Goal: Task Accomplishment & Management: Use online tool/utility

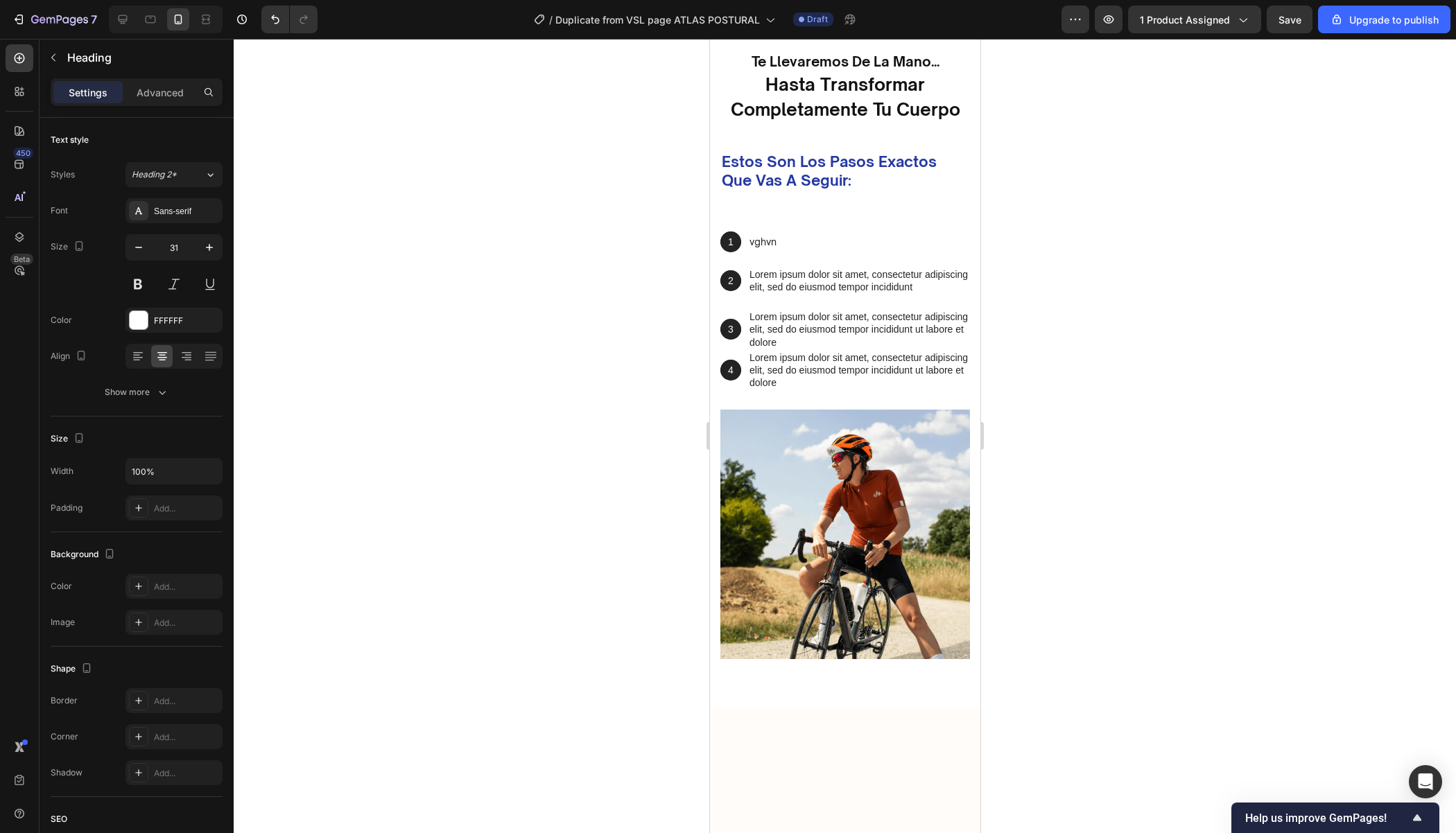
scroll to position [2791, 0]
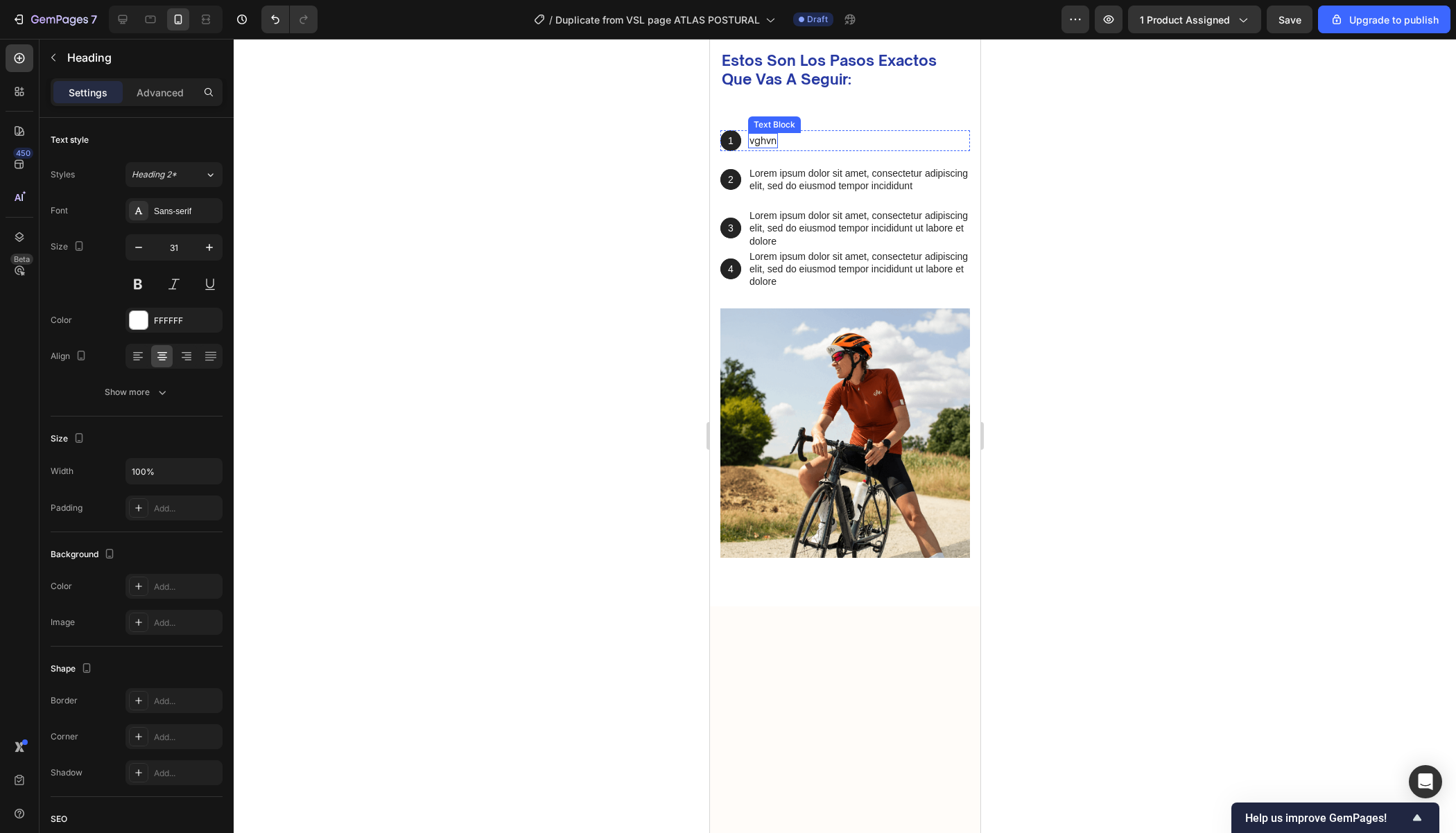
click at [749, 147] on p "vghvn" at bounding box center [762, 141] width 27 height 13
click at [49, 54] on icon "button" at bounding box center [54, 58] width 11 height 11
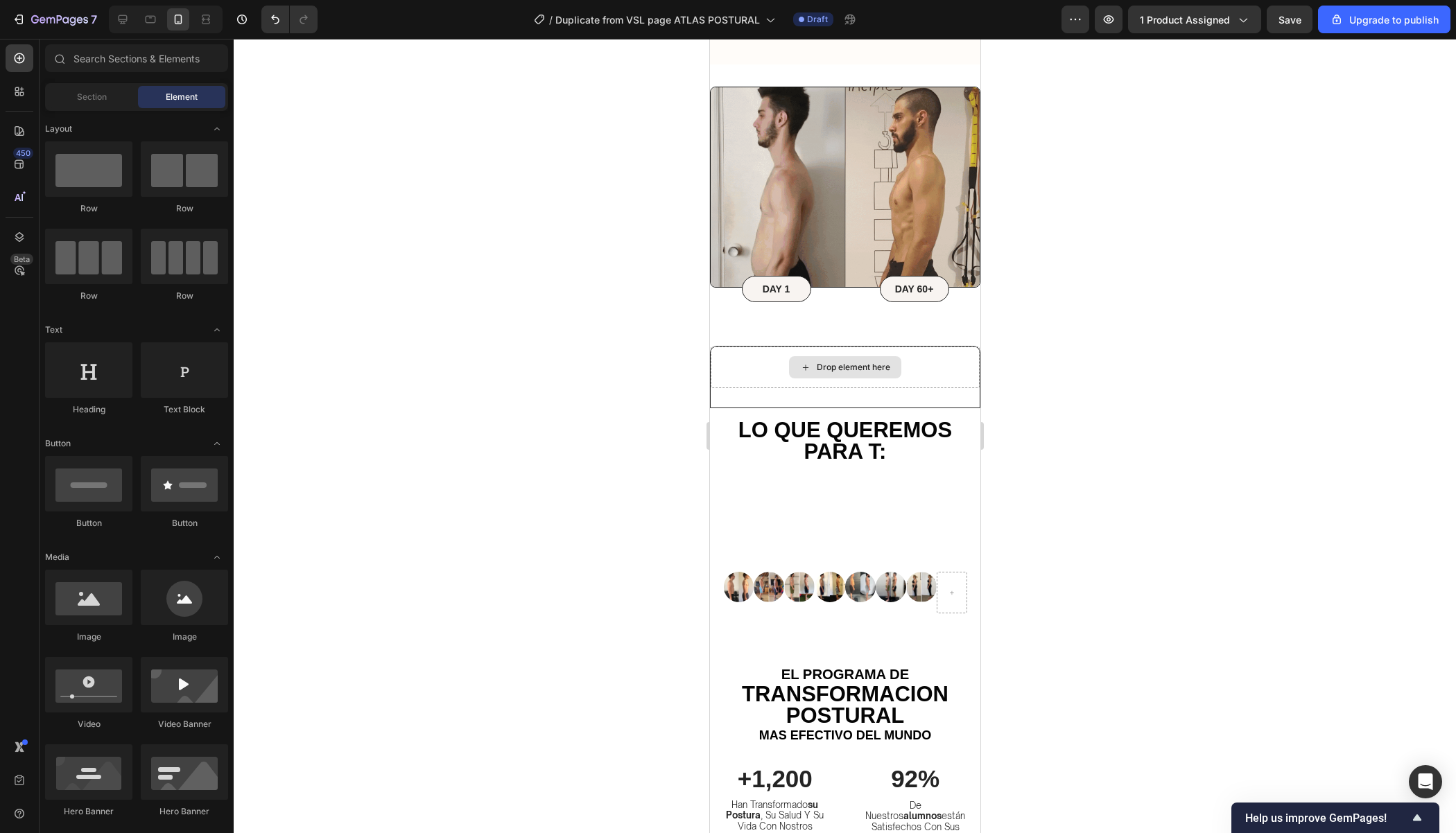
scroll to position [4416, 0]
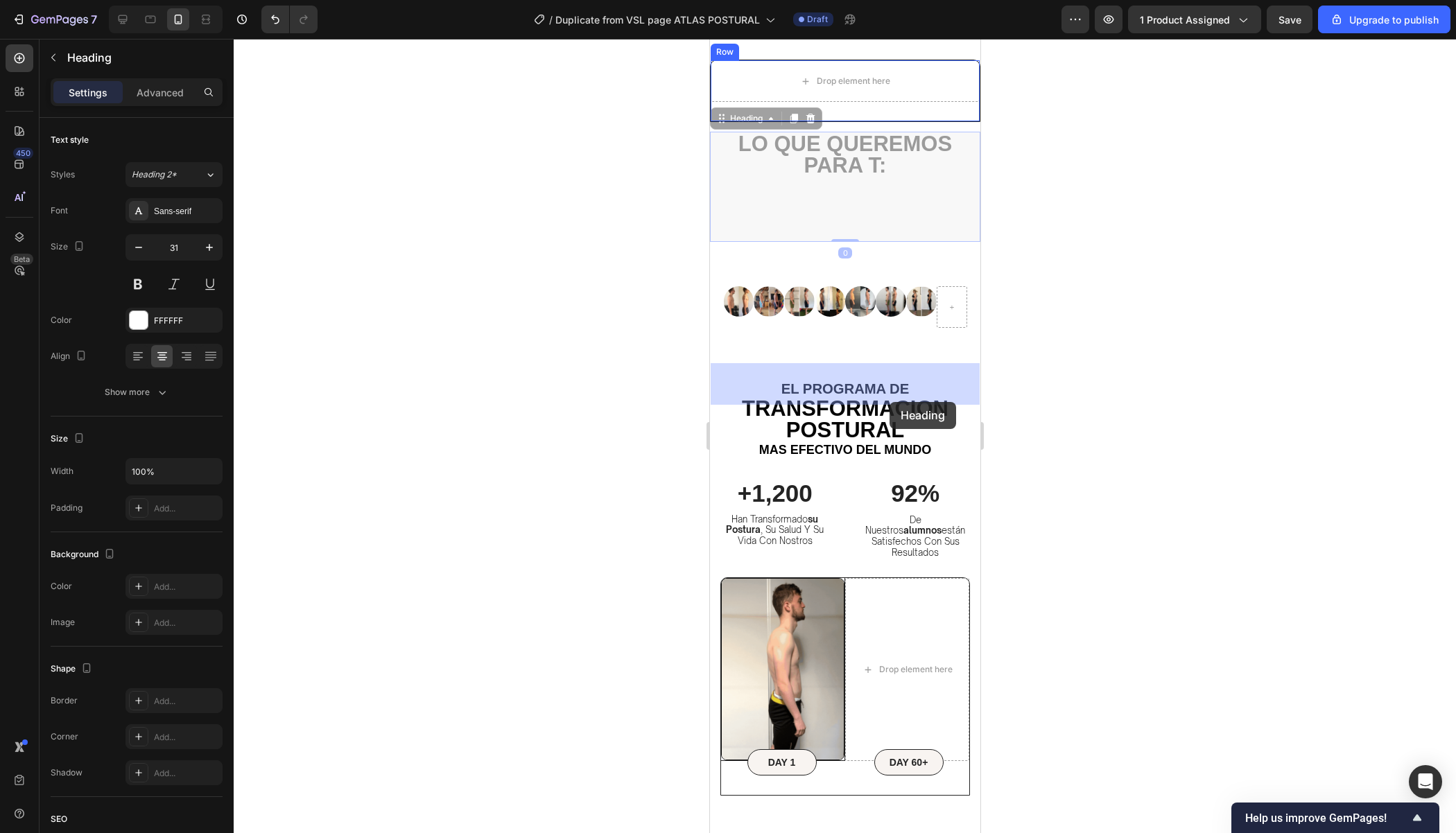
drag, startPoint x: 906, startPoint y: 459, endPoint x: 889, endPoint y: 402, distance: 59.5
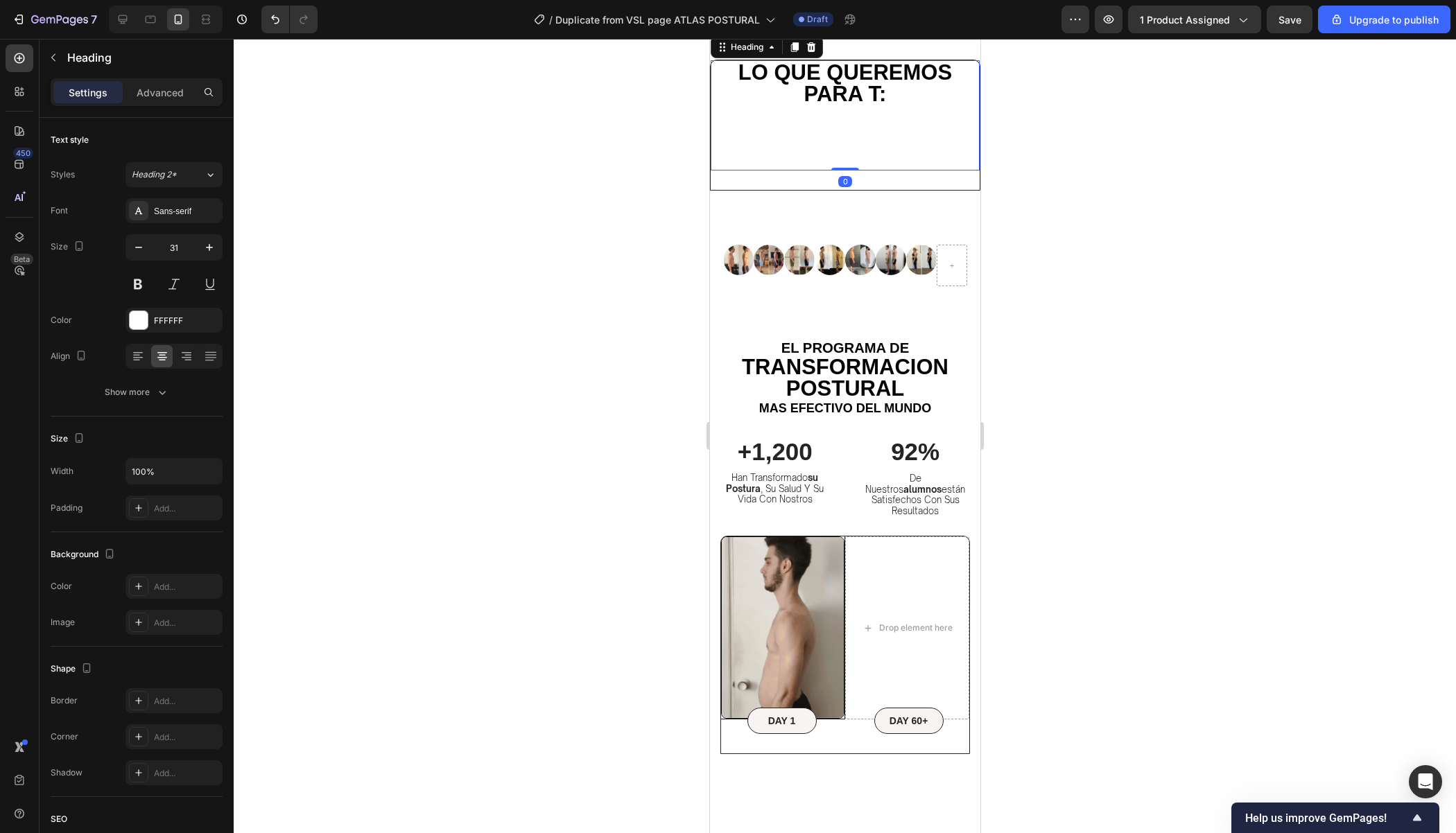
click at [936, 170] on h2 "Lo que queremos para t:" at bounding box center [844, 116] width 269 height 110
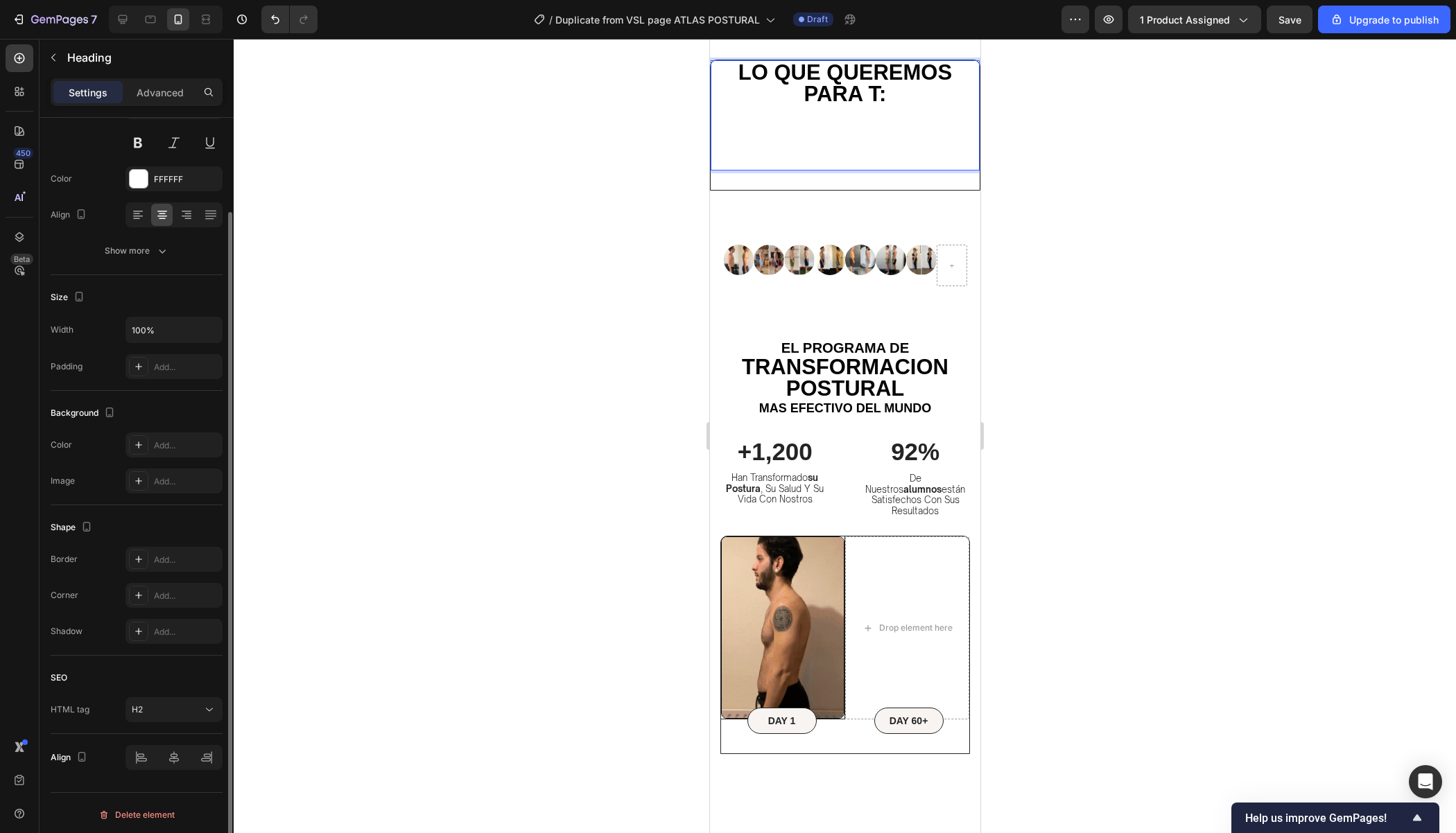
scroll to position [104, 0]
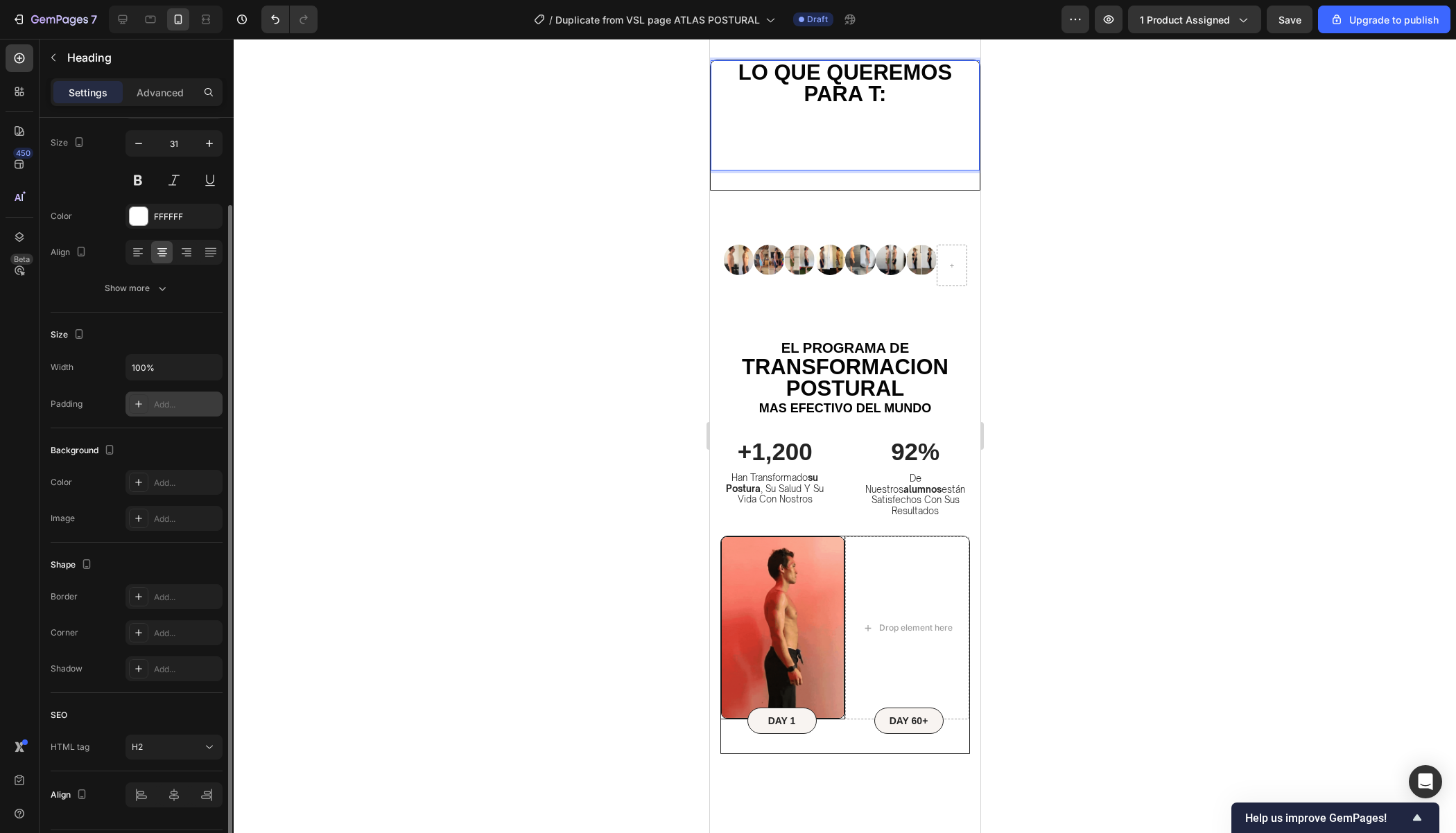
click at [176, 403] on div "Add..." at bounding box center [186, 405] width 65 height 13
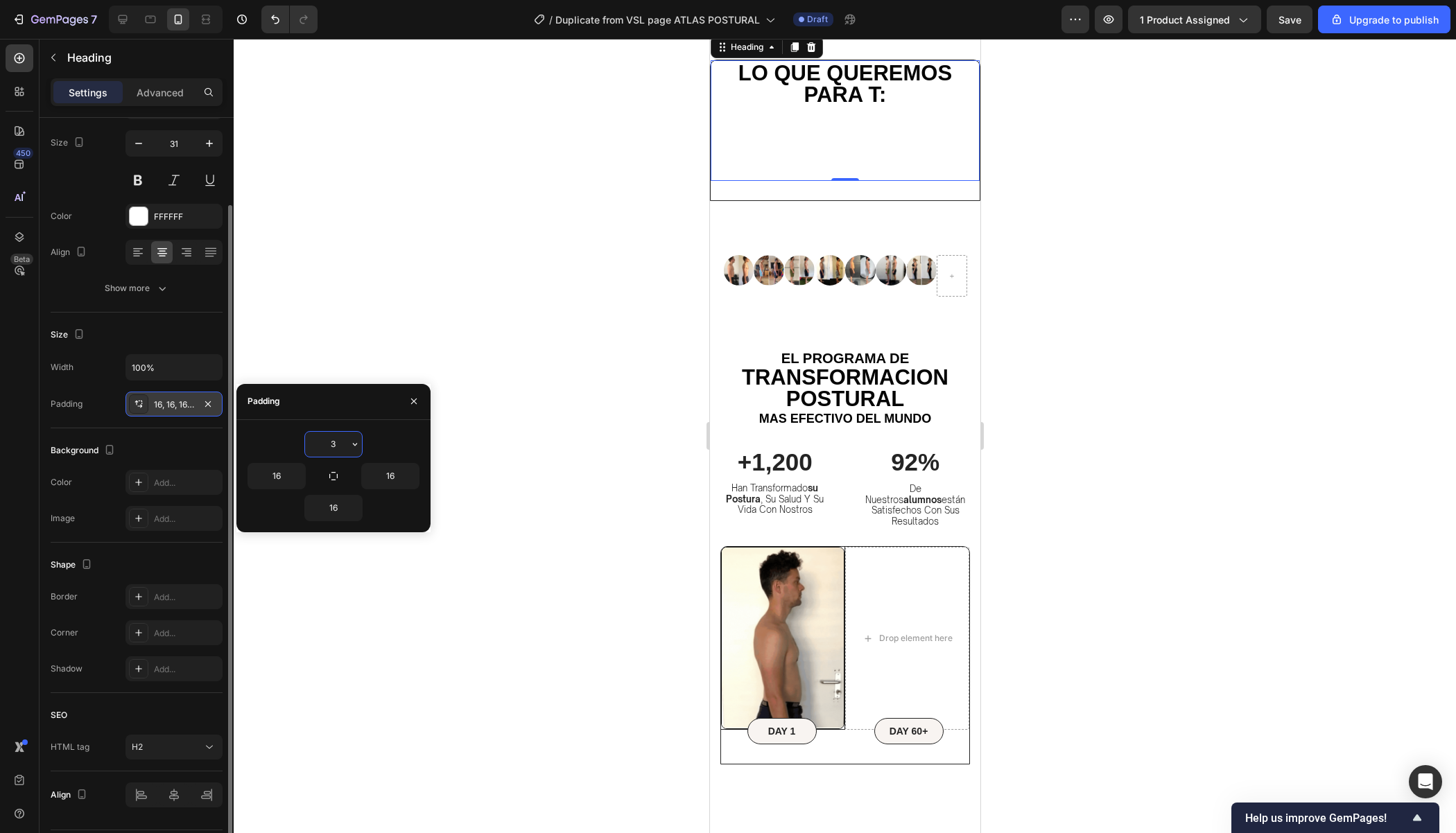
type input "32"
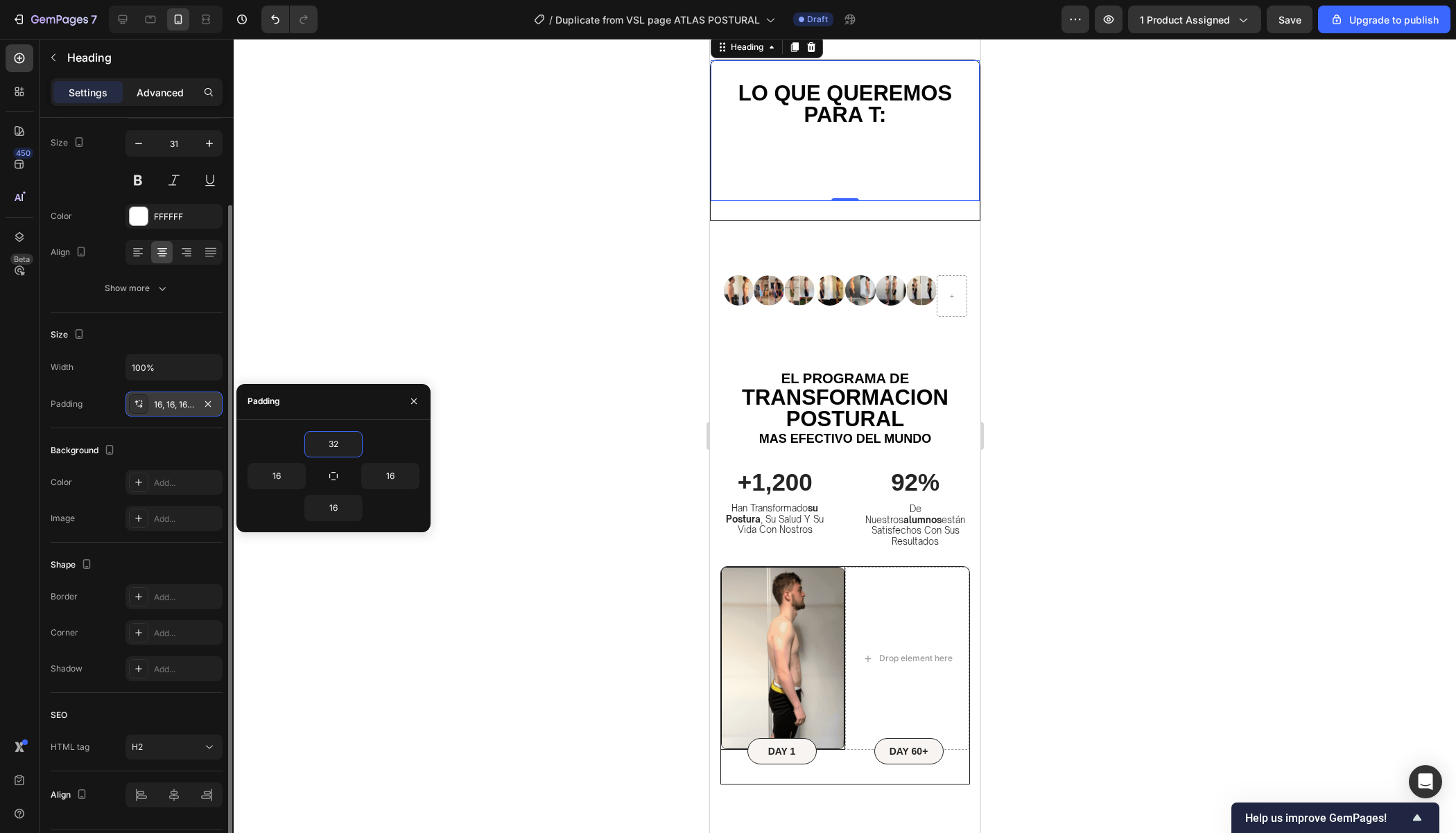
click at [156, 94] on p "Advanced" at bounding box center [160, 92] width 47 height 14
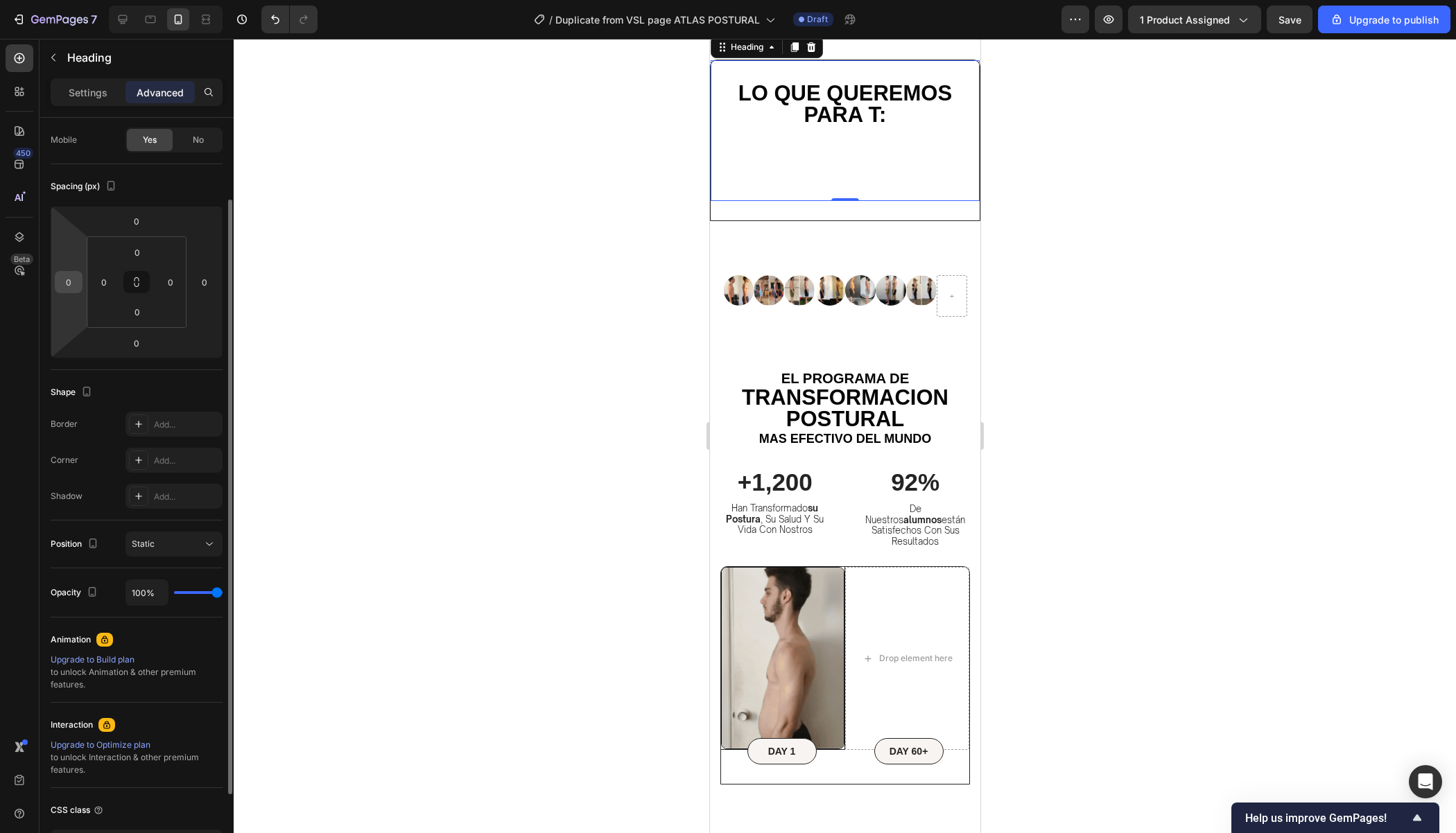
click at [67, 288] on input "0" at bounding box center [69, 282] width 20 height 20
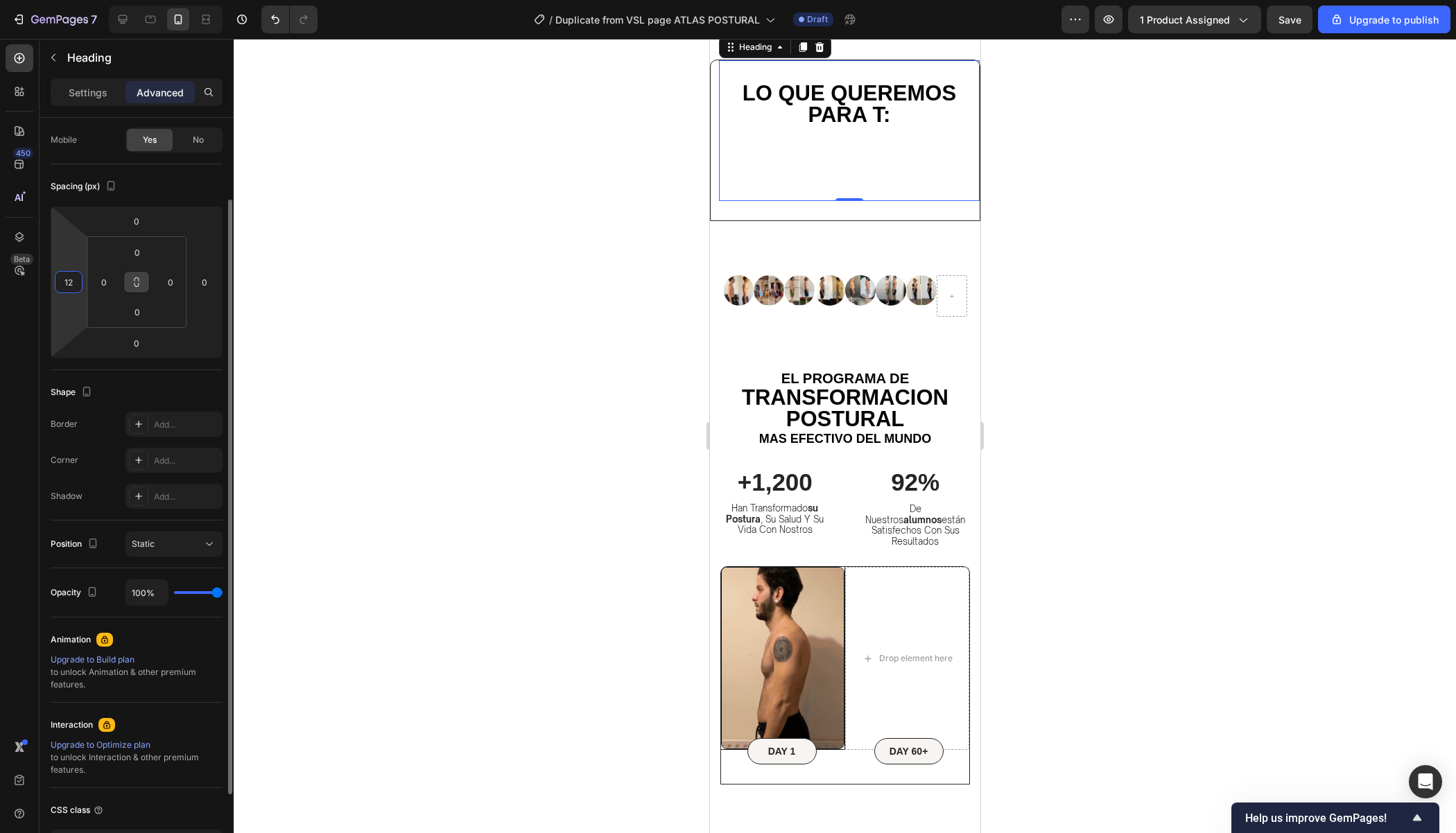
type input "1"
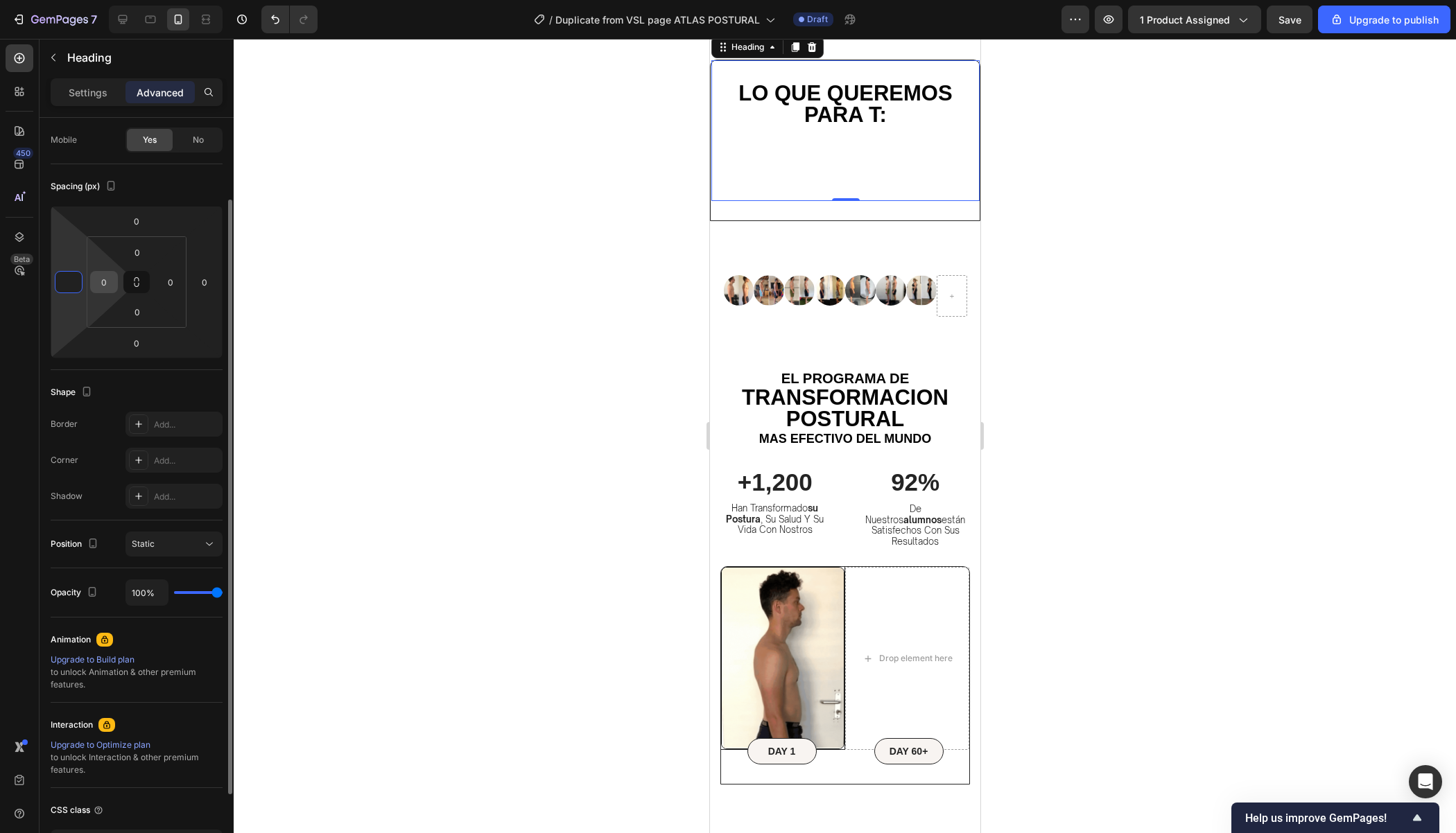
click at [113, 288] on input "0" at bounding box center [104, 282] width 20 height 20
type input "0"
type input "1"
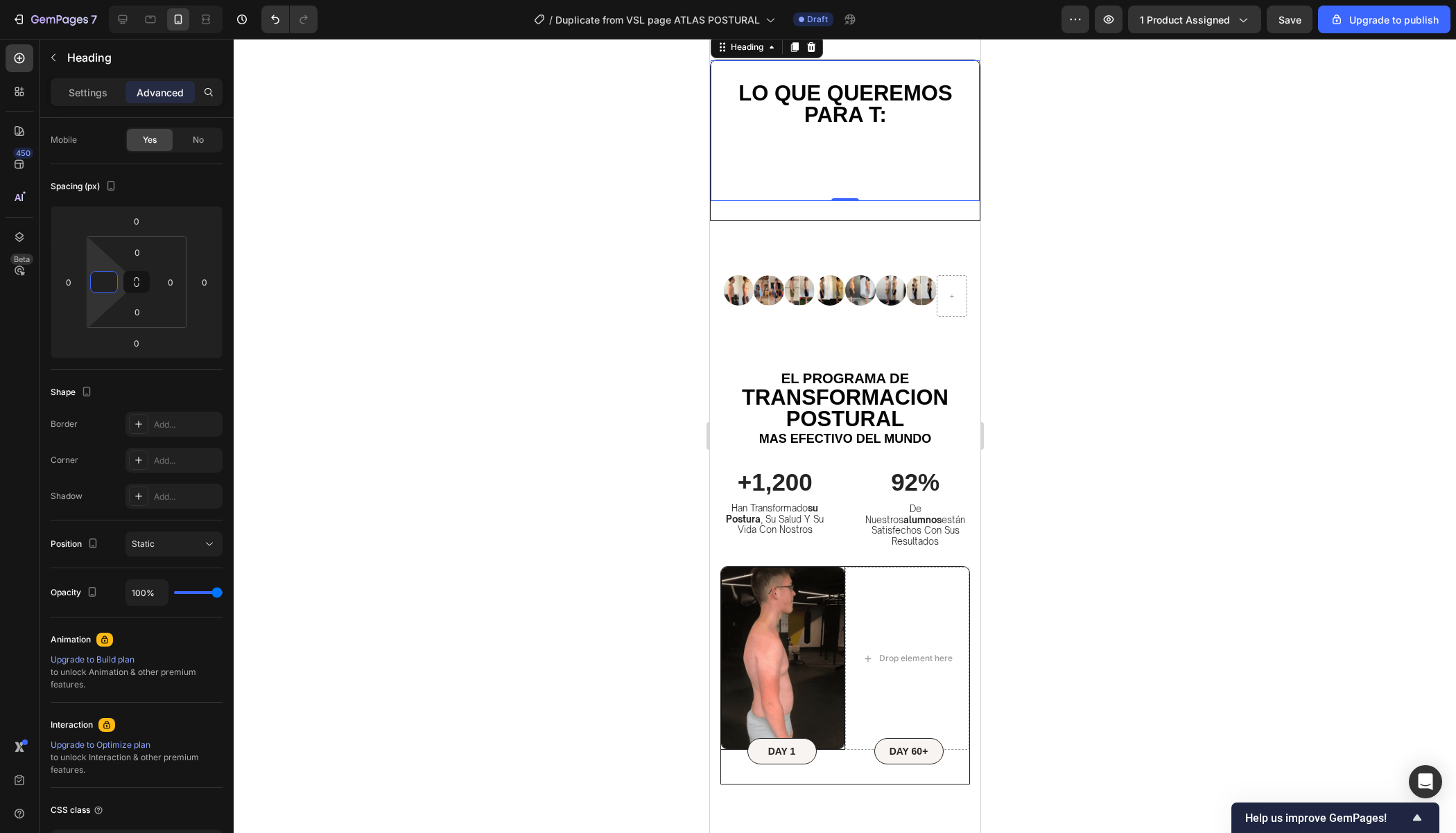
click at [90, 105] on div "Settings Advanced" at bounding box center [136, 91] width 172 height 28
type input "0"
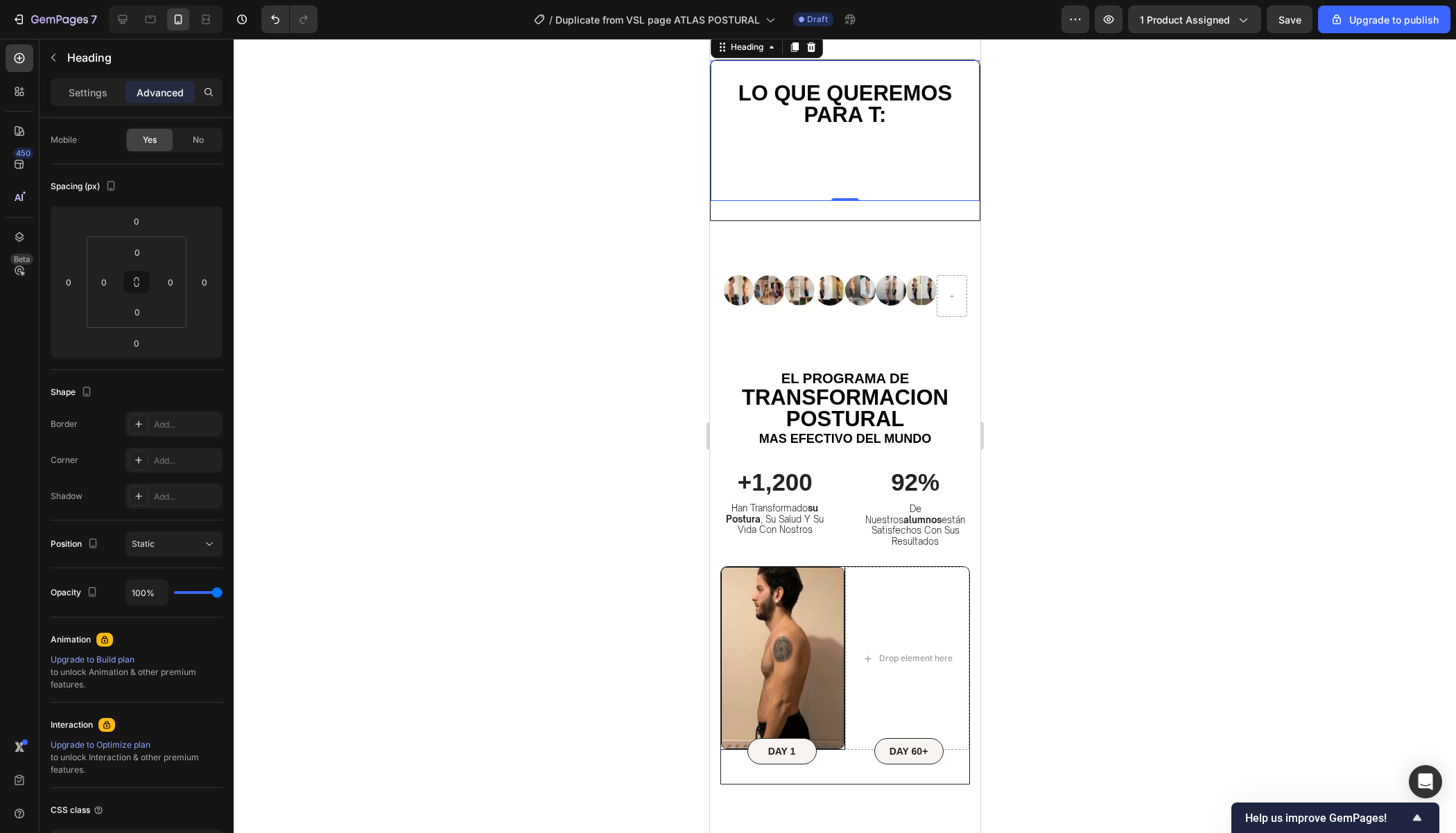
click at [90, 105] on div "Settings Advanced" at bounding box center [136, 91] width 172 height 28
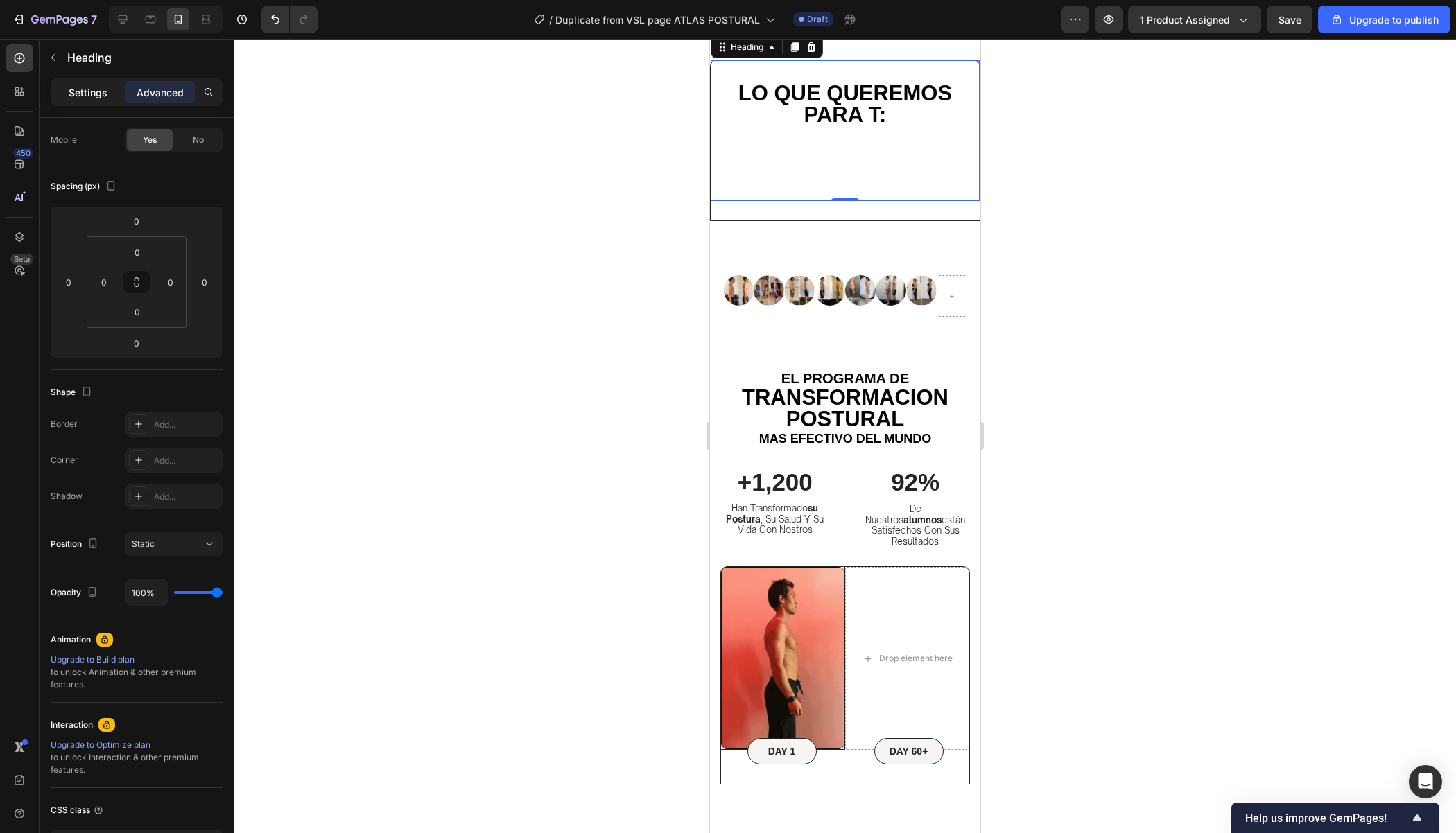
click at [90, 95] on p "Settings" at bounding box center [88, 92] width 39 height 14
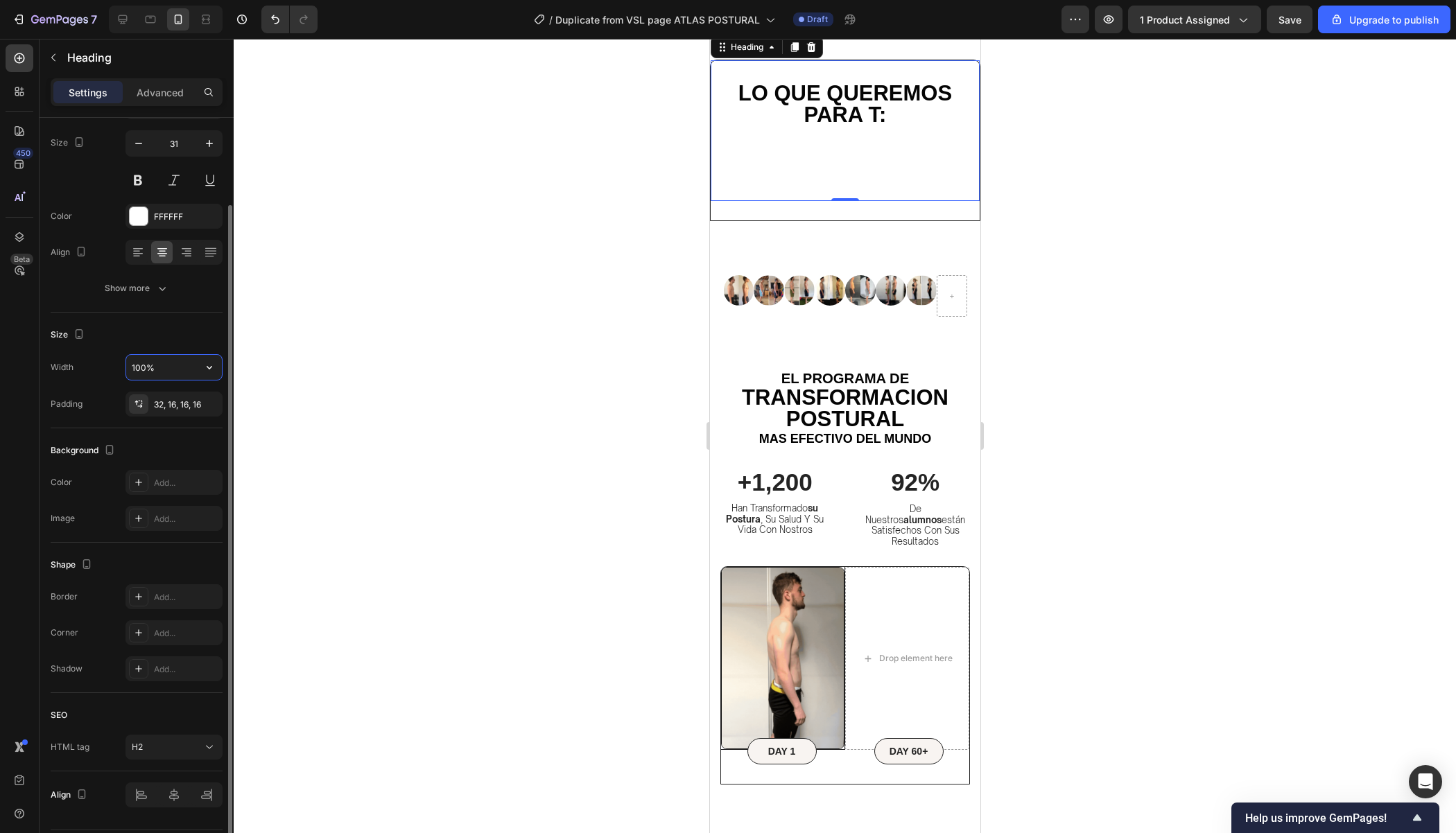
click at [159, 366] on input "100%" at bounding box center [173, 367] width 95 height 25
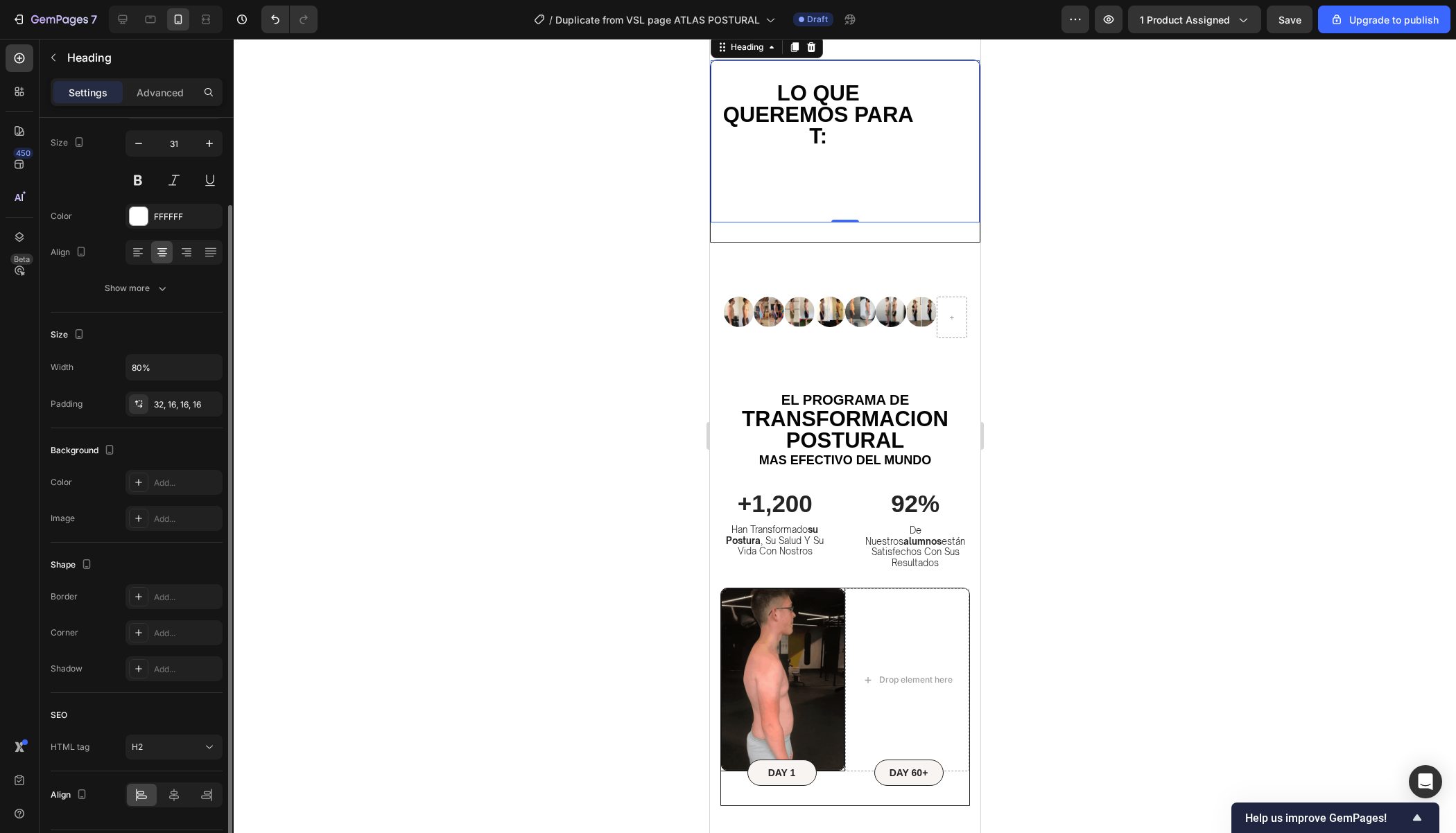
click at [203, 342] on div "Size" at bounding box center [136, 335] width 172 height 22
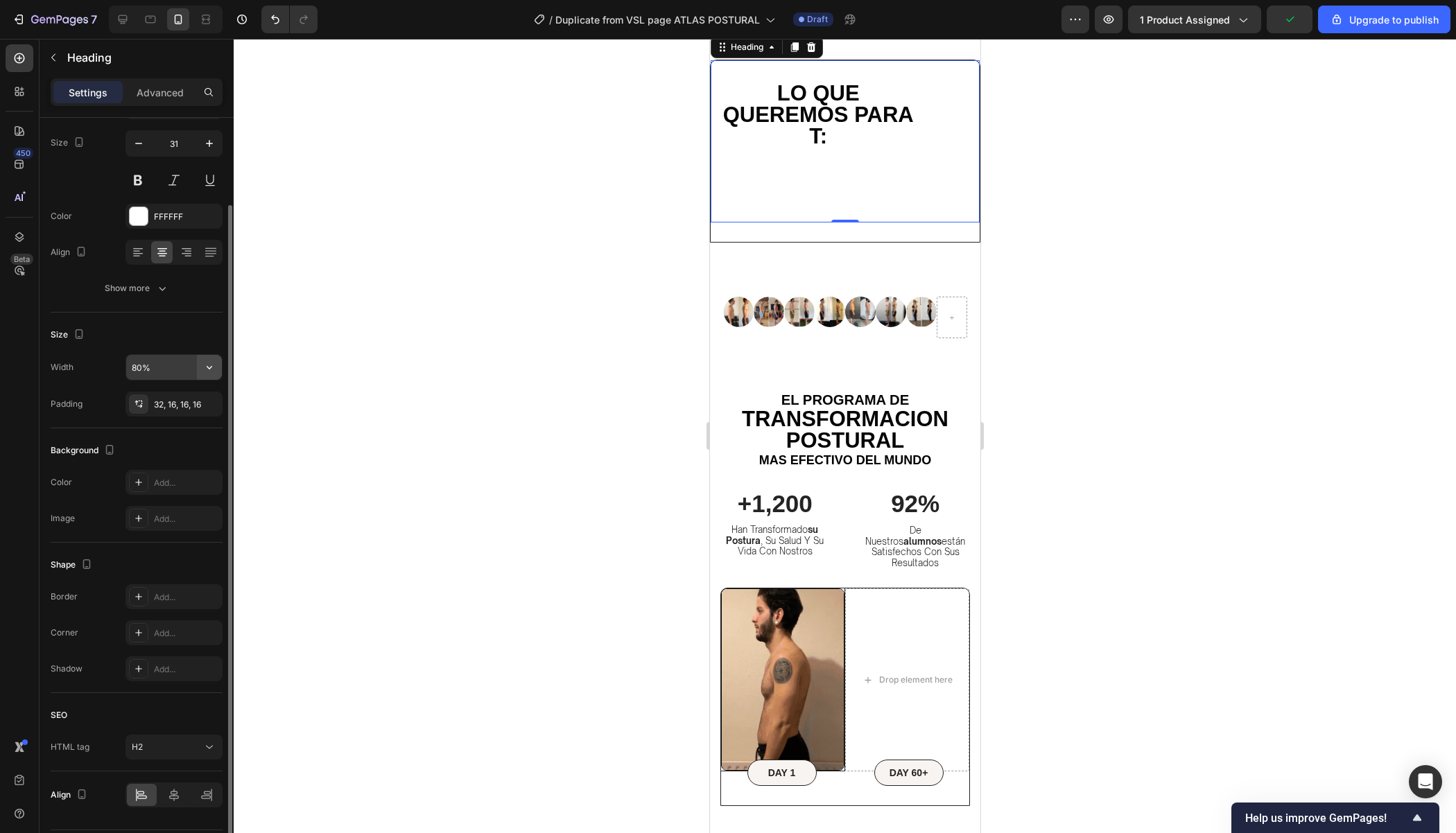
click at [198, 364] on button "button" at bounding box center [210, 367] width 25 height 25
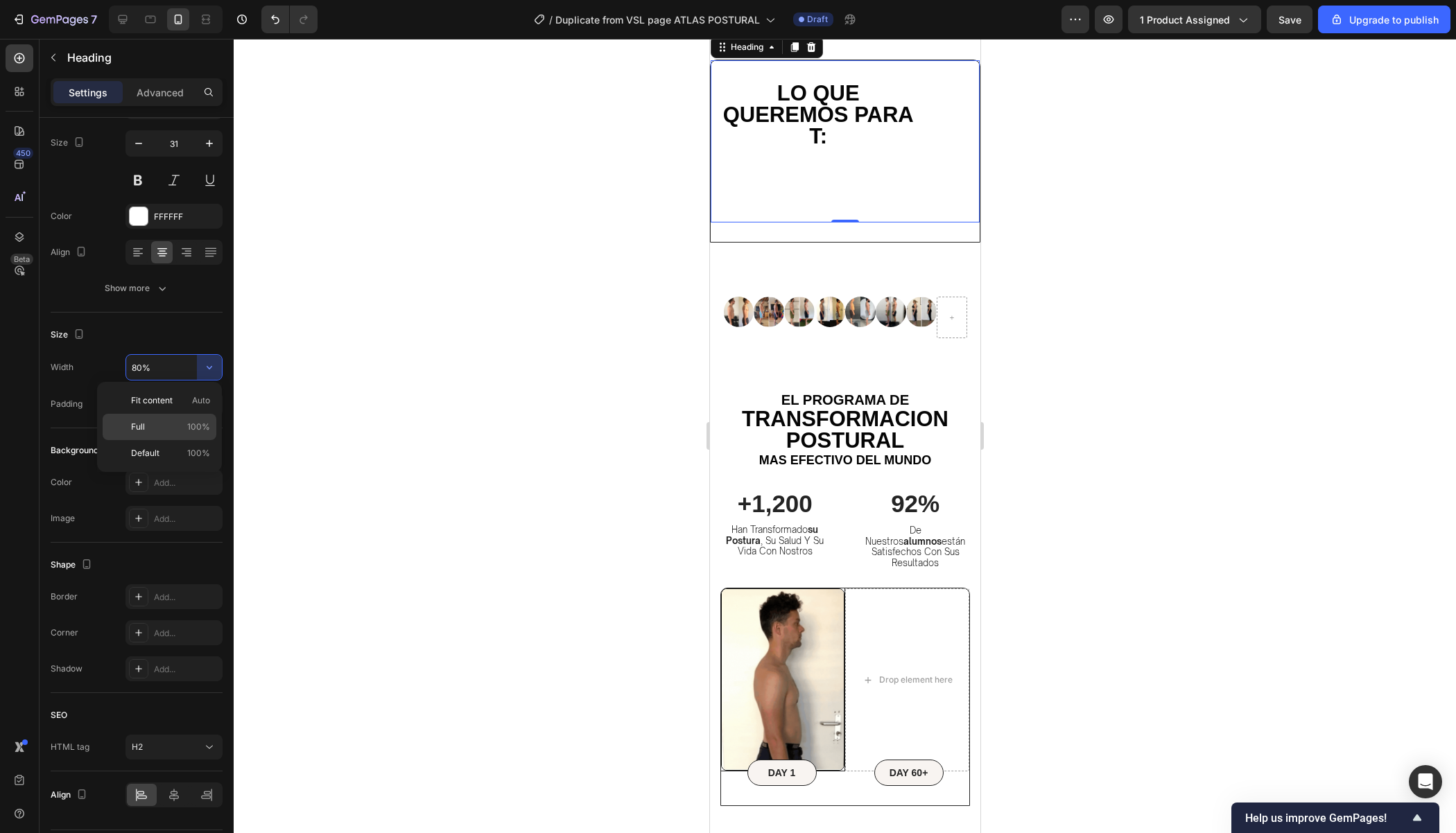
click at [181, 424] on p "Full 100%" at bounding box center [170, 427] width 79 height 13
type input "100%"
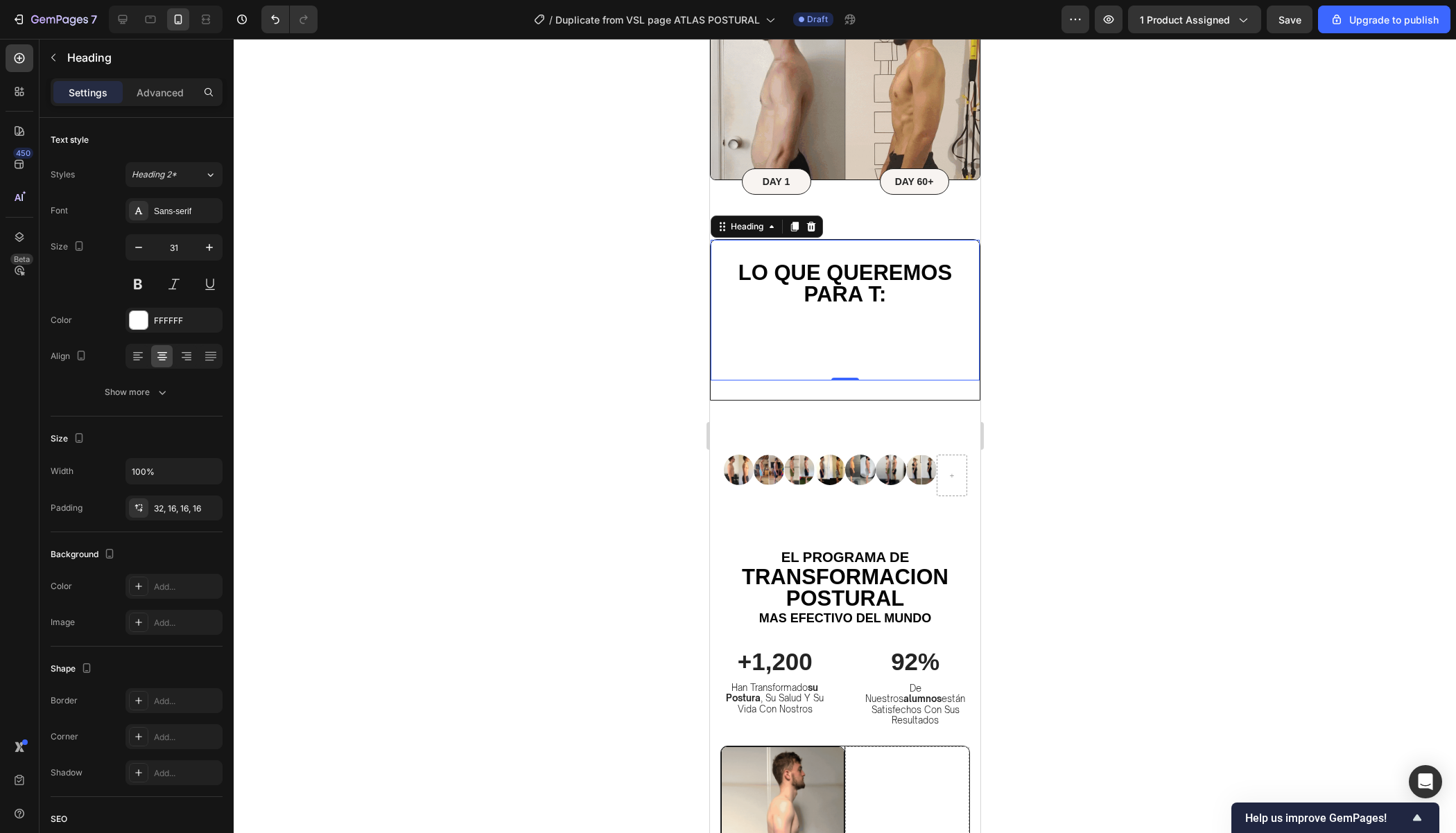
scroll to position [4543, 0]
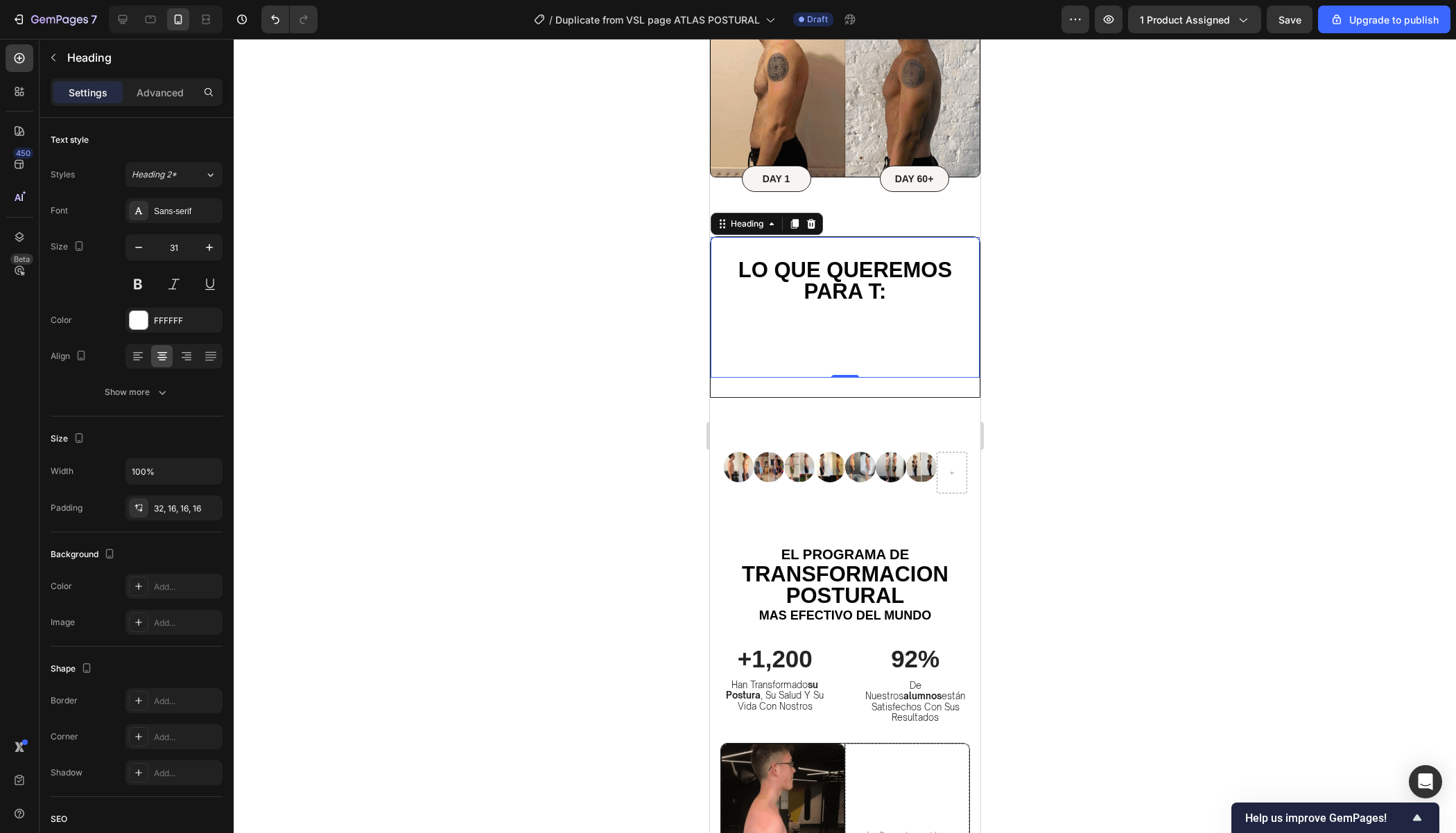
click at [1016, 392] on div at bounding box center [844, 436] width 1222 height 794
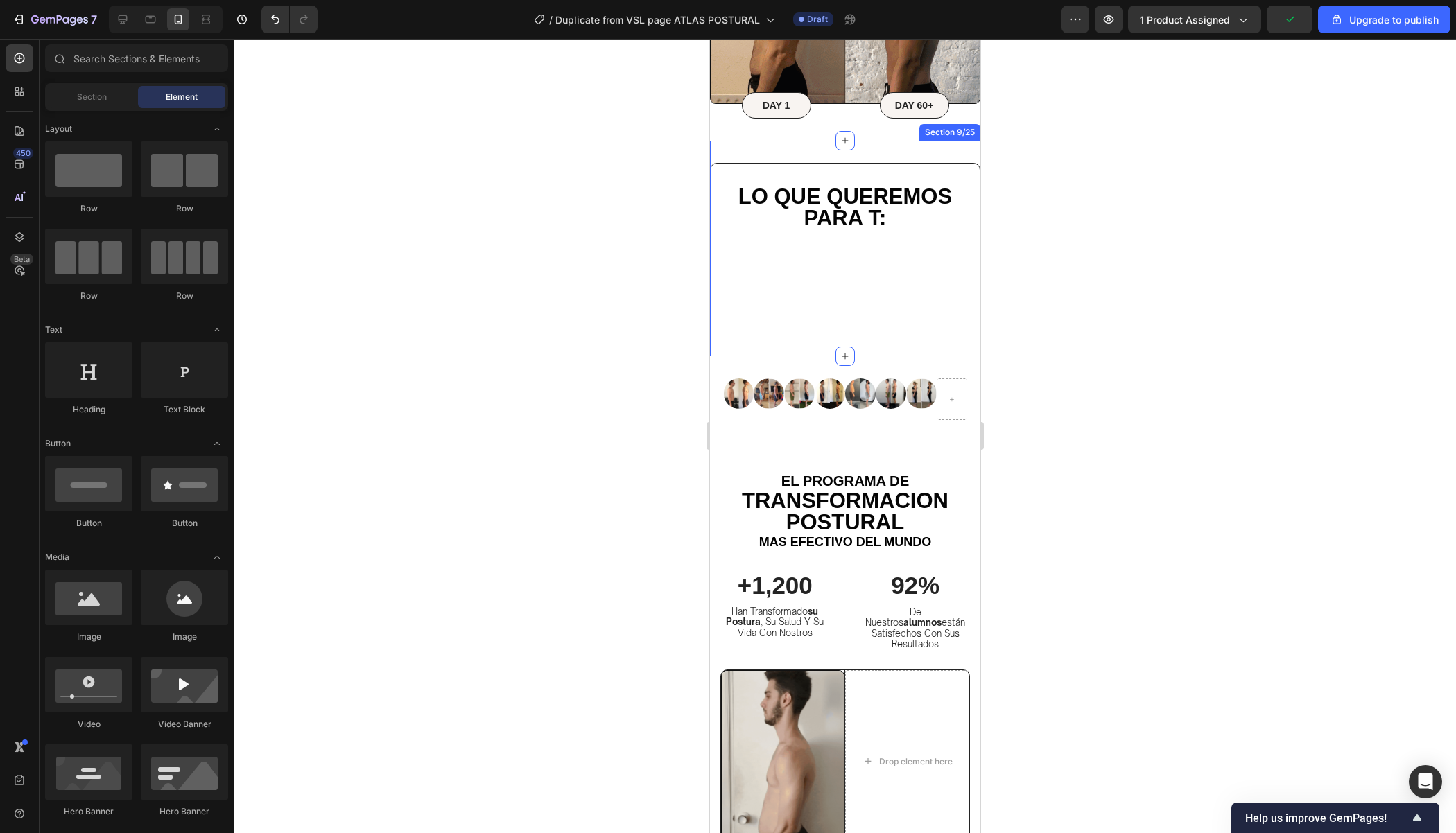
scroll to position [4627, 0]
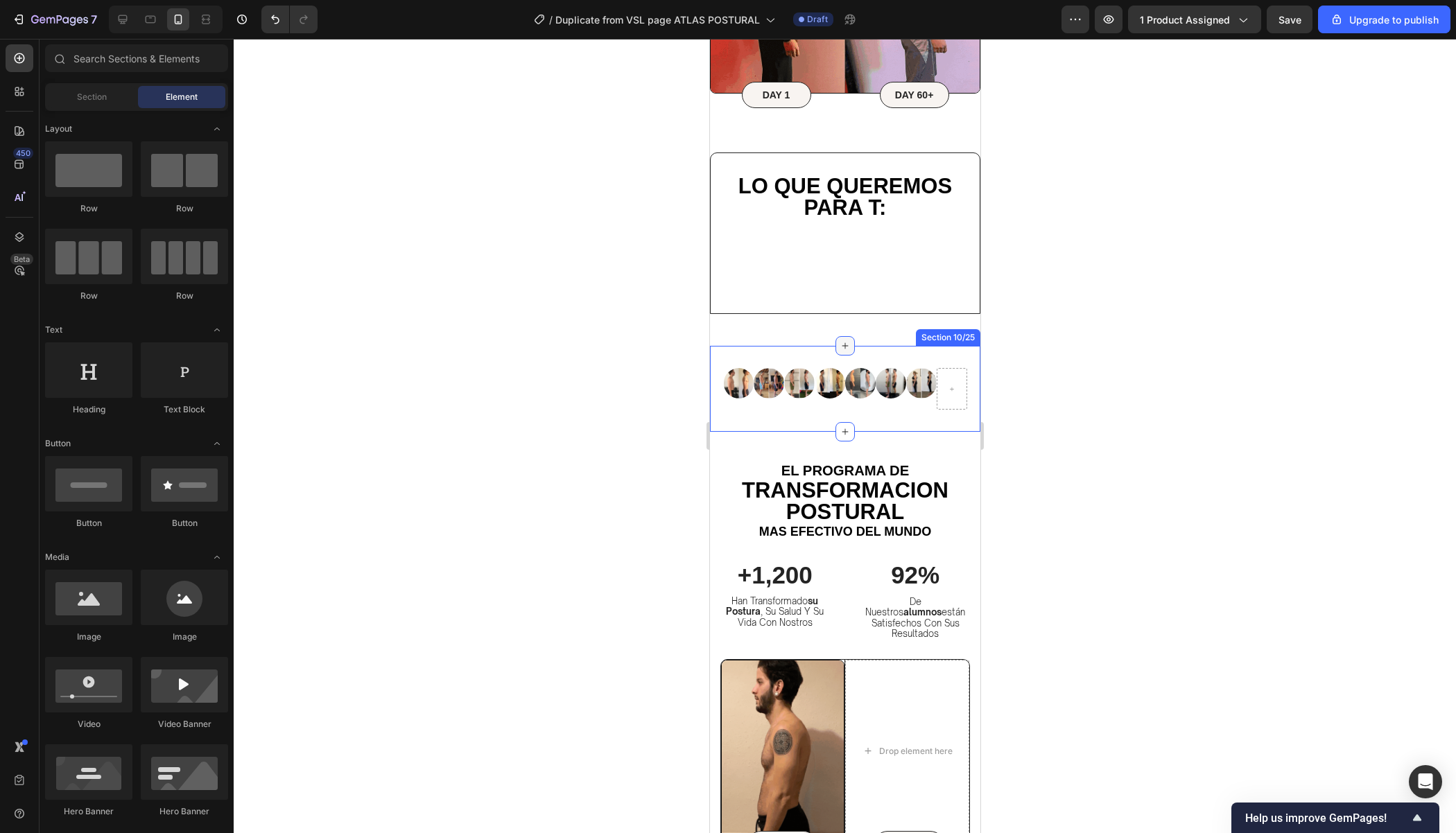
click at [843, 340] on icon at bounding box center [844, 346] width 11 height 11
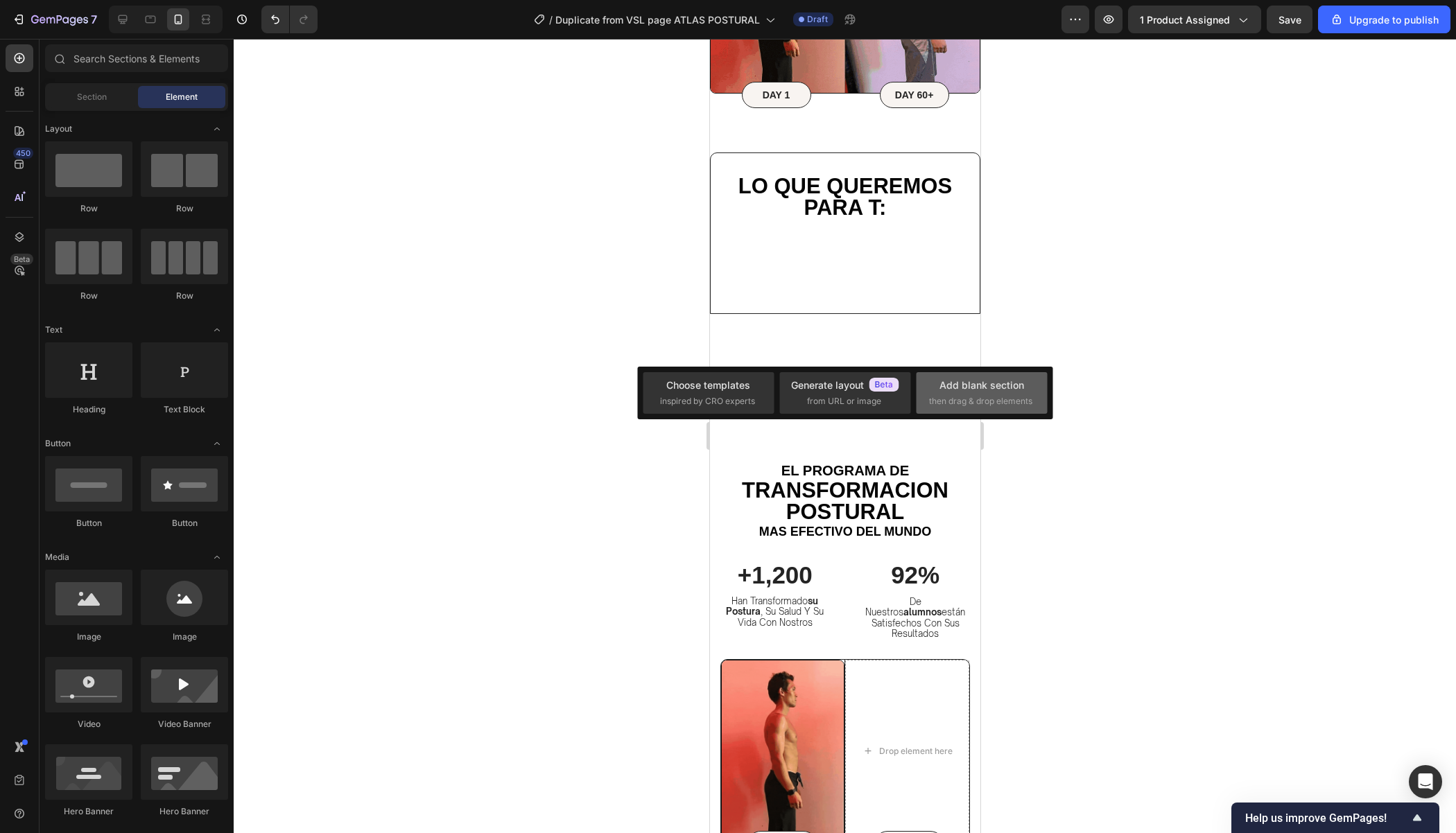
click at [974, 394] on div "Add blank section then drag & drop elements" at bounding box center [981, 392] width 106 height 30
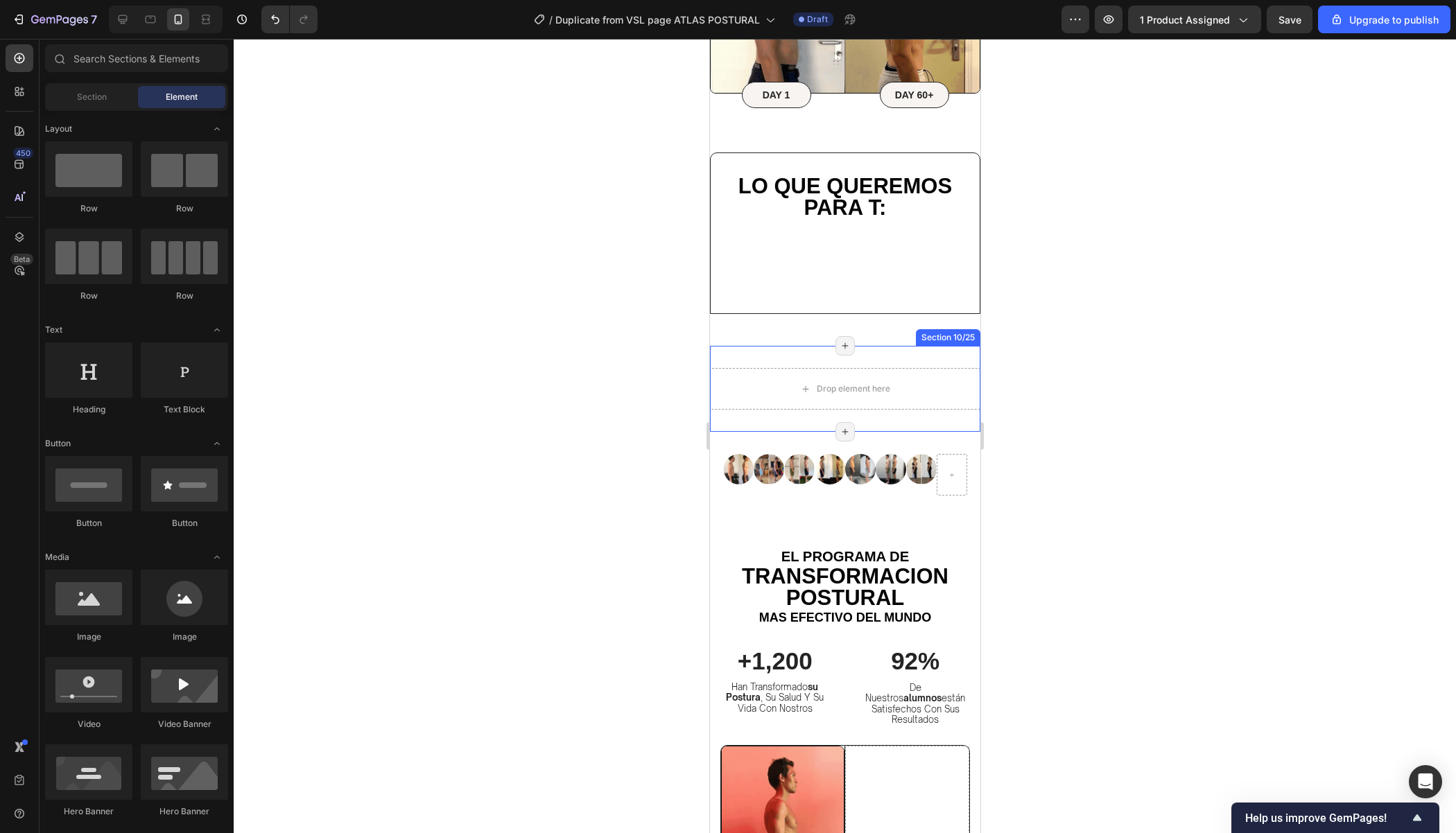
click at [1194, 385] on div at bounding box center [844, 436] width 1222 height 794
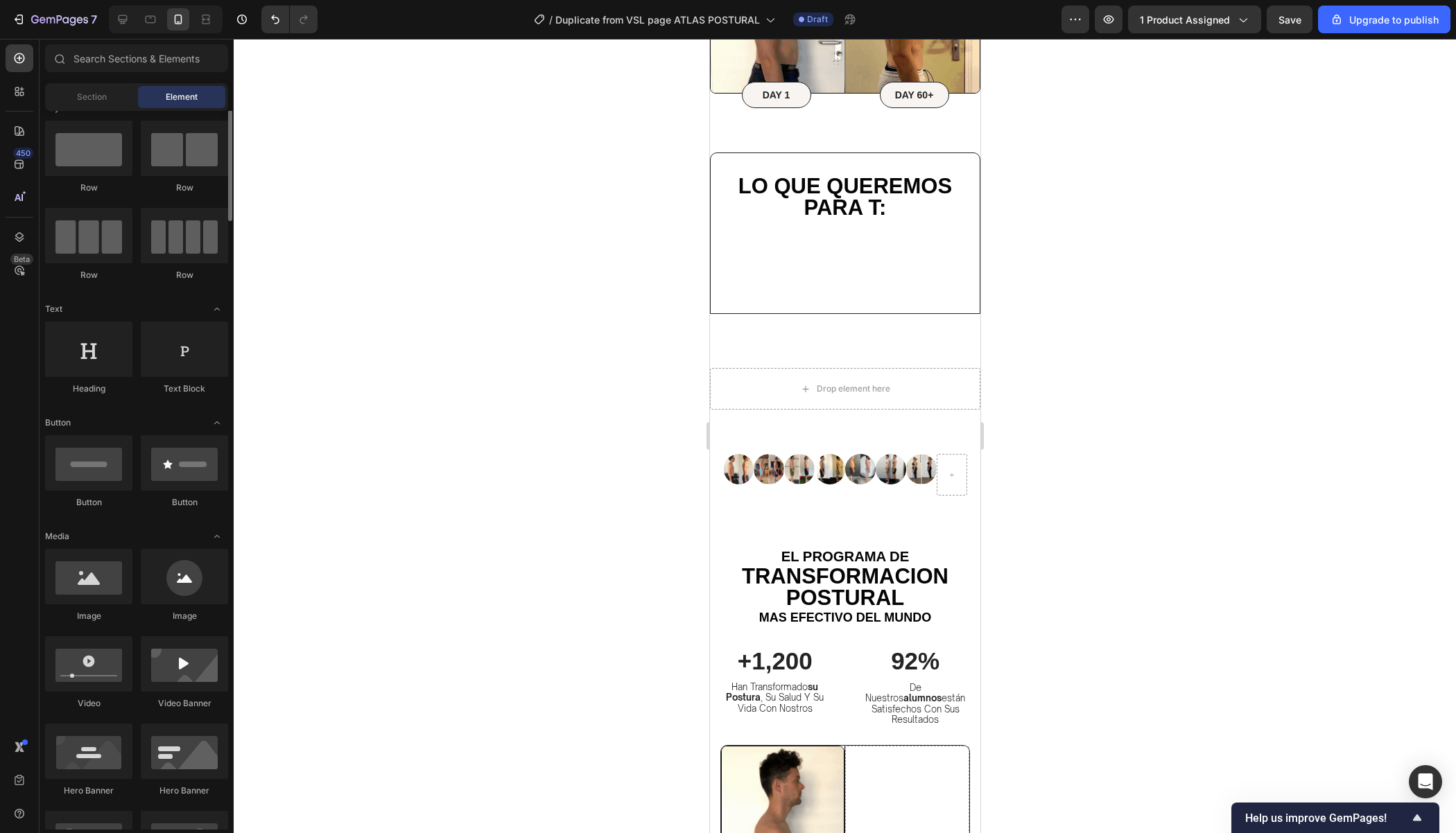
scroll to position [8, 0]
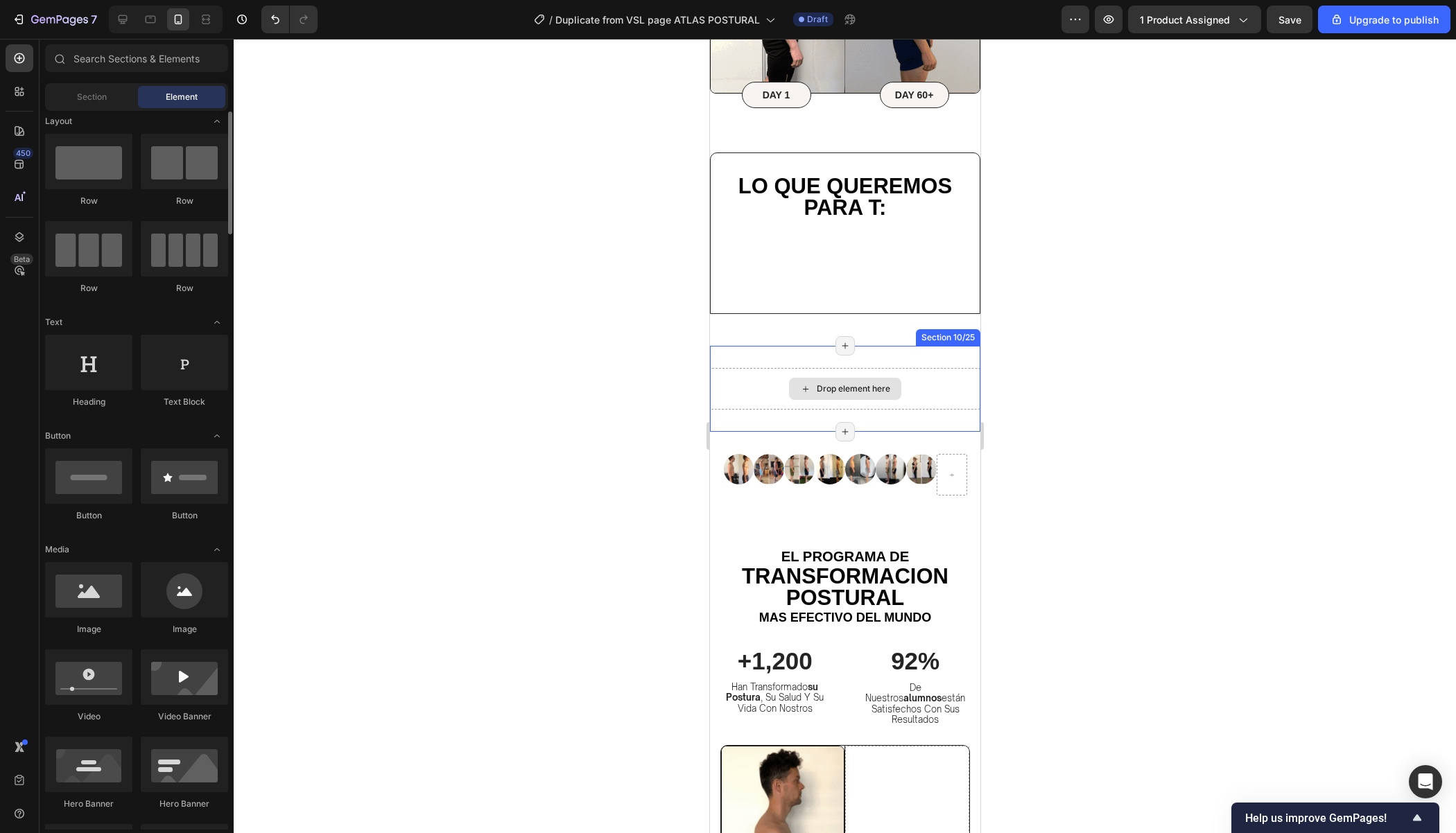
click at [847, 381] on div "Drop element here" at bounding box center [844, 389] width 112 height 22
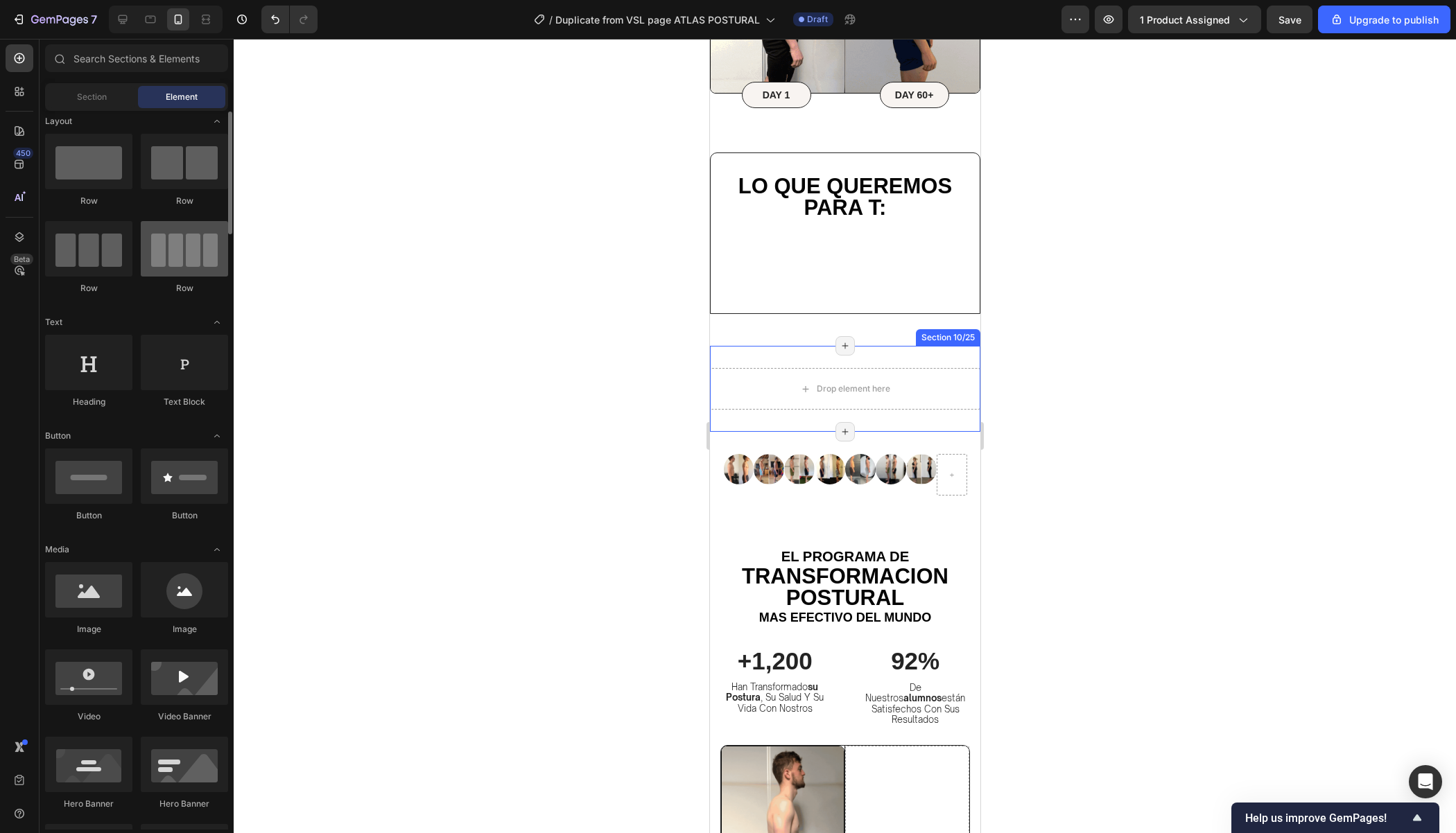
scroll to position [0, 0]
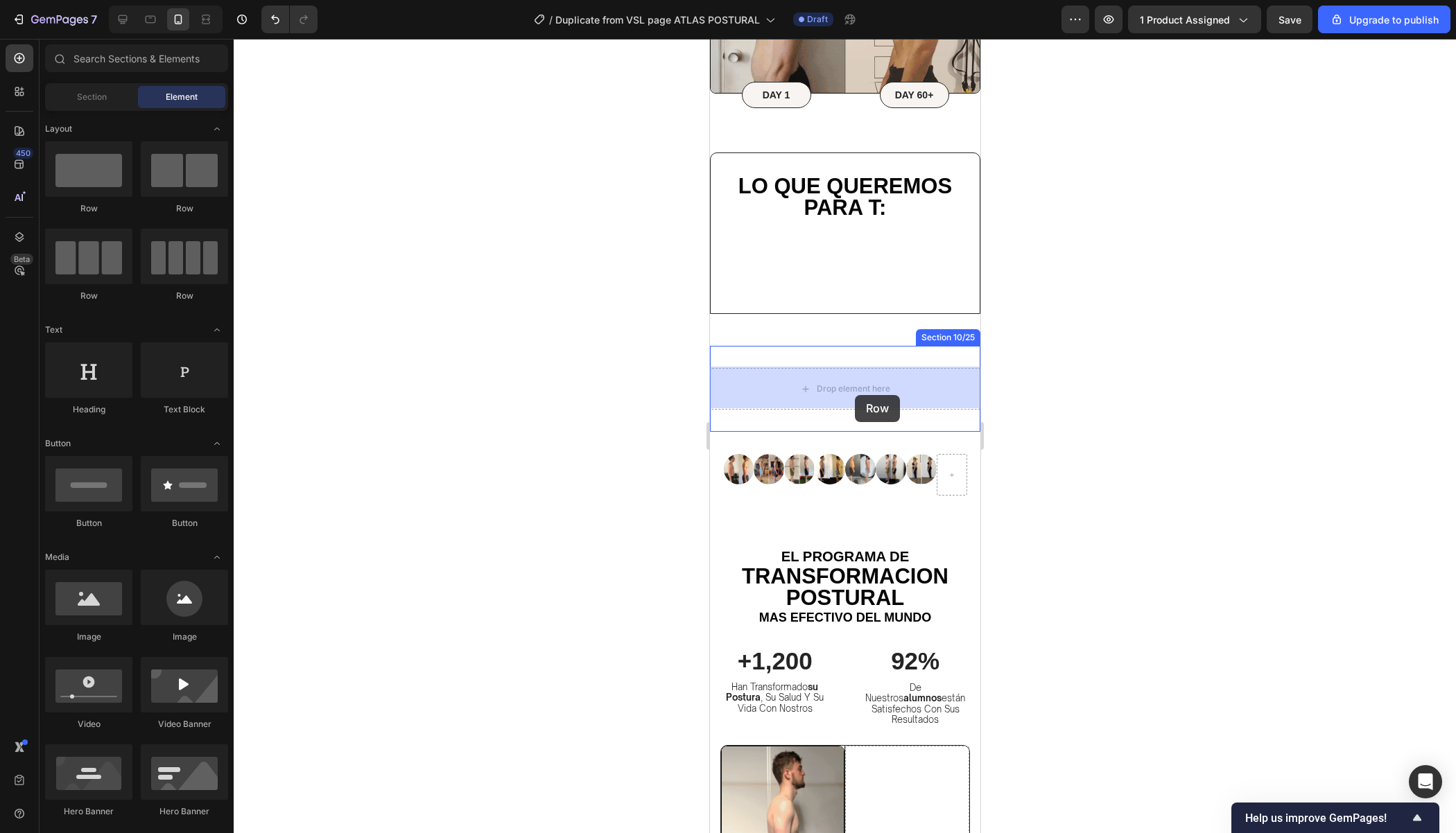
drag, startPoint x: 813, startPoint y: 192, endPoint x: 855, endPoint y: 395, distance: 207.3
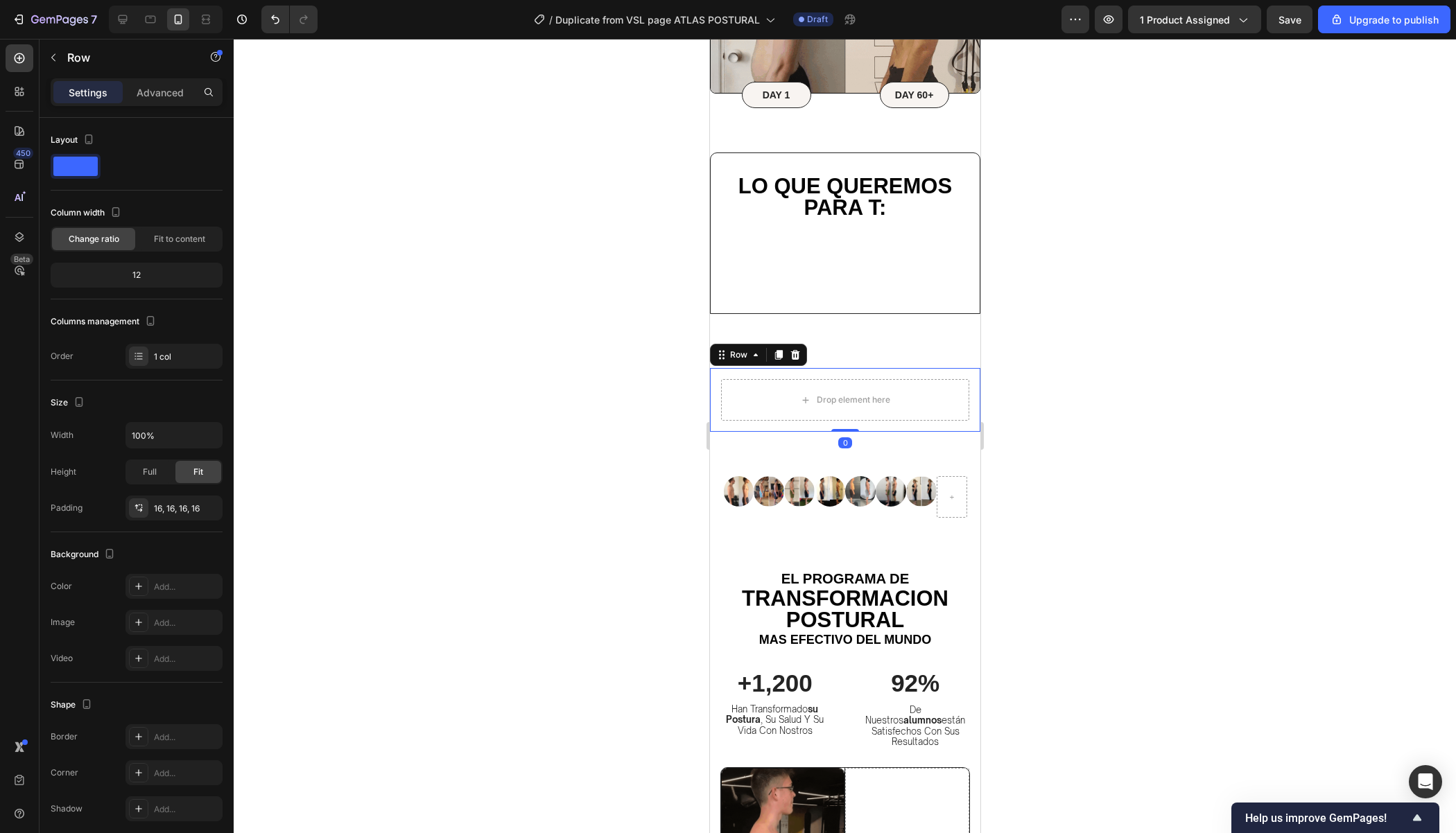
click at [1076, 380] on div at bounding box center [844, 436] width 1222 height 794
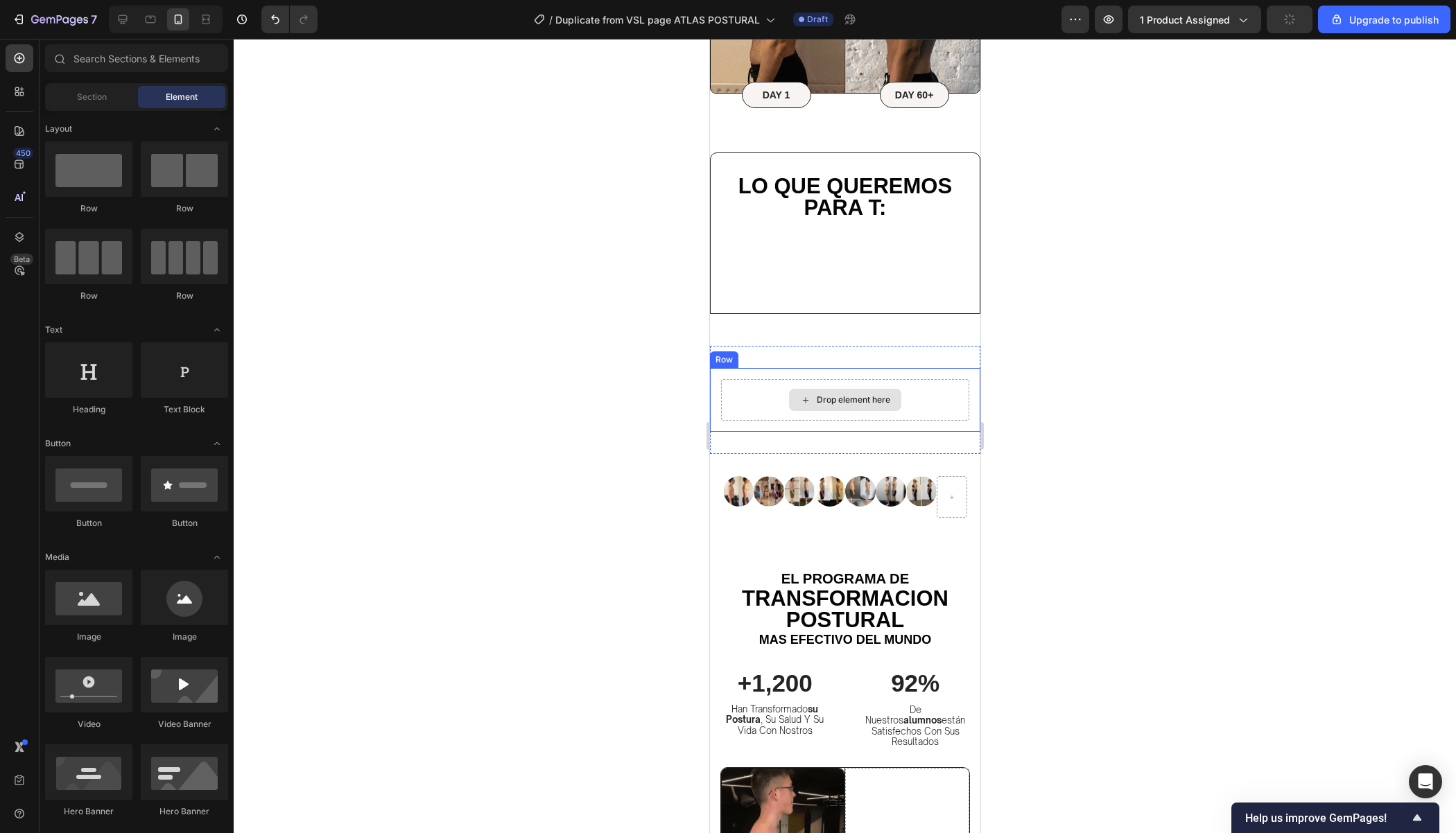
click at [952, 395] on div "Drop element here" at bounding box center [844, 400] width 248 height 42
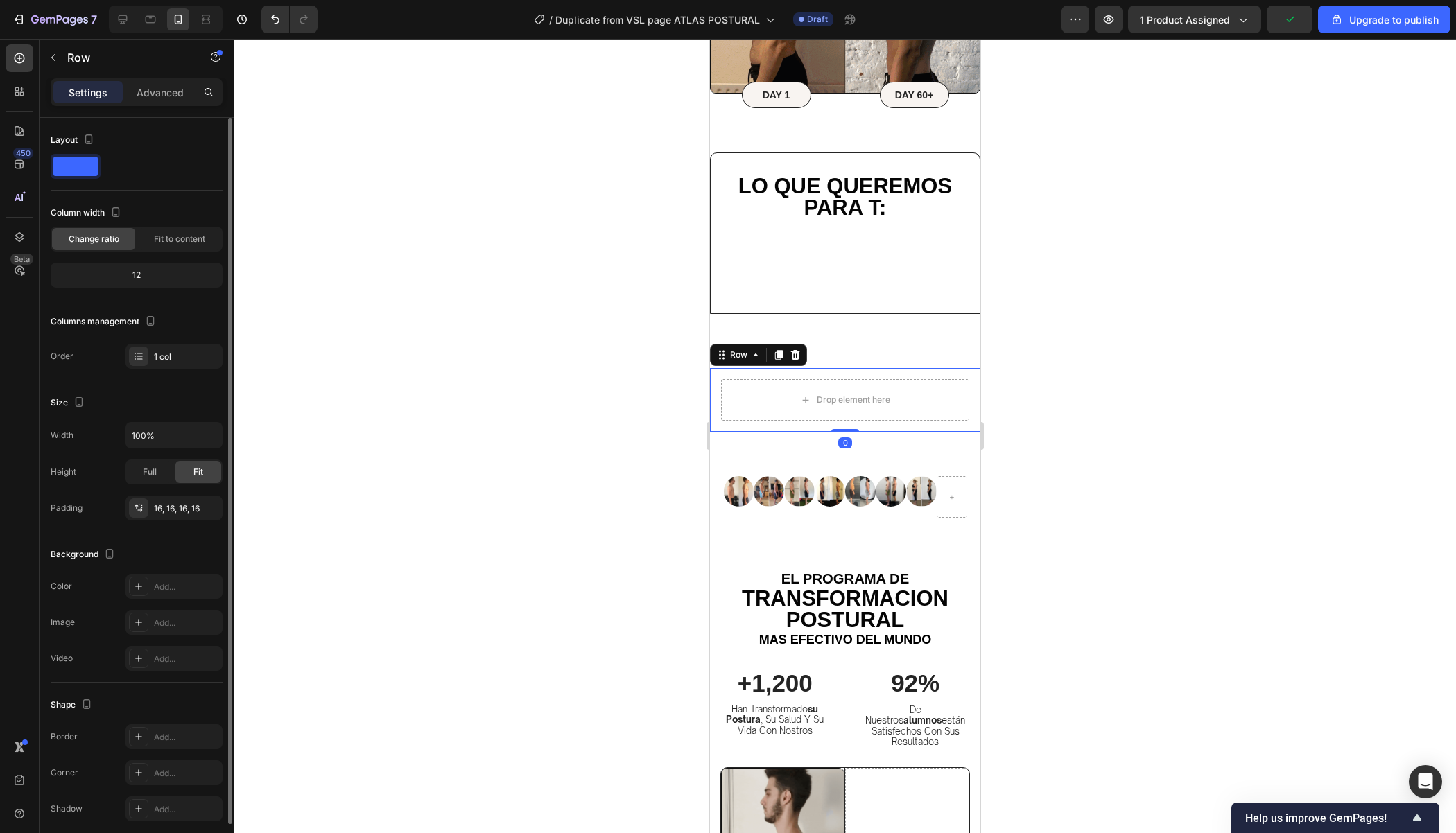
scroll to position [52, 0]
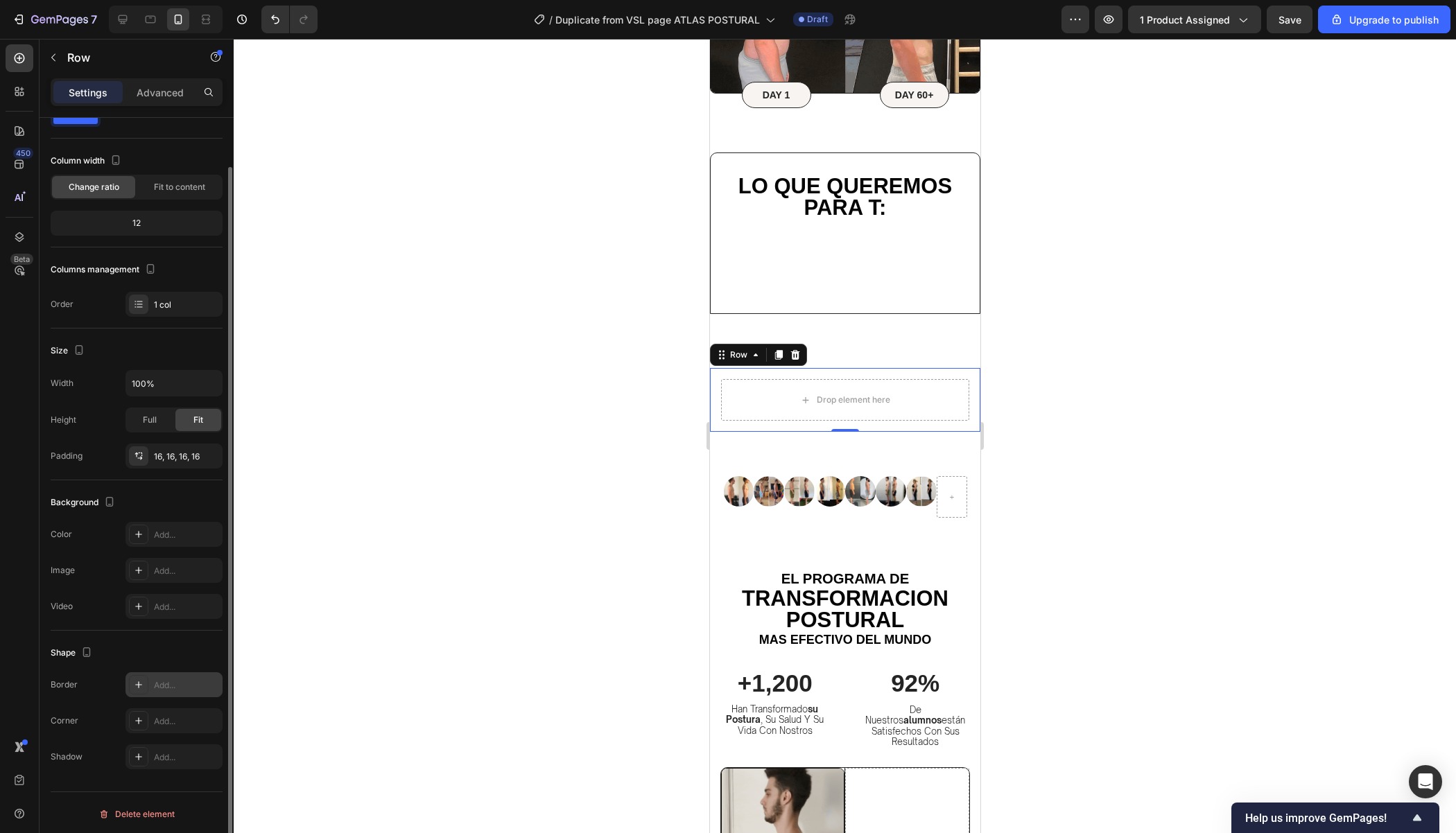
click at [162, 683] on div "Add..." at bounding box center [186, 686] width 65 height 13
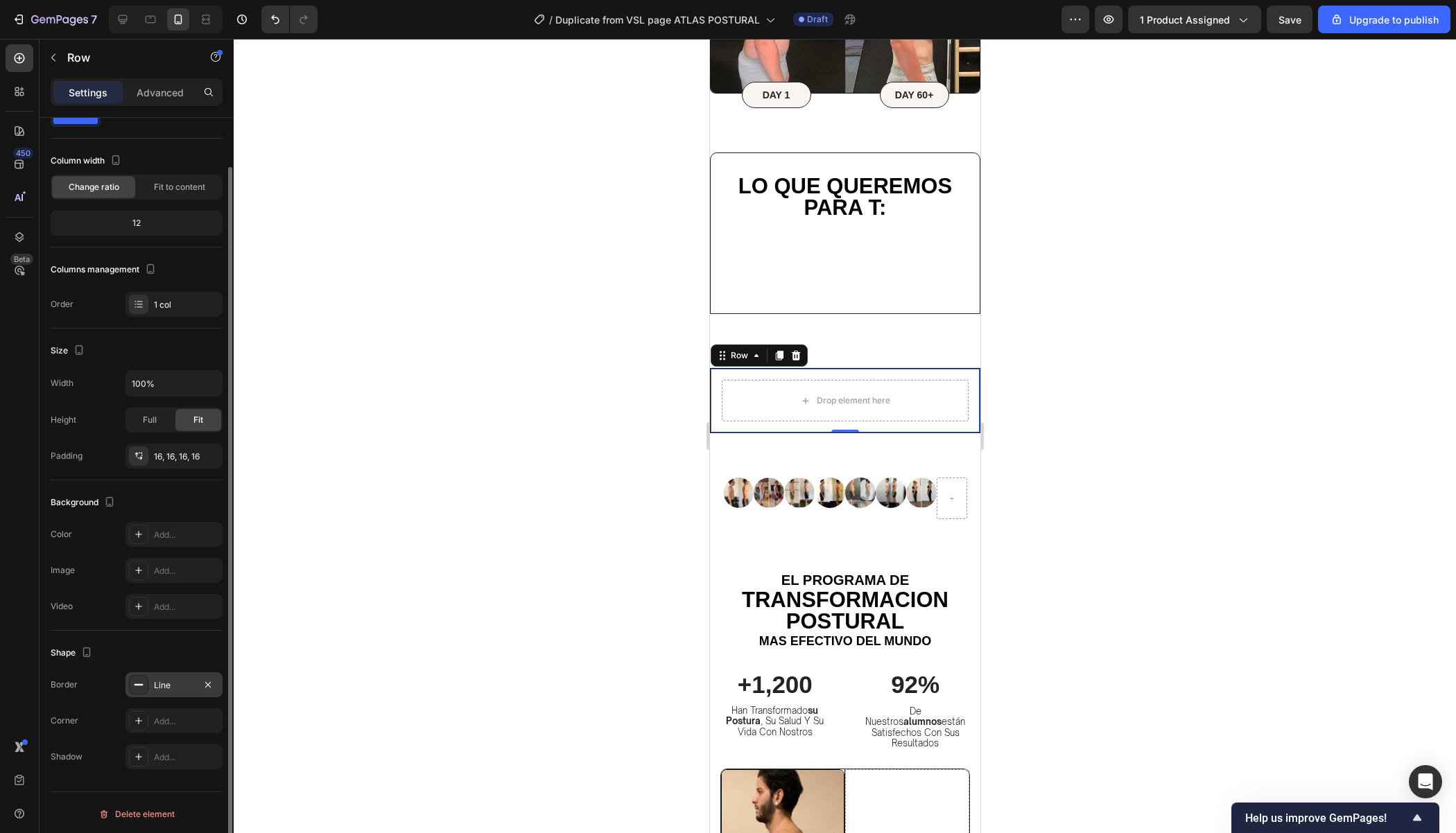
click at [404, 567] on div at bounding box center [844, 436] width 1222 height 794
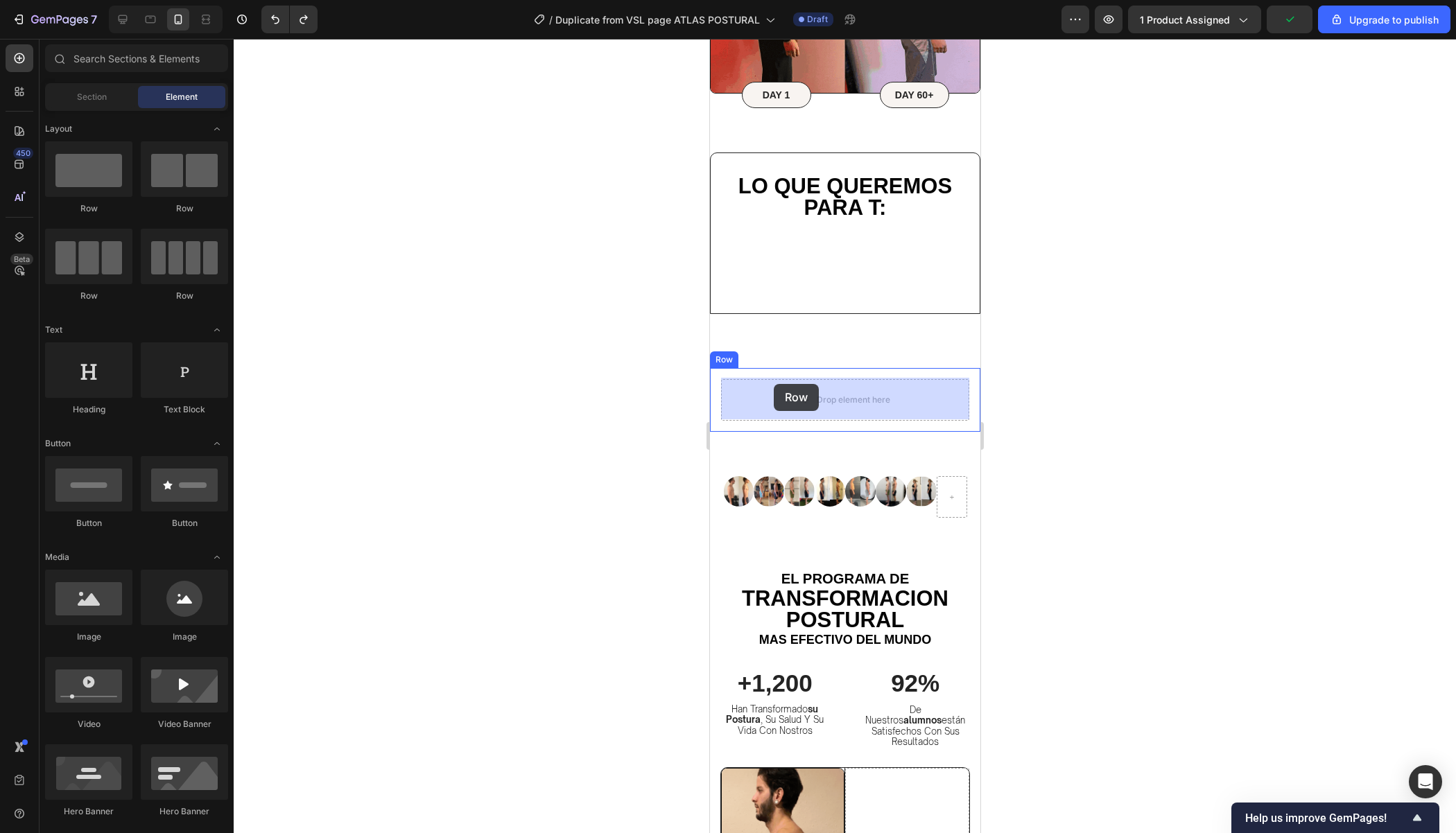
drag, startPoint x: 793, startPoint y: 210, endPoint x: 773, endPoint y: 384, distance: 175.1
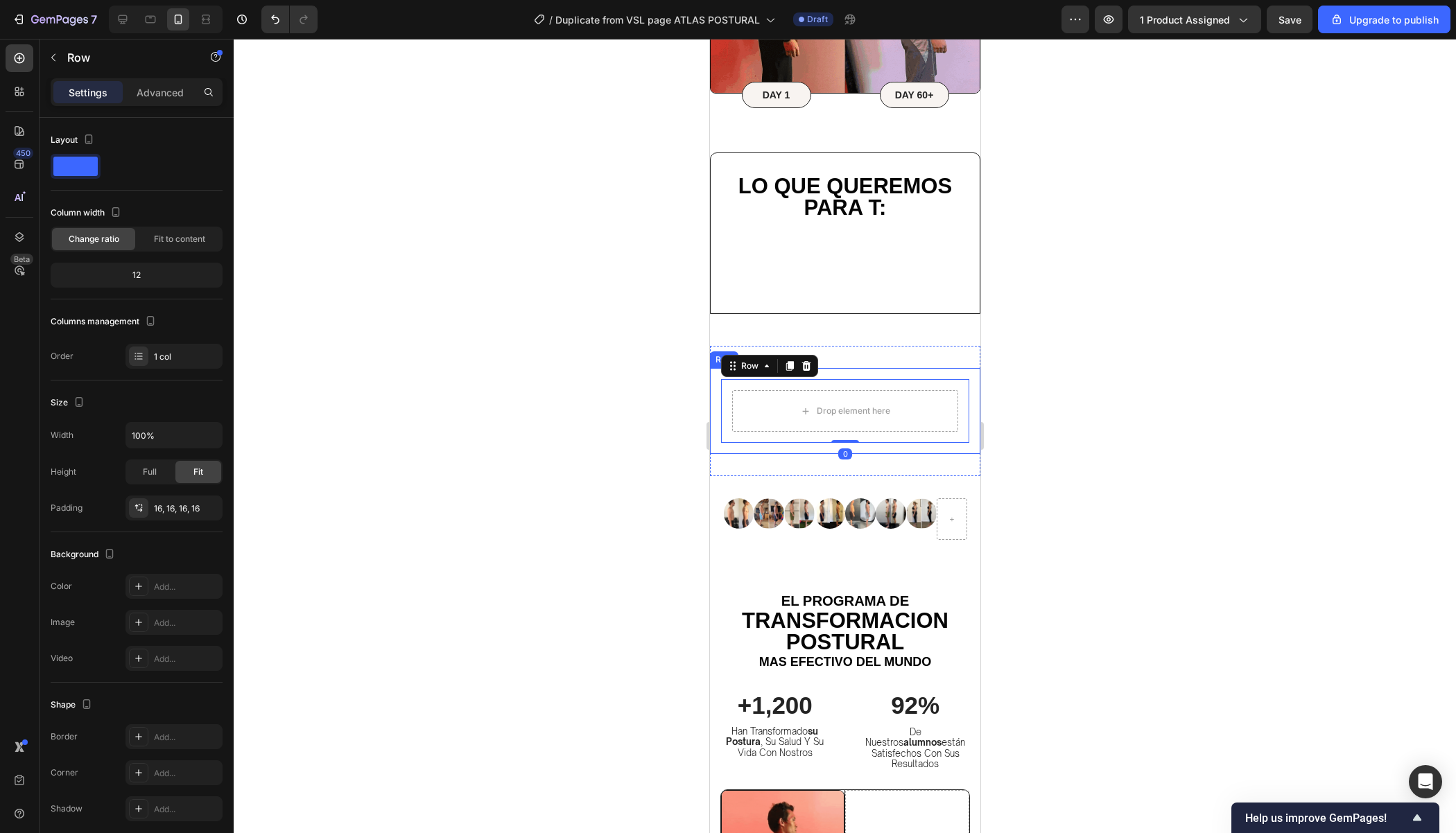
click at [1104, 391] on div at bounding box center [844, 436] width 1222 height 794
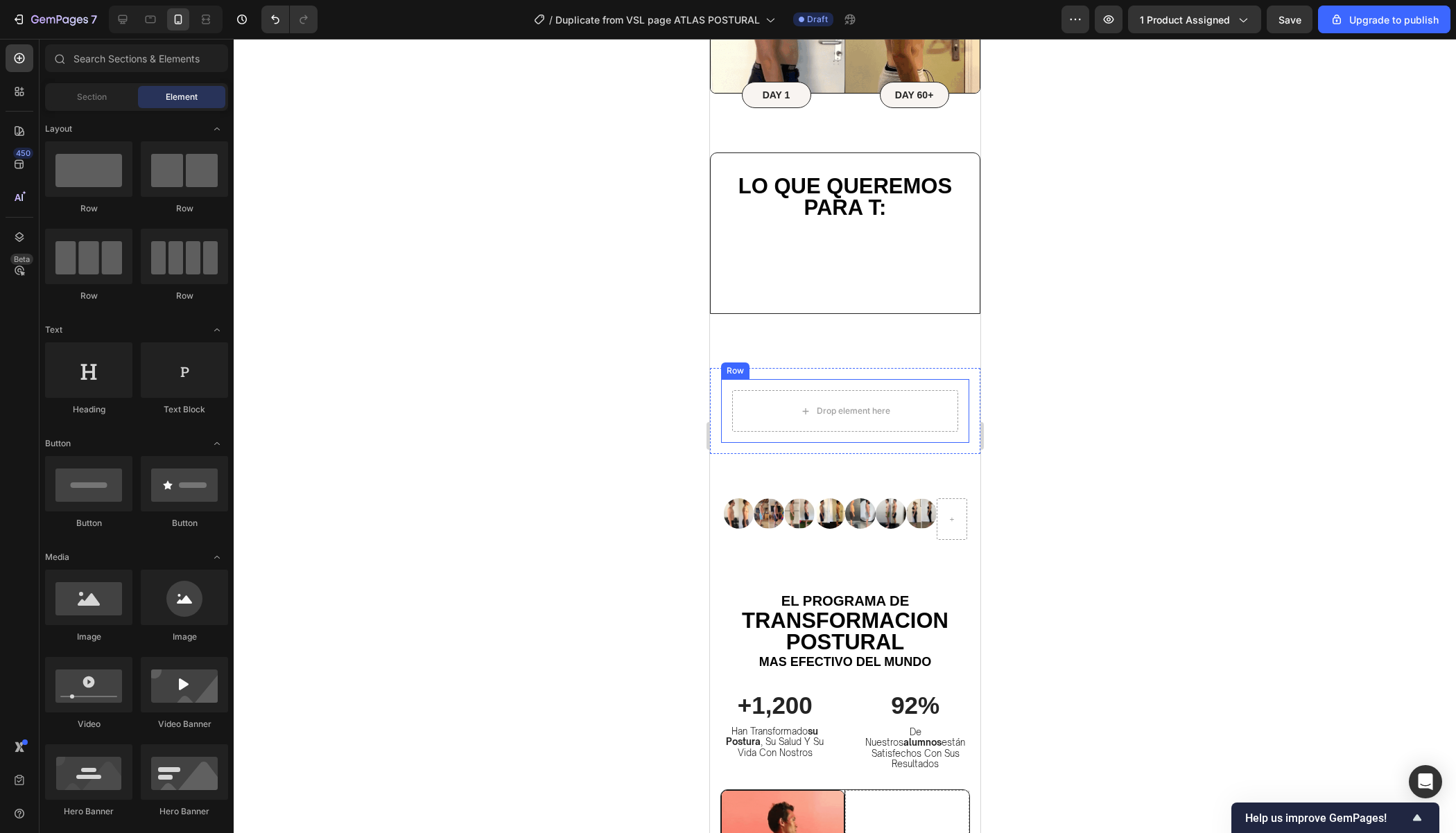
click at [963, 411] on div "Drop element here Row" at bounding box center [844, 411] width 248 height 64
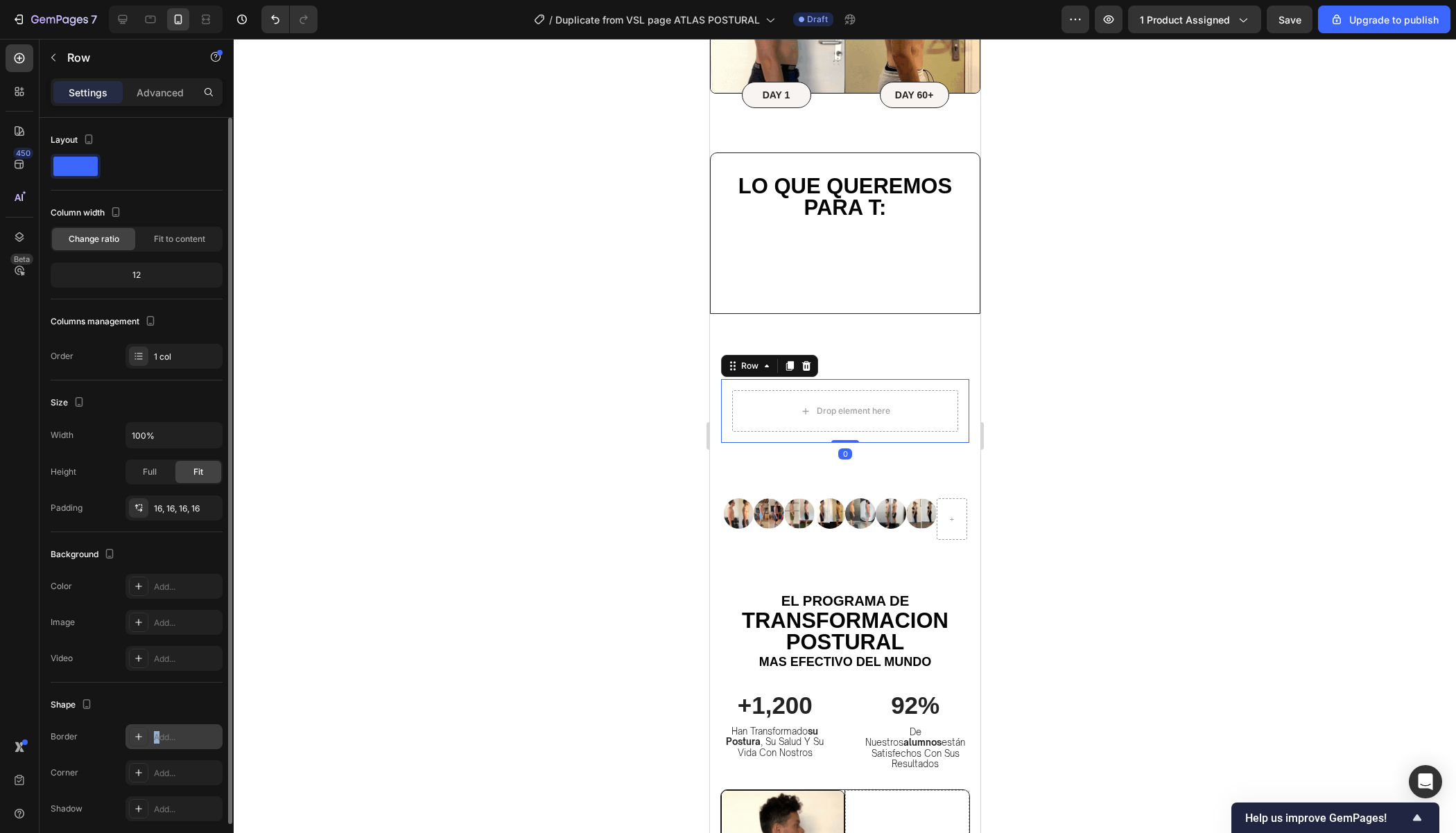
click at [160, 727] on div "Add..." at bounding box center [173, 737] width 97 height 25
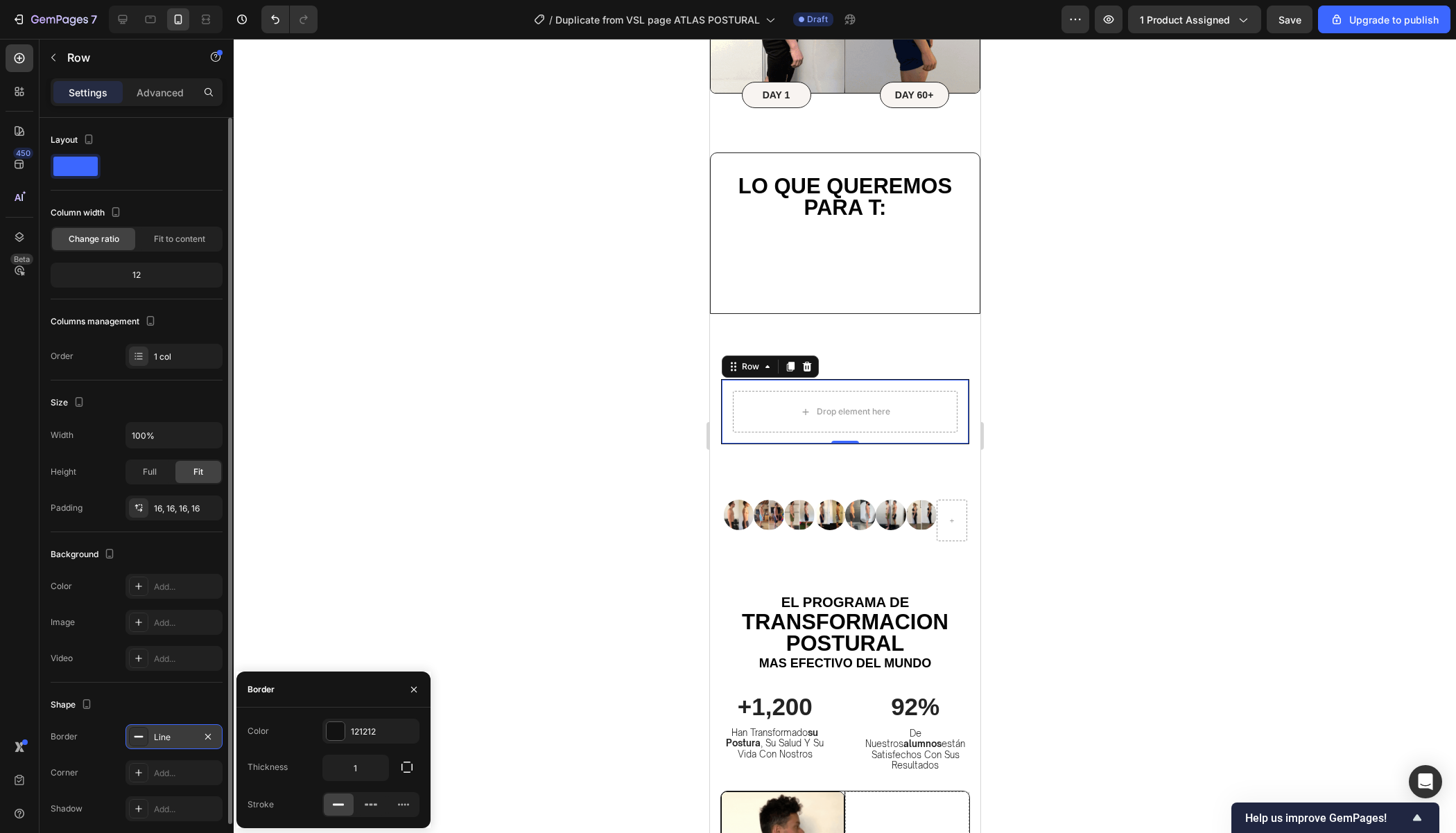
click at [1079, 511] on div at bounding box center [844, 436] width 1222 height 794
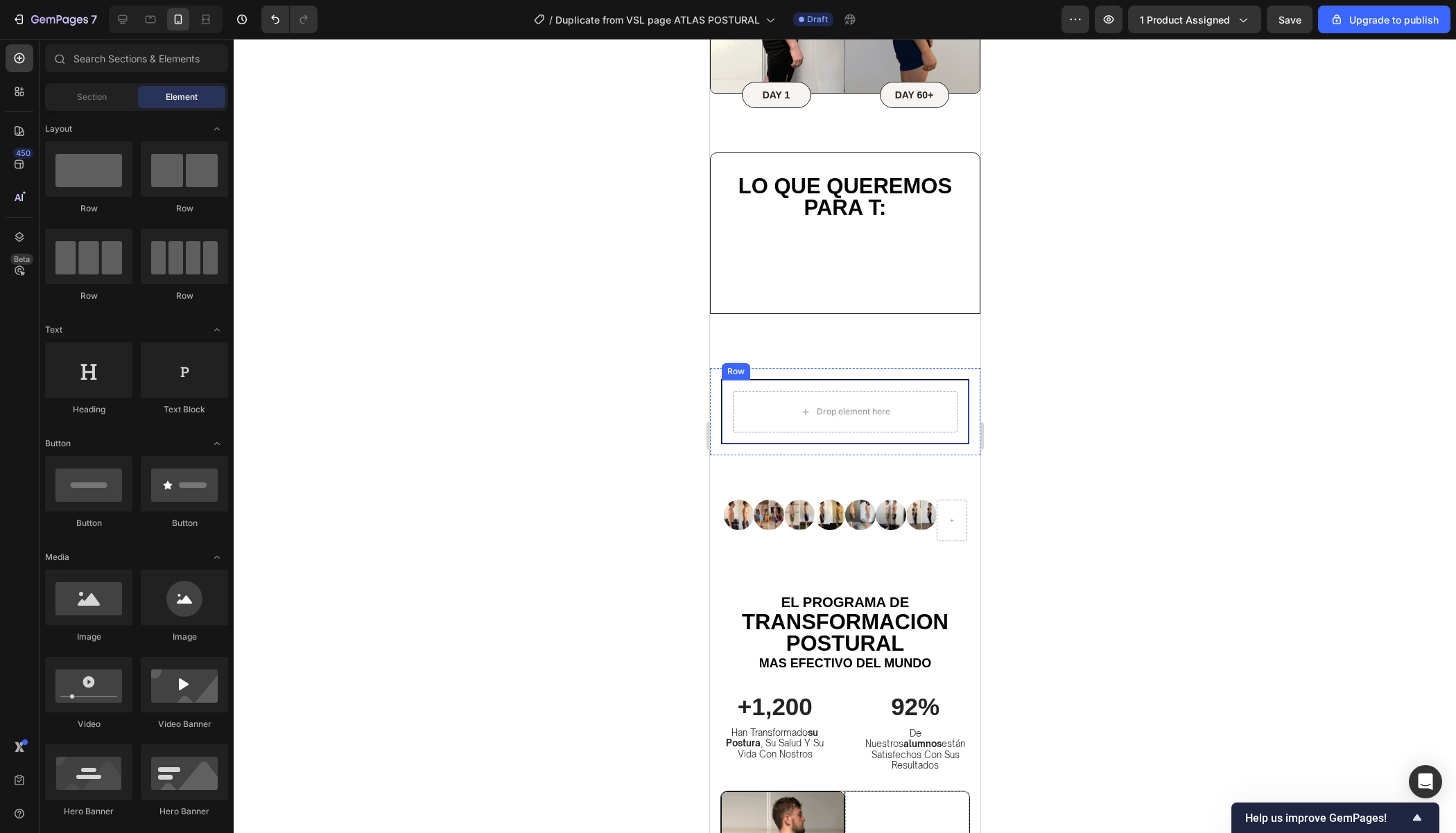
click at [963, 389] on div "Drop element here Row" at bounding box center [844, 411] width 248 height 65
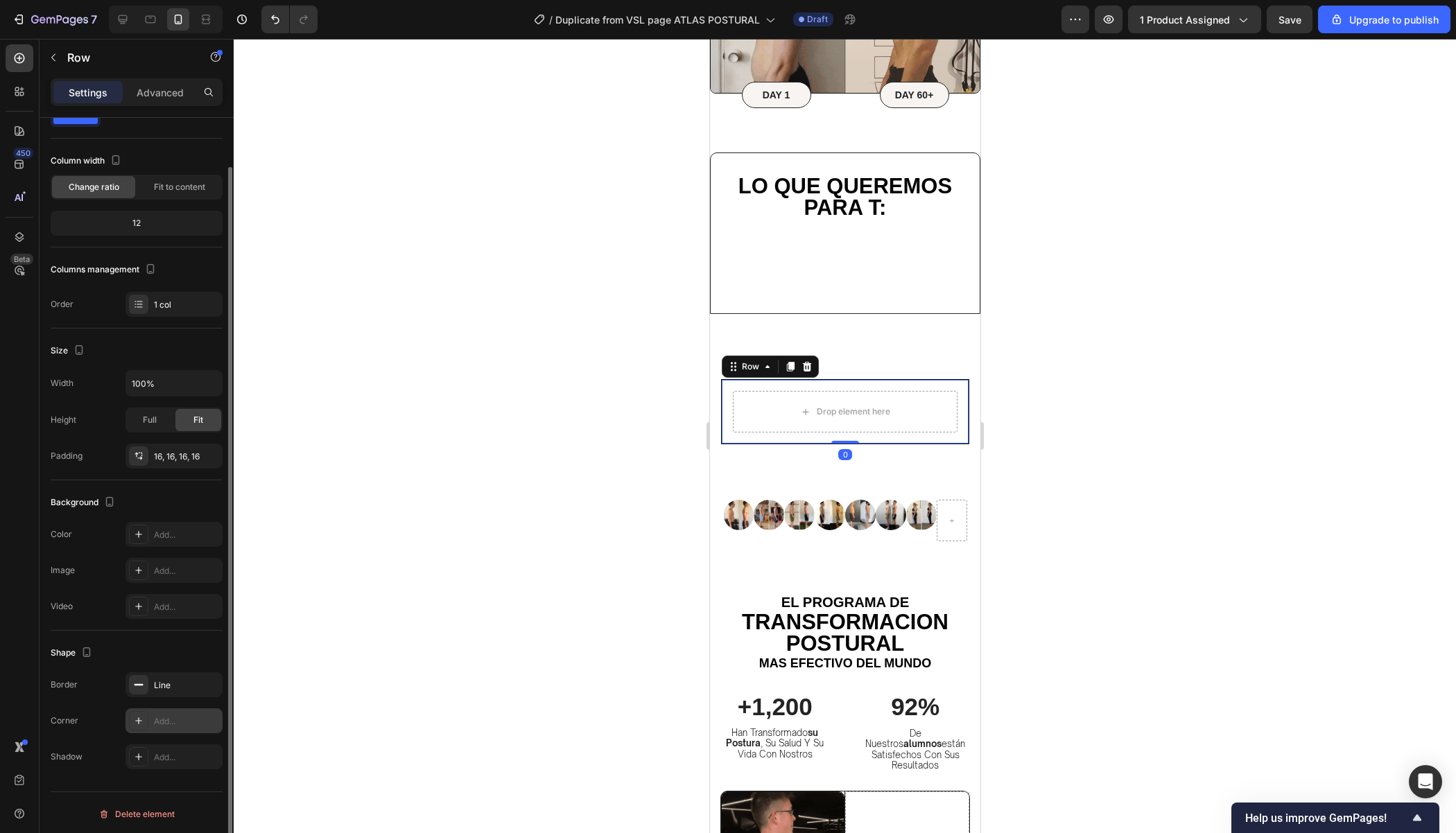
click at [154, 721] on div "Add..." at bounding box center [186, 722] width 65 height 13
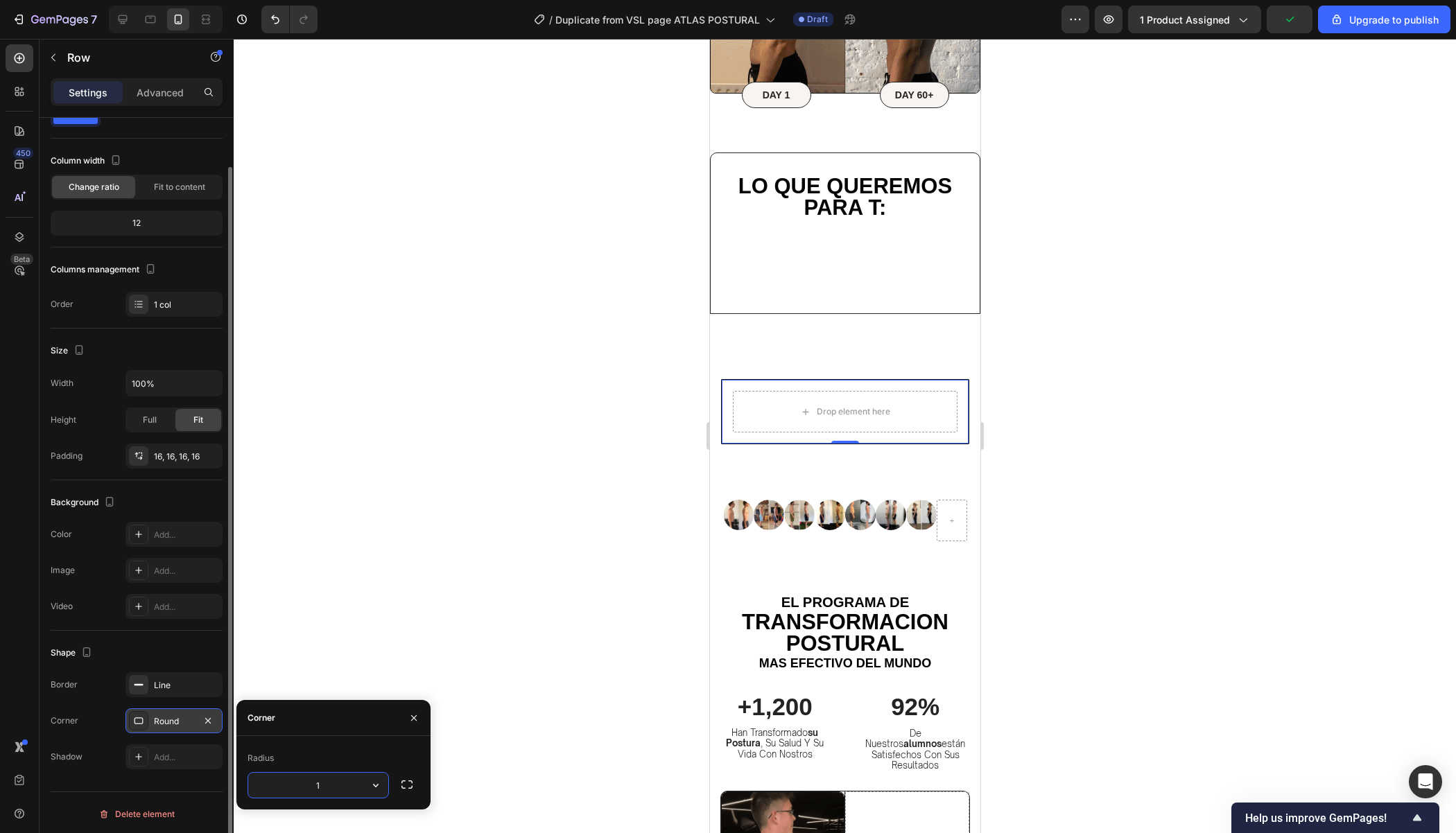
type input "16"
click at [1093, 441] on div at bounding box center [844, 436] width 1222 height 794
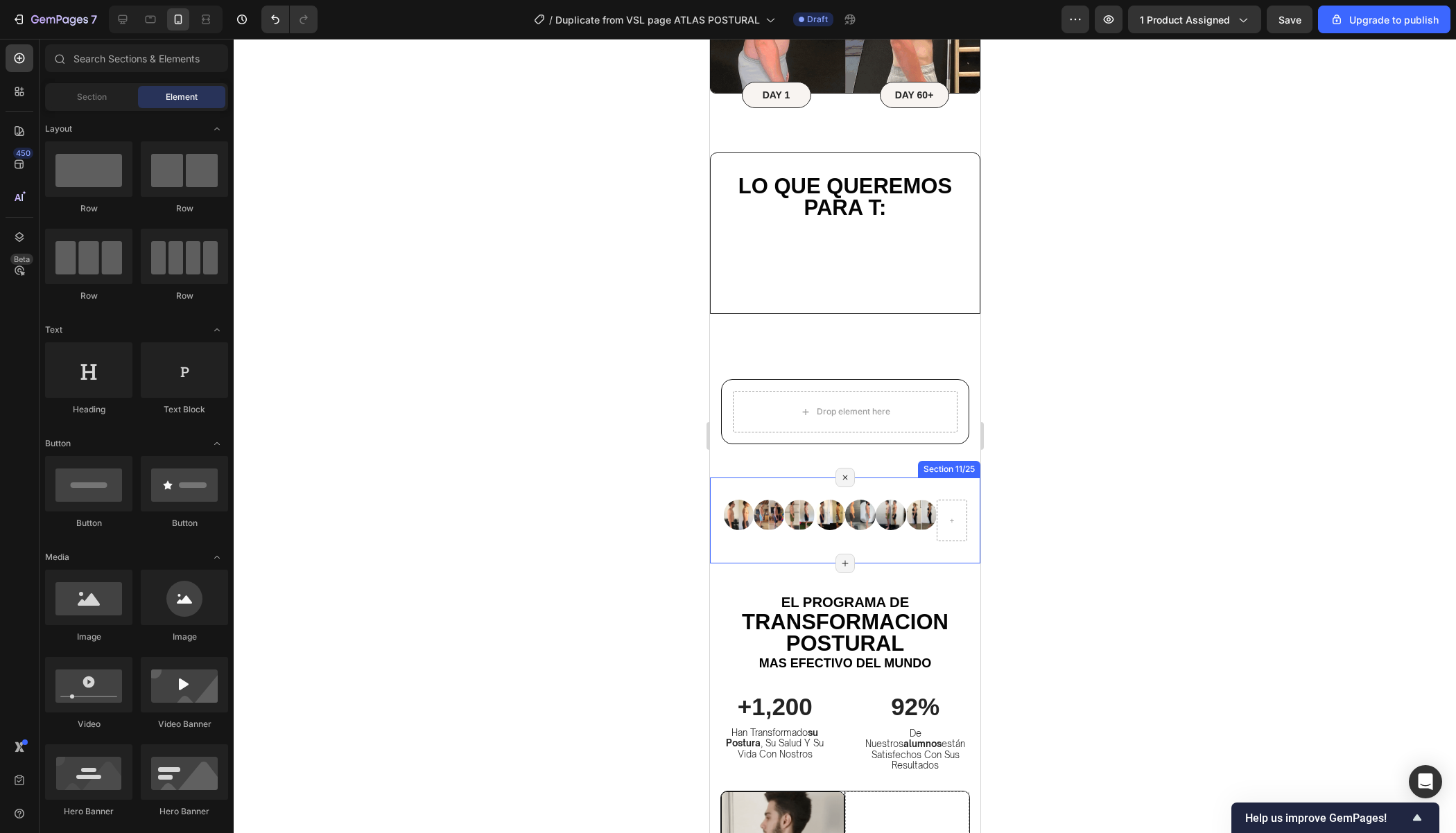
click at [1093, 441] on div at bounding box center [844, 436] width 1222 height 794
click at [878, 204] on span "Lo que queremos para t:" at bounding box center [844, 197] width 214 height 46
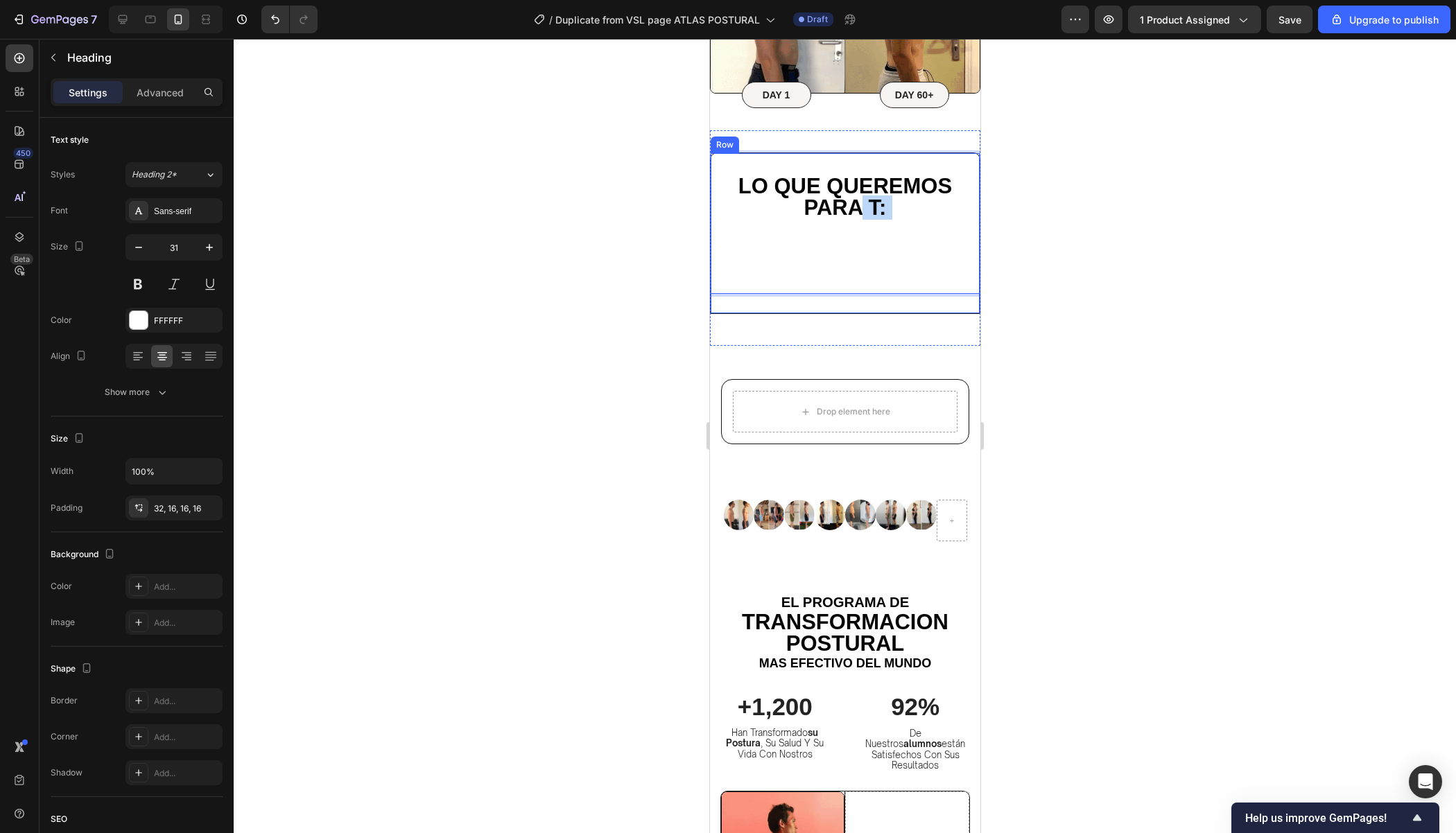
drag, startPoint x: 858, startPoint y: 202, endPoint x: 894, endPoint y: 223, distance: 41.7
click at [894, 223] on p "Lo que queremos para t:" at bounding box center [844, 229] width 247 height 107
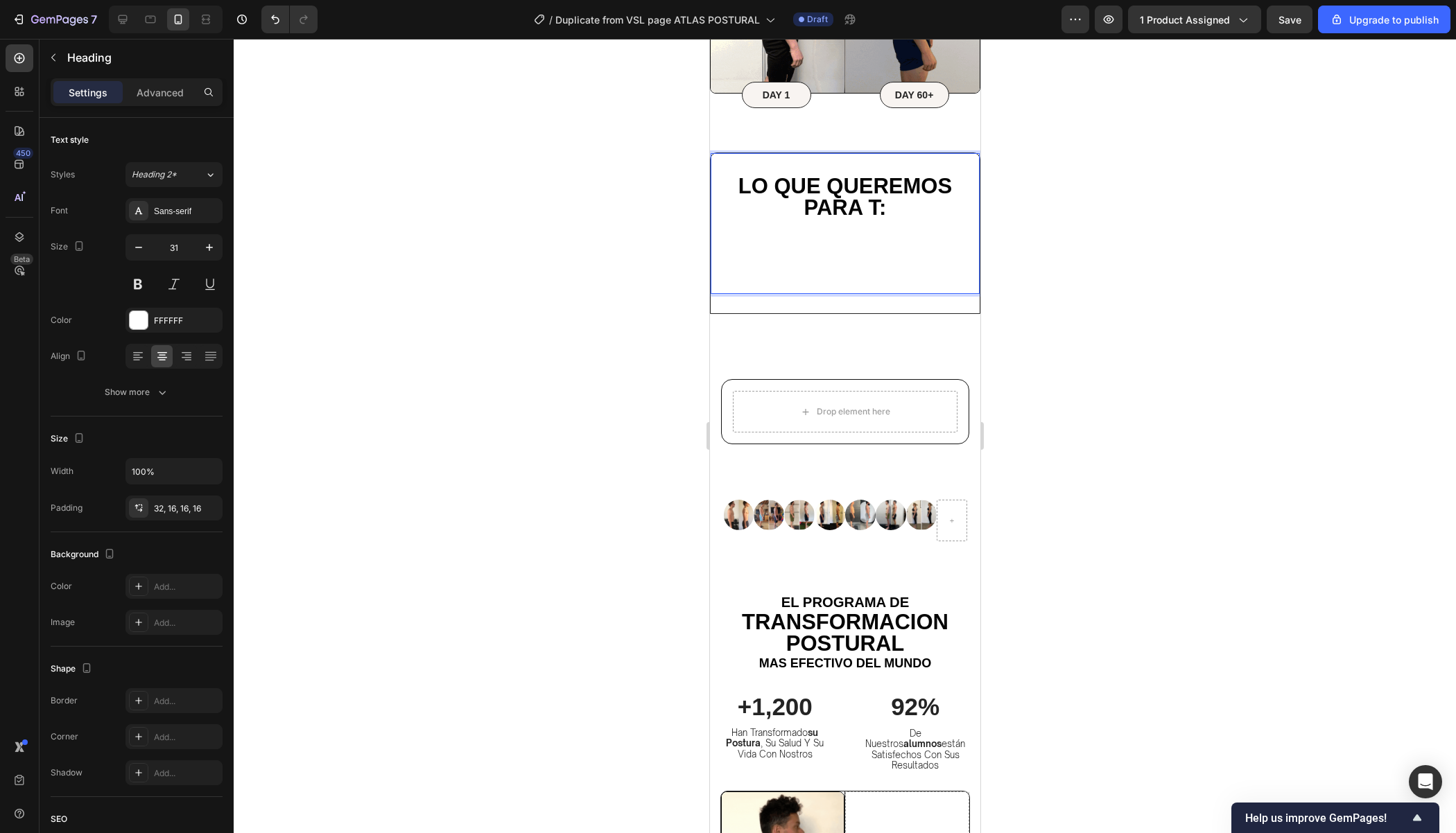
click at [1072, 236] on div at bounding box center [844, 436] width 1222 height 794
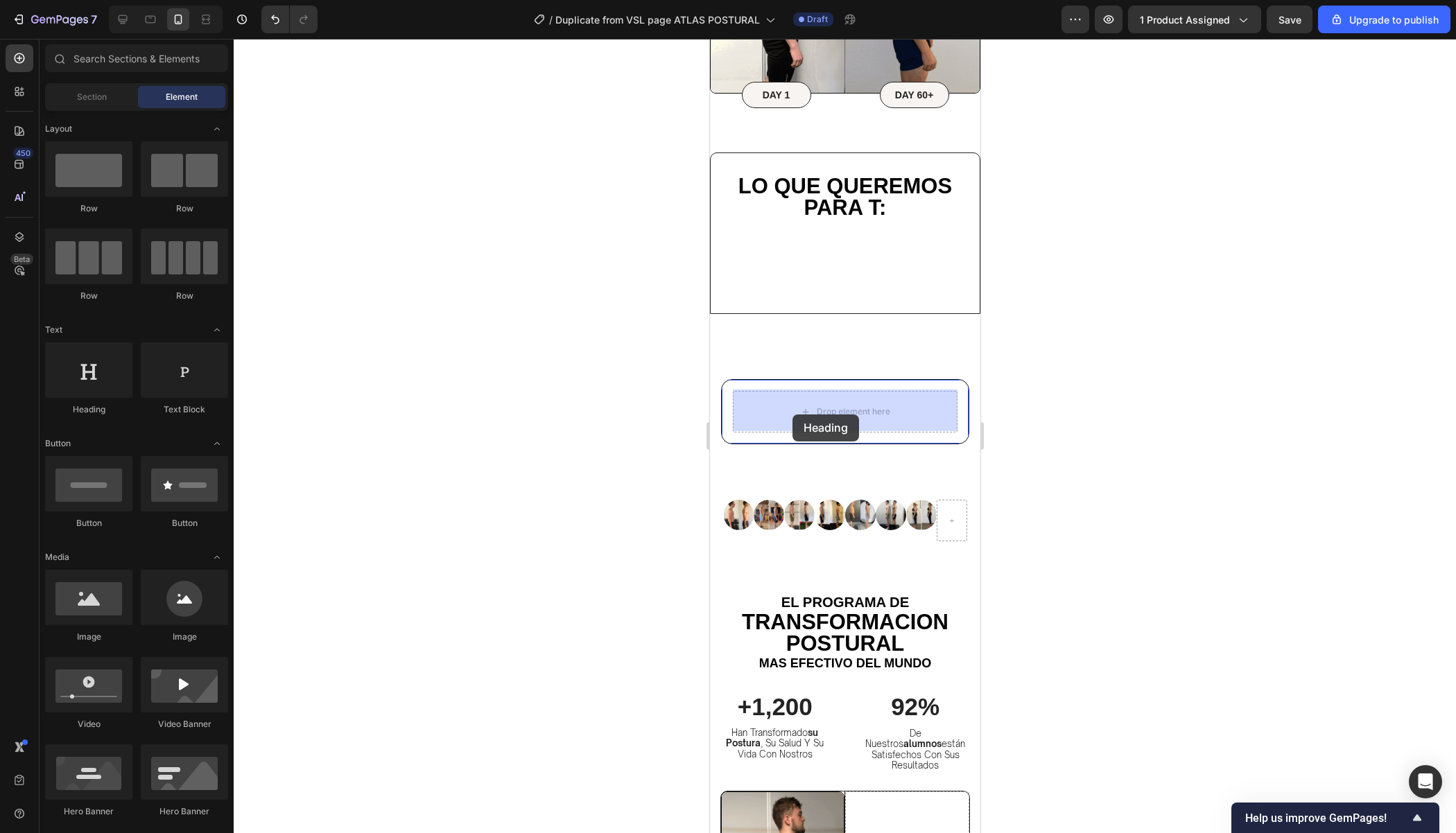
drag, startPoint x: 819, startPoint y: 422, endPoint x: 796, endPoint y: 406, distance: 28.0
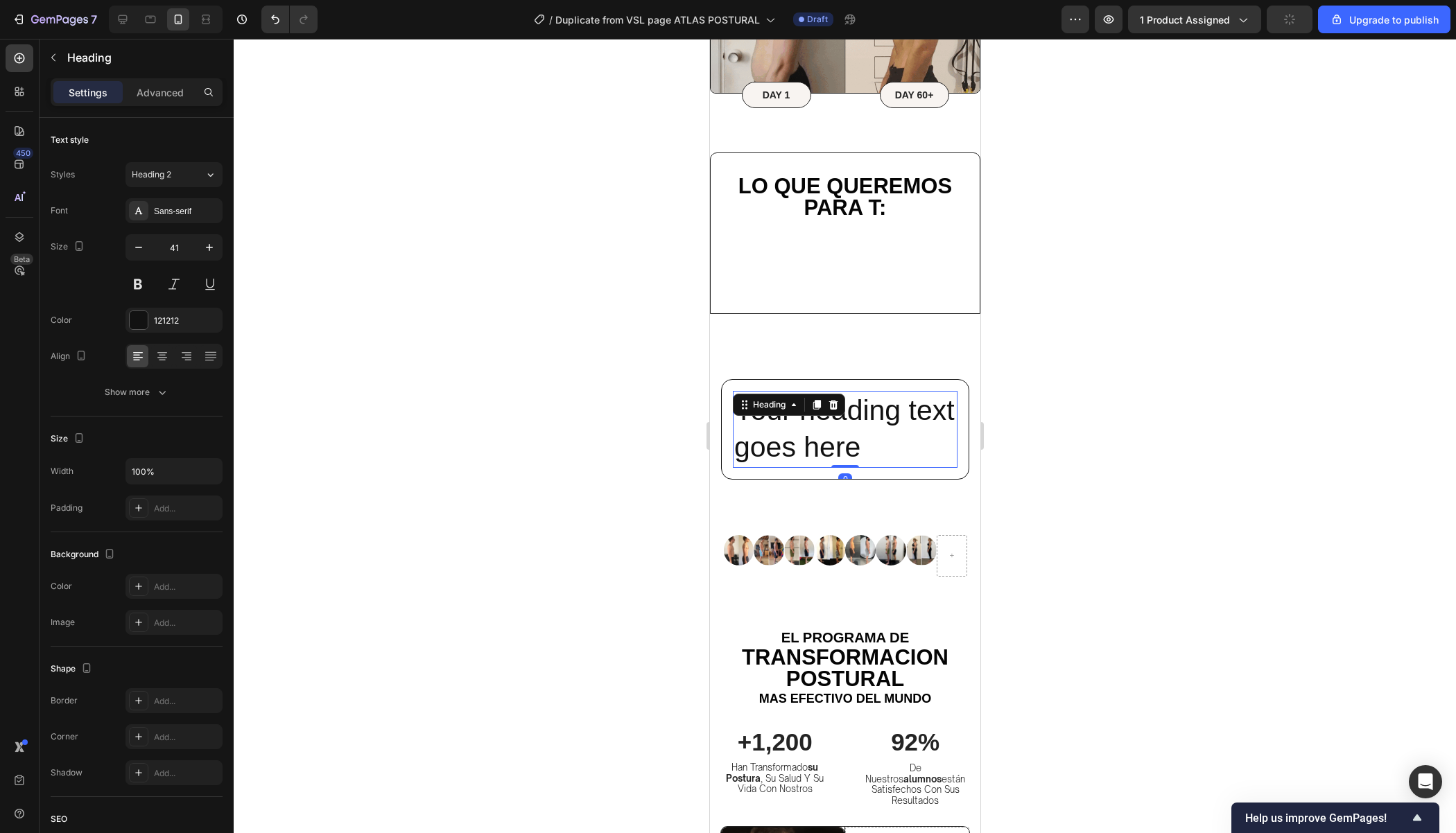
click at [889, 450] on h2 "Your heading text goes here" at bounding box center [844, 430] width 225 height 77
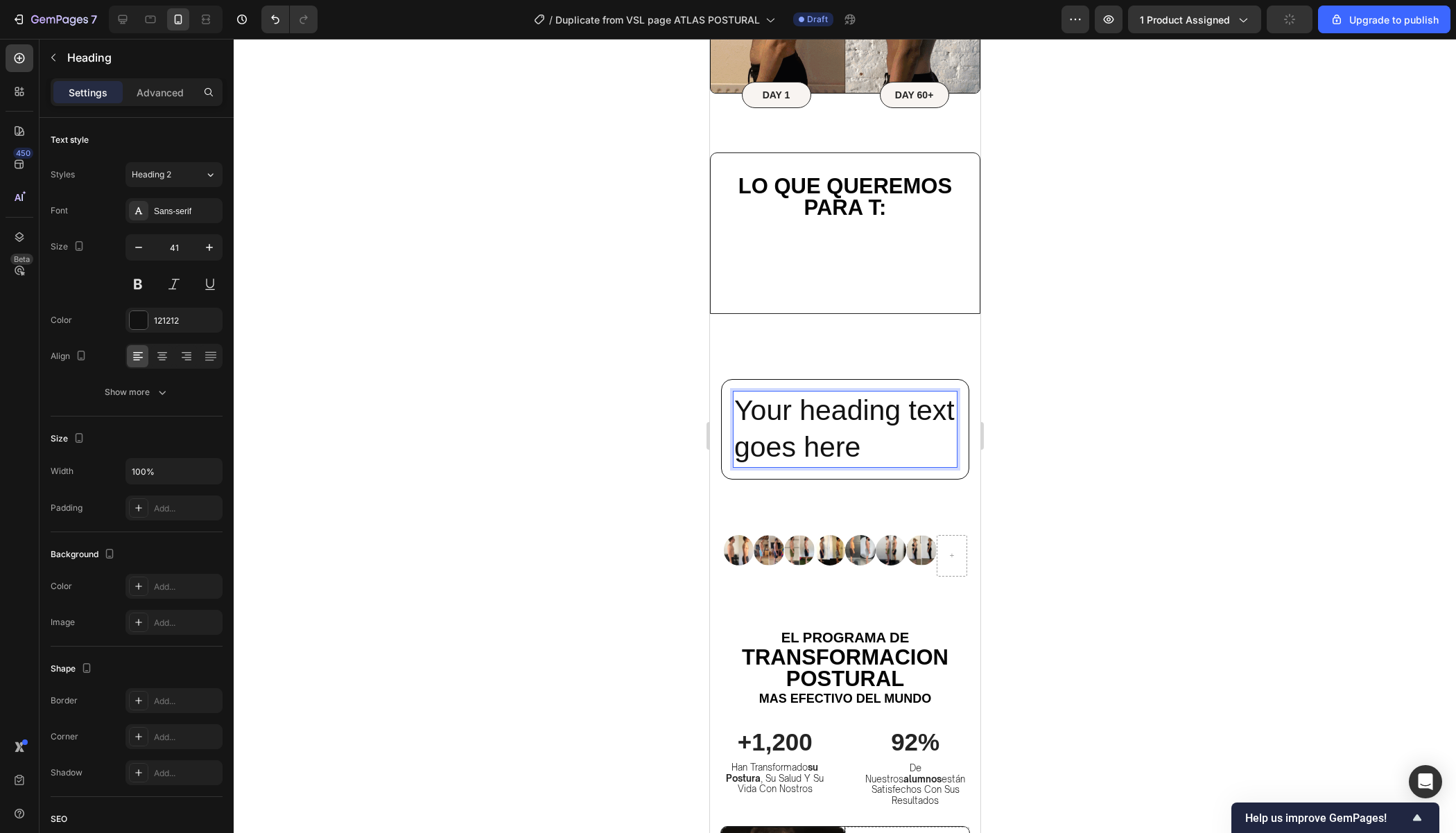
click at [889, 450] on p "Your heading text goes here" at bounding box center [843, 430] width 222 height 74
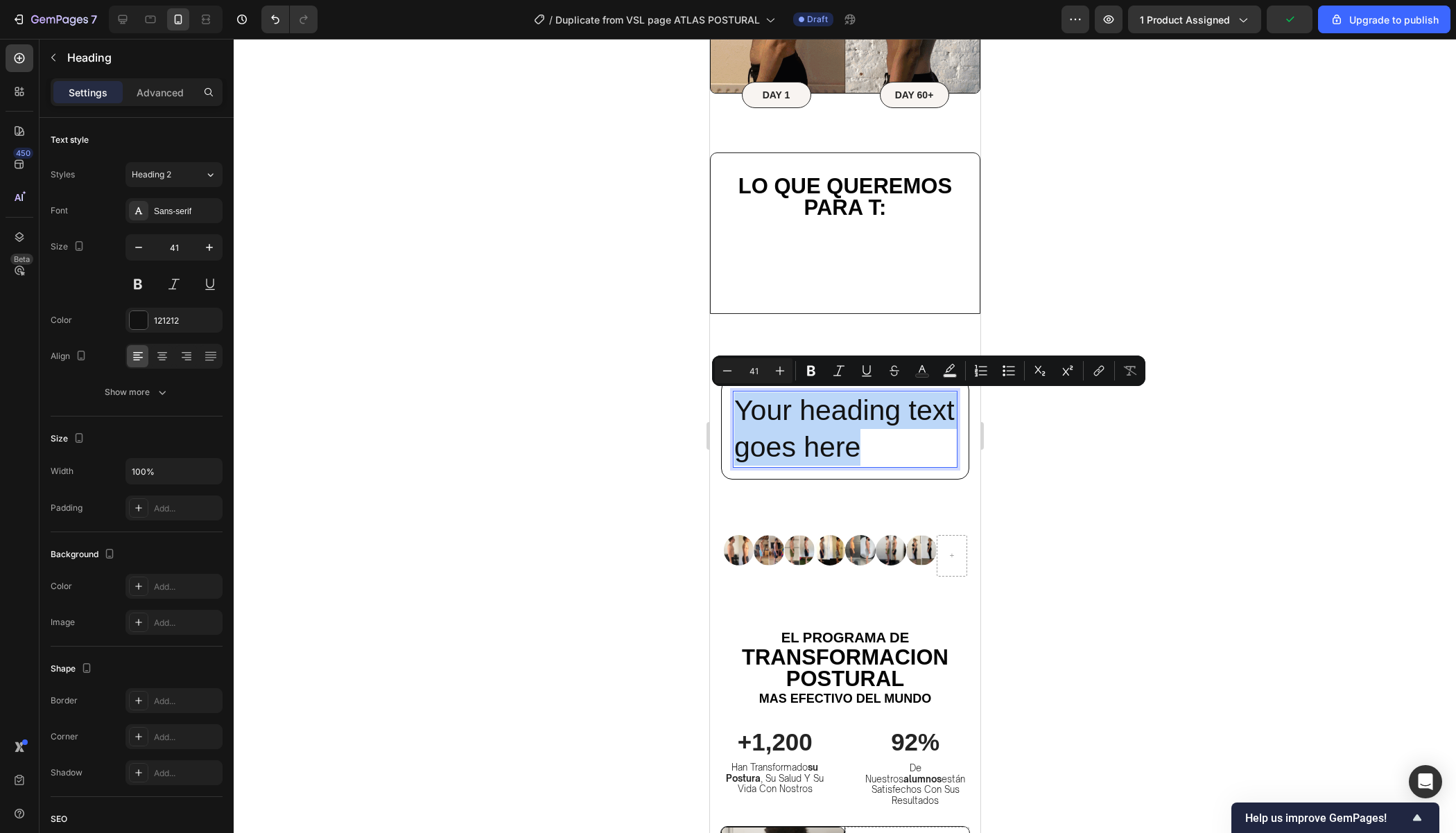
drag, startPoint x: 889, startPoint y: 450, endPoint x: 834, endPoint y: 450, distance: 55.0
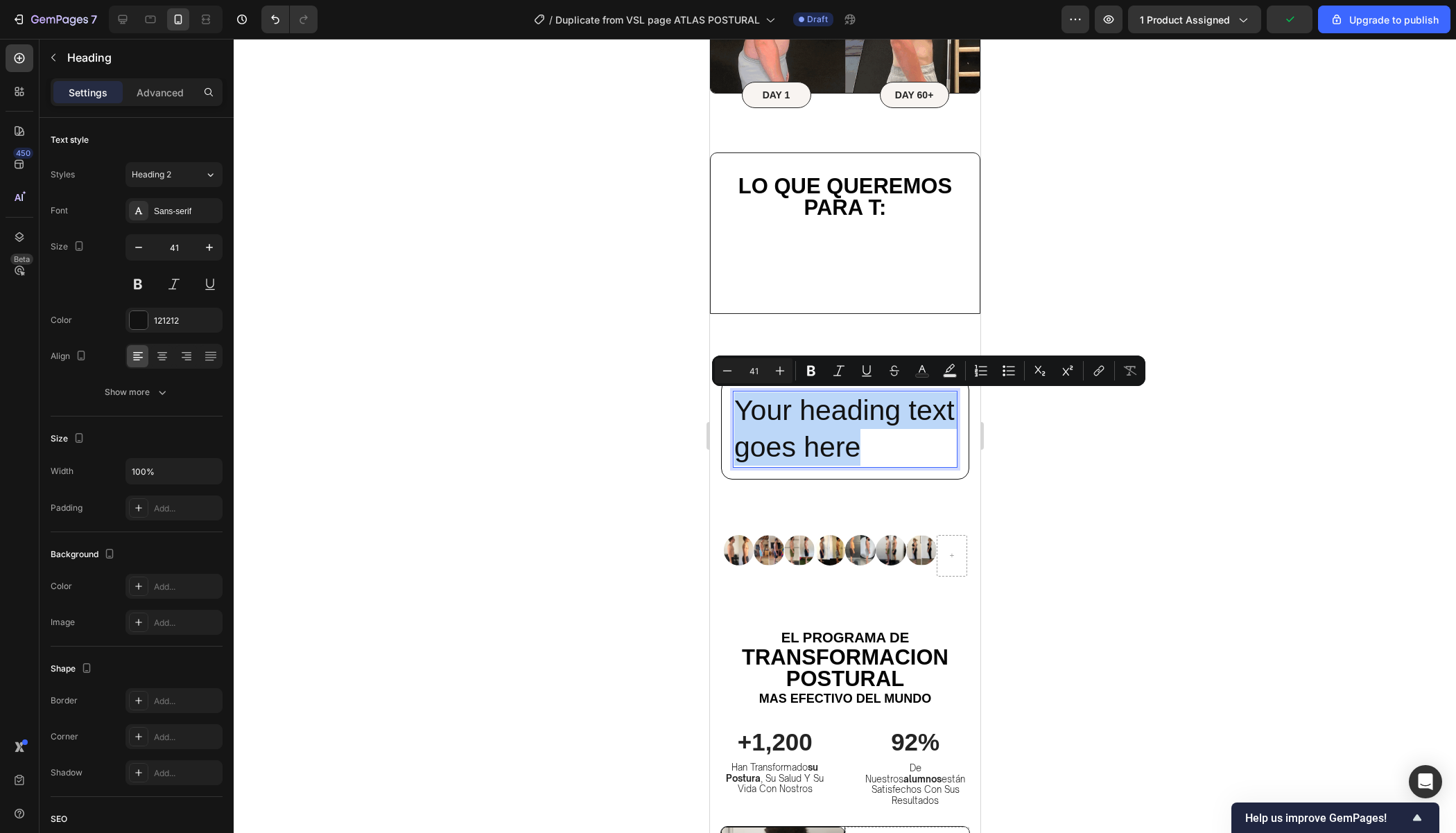
click at [834, 450] on p "Your heading text goes here" at bounding box center [843, 430] width 222 height 74
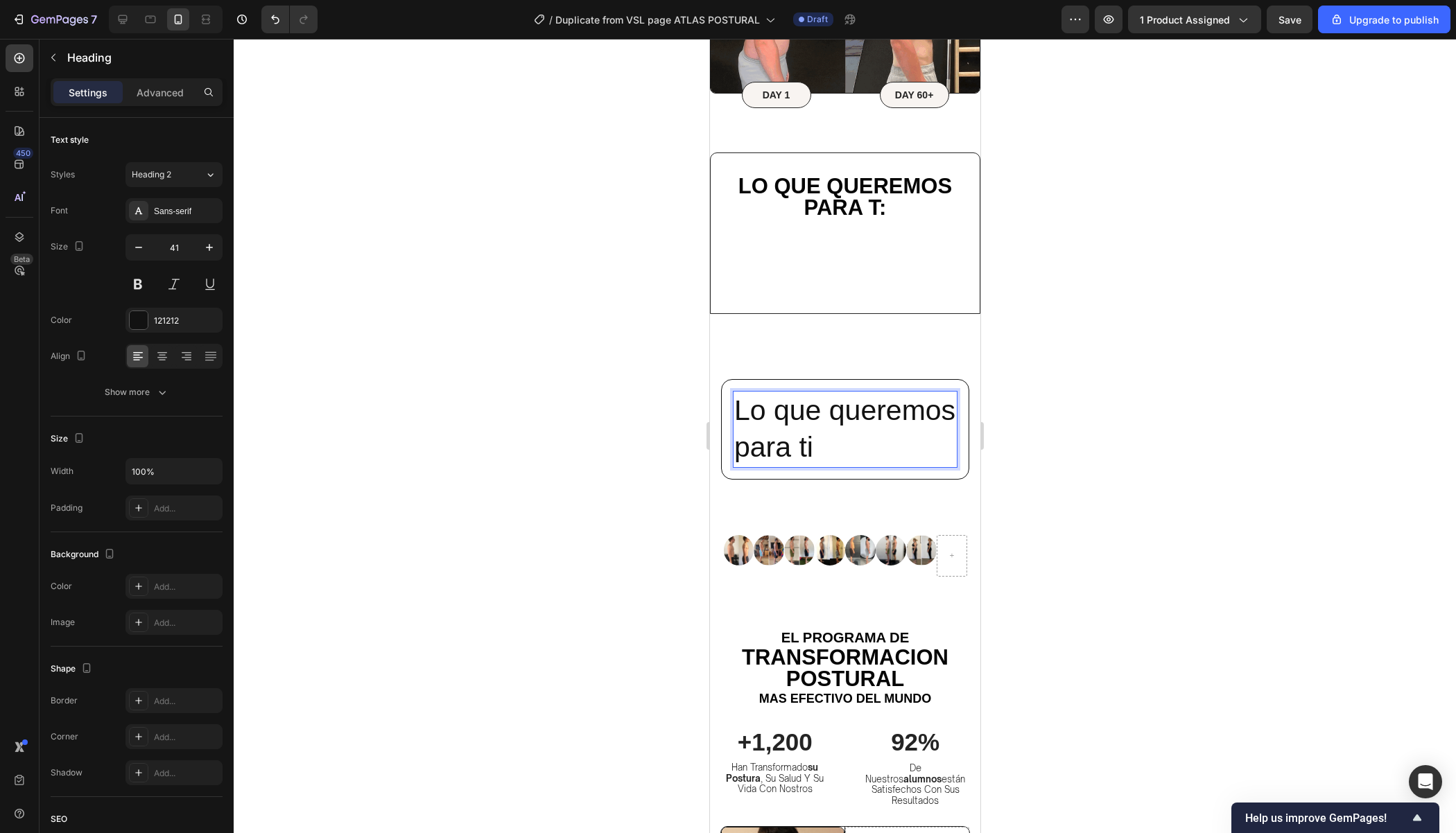
click at [843, 446] on p "Lo que queremos para ti" at bounding box center [843, 430] width 222 height 74
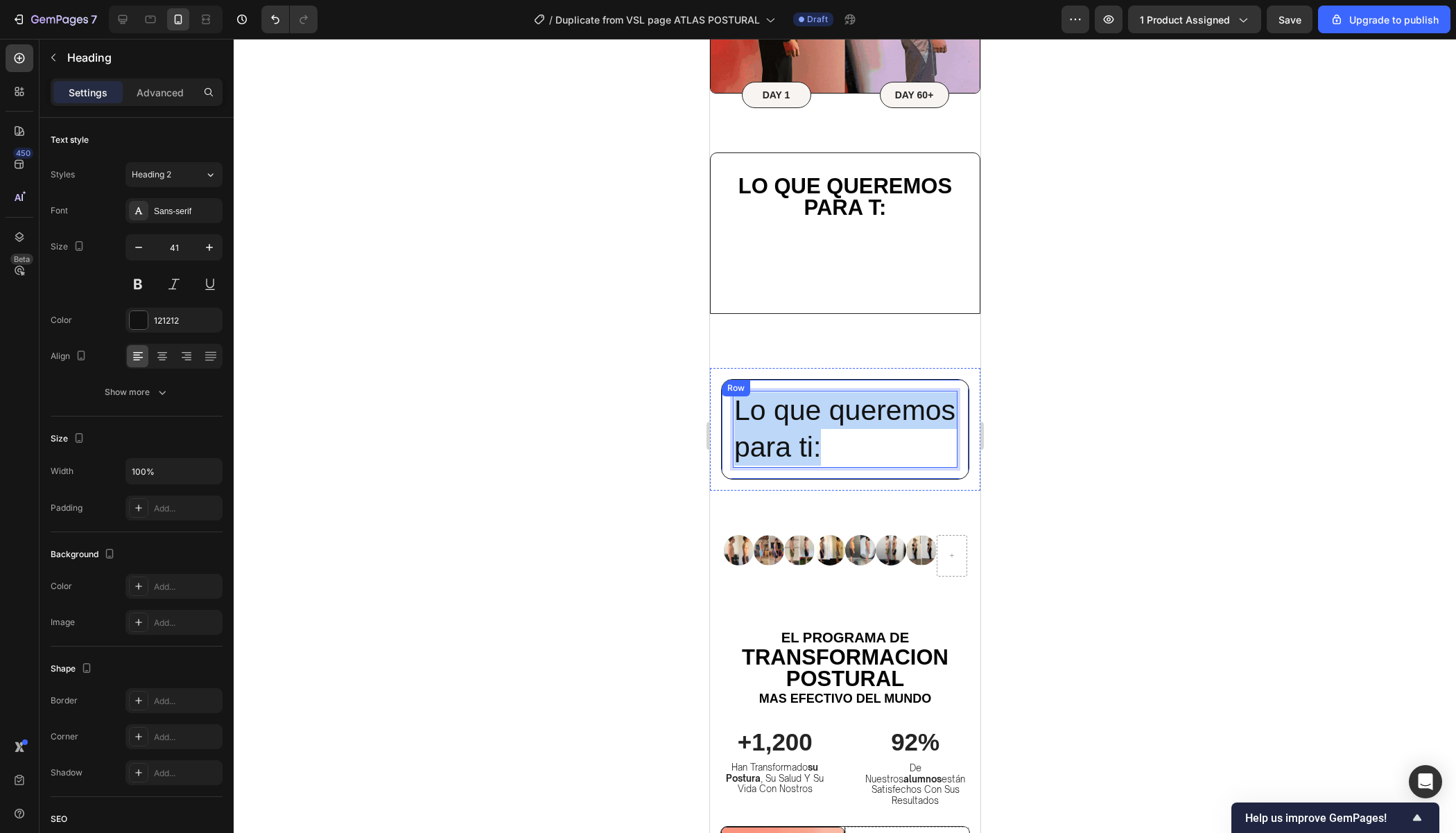
drag, startPoint x: 847, startPoint y: 452, endPoint x: 721, endPoint y: 401, distance: 135.9
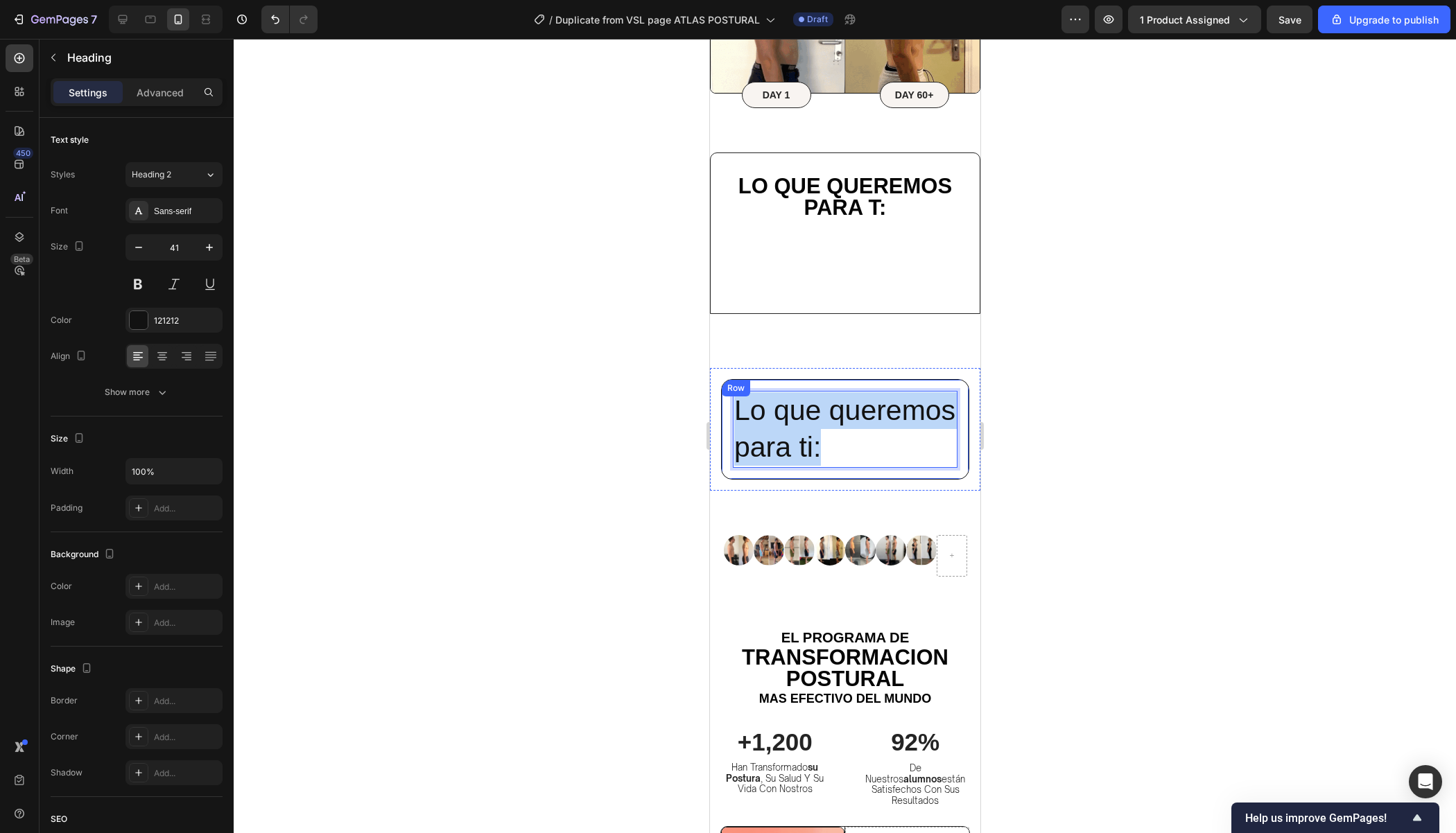
click at [721, 400] on div "Lo que queremos para ti: Heading 0 Row" at bounding box center [844, 430] width 248 height 101
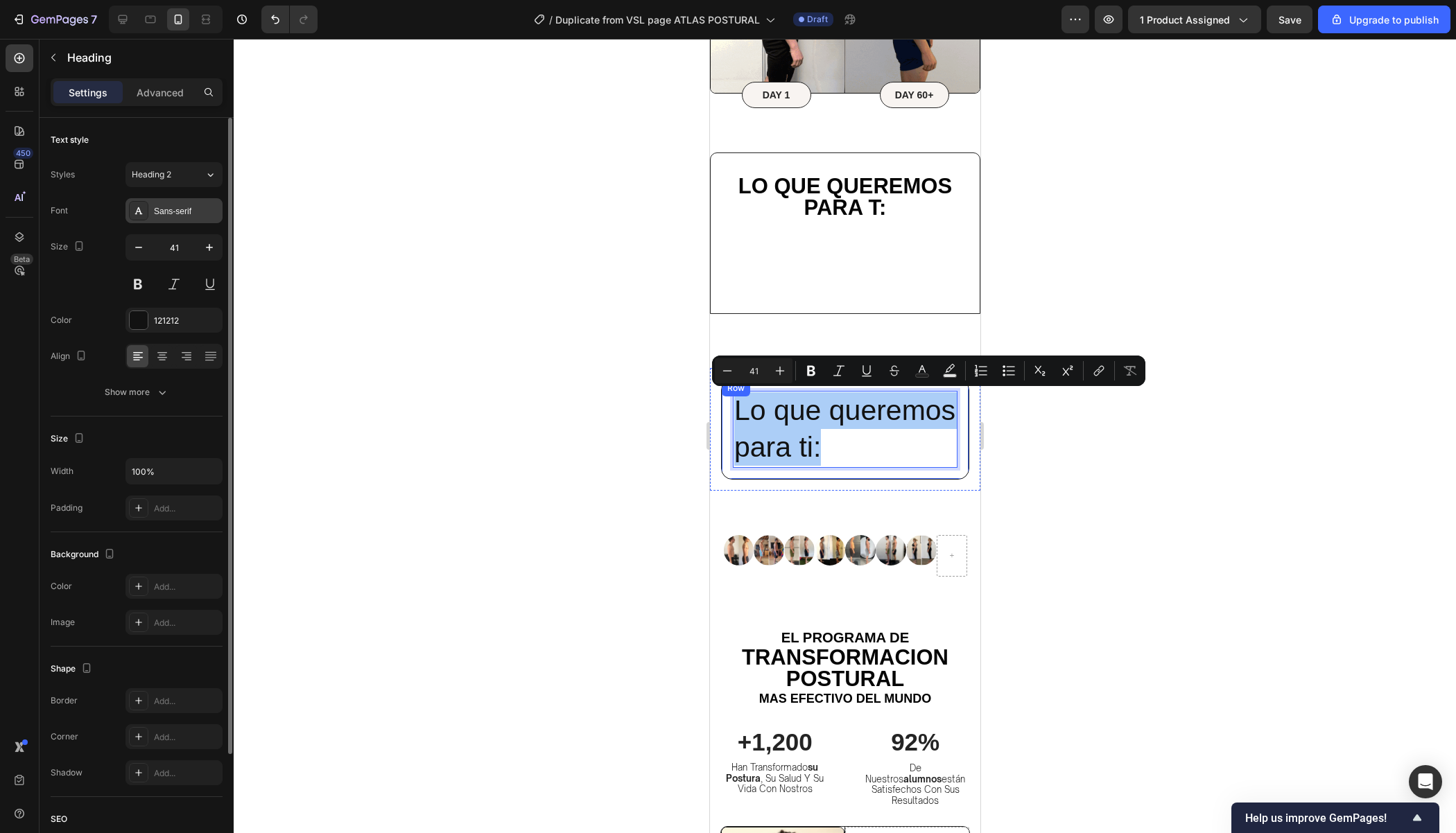
click at [204, 206] on div "Sans-serif" at bounding box center [186, 211] width 65 height 13
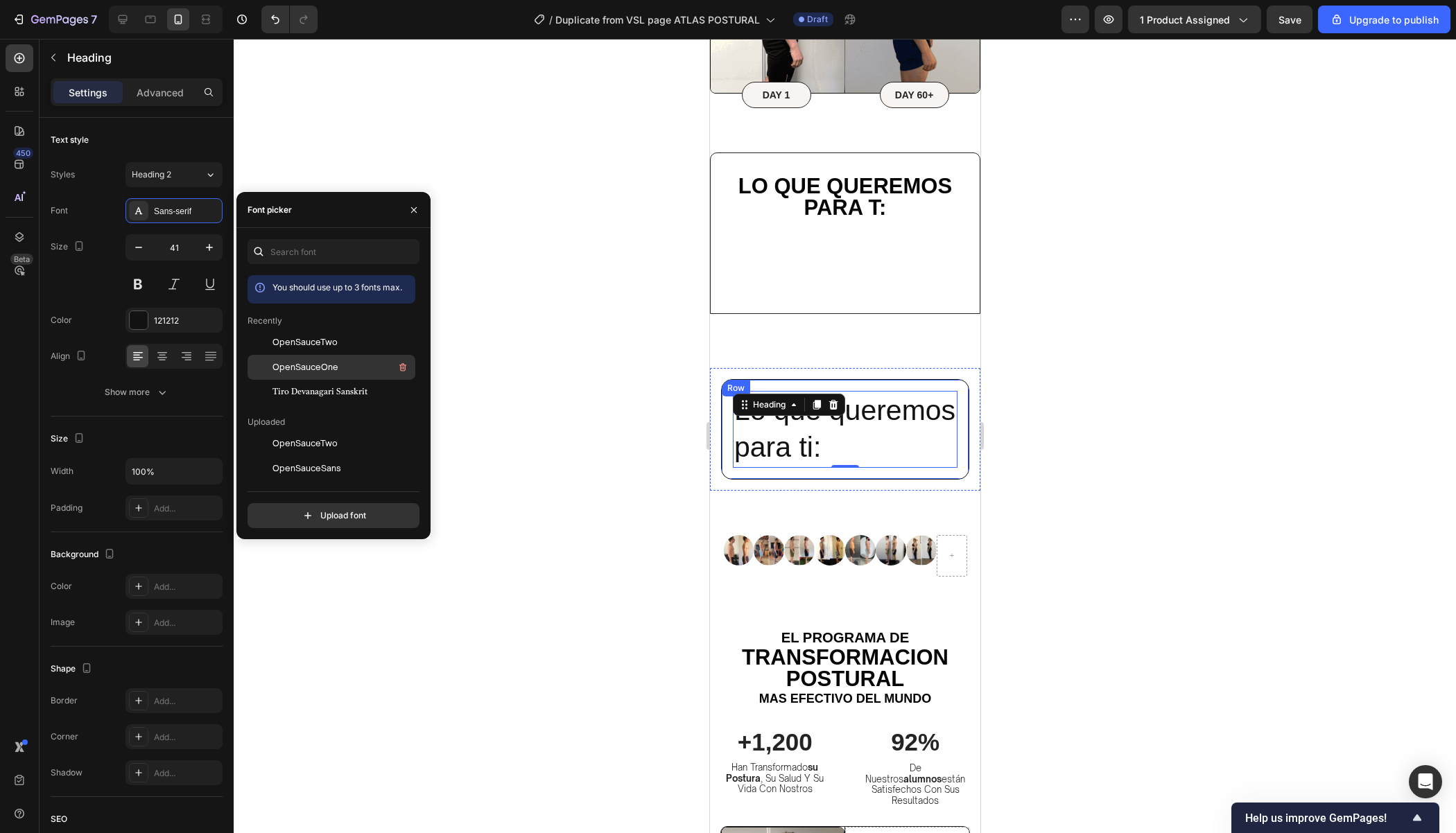
click at [313, 358] on div "OpenSauceOne" at bounding box center [331, 367] width 168 height 25
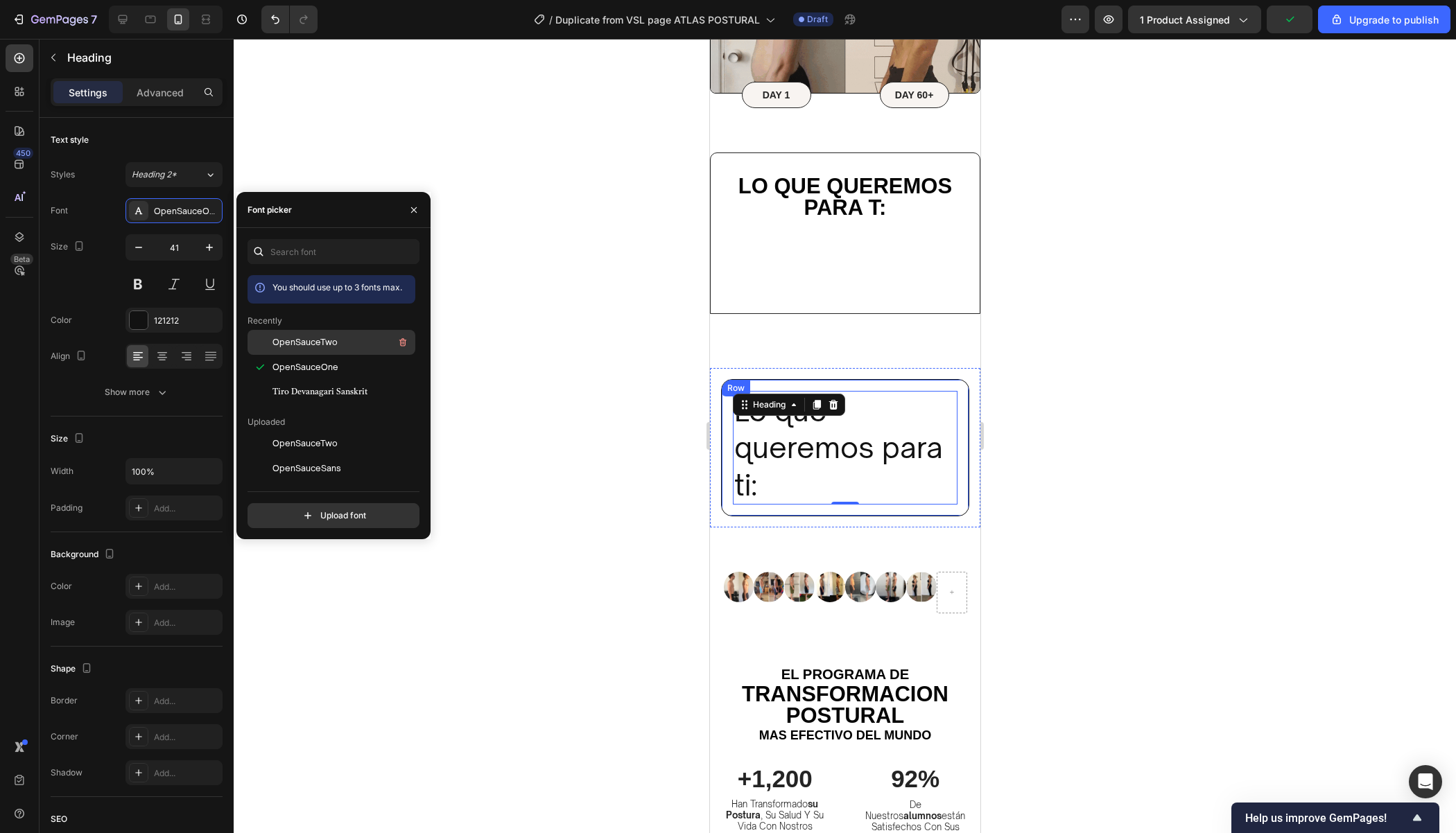
click at [313, 339] on span "OpenSauceTwo" at bounding box center [305, 343] width 65 height 13
click at [326, 341] on span "OpenSauceTwo" at bounding box center [305, 343] width 65 height 13
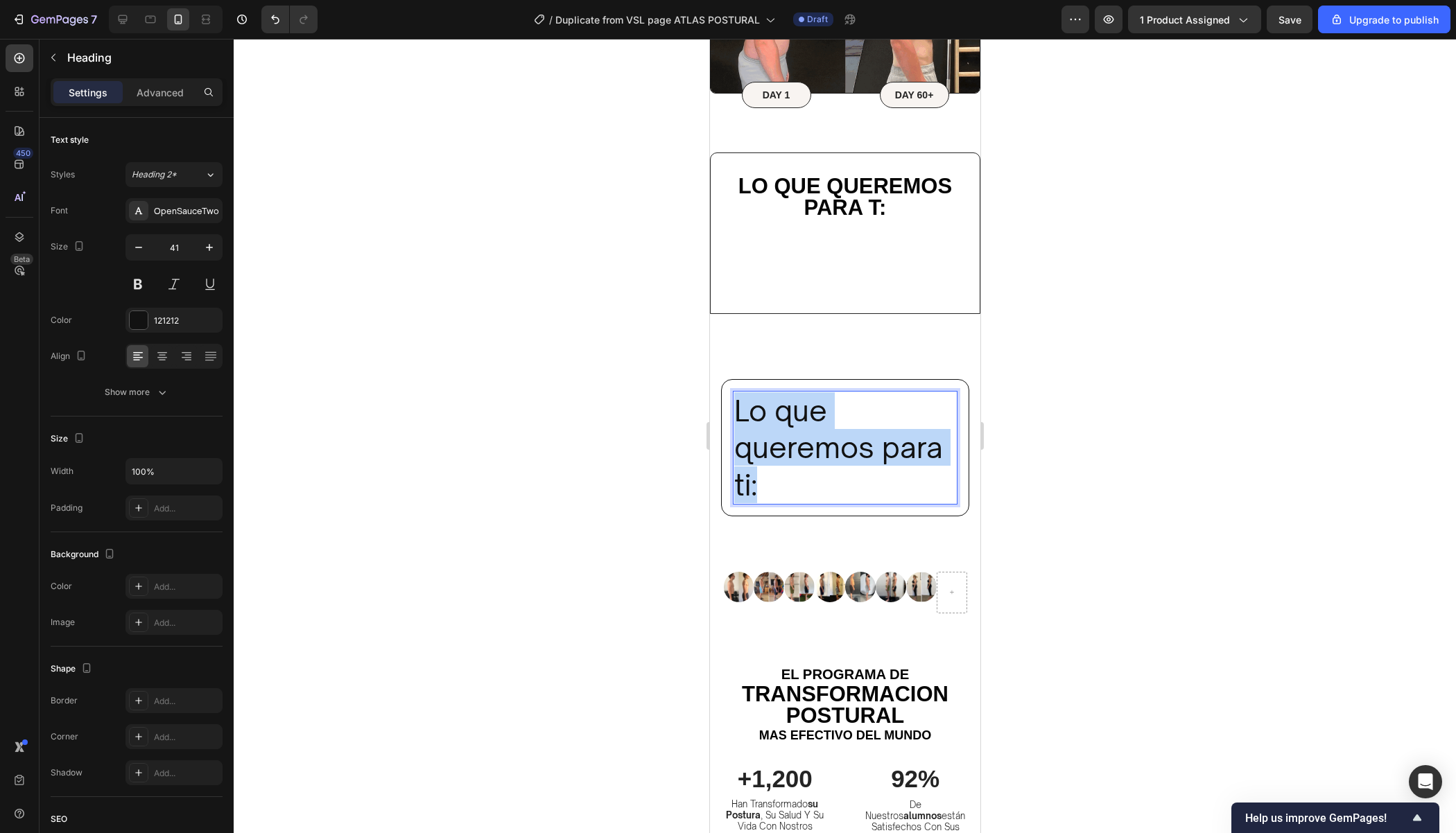
drag, startPoint x: 769, startPoint y: 484, endPoint x: 730, endPoint y: 403, distance: 89.9
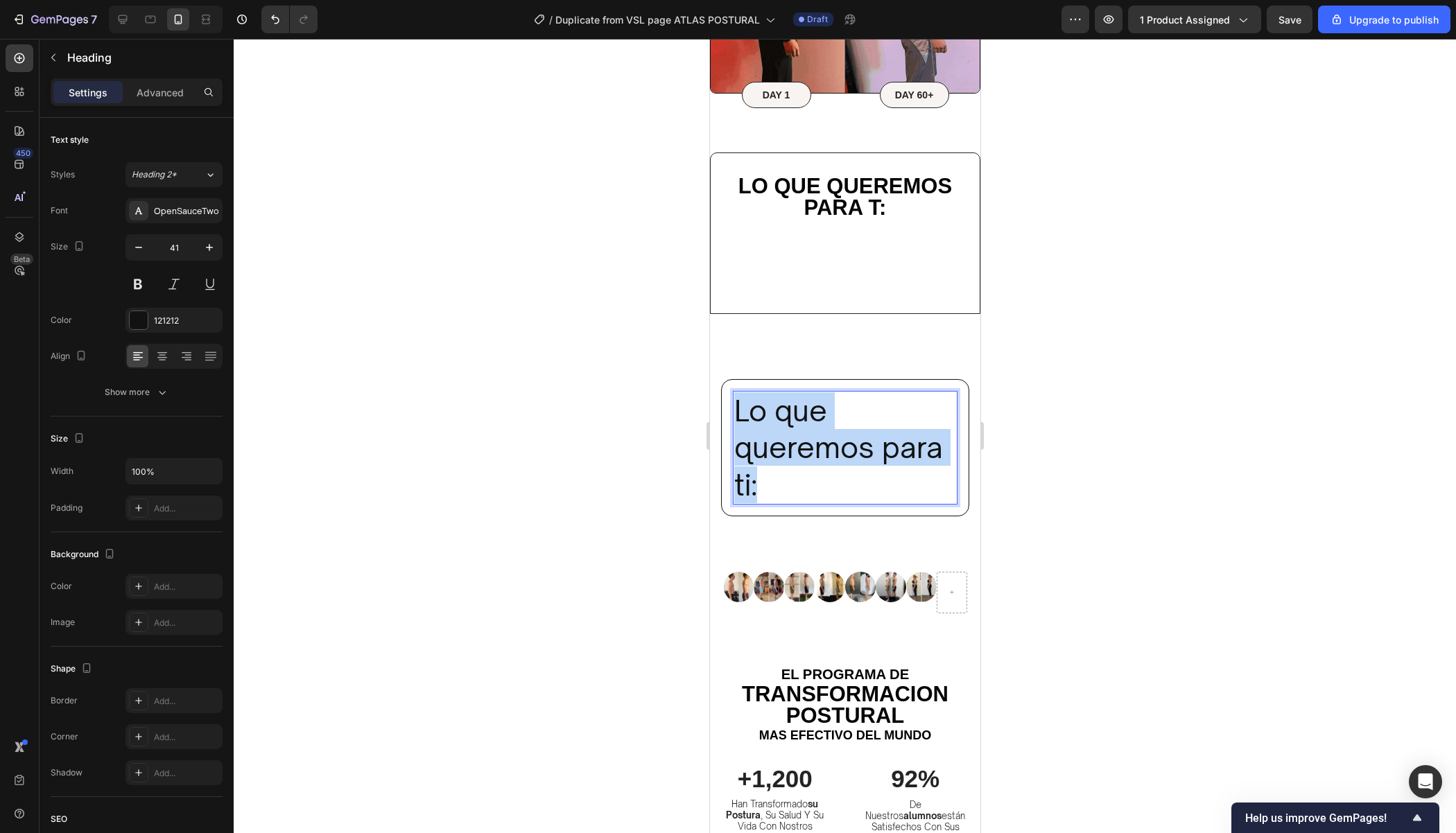
click at [730, 403] on div "Lo que queremos para ti: Heading 0 Row" at bounding box center [844, 448] width 248 height 137
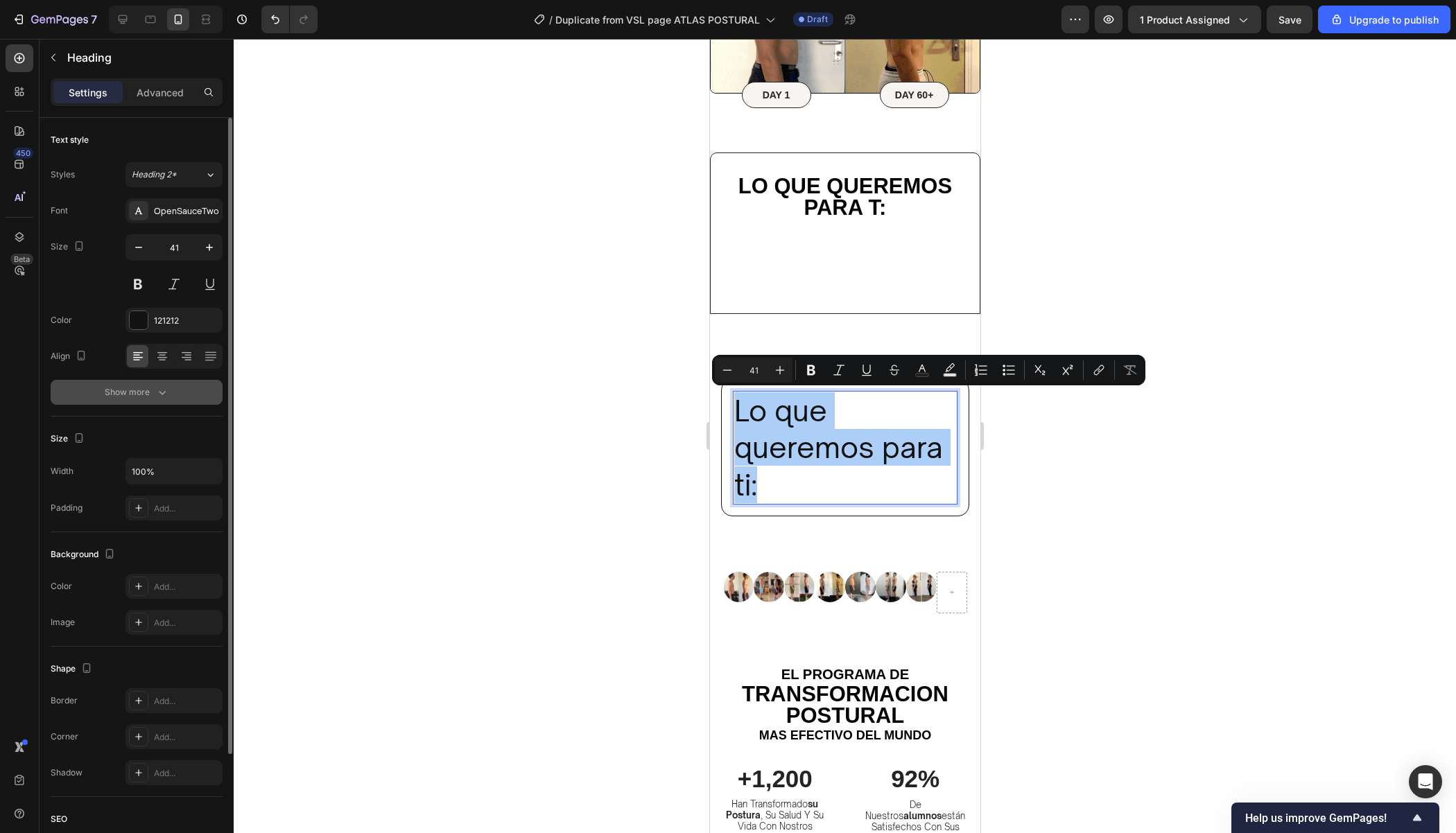
click at [148, 388] on div "Show more" at bounding box center [137, 392] width 65 height 14
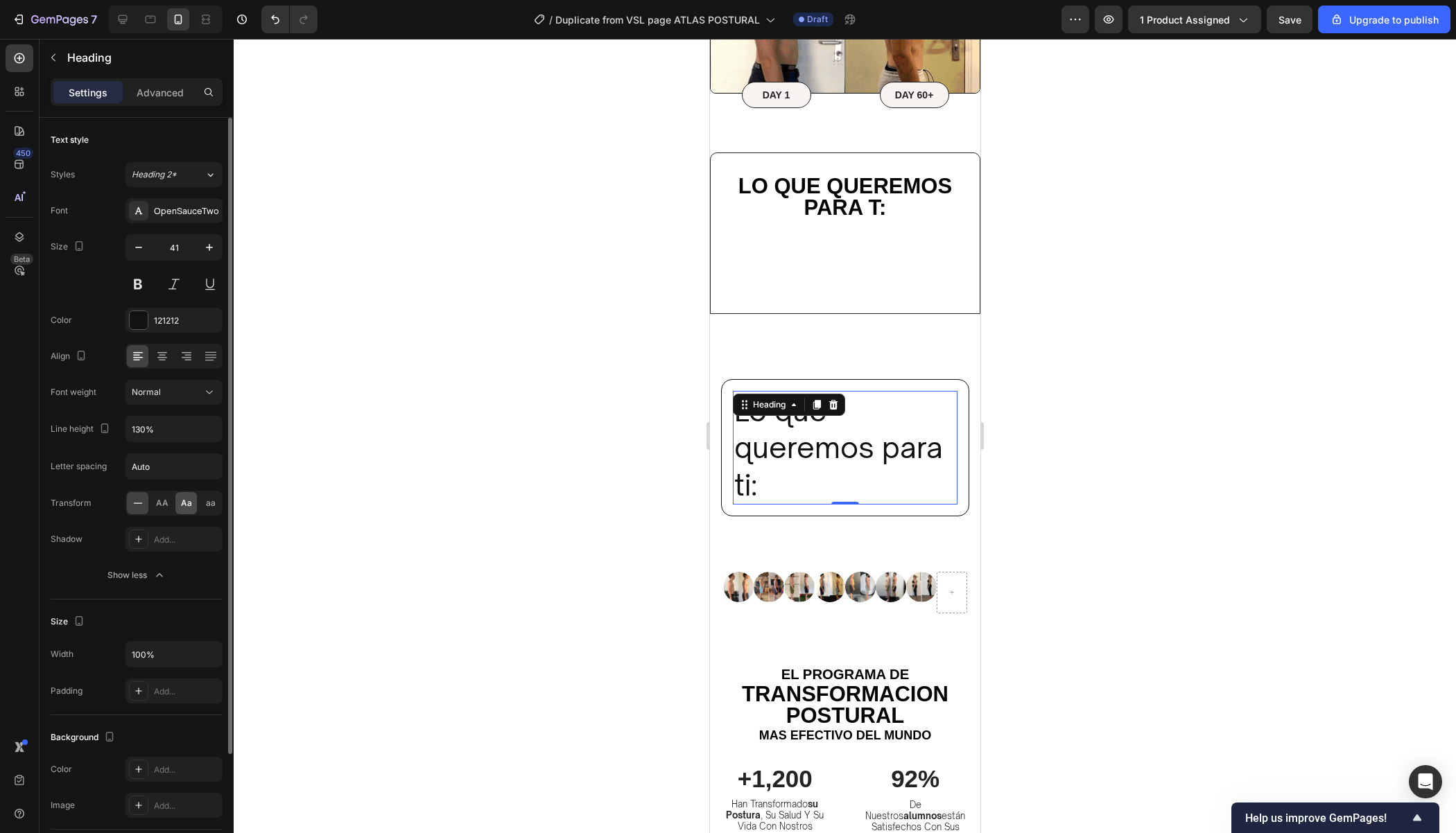
click at [184, 499] on span "Aa" at bounding box center [187, 504] width 11 height 13
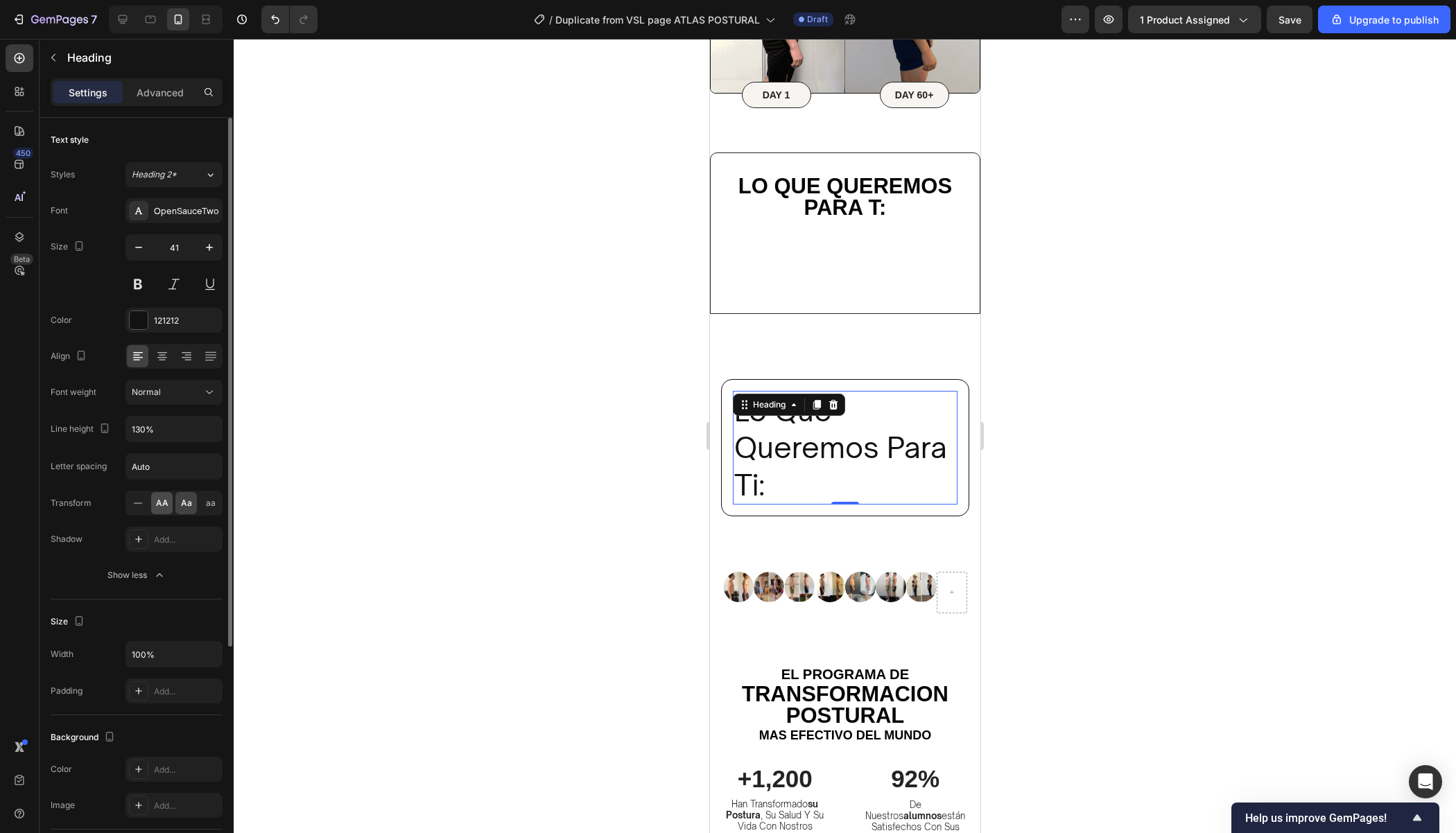
click at [172, 502] on div "AA" at bounding box center [162, 503] width 21 height 22
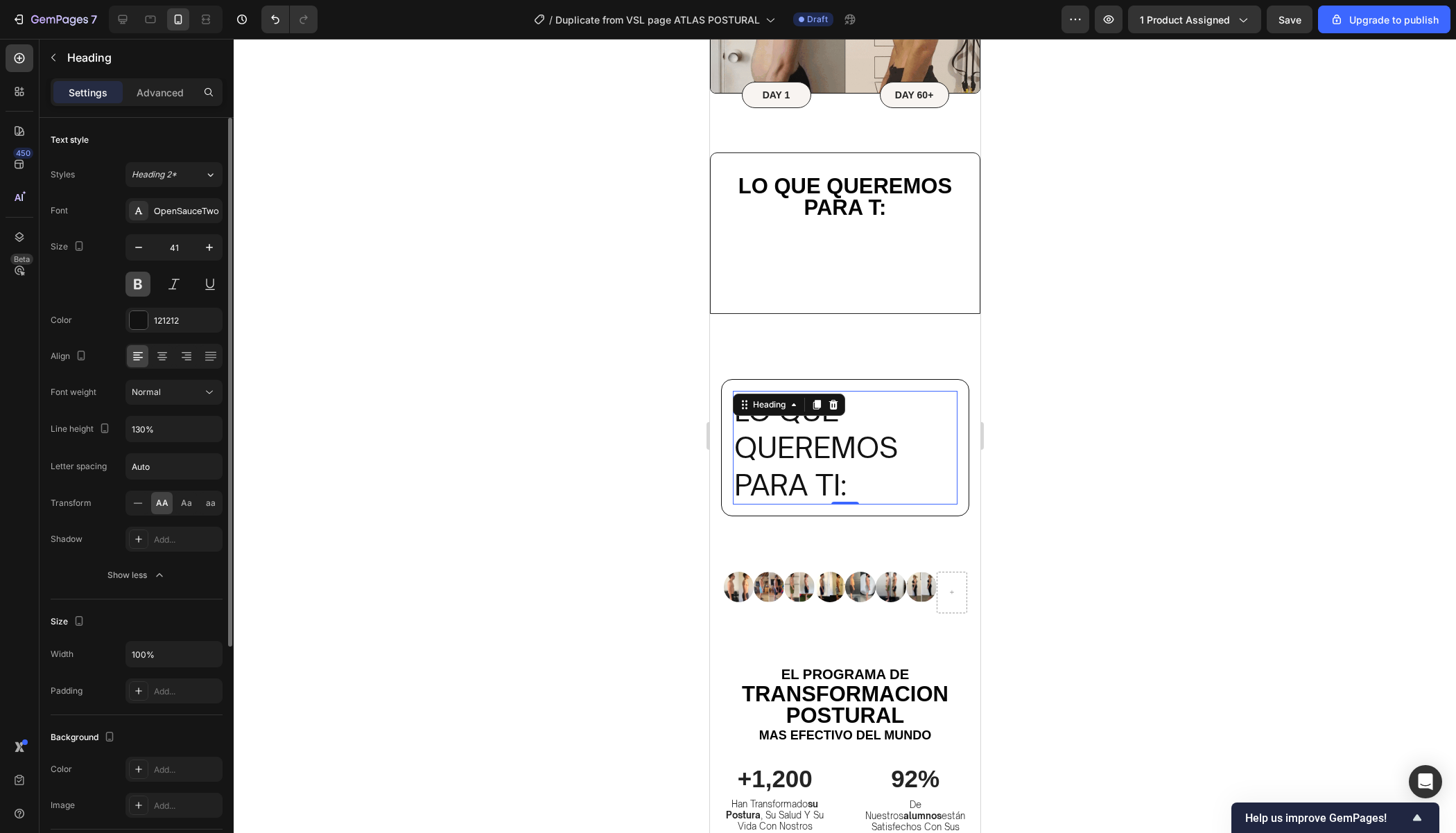
click at [140, 288] on button at bounding box center [138, 284] width 25 height 25
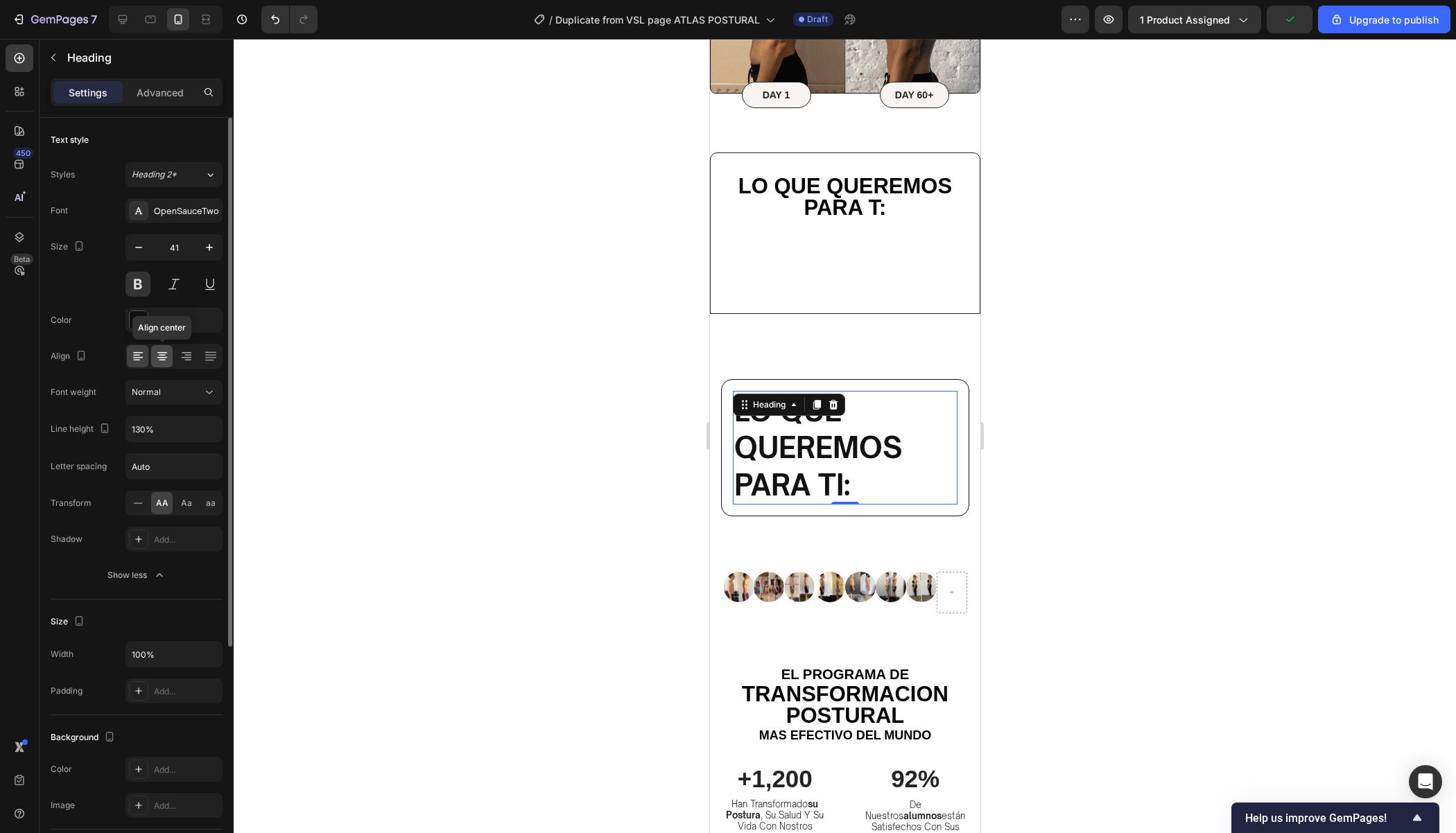
click at [162, 357] on icon at bounding box center [162, 358] width 9 height 2
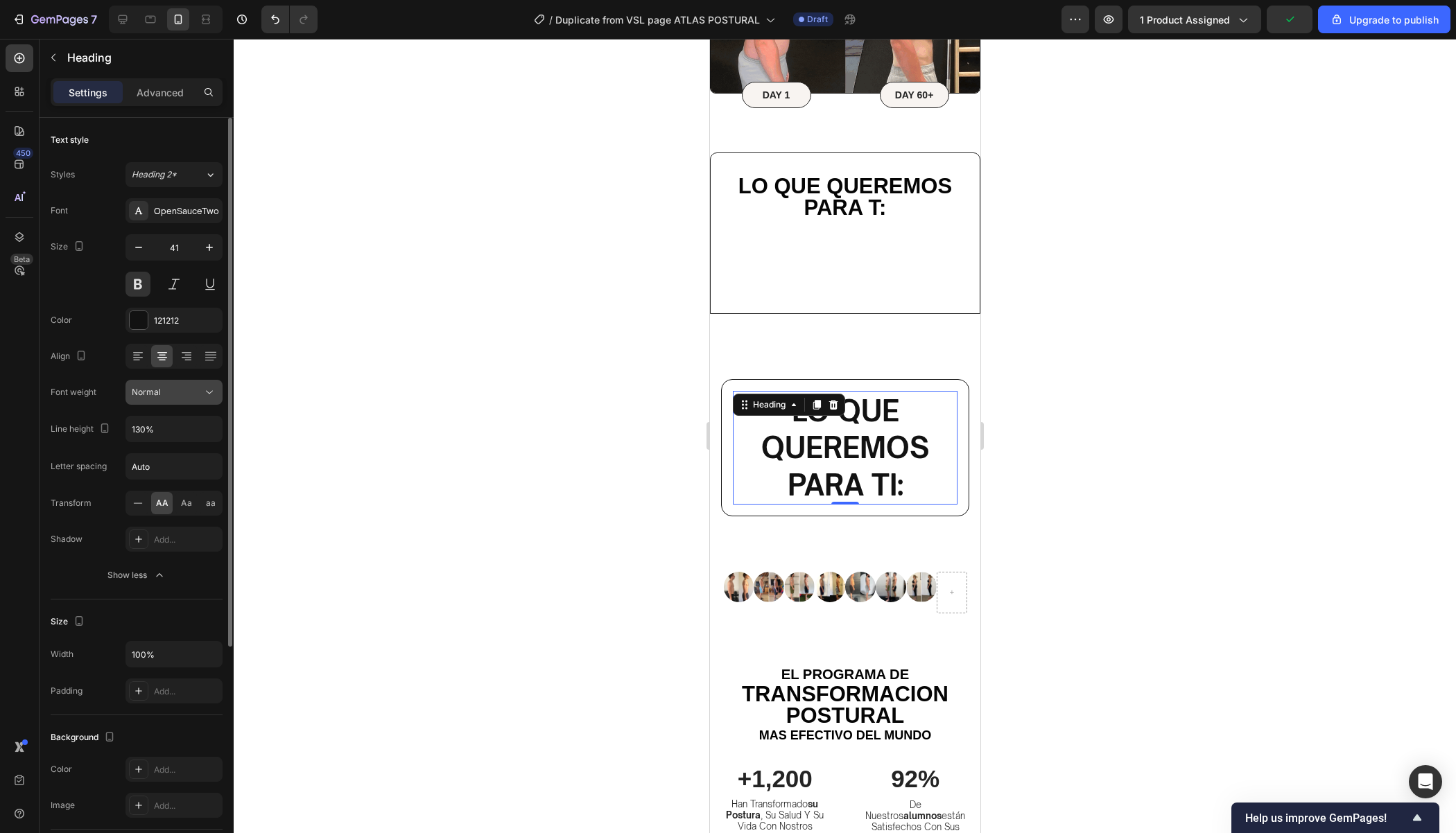
click at [186, 396] on div "Normal" at bounding box center [167, 392] width 71 height 13
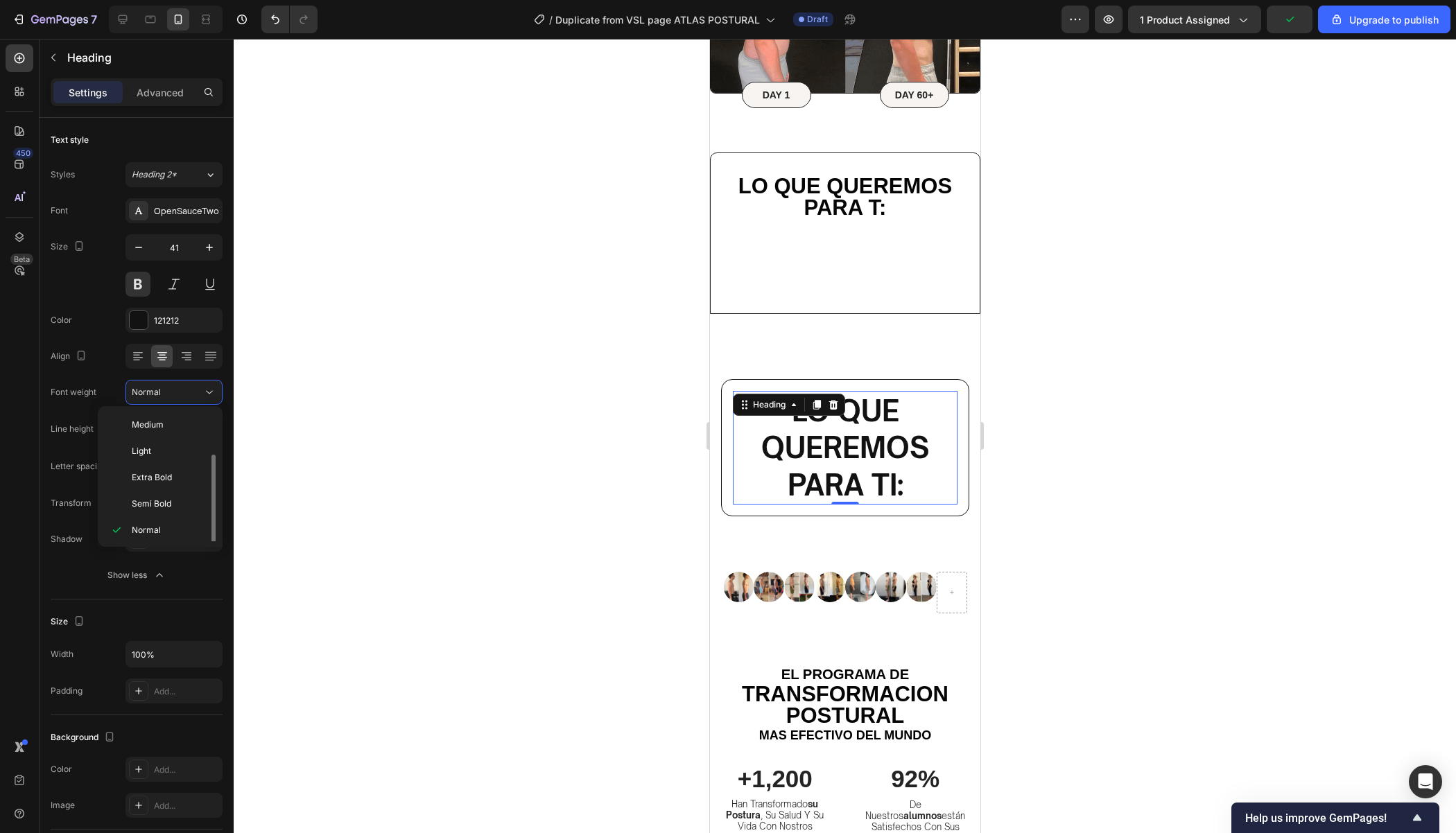
scroll to position [25, 0]
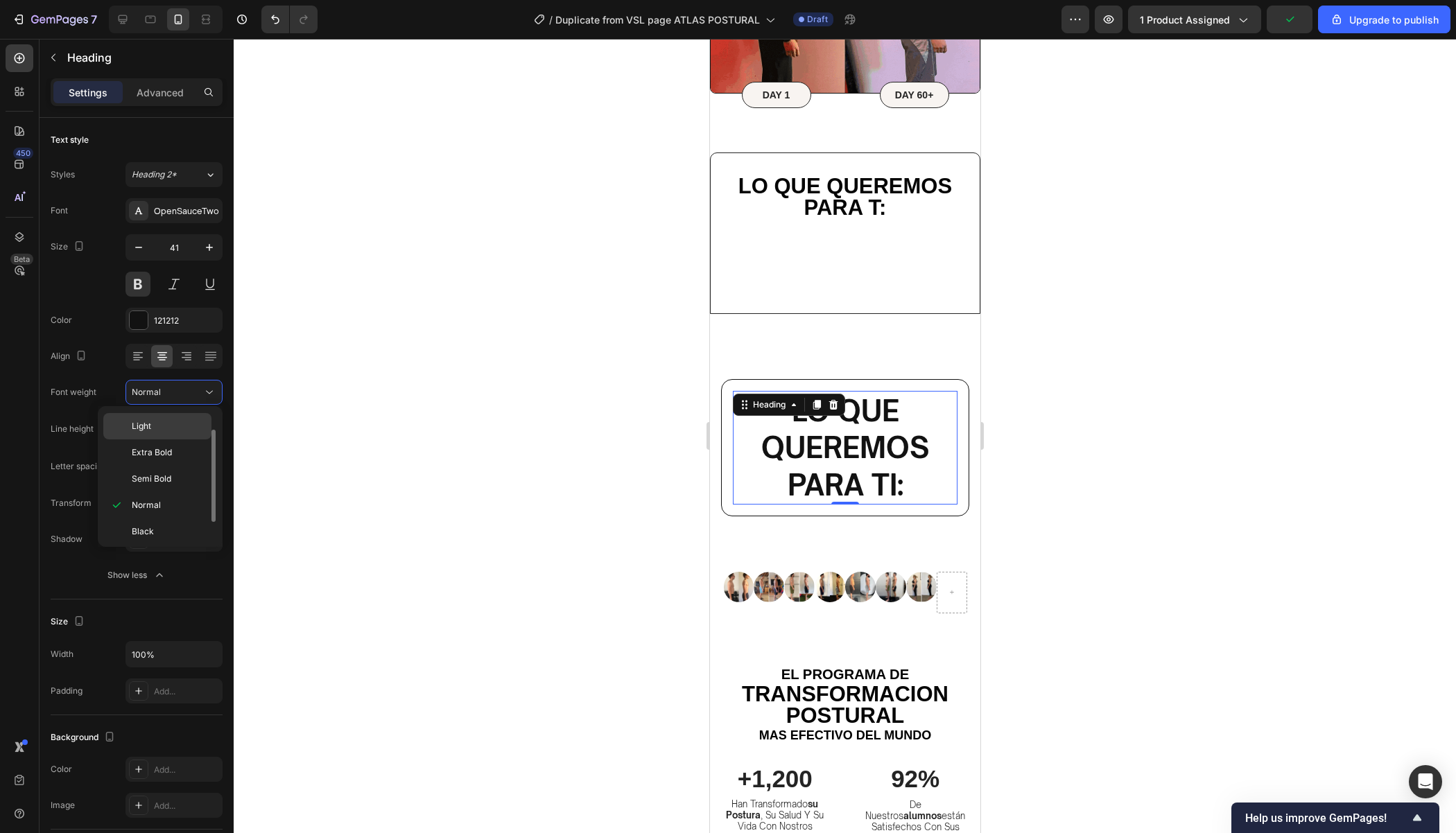
click at [181, 428] on p "Light" at bounding box center [168, 426] width 73 height 13
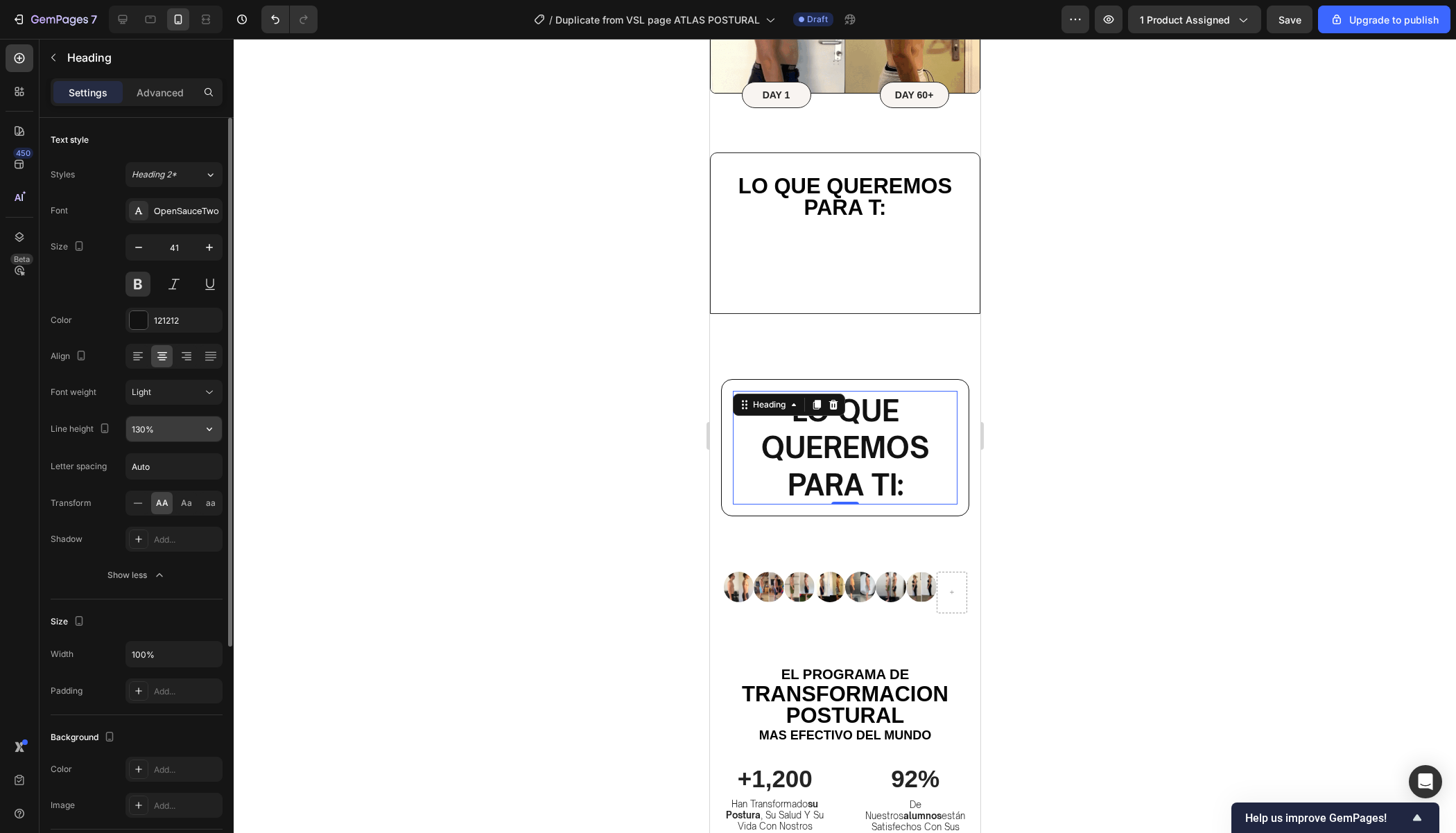
click at [184, 431] on input "130%" at bounding box center [173, 430] width 95 height 25
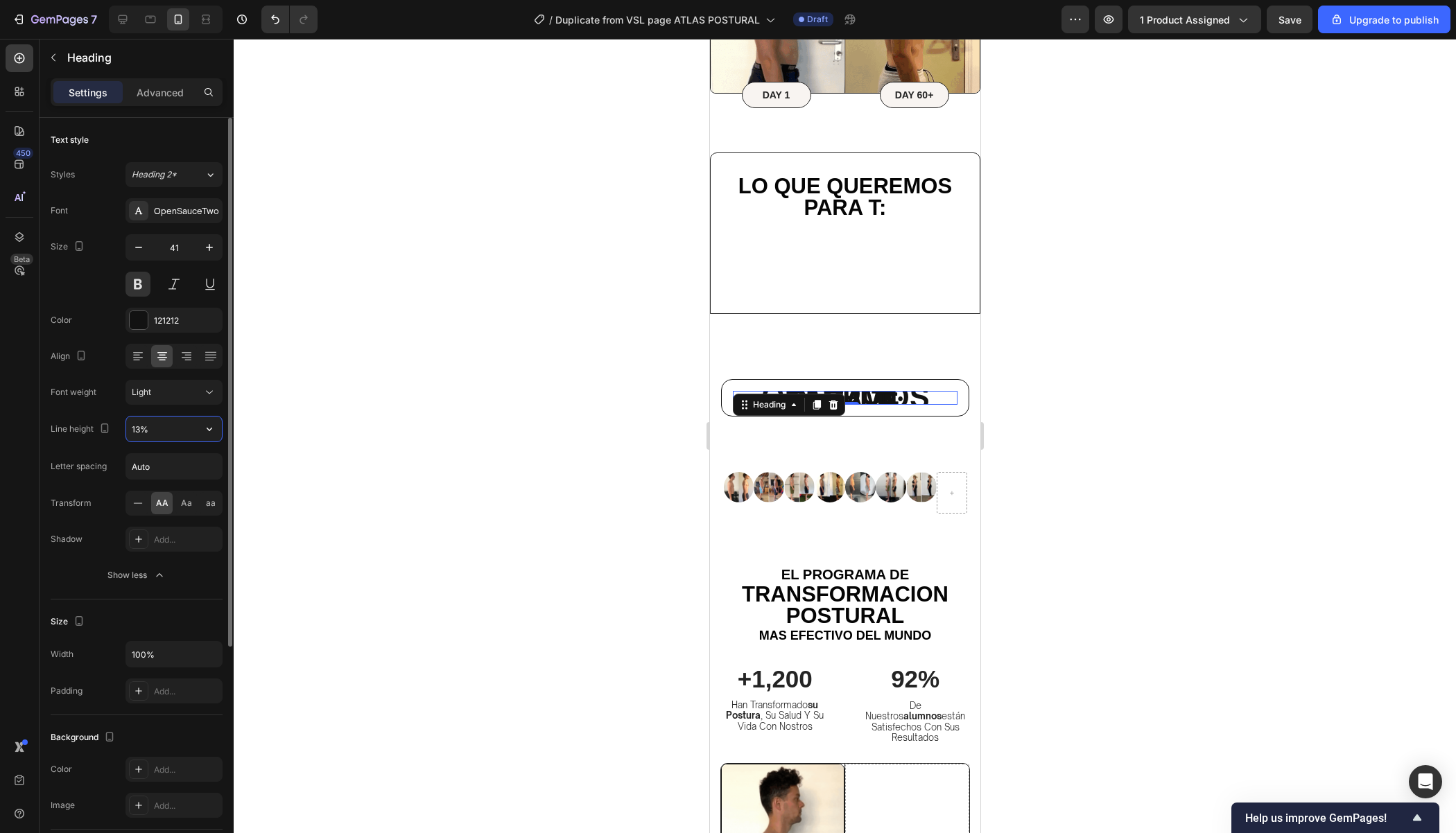
type input "130%"
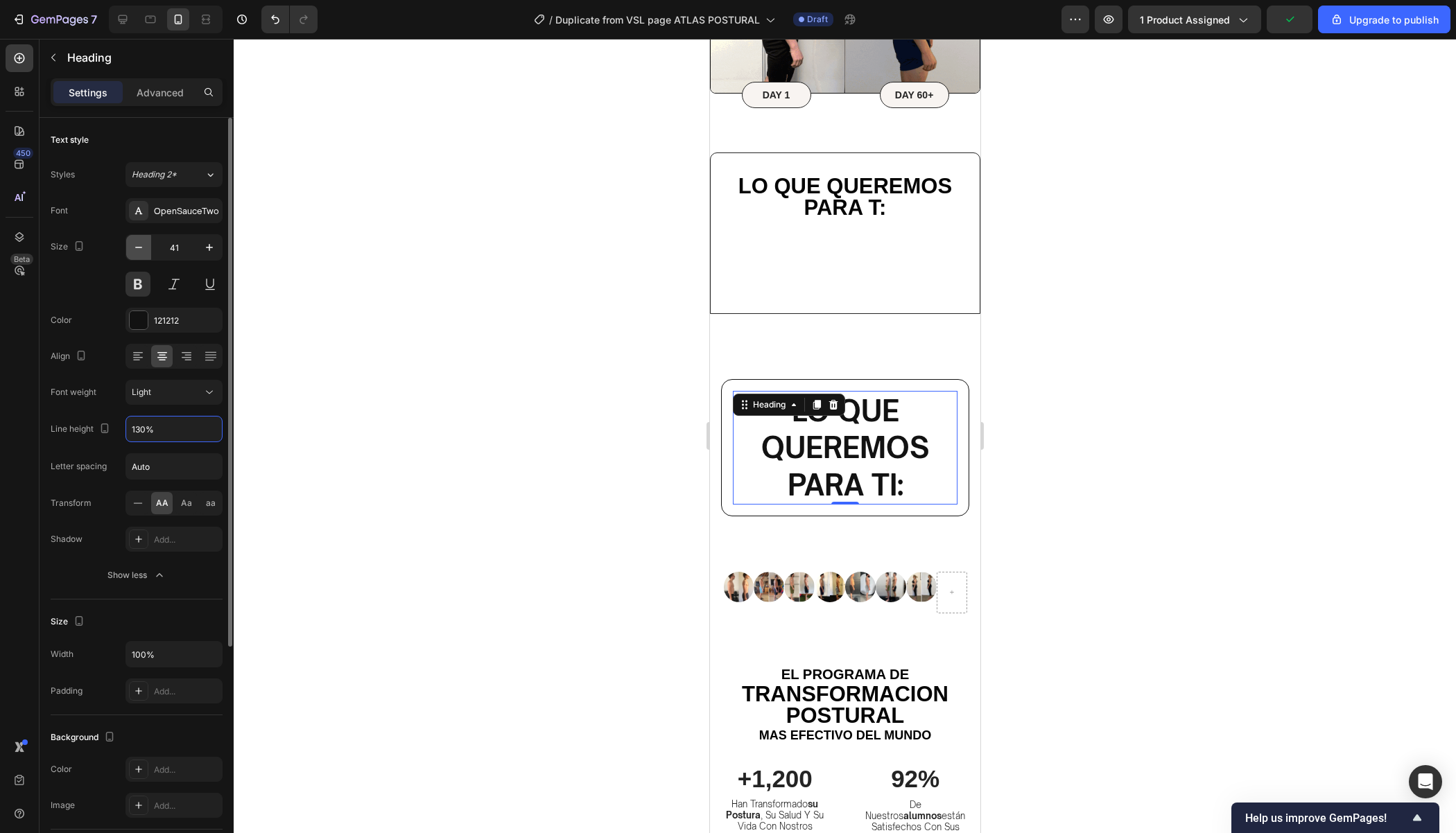
click at [137, 247] on icon "button" at bounding box center [139, 247] width 14 height 14
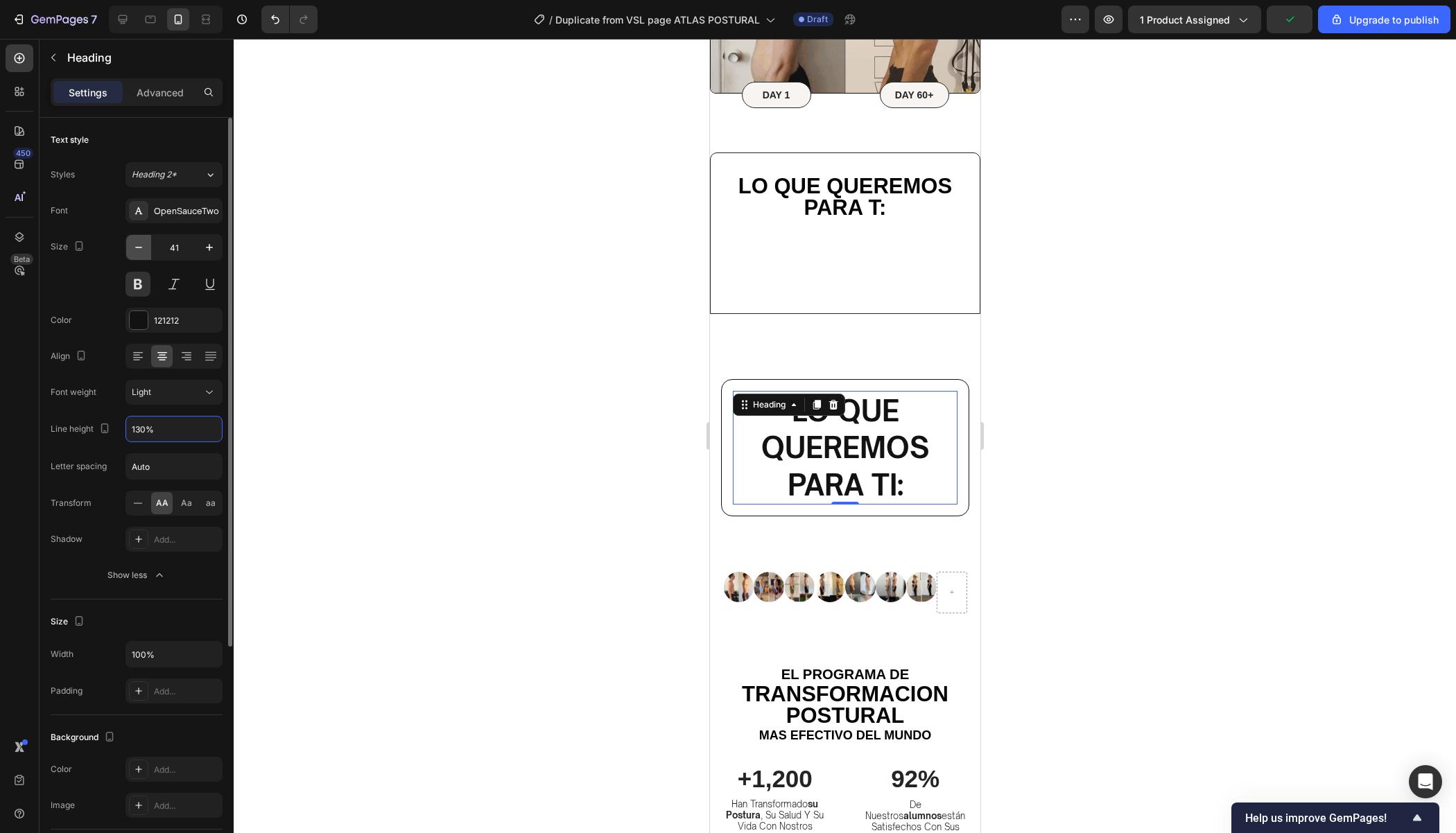
click at [137, 247] on icon "button" at bounding box center [139, 247] width 14 height 14
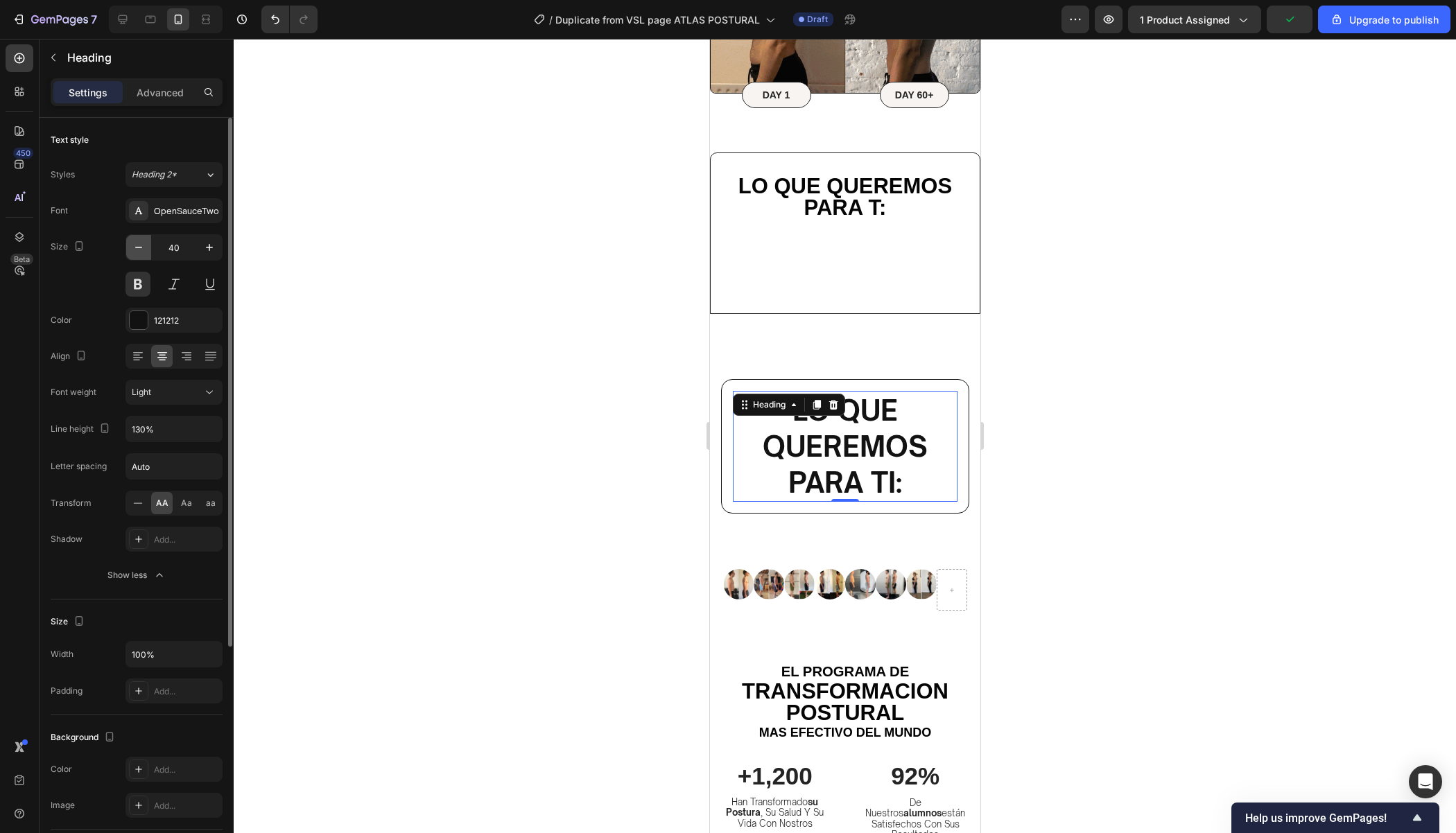
click at [137, 247] on icon "button" at bounding box center [139, 247] width 14 height 14
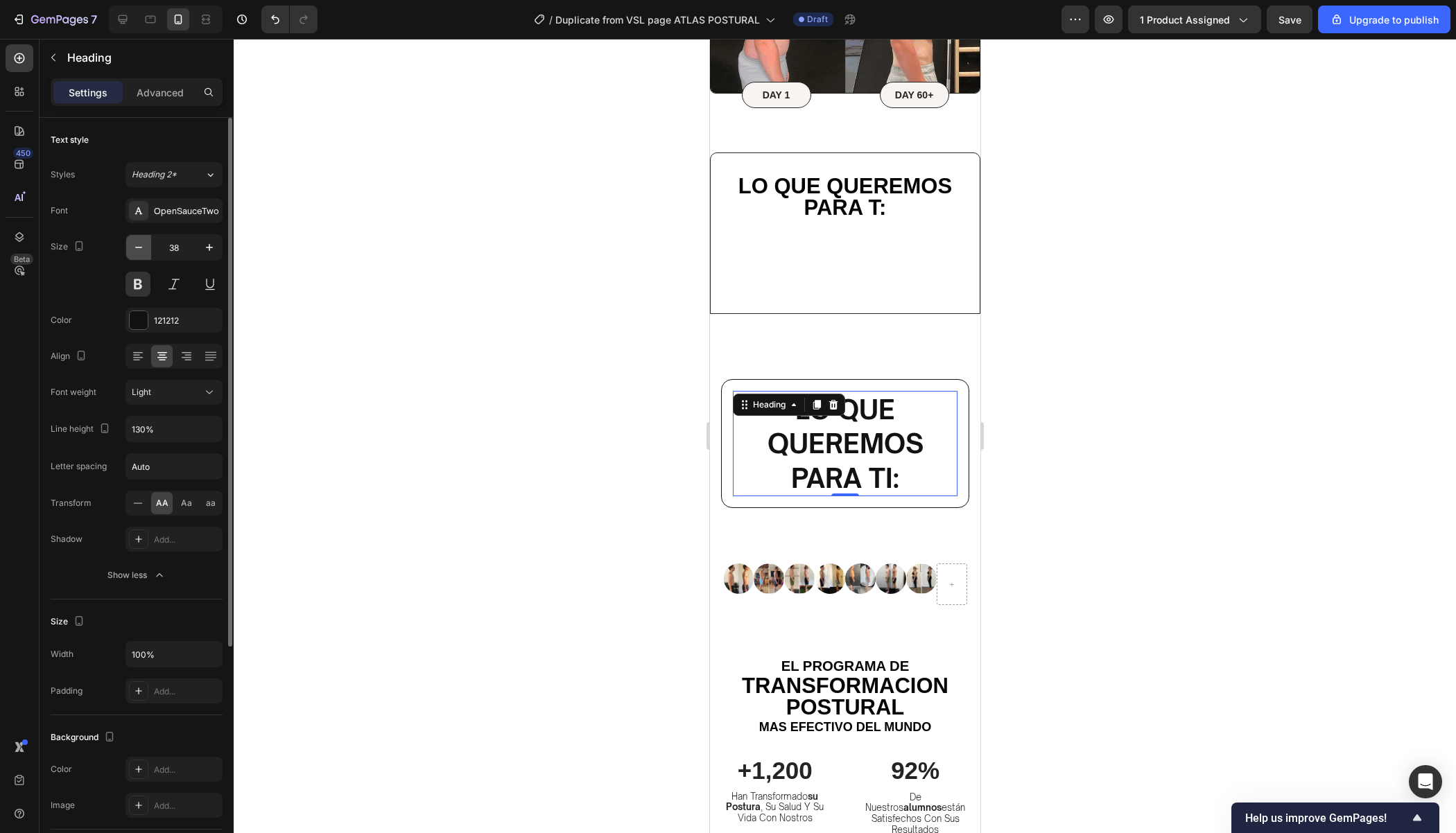
click at [137, 247] on icon "button" at bounding box center [139, 247] width 14 height 14
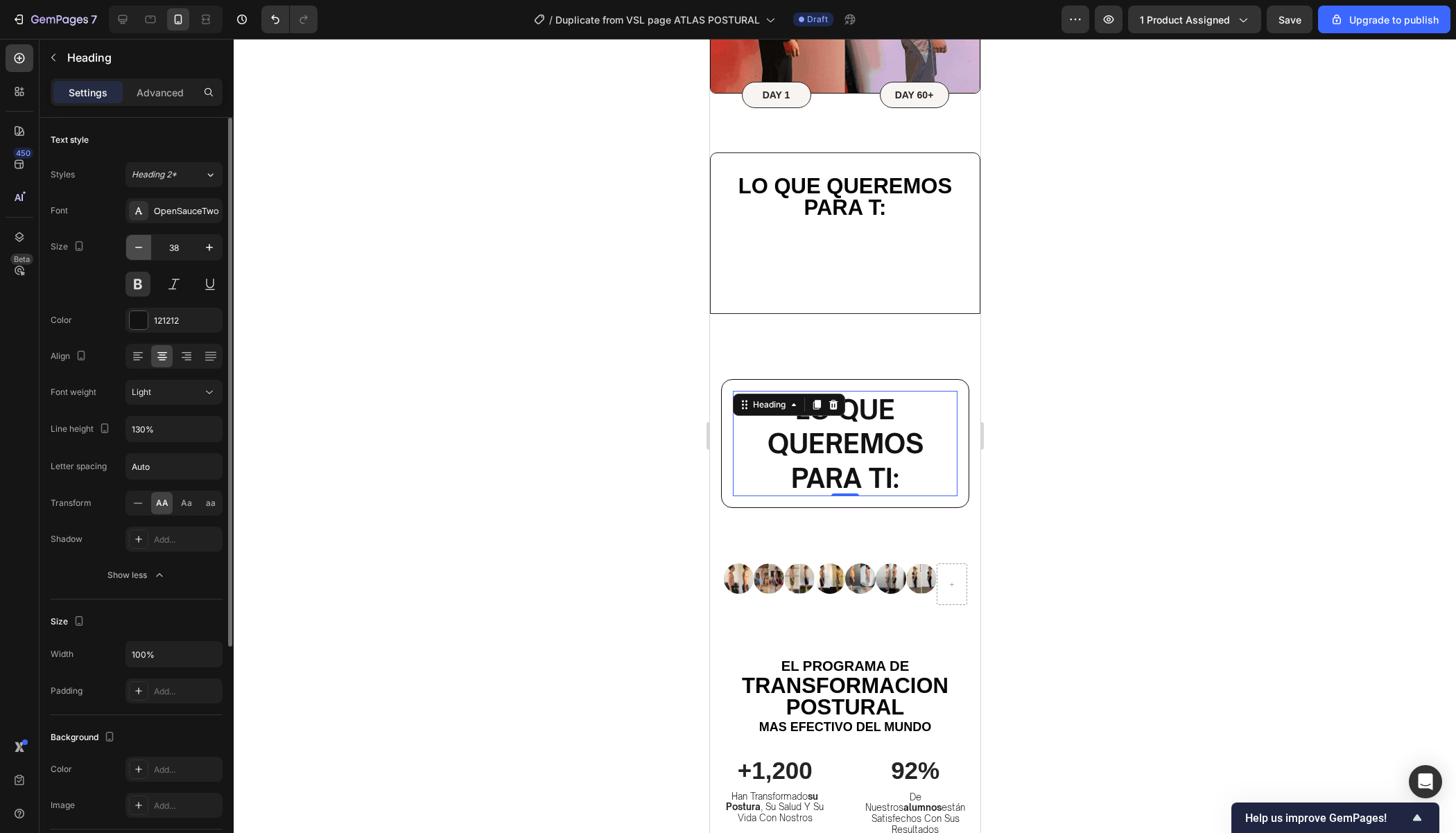
click at [137, 247] on icon "button" at bounding box center [139, 247] width 14 height 14
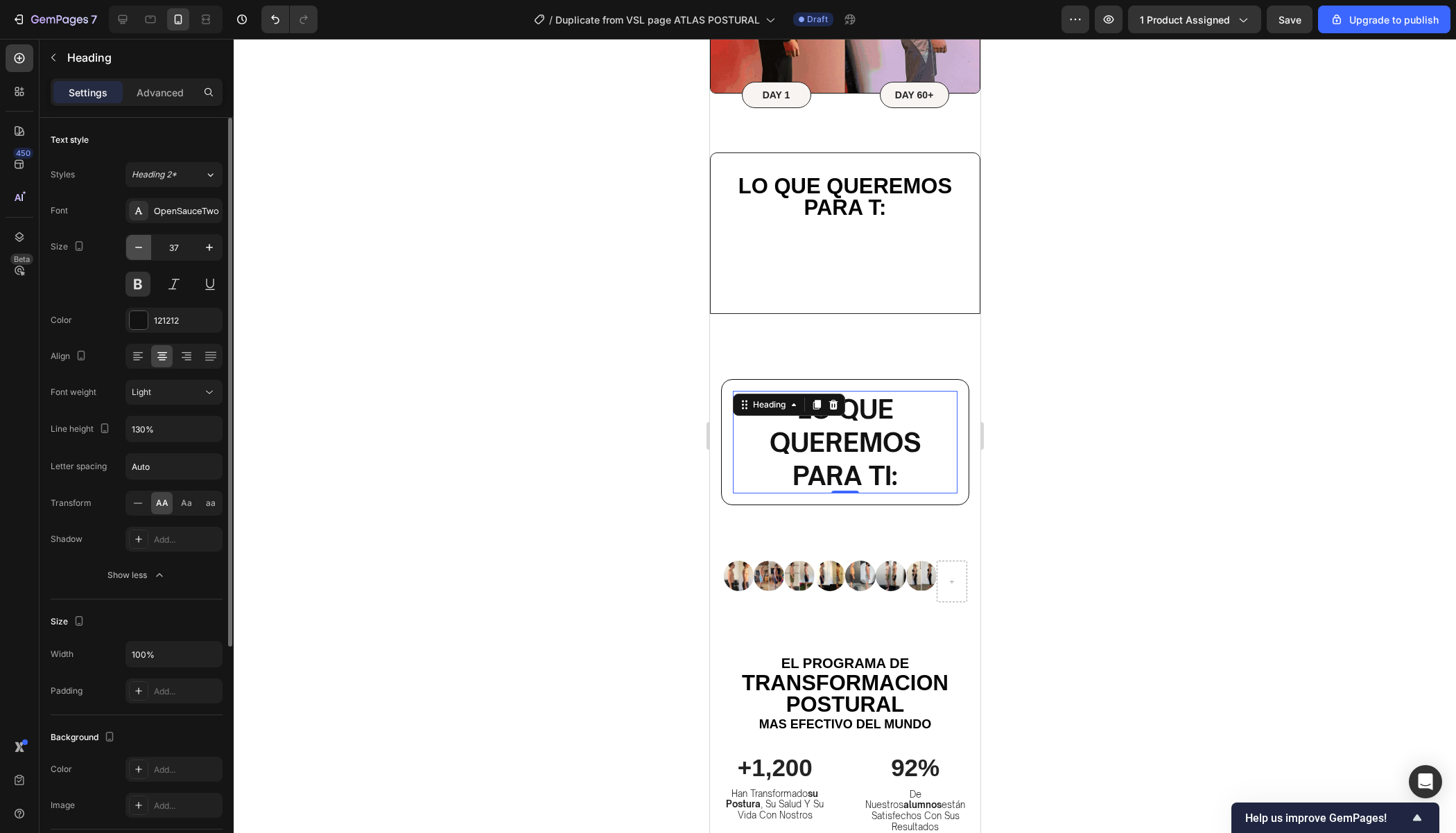
click at [137, 247] on icon "button" at bounding box center [139, 247] width 14 height 14
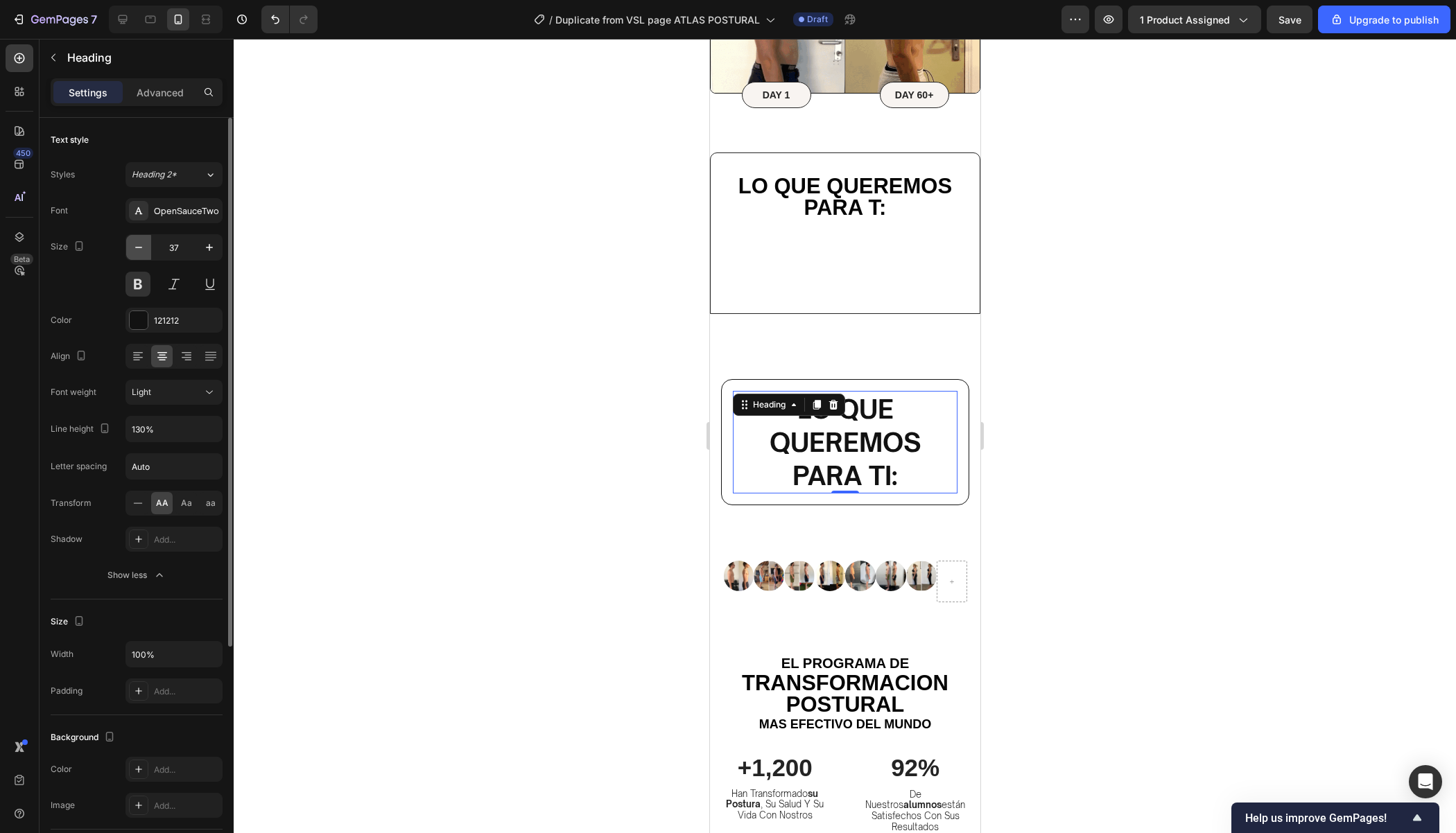
click at [137, 247] on icon "button" at bounding box center [139, 247] width 14 height 14
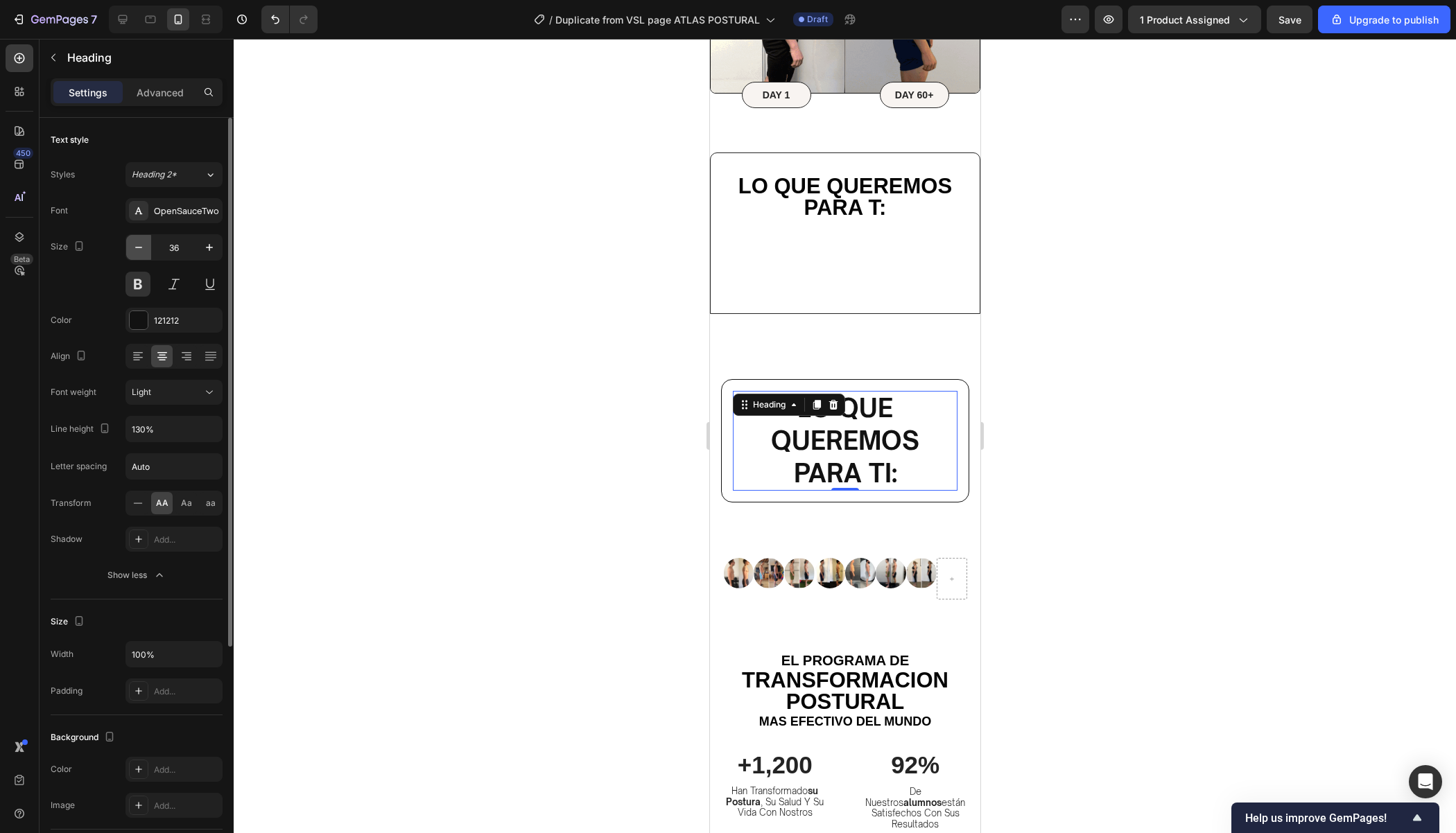
click at [137, 247] on icon "button" at bounding box center [139, 247] width 14 height 14
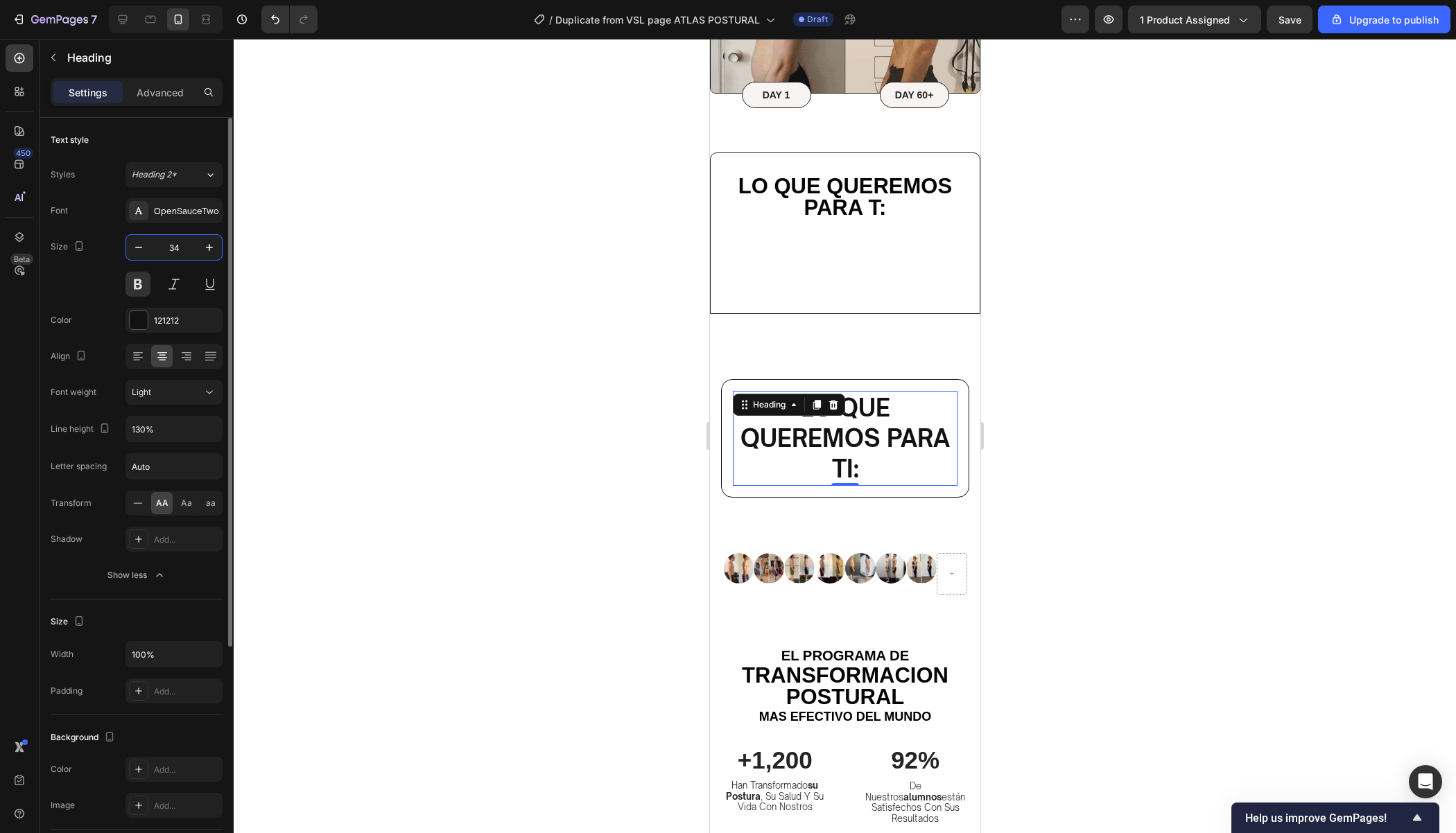
click at [175, 248] on input "34" at bounding box center [174, 247] width 46 height 25
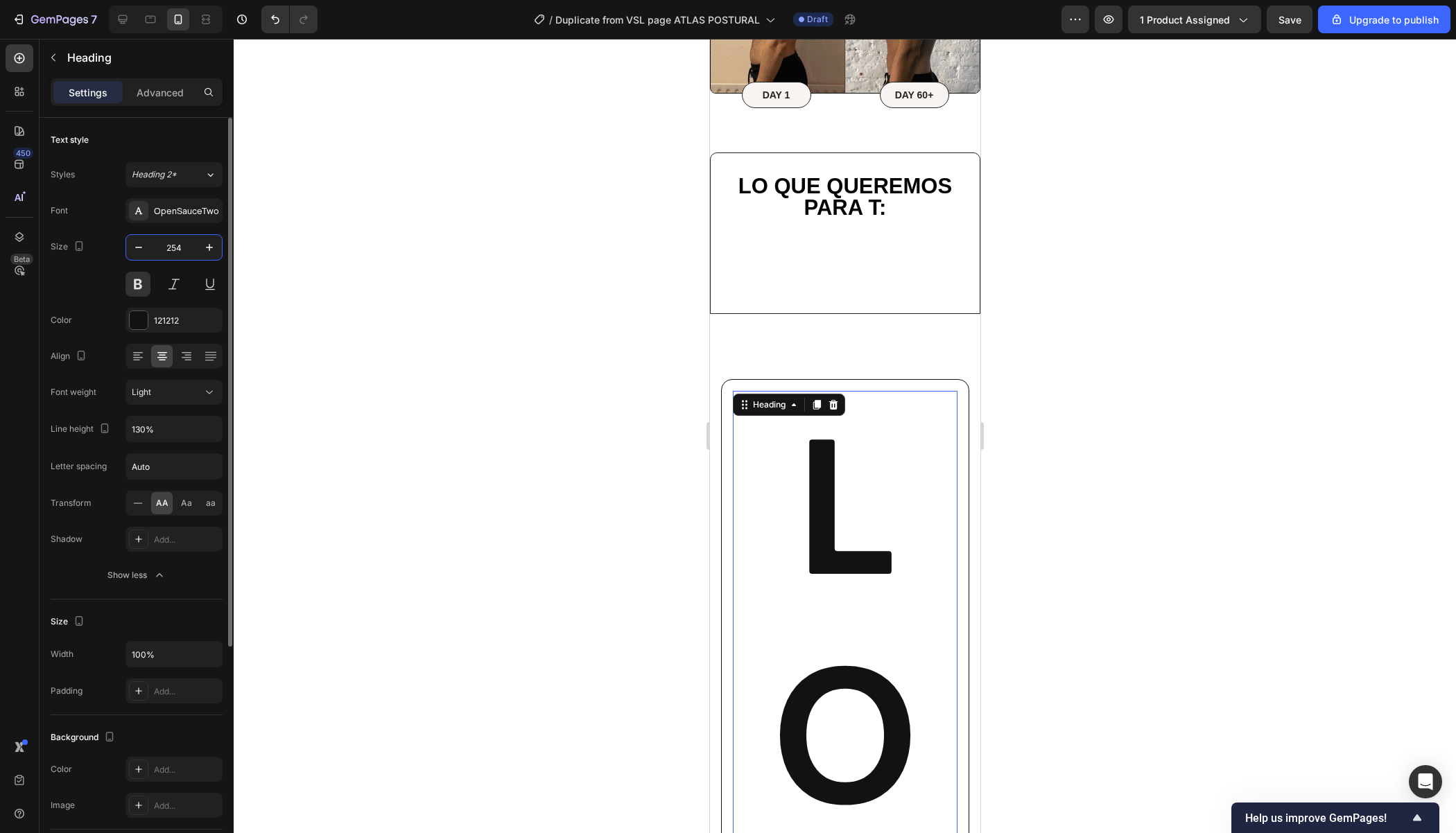
type input "25"
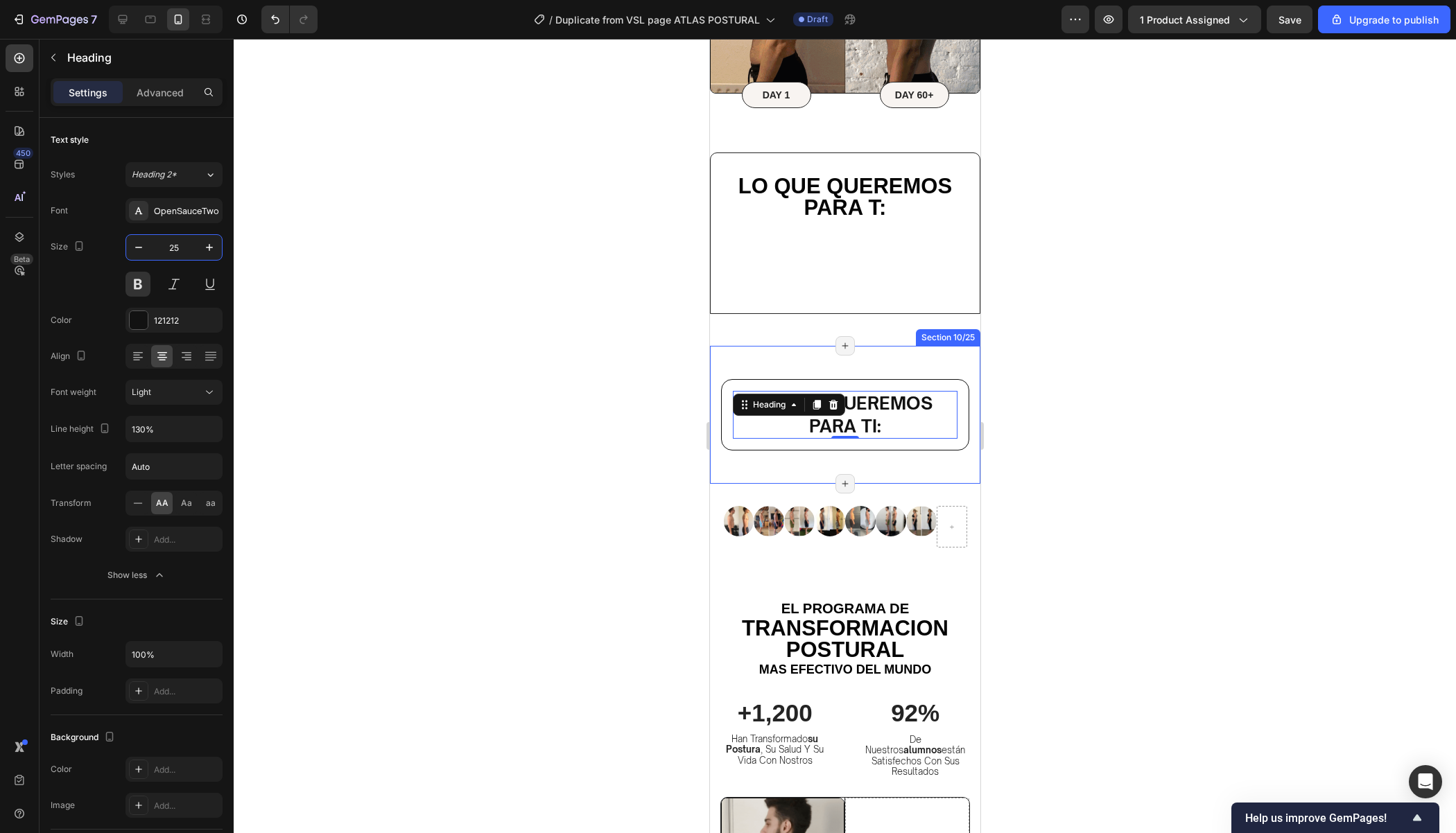
click at [1224, 423] on div at bounding box center [844, 436] width 1222 height 794
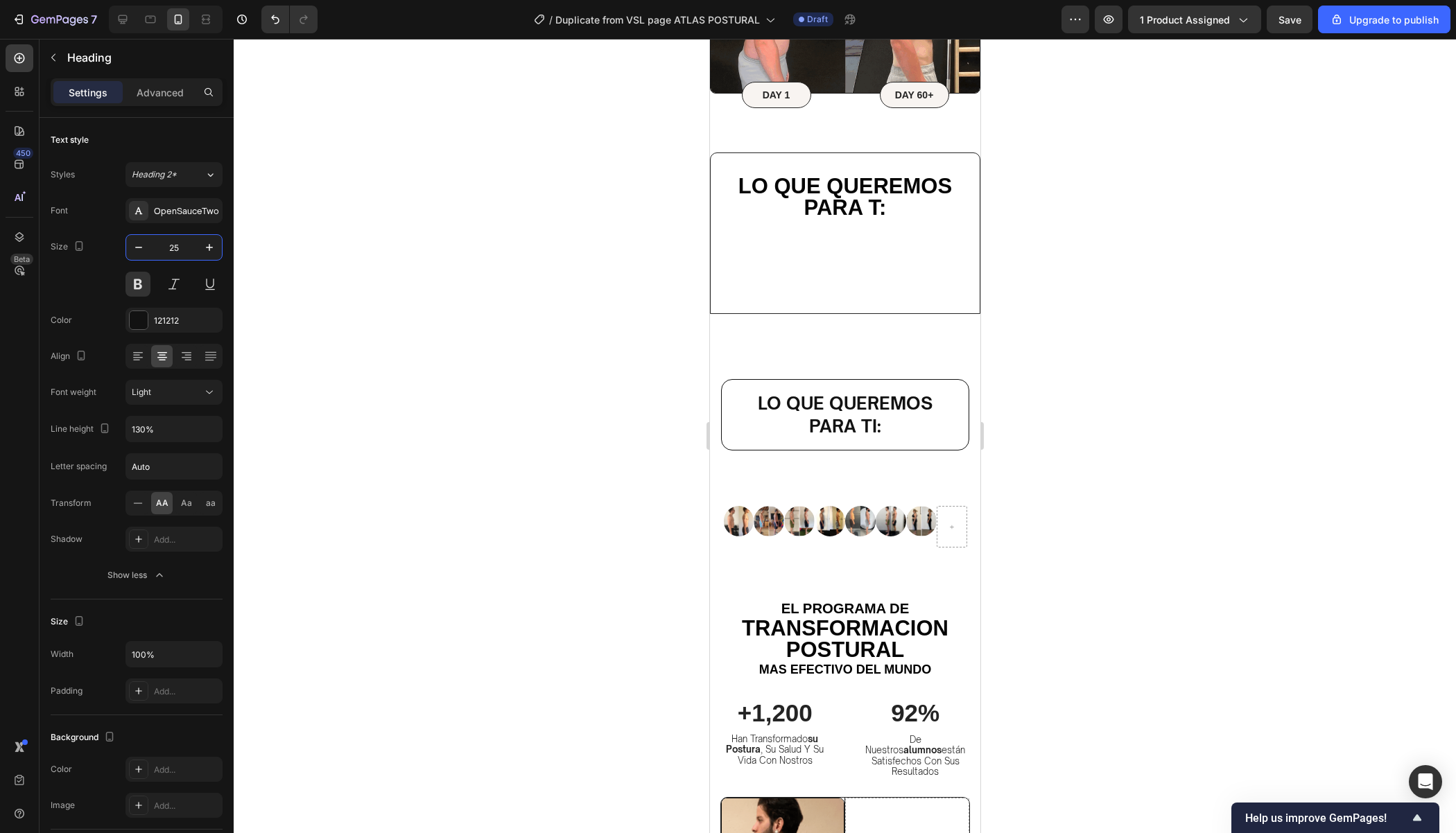
click at [1046, 416] on div at bounding box center [844, 436] width 1222 height 794
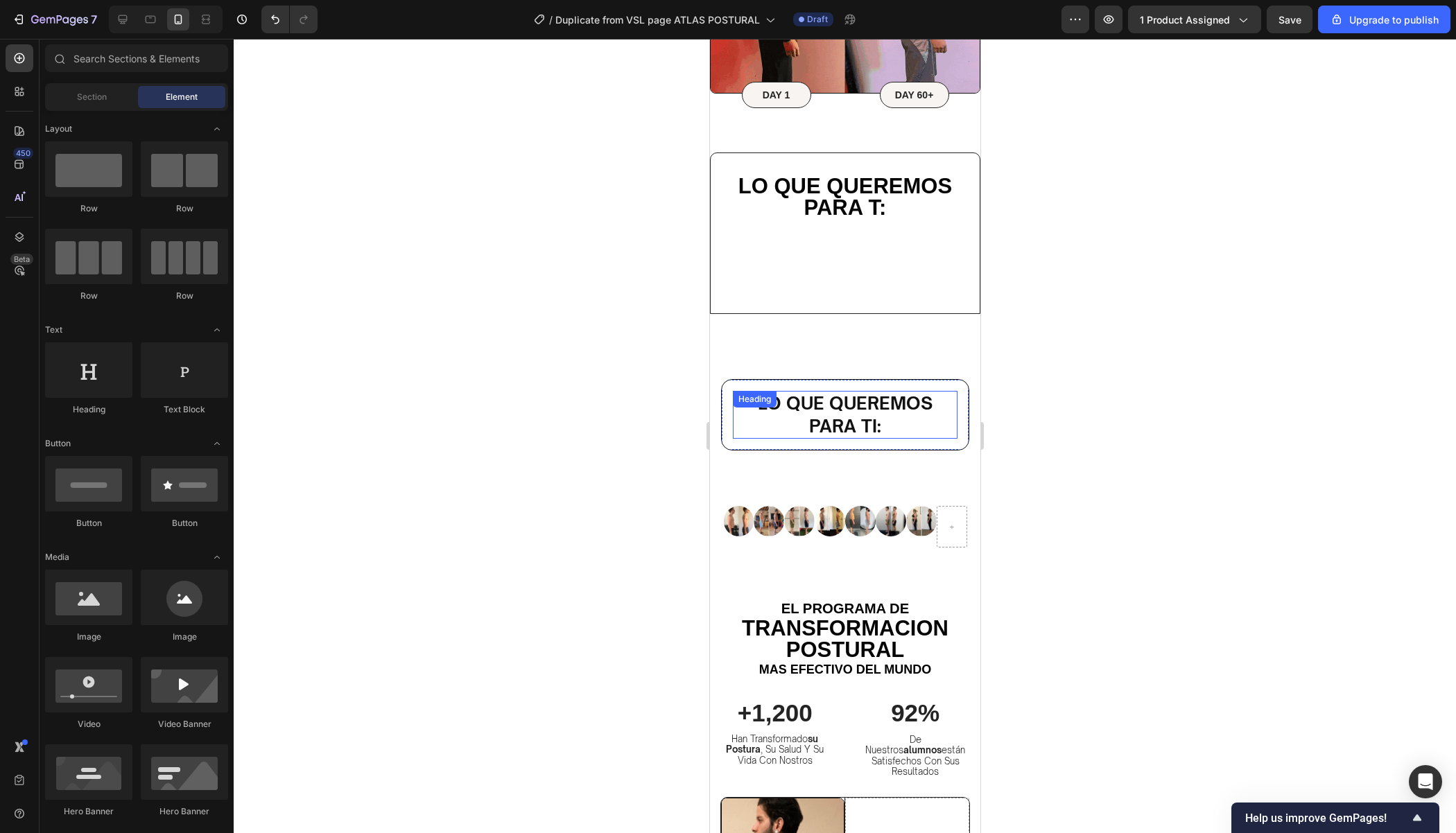
click at [889, 417] on h2 "Lo que queremos para ti:" at bounding box center [844, 415] width 225 height 48
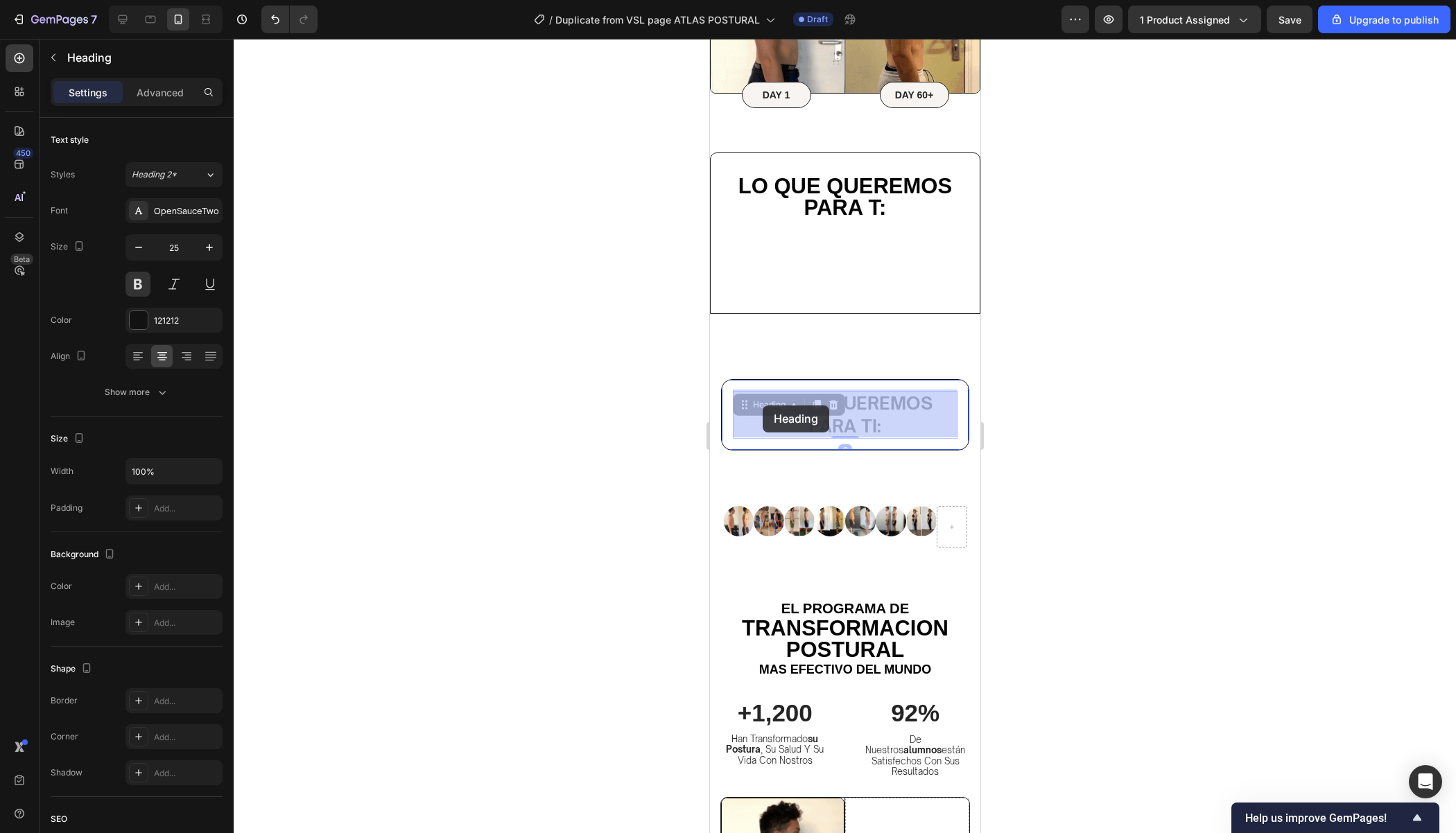
drag, startPoint x: 889, startPoint y: 421, endPoint x: 750, endPoint y: 403, distance: 140.2
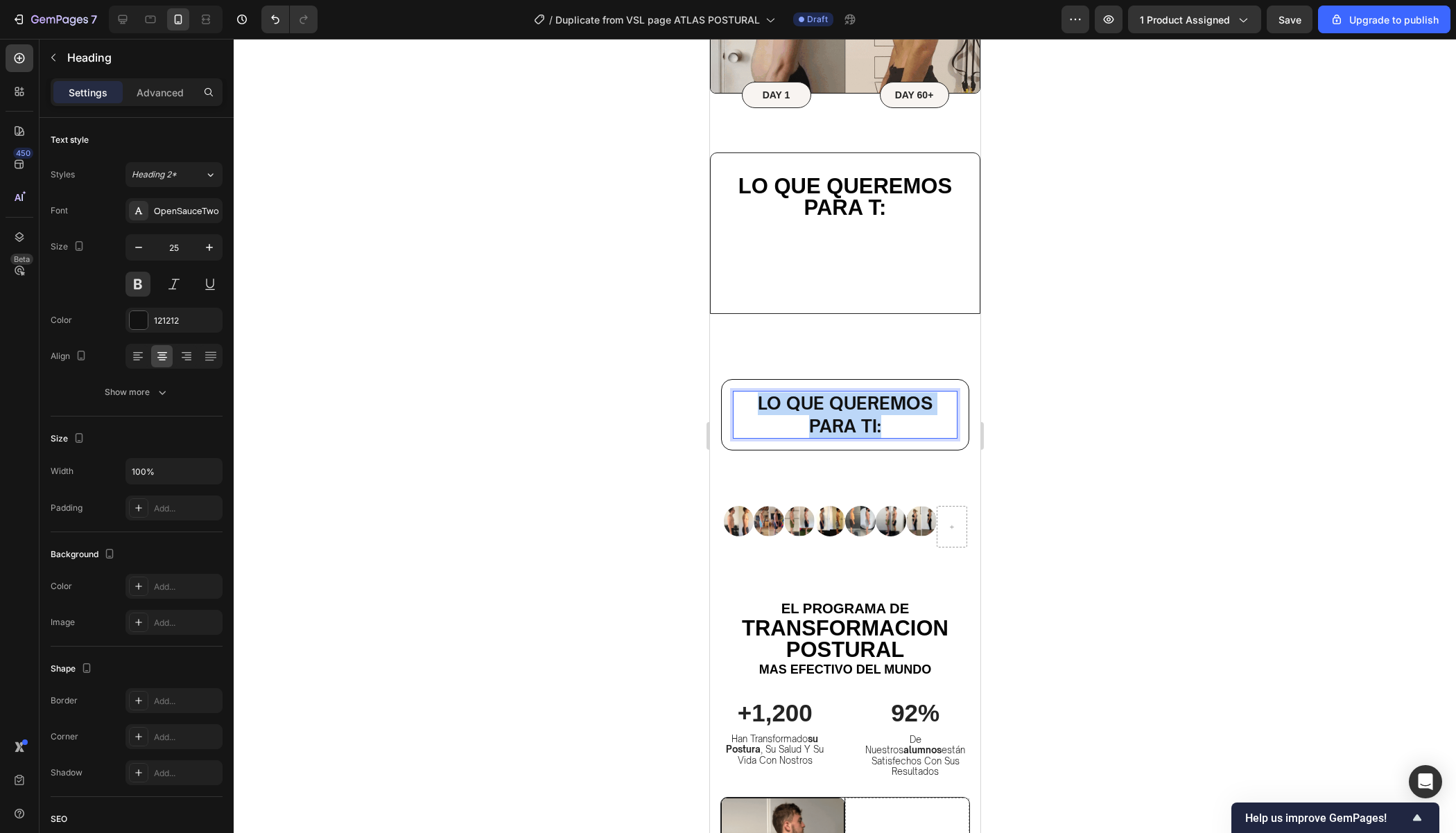
drag, startPoint x: 898, startPoint y: 422, endPoint x: 758, endPoint y: 402, distance: 141.4
click at [757, 403] on p "Lo que queremos para ti:" at bounding box center [843, 415] width 222 height 45
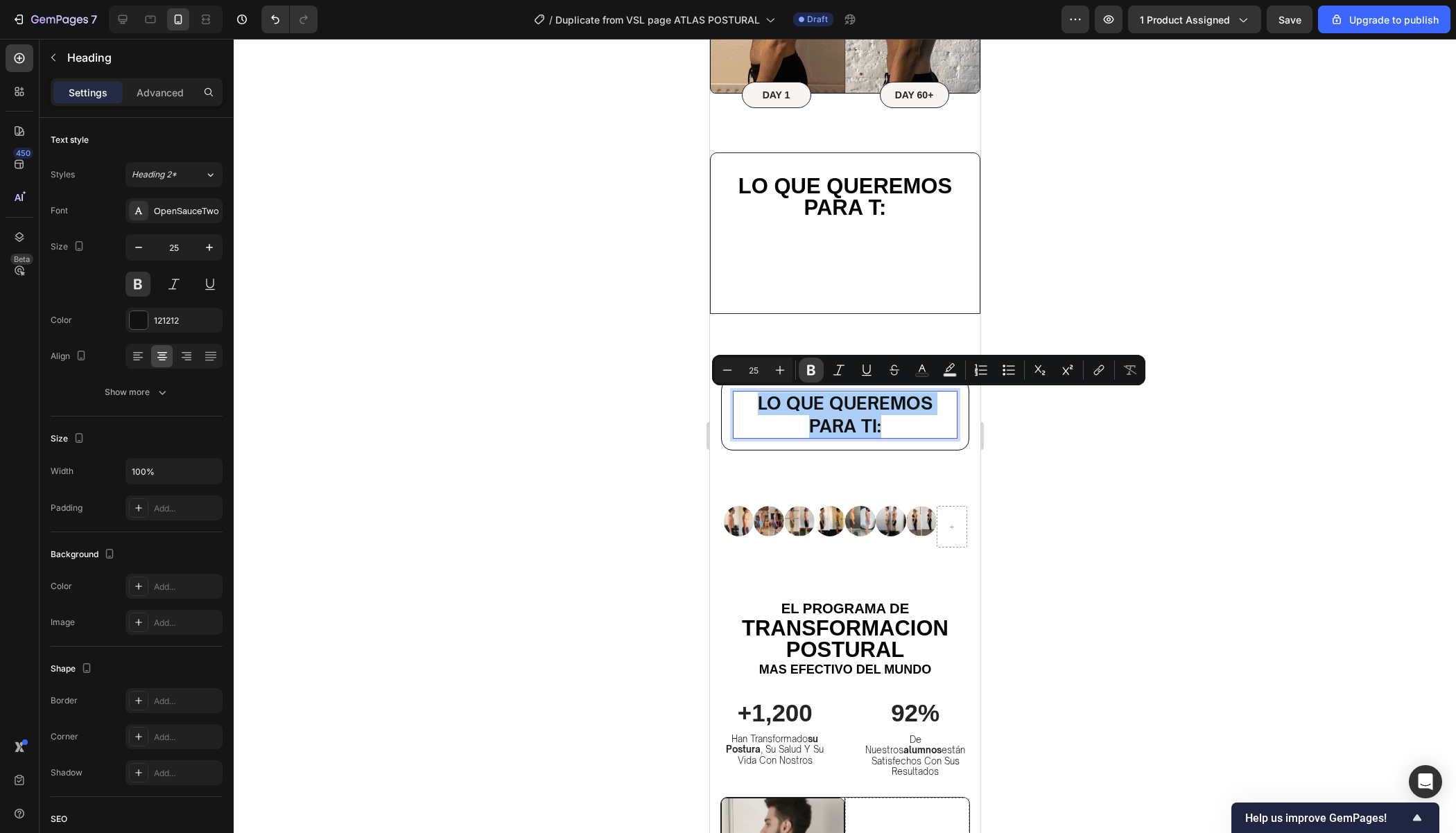
click at [812, 376] on icon "Editor contextual toolbar" at bounding box center [811, 370] width 14 height 14
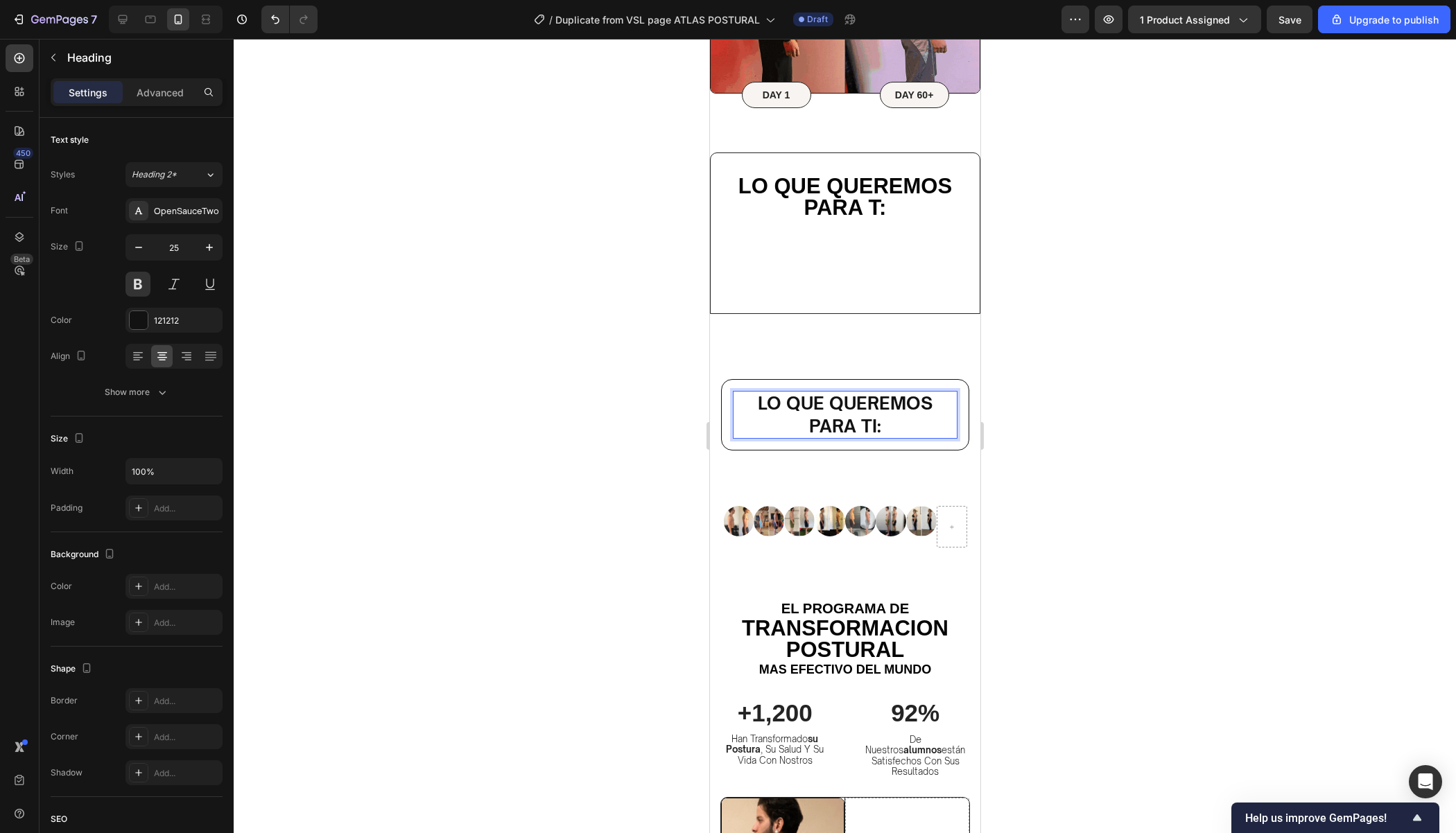
click at [881, 411] on strong "Lo que queremos para ti:" at bounding box center [844, 415] width 175 height 44
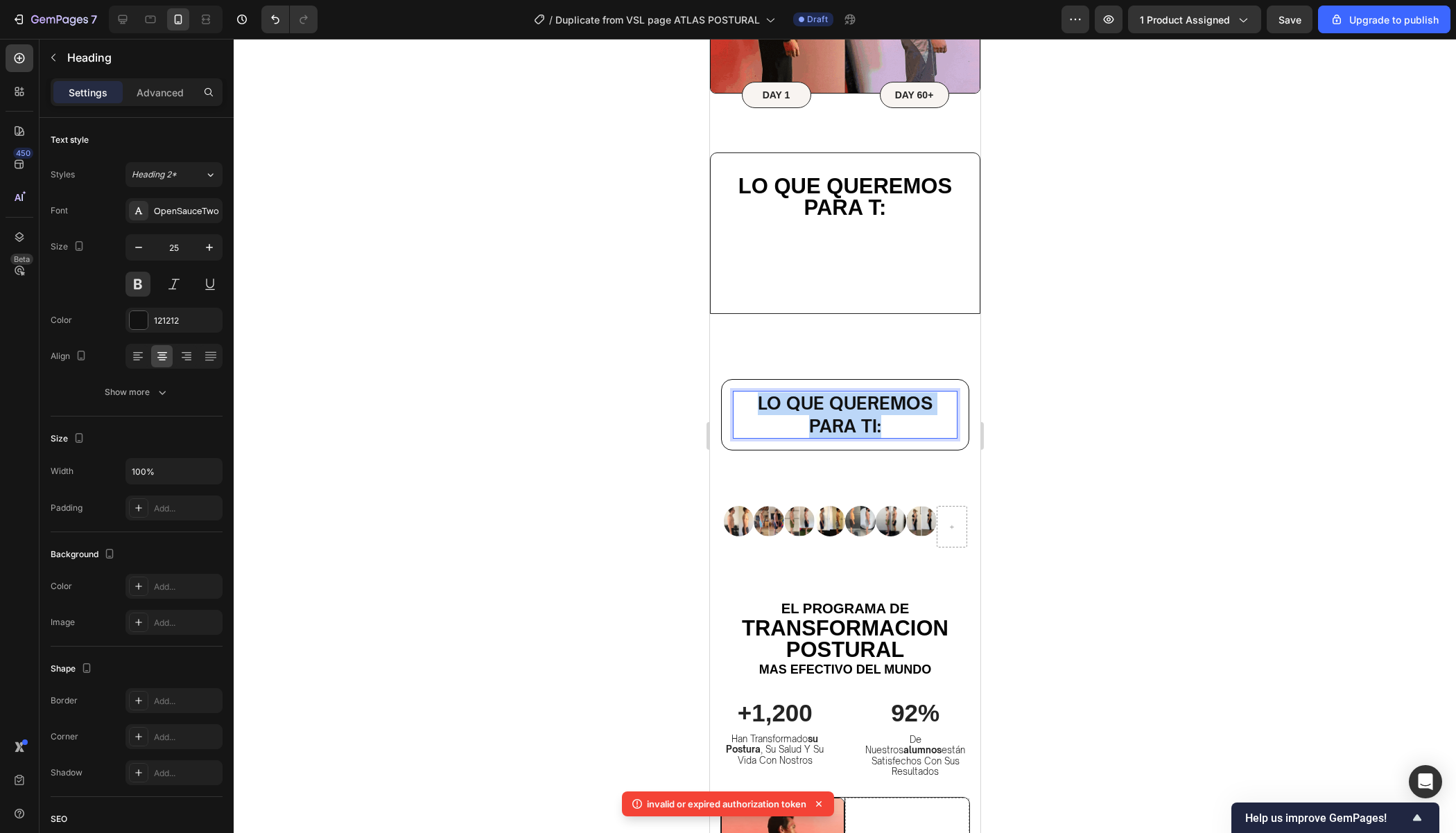
drag, startPoint x: 910, startPoint y: 428, endPoint x: 745, endPoint y: 403, distance: 166.9
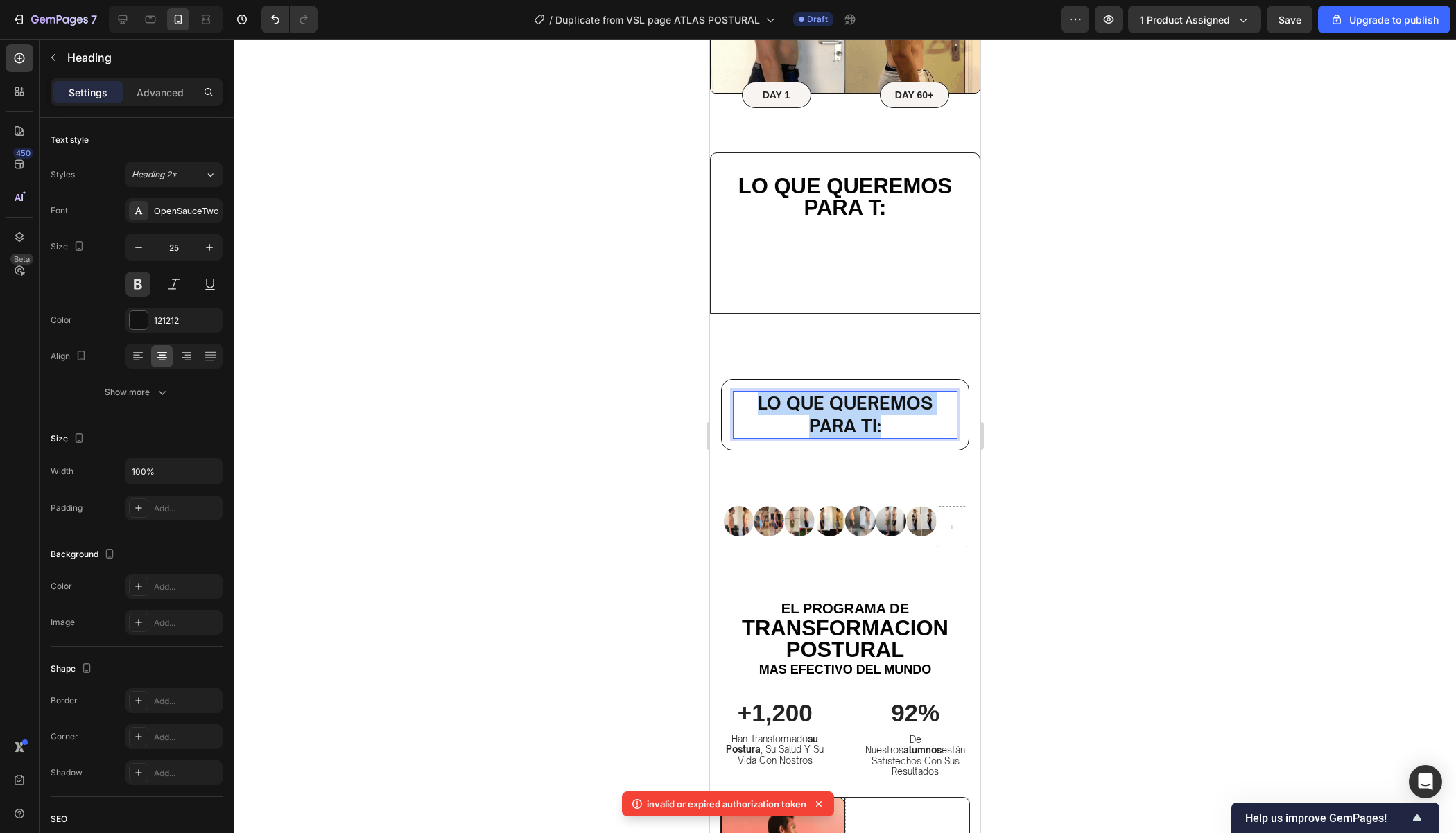
click at [744, 403] on p "Lo que queremos para ti:" at bounding box center [843, 415] width 222 height 45
click at [998, 440] on div at bounding box center [844, 436] width 1222 height 794
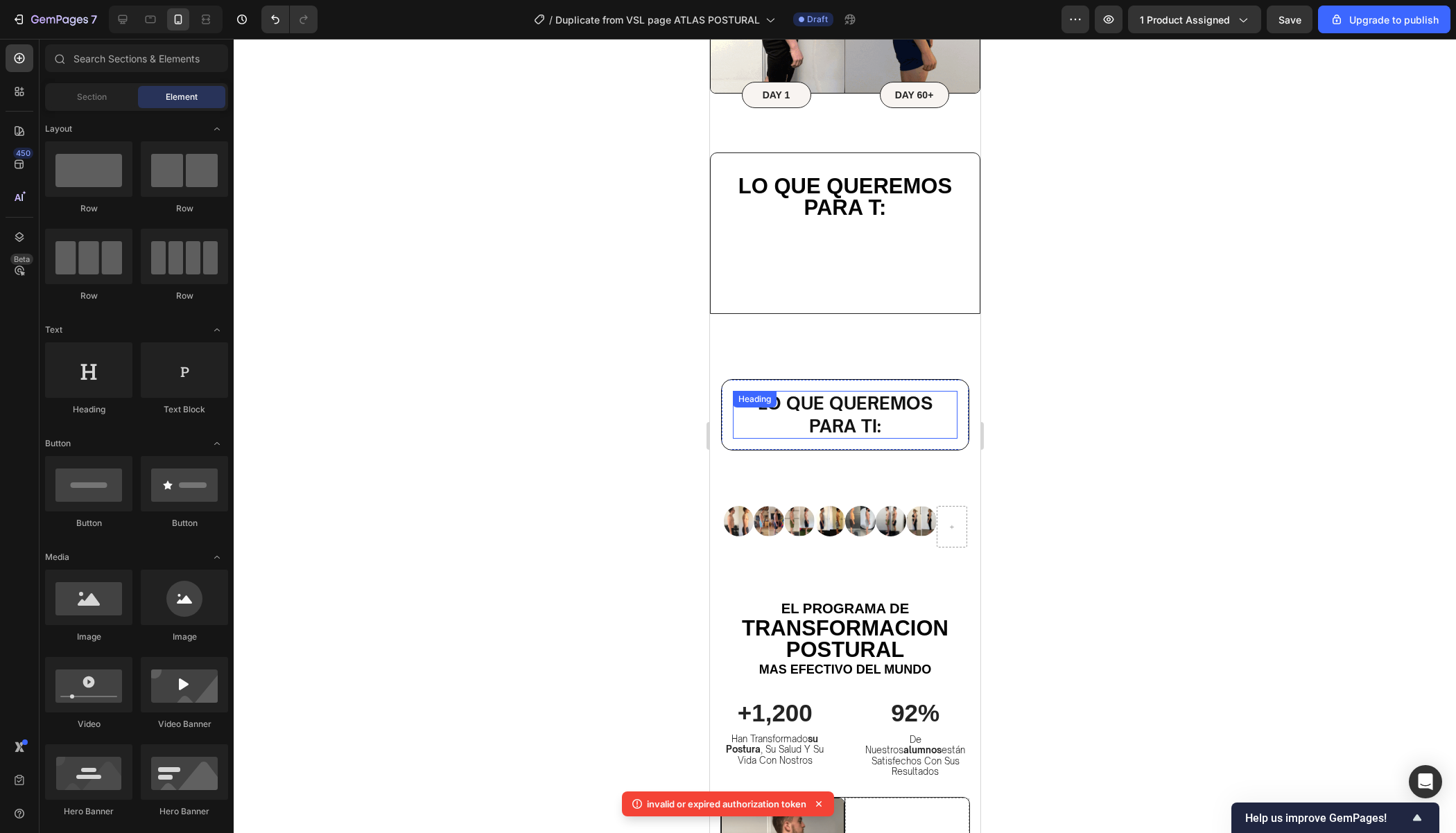
click at [929, 432] on p "⁠⁠⁠⁠⁠⁠⁠ Lo que queremos para ti:" at bounding box center [843, 415] width 222 height 45
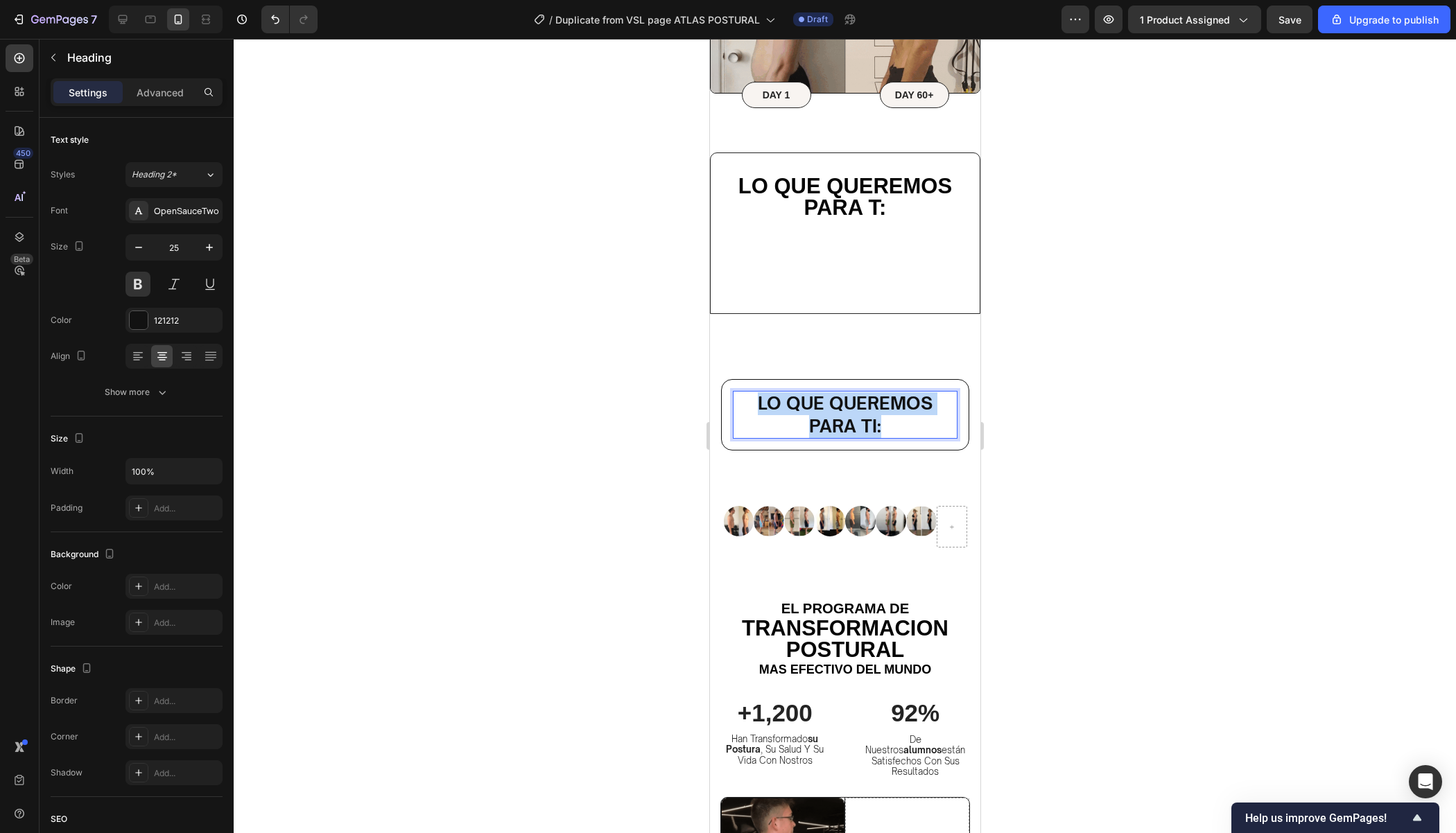
drag, startPoint x: 922, startPoint y: 433, endPoint x: 754, endPoint y: 403, distance: 170.7
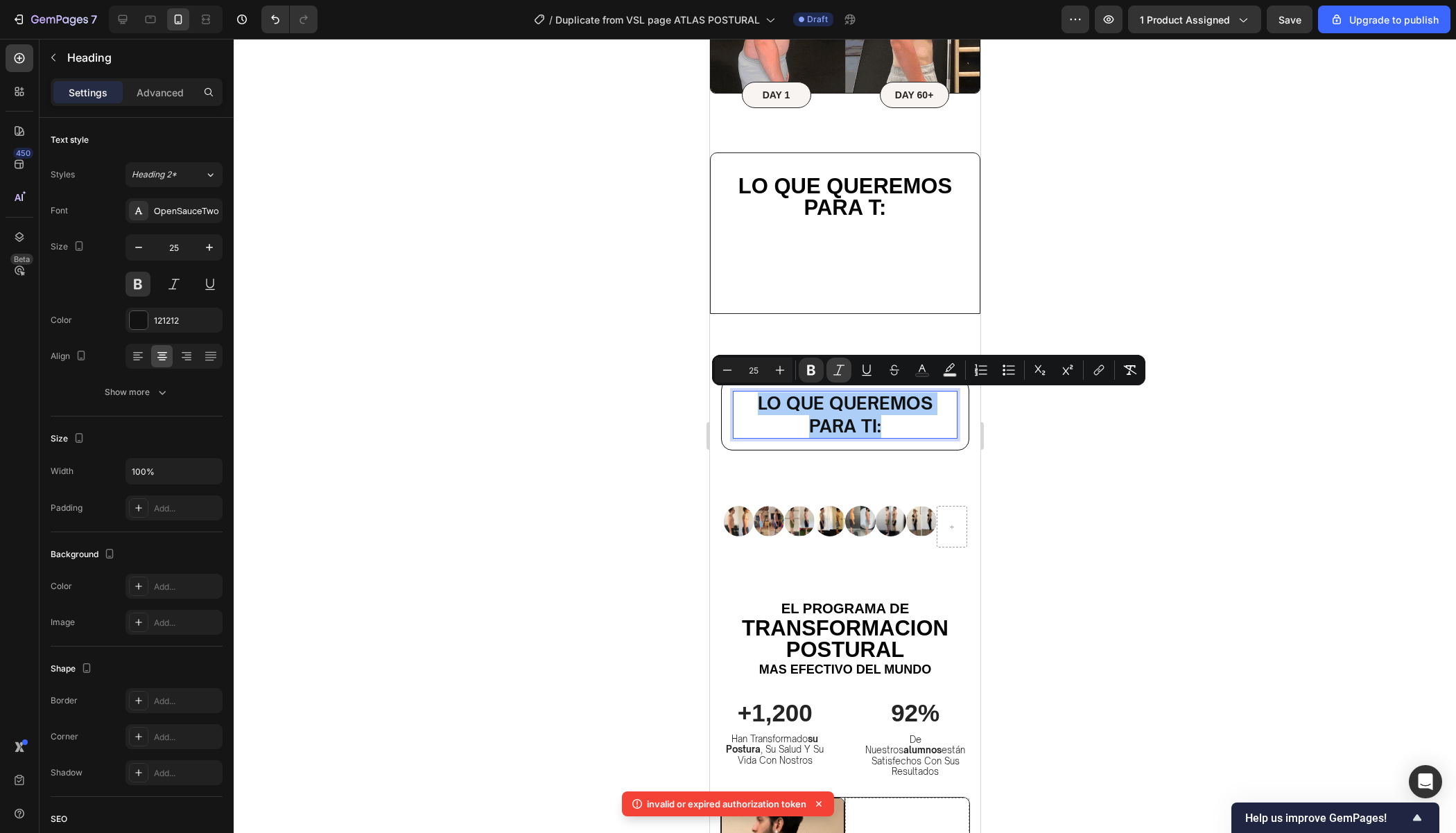
click at [840, 372] on icon "Editor contextual toolbar" at bounding box center [839, 370] width 14 height 14
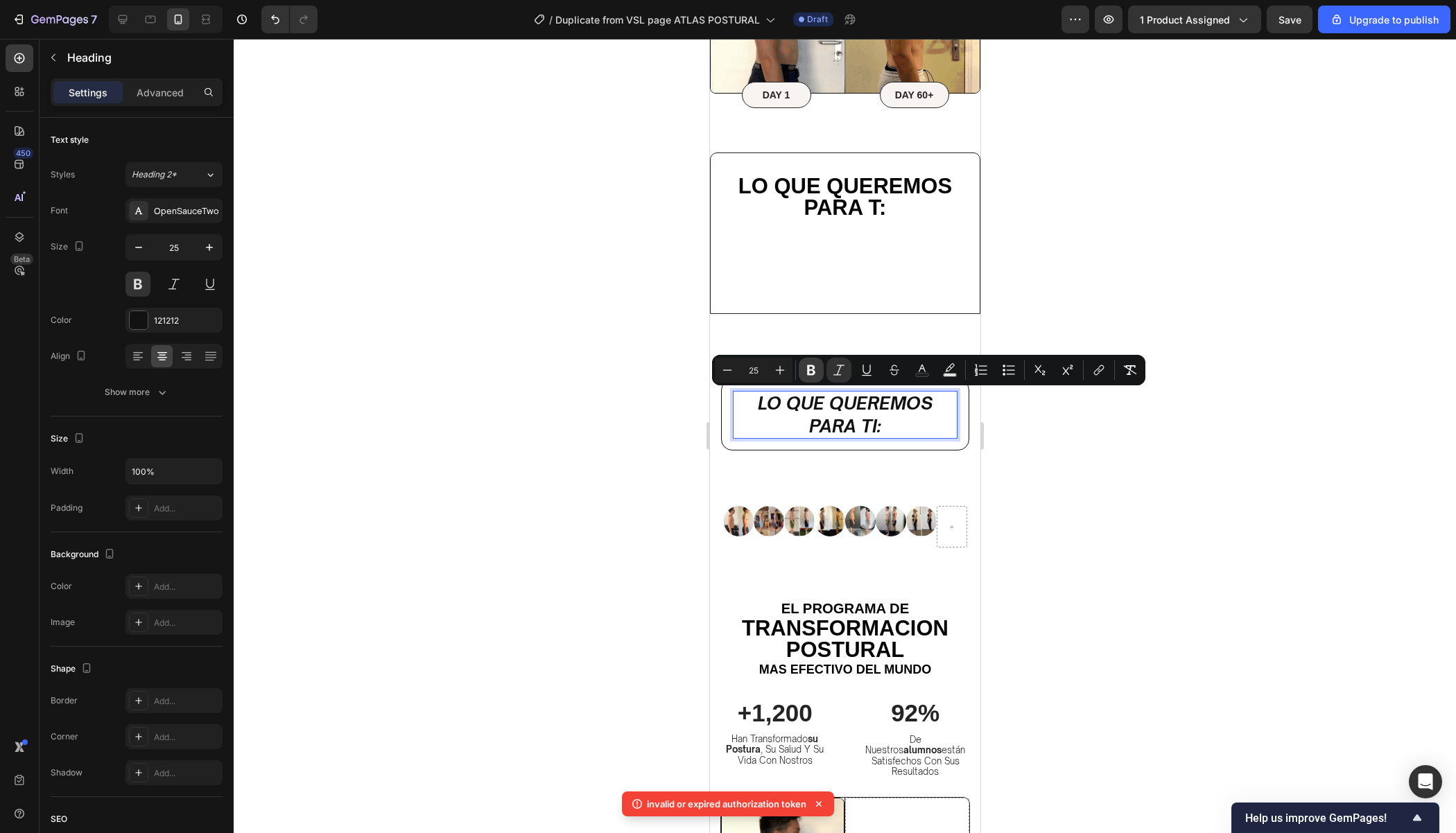
click at [809, 375] on icon "Editor contextual toolbar" at bounding box center [811, 370] width 14 height 14
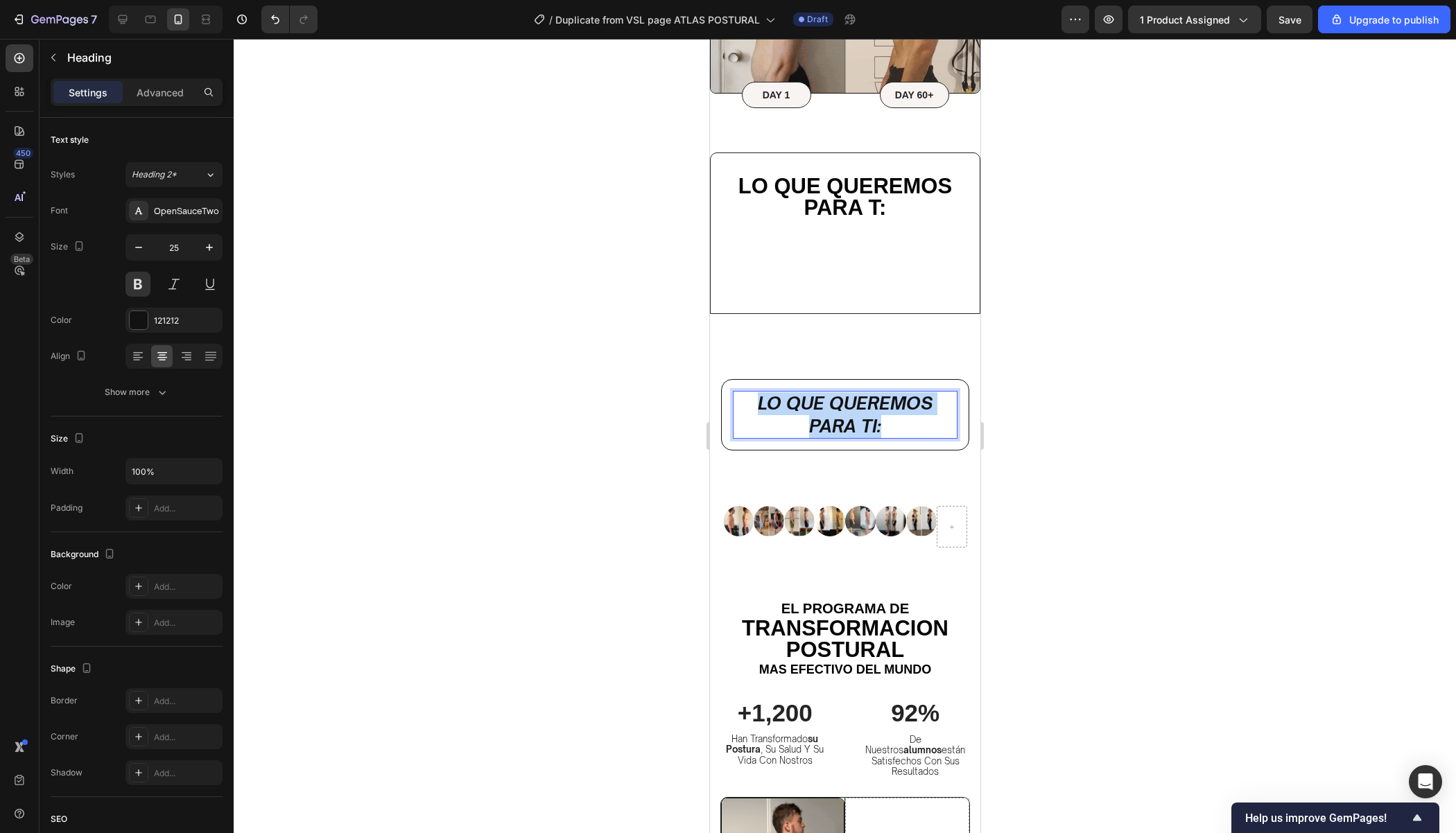
drag, startPoint x: 908, startPoint y: 428, endPoint x: 757, endPoint y: 403, distance: 153.1
click at [757, 403] on p "Lo que queremos para ti:" at bounding box center [843, 415] width 222 height 45
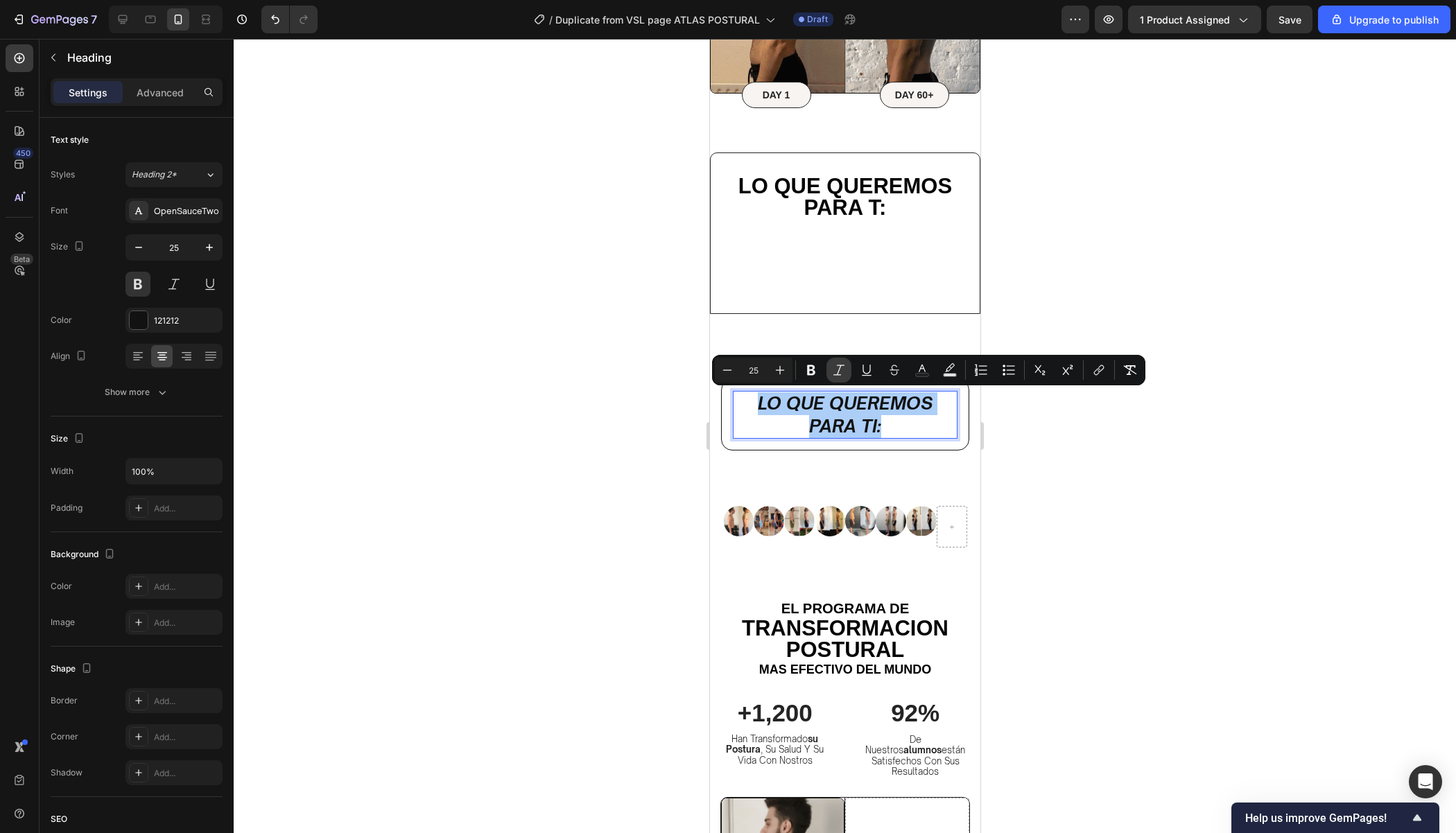
click at [840, 371] on icon "Editor contextual toolbar" at bounding box center [839, 370] width 14 height 14
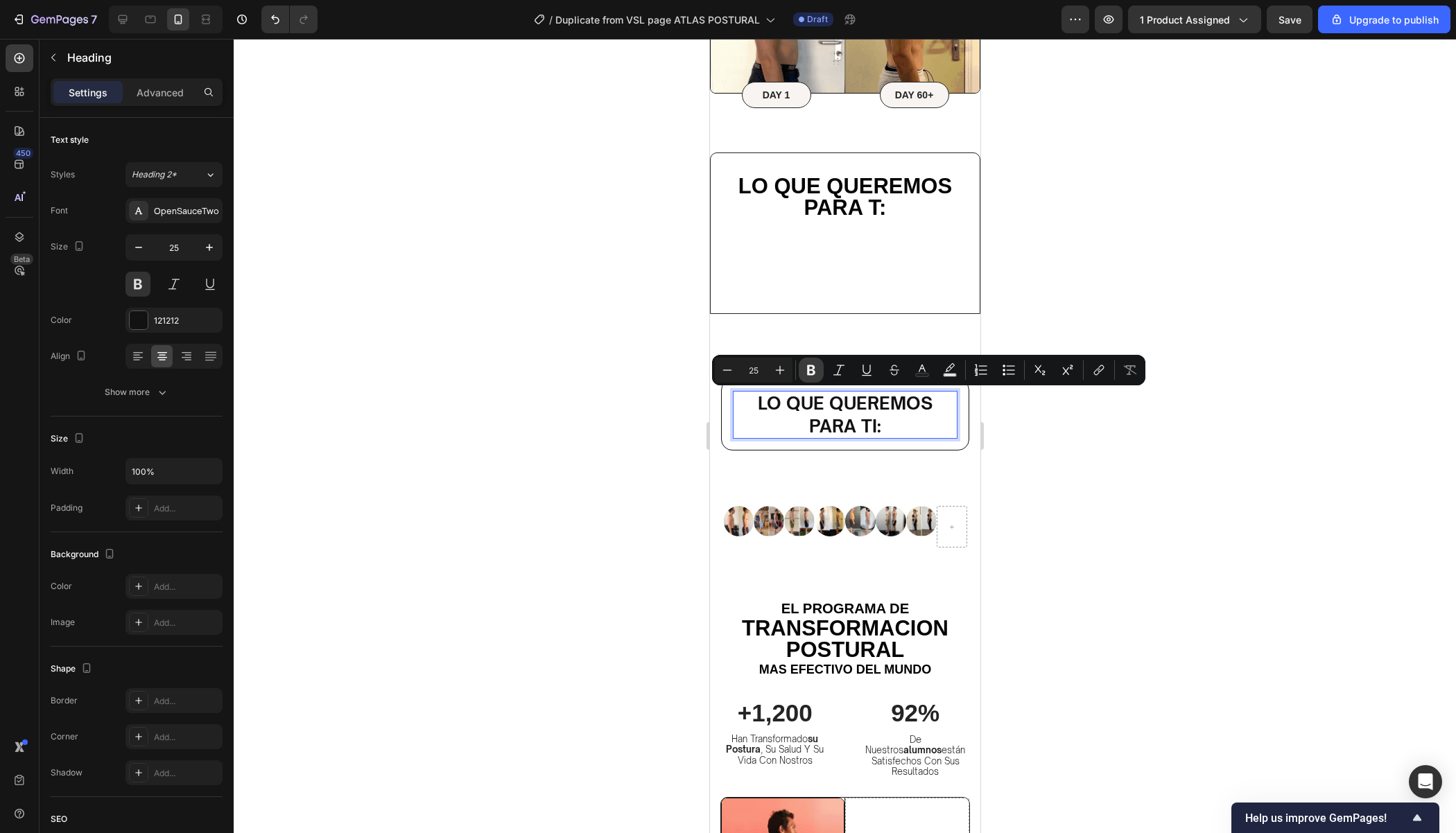
click at [811, 371] on icon "Editor contextual toolbar" at bounding box center [811, 370] width 14 height 14
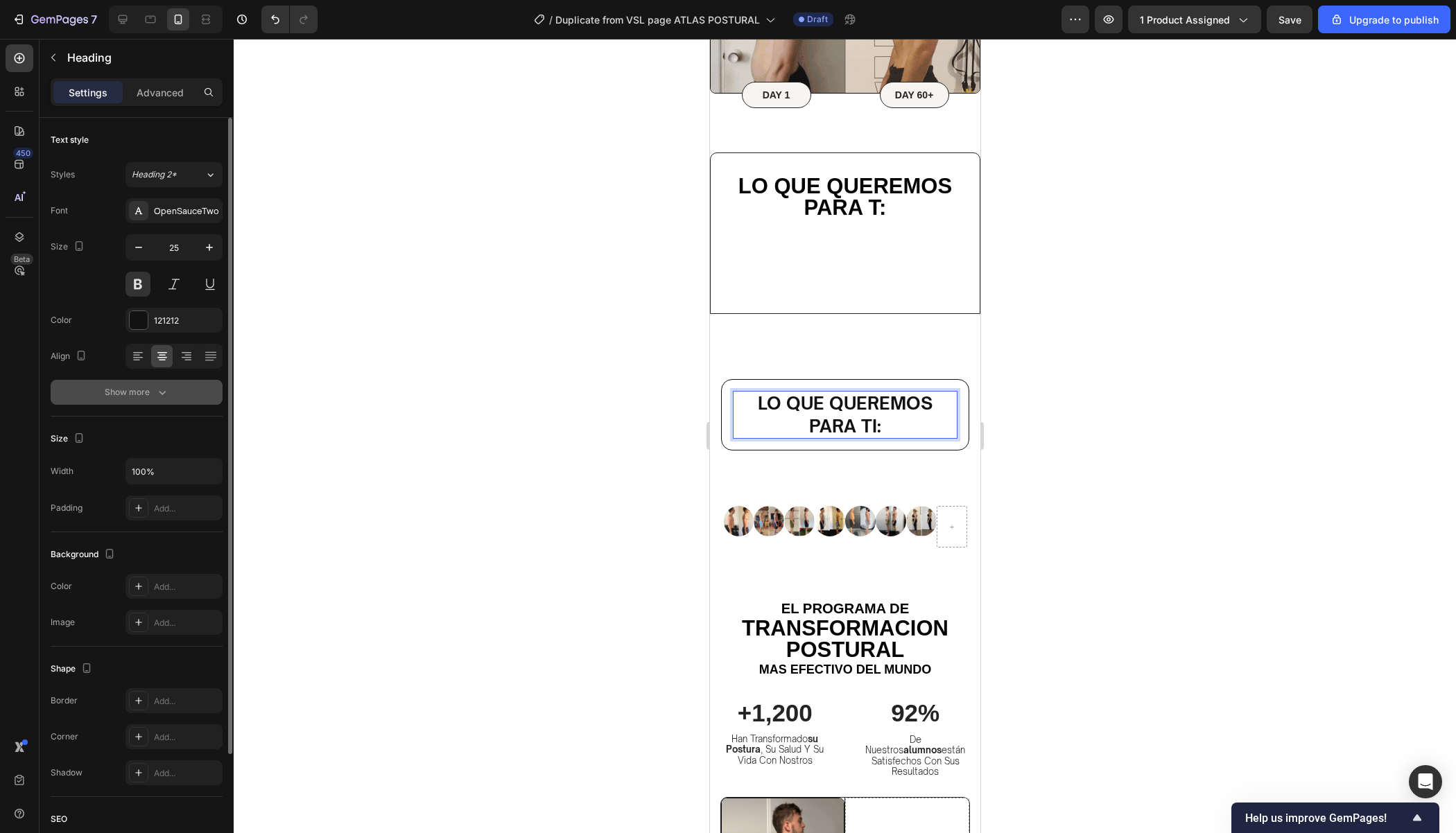
click at [176, 396] on button "Show more" at bounding box center [136, 392] width 172 height 25
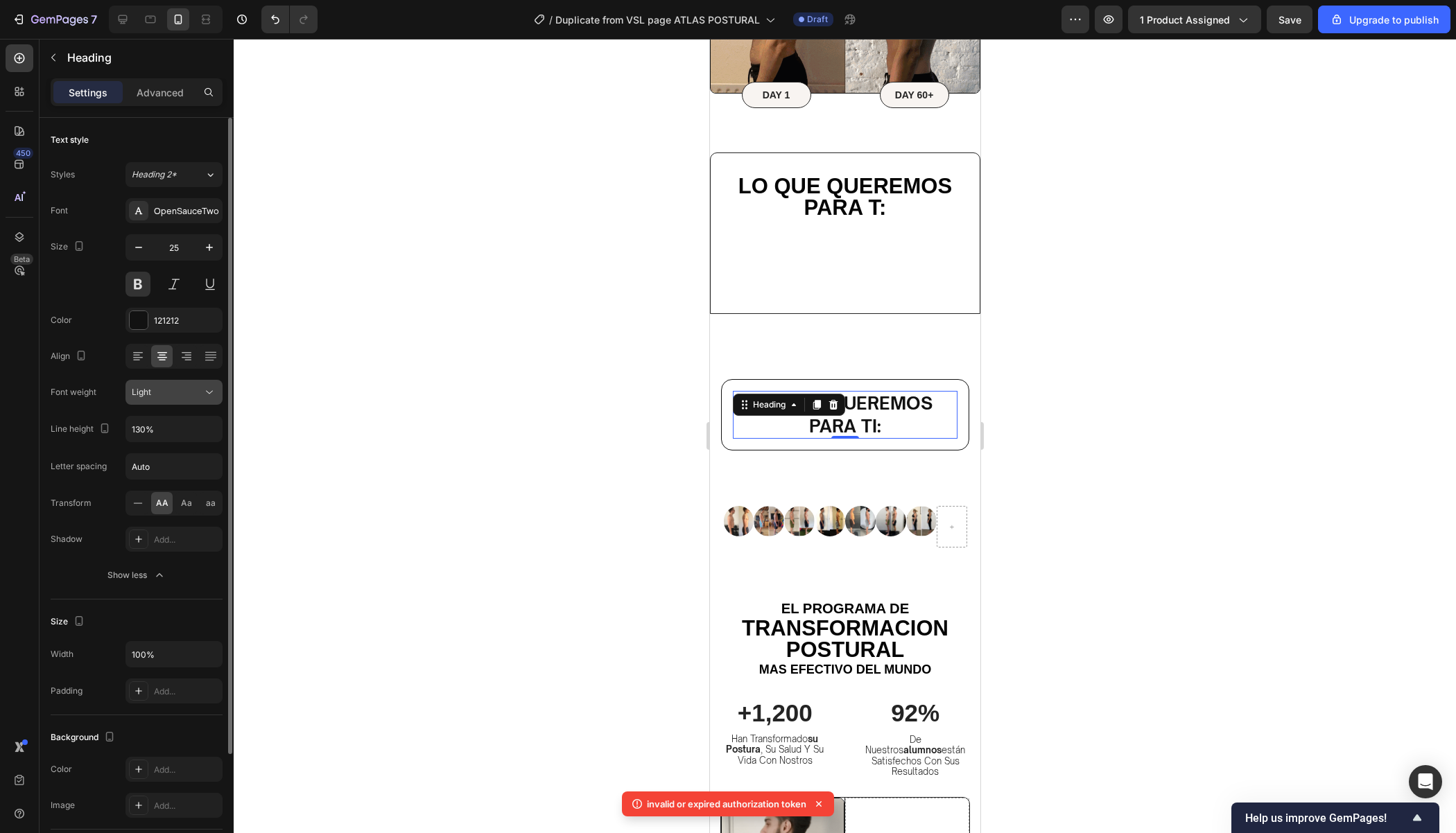
click at [176, 396] on div "Light" at bounding box center [167, 392] width 71 height 13
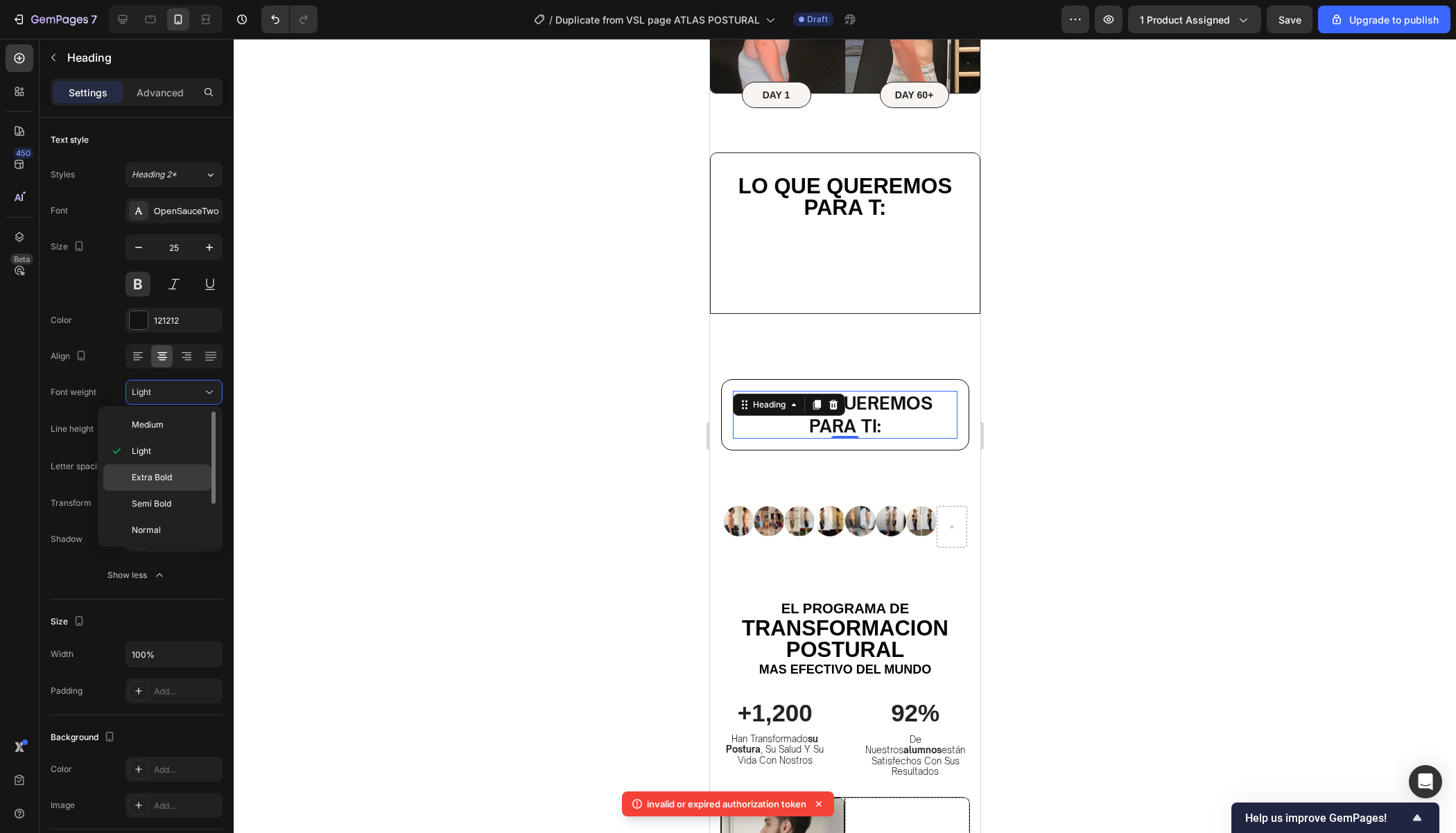
click at [155, 476] on span "Extra Bold" at bounding box center [151, 478] width 40 height 13
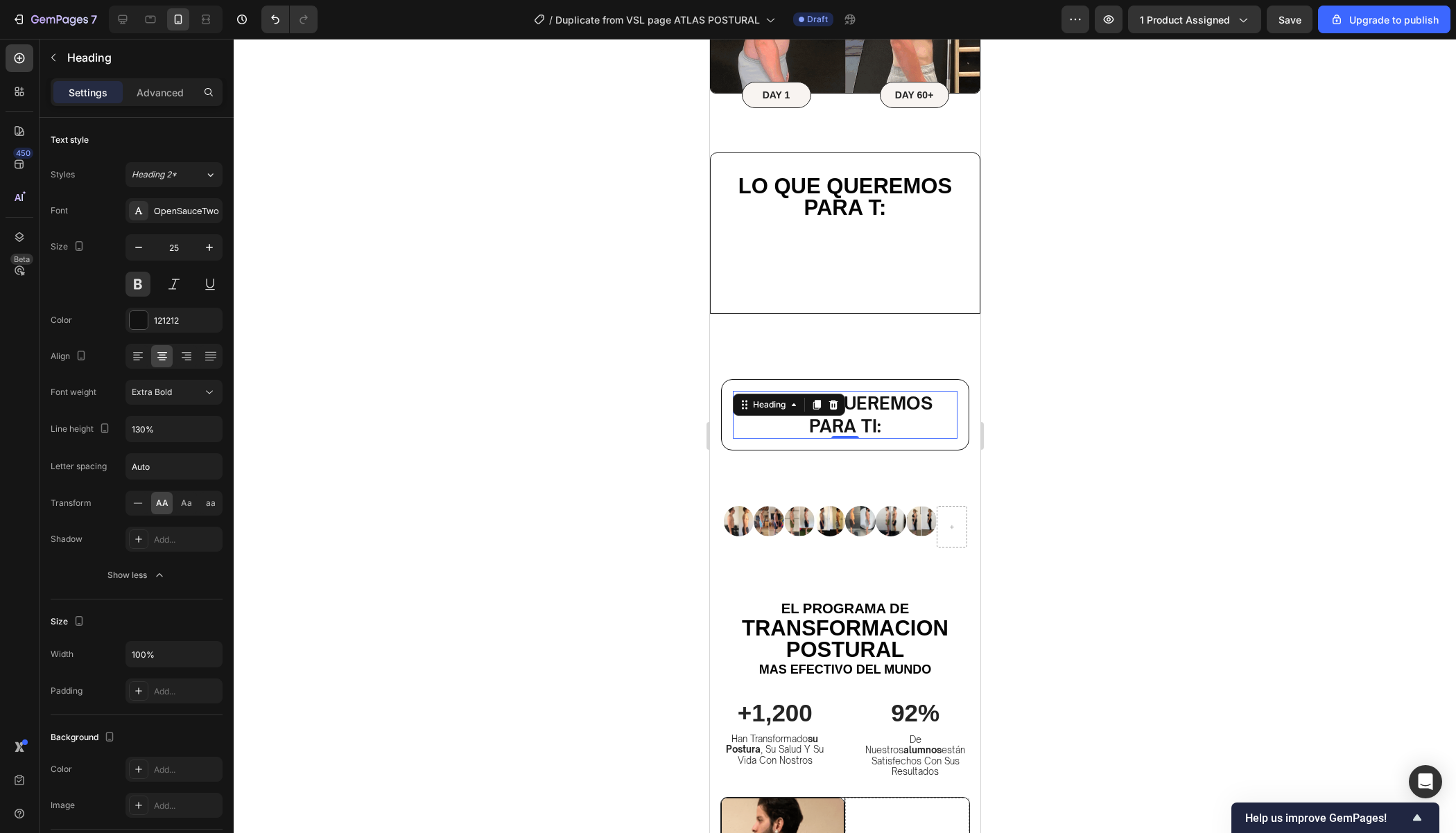
click at [1119, 423] on div at bounding box center [844, 436] width 1222 height 794
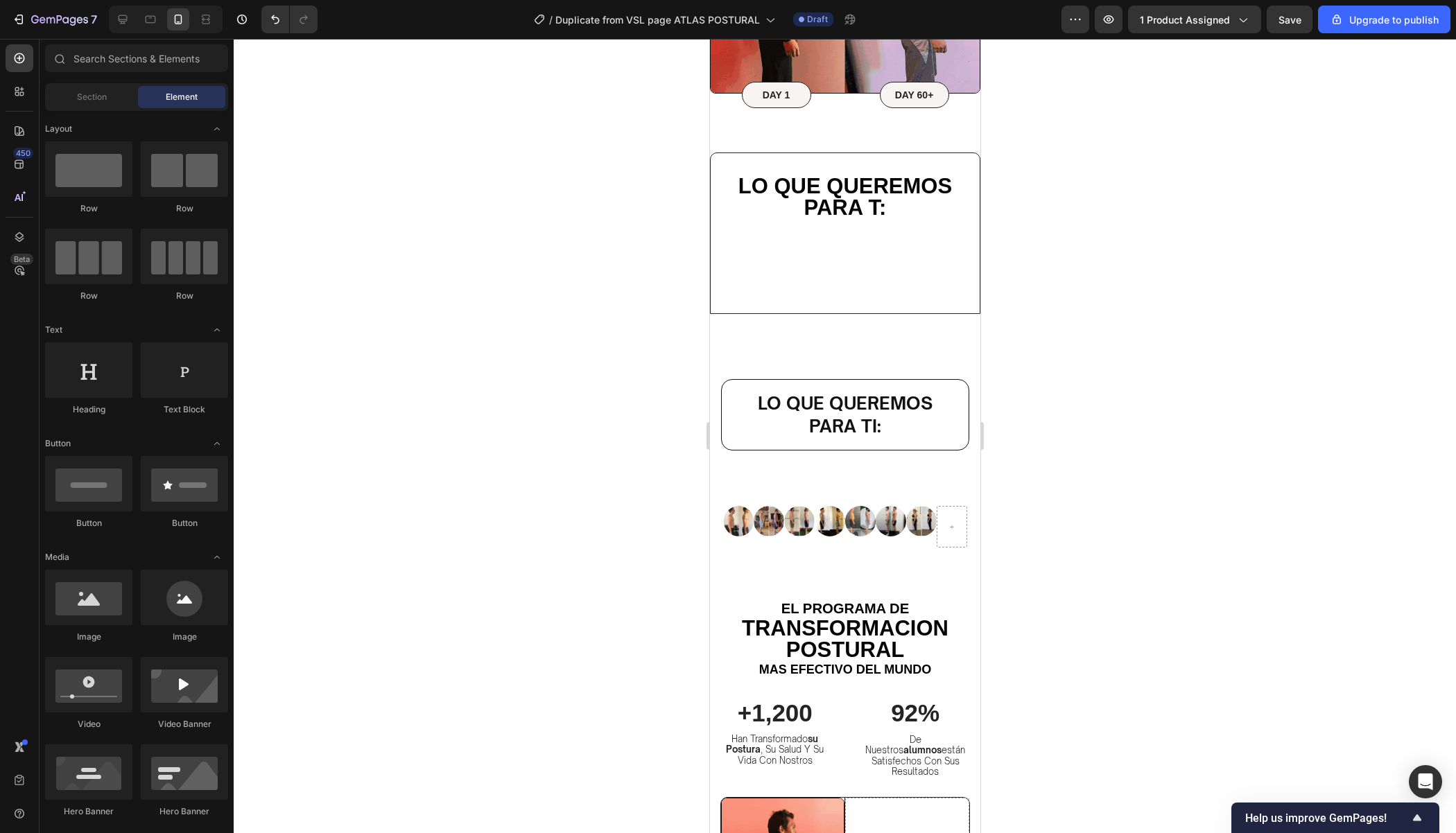
click at [1114, 423] on div at bounding box center [844, 436] width 1222 height 794
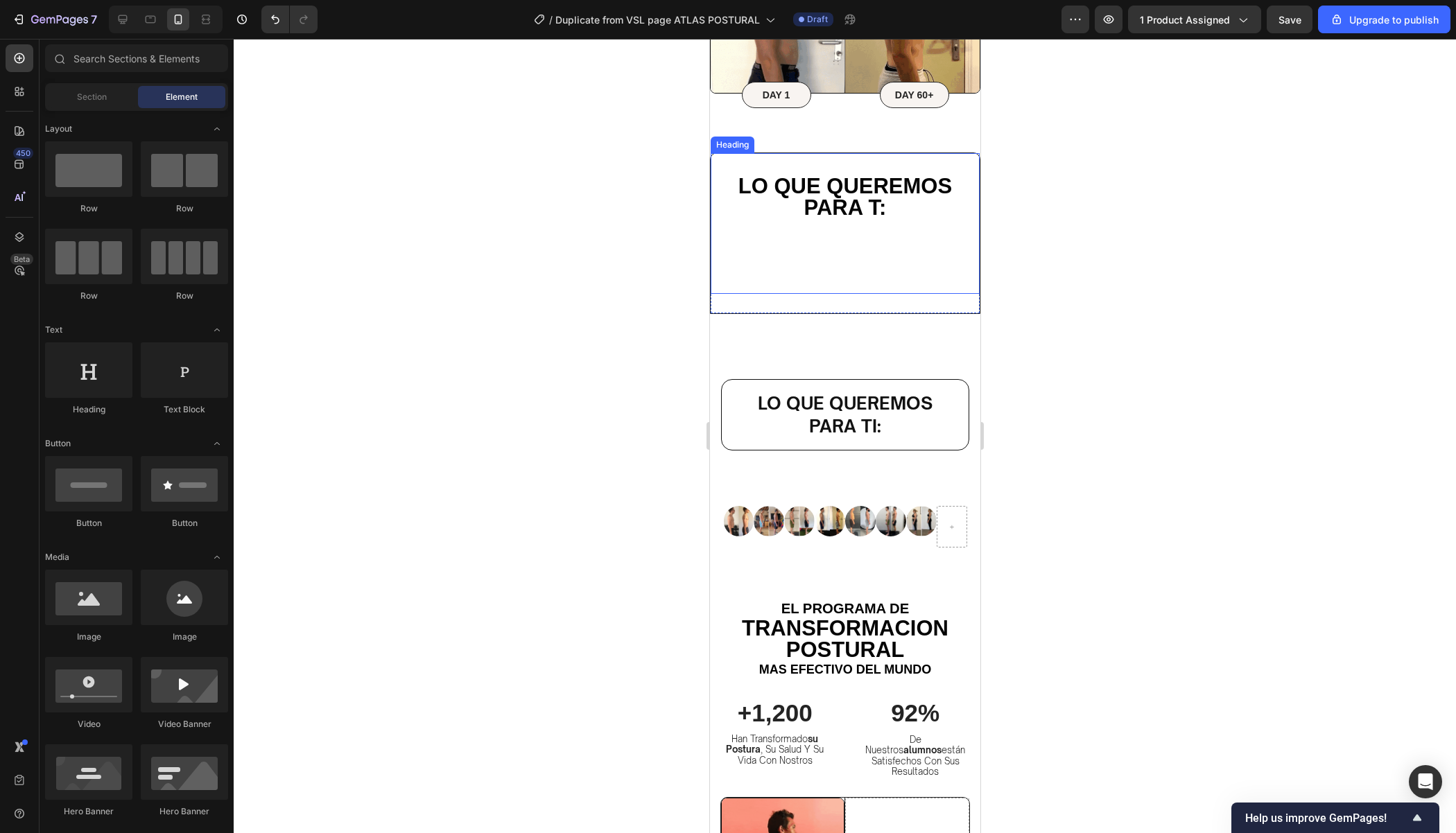
click at [868, 180] on span "Lo que queremos para t:" at bounding box center [844, 197] width 214 height 46
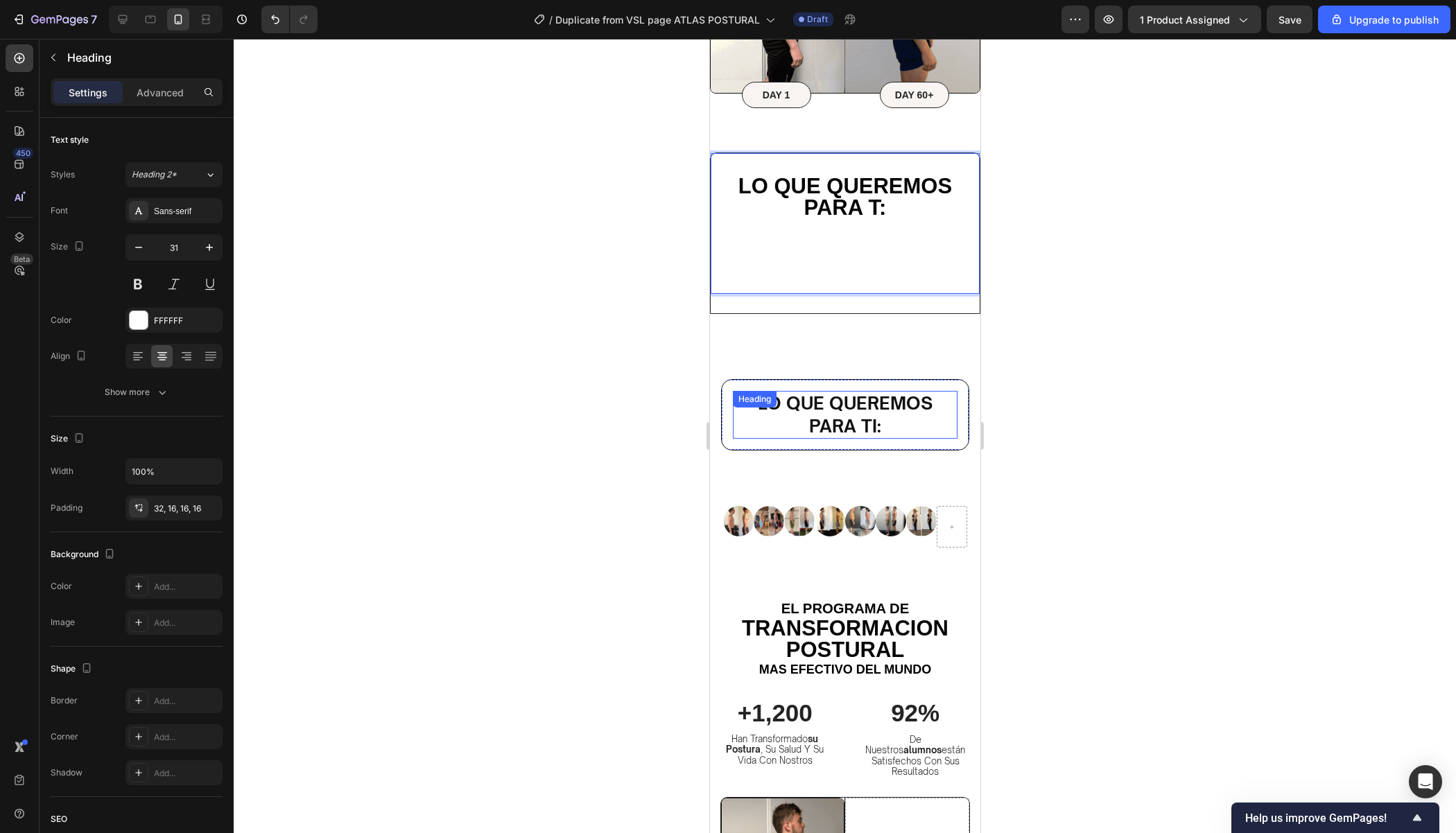
click at [873, 405] on strong "Lo que queremos para ti:" at bounding box center [844, 415] width 175 height 44
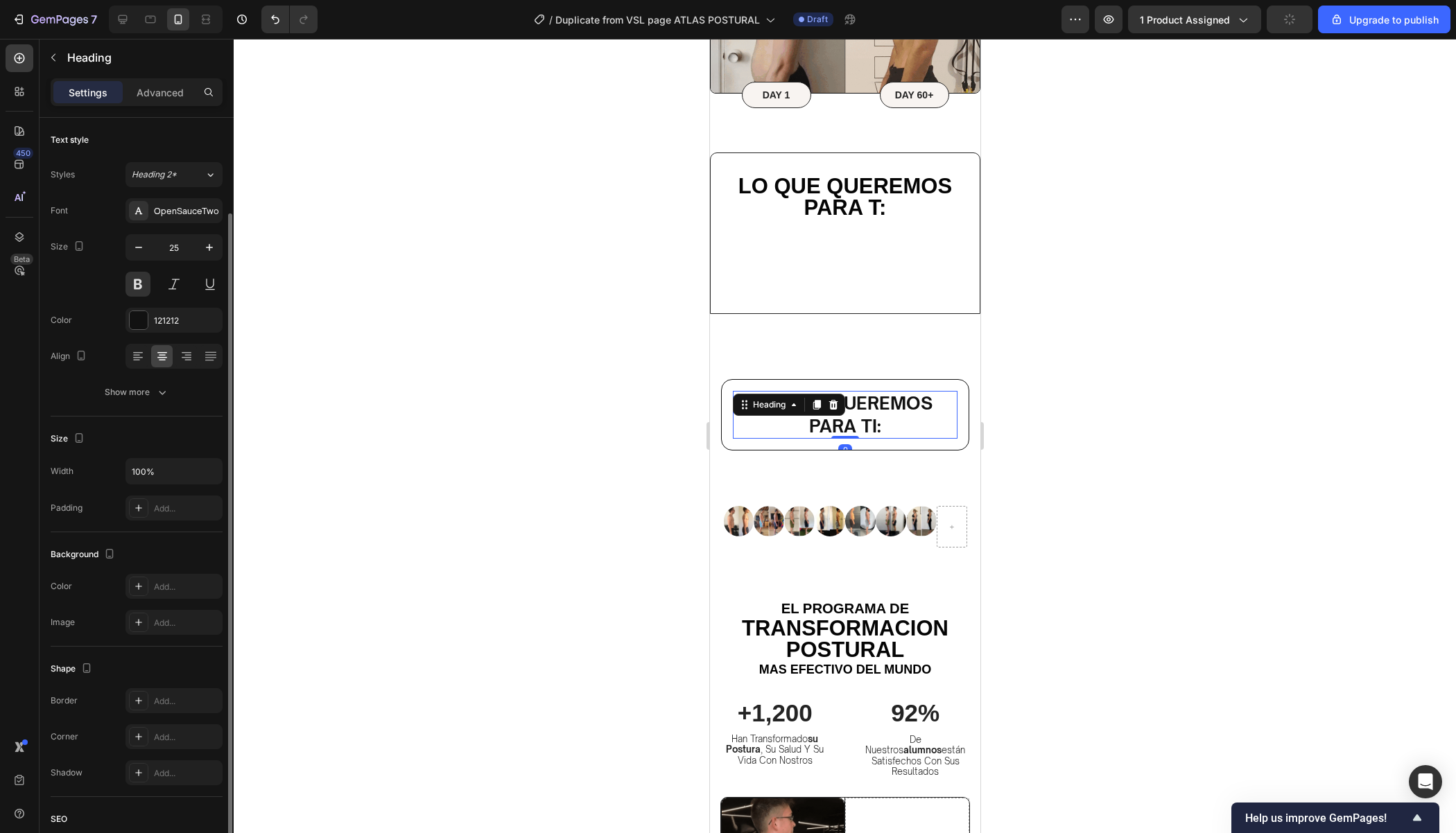
scroll to position [52, 0]
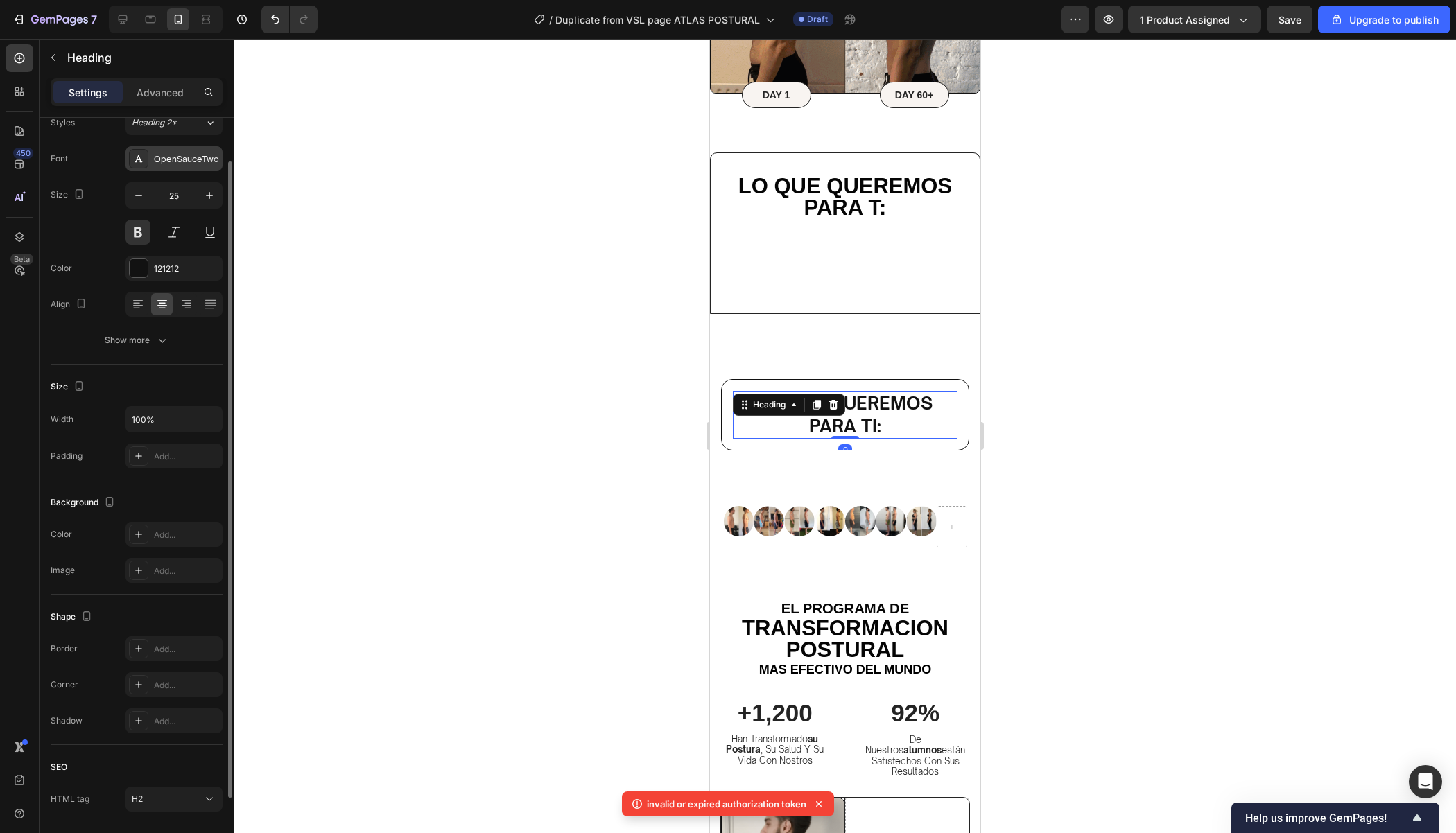
click at [193, 158] on div "OpenSauceTwo" at bounding box center [186, 159] width 65 height 13
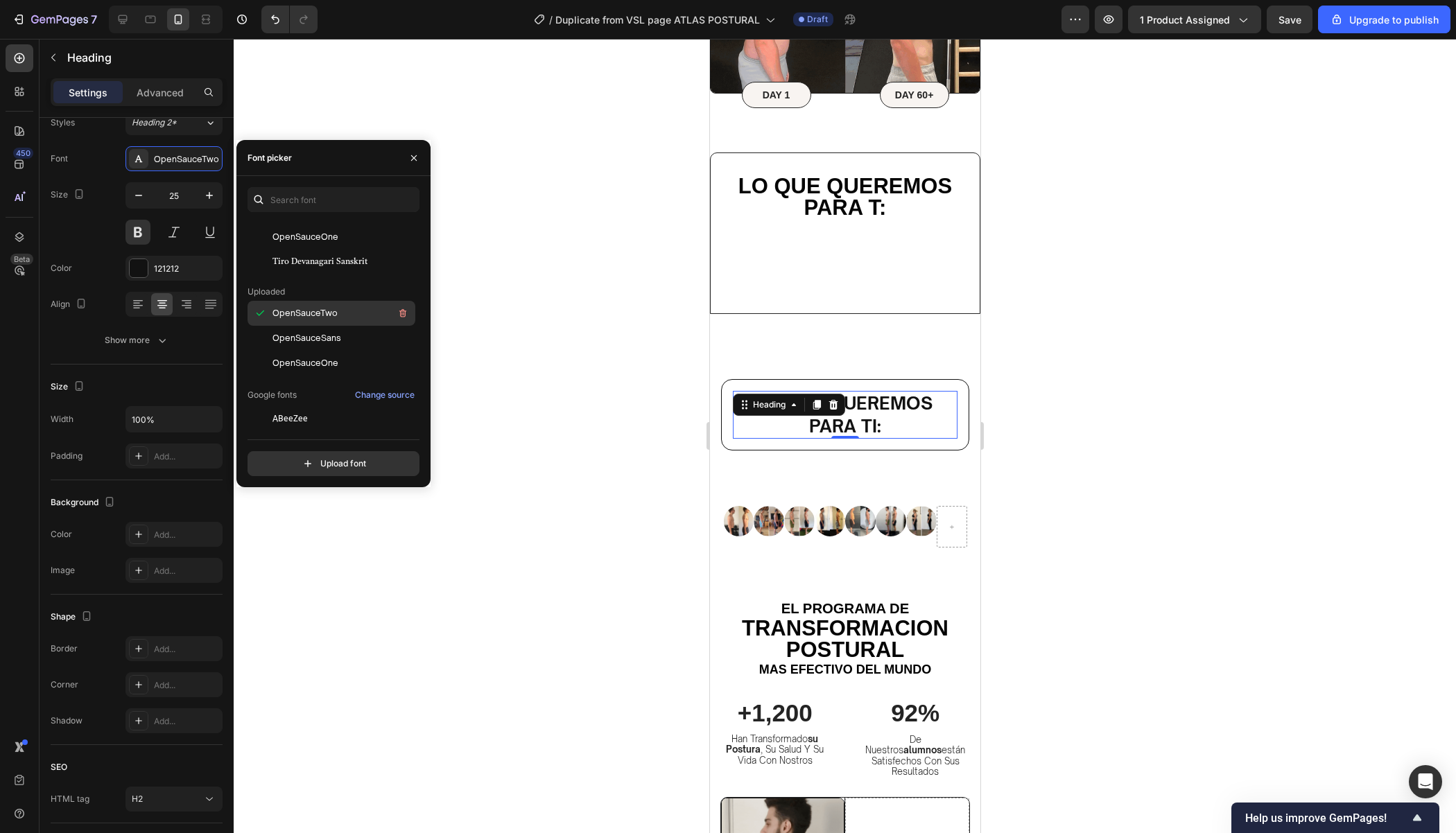
scroll to position [0, 0]
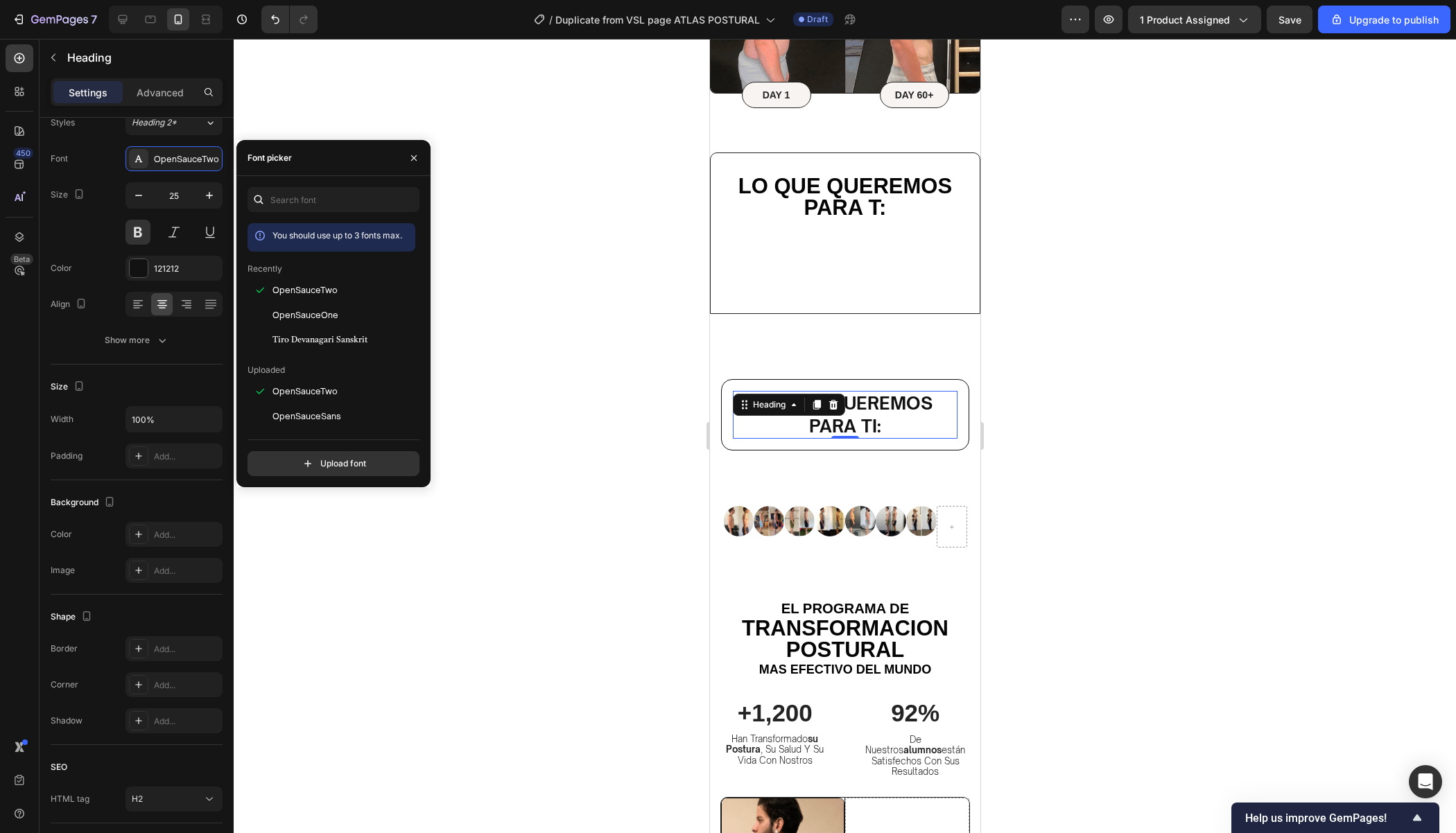
click at [311, 214] on div "You should use up to 3 fonts max. Recently OpenSauceTwo OpenSauceOne Tiro Devan…" at bounding box center [333, 331] width 172 height 289
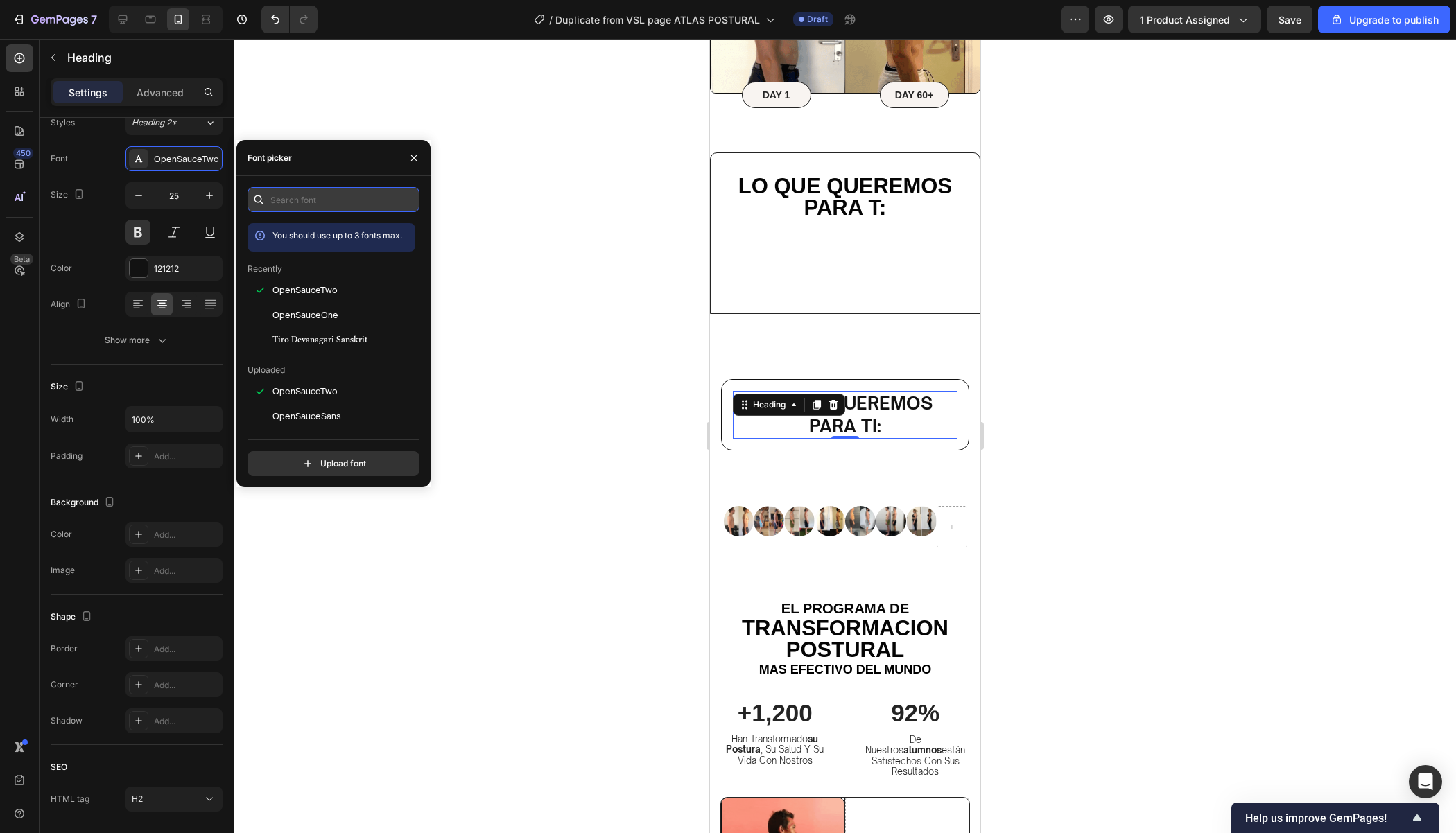
click at [313, 202] on input "text" at bounding box center [333, 199] width 172 height 25
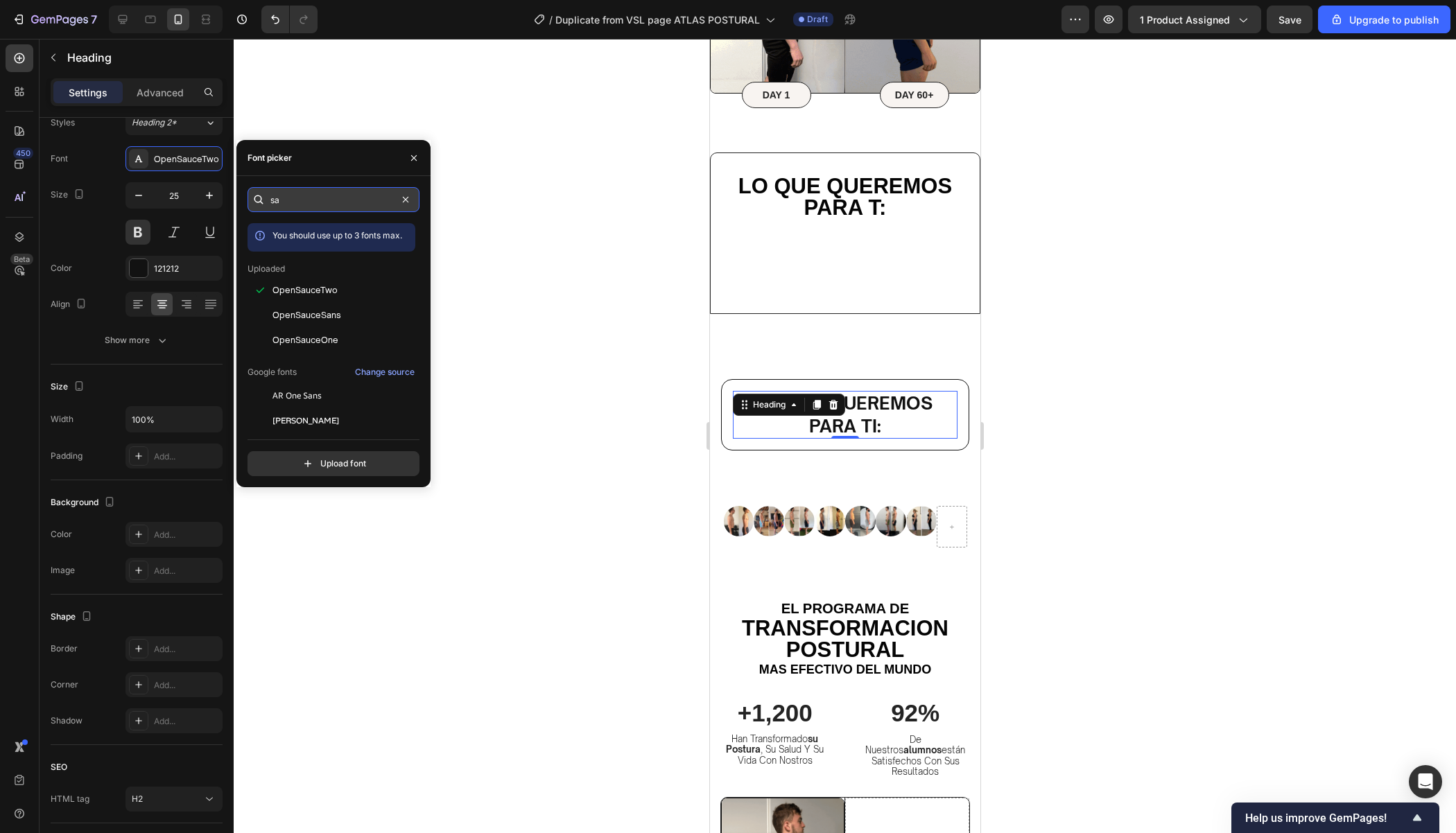
type input "s"
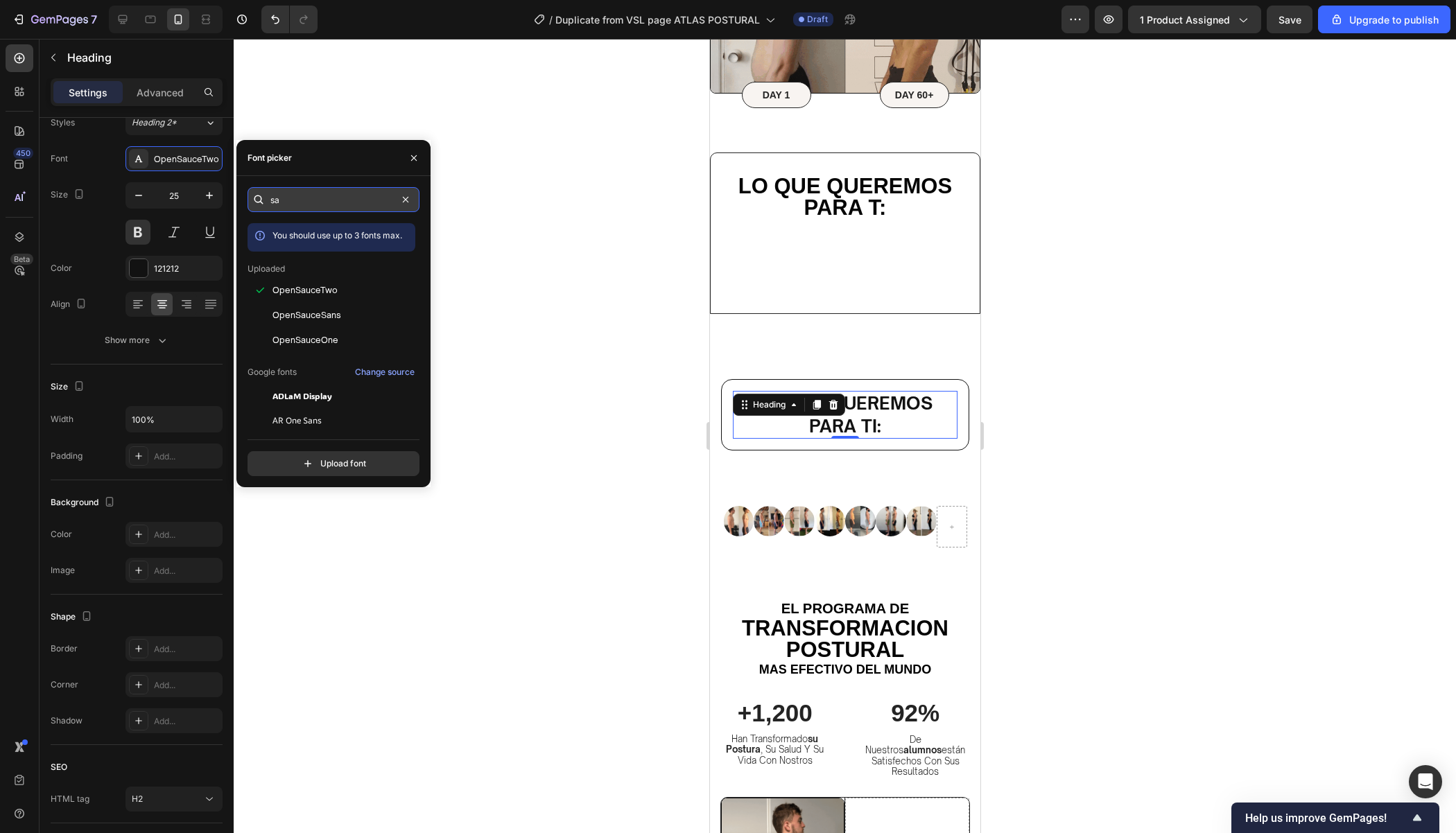
type input "san"
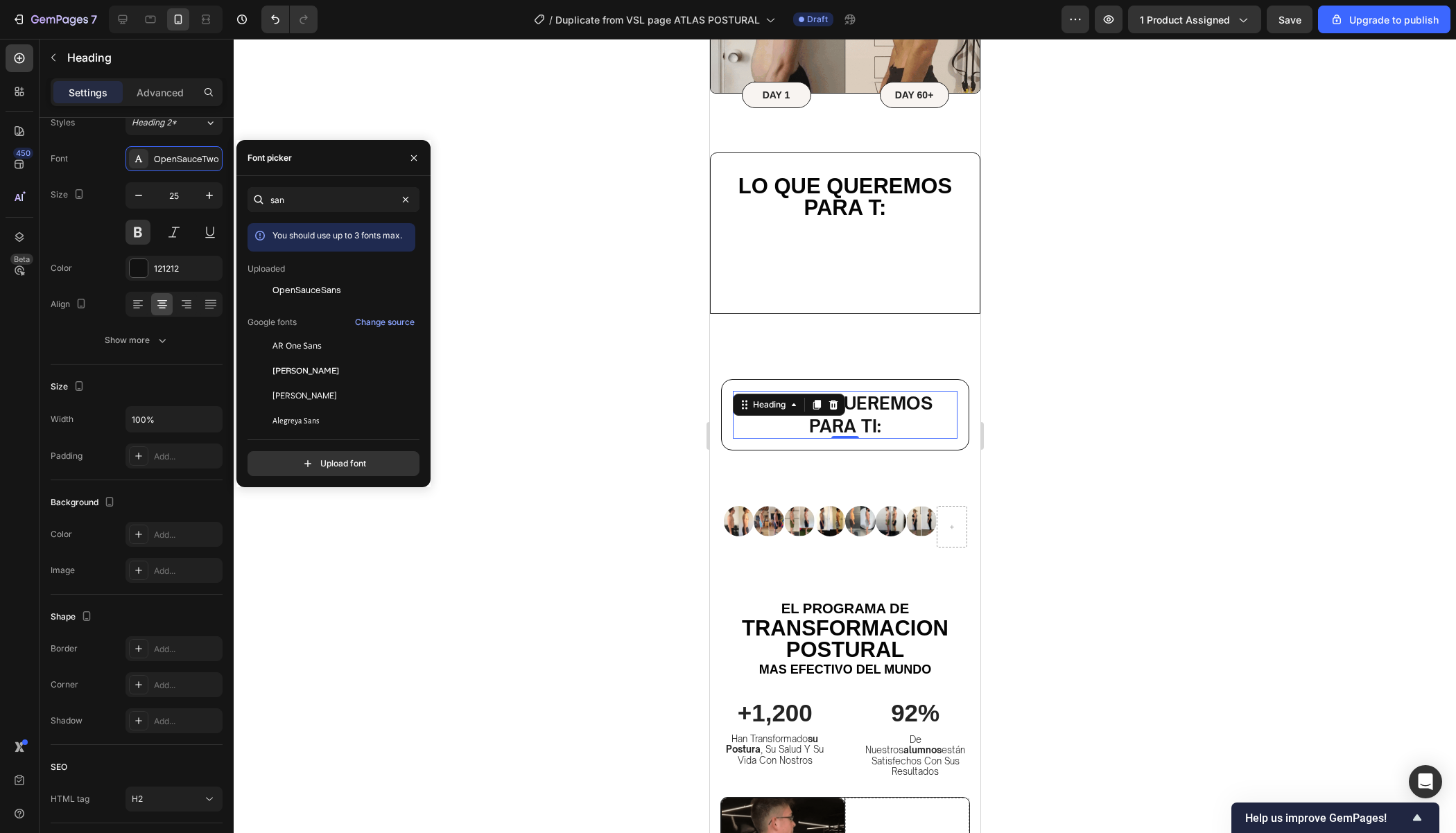
click at [1115, 351] on div at bounding box center [844, 436] width 1222 height 794
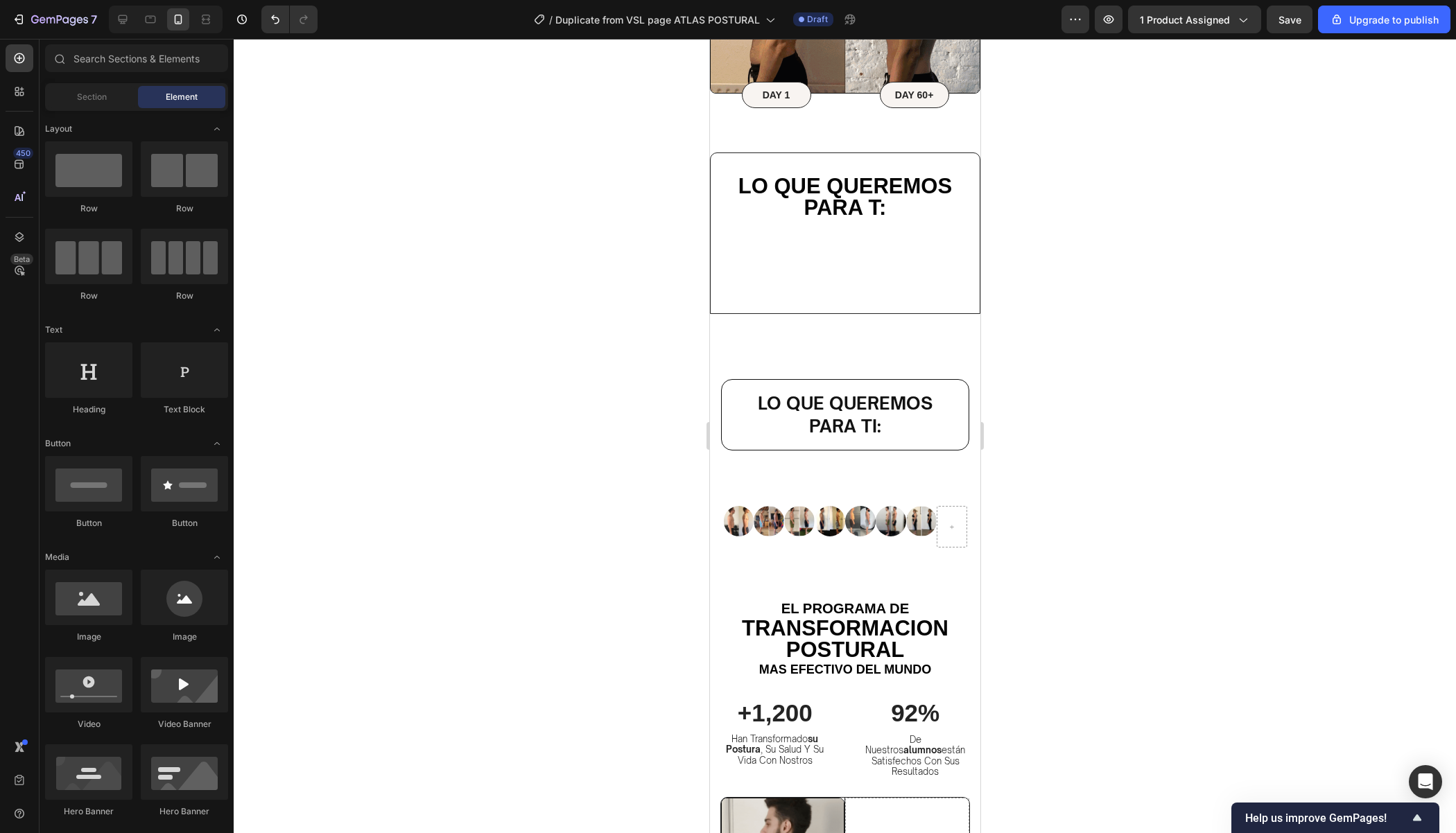
click at [1115, 351] on div at bounding box center [844, 436] width 1222 height 794
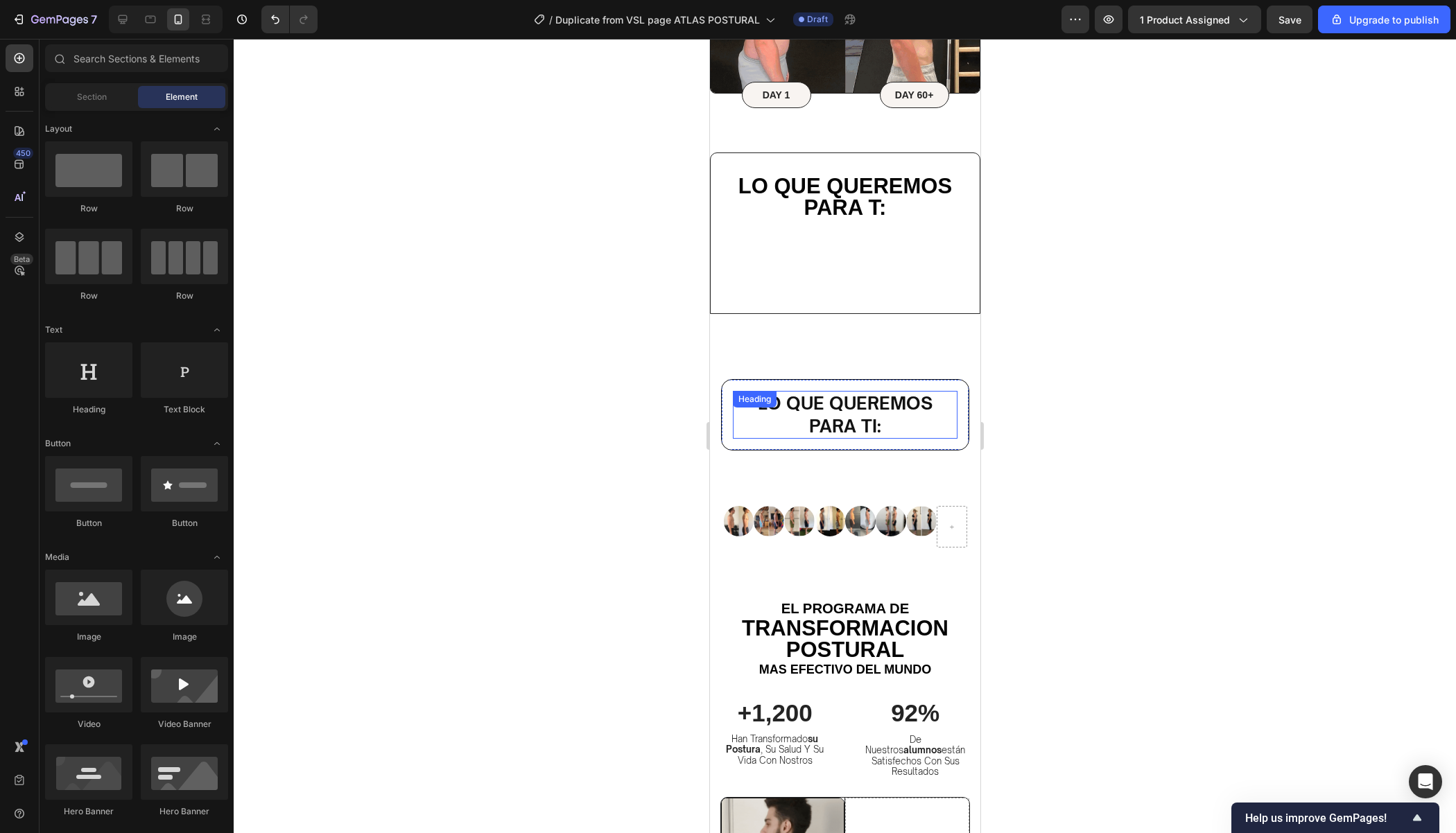
click at [900, 421] on p "⁠⁠⁠⁠⁠⁠⁠ Lo que queremos para ti:" at bounding box center [843, 415] width 222 height 45
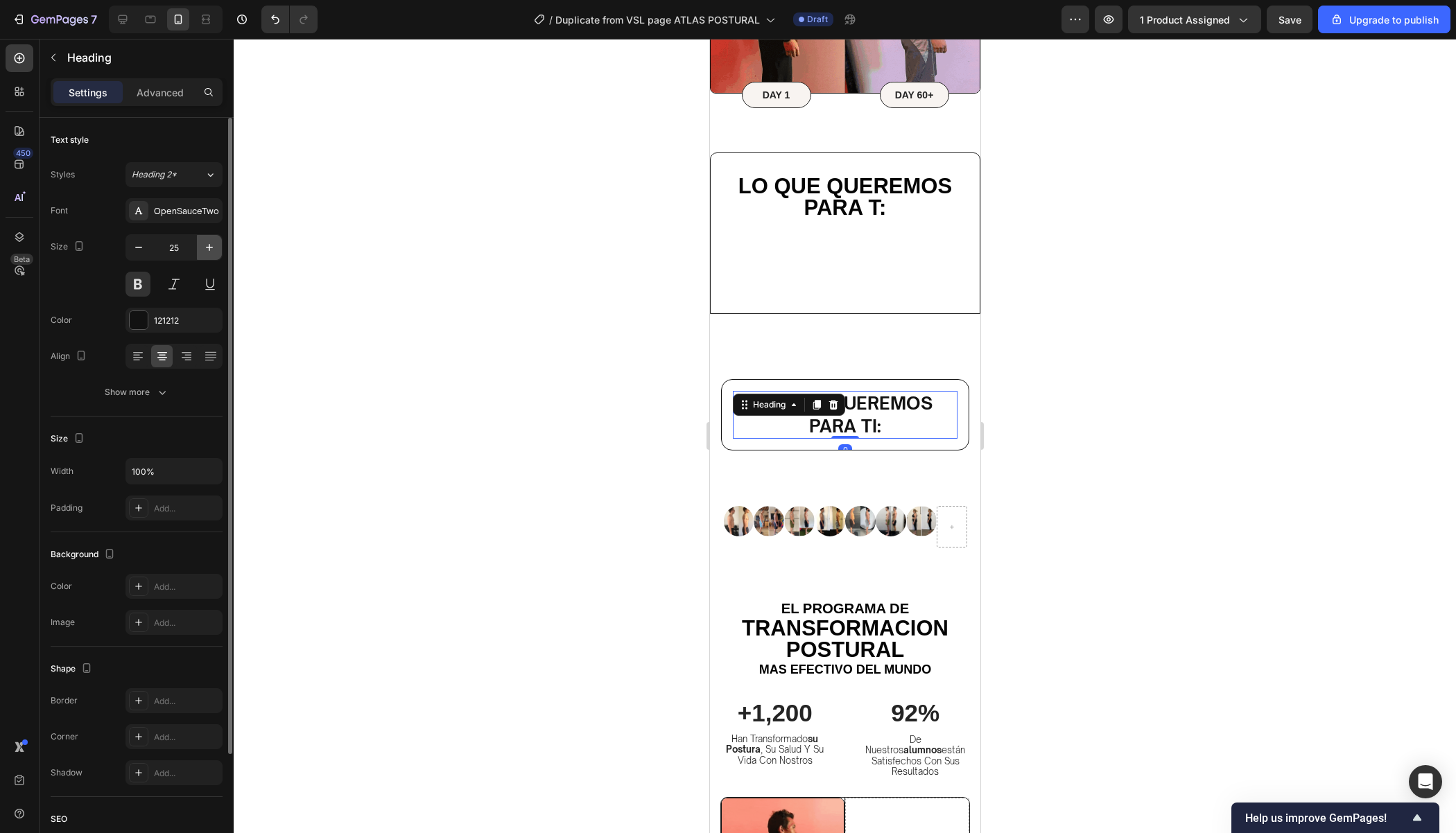
click at [206, 244] on icon "button" at bounding box center [210, 247] width 14 height 14
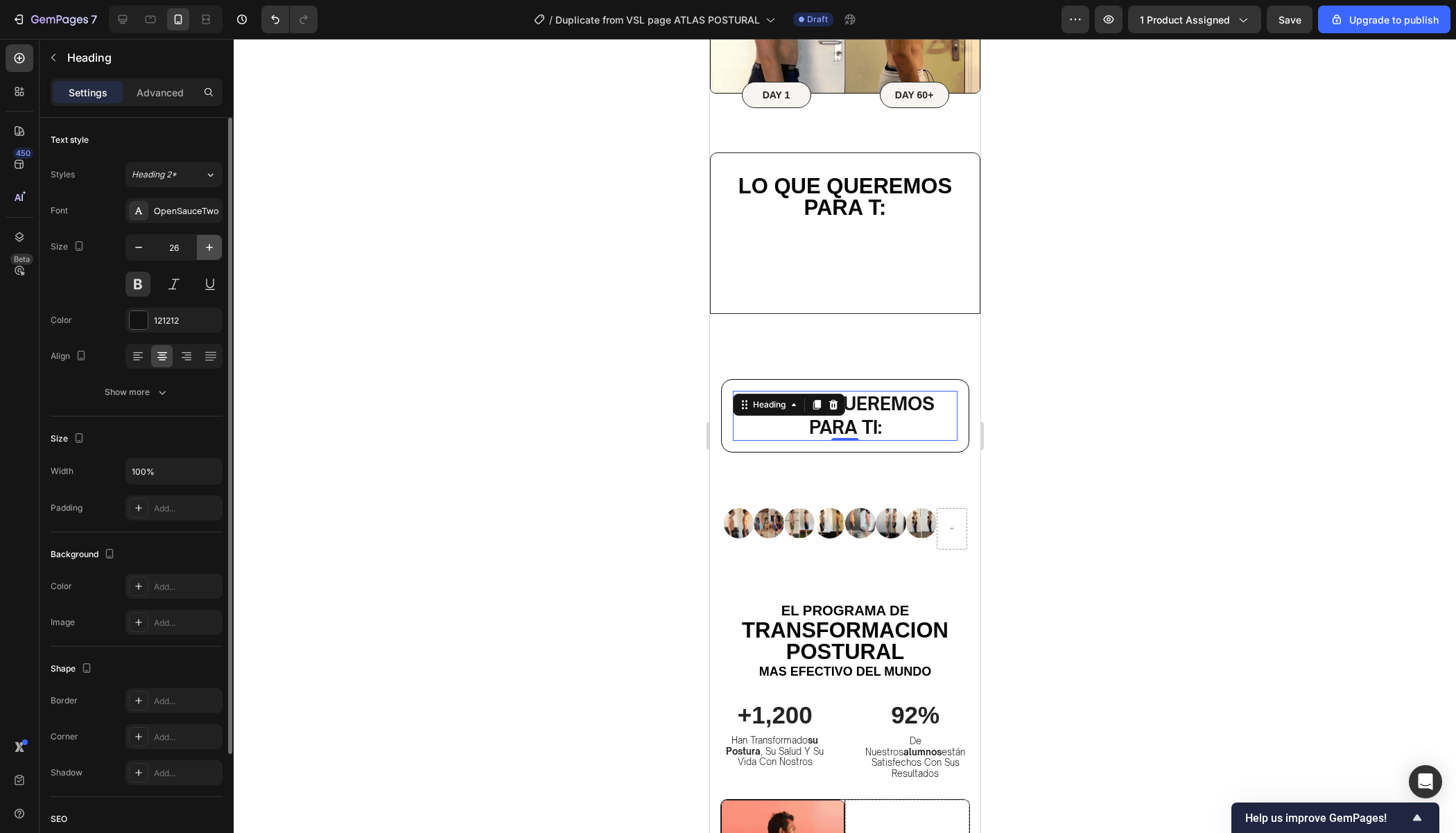
click at [206, 244] on icon "button" at bounding box center [210, 247] width 14 height 14
type input "27"
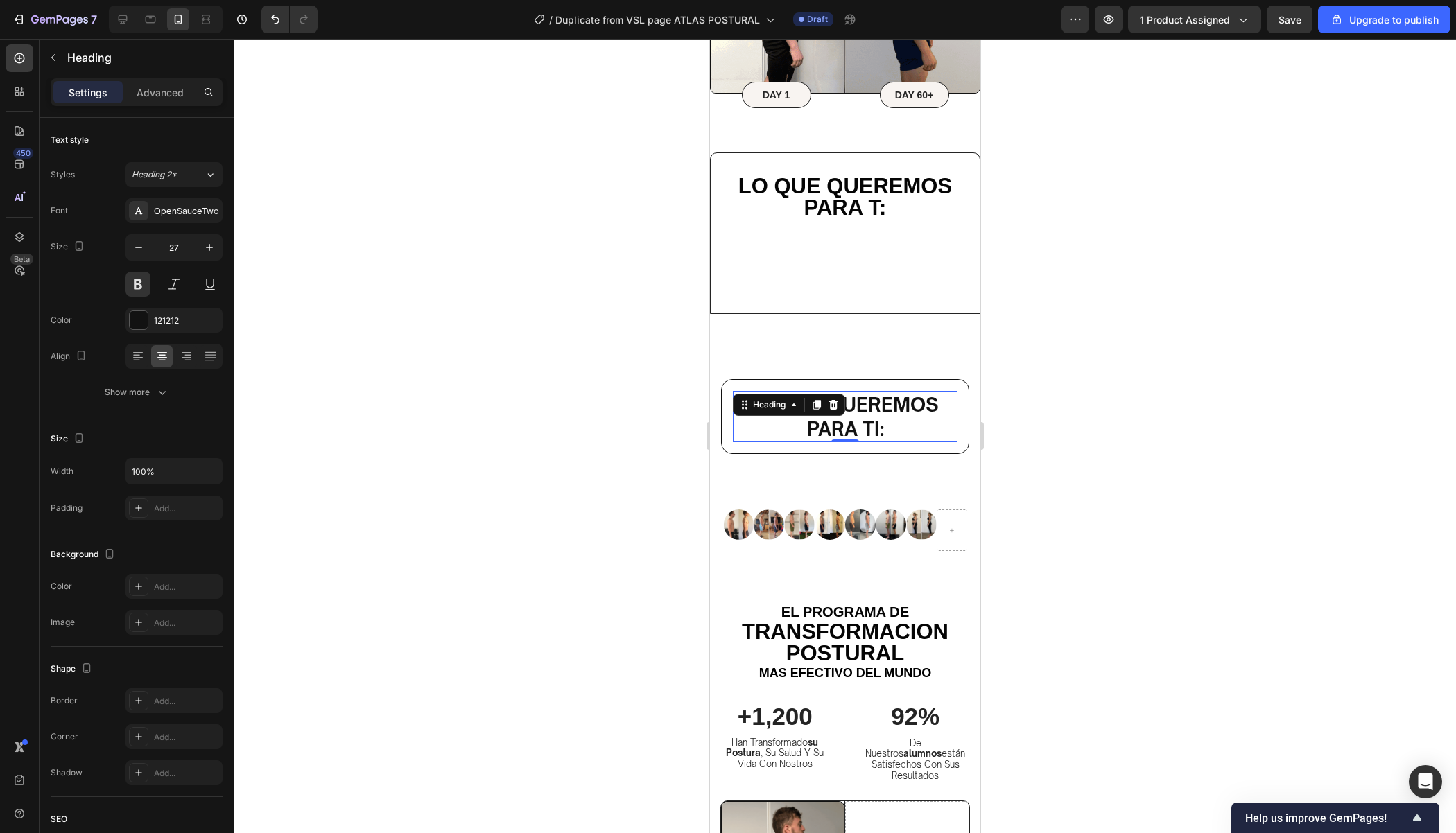
click at [1079, 425] on div at bounding box center [844, 436] width 1222 height 794
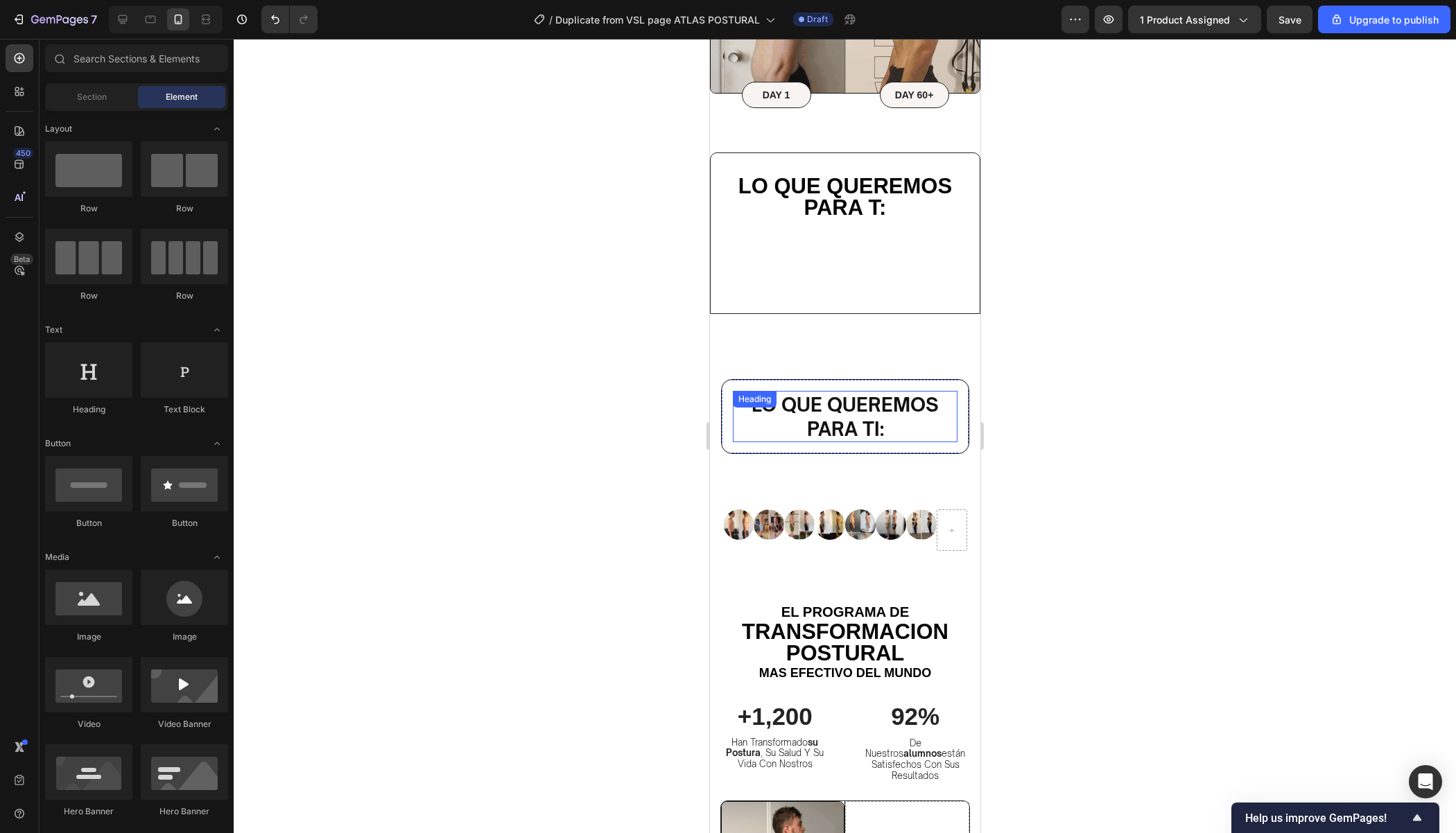
click at [855, 422] on strong "Lo que queremos para ti:" at bounding box center [843, 417] width 187 height 47
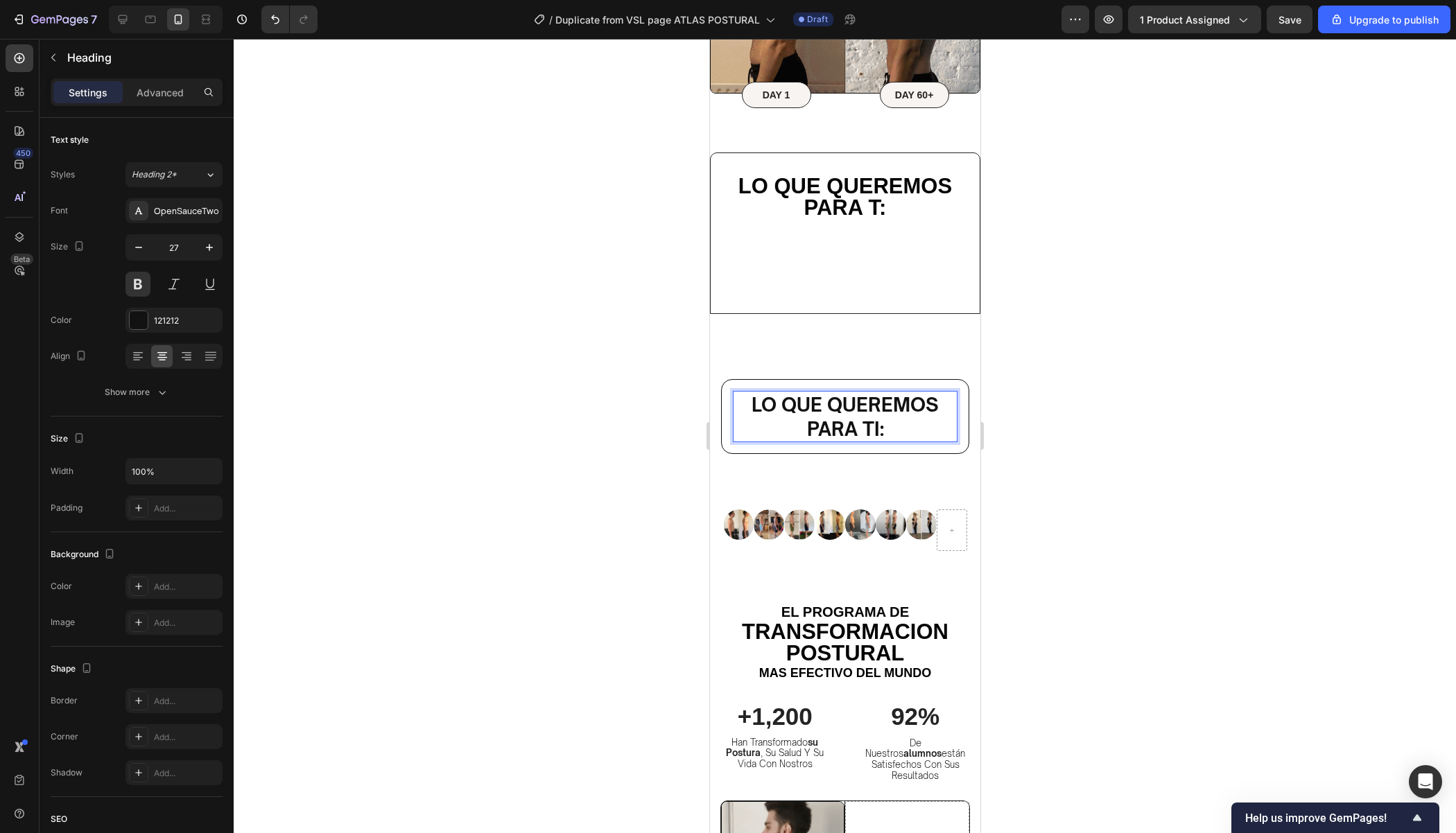
click at [1432, 470] on div at bounding box center [844, 436] width 1222 height 794
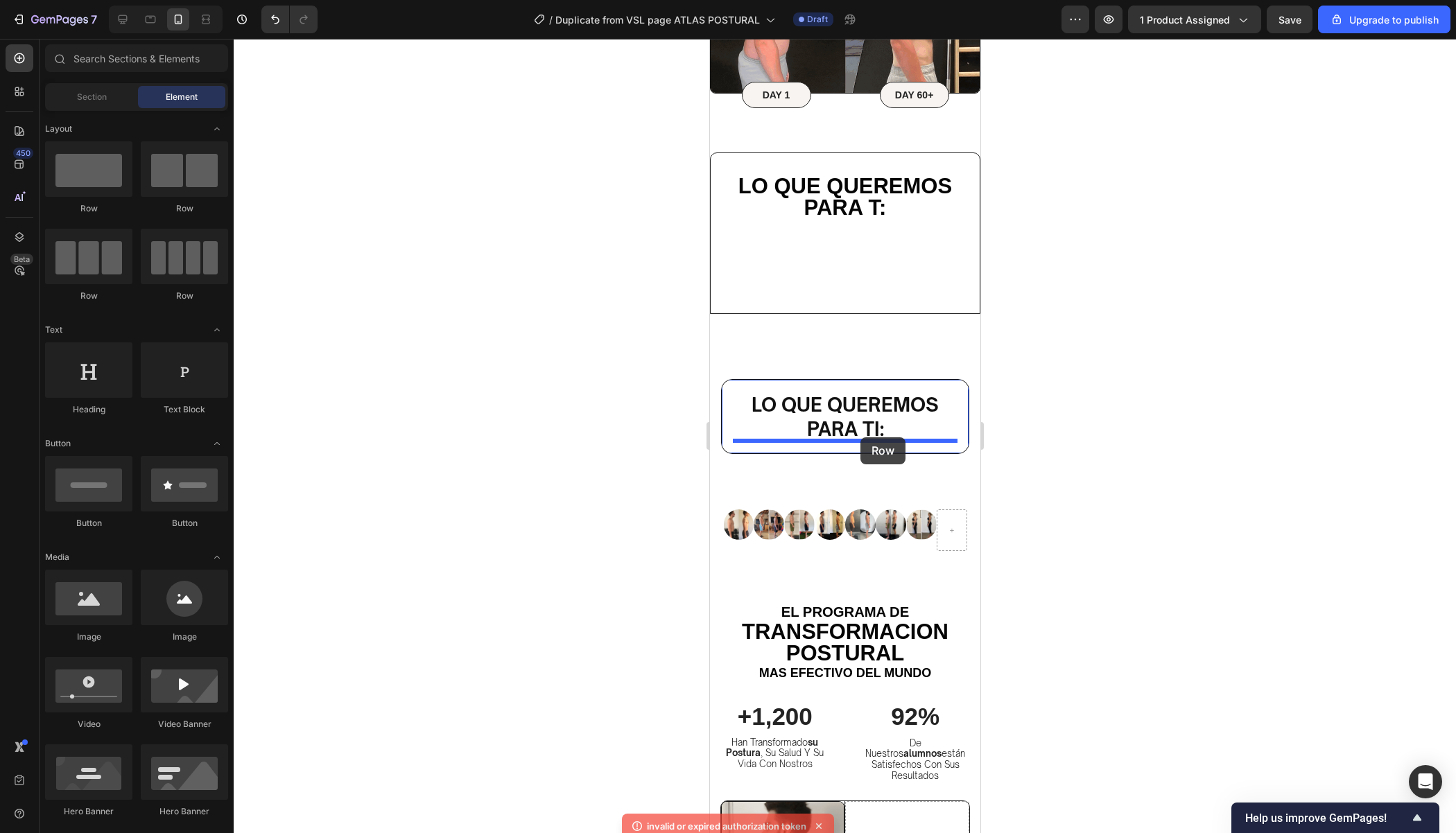
drag, startPoint x: 800, startPoint y: 216, endPoint x: 860, endPoint y: 437, distance: 229.0
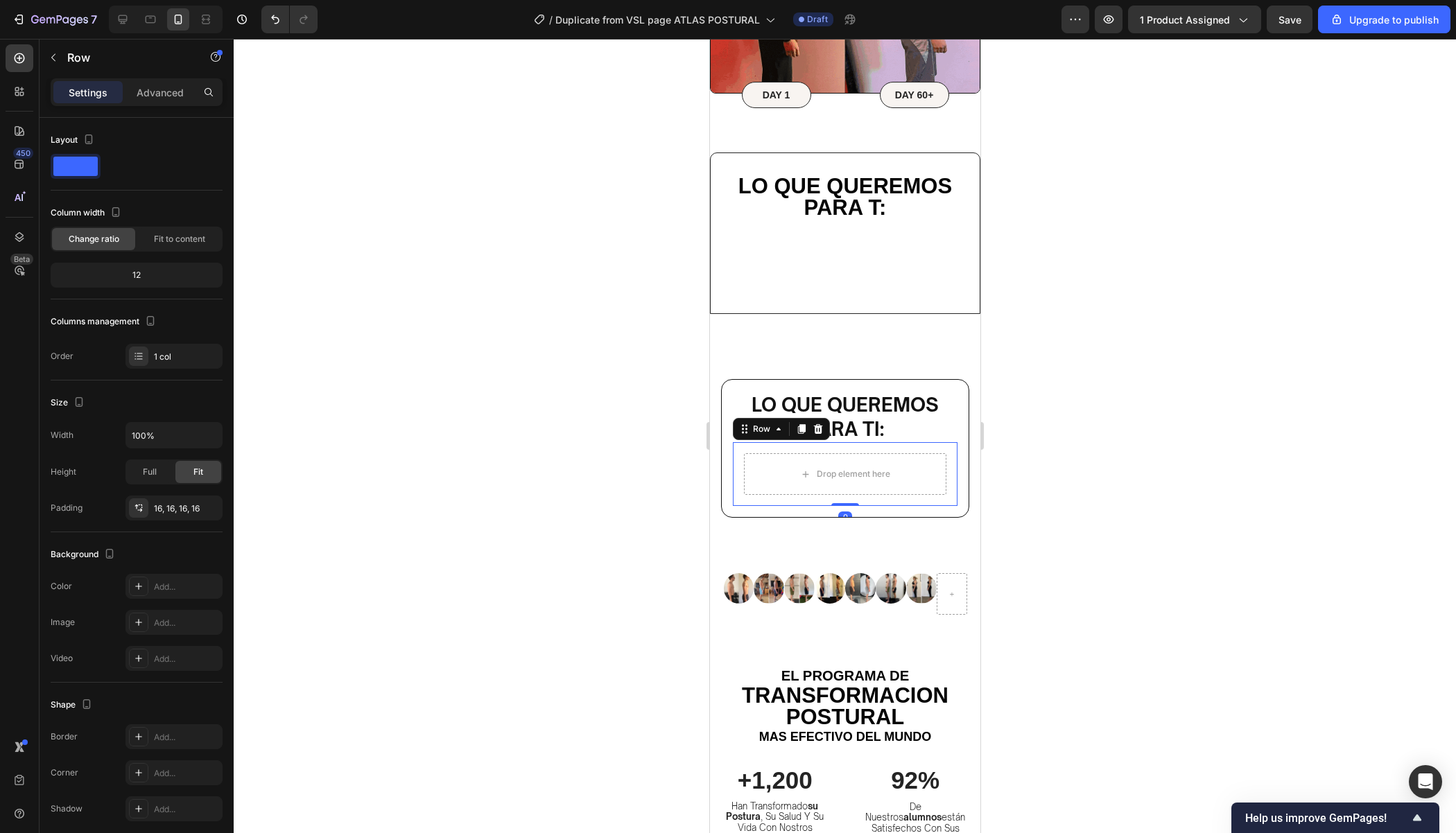
click at [1052, 476] on div at bounding box center [844, 436] width 1222 height 794
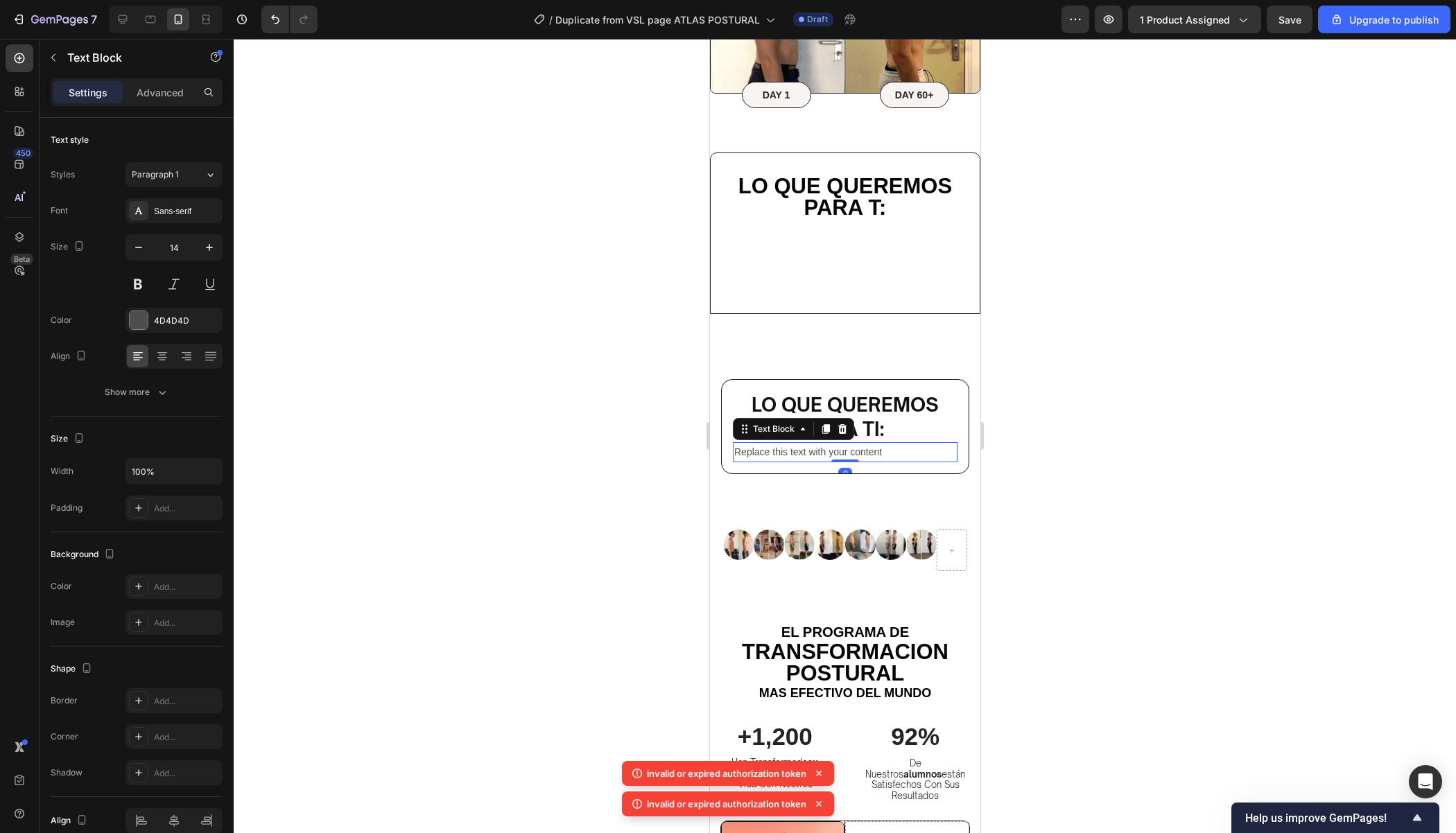
click at [1058, 422] on div at bounding box center [844, 436] width 1222 height 794
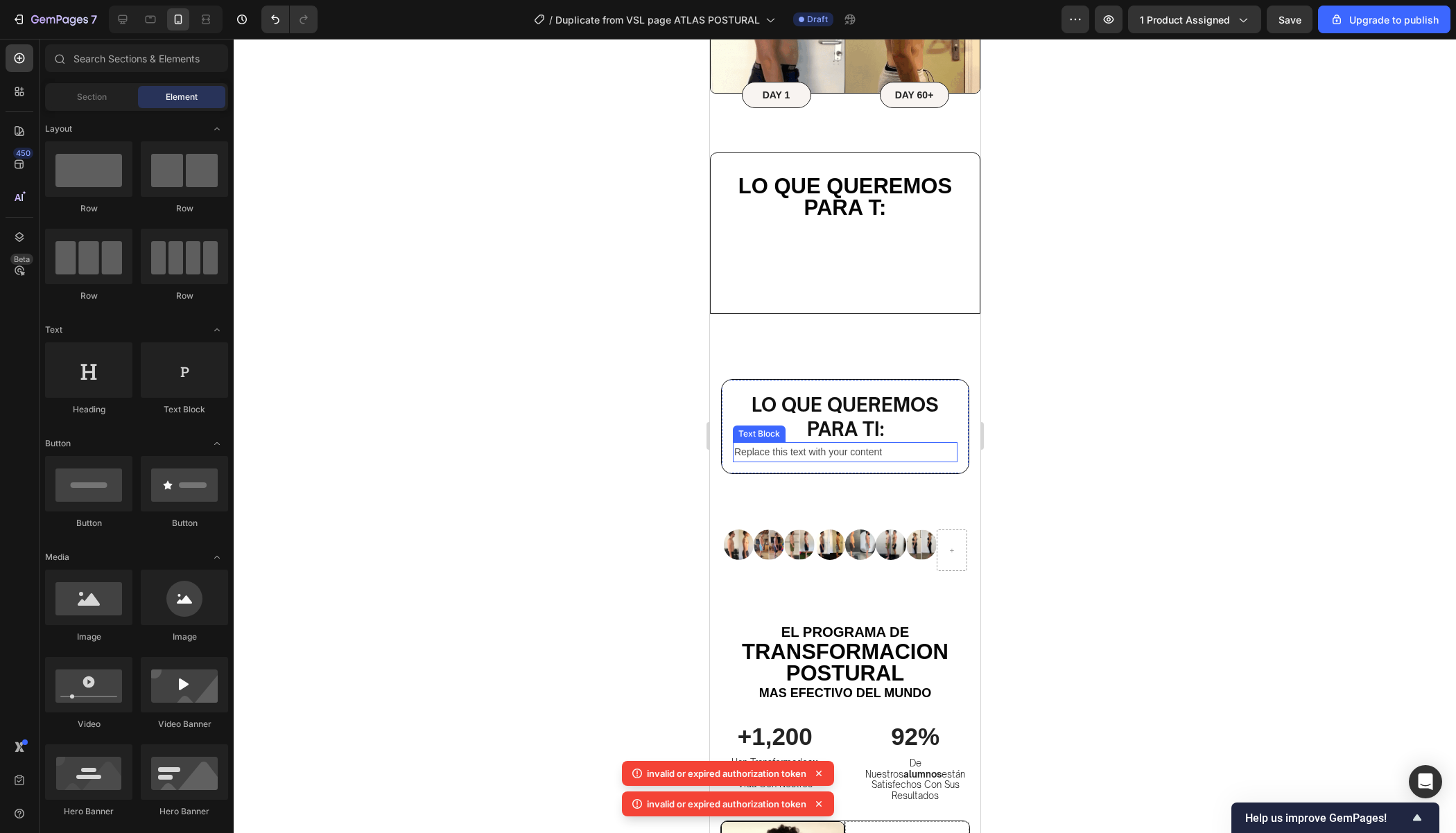
click at [775, 452] on div "Replace this text with your content" at bounding box center [844, 452] width 225 height 20
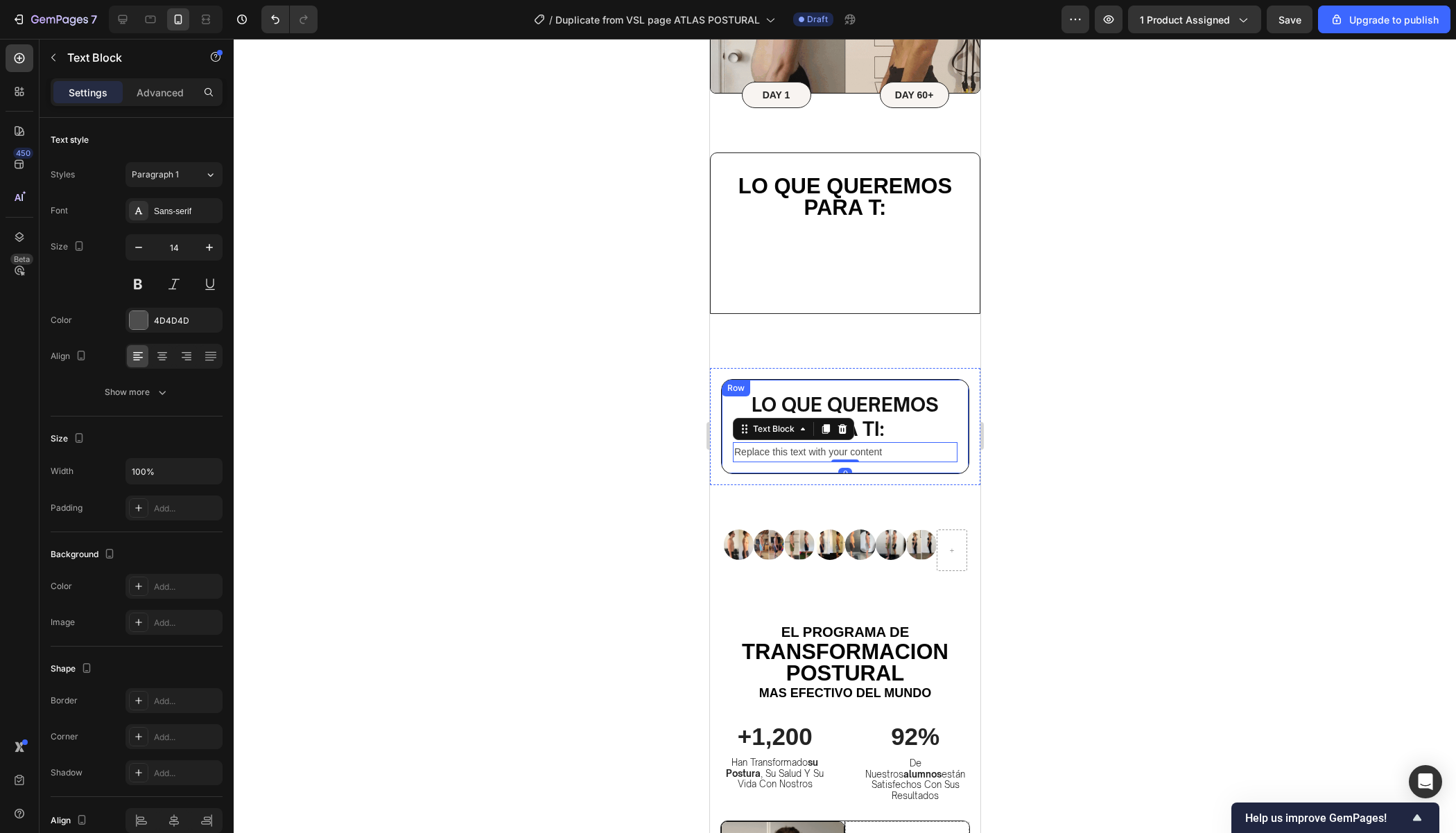
click at [1030, 406] on div at bounding box center [844, 436] width 1222 height 794
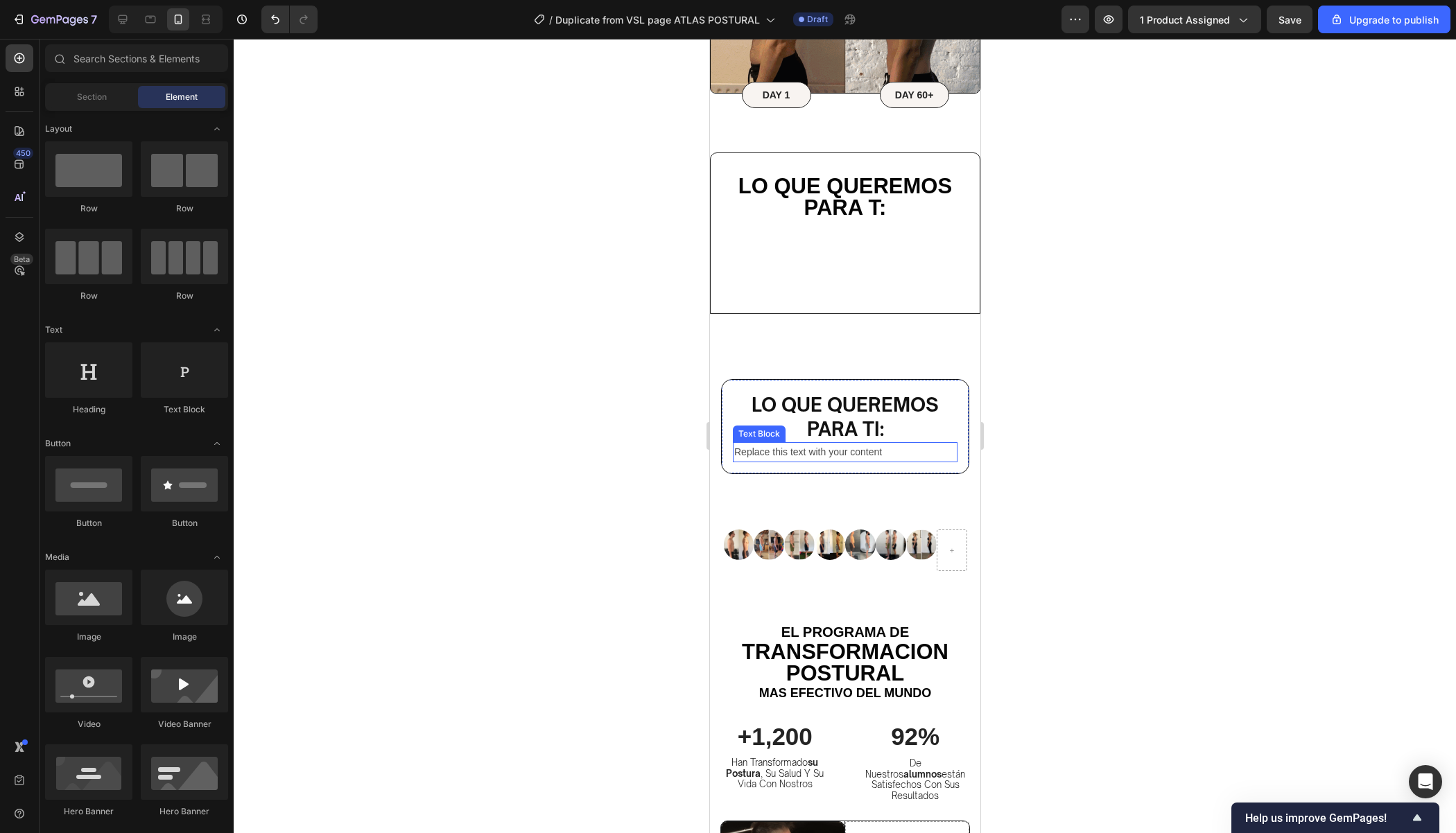
click at [915, 451] on div "Replace this text with your content" at bounding box center [844, 452] width 225 height 20
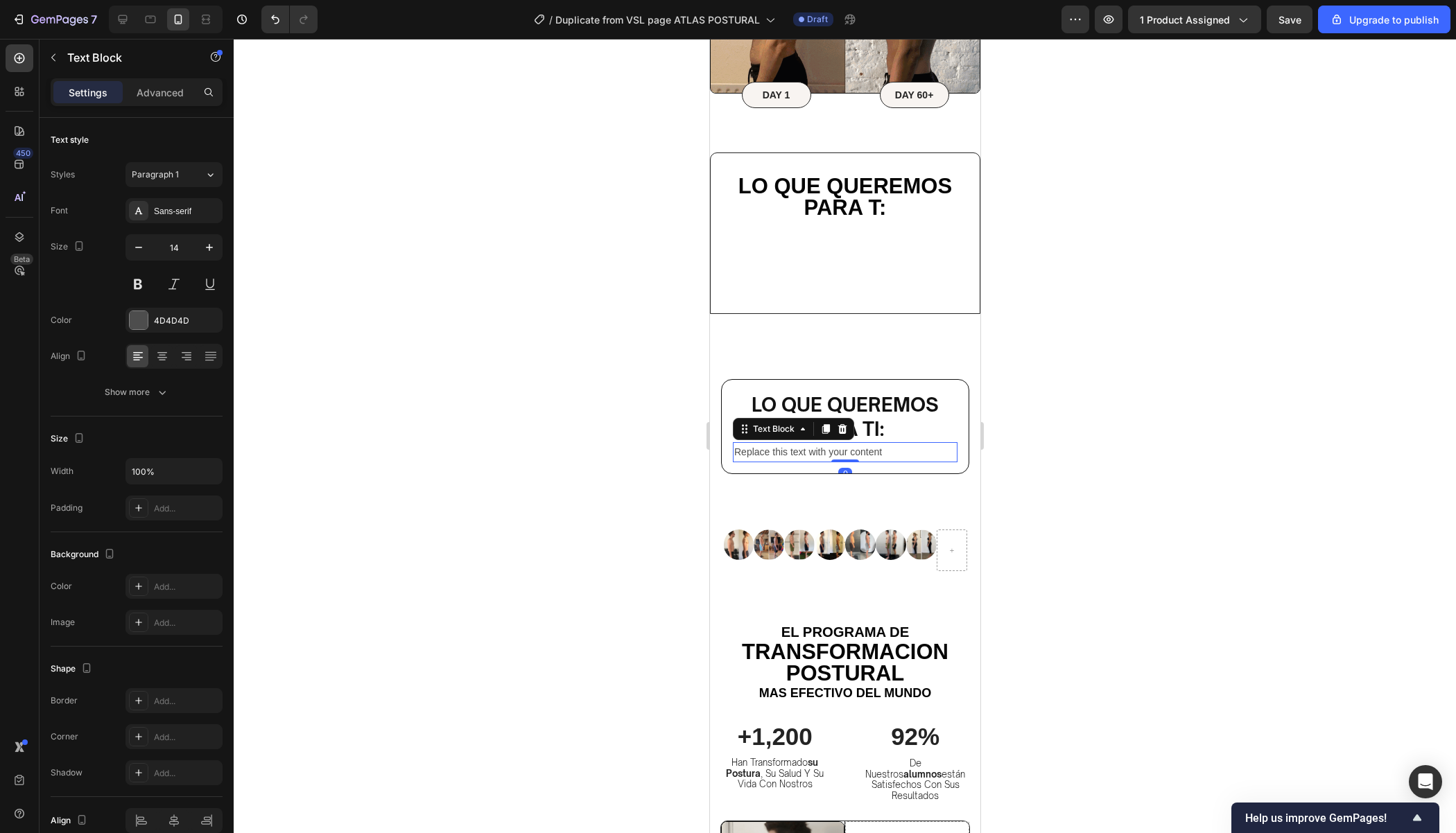
click at [843, 429] on icon at bounding box center [841, 429] width 9 height 9
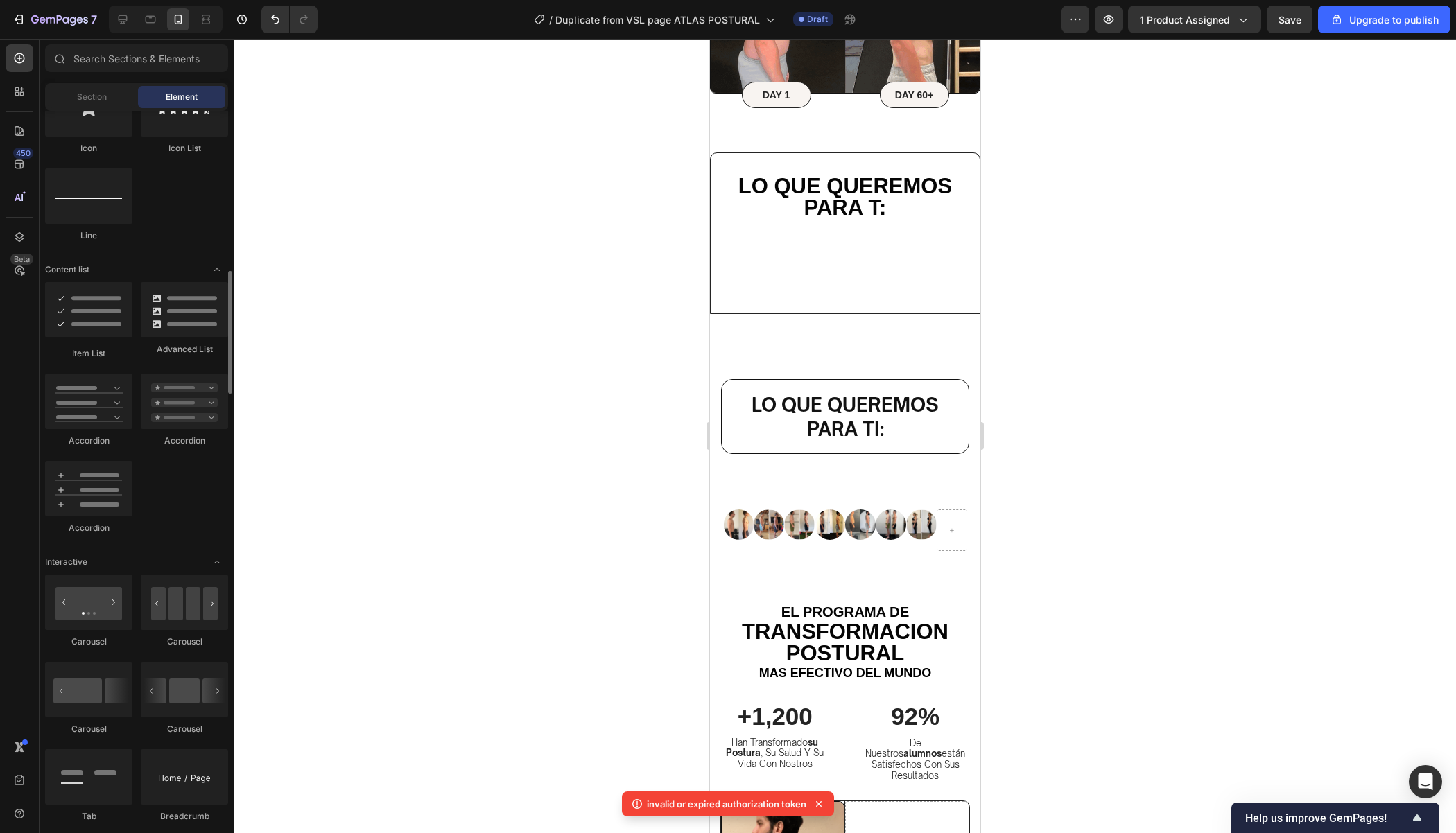
scroll to position [946, 0]
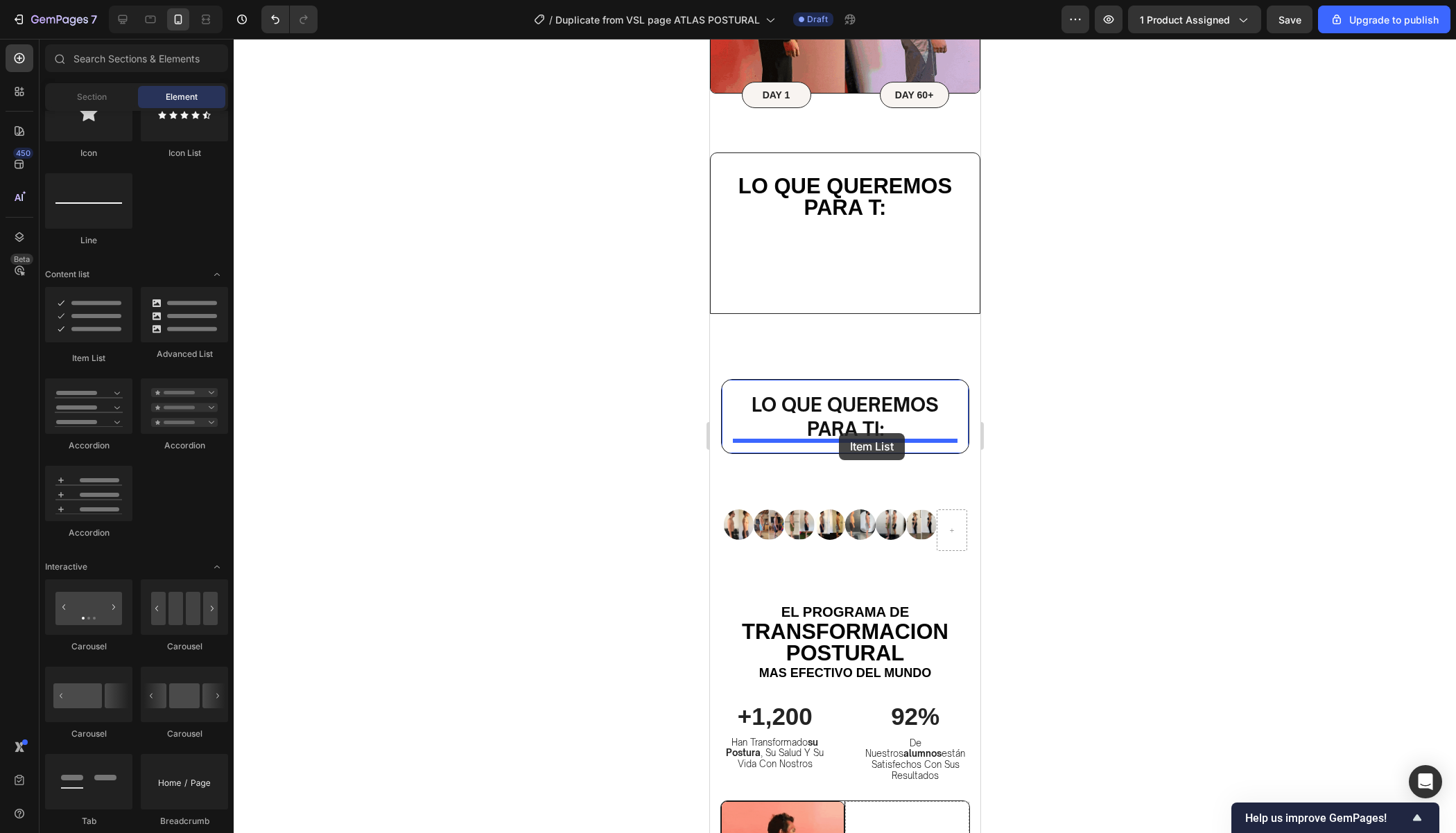
drag, startPoint x: 813, startPoint y: 365, endPoint x: 840, endPoint y: 434, distance: 74.1
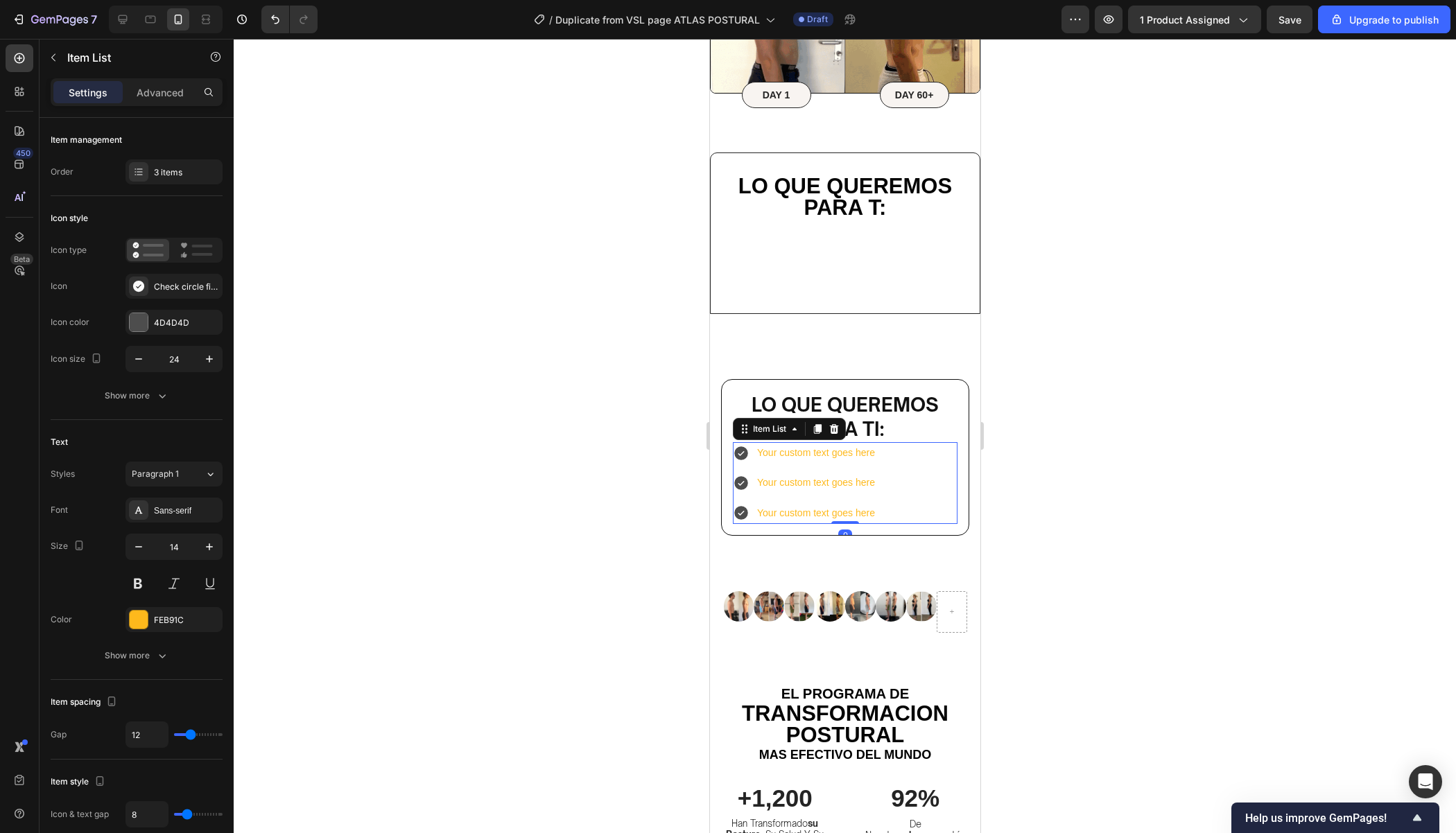
click at [1048, 438] on div at bounding box center [844, 436] width 1222 height 794
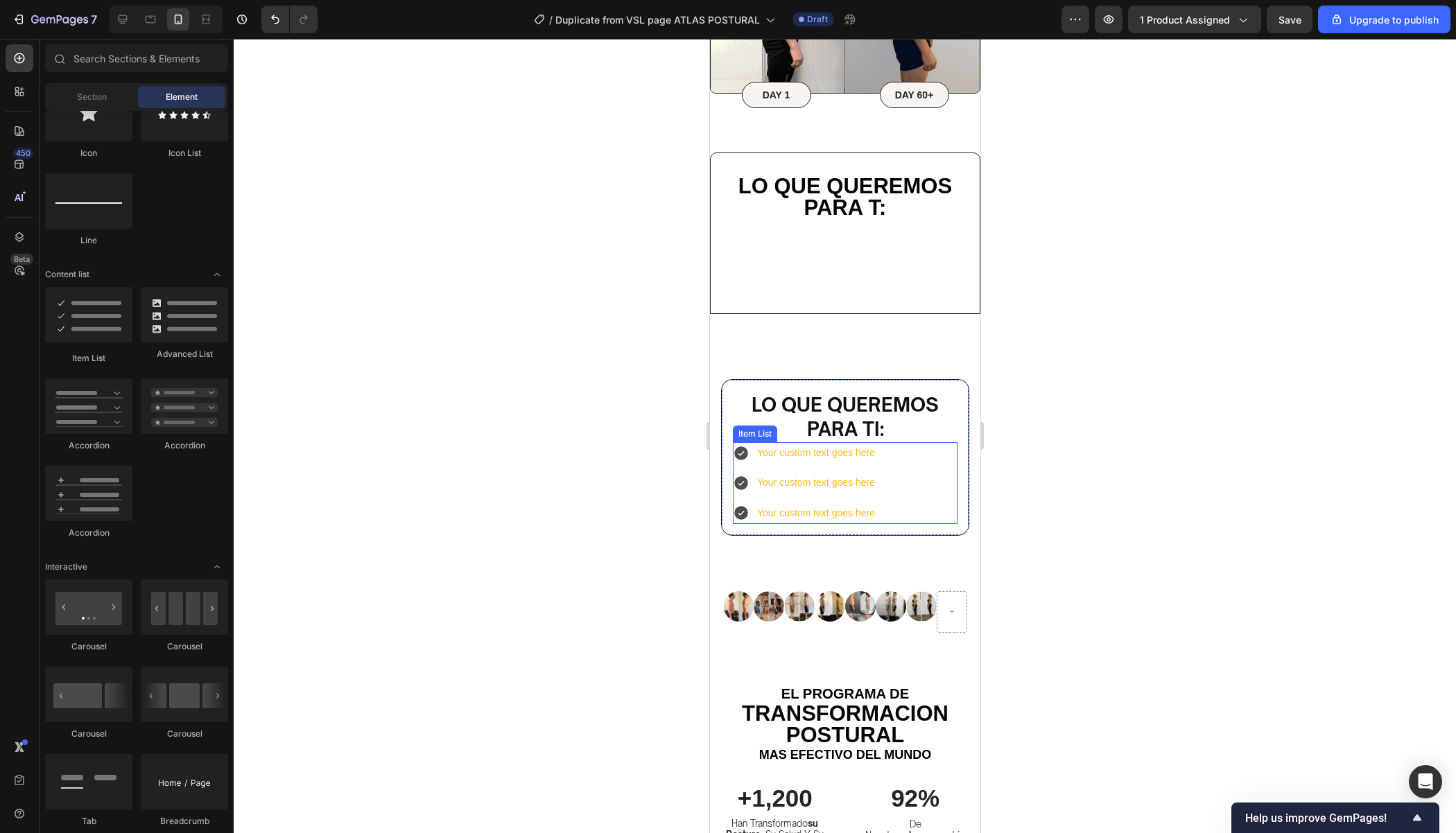
click at [889, 449] on div "Your custom text goes here Your custom text goes here Your custom text goes here" at bounding box center [844, 483] width 225 height 82
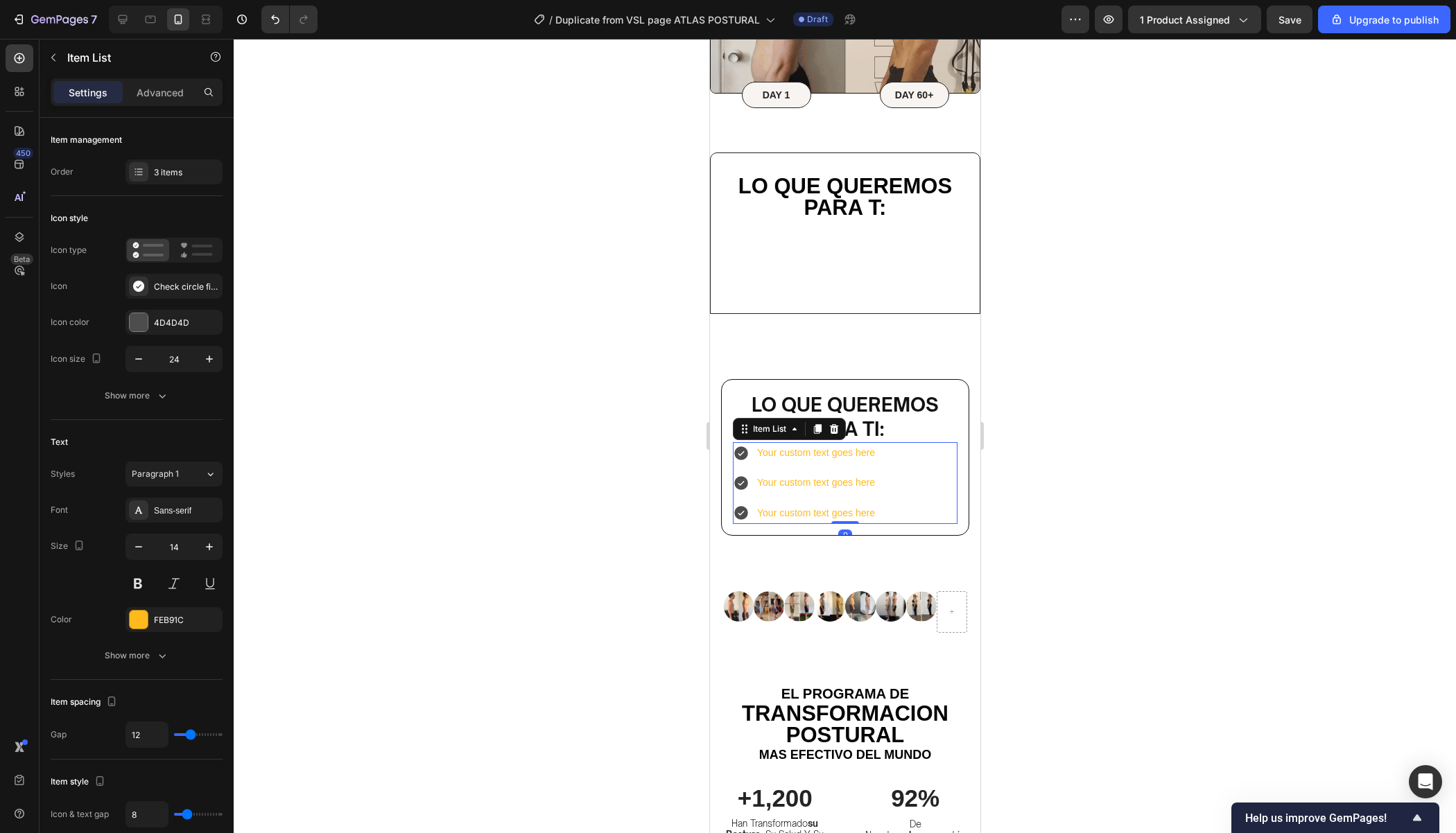
click at [882, 451] on div "Your custom text goes here Your custom text goes here Your custom text goes here" at bounding box center [844, 483] width 225 height 82
click at [1055, 388] on div at bounding box center [844, 436] width 1222 height 794
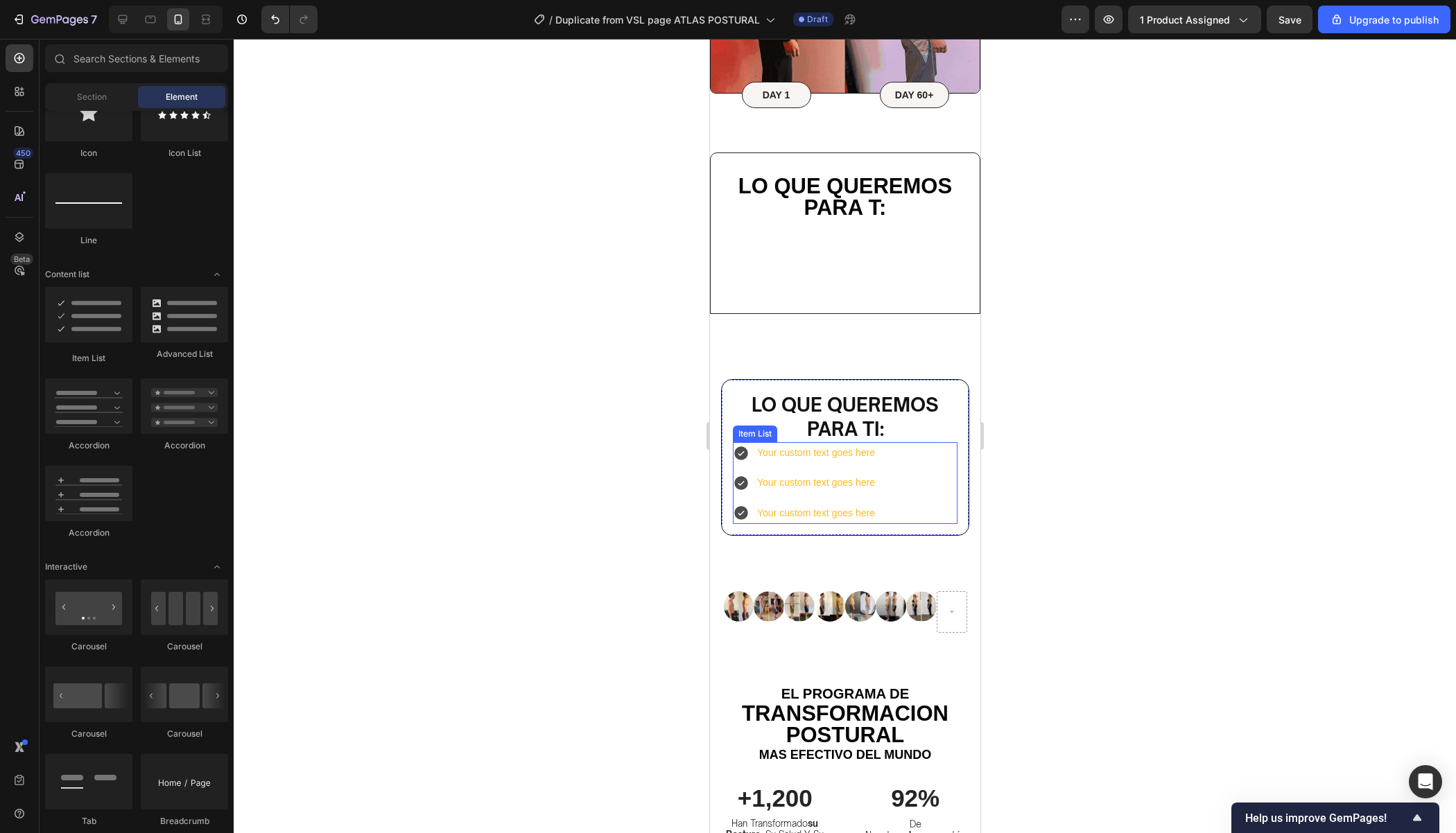
click at [854, 452] on div "Your custom text goes here" at bounding box center [815, 452] width 122 height 21
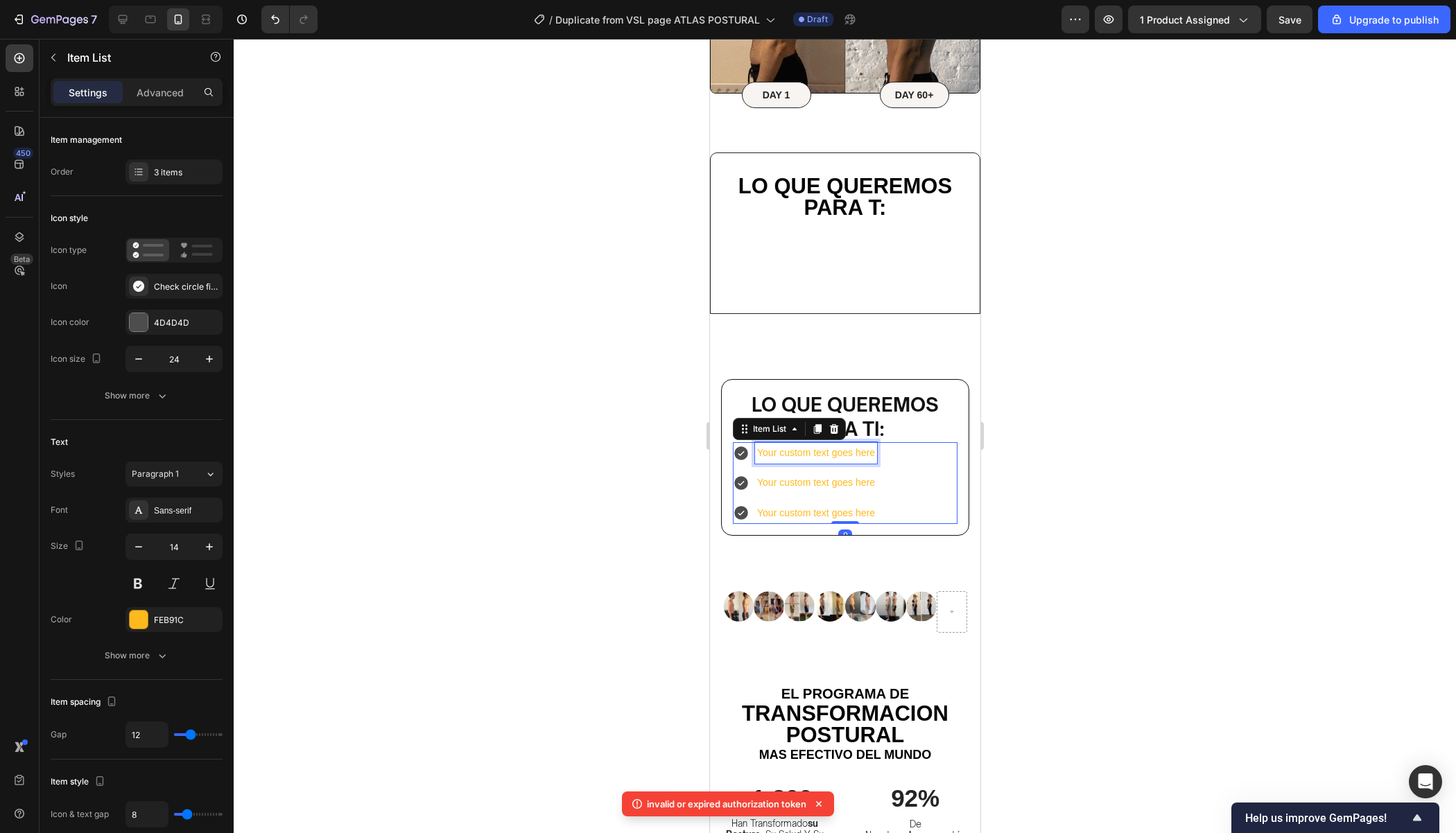
click at [872, 450] on div "Your custom text goes here" at bounding box center [815, 452] width 122 height 21
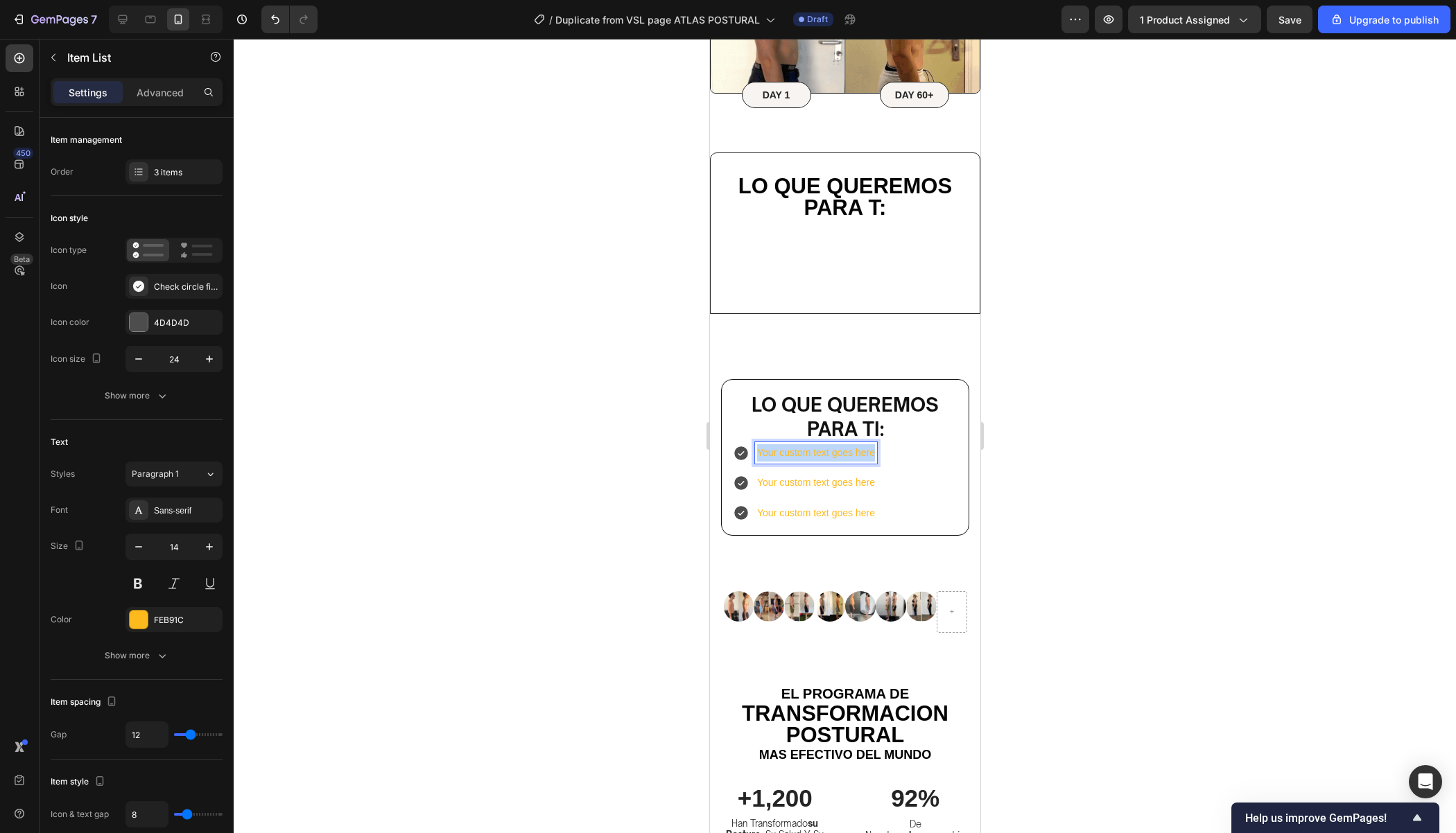
drag, startPoint x: 873, startPoint y: 453, endPoint x: 750, endPoint y: 454, distance: 123.0
click at [750, 453] on div "Your custom text goes here" at bounding box center [804, 452] width 144 height 21
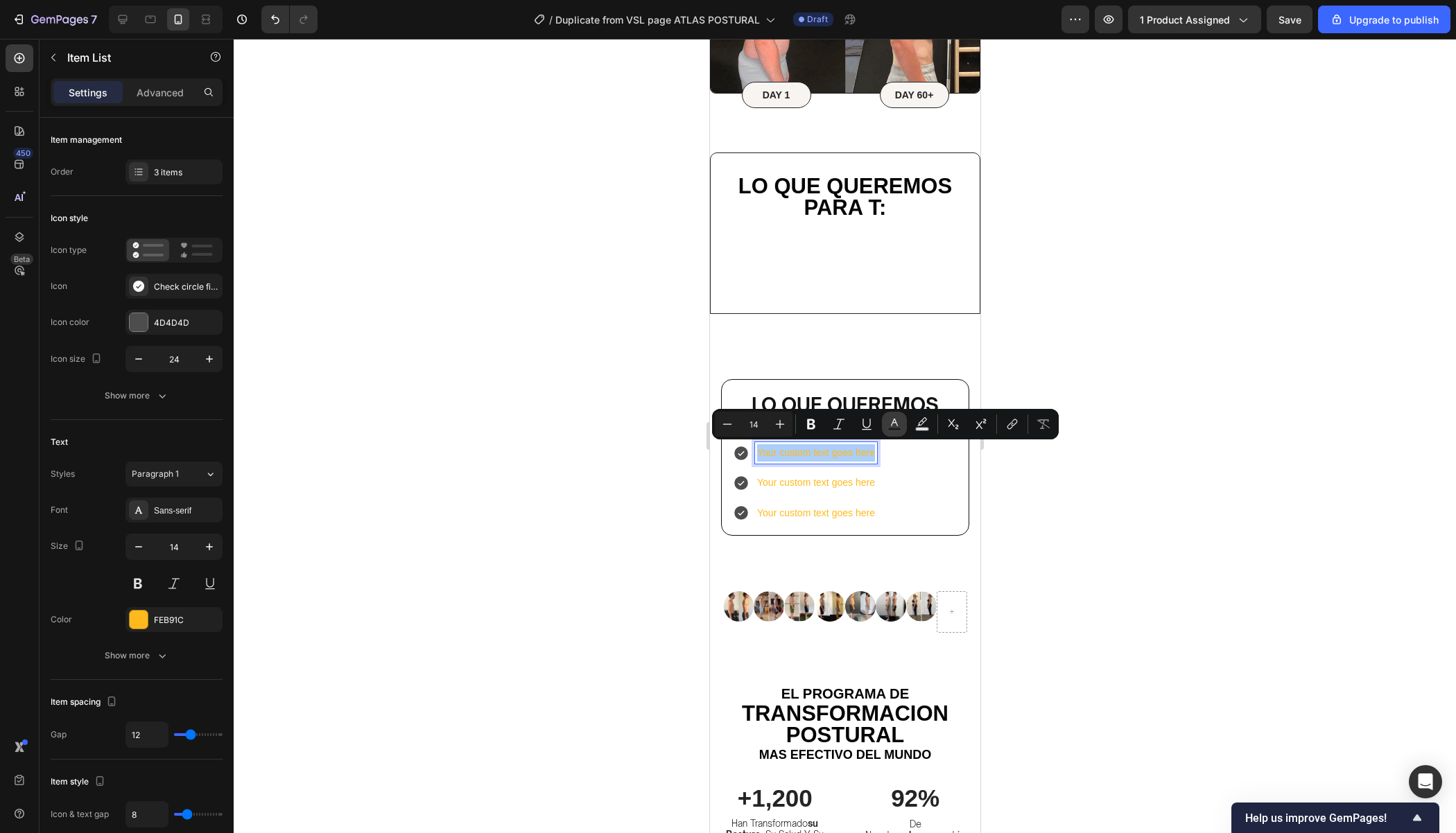
click at [902, 423] on button "Text Color" at bounding box center [895, 424] width 25 height 25
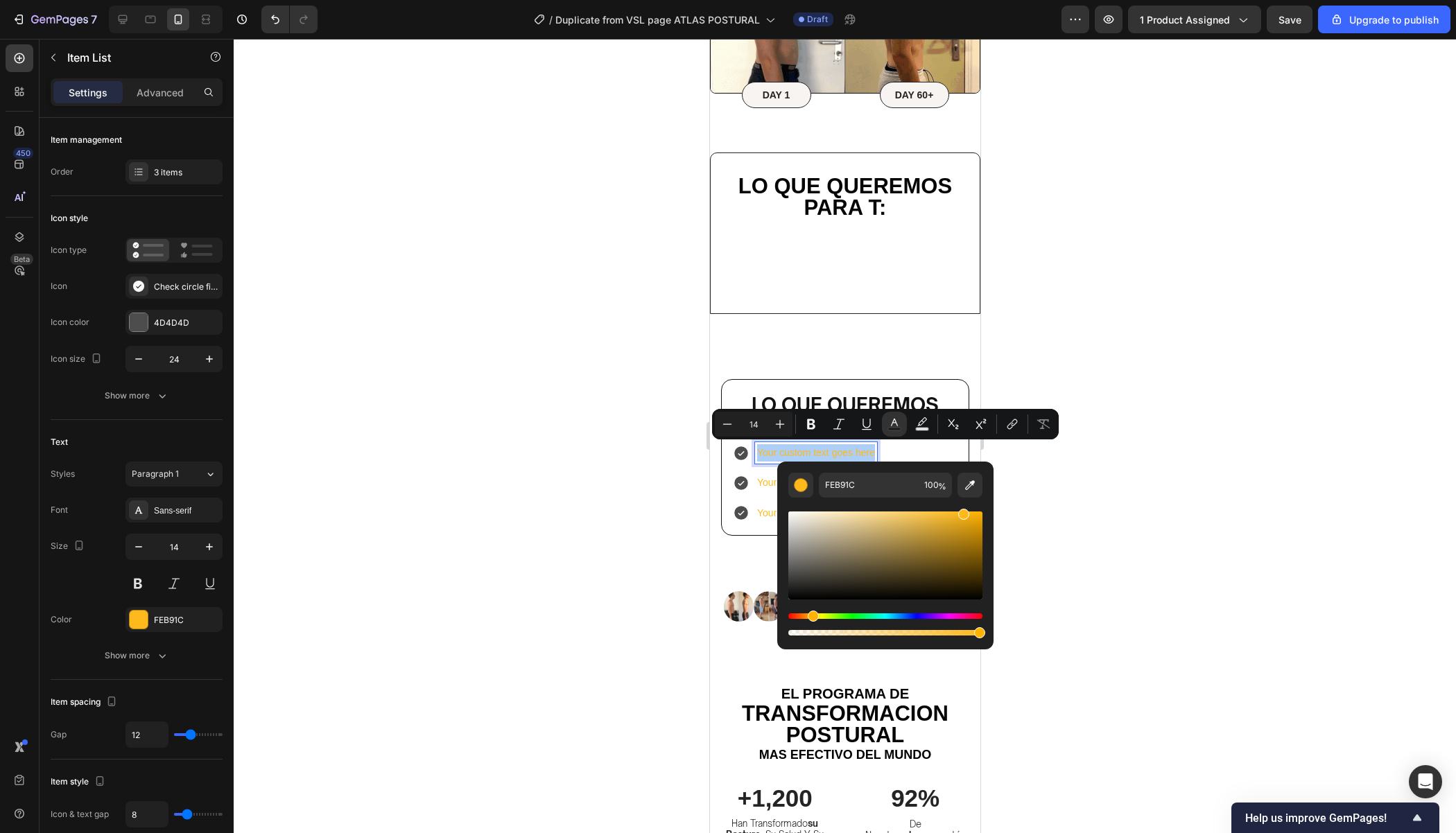
click at [795, 597] on div "Editor contextual toolbar" at bounding box center [885, 556] width 194 height 88
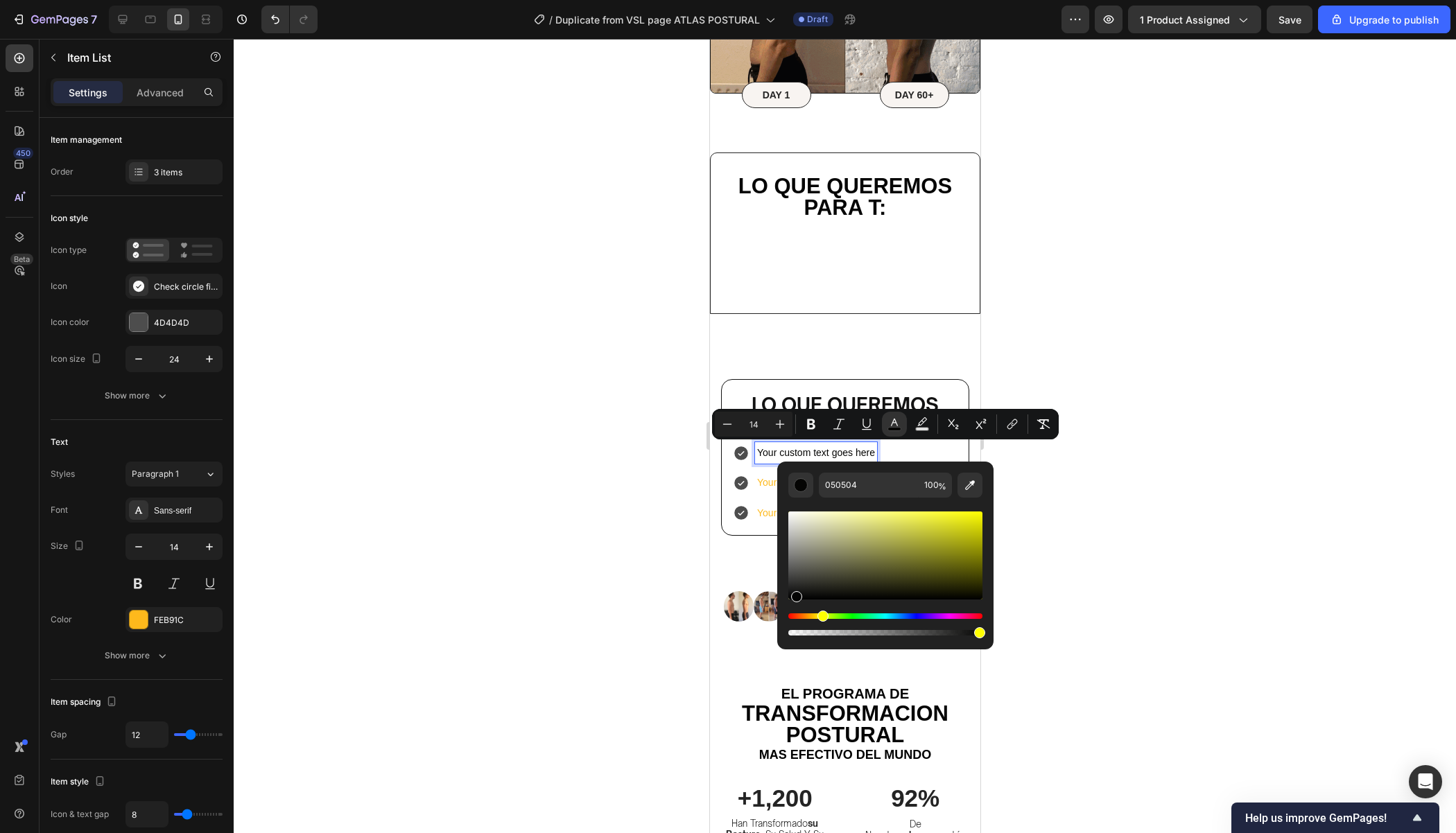
drag, startPoint x: 795, startPoint y: 597, endPoint x: 778, endPoint y: 597, distance: 17.0
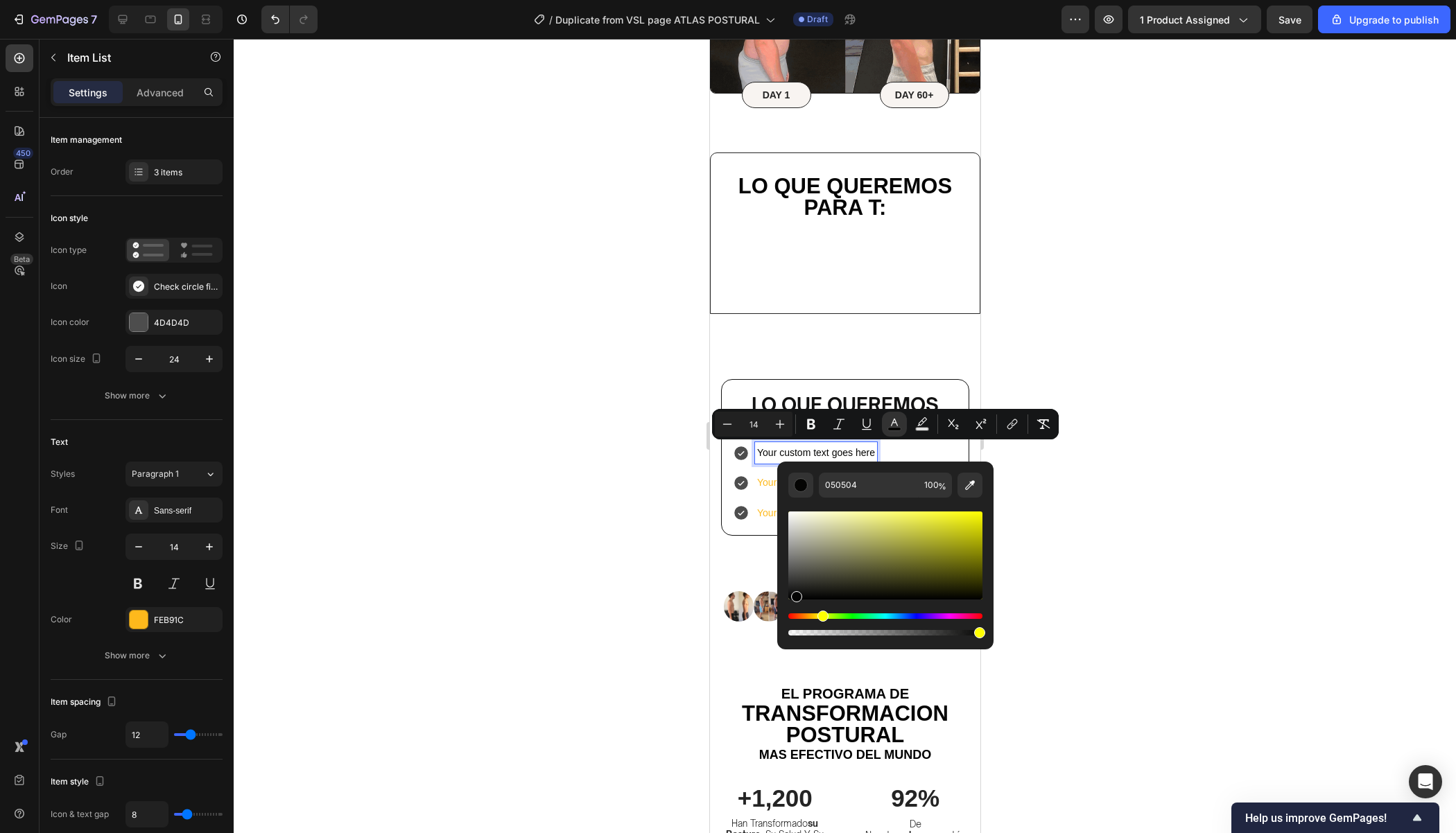
click at [780, 597] on div "050504 100 %" at bounding box center [885, 550] width 216 height 177
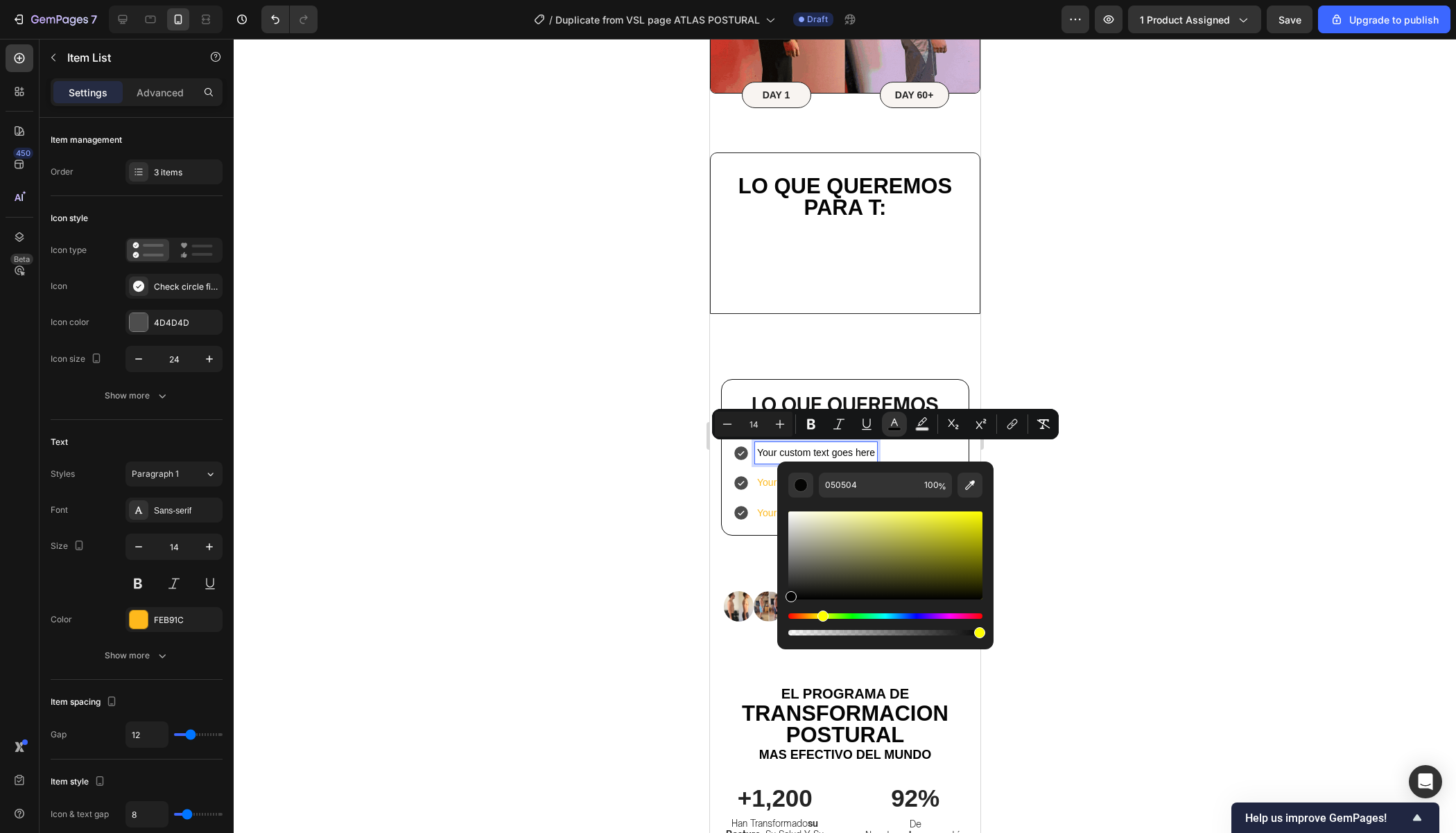
type input "050505"
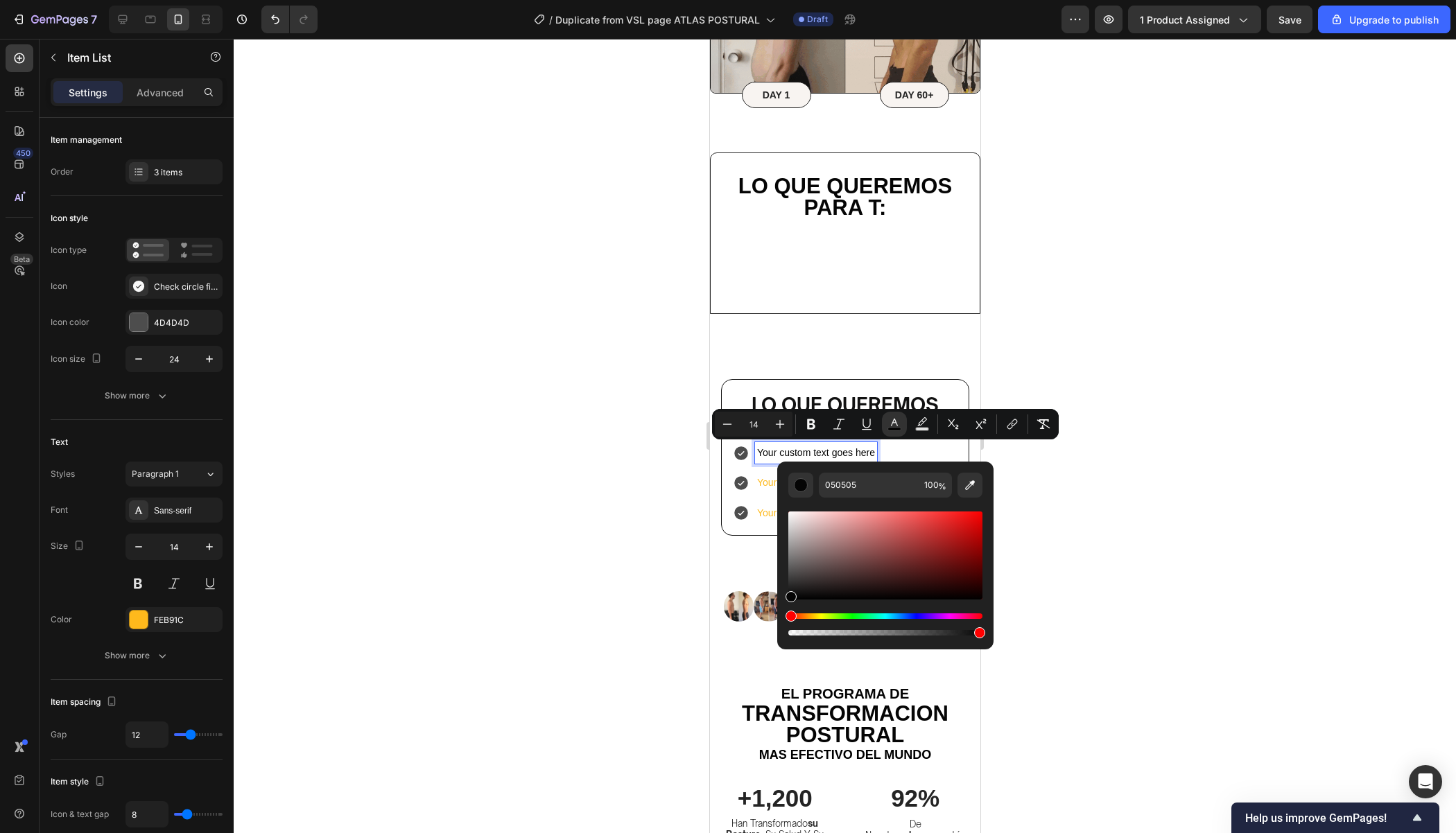
click at [1099, 530] on div at bounding box center [844, 436] width 1222 height 794
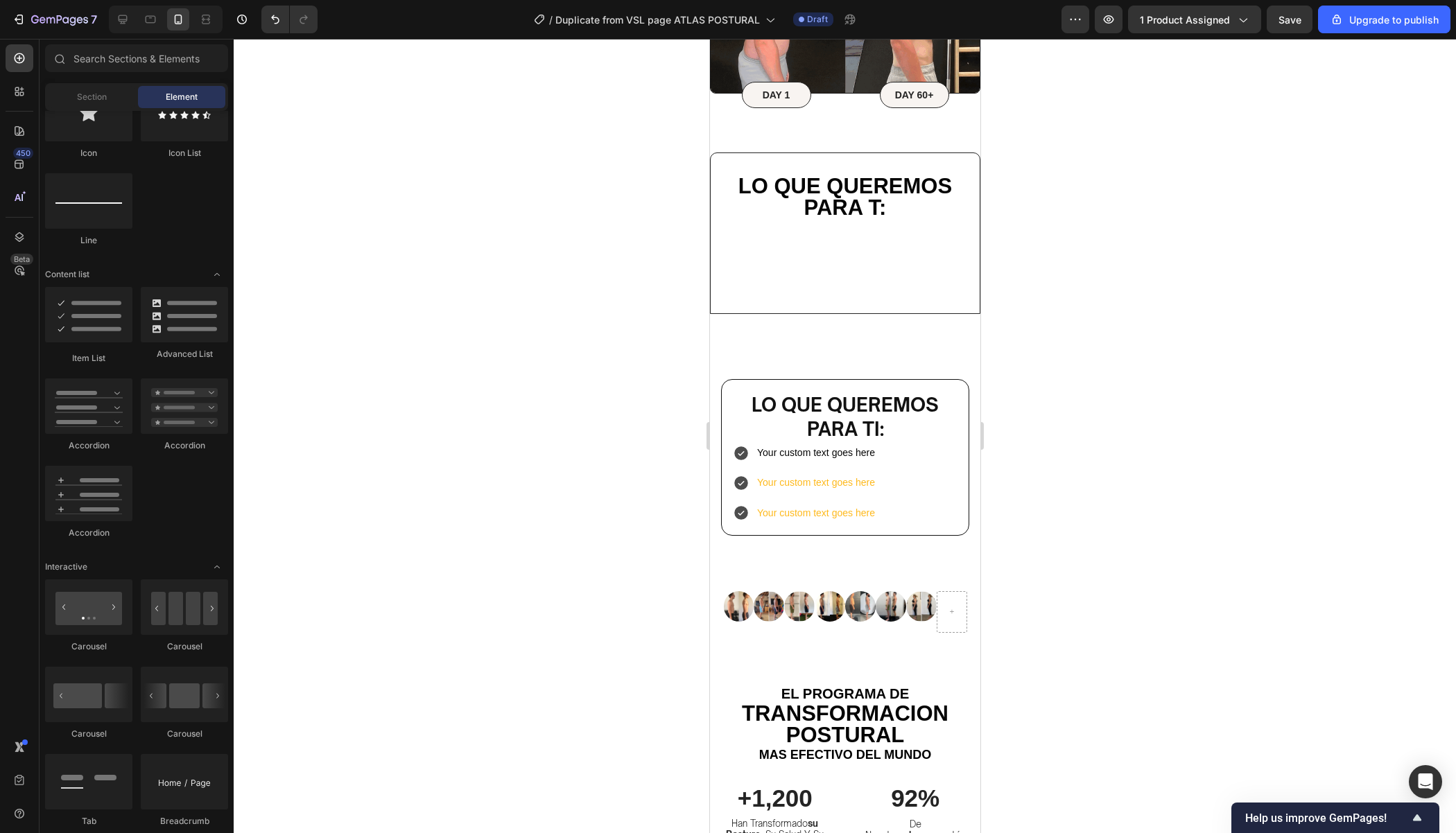
click at [1100, 530] on div at bounding box center [844, 436] width 1222 height 794
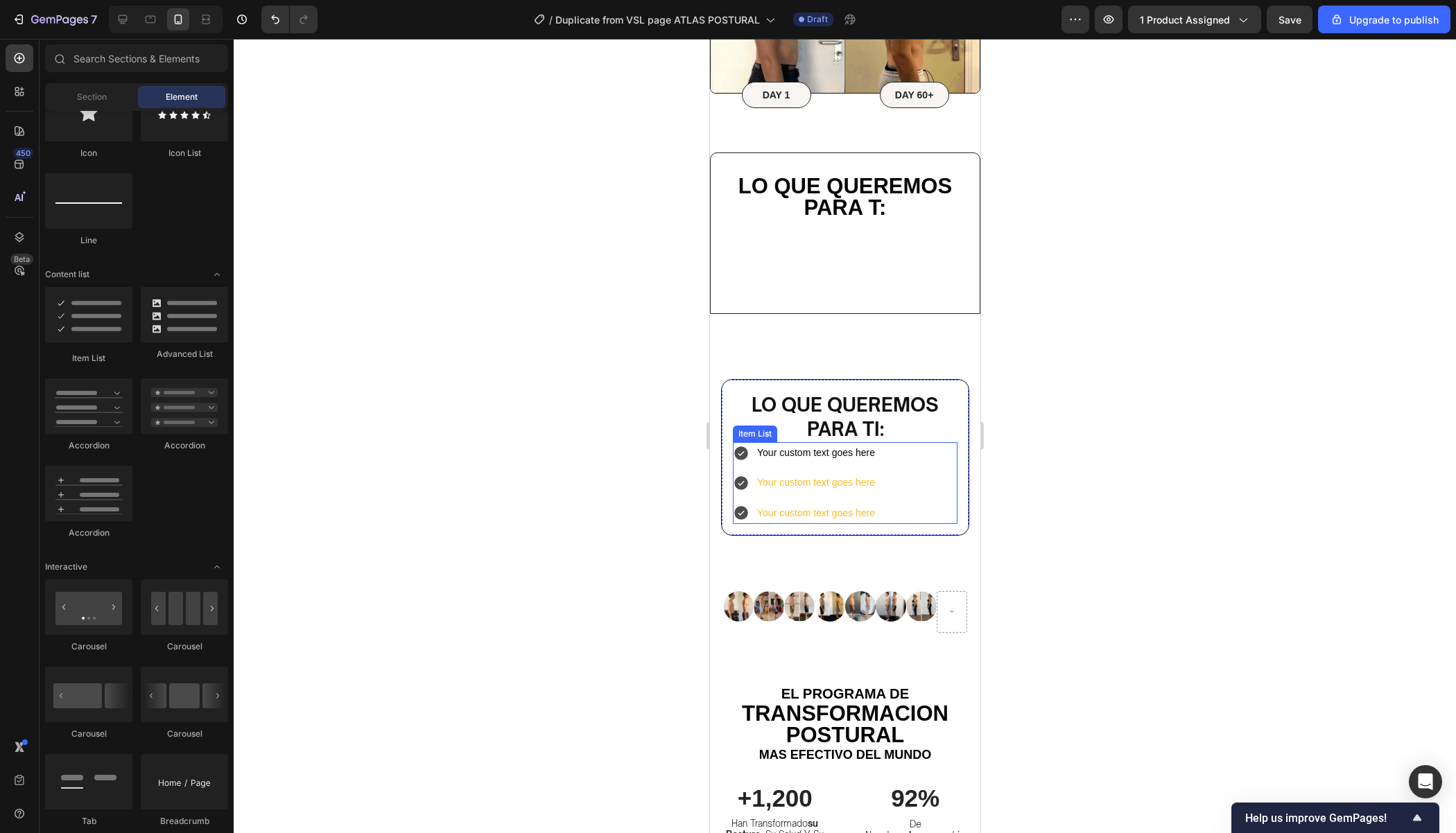
click at [745, 455] on icon at bounding box center [740, 453] width 14 height 14
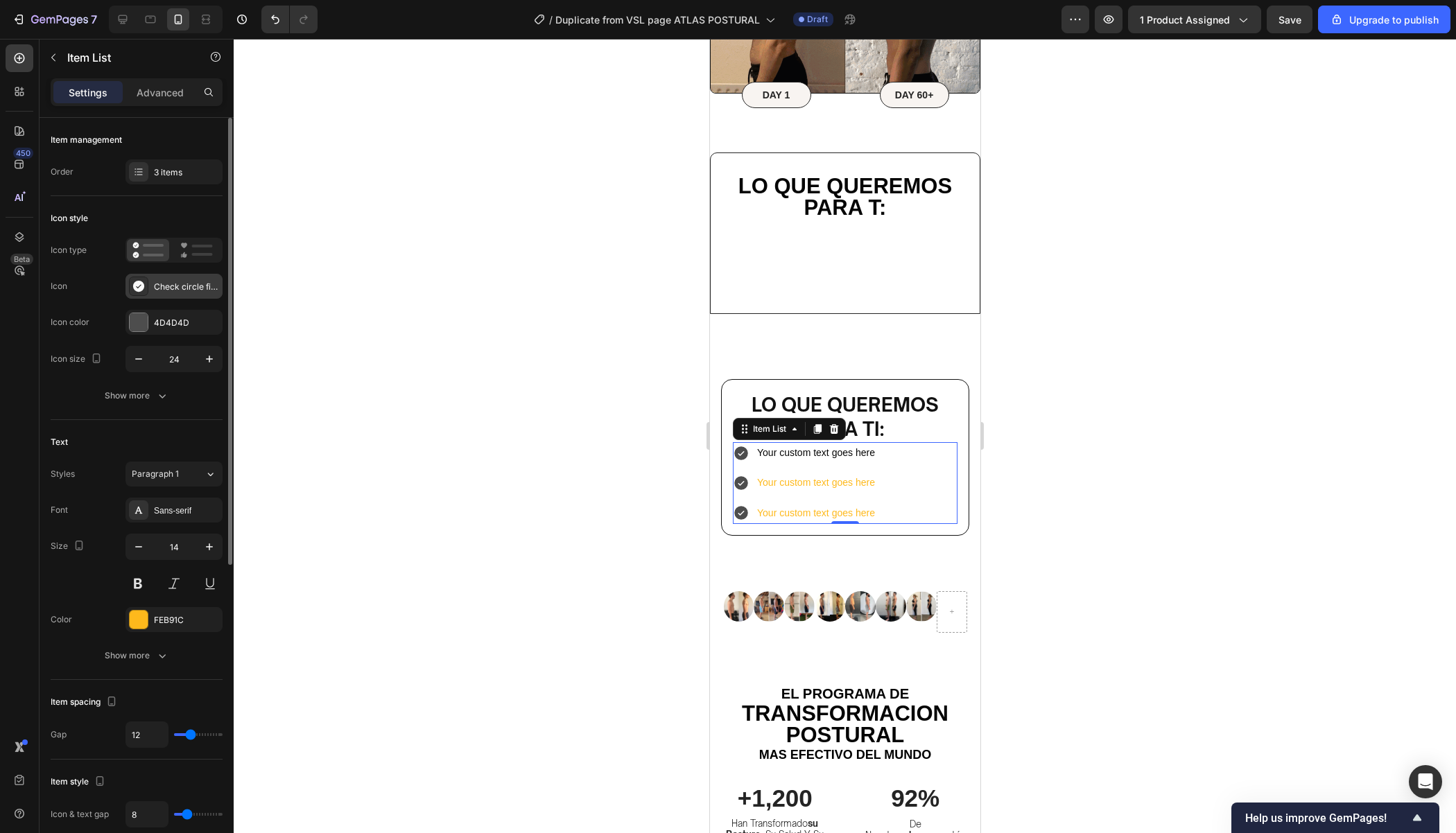
click at [172, 284] on div "Check circle filled" at bounding box center [186, 287] width 65 height 13
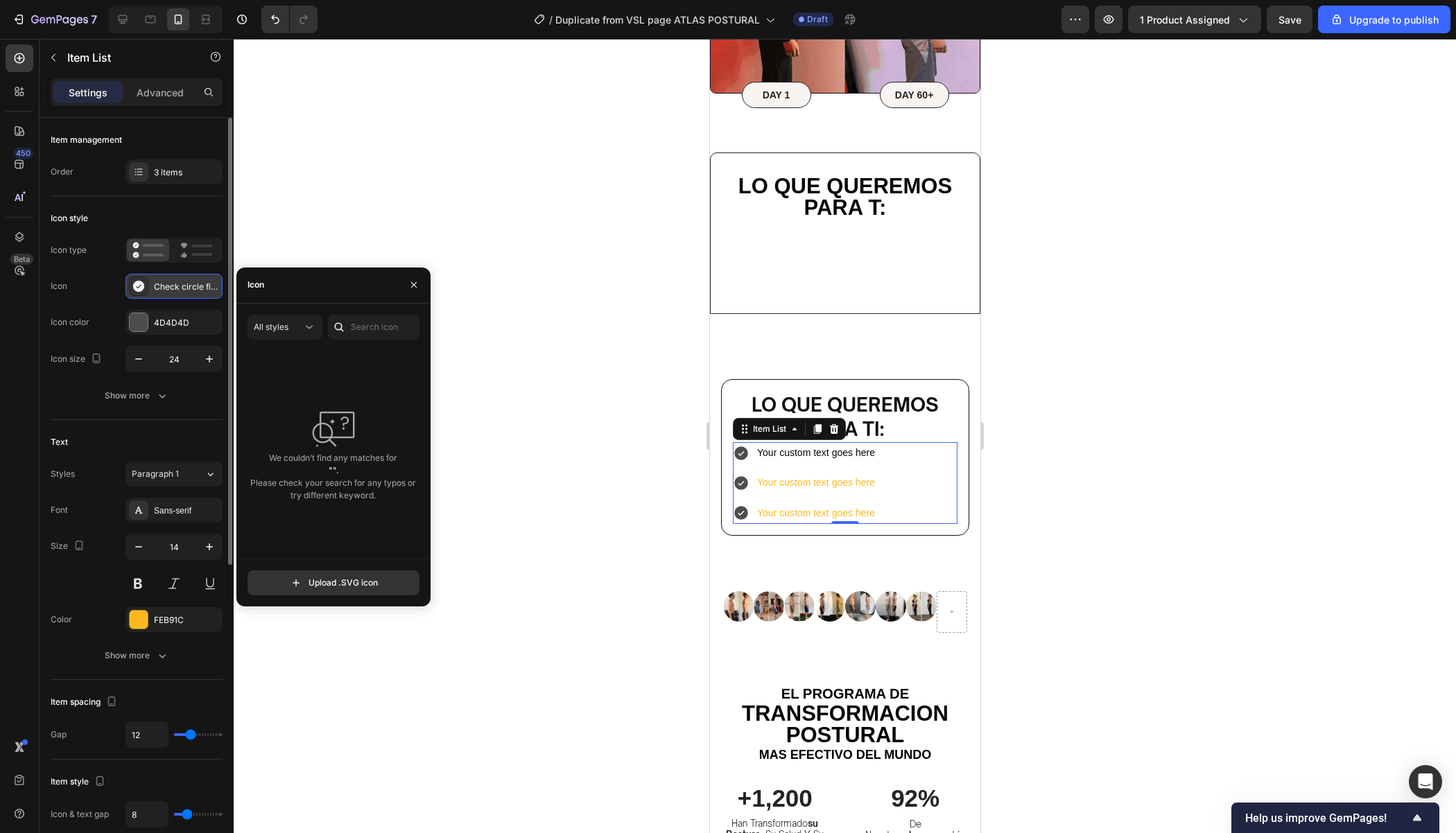
click at [172, 284] on div "Check circle filled" at bounding box center [186, 287] width 65 height 13
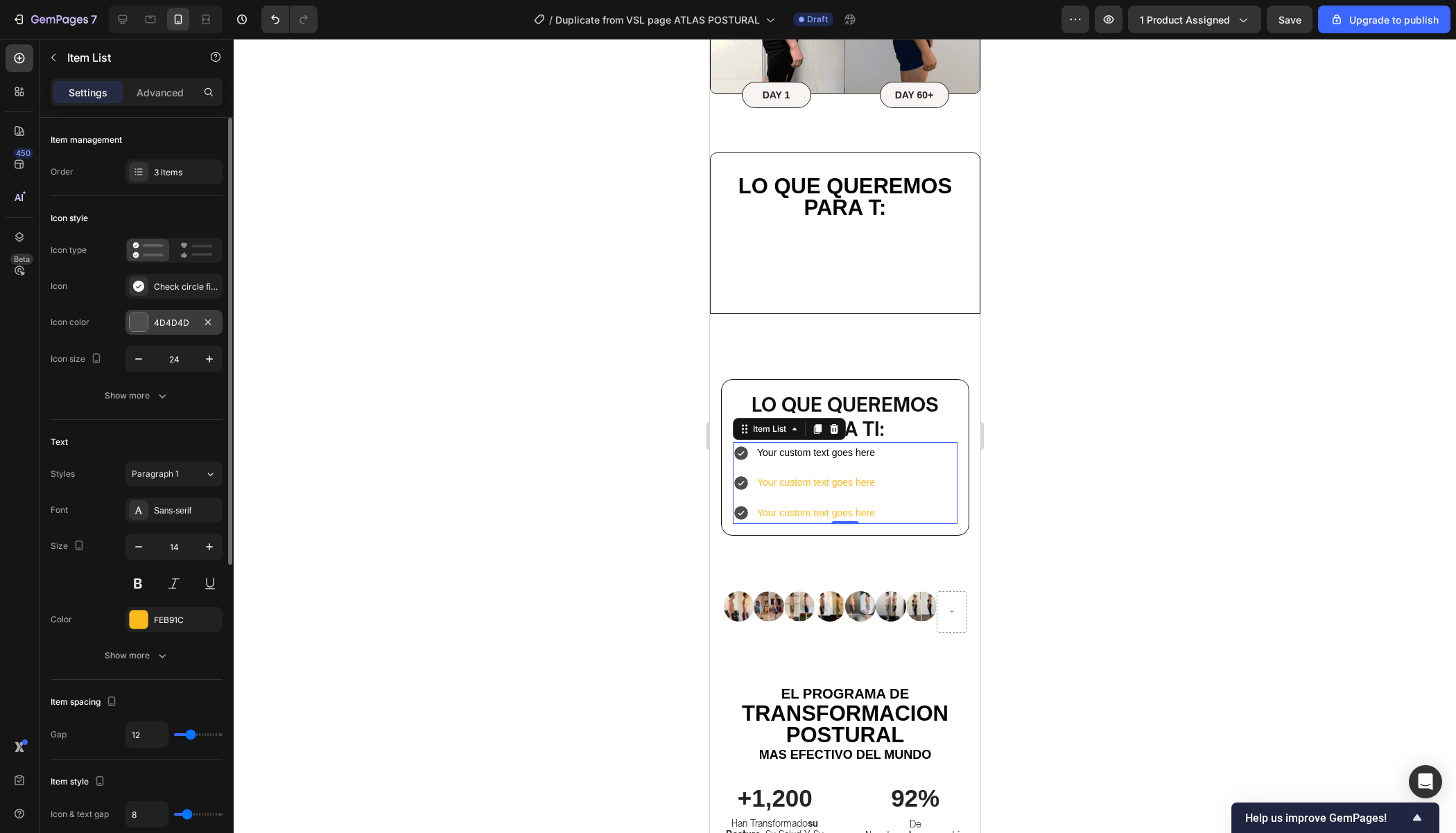
click at [171, 319] on div "4D4D4D" at bounding box center [173, 323] width 40 height 13
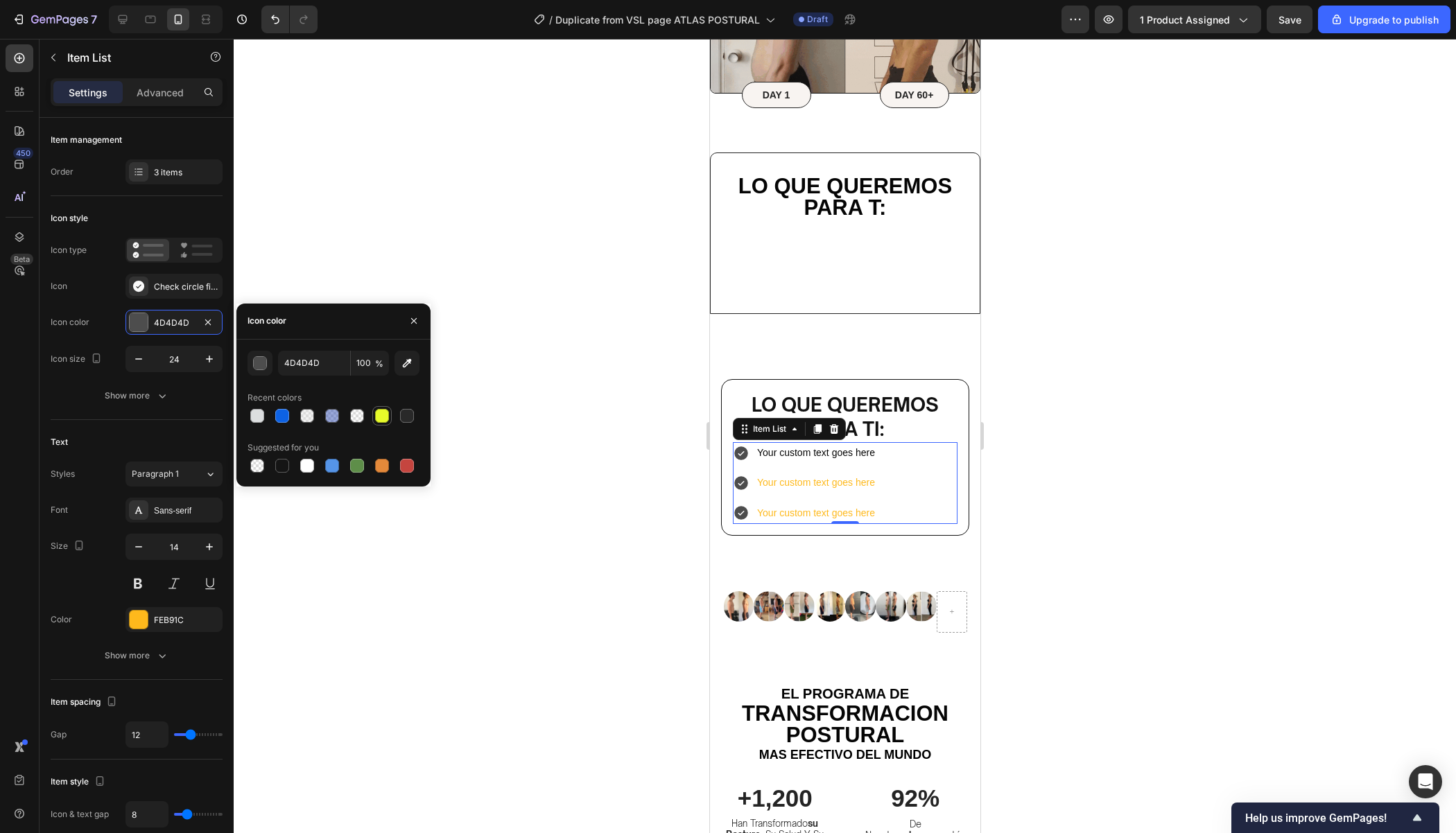
click at [385, 417] on div at bounding box center [382, 416] width 14 height 14
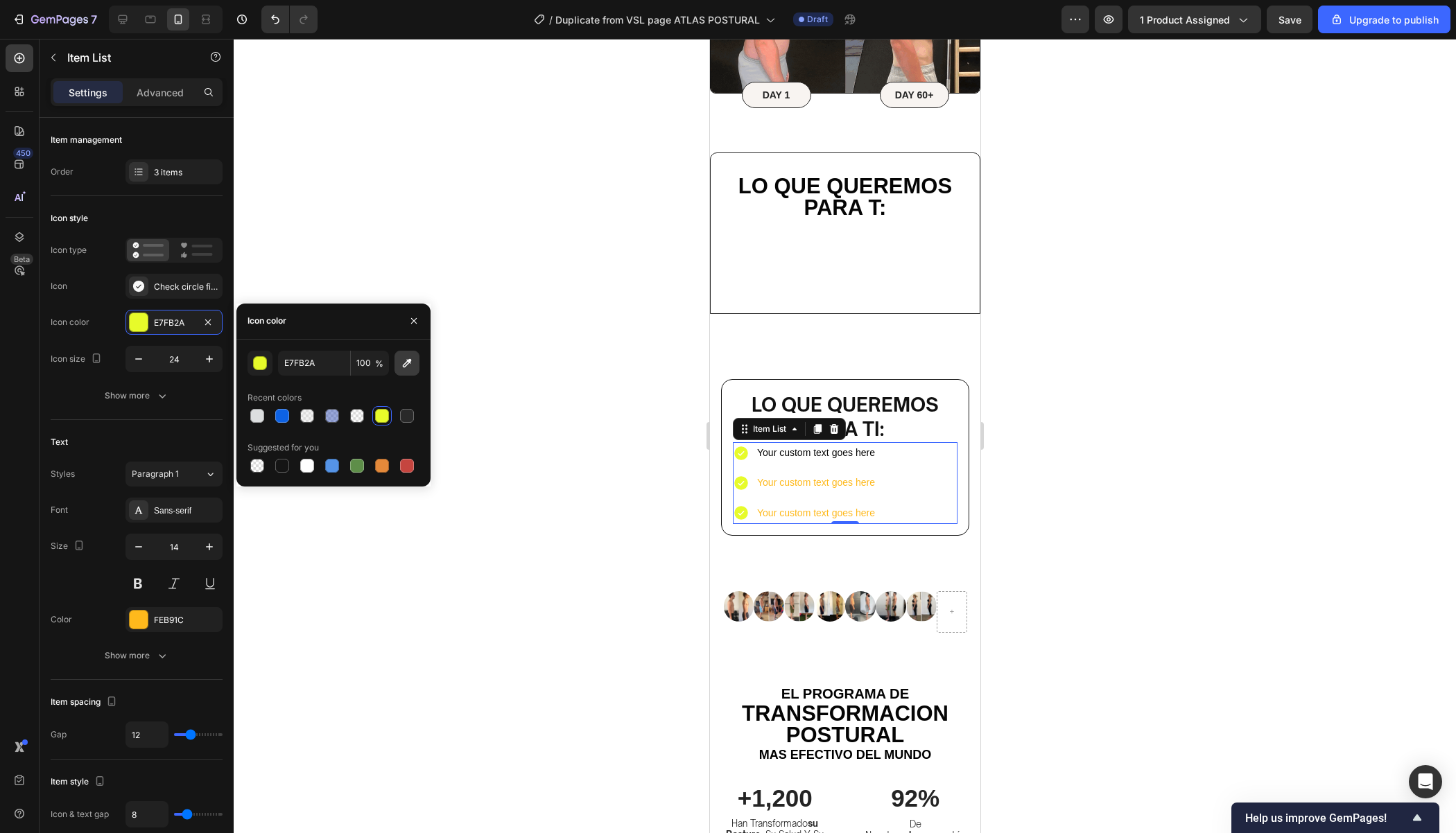
click at [411, 359] on icon "button" at bounding box center [407, 363] width 9 height 9
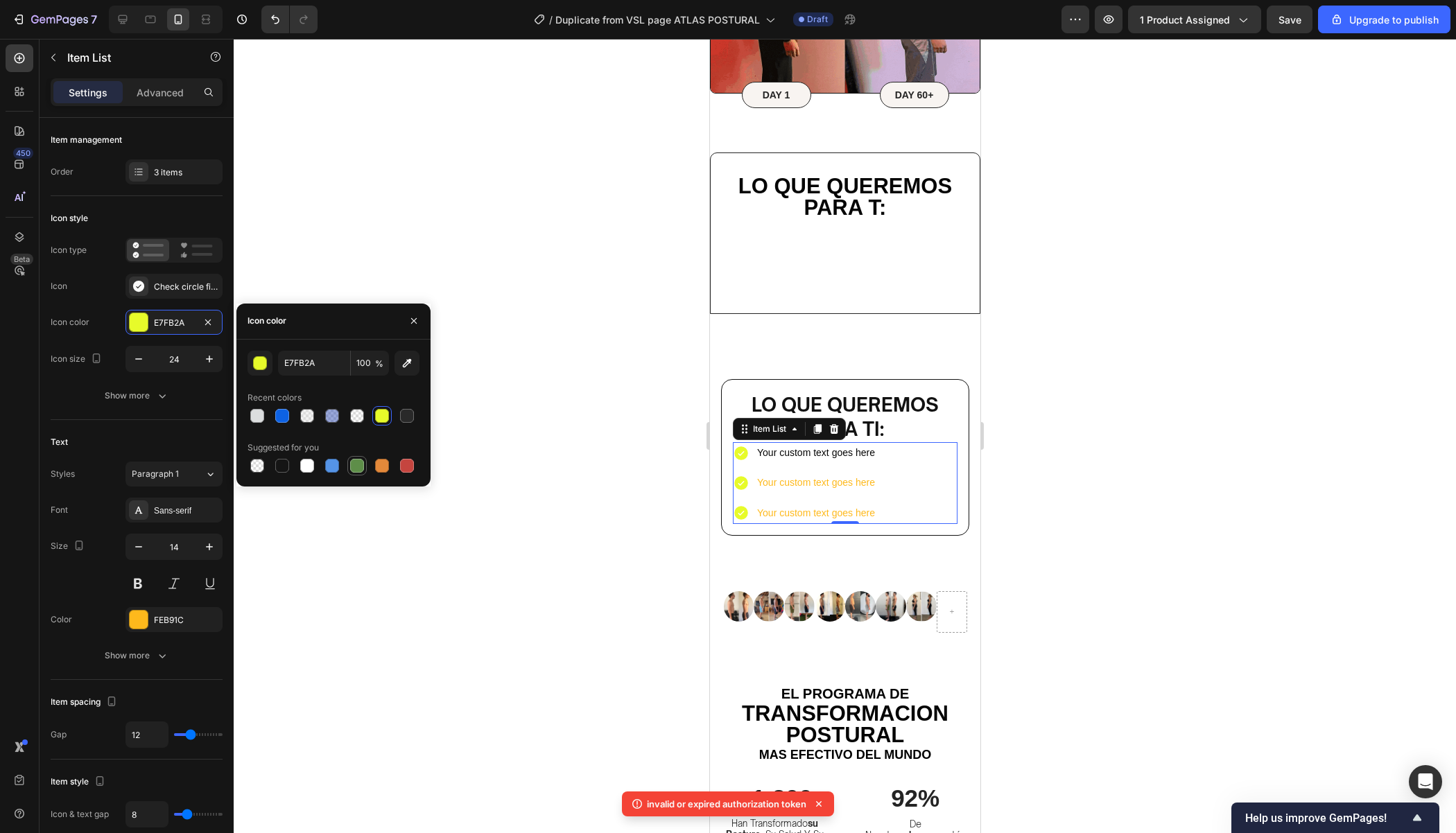
type input "5E8E49"
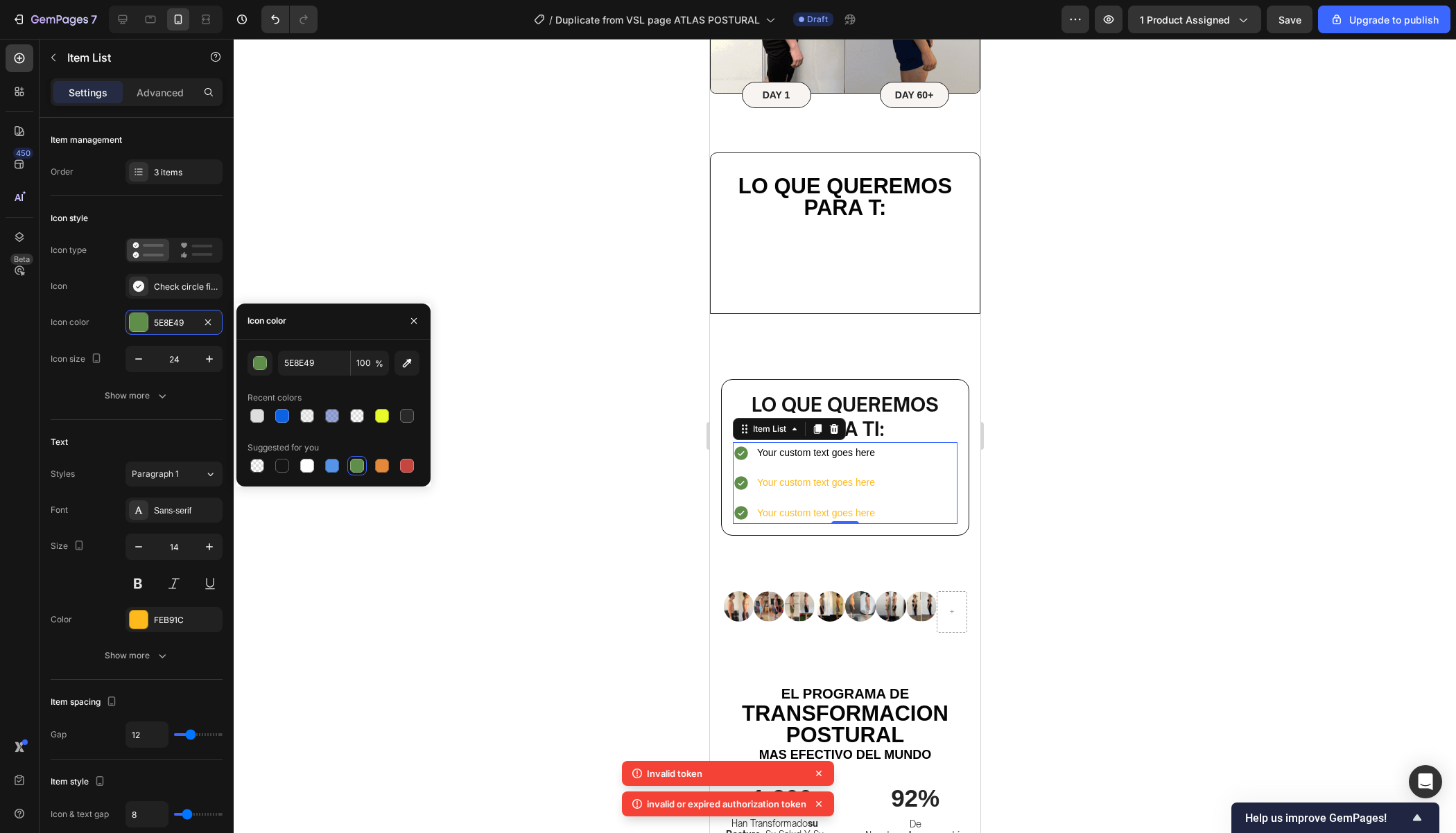
click at [1026, 383] on div at bounding box center [844, 436] width 1222 height 794
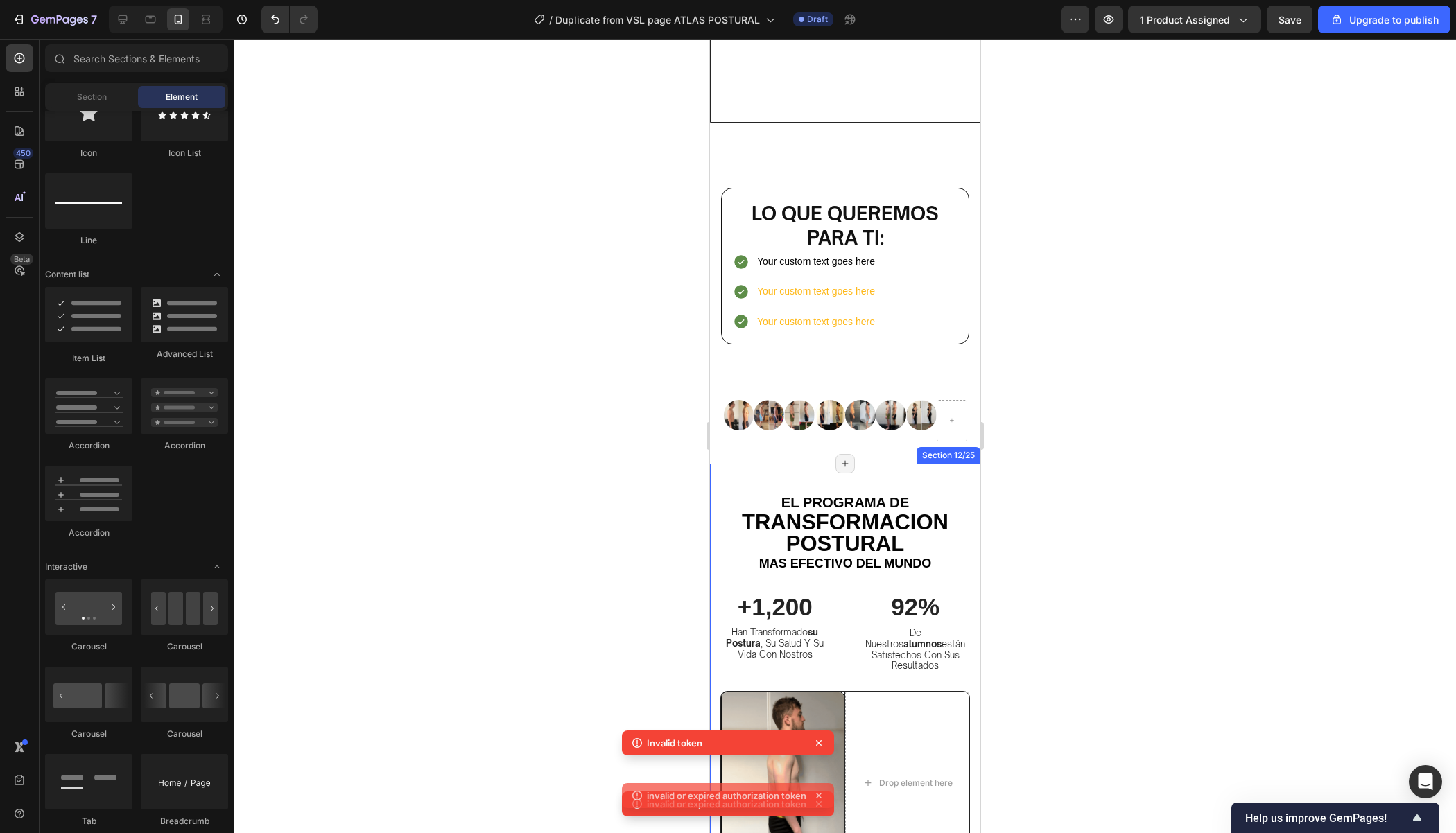
scroll to position [4706, 0]
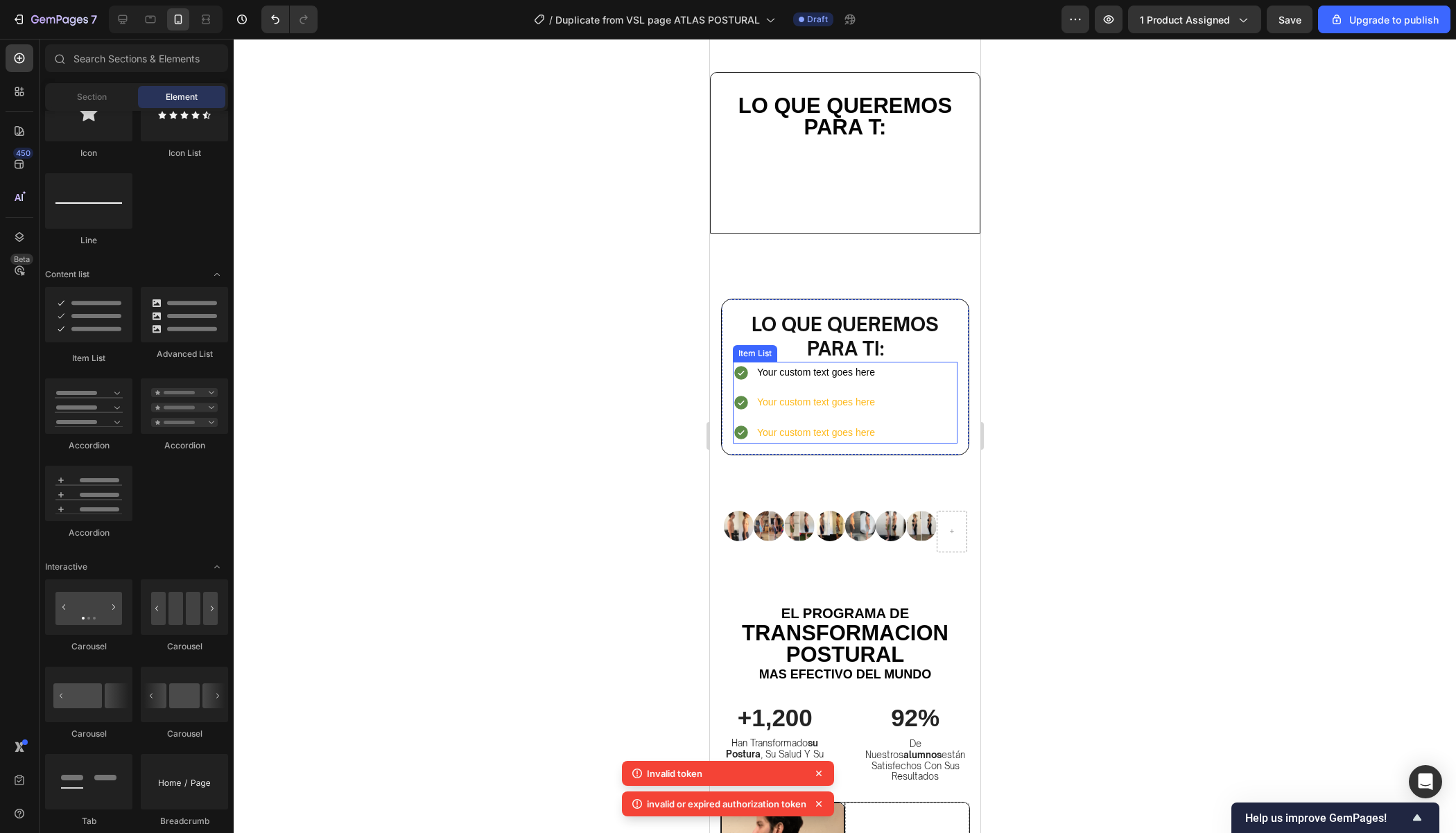
click at [877, 377] on div "Your custom text goes here Your custom text goes here Your custom text goes here" at bounding box center [844, 403] width 225 height 82
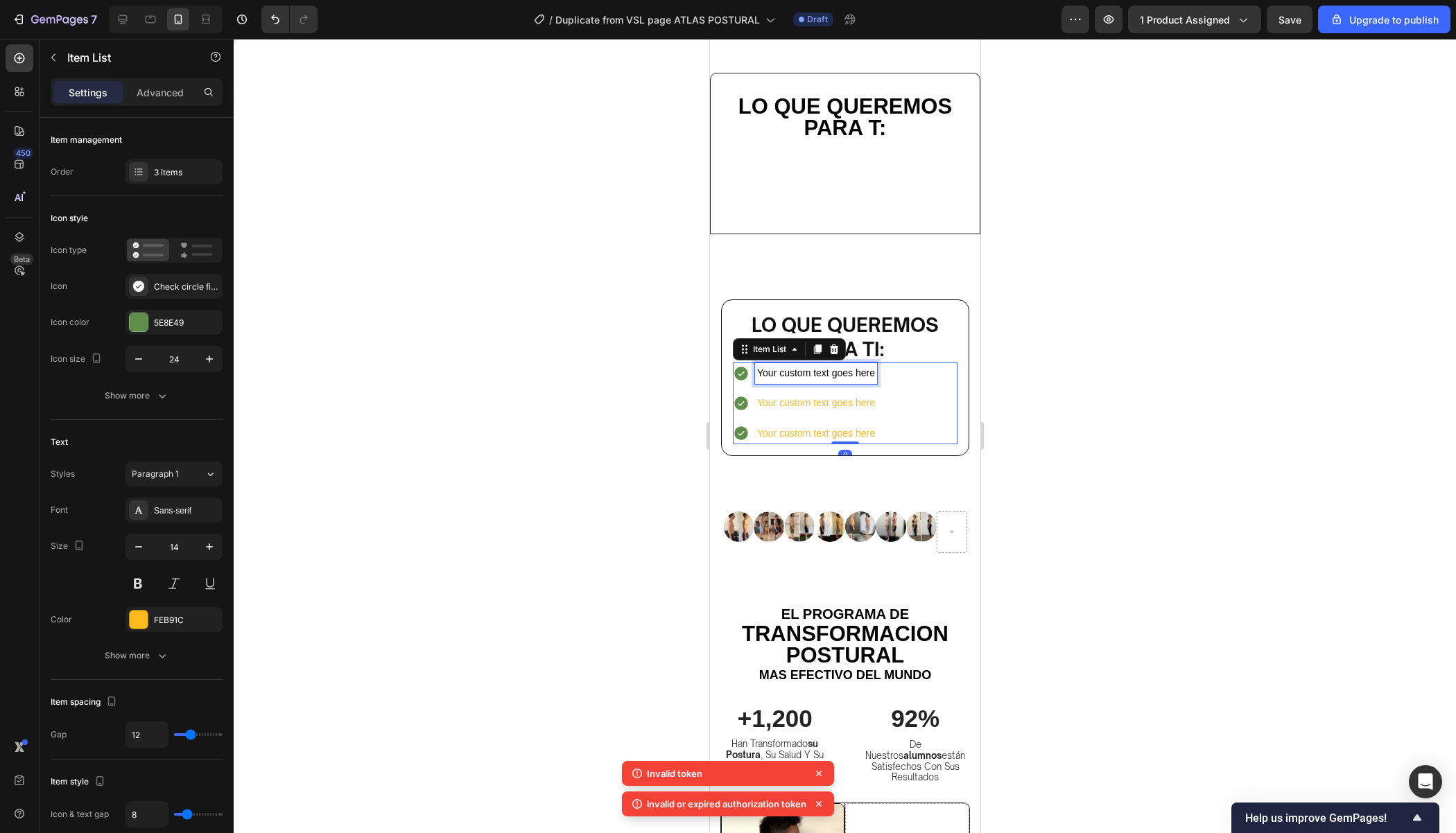
click at [873, 374] on div "Your custom text goes here" at bounding box center [815, 373] width 122 height 21
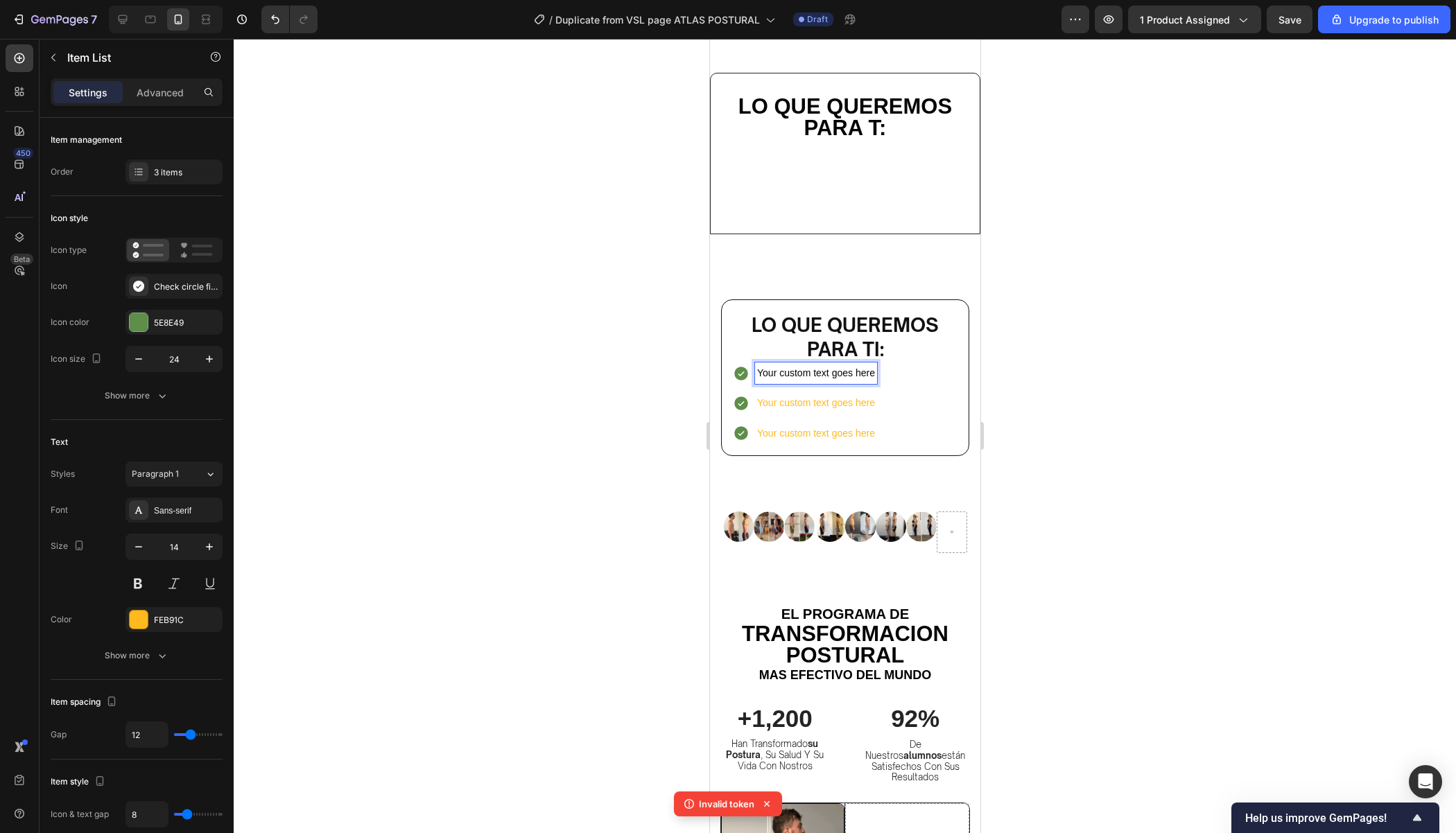
click at [873, 373] on div "Your custom text goes here" at bounding box center [815, 373] width 122 height 21
drag, startPoint x: 873, startPoint y: 373, endPoint x: 750, endPoint y: 375, distance: 123.0
click at [751, 375] on div "Your custom text goes here" at bounding box center [804, 373] width 144 height 21
drag, startPoint x: 922, startPoint y: 373, endPoint x: 745, endPoint y: 374, distance: 177.0
click at [745, 374] on div "Un cuerpo blindado contra el desgaste" at bounding box center [829, 373] width 192 height 21
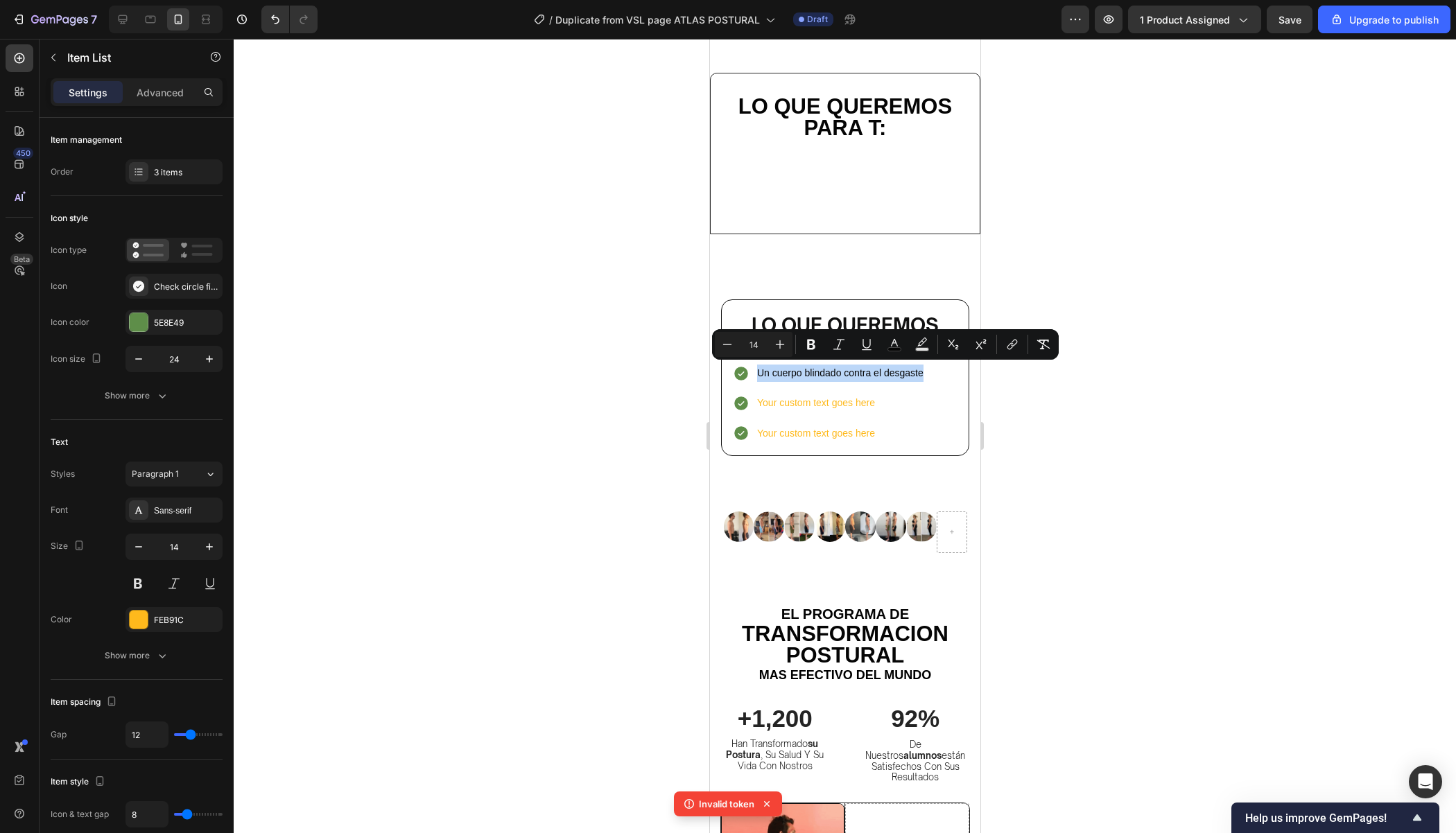
click at [944, 433] on div "Un cuerpo blindado contra el desgaste Your custom text goes here Your custom te…" at bounding box center [844, 403] width 225 height 82
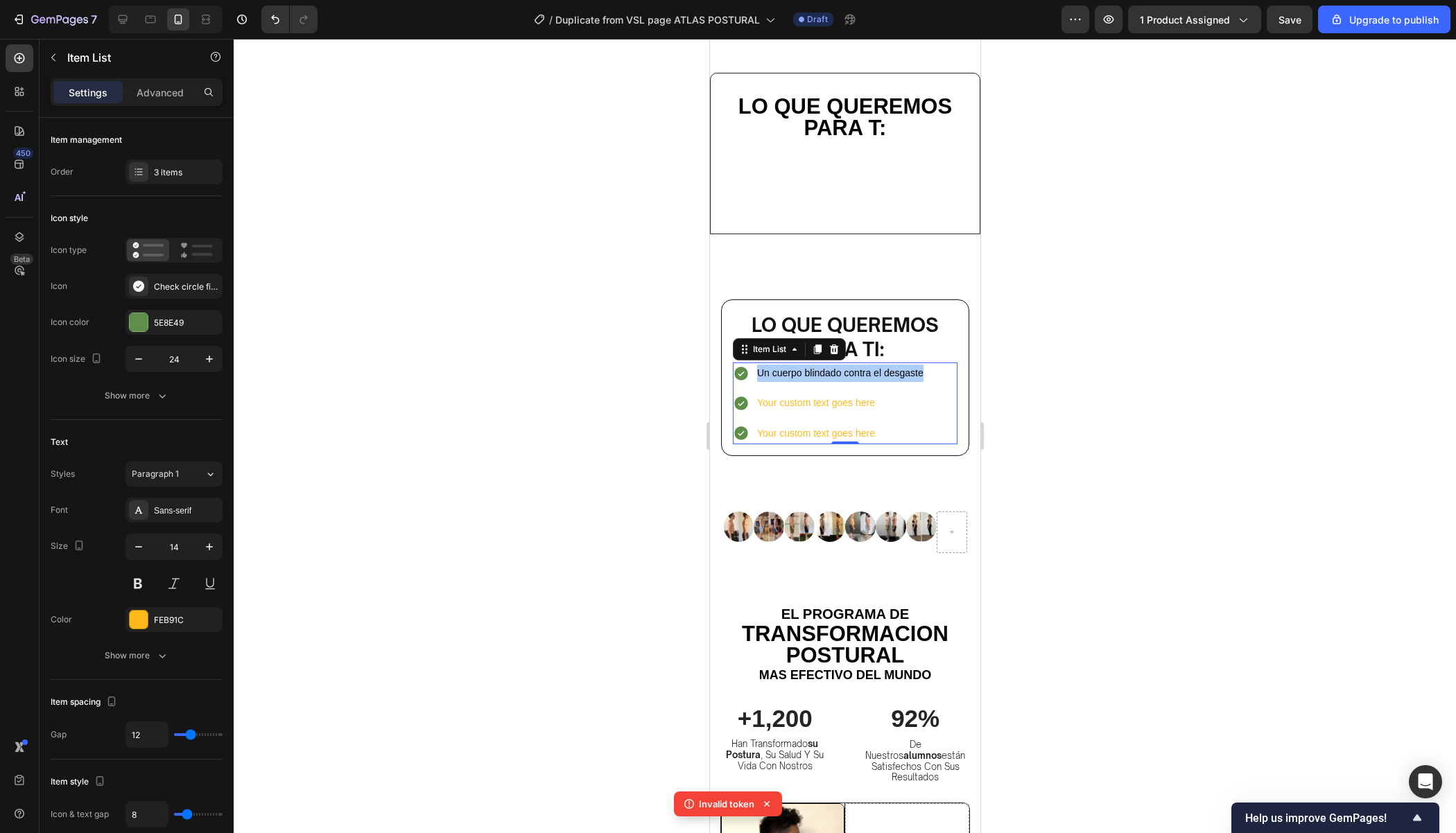
click at [1147, 400] on div at bounding box center [844, 436] width 1222 height 794
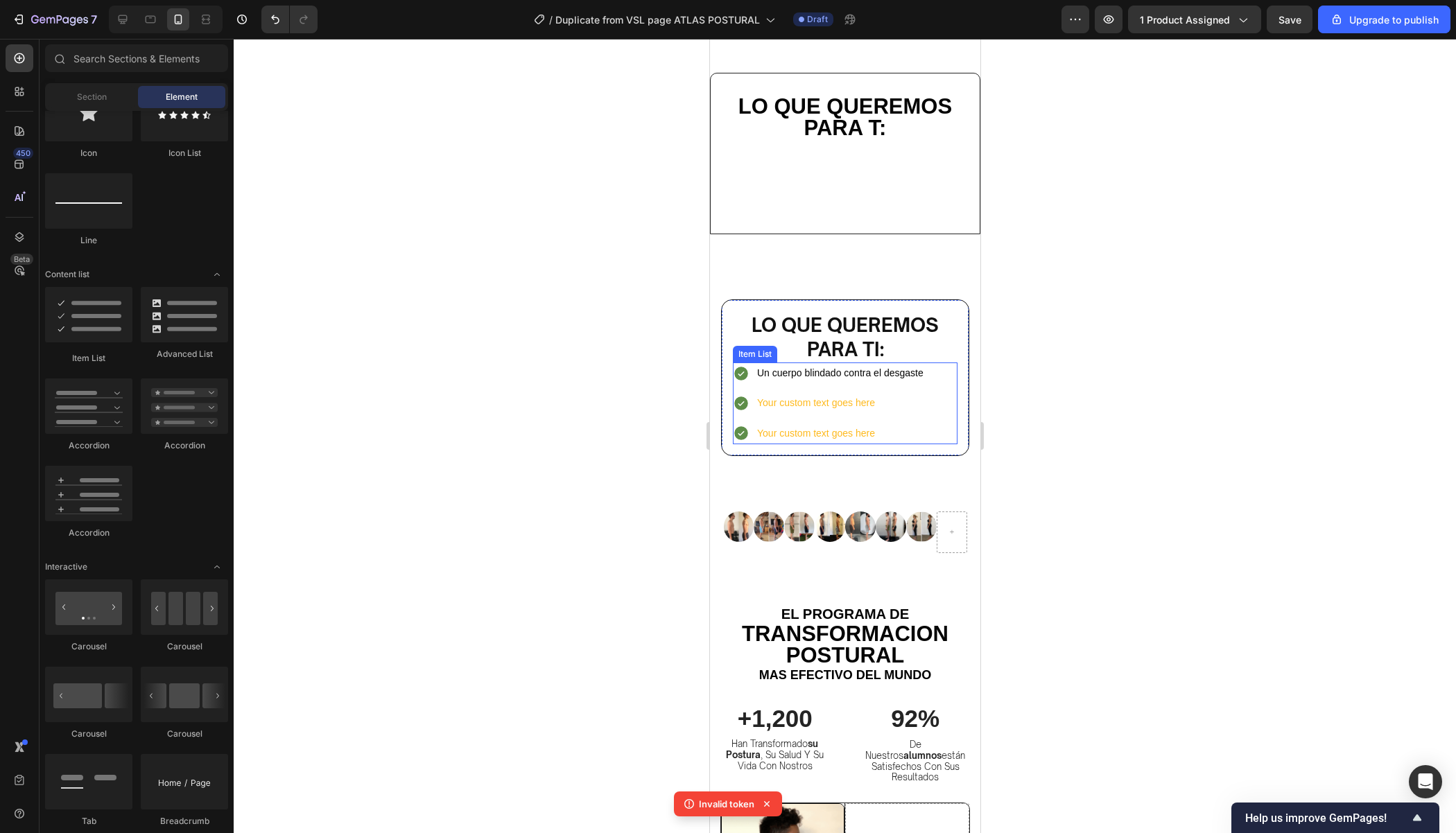
click at [933, 388] on div "Un cuerpo blindado contra el desgaste Your custom text goes here Your custom te…" at bounding box center [844, 403] width 225 height 82
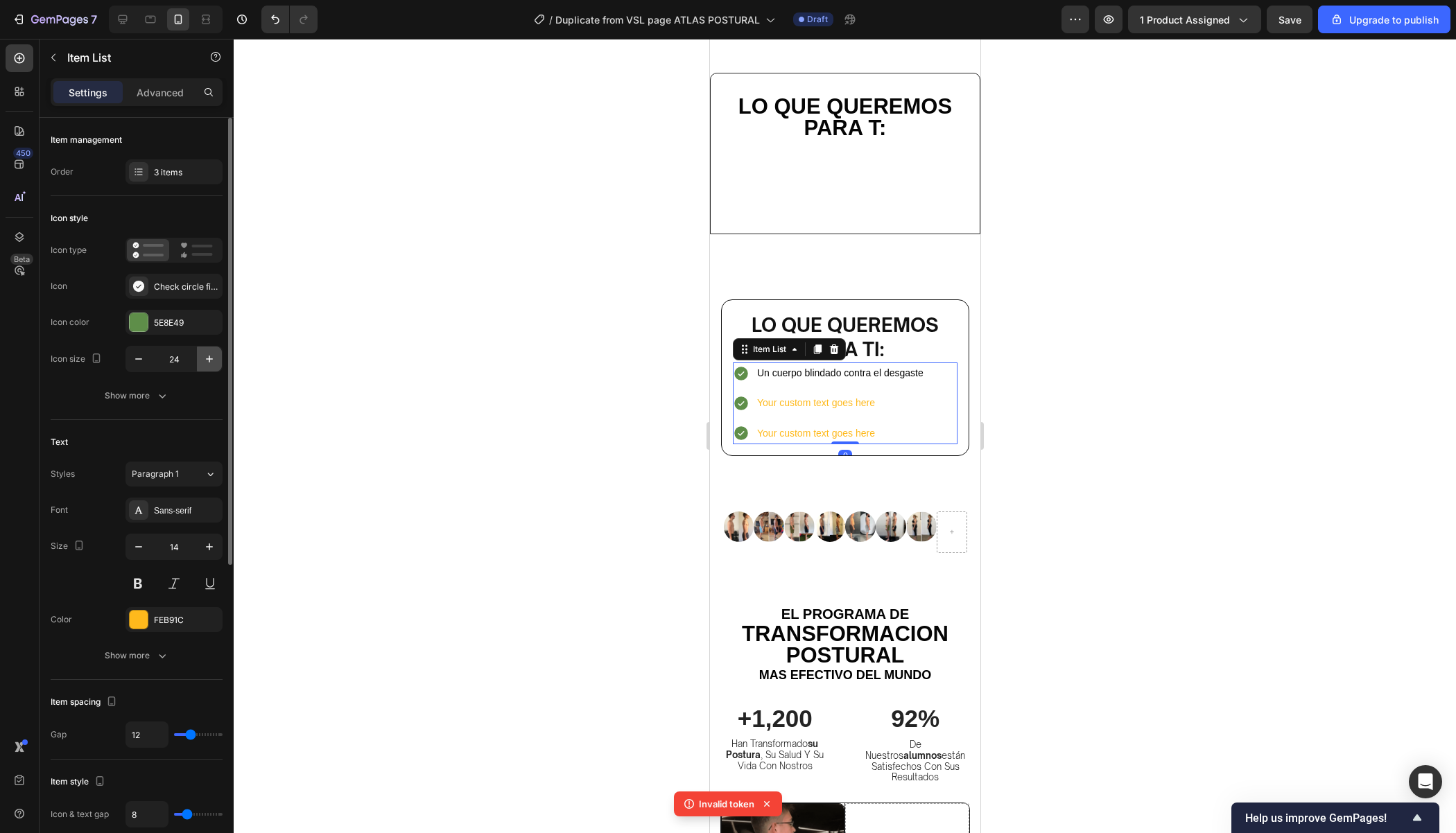
click at [213, 359] on icon "button" at bounding box center [210, 359] width 14 height 14
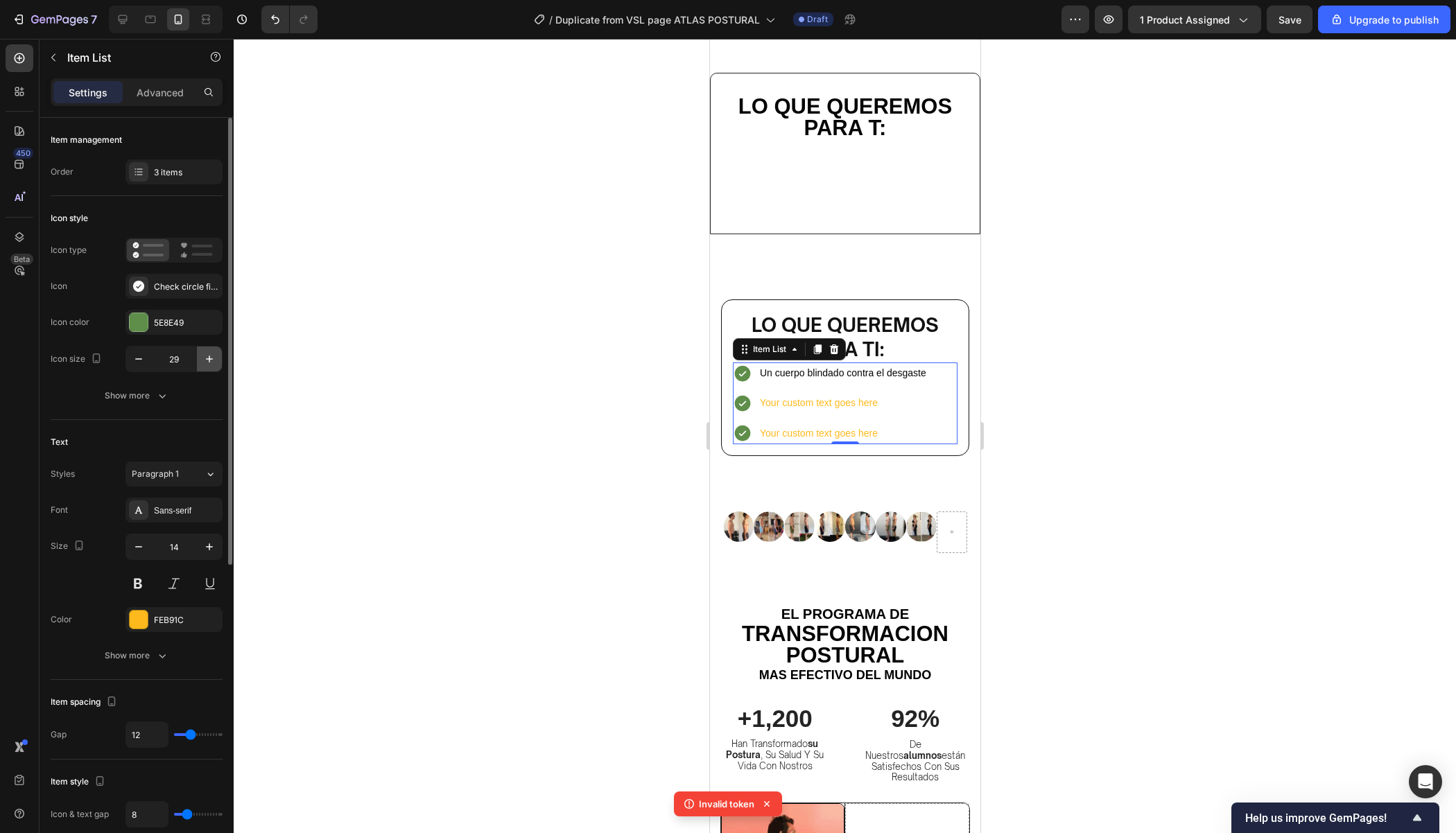
click at [213, 359] on icon "button" at bounding box center [210, 359] width 14 height 14
click at [143, 363] on icon "button" at bounding box center [139, 359] width 14 height 14
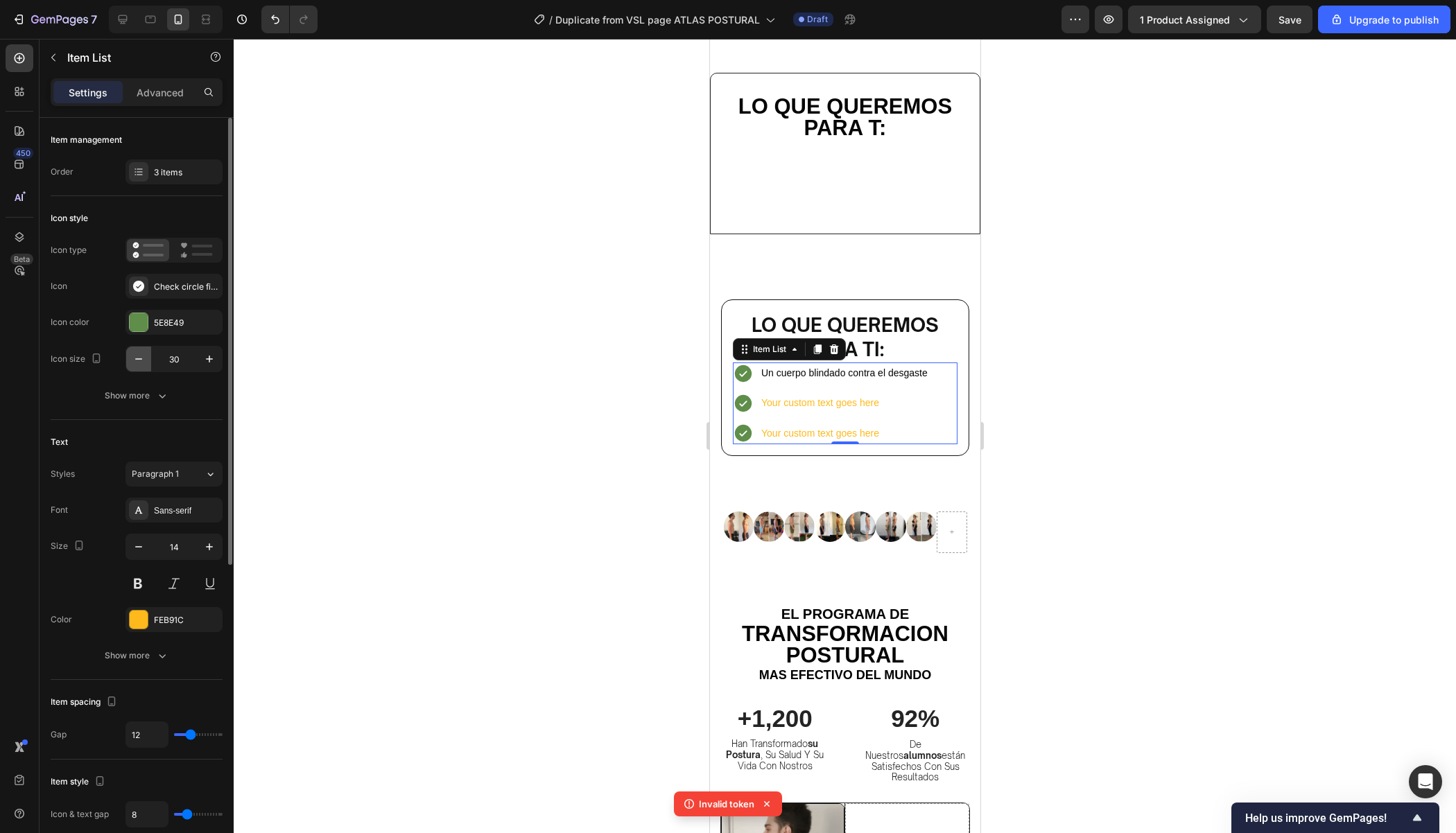
click at [143, 363] on icon "button" at bounding box center [139, 359] width 14 height 14
type input "27"
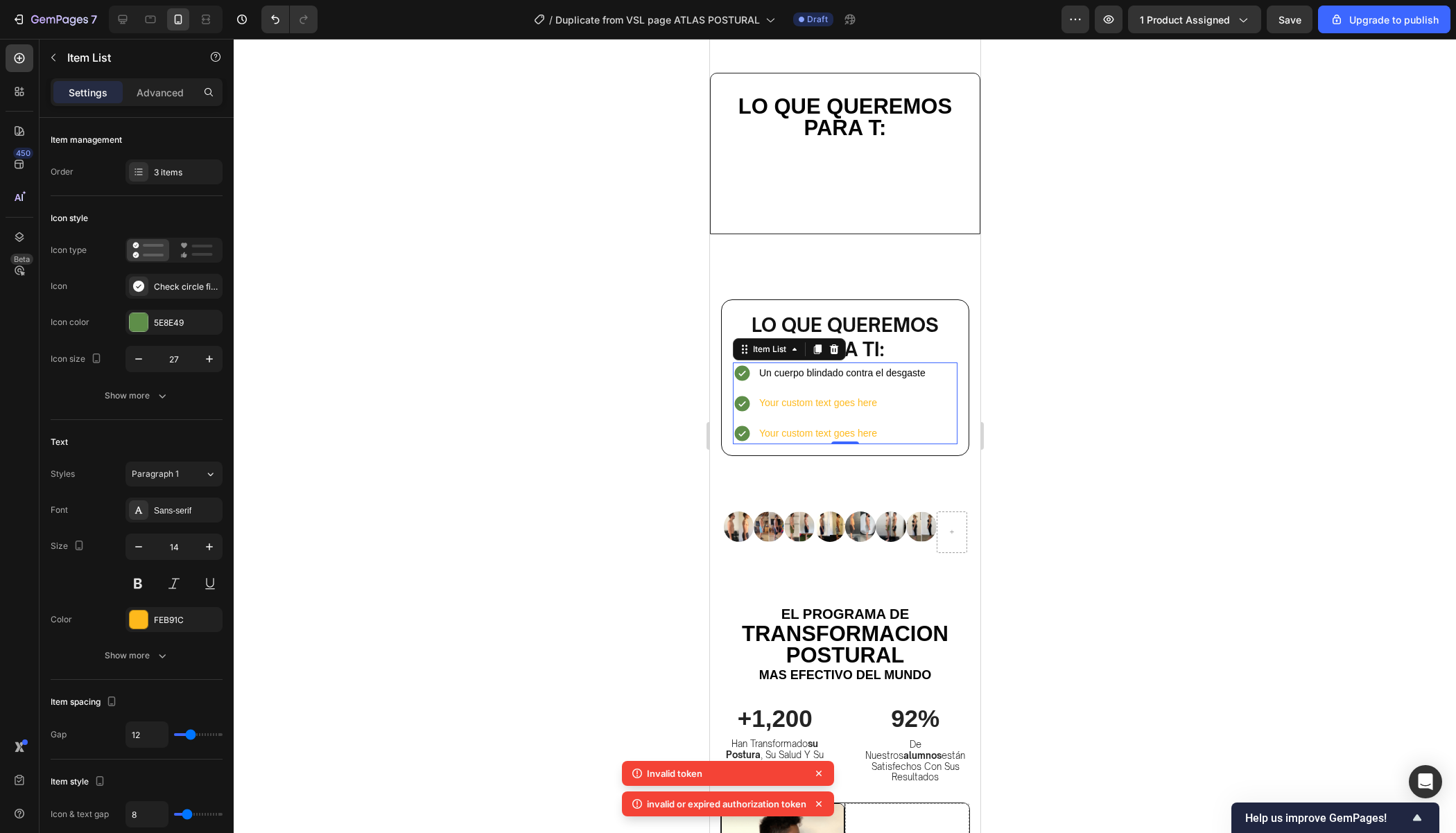
click at [377, 397] on div at bounding box center [844, 436] width 1222 height 794
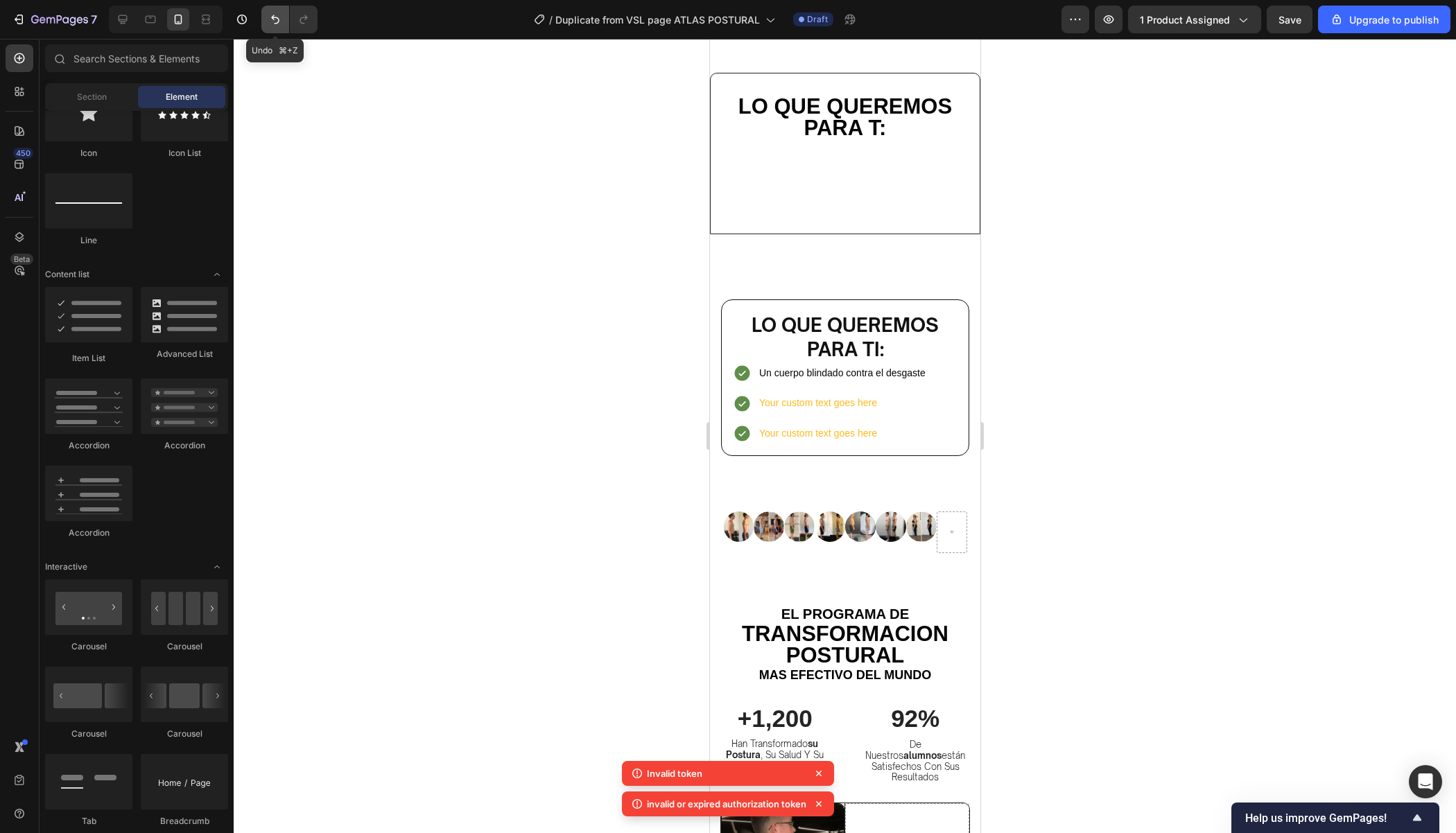
click at [282, 30] on button "Undo/Redo" at bounding box center [275, 19] width 28 height 28
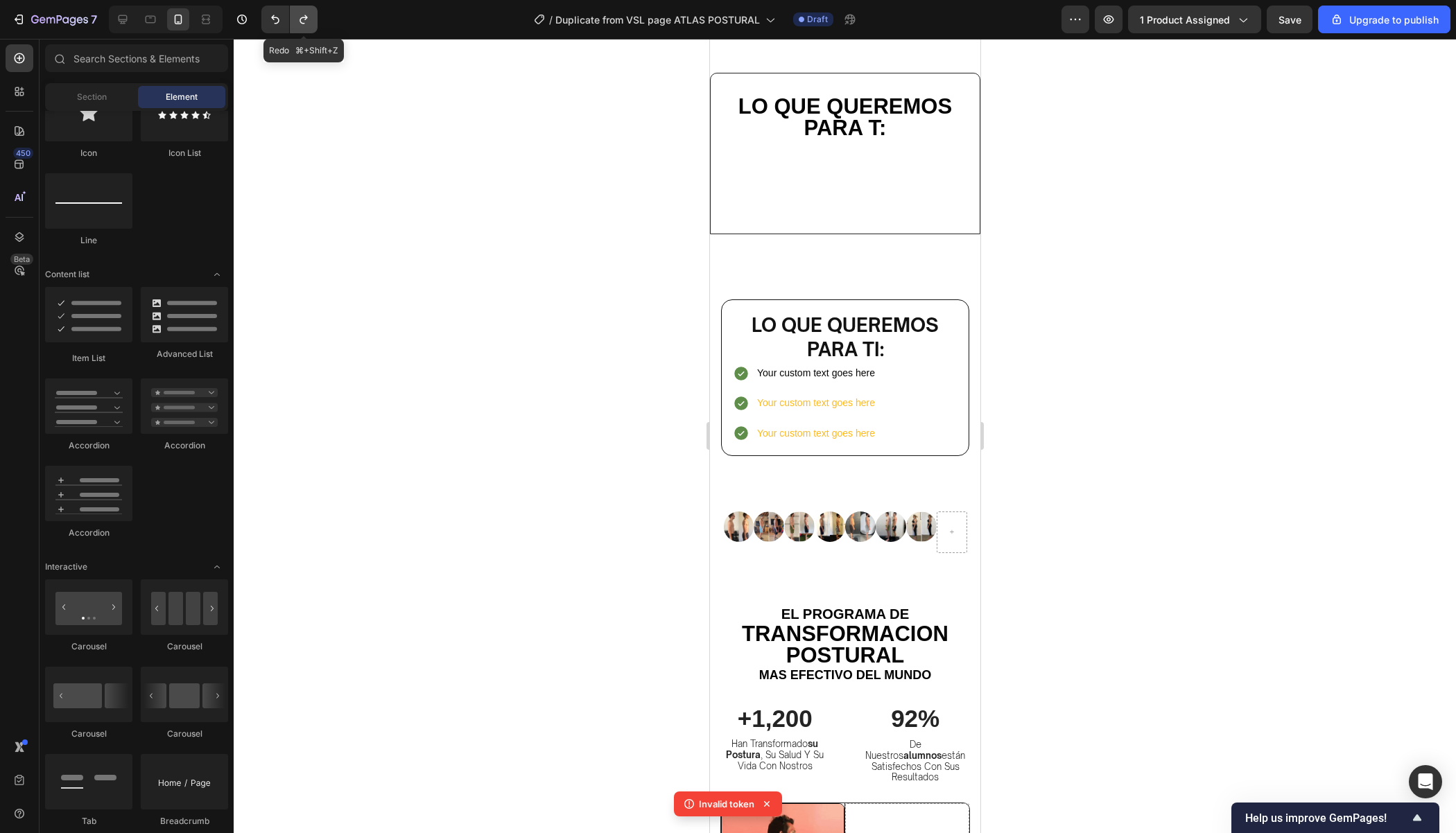
click at [307, 24] on icon "Undo/Redo" at bounding box center [303, 20] width 14 height 14
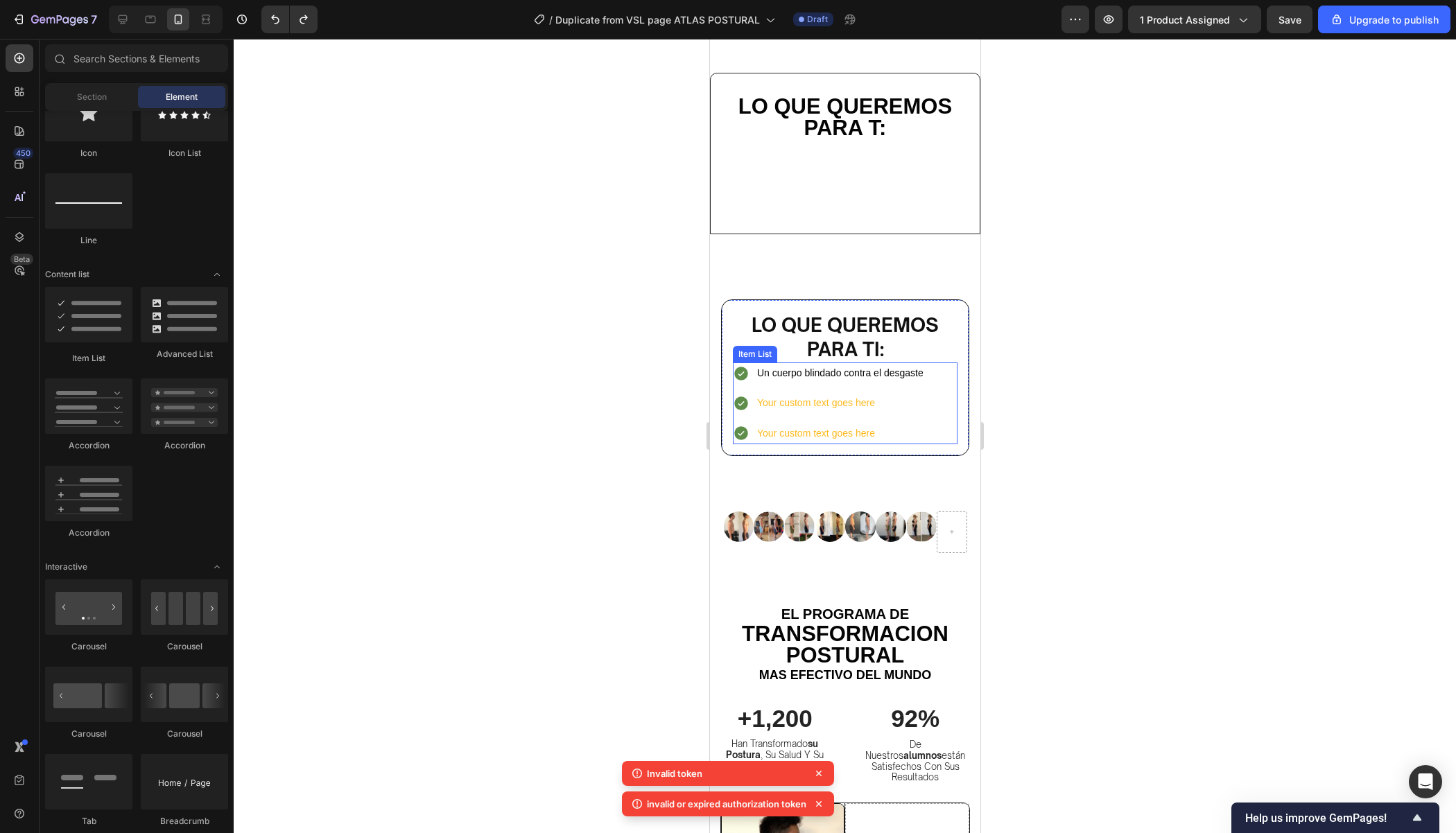
click at [914, 403] on p "Your custom text goes here" at bounding box center [839, 403] width 166 height 17
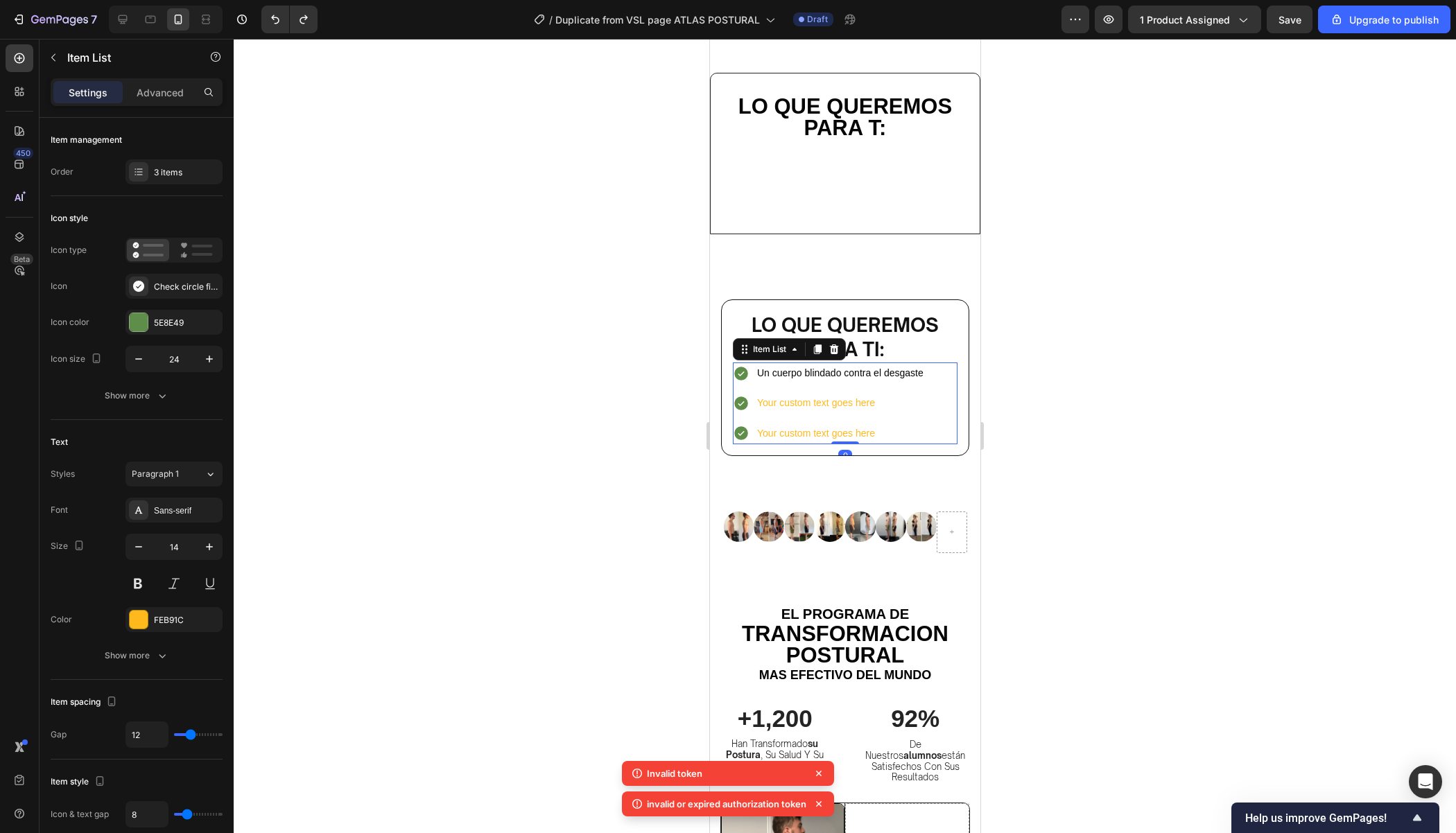
click at [936, 403] on div "Un cuerpo blindado contra el desgaste Your custom text goes here Your custom te…" at bounding box center [844, 403] width 225 height 82
click at [1292, 16] on span "Save" at bounding box center [1290, 20] width 23 height 12
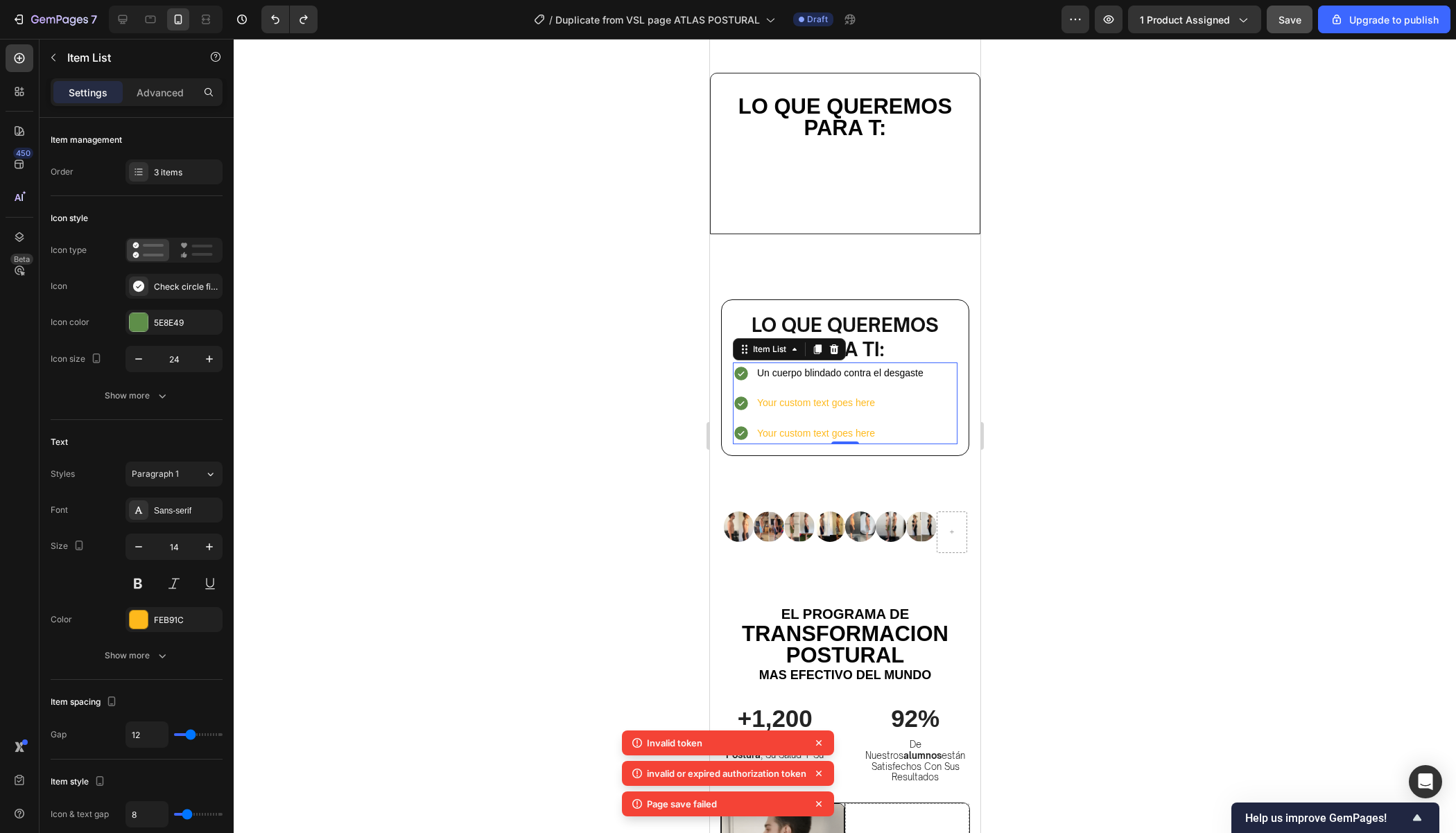
click at [1000, 281] on div at bounding box center [844, 436] width 1222 height 794
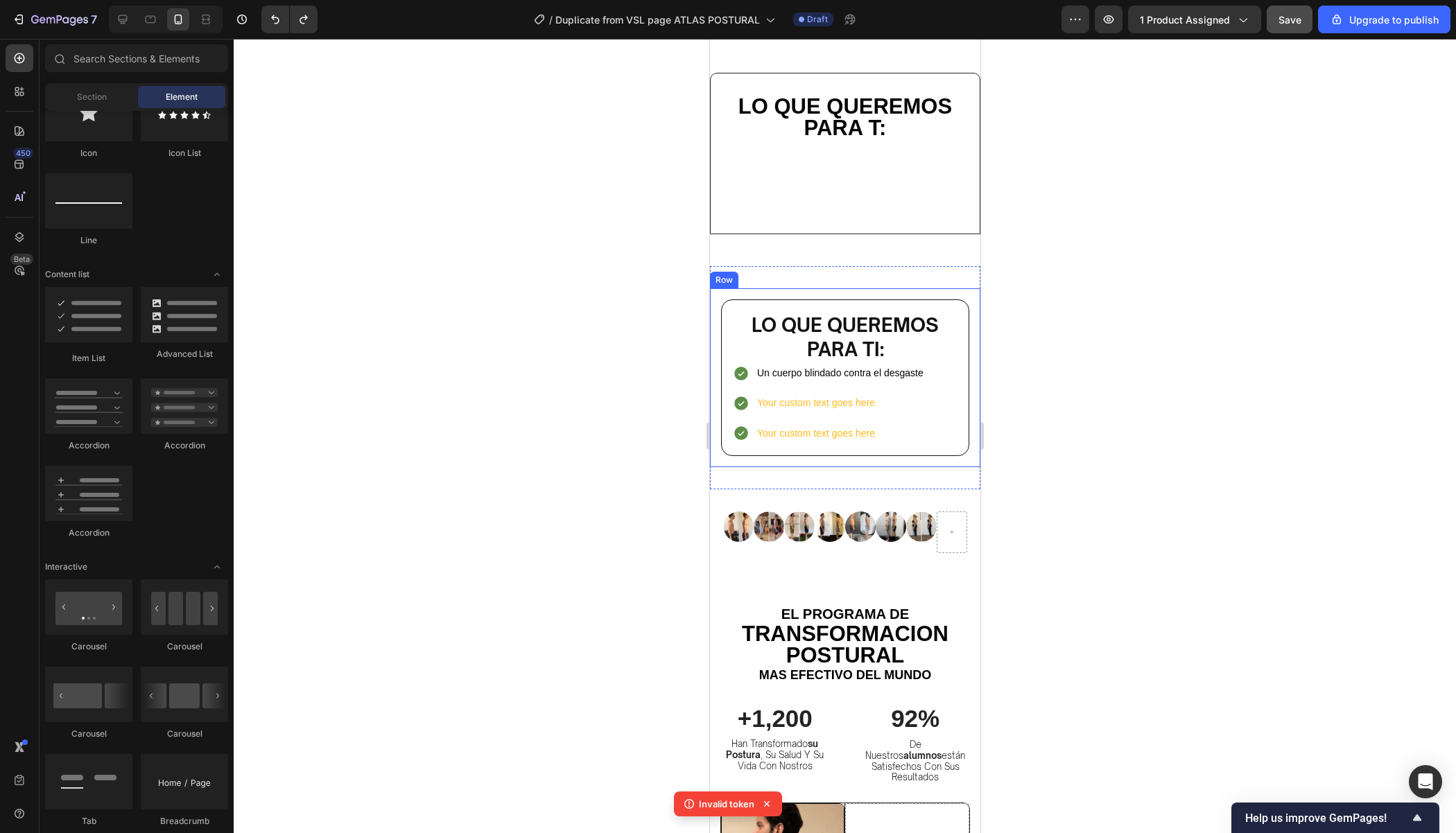
scroll to position [4637, 0]
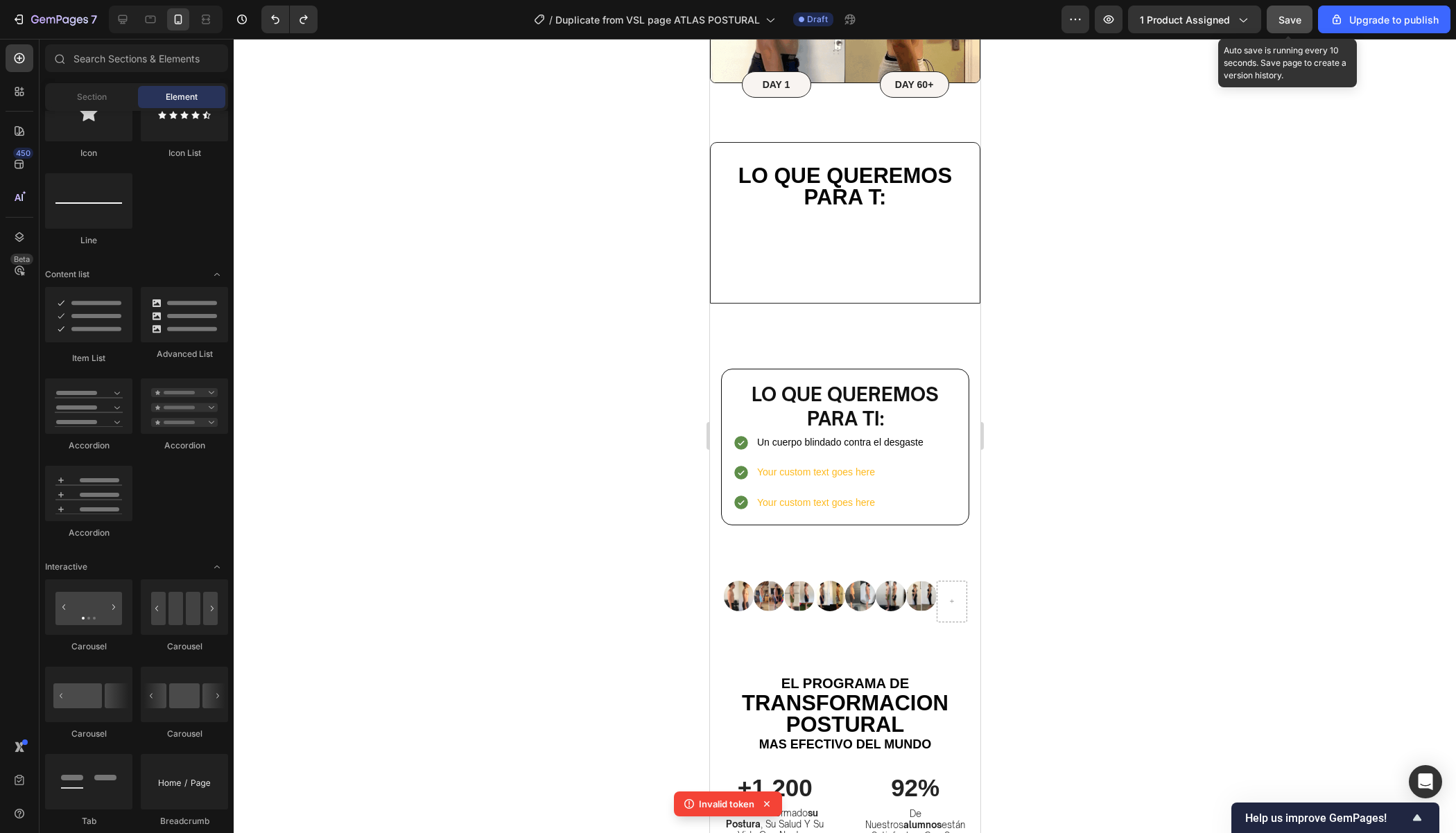
click at [1296, 13] on div "Save" at bounding box center [1290, 20] width 23 height 14
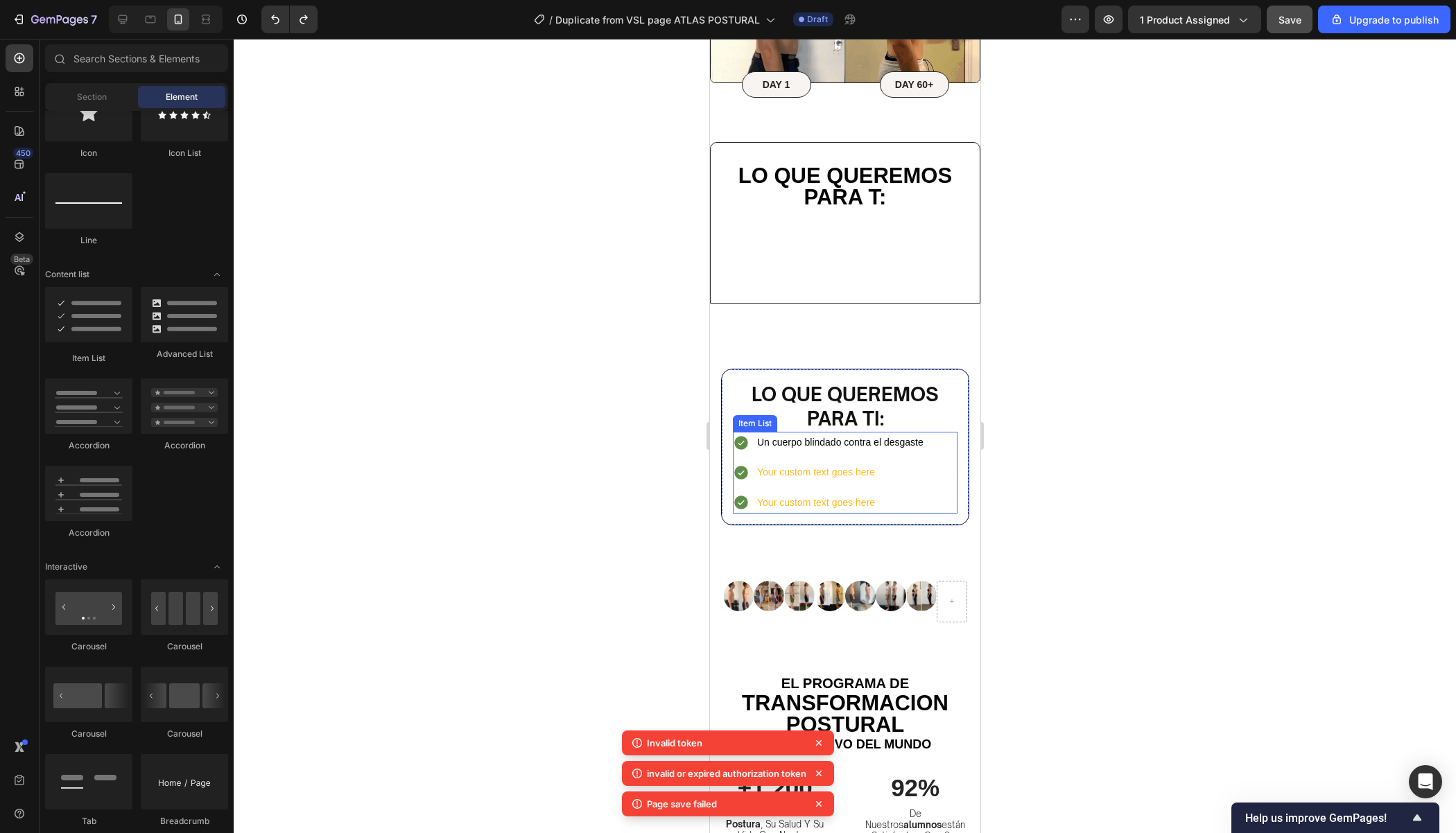
click at [951, 440] on div "Un cuerpo blindado contra el desgaste Your custom text goes here Your custom te…" at bounding box center [844, 473] width 225 height 82
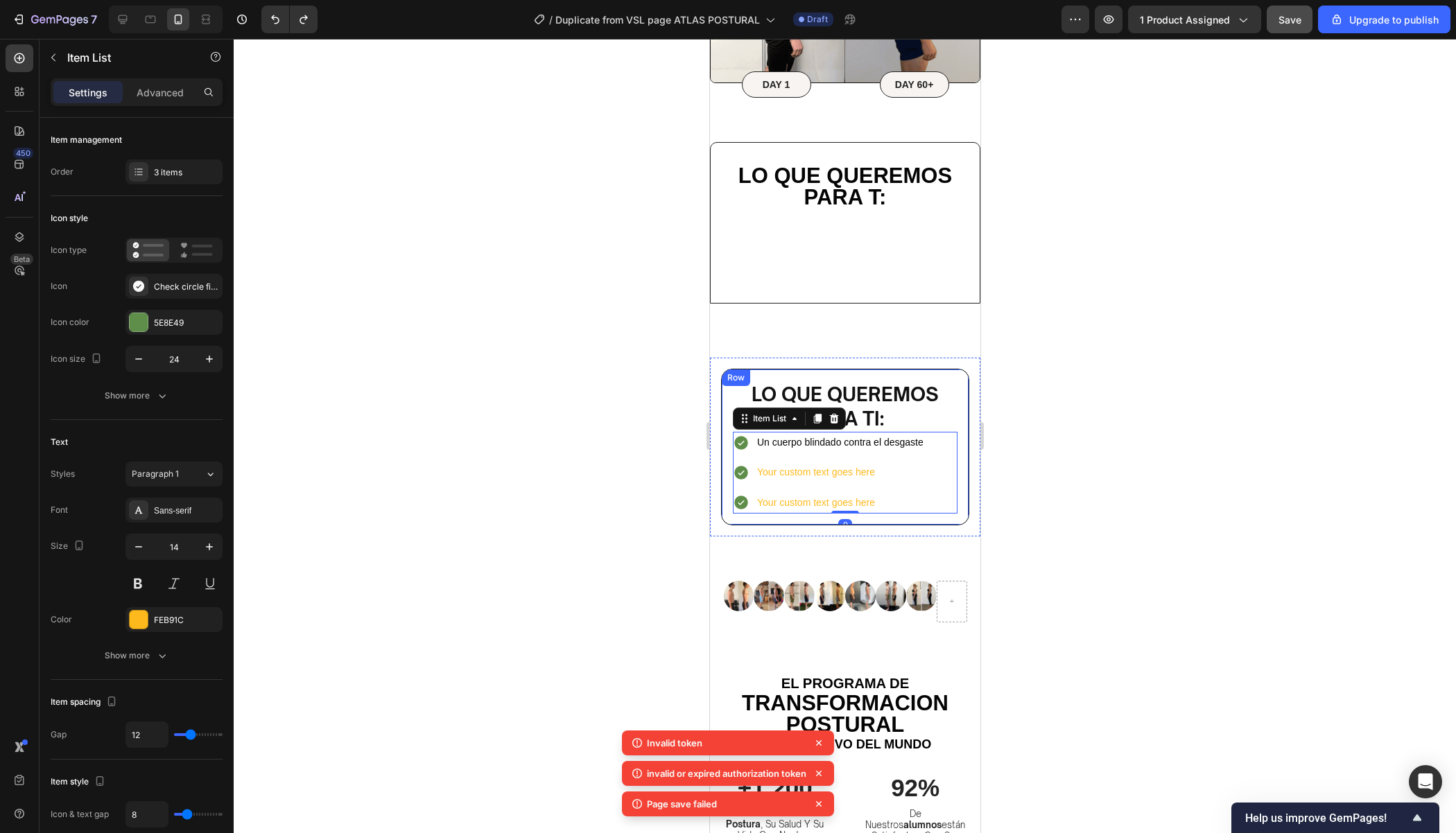
click at [960, 409] on div "⁠⁠⁠⁠⁠⁠⁠ Lo que queremos para ti: Heading Un cuerpo blindado contra el desgaste …" at bounding box center [844, 447] width 248 height 157
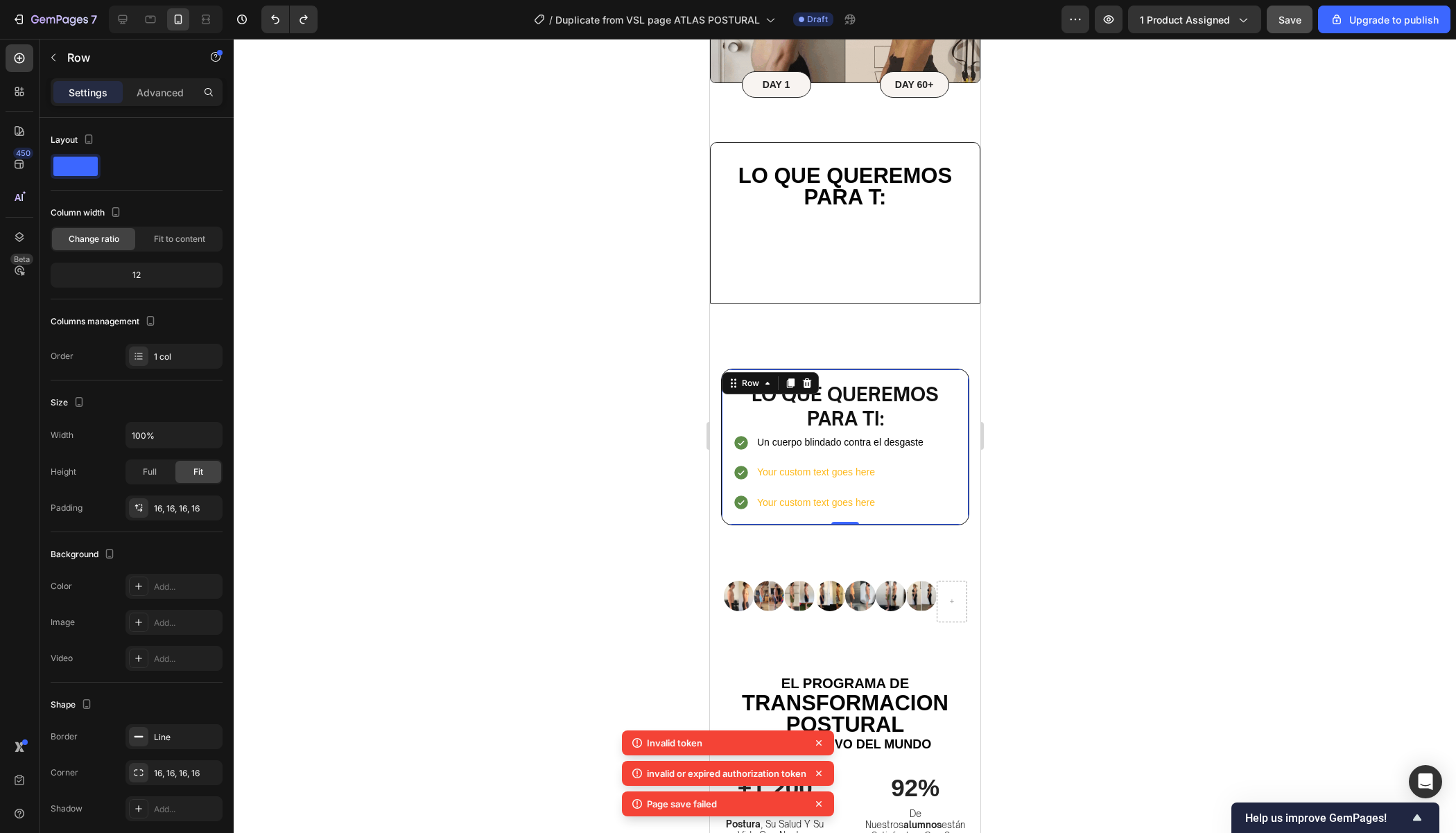
click at [1167, 95] on div at bounding box center [844, 436] width 1222 height 794
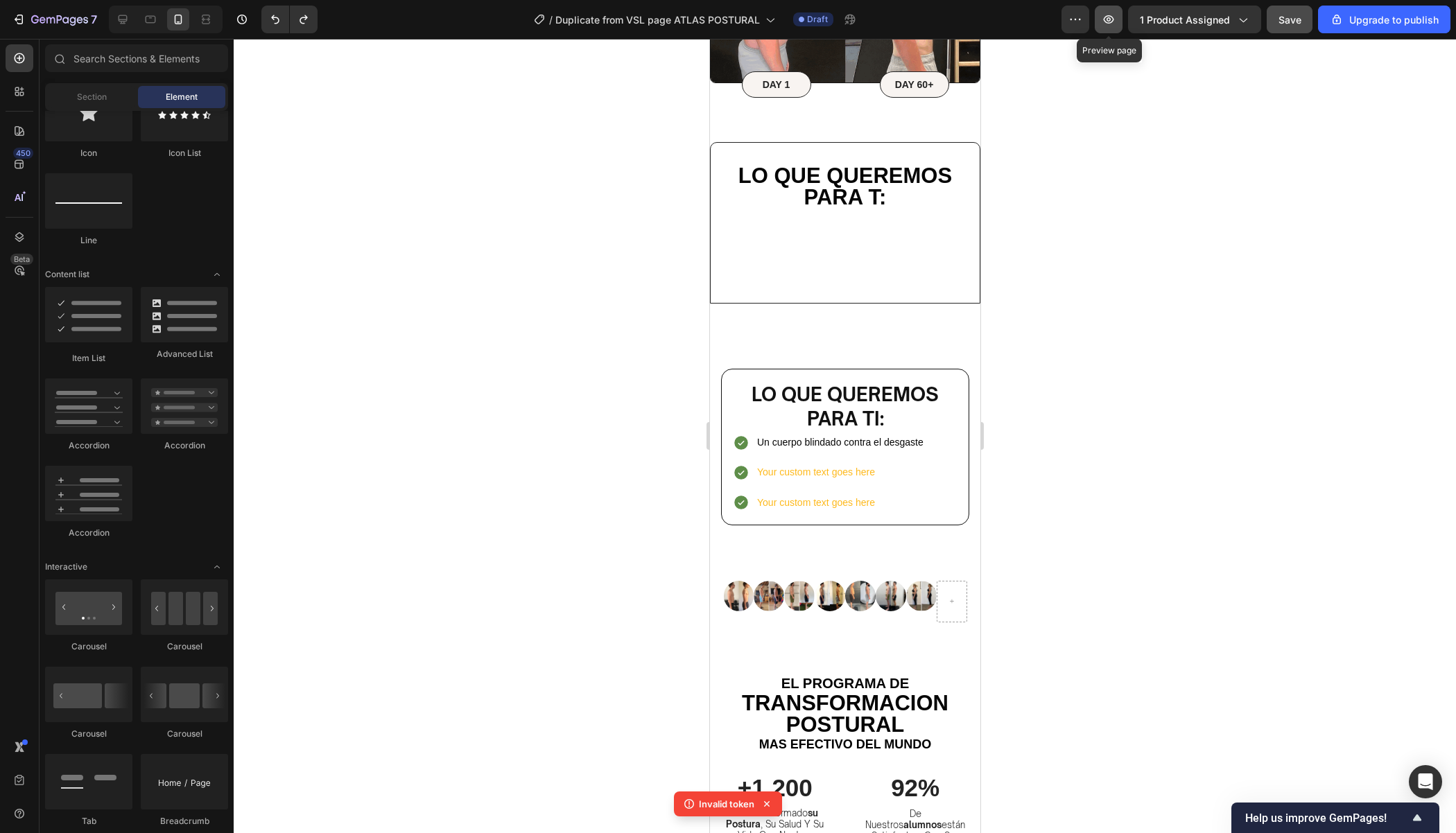
click at [1111, 20] on icon "button" at bounding box center [1108, 19] width 4 height 4
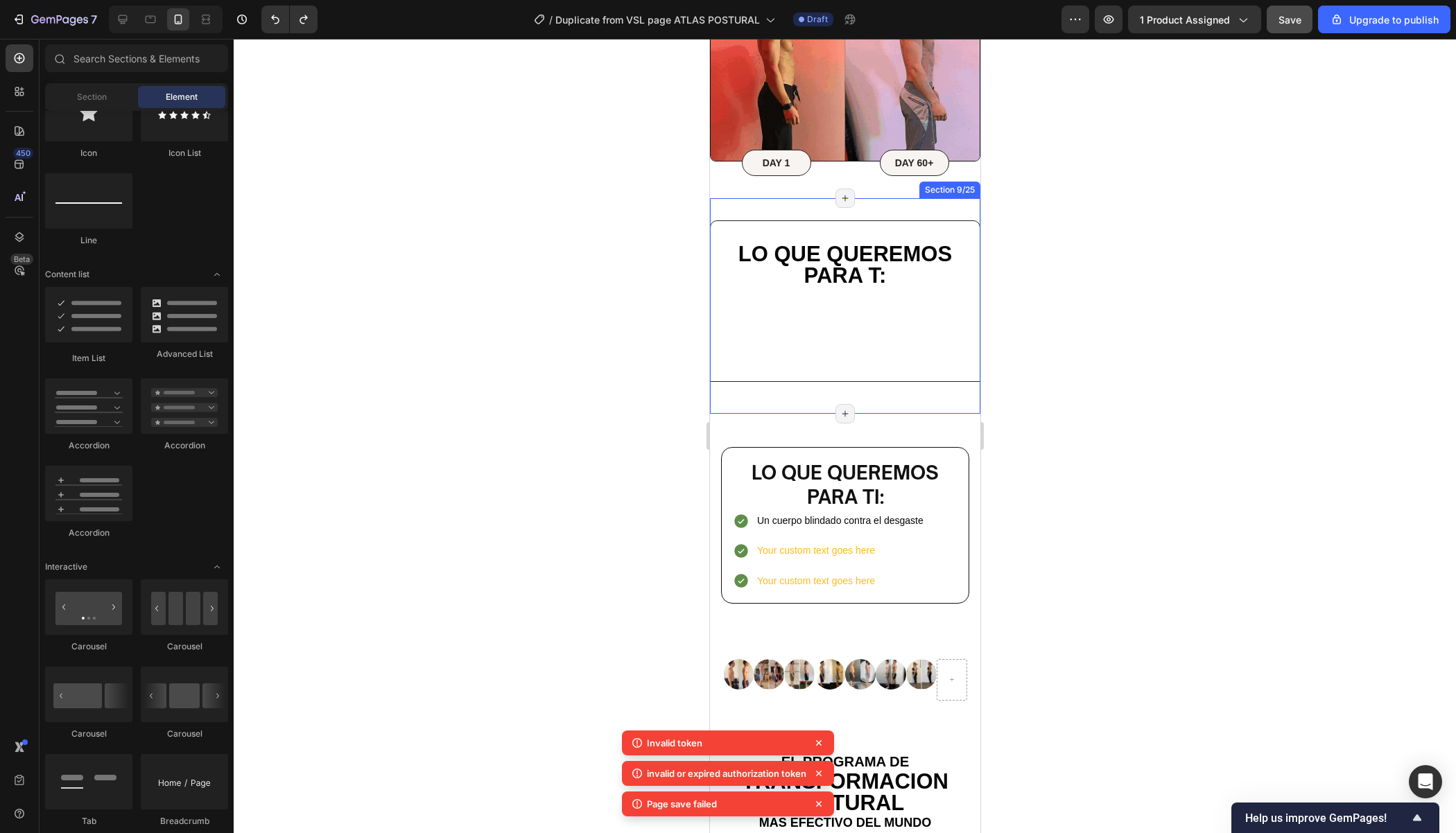
scroll to position [4557, 0]
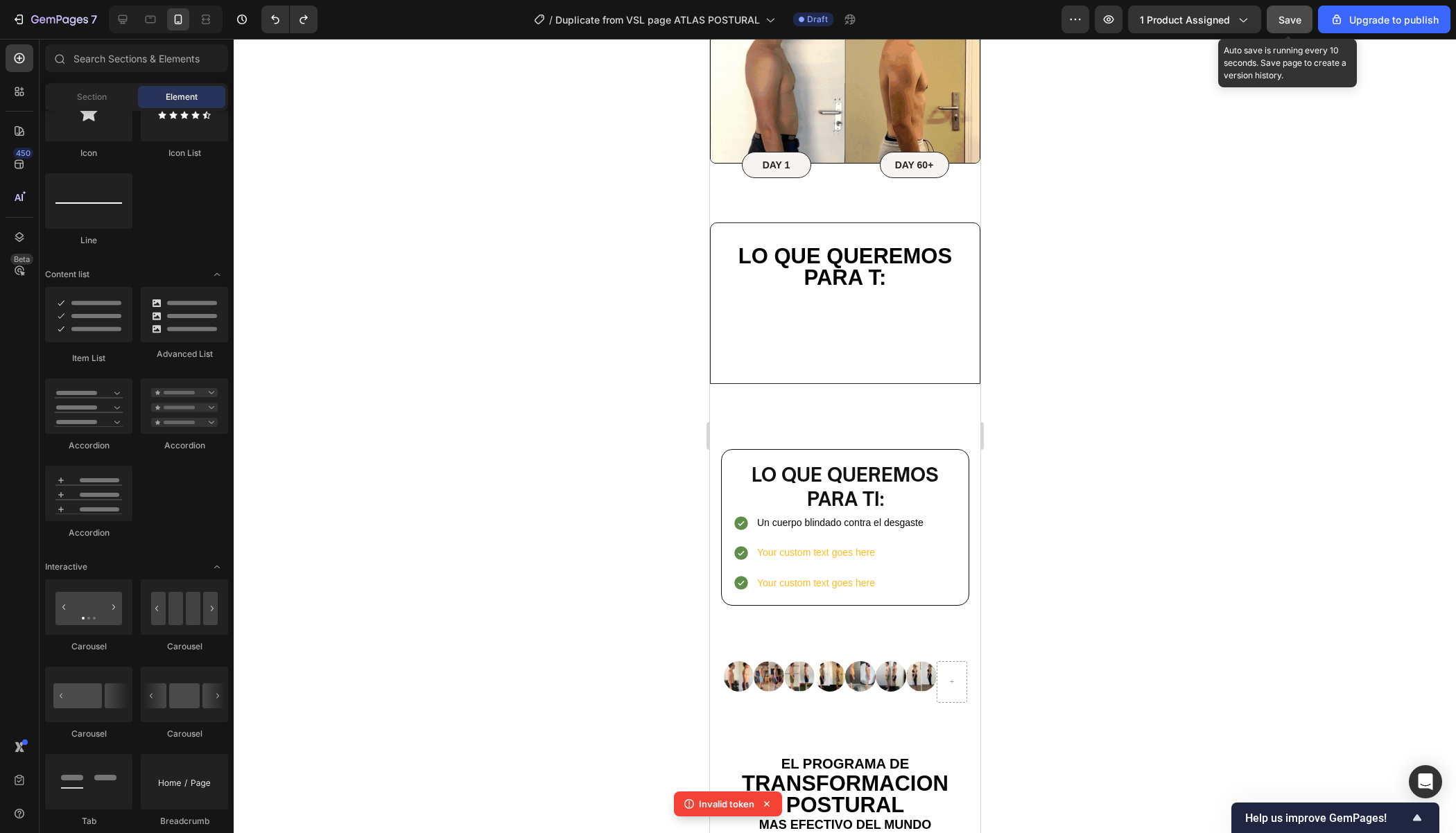
click at [1297, 17] on span "Save" at bounding box center [1290, 20] width 23 height 12
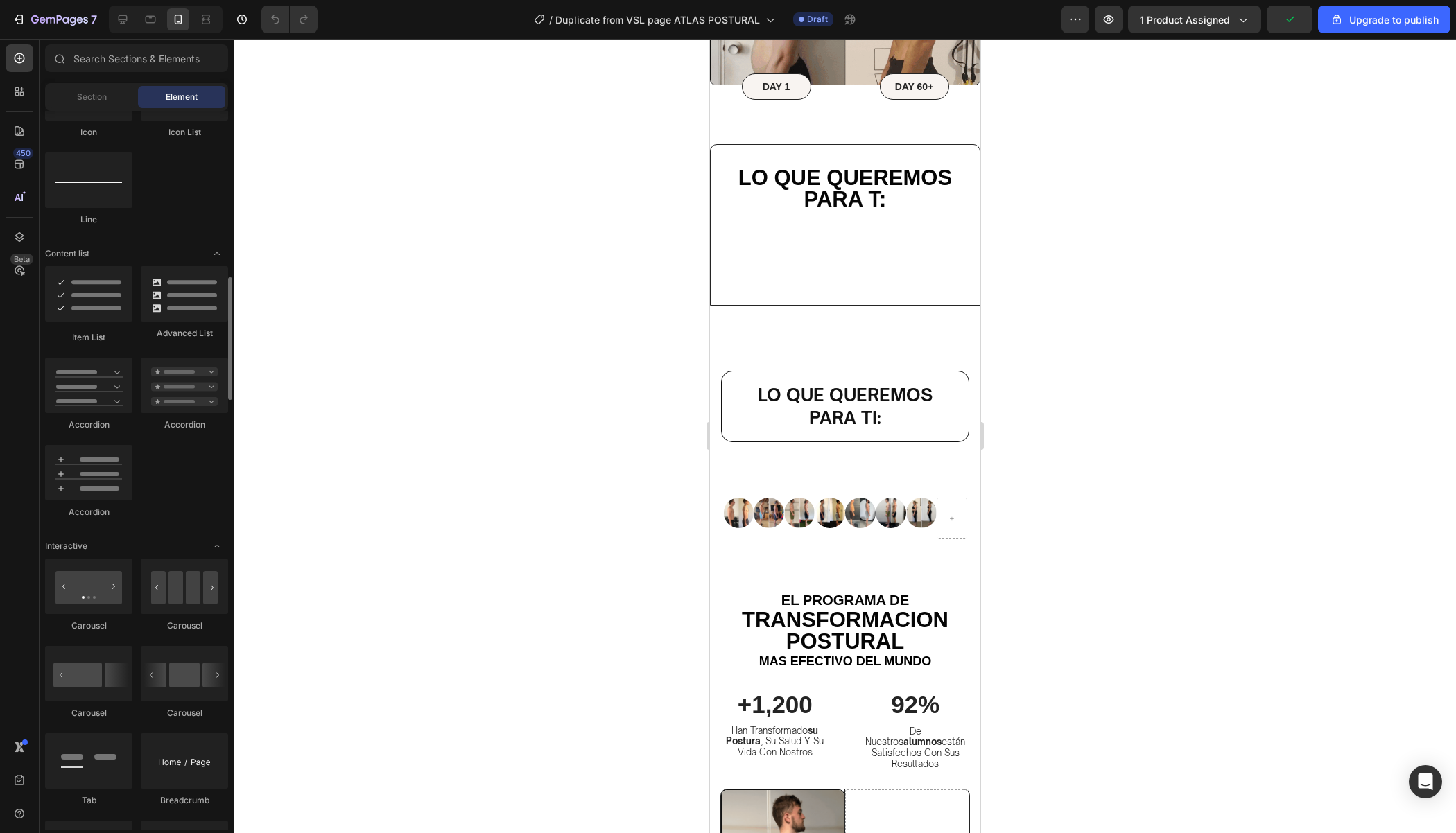
scroll to position [969, 0]
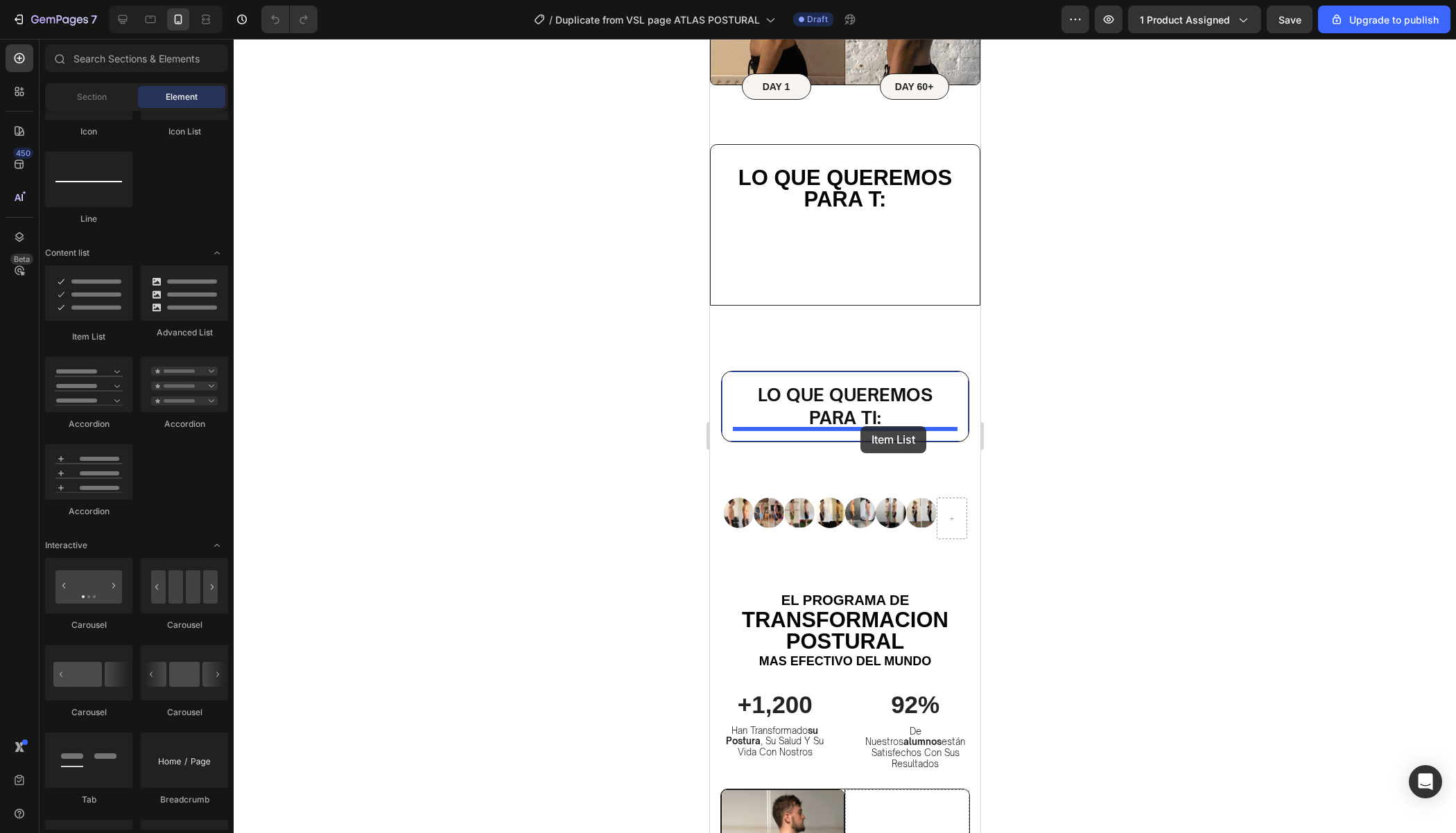
drag, startPoint x: 804, startPoint y: 348, endPoint x: 1800, endPoint y: 445, distance: 1000.7
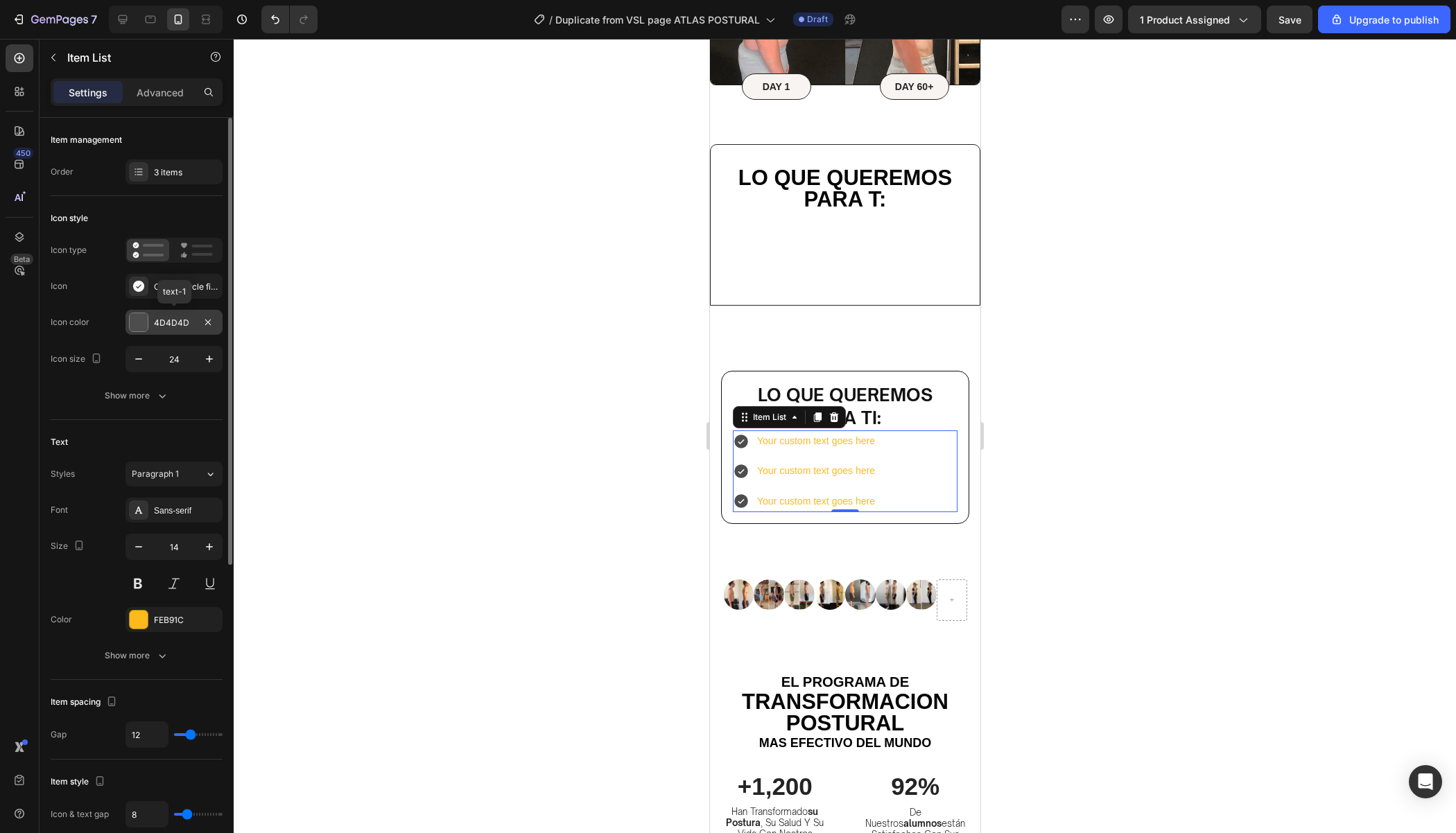
click at [143, 330] on div at bounding box center [139, 322] width 20 height 20
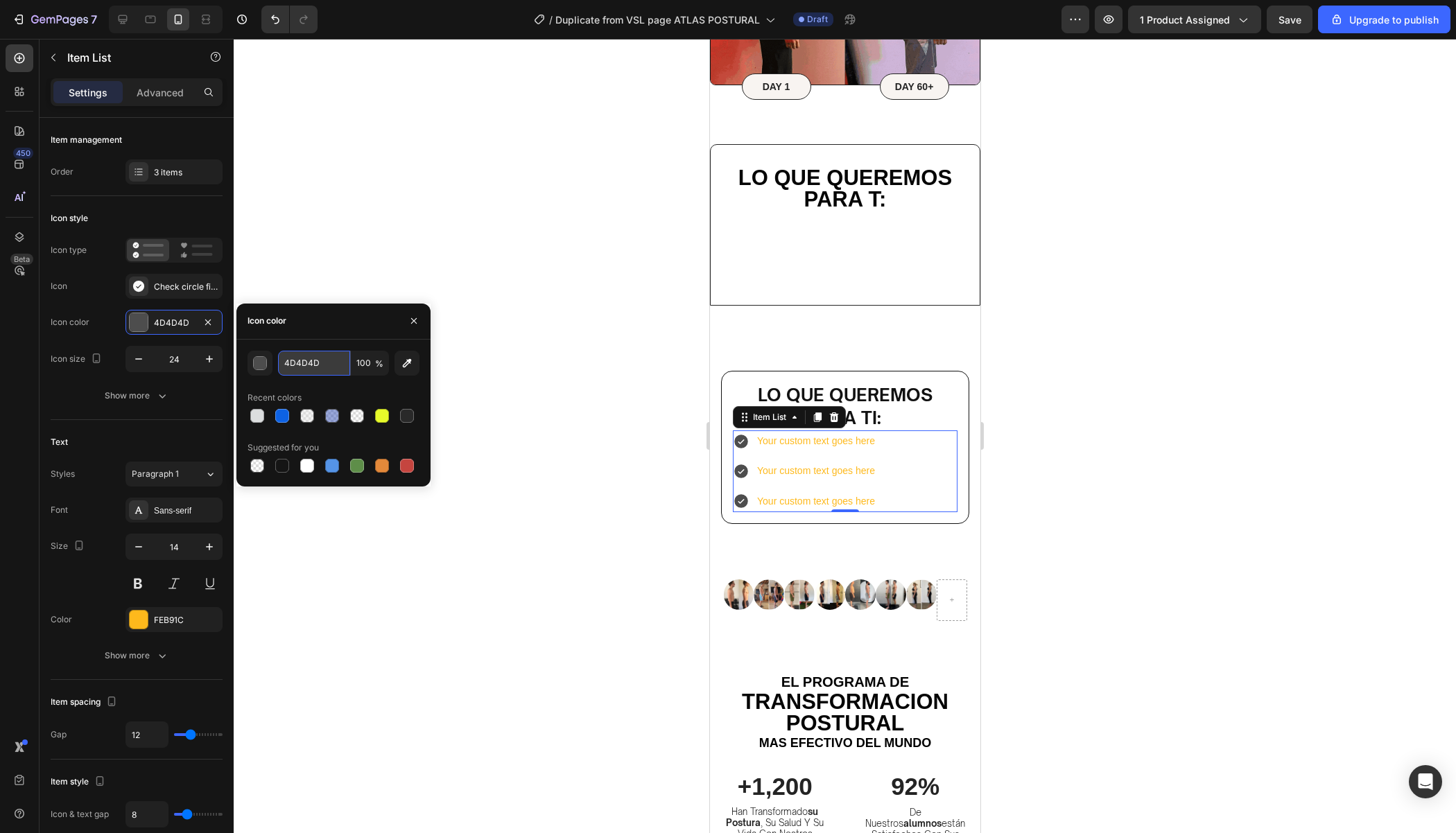
click at [296, 366] on input "4D4D4D" at bounding box center [314, 363] width 72 height 25
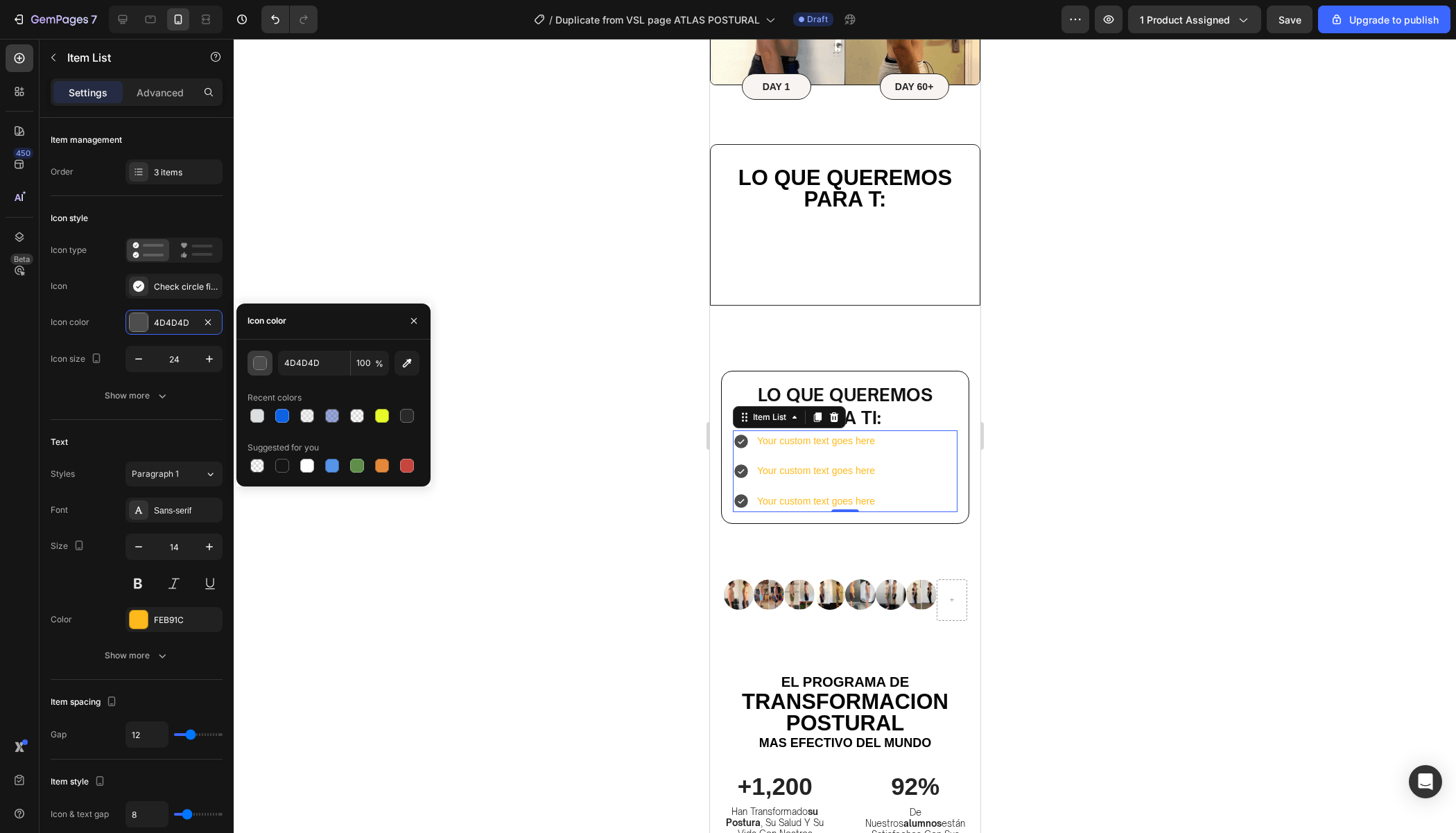
click at [272, 365] on button "button" at bounding box center [260, 363] width 25 height 25
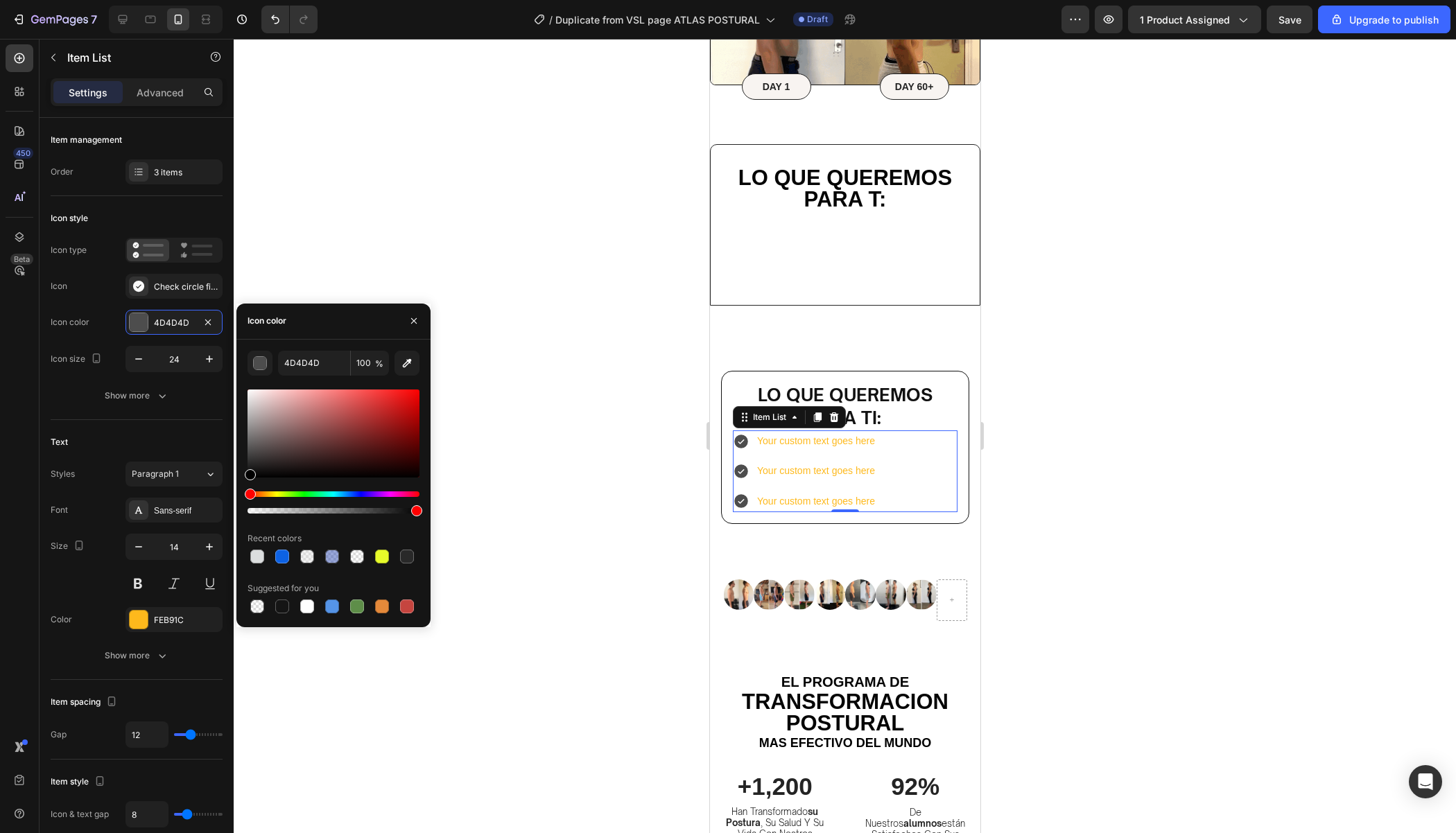
click at [296, 460] on div at bounding box center [333, 433] width 172 height 88
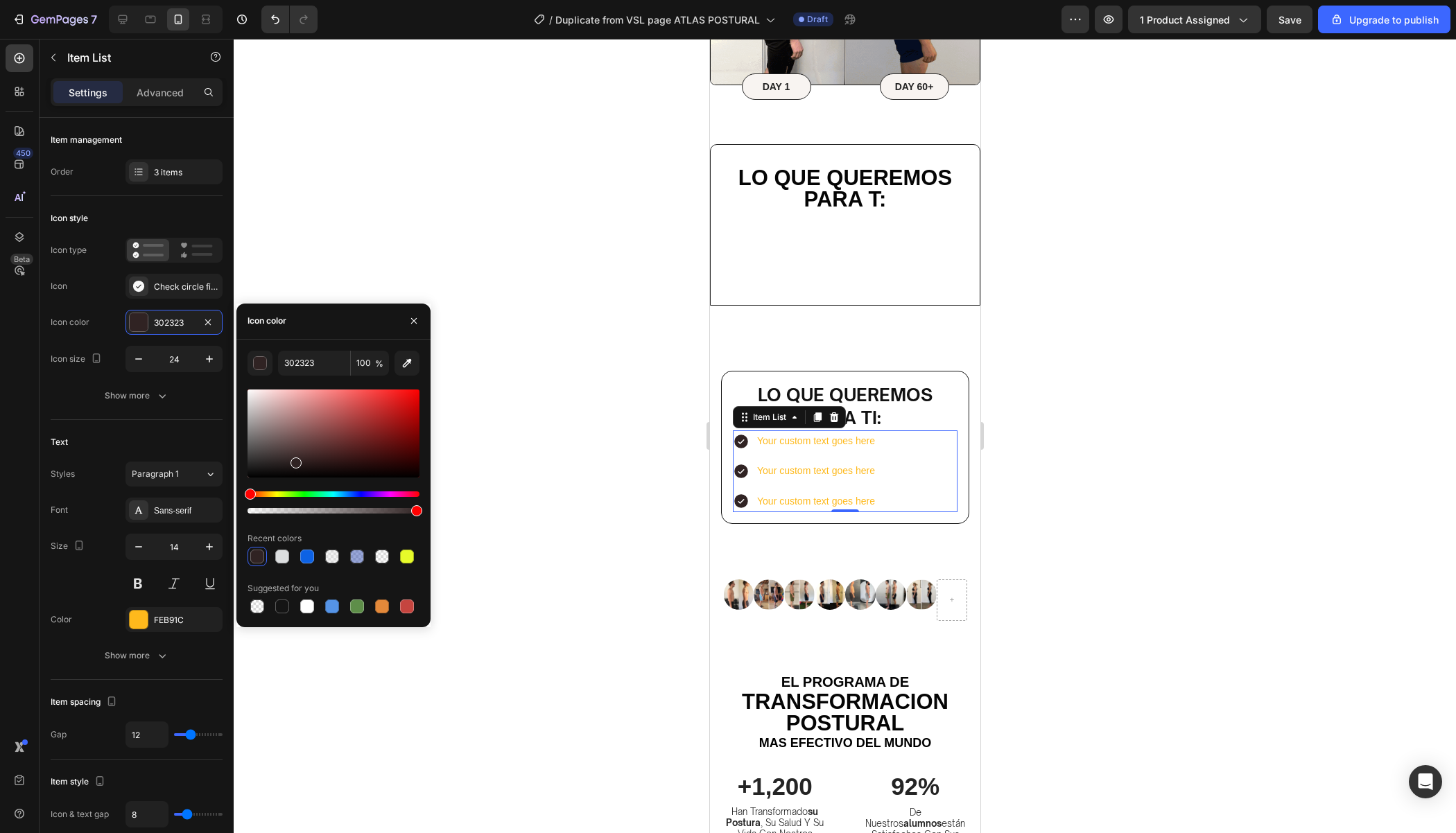
click at [296, 494] on div "Hue" at bounding box center [333, 494] width 172 height 6
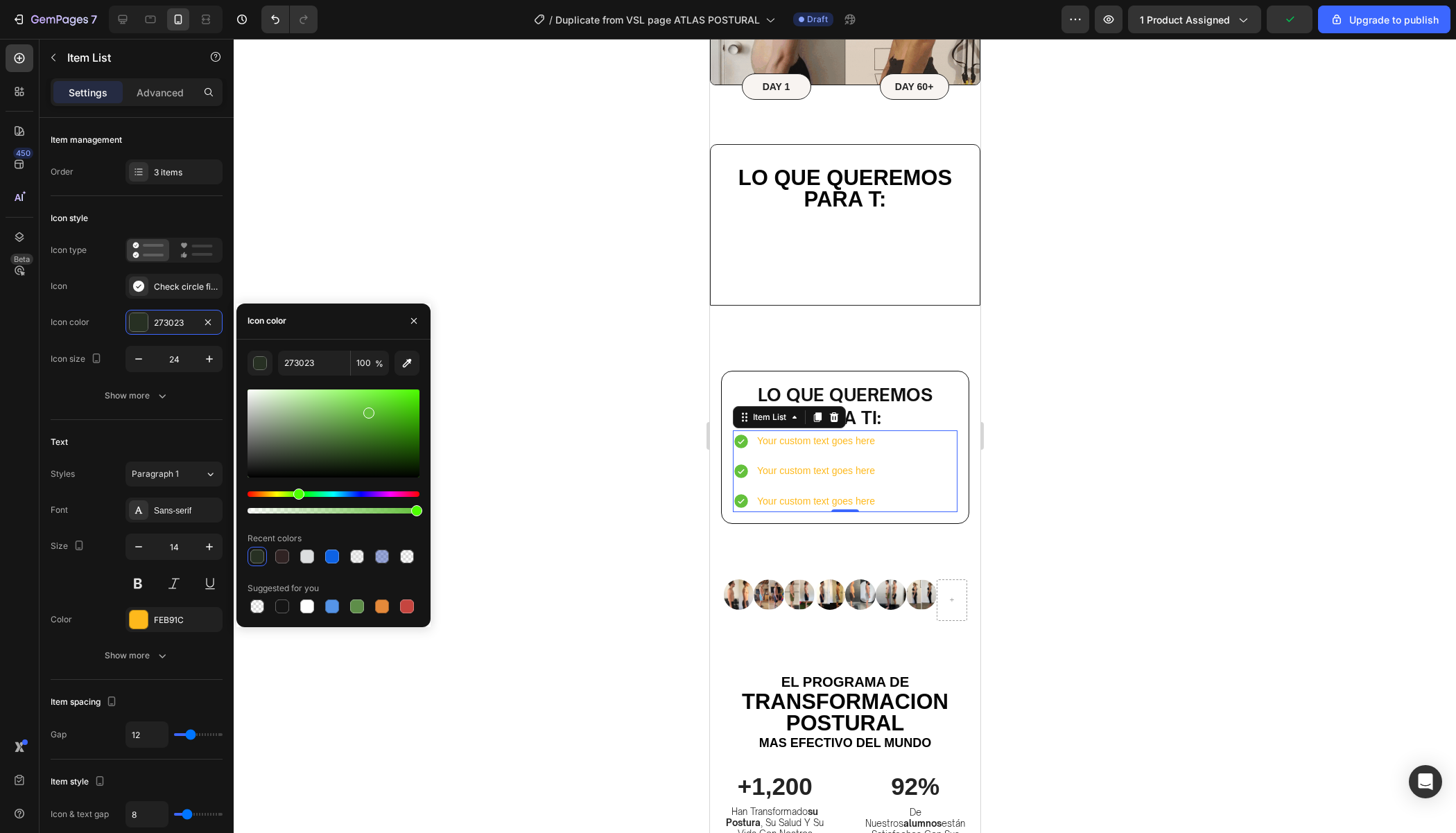
drag, startPoint x: 330, startPoint y: 440, endPoint x: 367, endPoint y: 411, distance: 47.0
click at [367, 411] on div at bounding box center [369, 413] width 11 height 11
drag, startPoint x: 371, startPoint y: 409, endPoint x: 400, endPoint y: 403, distance: 29.6
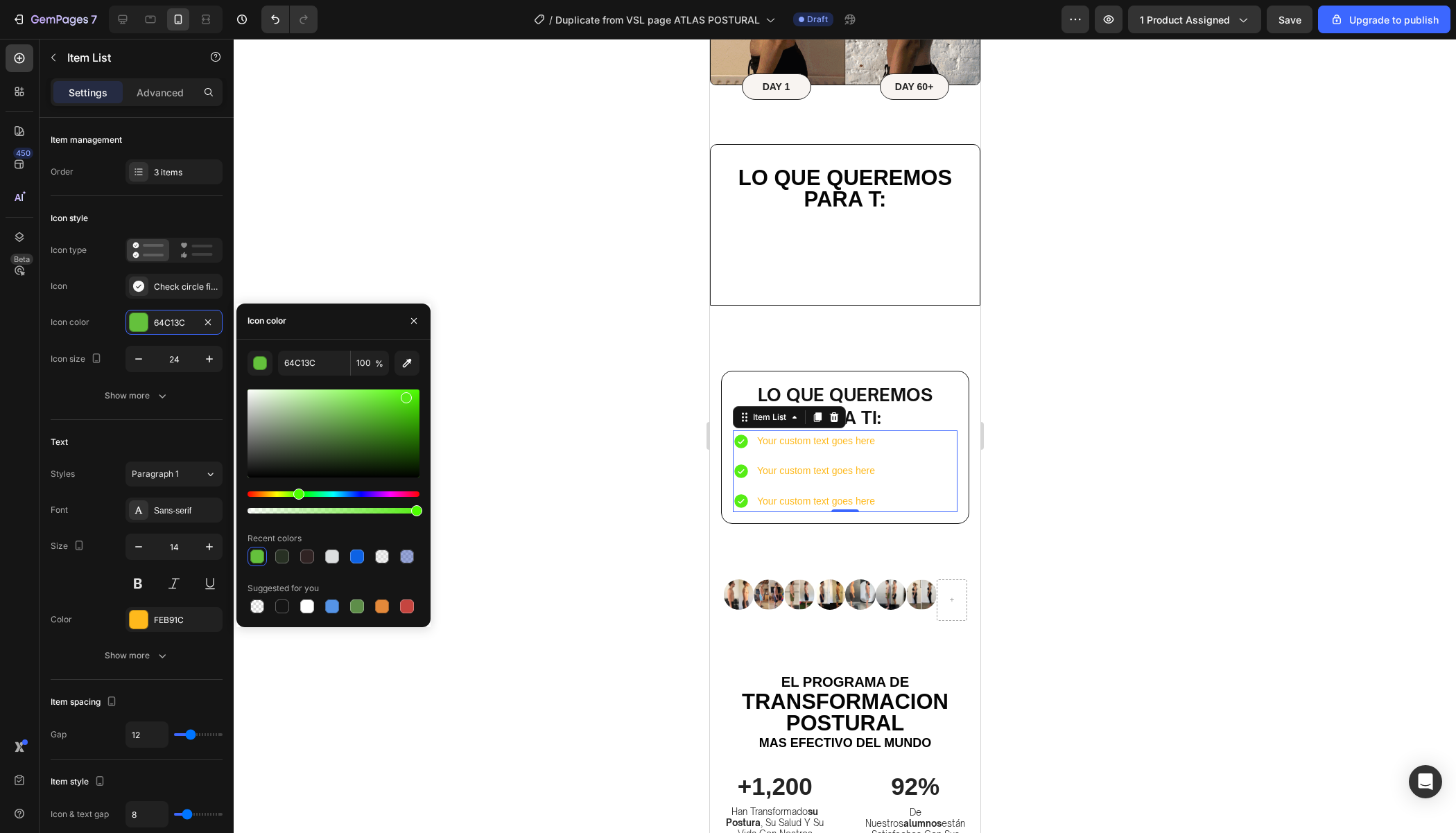
click at [403, 403] on div at bounding box center [406, 398] width 11 height 11
type input "4FD615"
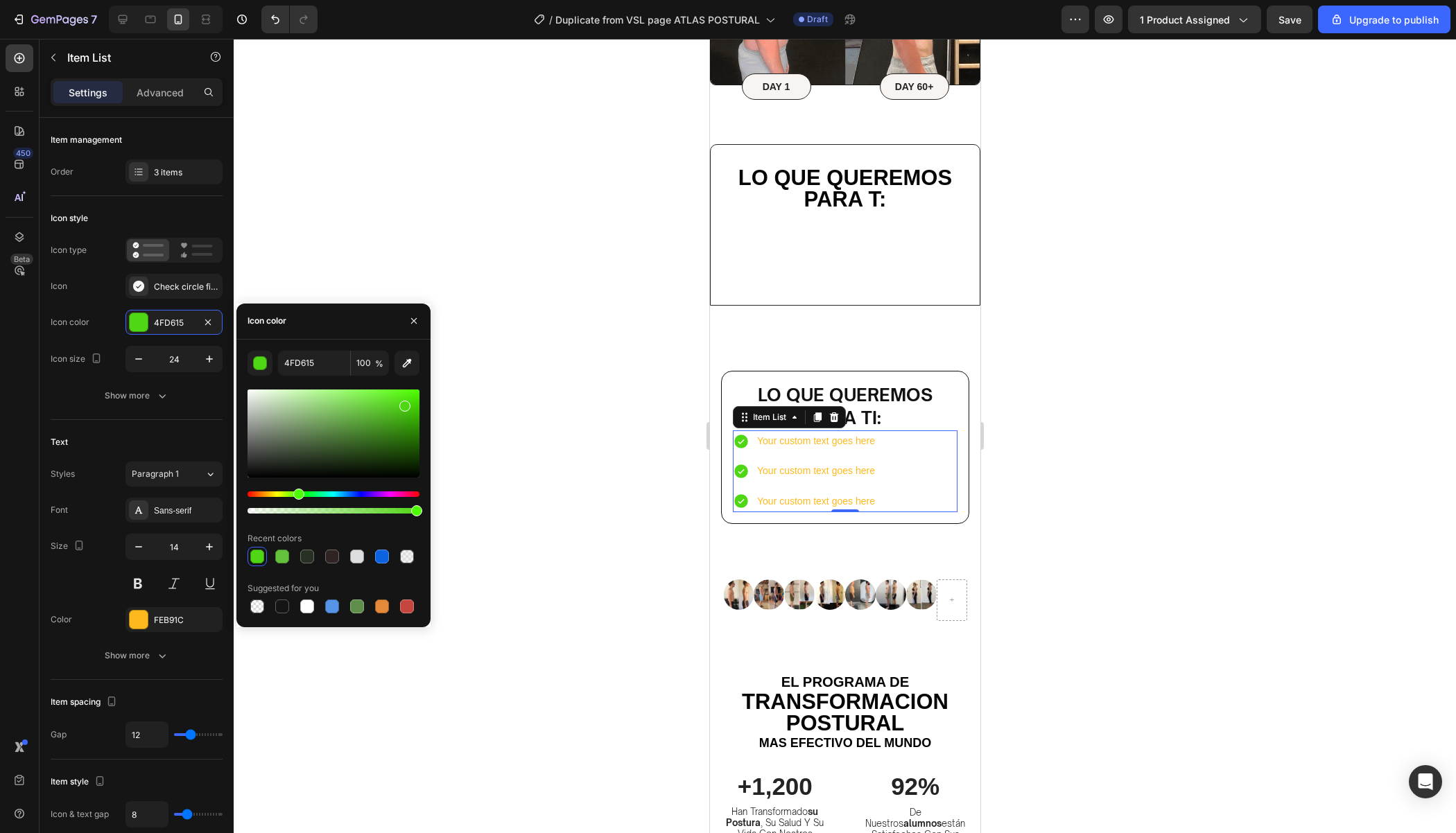
click at [296, 496] on div "Hue" at bounding box center [299, 494] width 11 height 11
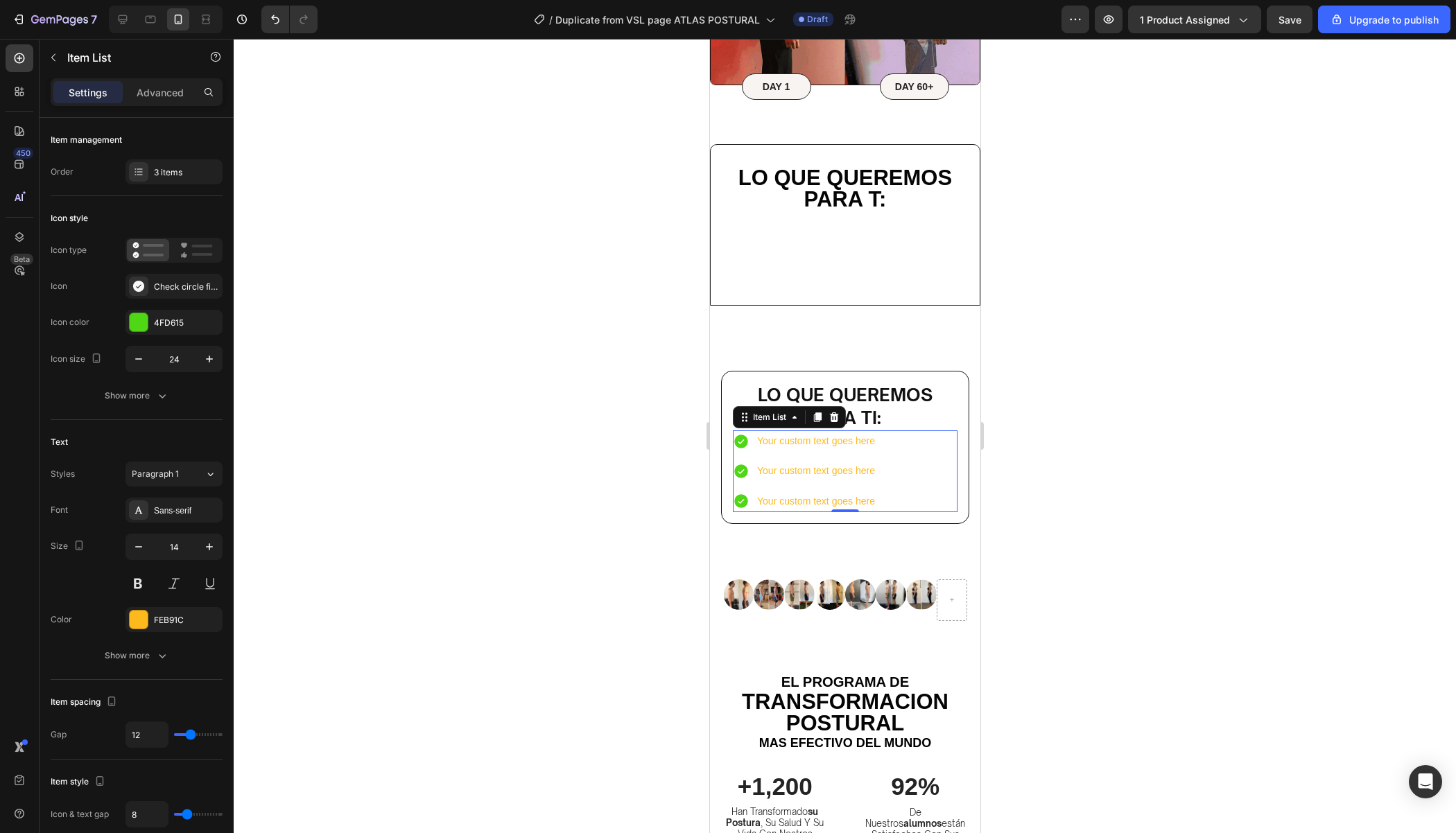
click at [1130, 371] on div at bounding box center [844, 436] width 1222 height 794
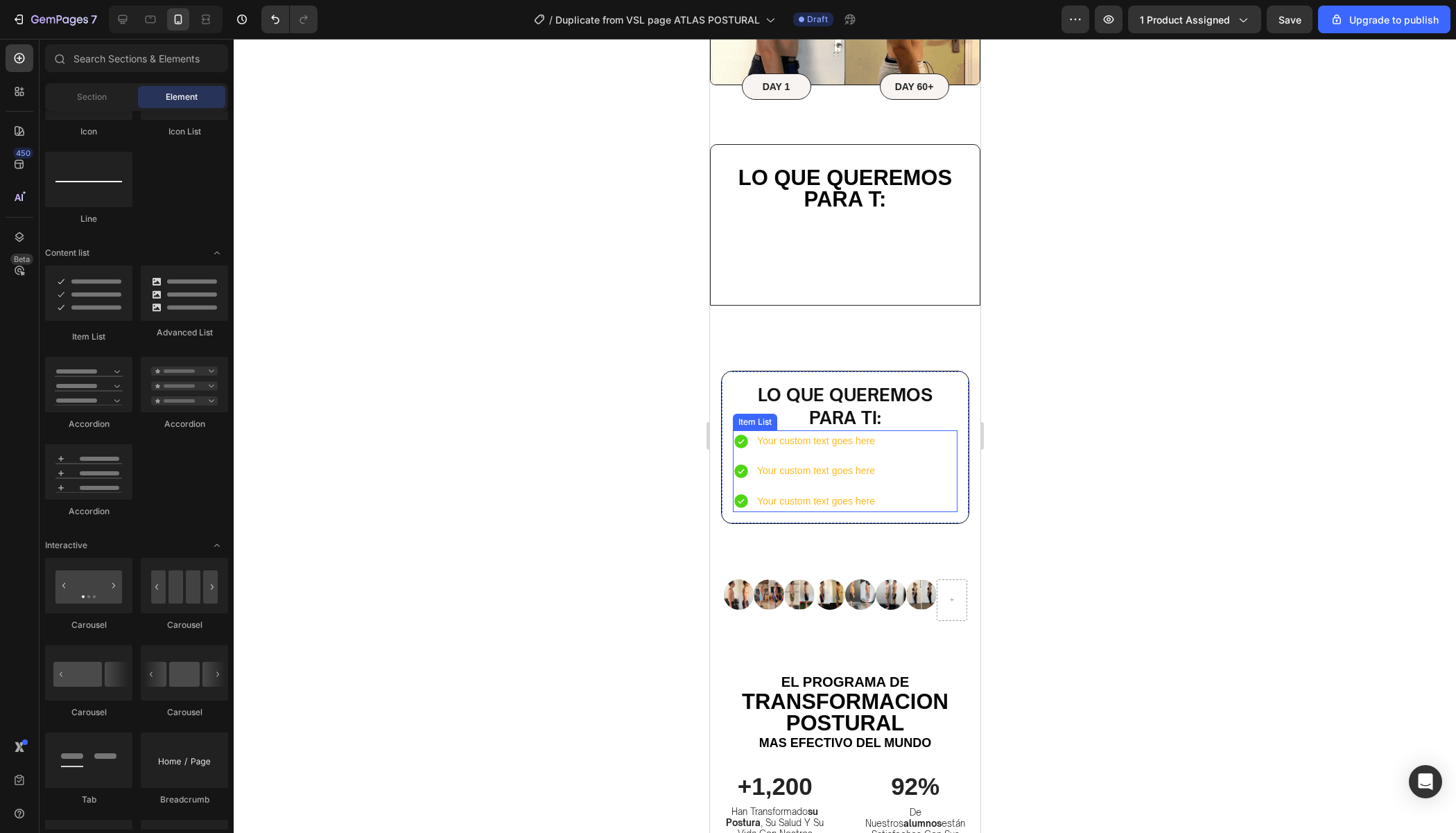
click at [903, 443] on div "Your custom text goes here Your custom text goes here Your custom text goes here" at bounding box center [844, 471] width 225 height 82
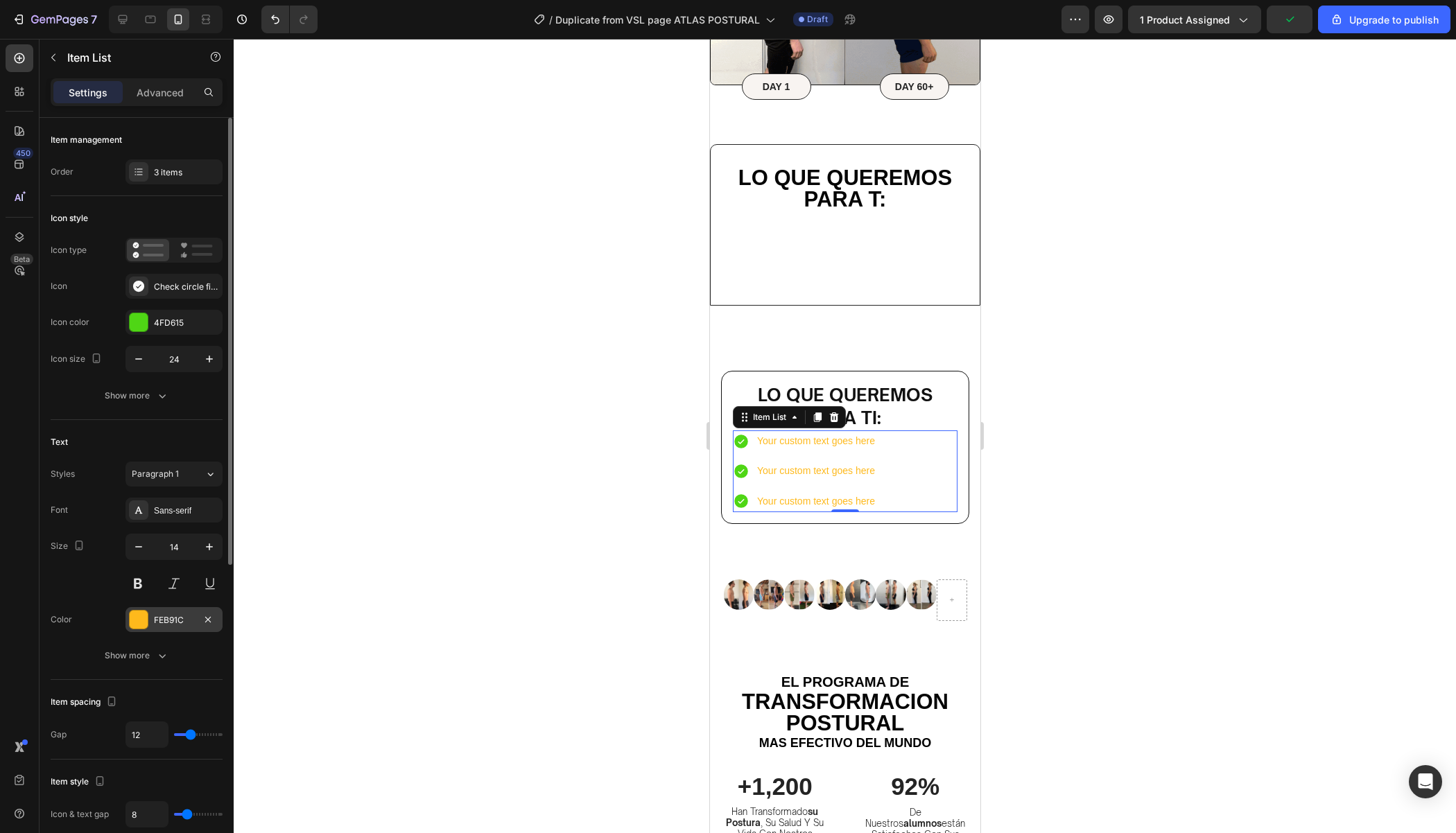
click at [162, 616] on div "FEB91C" at bounding box center [173, 620] width 40 height 13
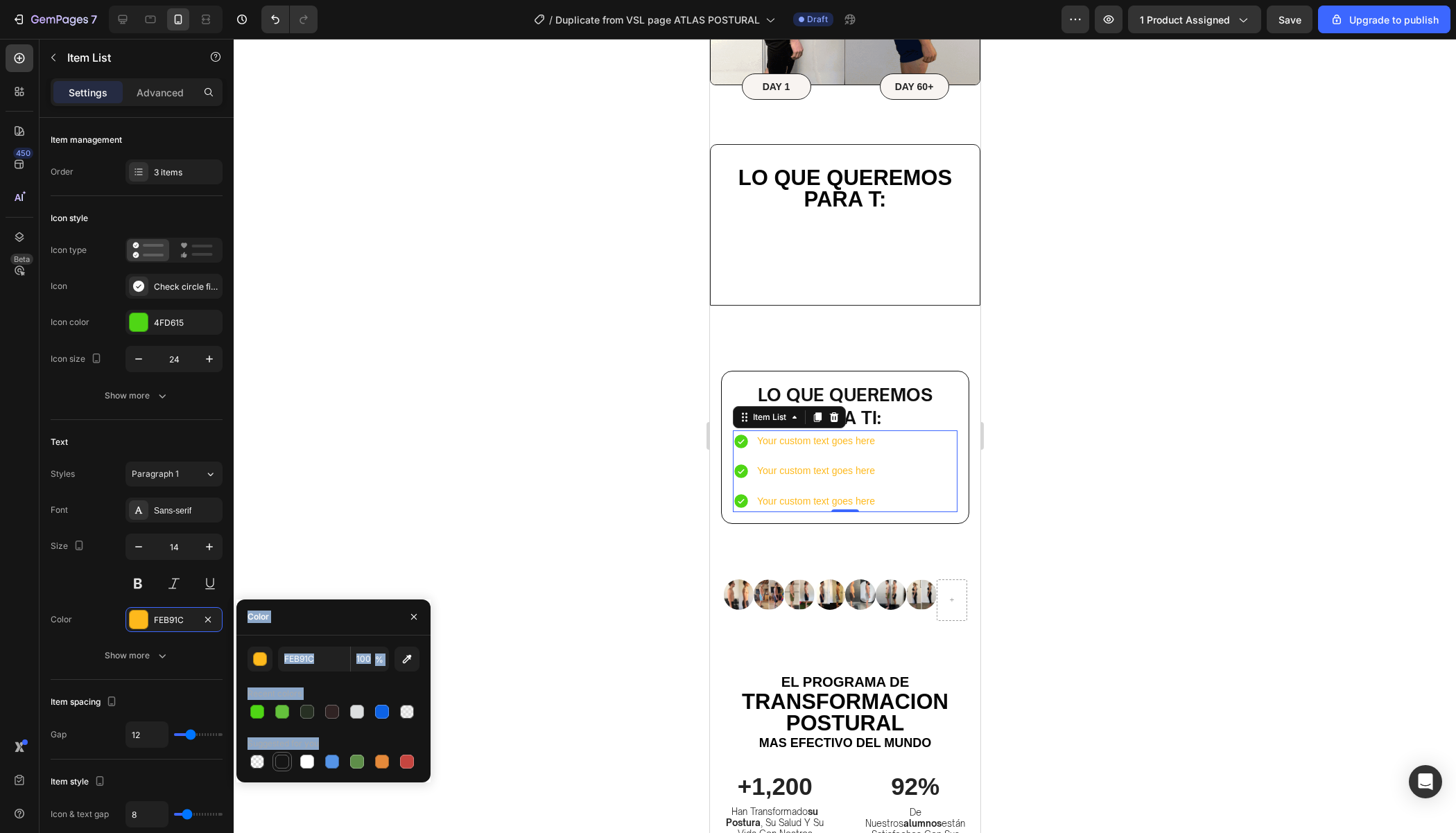
click at [279, 766] on div at bounding box center [282, 762] width 14 height 14
type input "151515"
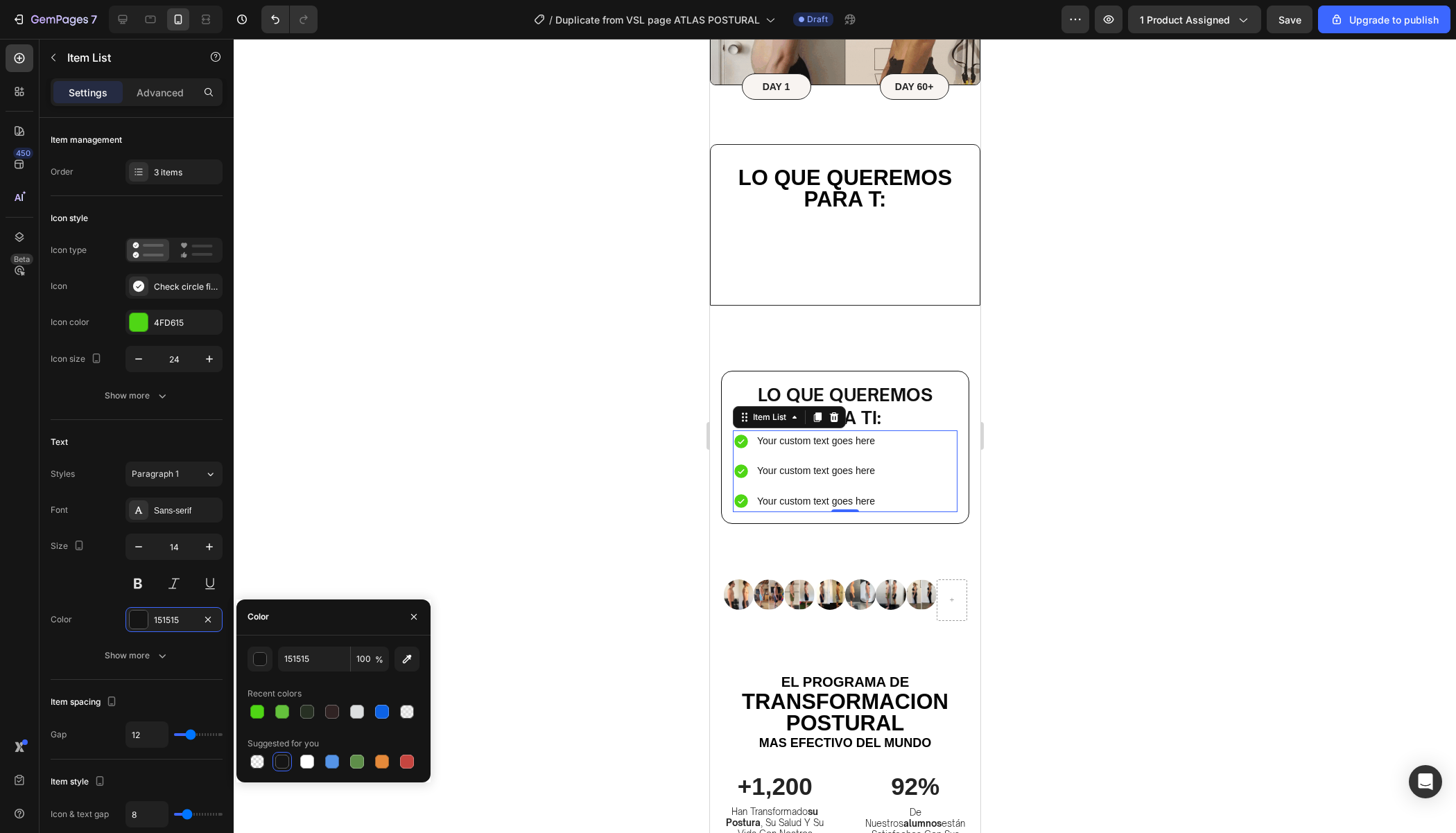
click at [1171, 436] on div at bounding box center [844, 436] width 1222 height 794
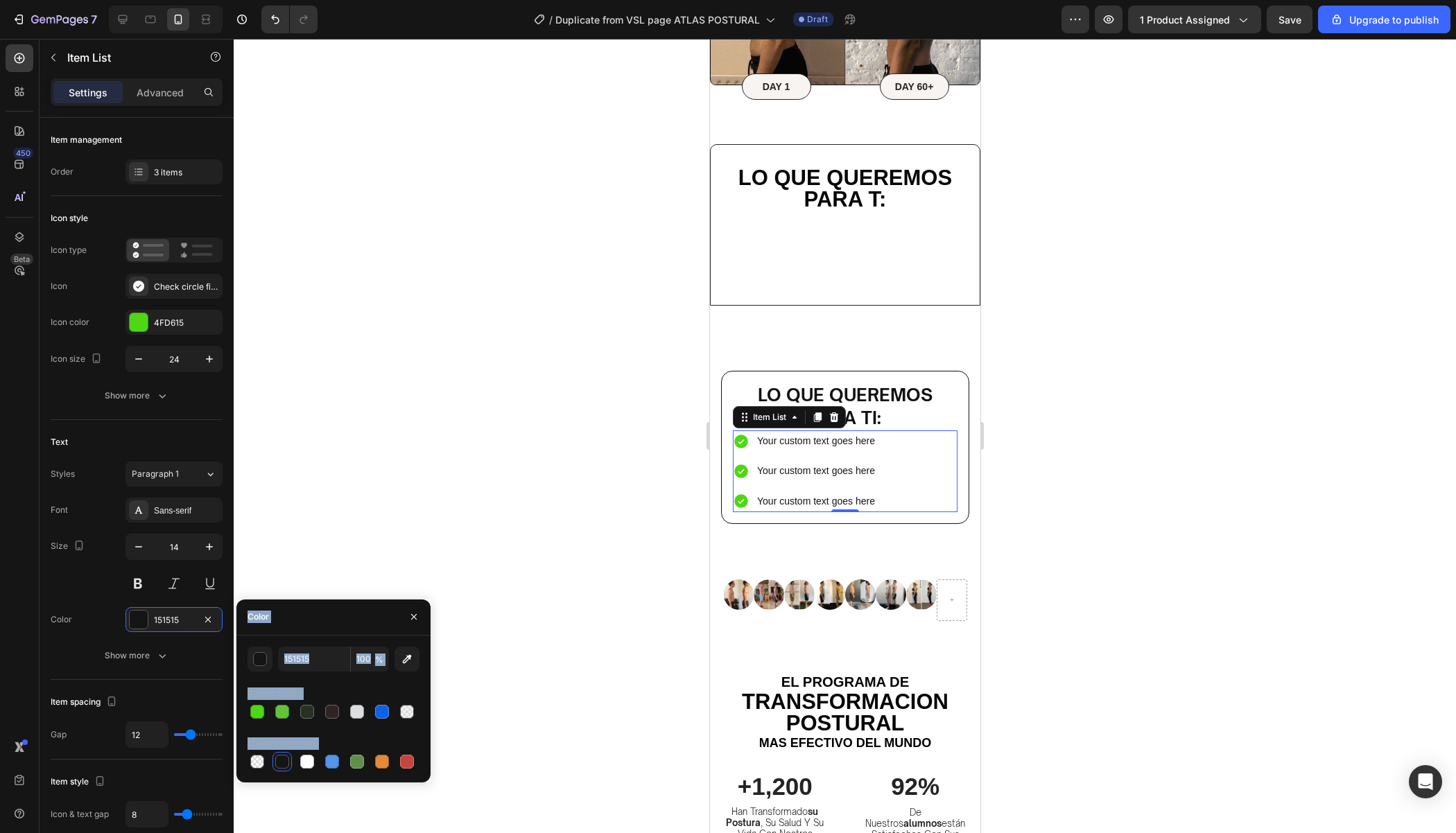
click at [1170, 436] on div at bounding box center [844, 436] width 1222 height 794
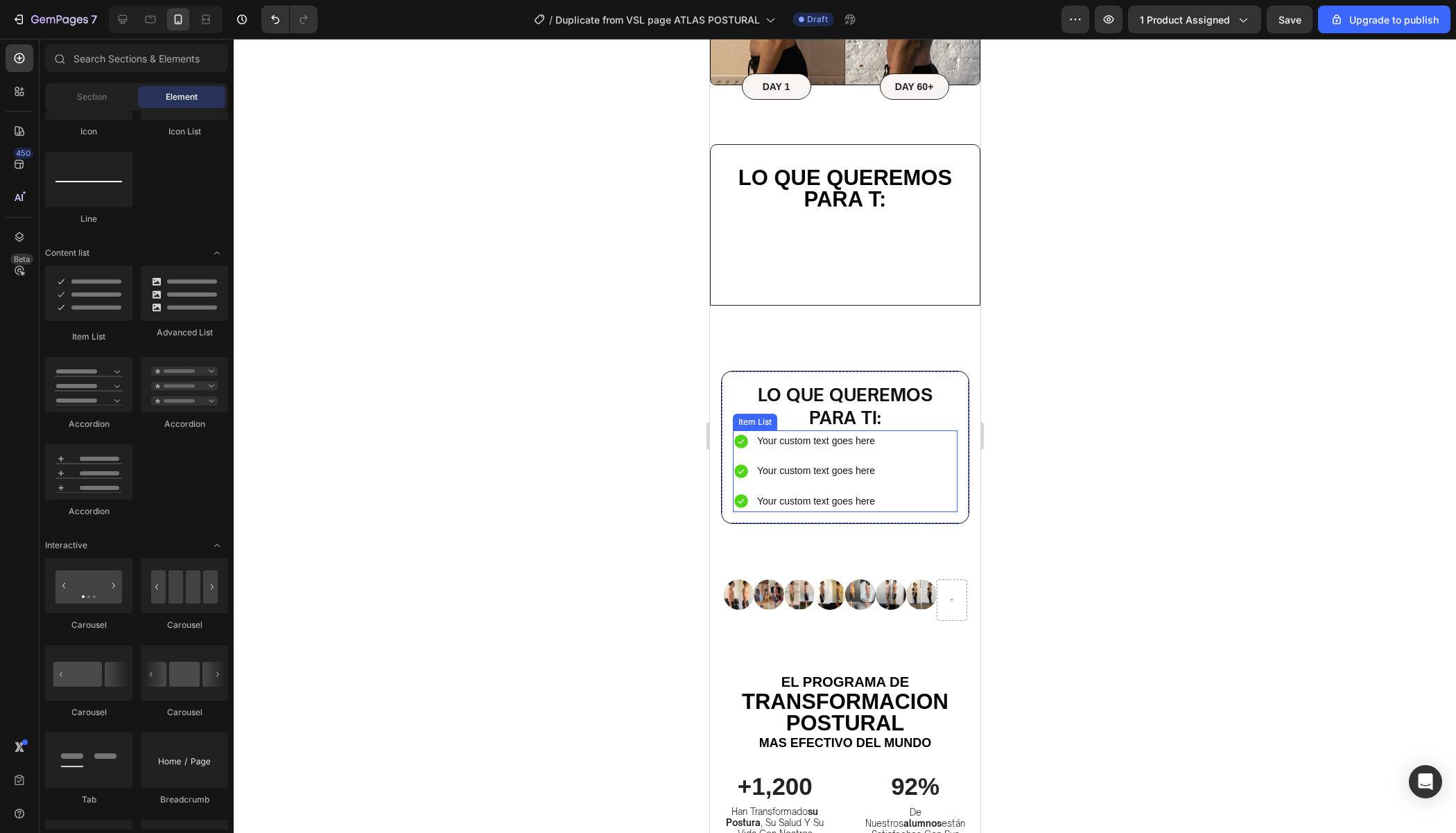
click at [842, 440] on div "Your custom text goes here" at bounding box center [815, 441] width 122 height 21
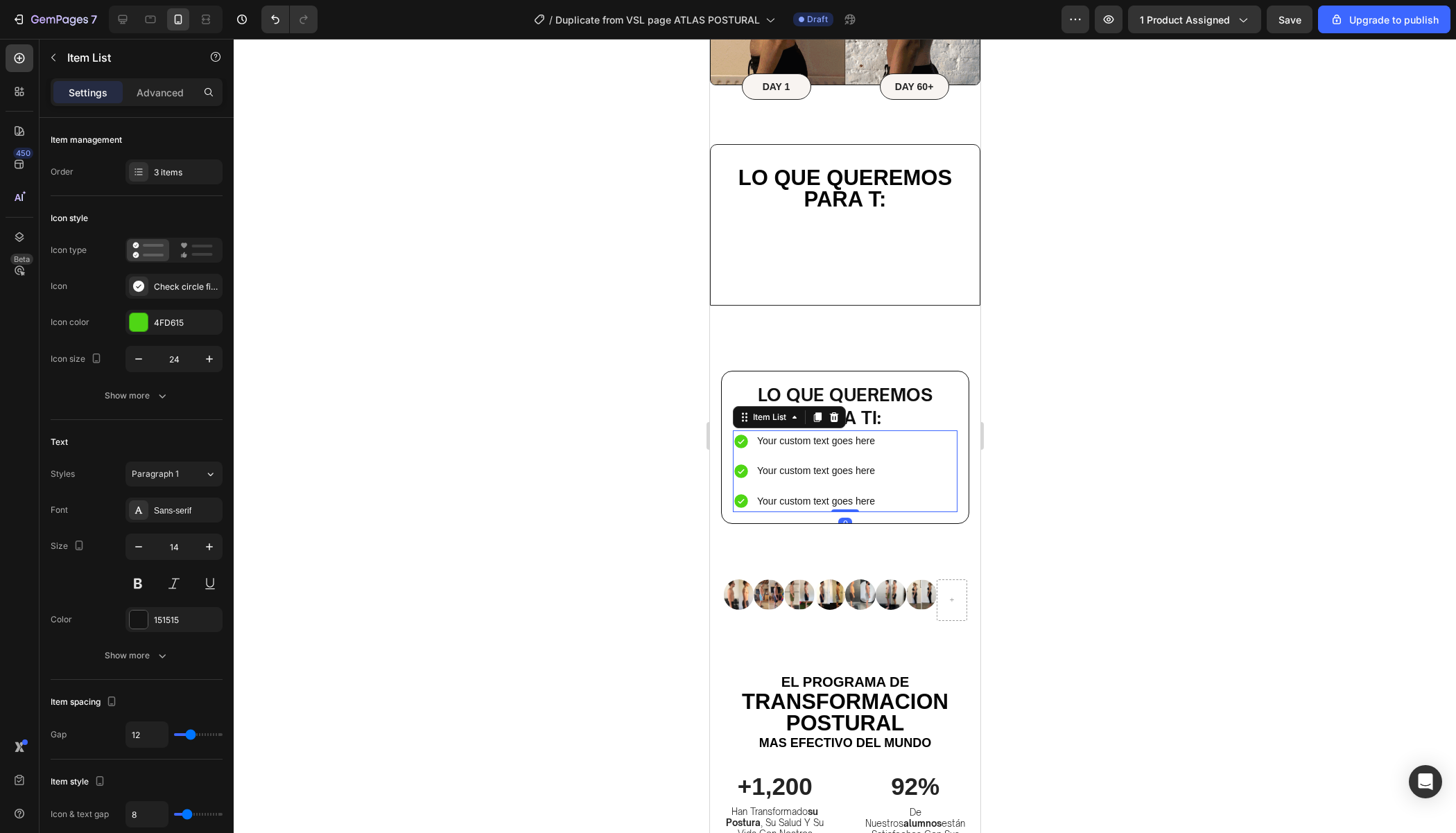
click at [958, 459] on div "Lo que queremos para ti: Heading Your custom text goes here Your custom text go…" at bounding box center [844, 448] width 248 height 153
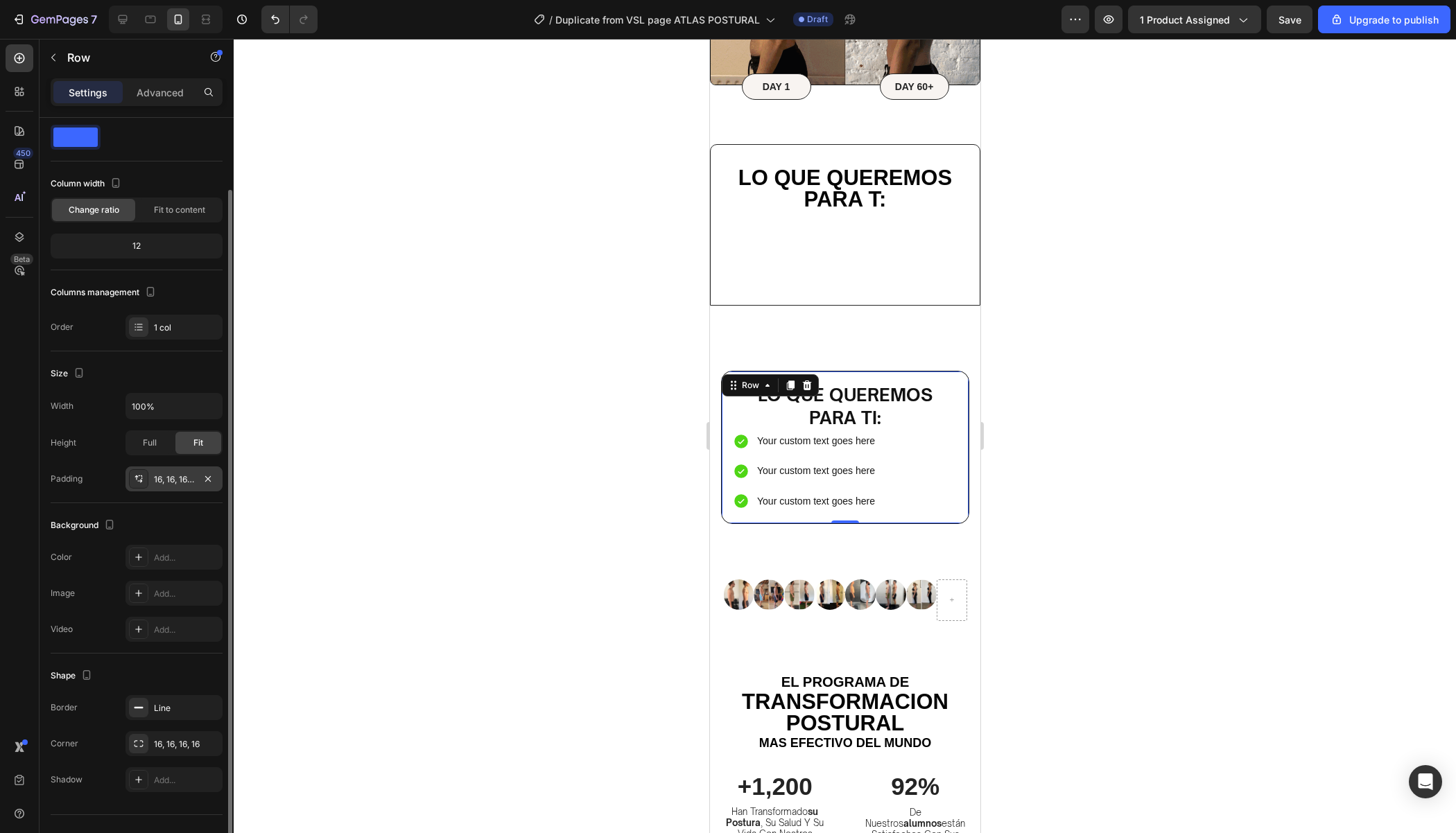
scroll to position [52, 0]
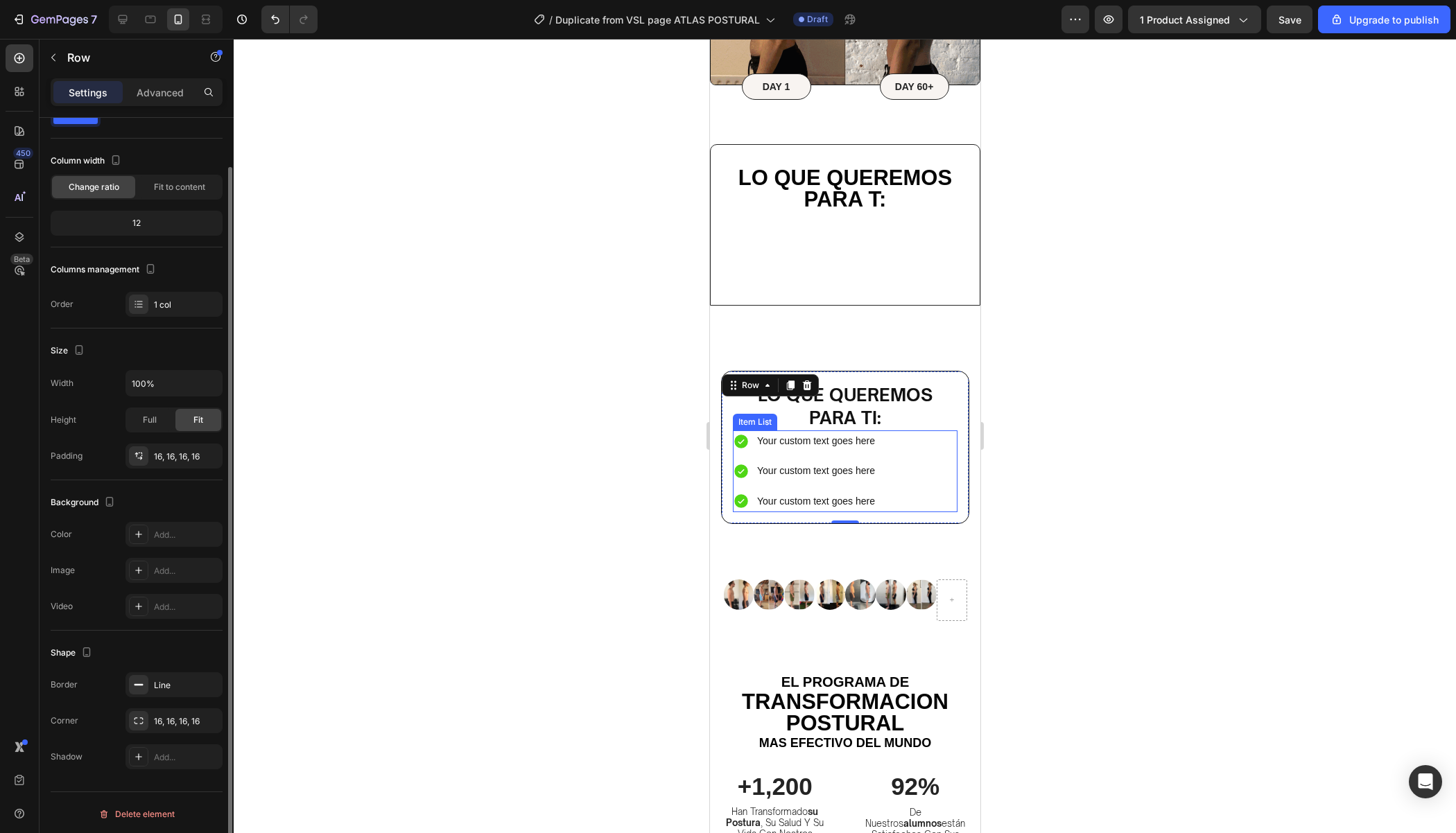
click at [935, 452] on div "Your custom text goes here Your custom text goes here Your custom text goes here" at bounding box center [844, 471] width 225 height 82
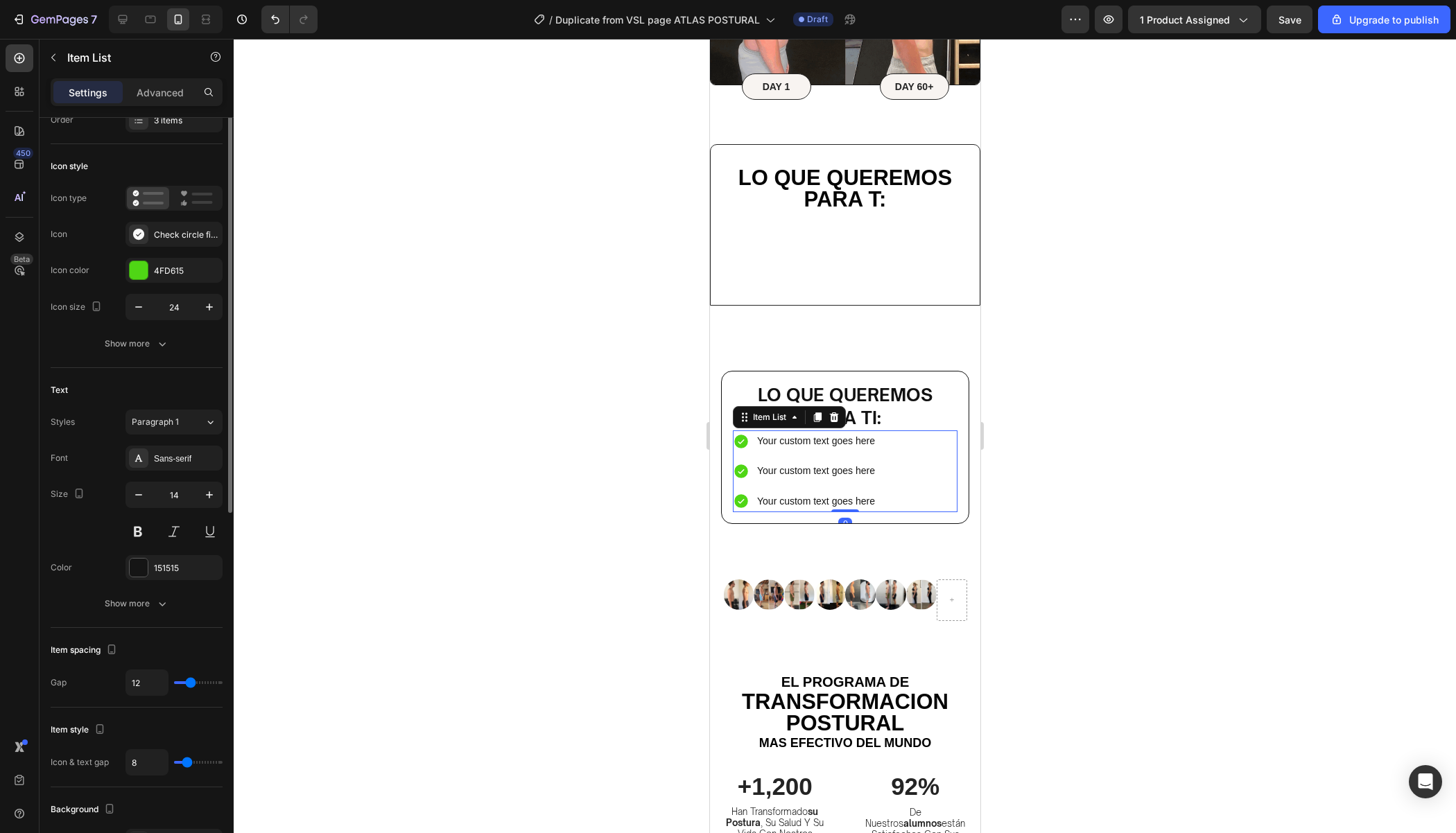
scroll to position [0, 0]
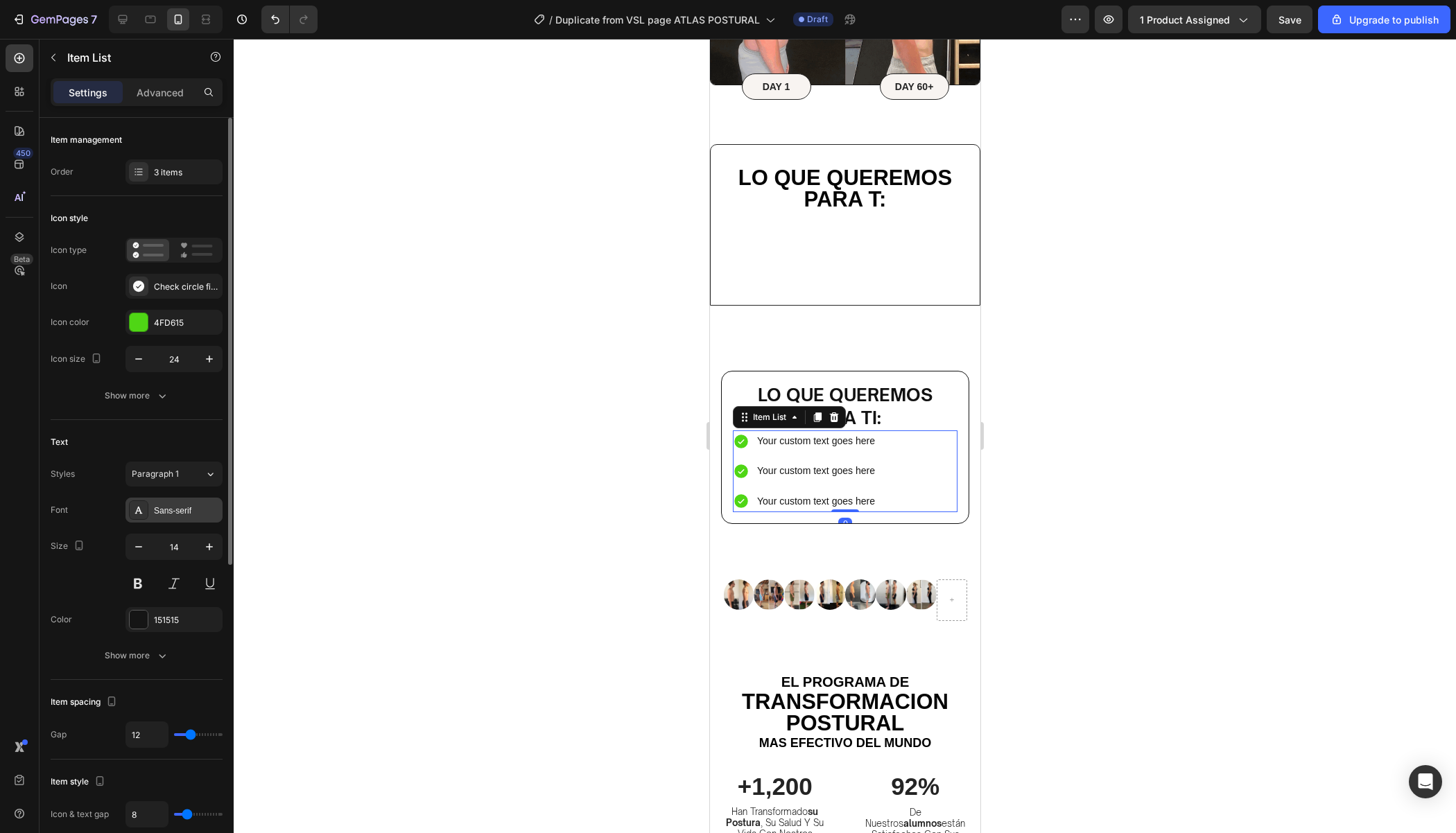
click at [192, 509] on div "Sans-serif" at bounding box center [186, 511] width 65 height 13
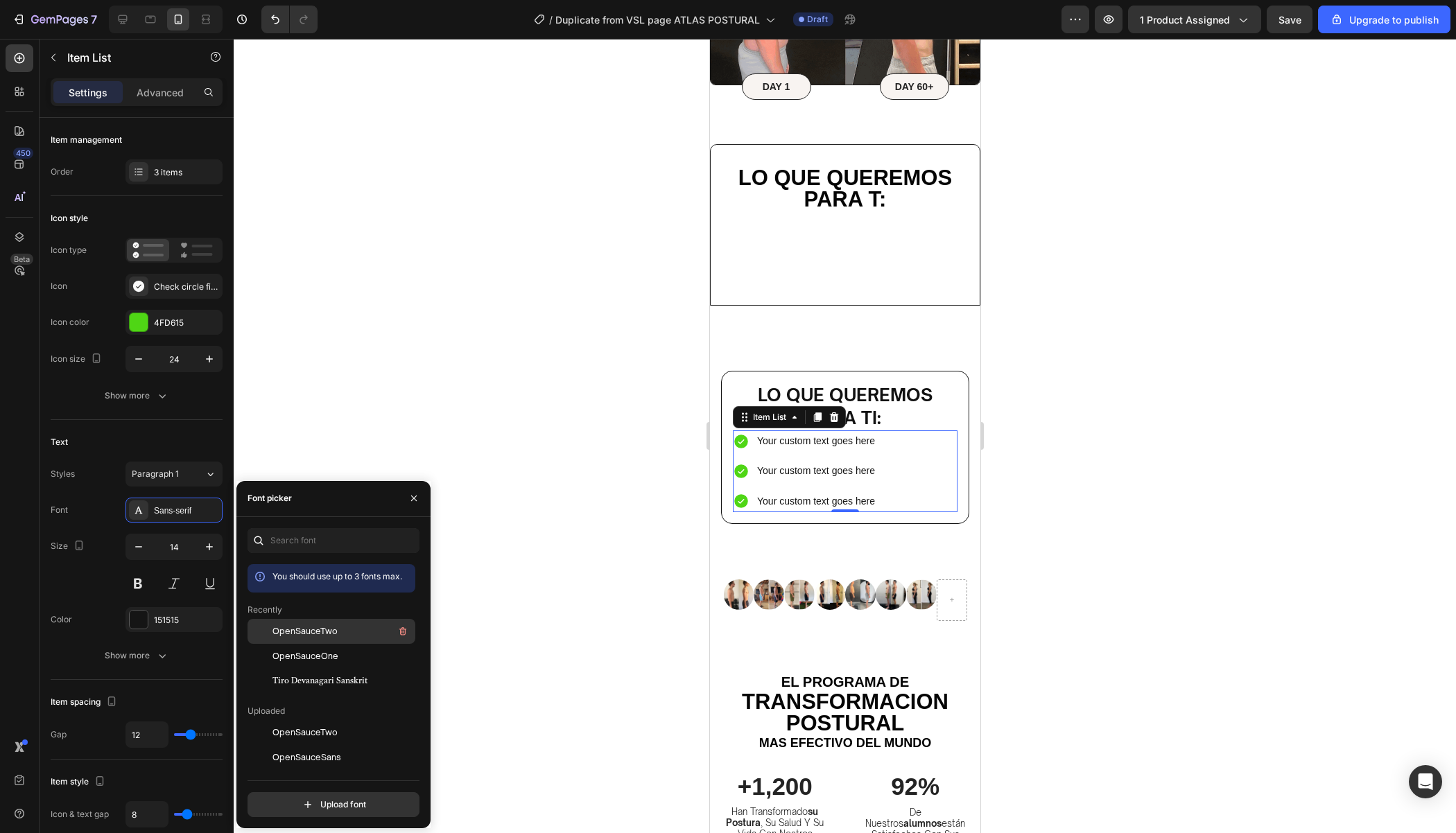
click at [308, 634] on span "OpenSauceTwo" at bounding box center [305, 631] width 65 height 13
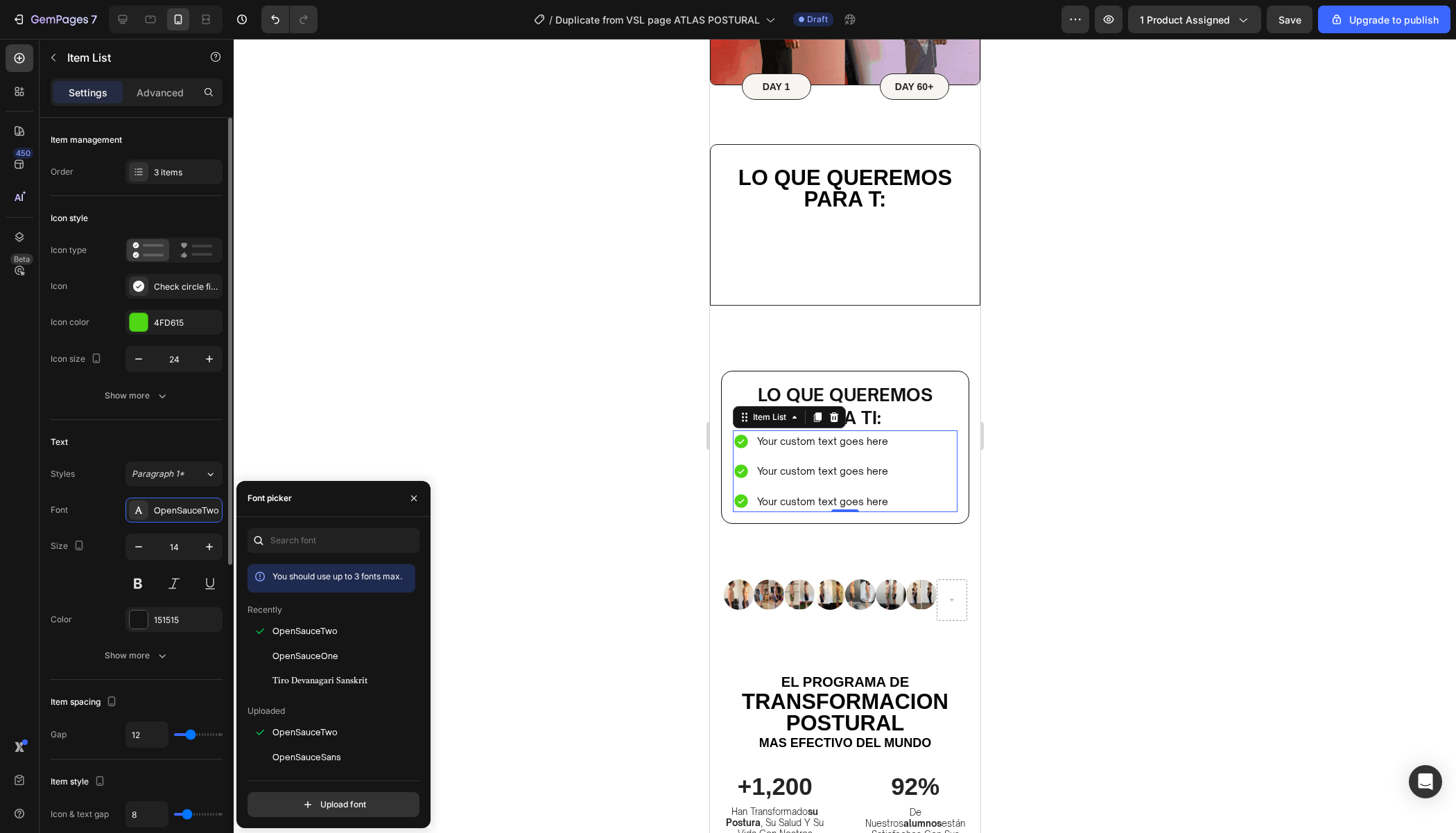
click at [143, 407] on div "Icon style Icon type Icon Check circle filled Icon color 4FD615 Icon size 24 Sh…" at bounding box center [136, 308] width 172 height 224
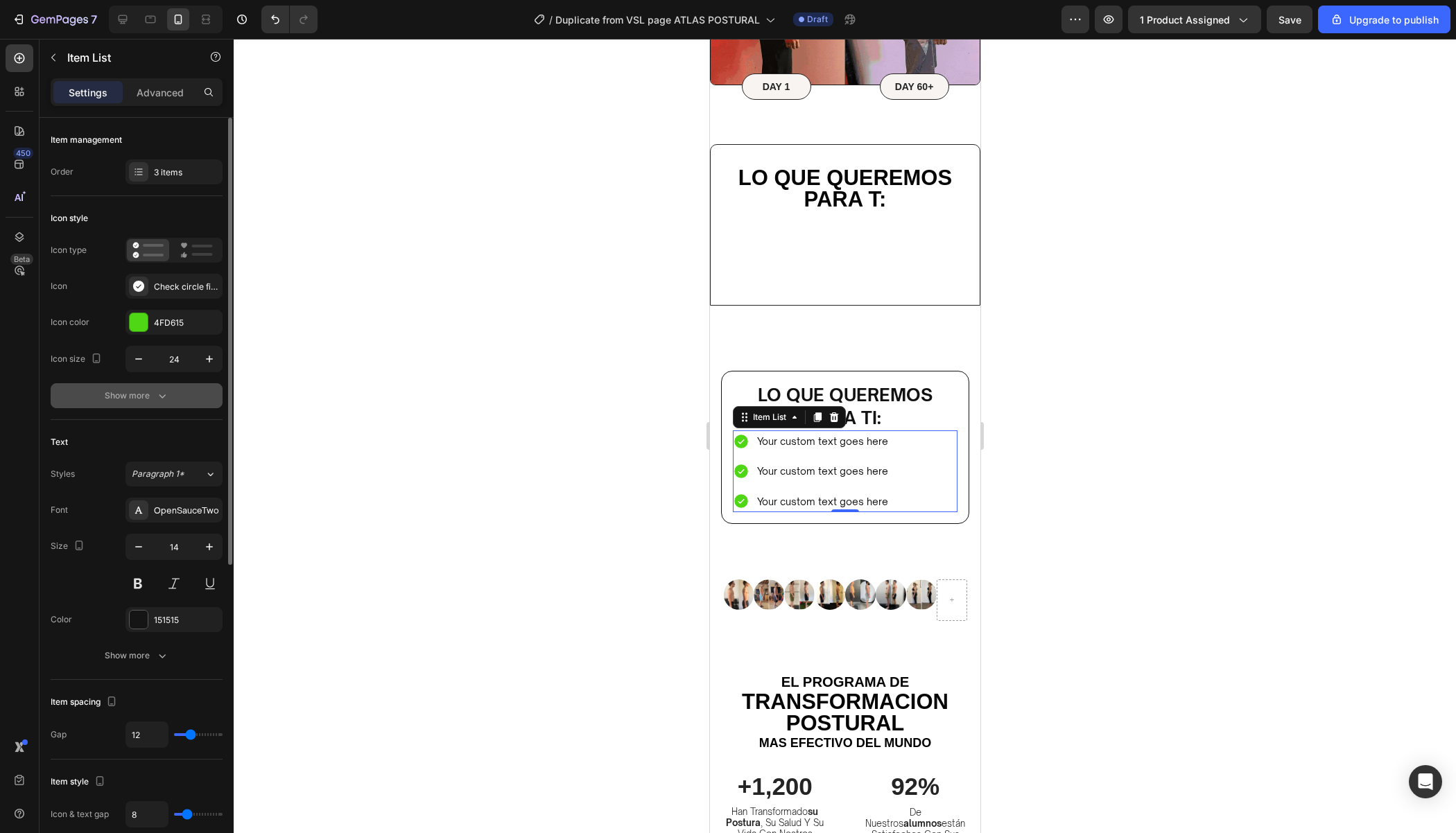
click at [144, 403] on button "Show more" at bounding box center [136, 396] width 172 height 25
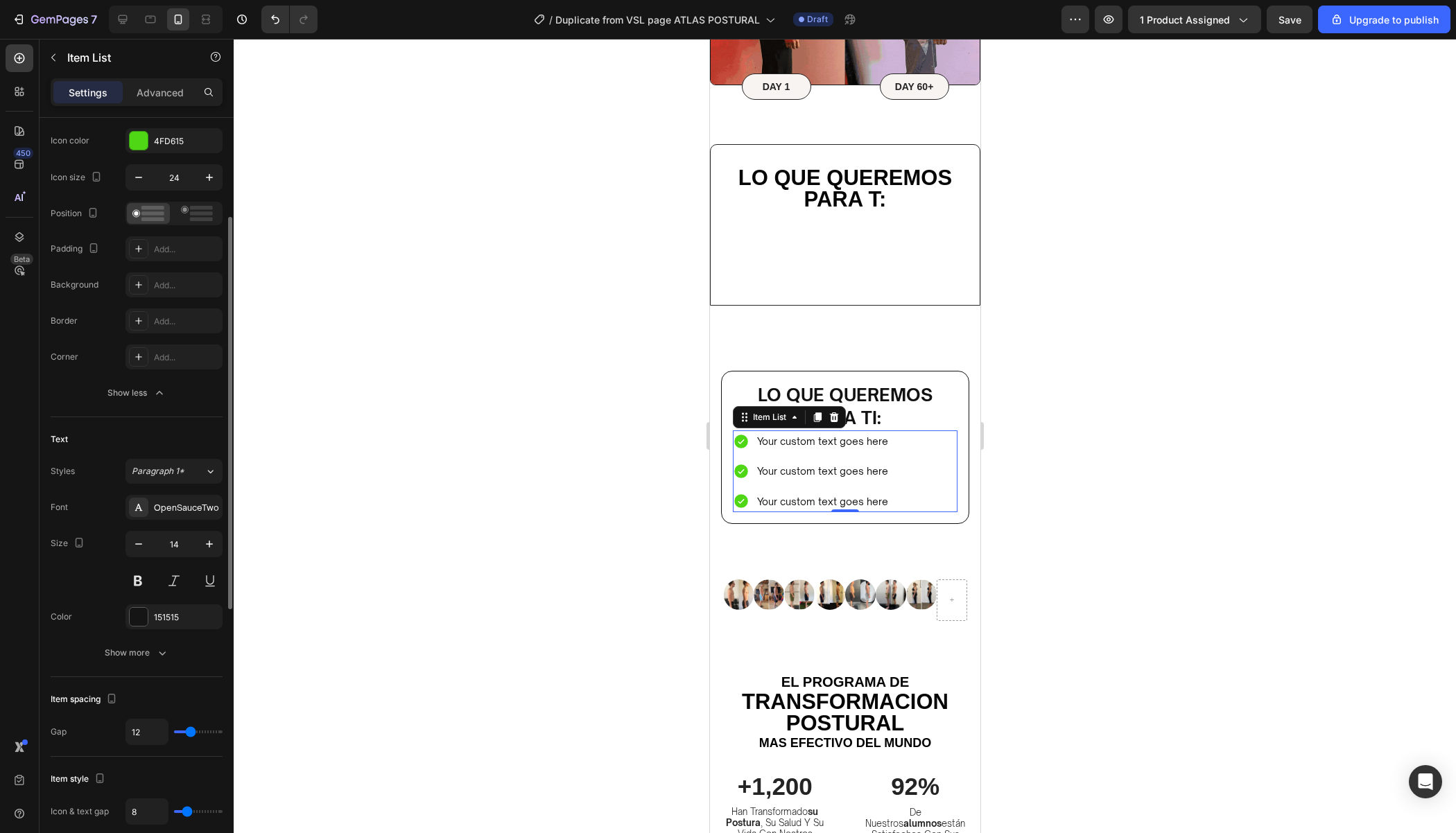
scroll to position [185, 0]
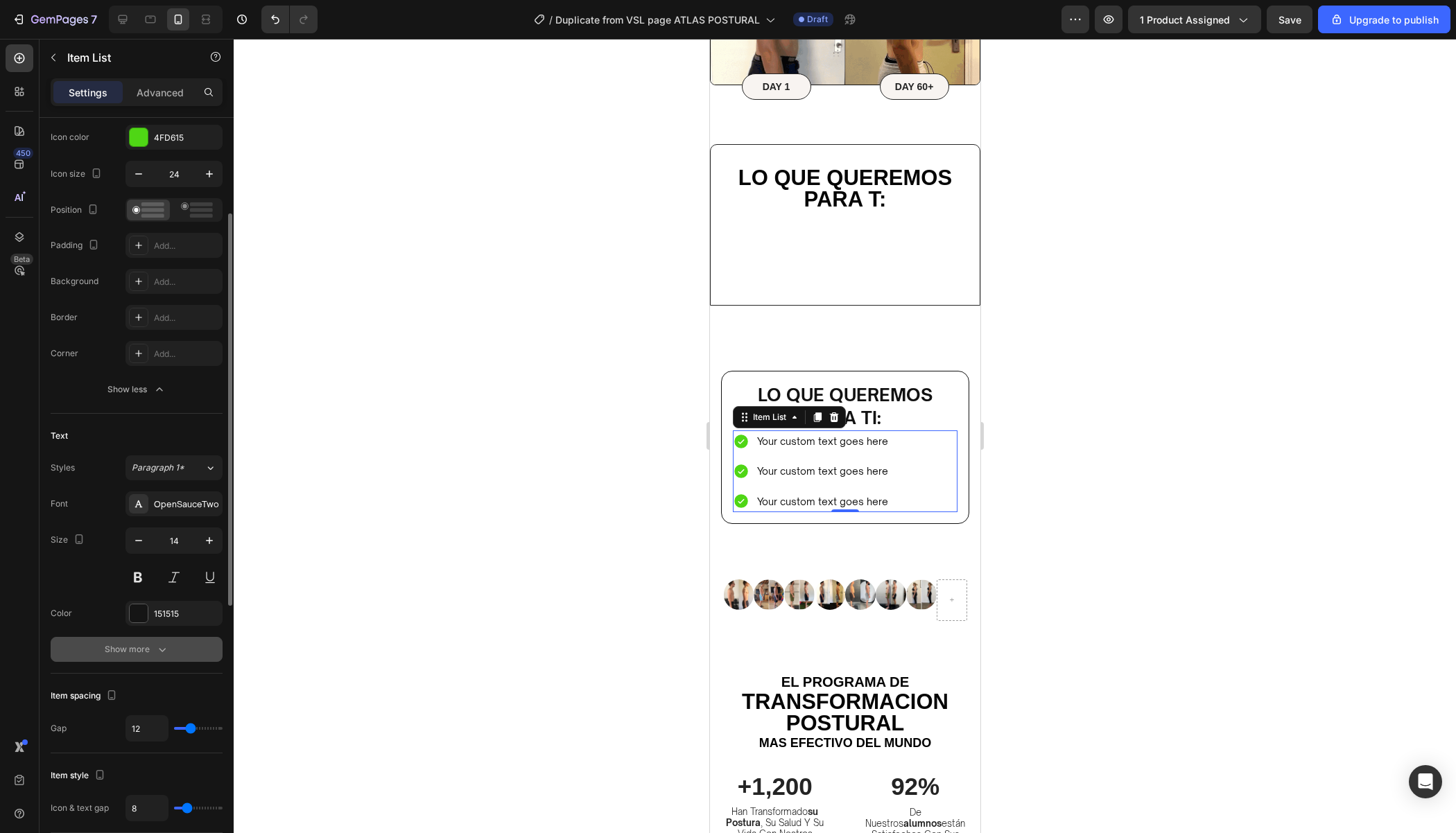
click at [152, 649] on div "Show more" at bounding box center [137, 649] width 65 height 14
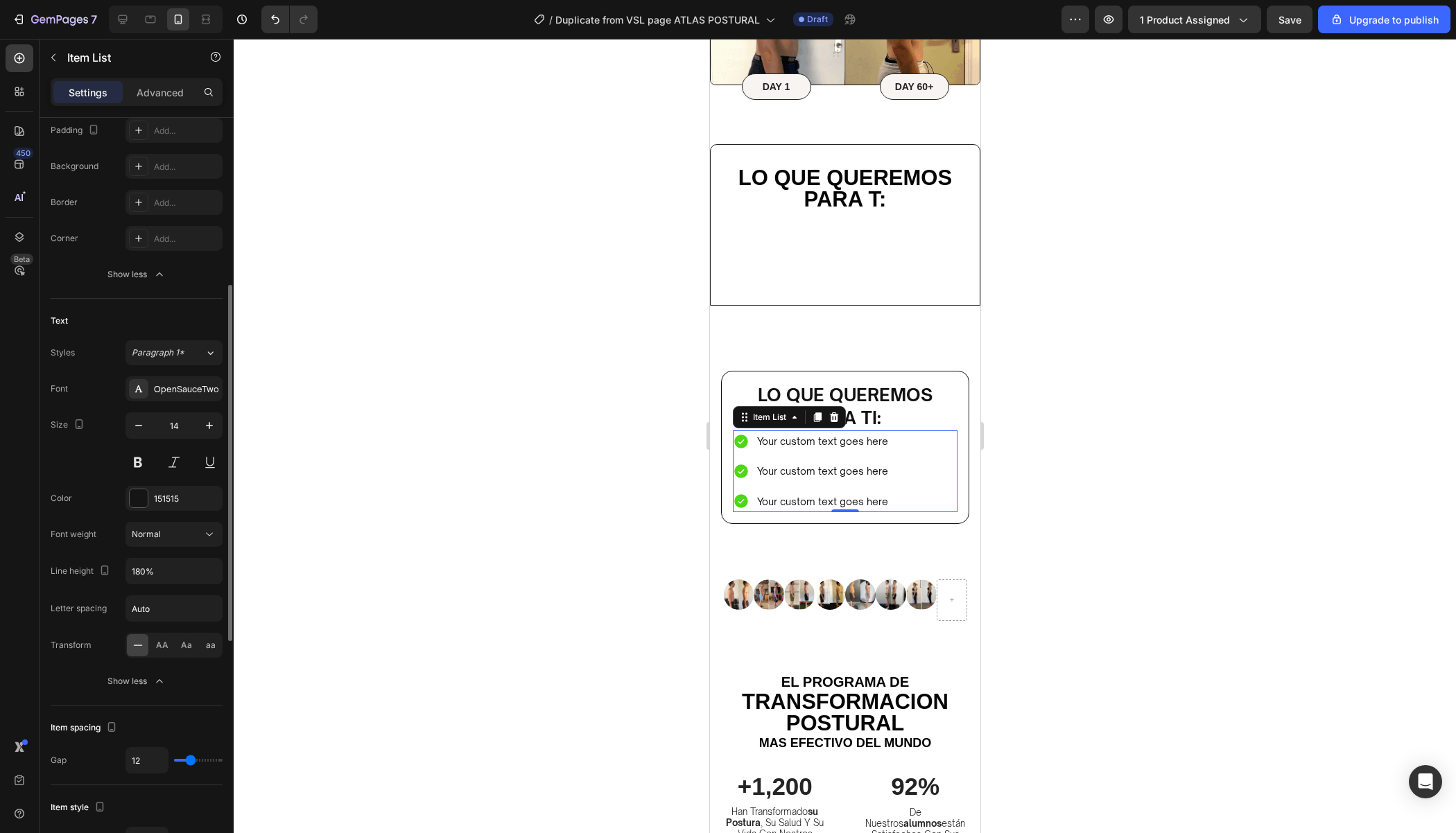
scroll to position [320, 0]
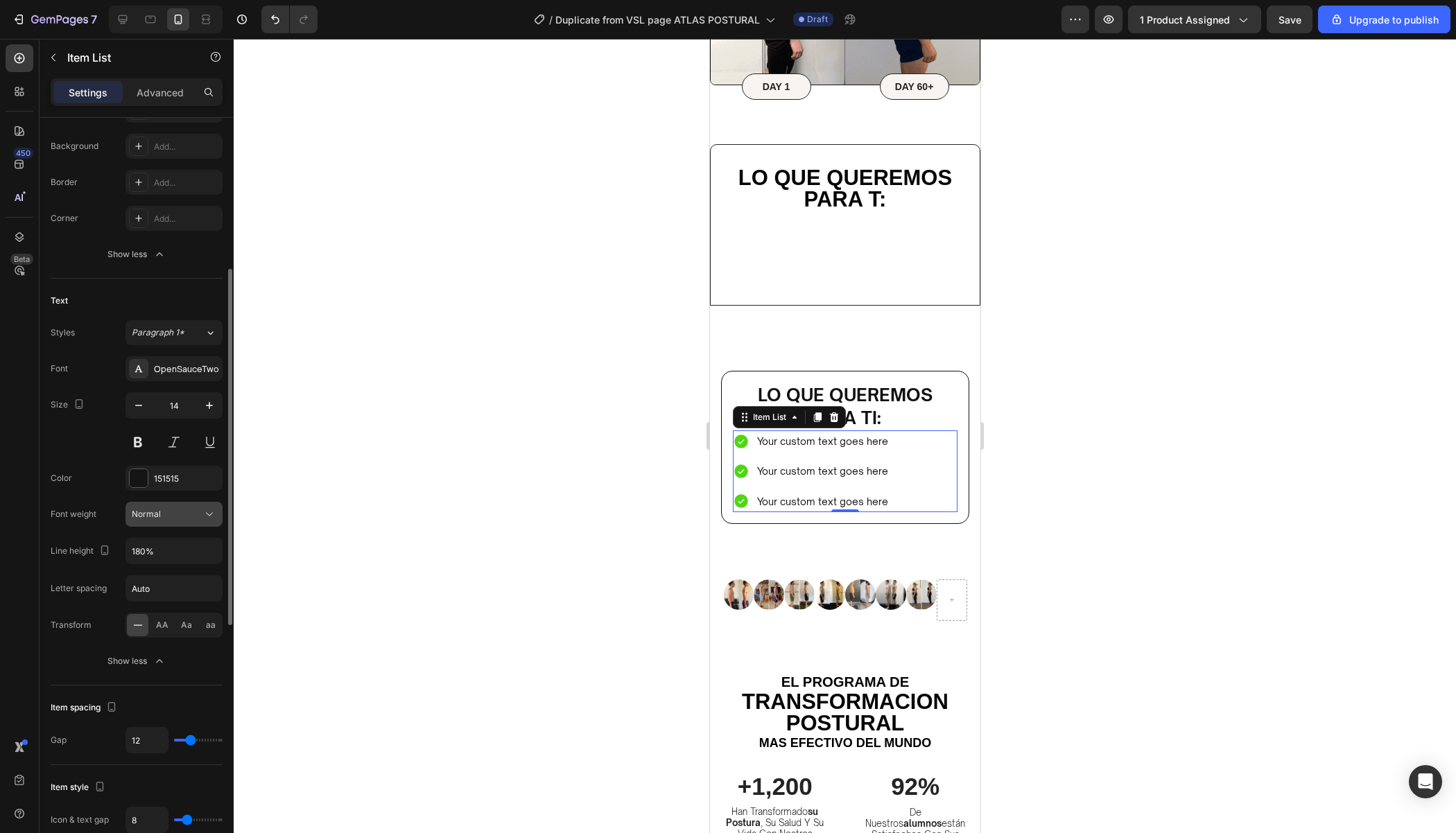
click at [175, 518] on div "Normal" at bounding box center [167, 515] width 71 height 13
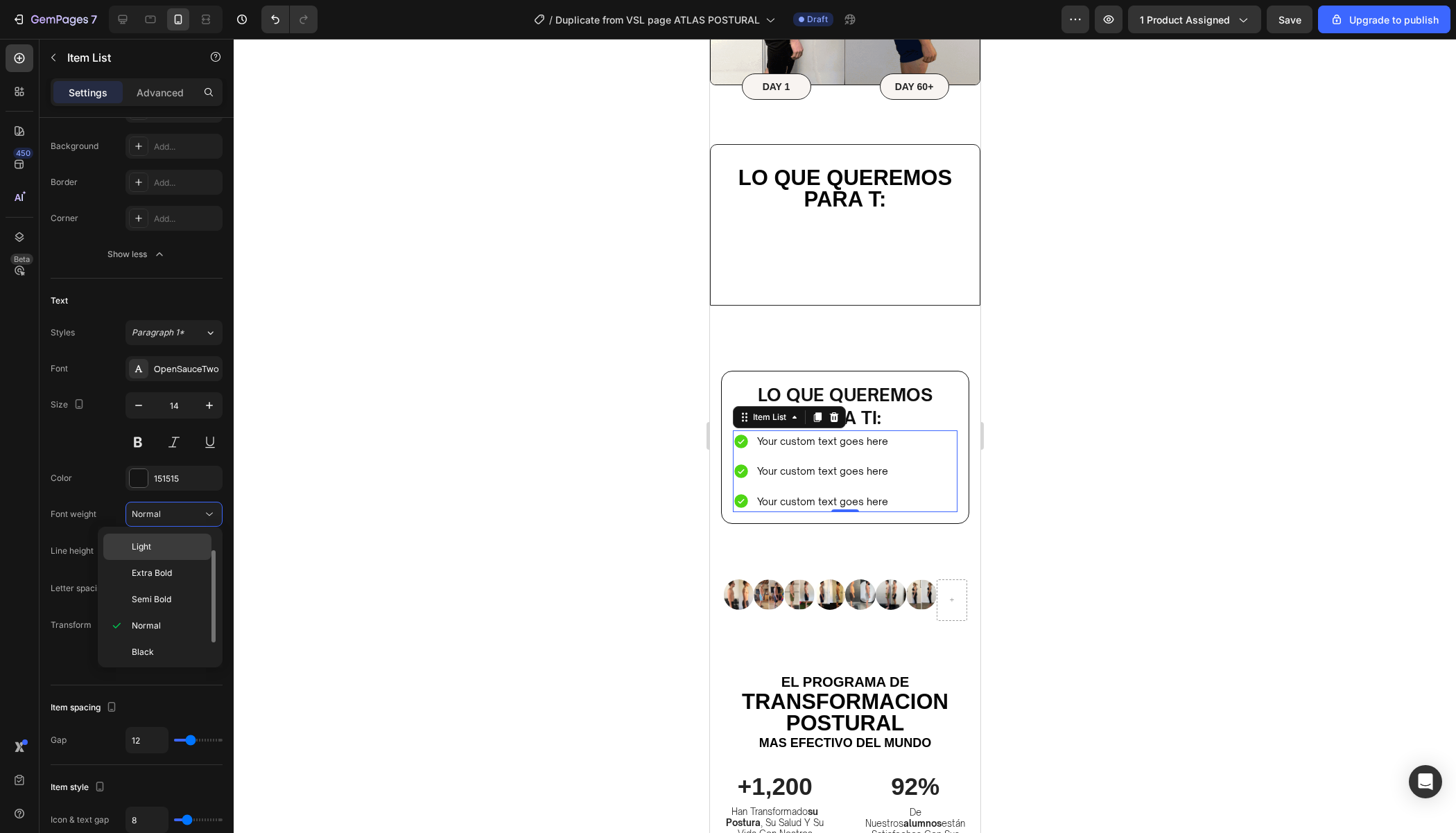
click at [158, 541] on p "Light" at bounding box center [168, 547] width 73 height 13
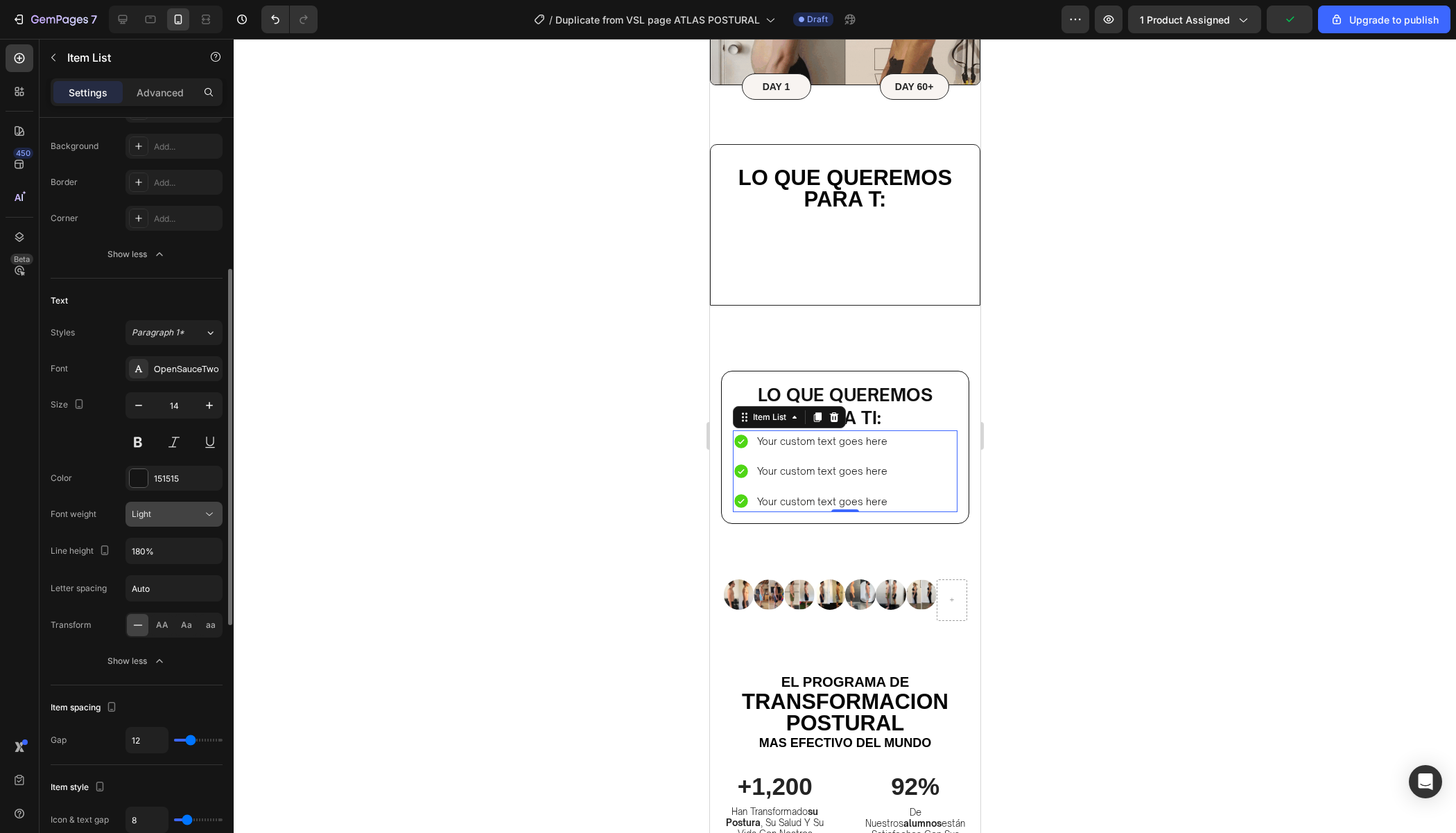
click at [192, 515] on div "Light" at bounding box center [167, 515] width 71 height 13
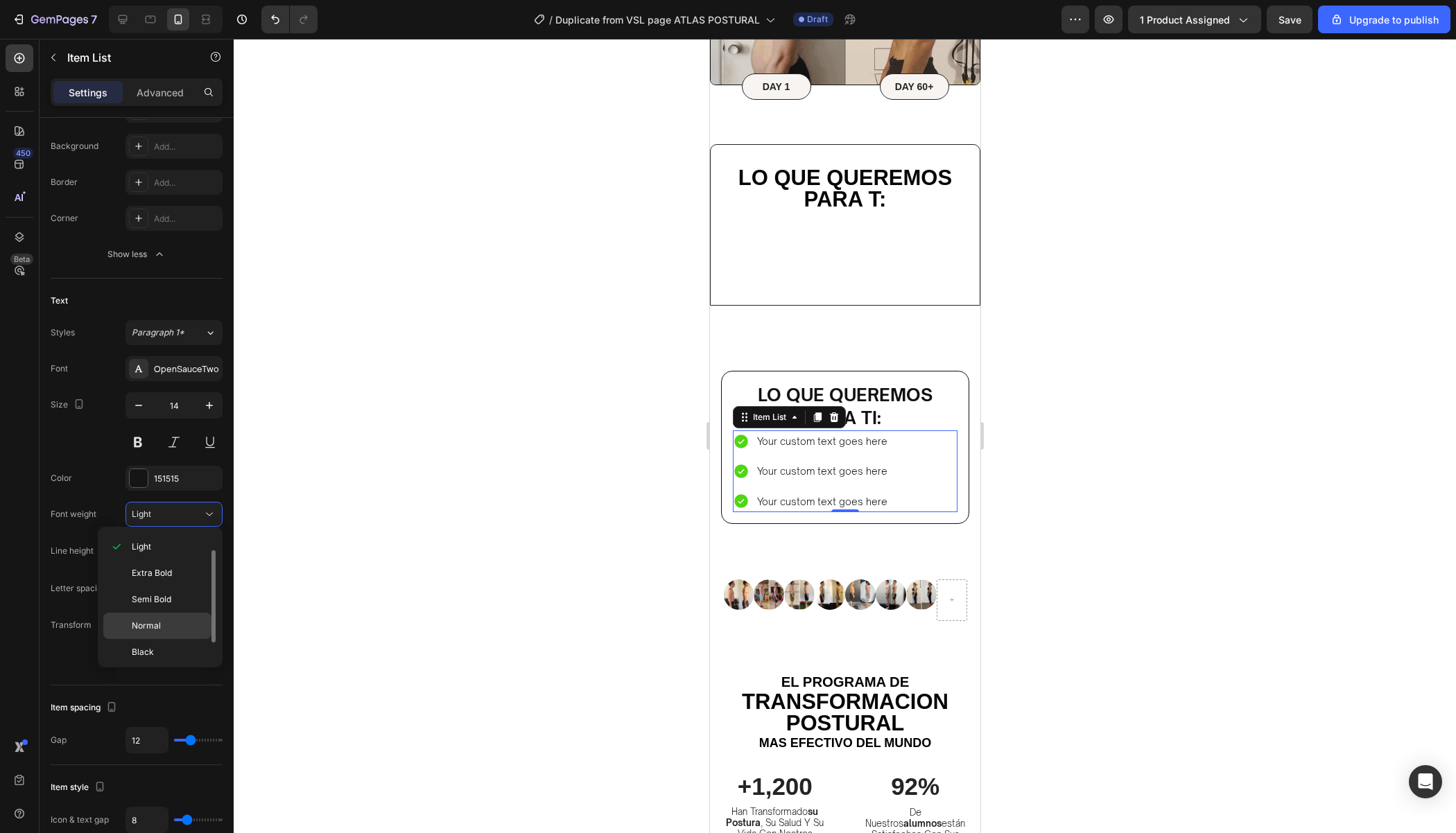
click at [151, 626] on span "Normal" at bounding box center [146, 626] width 29 height 13
click at [1004, 459] on div at bounding box center [844, 436] width 1222 height 794
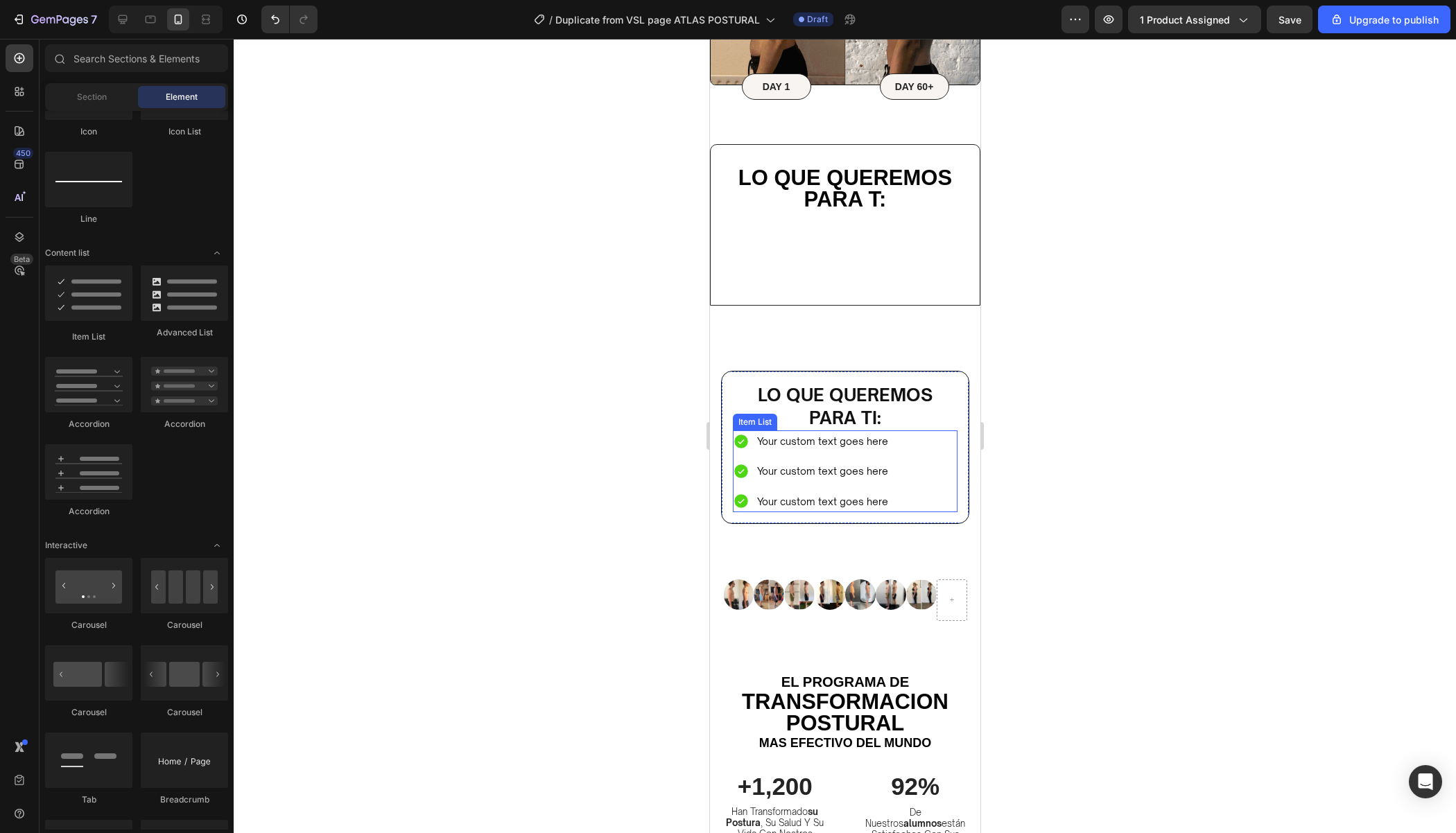
click at [924, 444] on div "Your custom text goes here Your custom text goes here Your custom text goes here" at bounding box center [844, 471] width 225 height 82
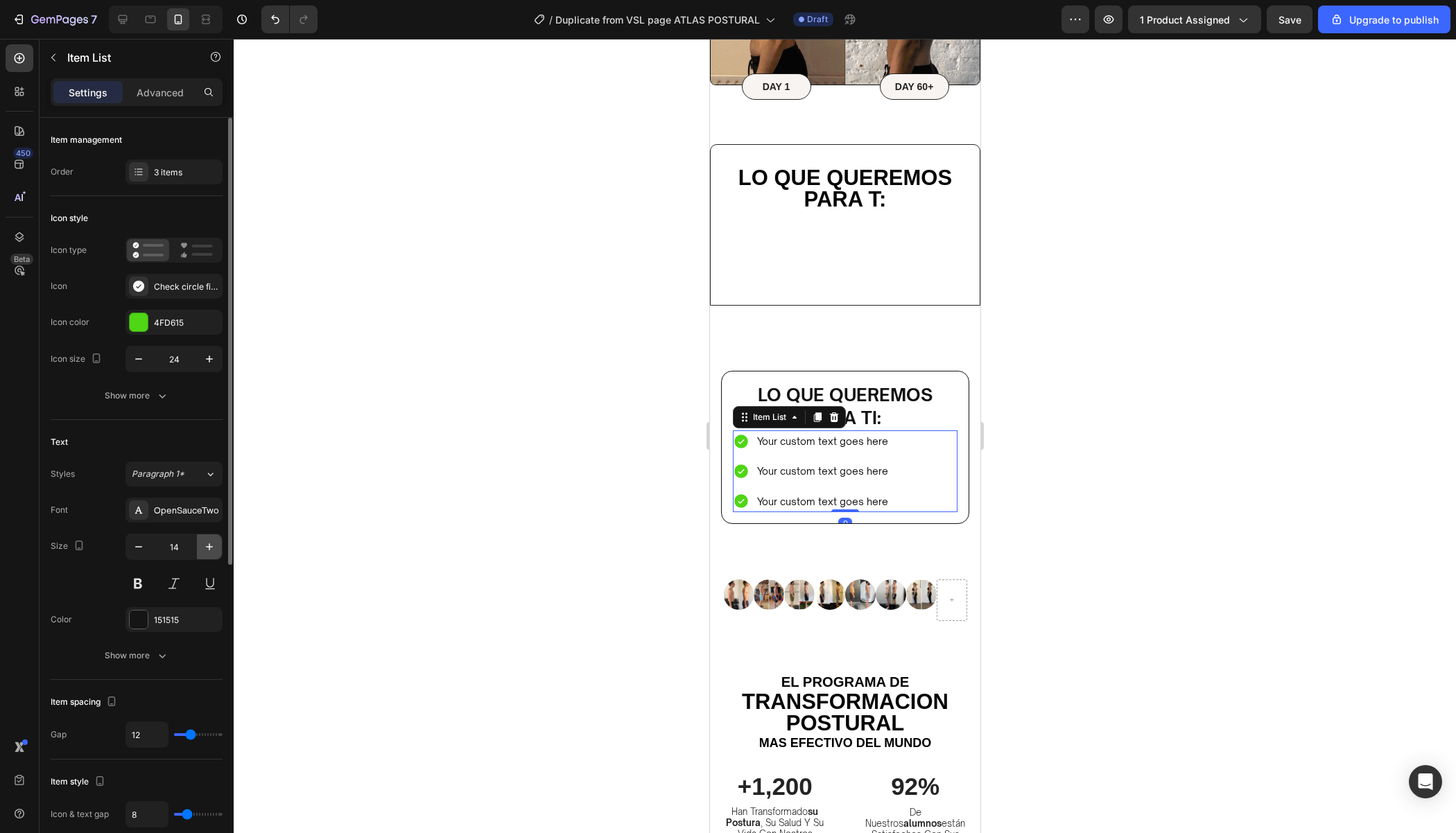
click at [206, 547] on icon "button" at bounding box center [210, 547] width 14 height 14
type input "15"
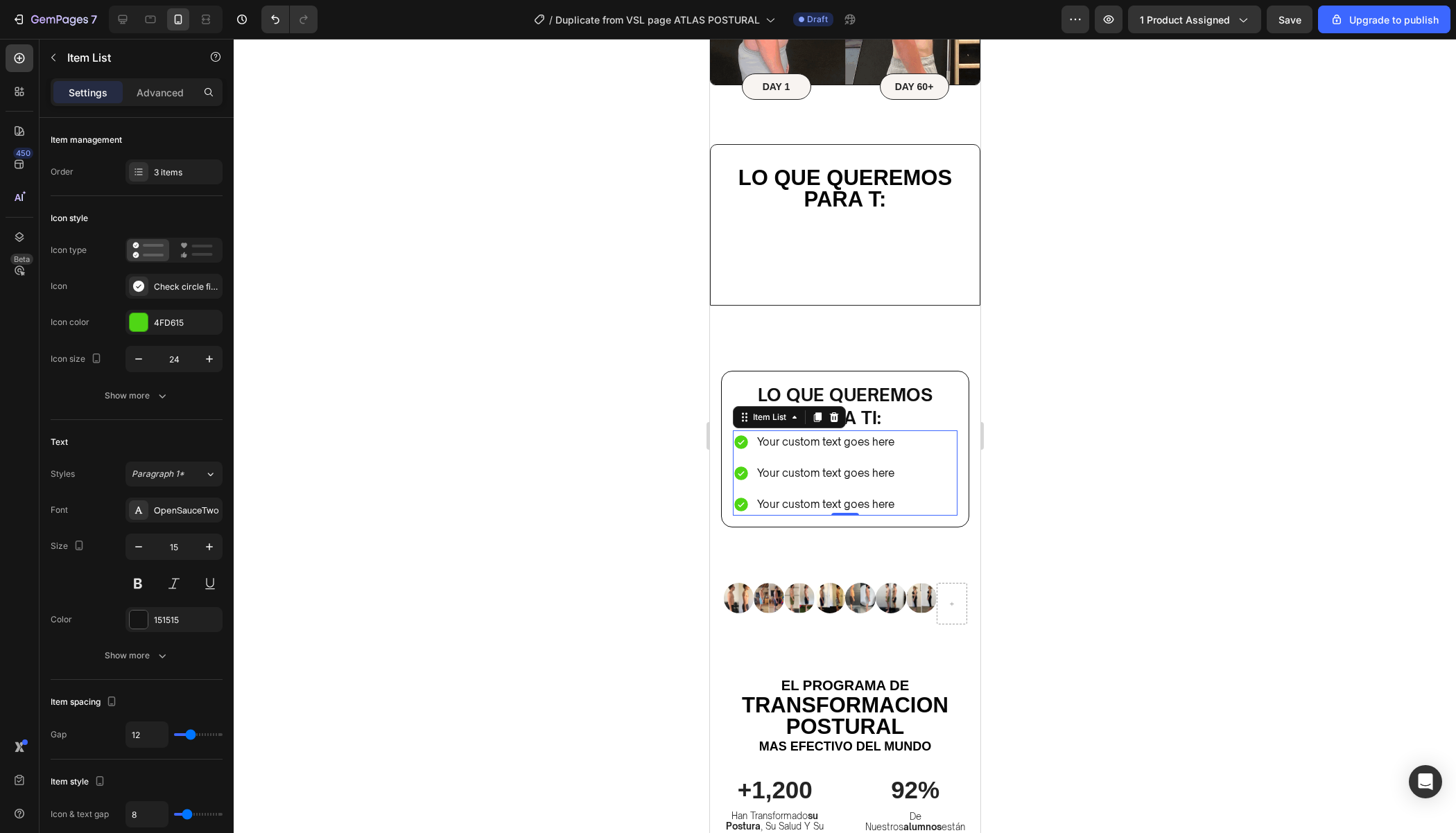
click at [1101, 385] on div at bounding box center [844, 436] width 1222 height 794
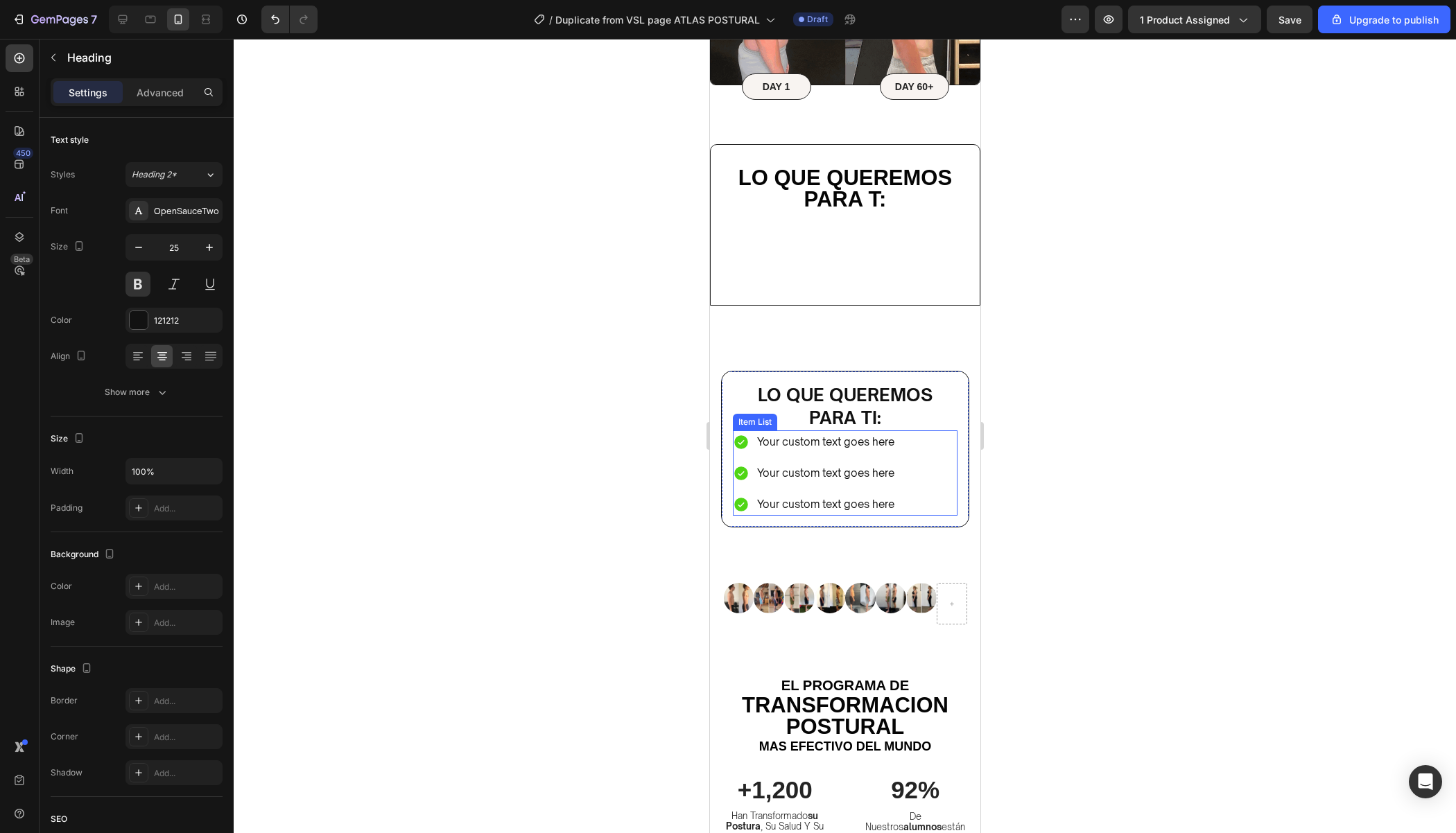
click at [921, 412] on h2 "Lo que queremos para ti:" at bounding box center [844, 406] width 225 height 48
click at [166, 85] on p "Advanced" at bounding box center [160, 92] width 47 height 14
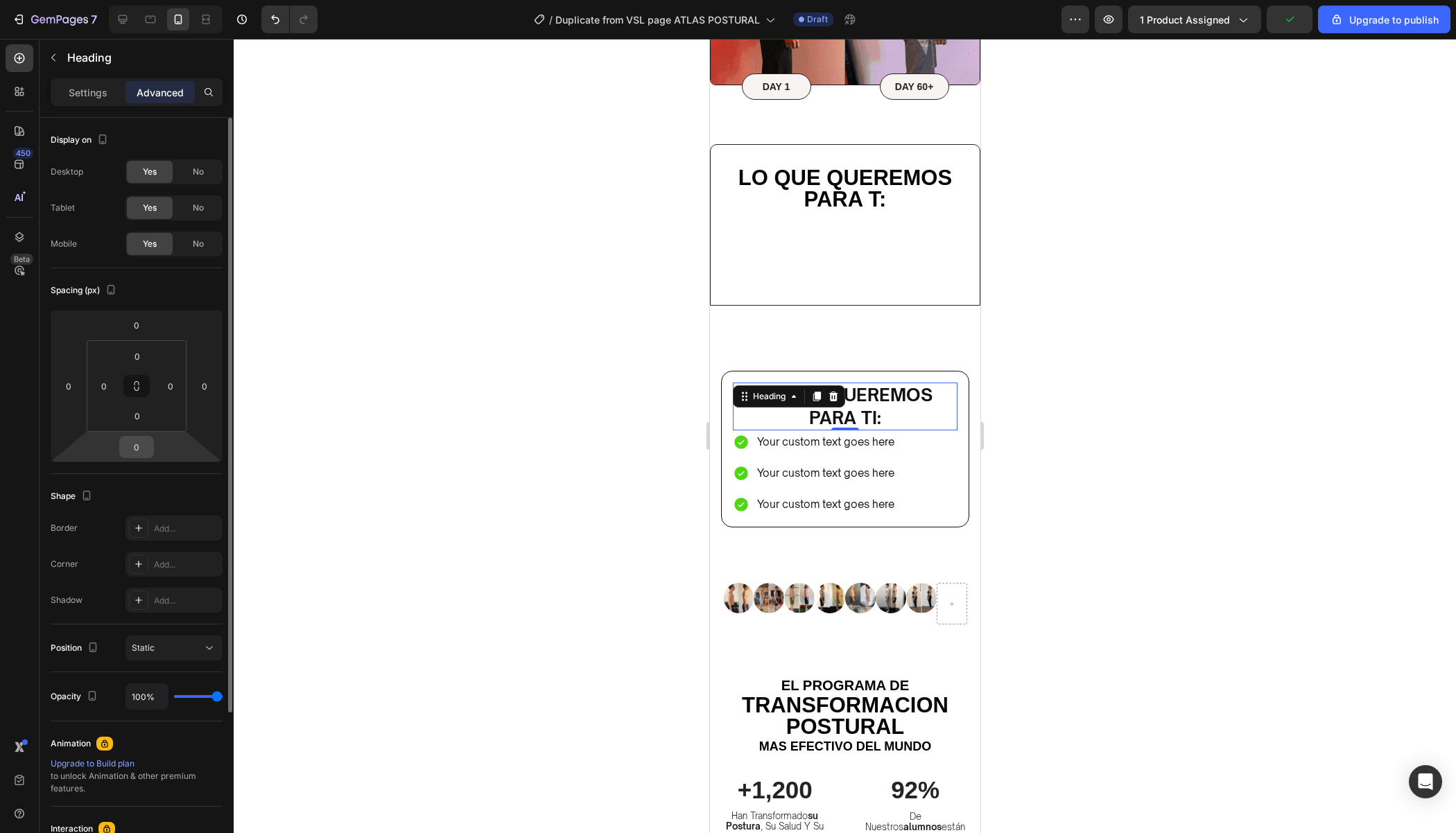
click at [150, 452] on input "0" at bounding box center [136, 447] width 28 height 20
type input "12"
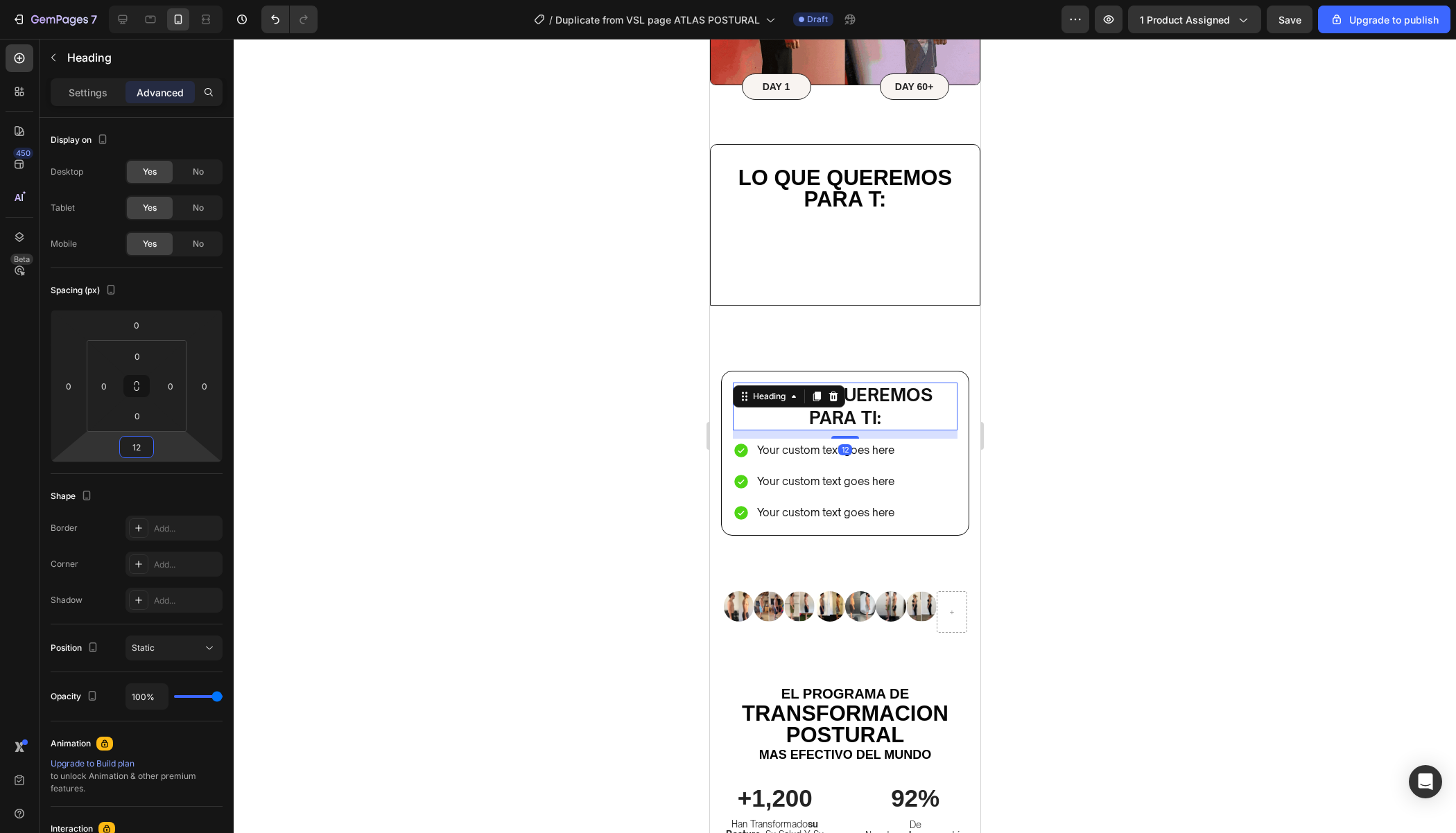
click at [1328, 562] on div at bounding box center [844, 436] width 1222 height 794
click at [929, 426] on h2 "Lo que queremos para ti:" at bounding box center [844, 406] width 225 height 48
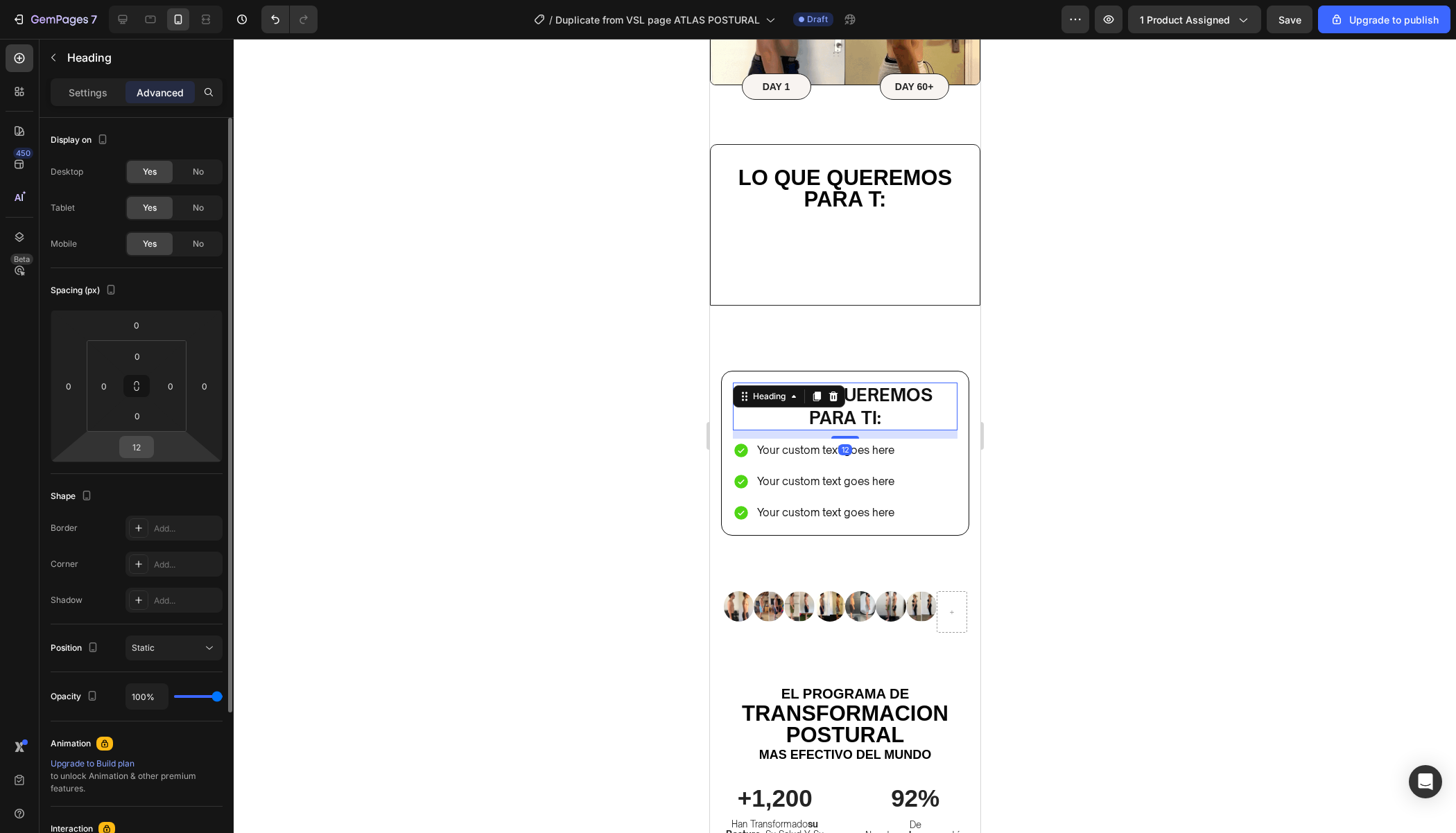
click at [143, 452] on input "12" at bounding box center [136, 447] width 28 height 20
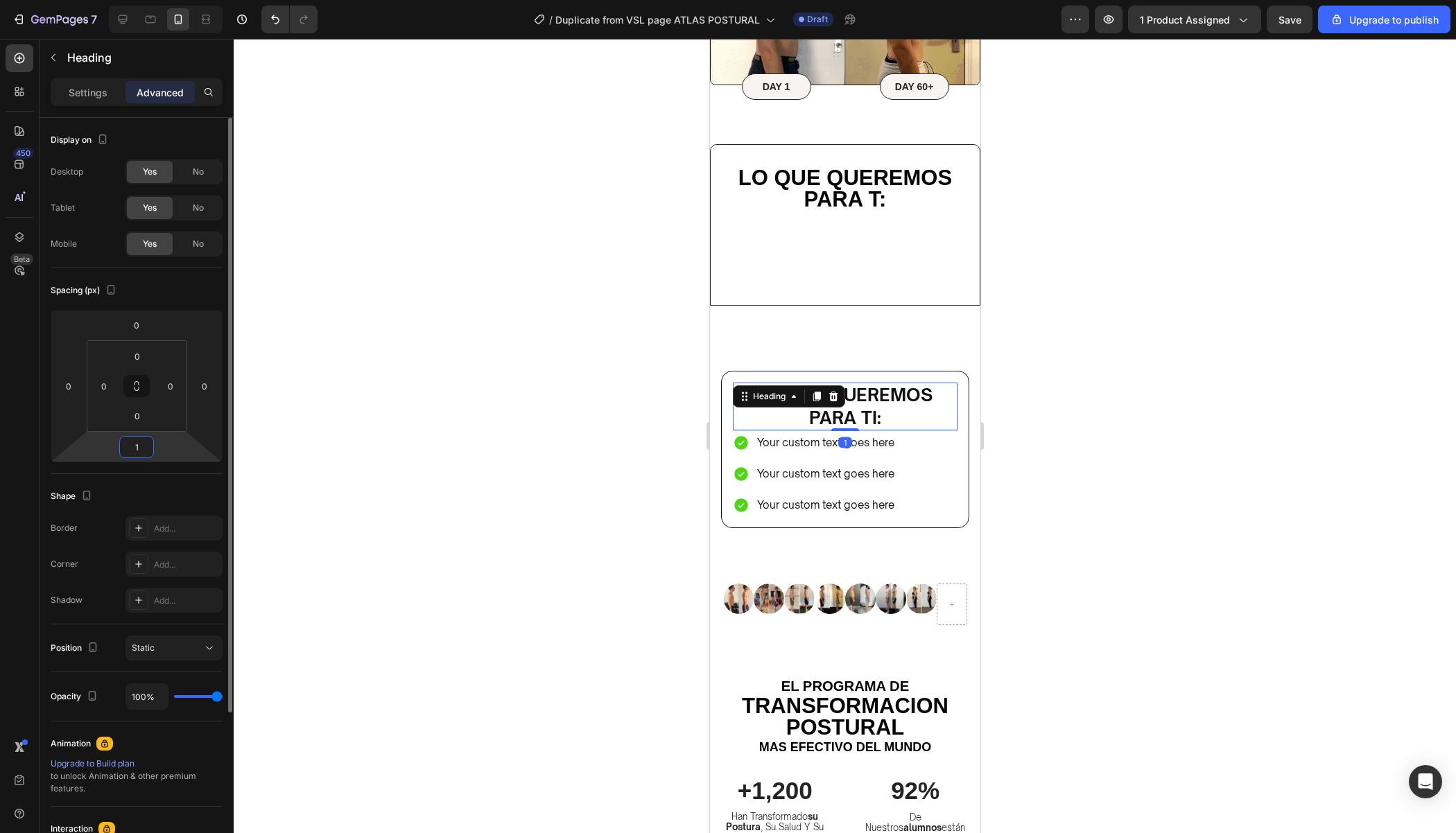
type input "16"
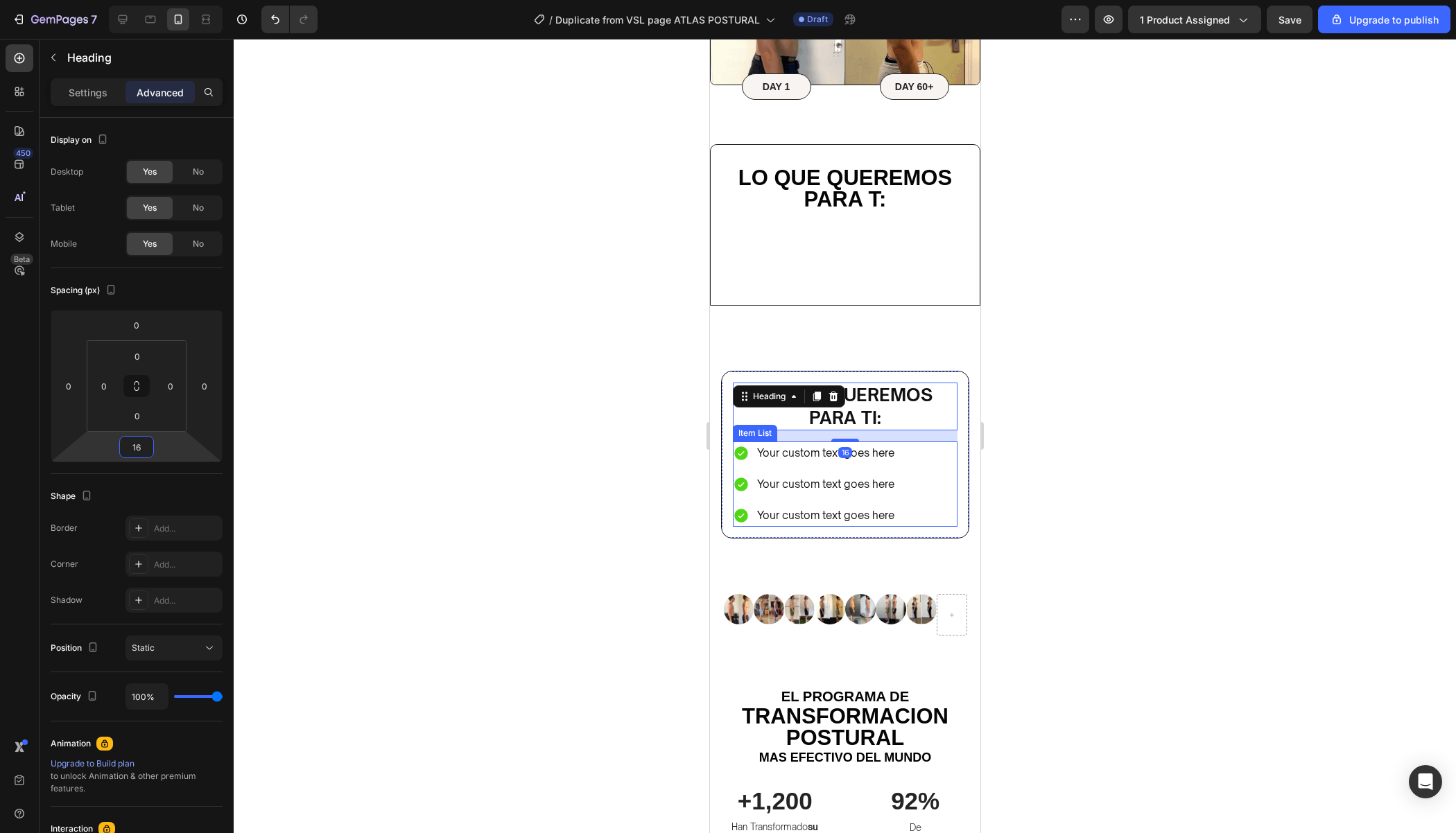
click at [1078, 458] on div at bounding box center [844, 436] width 1222 height 794
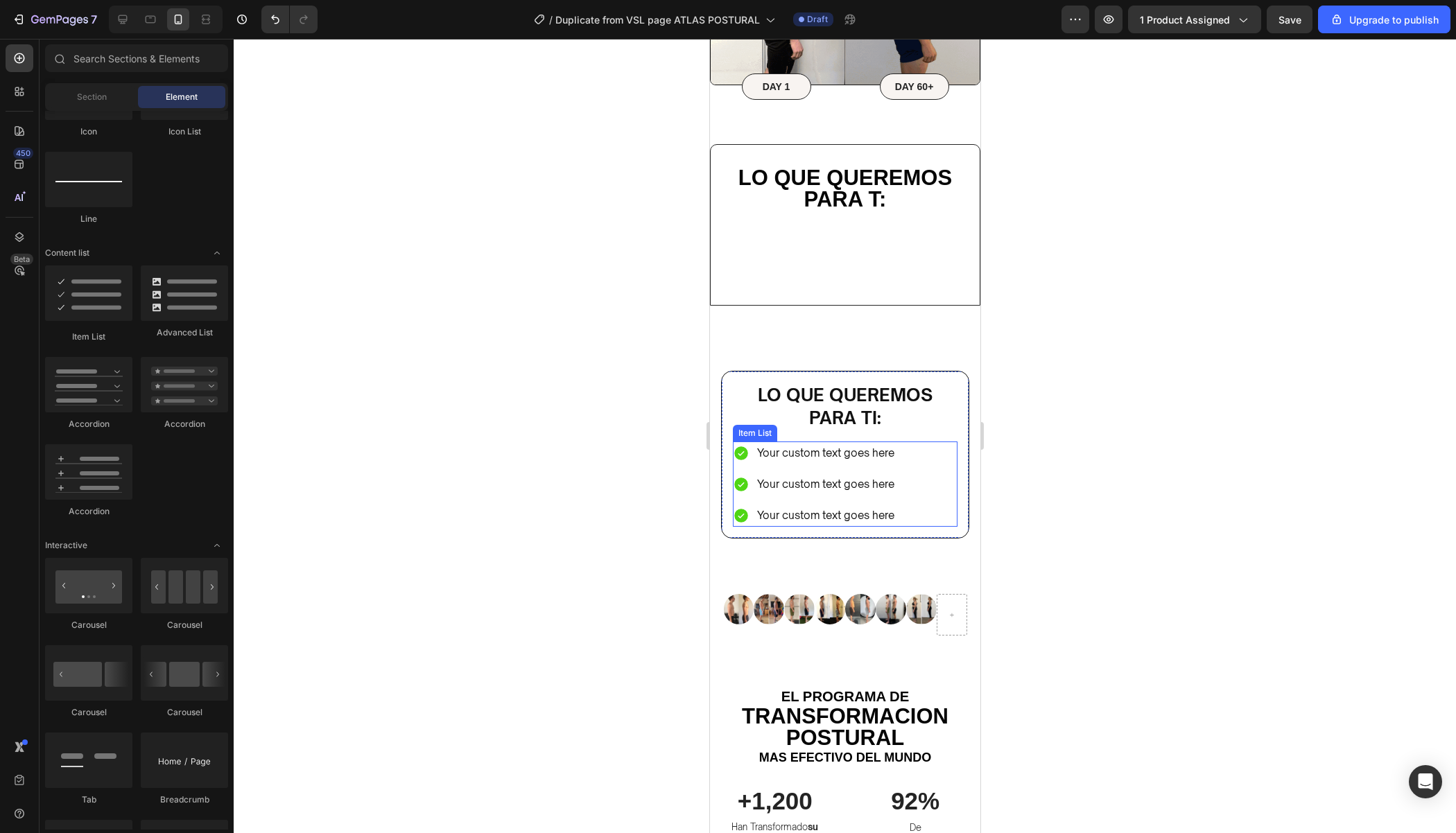
click at [1079, 457] on div at bounding box center [844, 436] width 1222 height 794
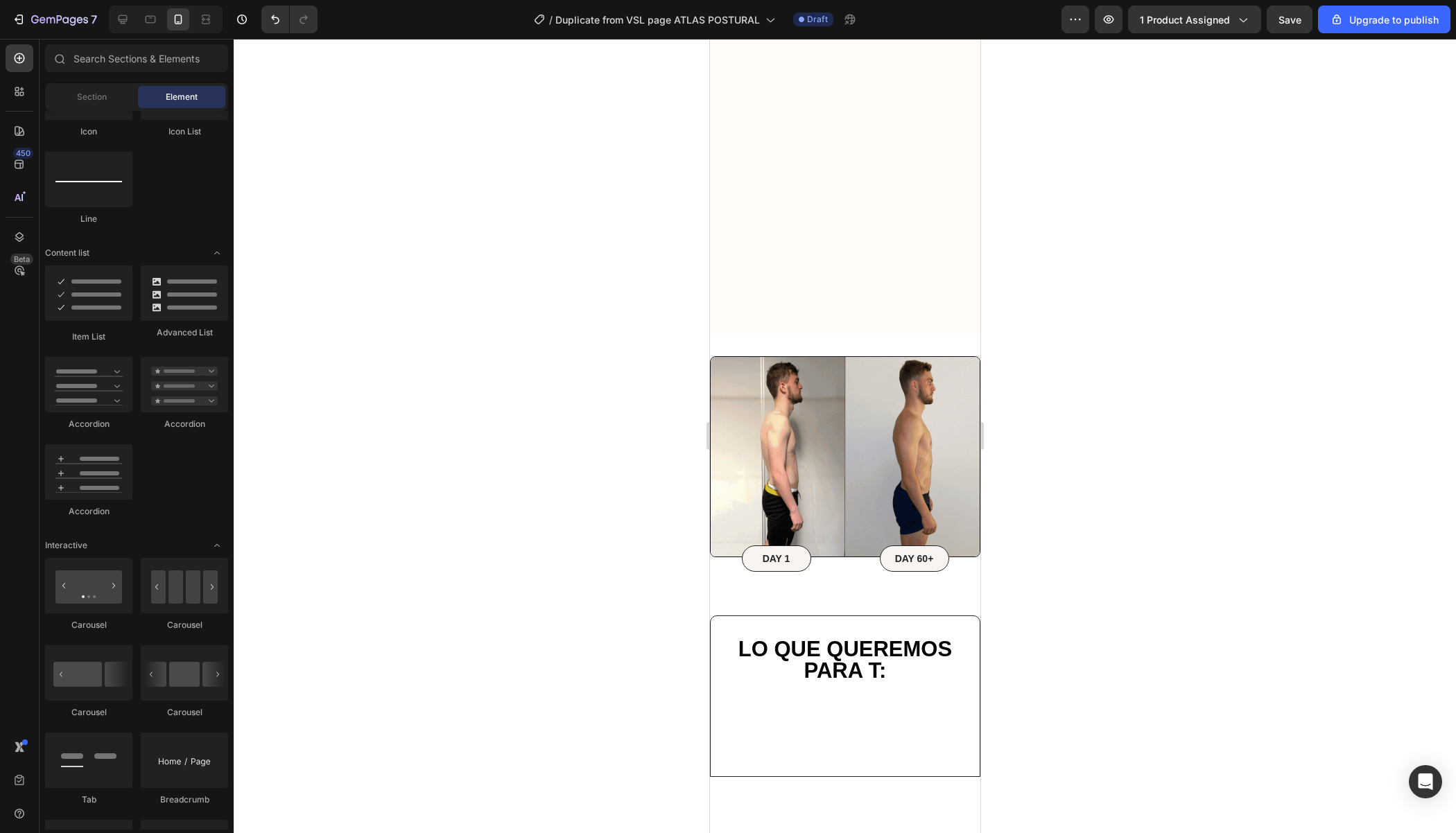
scroll to position [4749, 0]
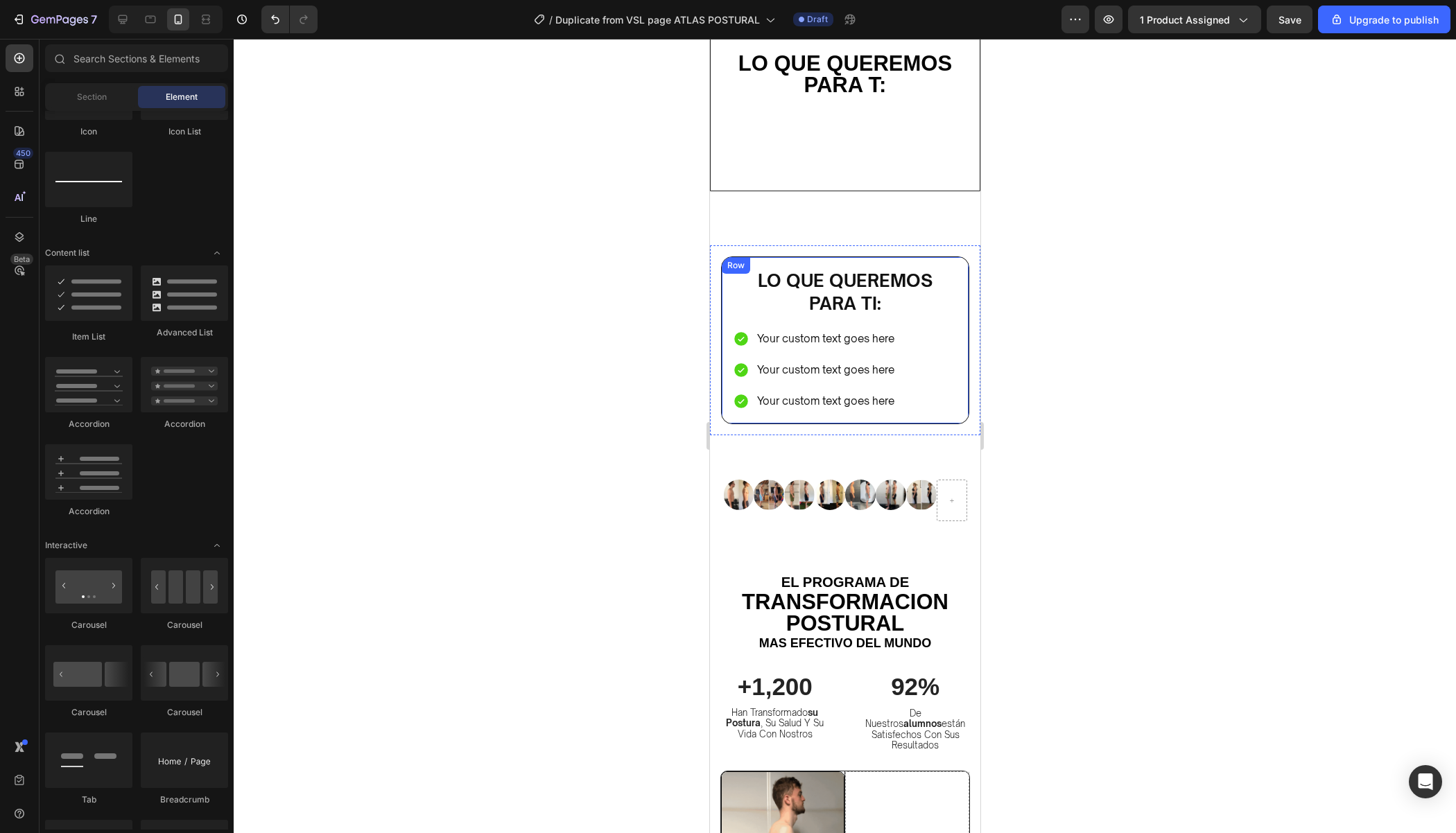
click at [961, 328] on div "Lo que queremos para ti: Heading Your custom text goes here Your custom text go…" at bounding box center [844, 340] width 248 height 168
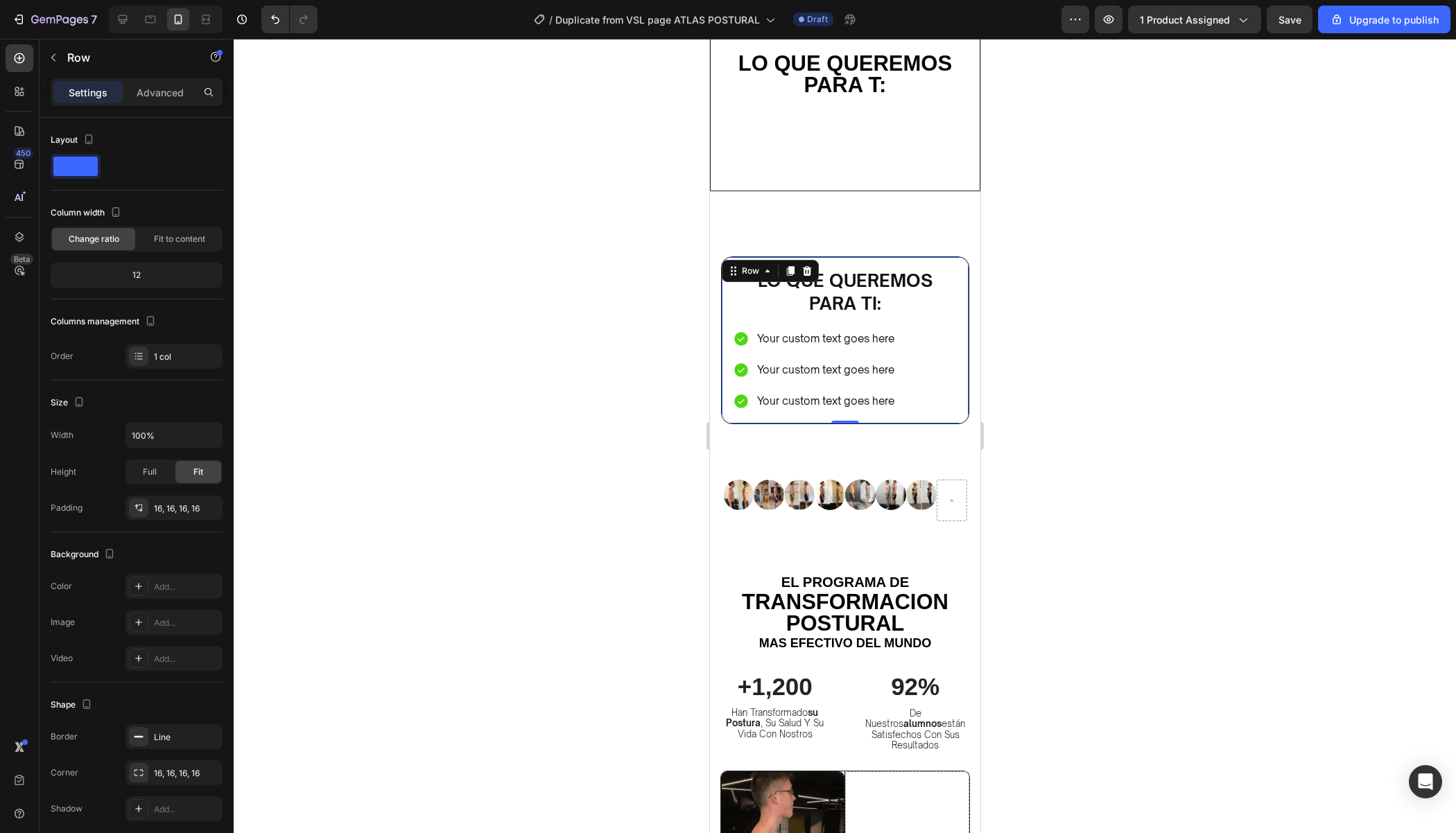
click at [1046, 238] on div at bounding box center [844, 436] width 1222 height 794
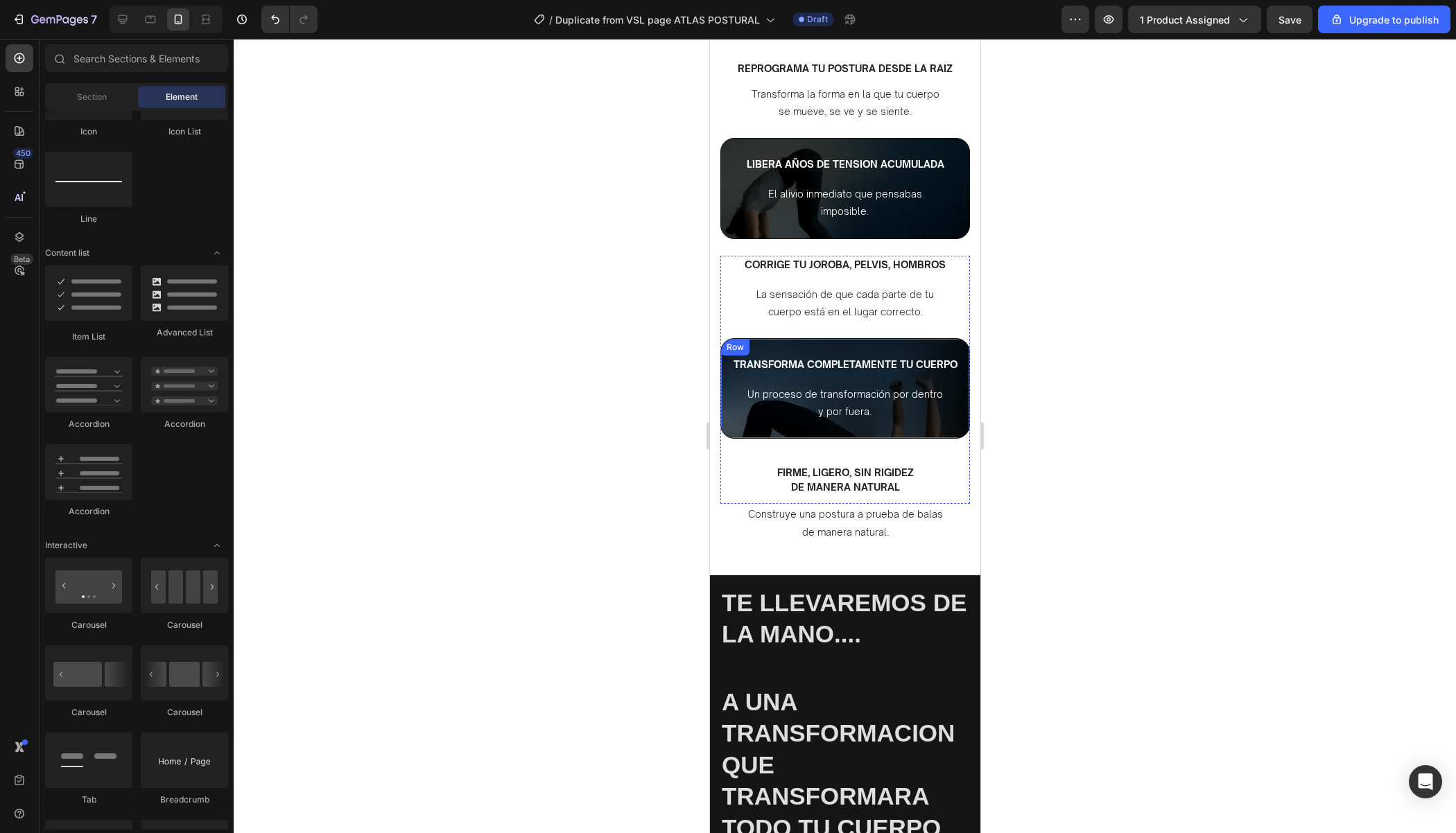
scroll to position [1218, 0]
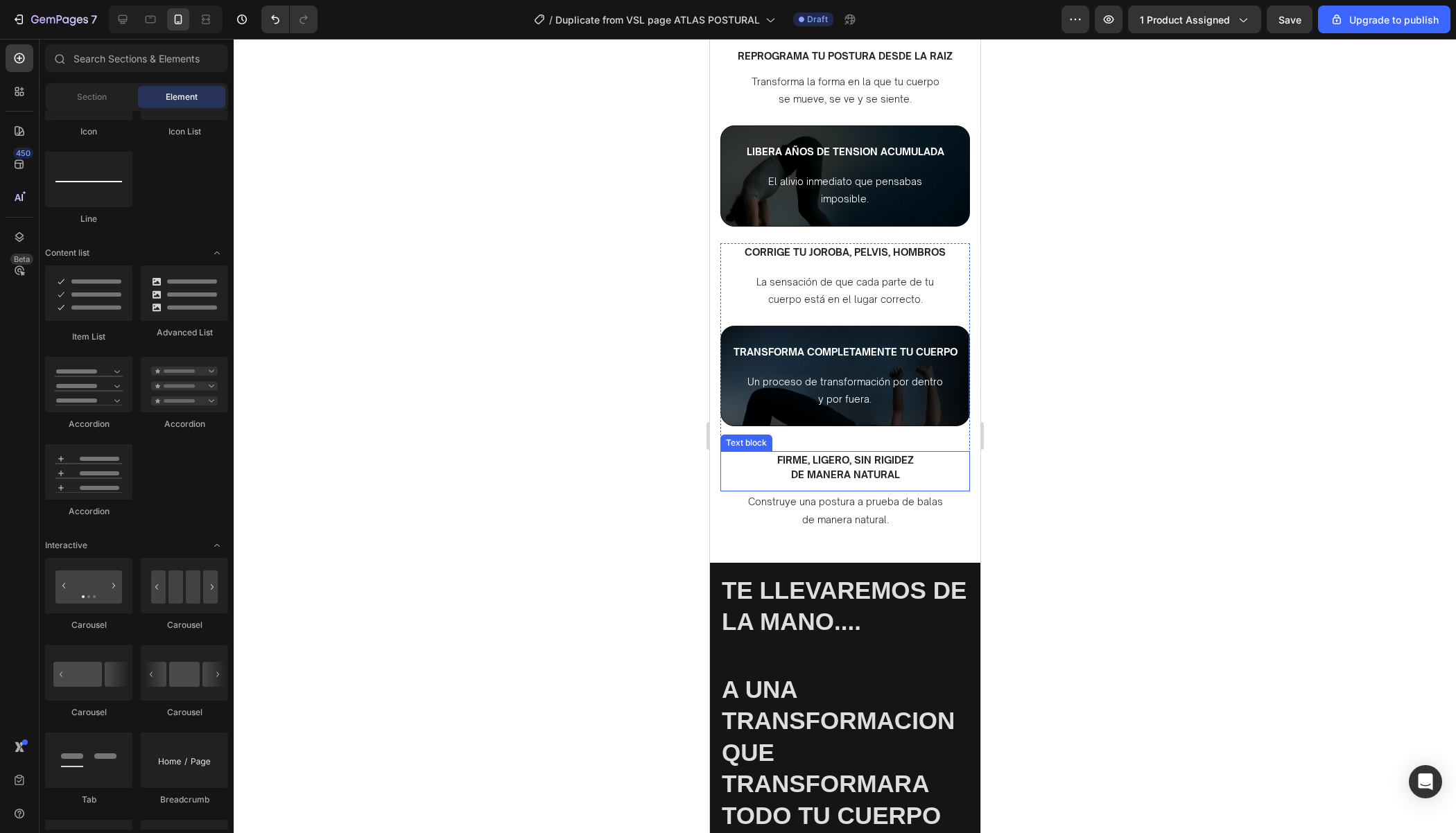
click at [884, 472] on p "DE MANERA NATURAL" at bounding box center [844, 474] width 247 height 14
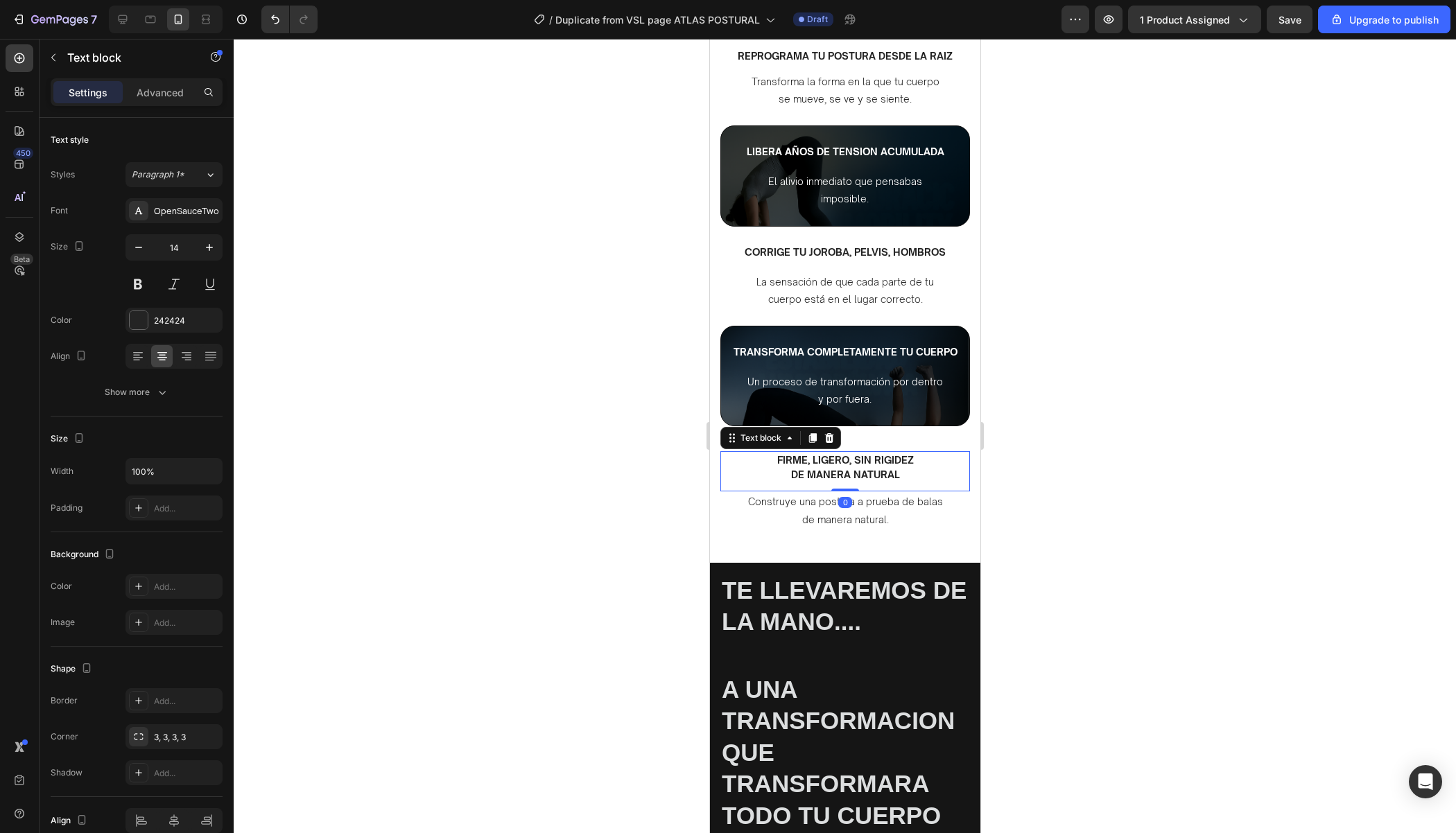
click at [884, 473] on p "DE MANERA NATURAL" at bounding box center [844, 474] width 247 height 14
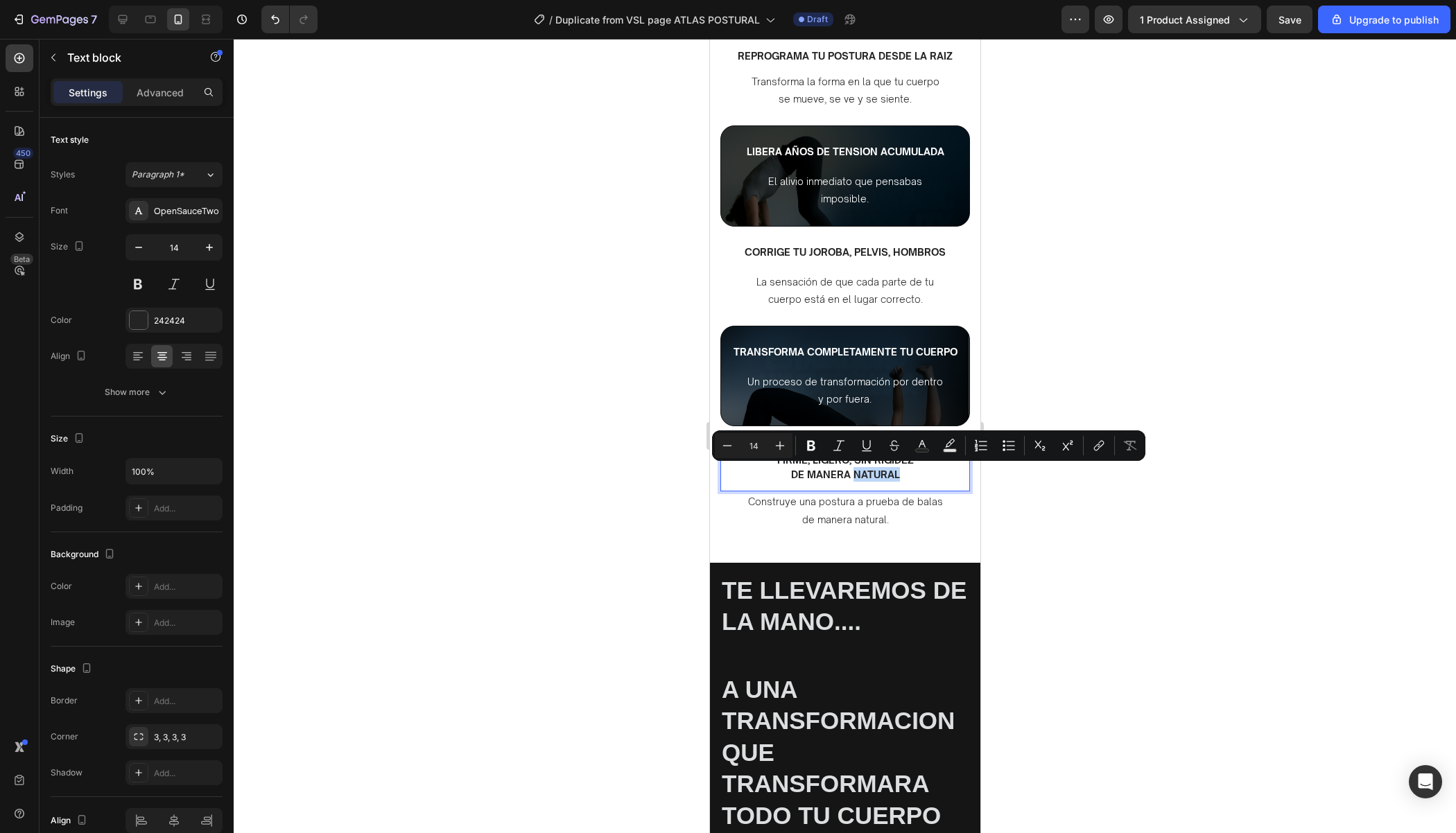
click at [900, 473] on p "DE MANERA NATURAL" at bounding box center [844, 474] width 247 height 14
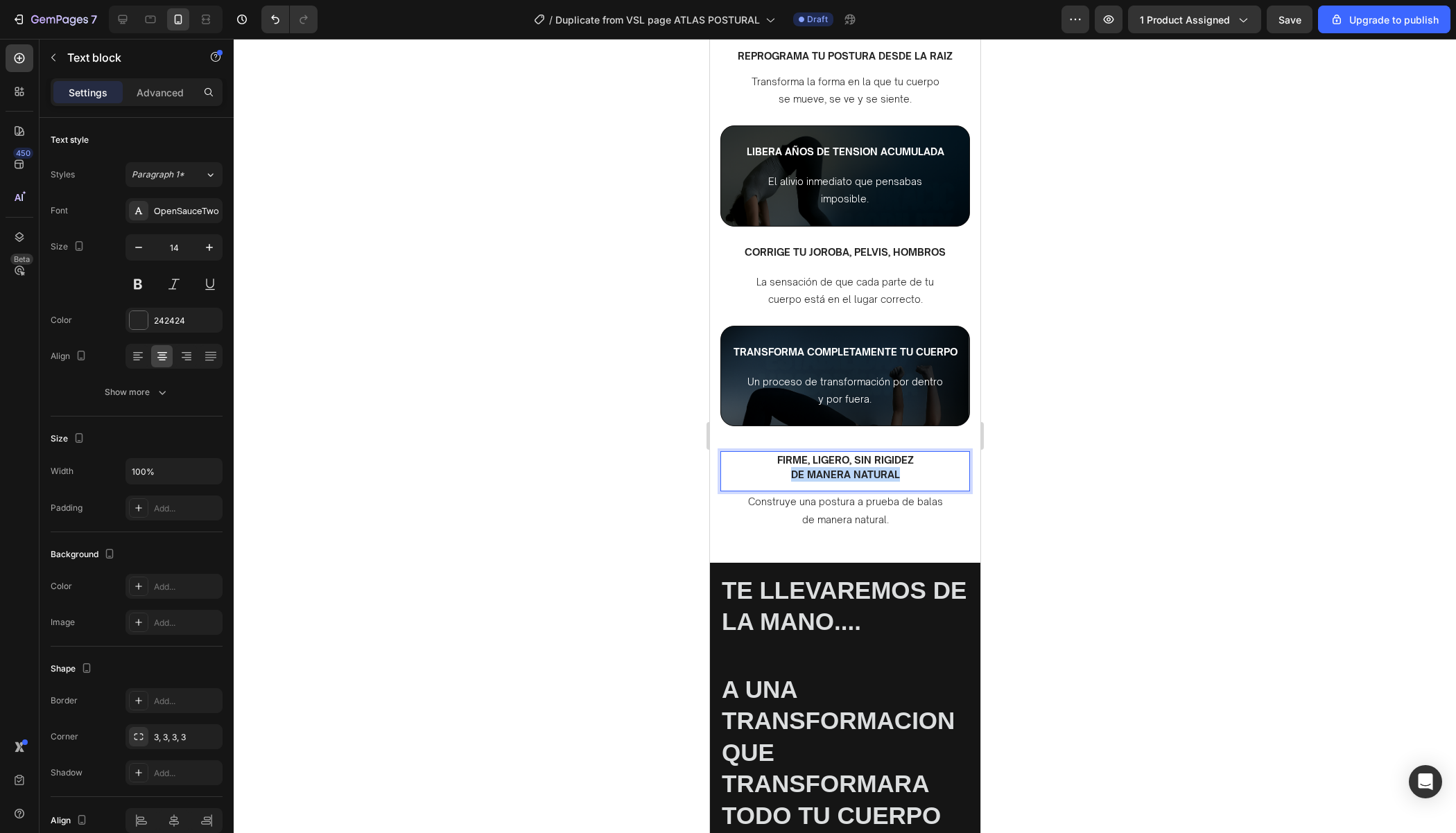
drag, startPoint x: 900, startPoint y: 473, endPoint x: 786, endPoint y: 474, distance: 114.0
click at [786, 474] on p "DE MANERA NATURAL" at bounding box center [844, 474] width 247 height 14
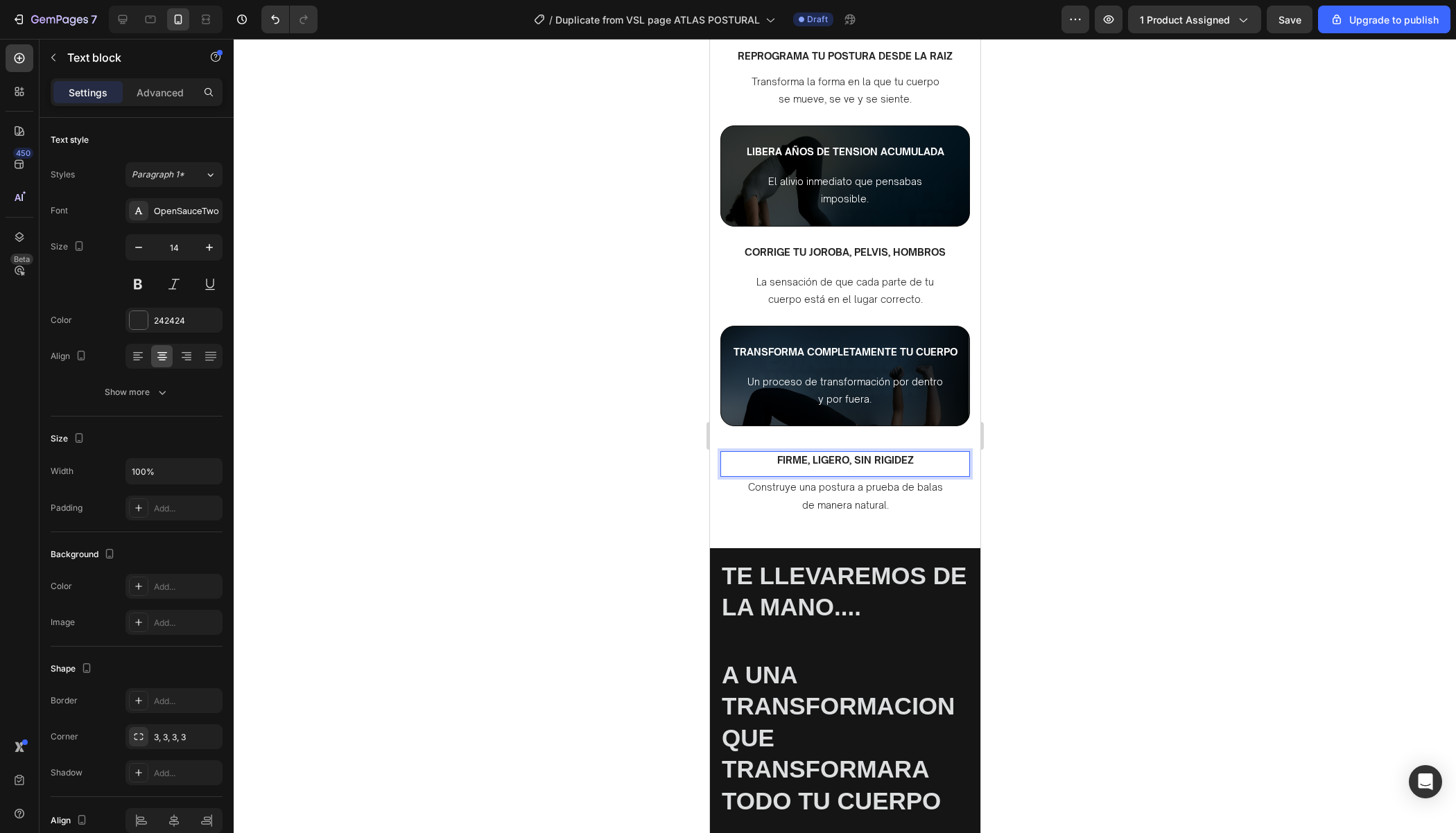
click at [1123, 455] on div at bounding box center [844, 436] width 1222 height 794
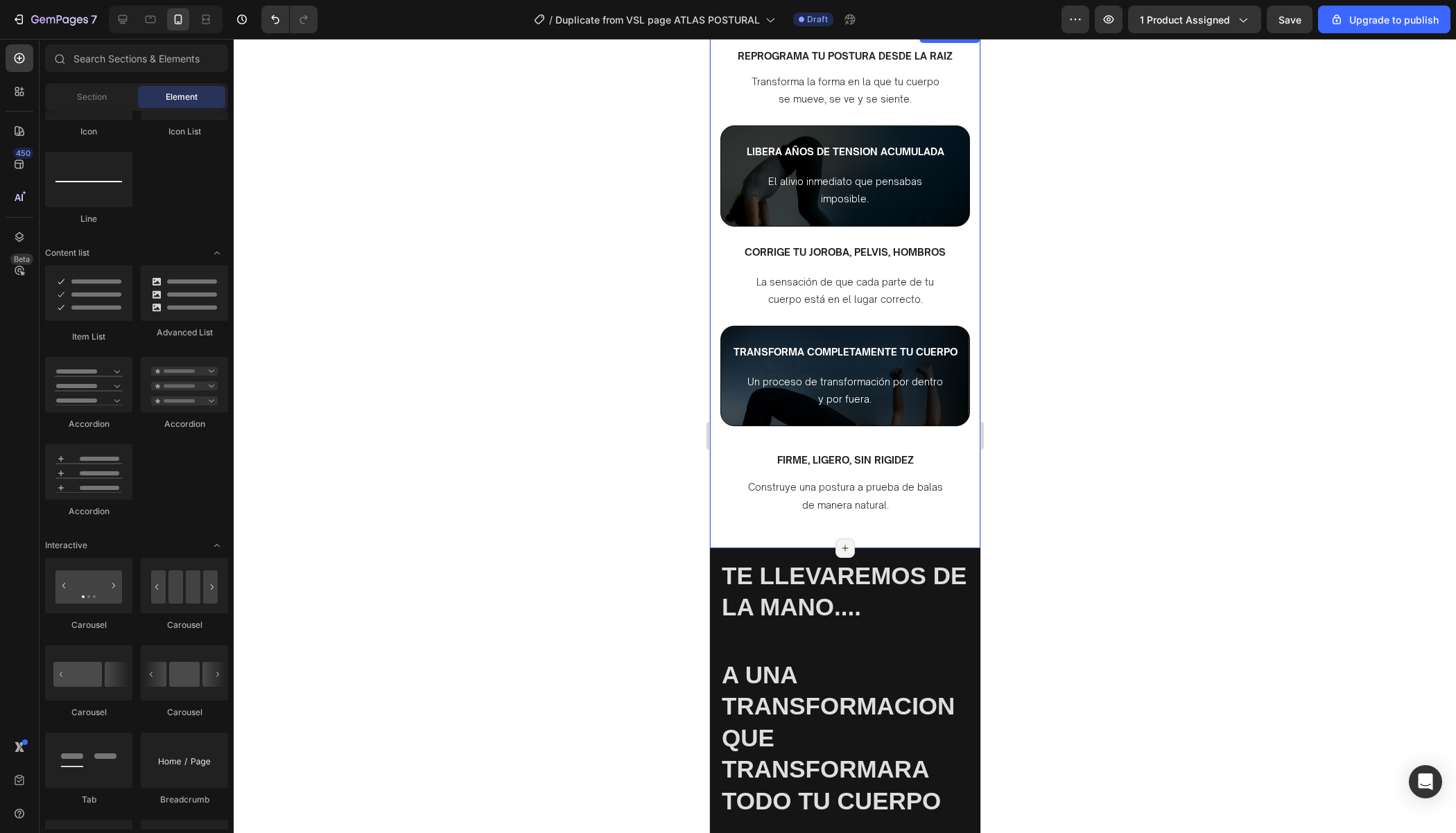
click at [1061, 456] on div at bounding box center [844, 436] width 1222 height 794
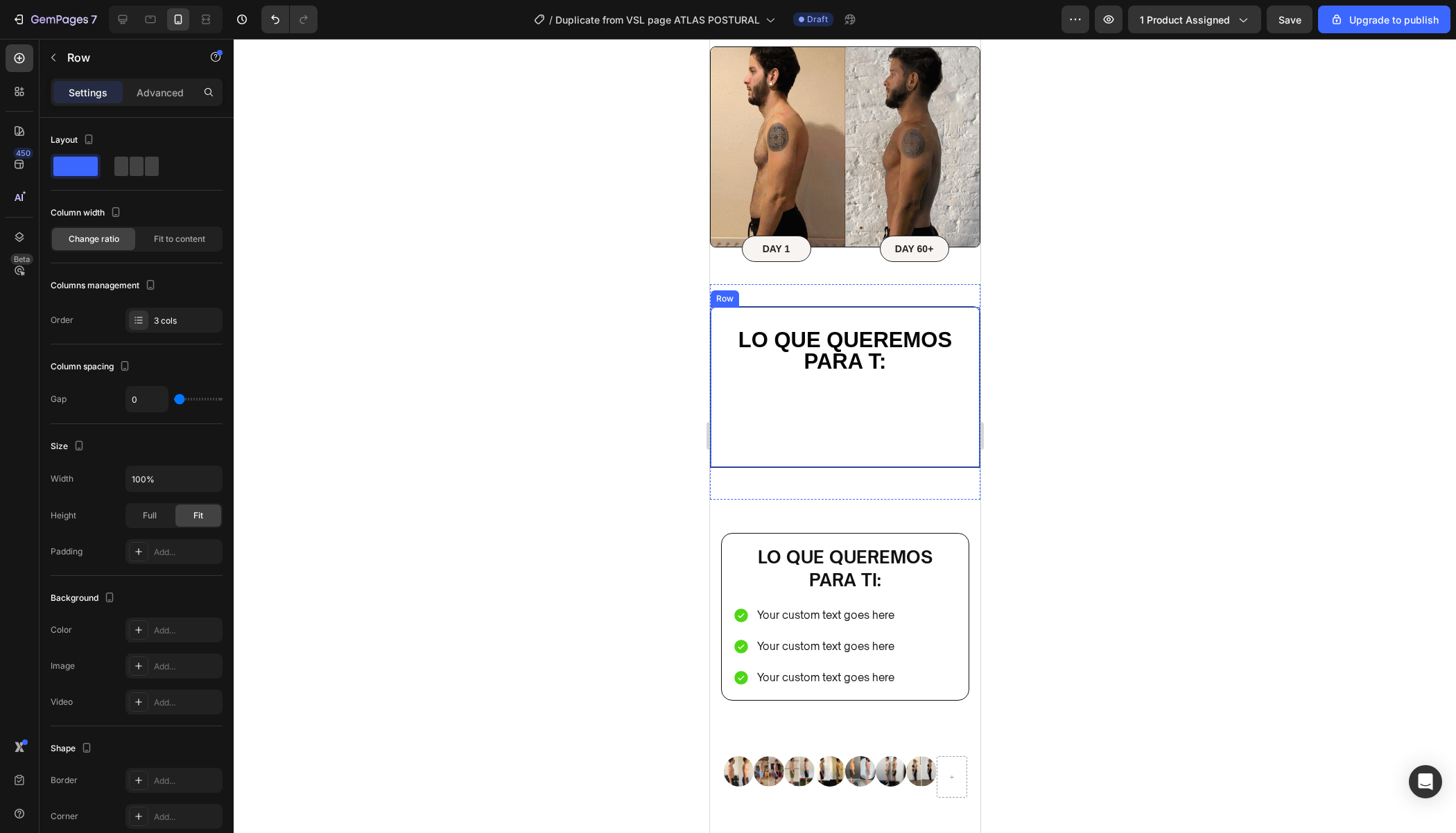
scroll to position [4576, 0]
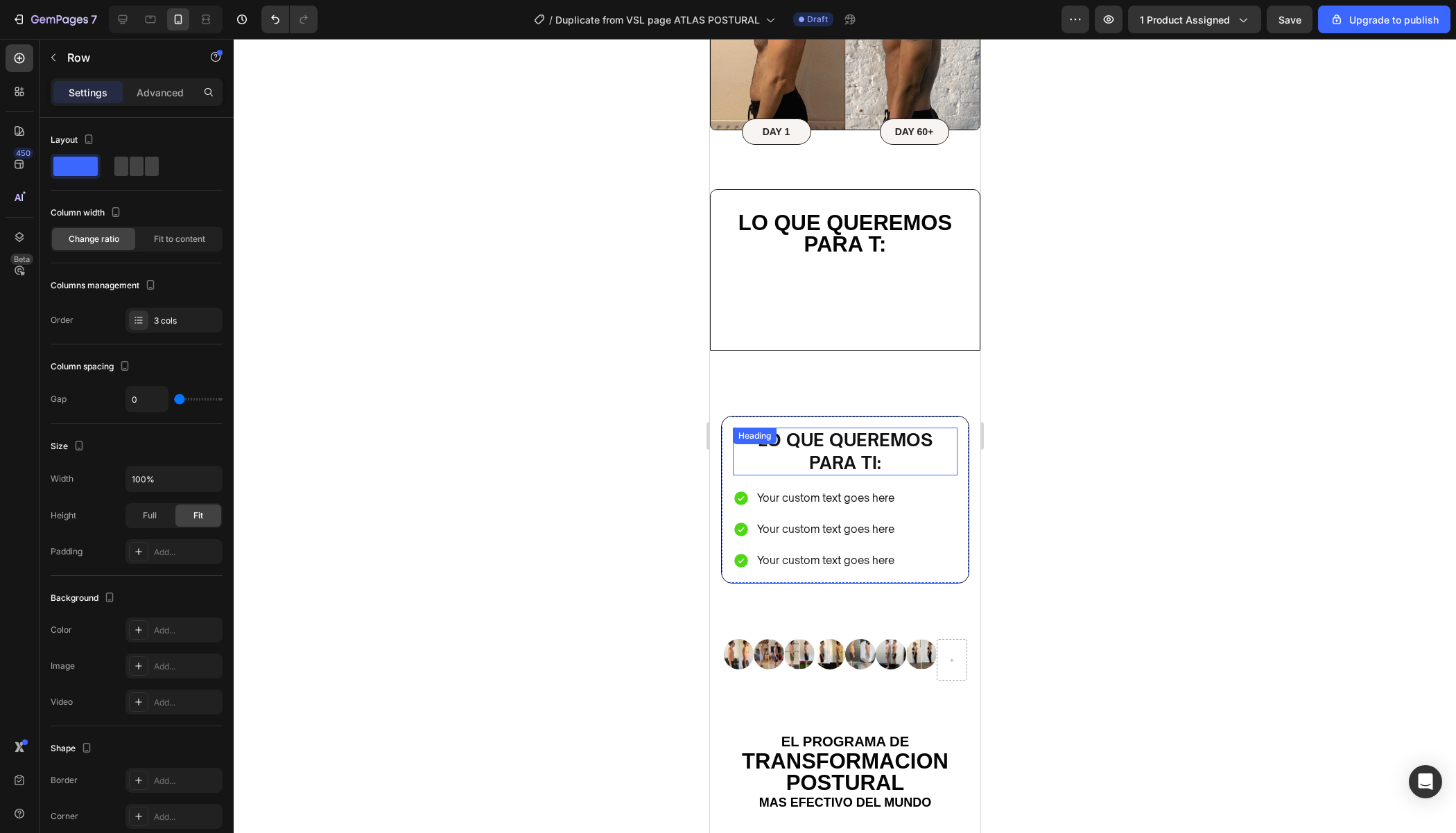
click at [836, 475] on div "Lo que queremos para ti: Heading Your custom text goes here Your custom text go…" at bounding box center [844, 500] width 225 height 144
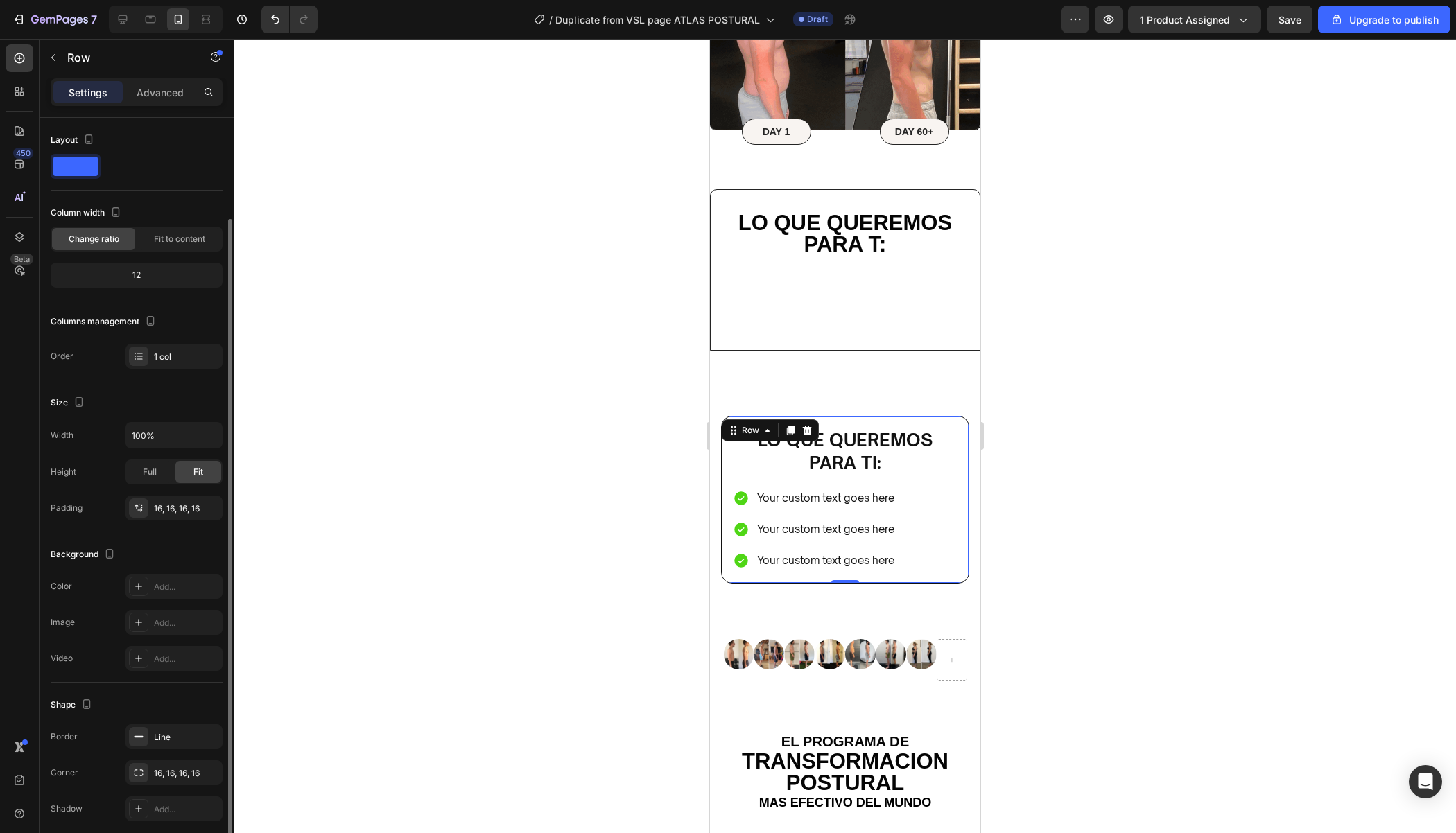
scroll to position [52, 0]
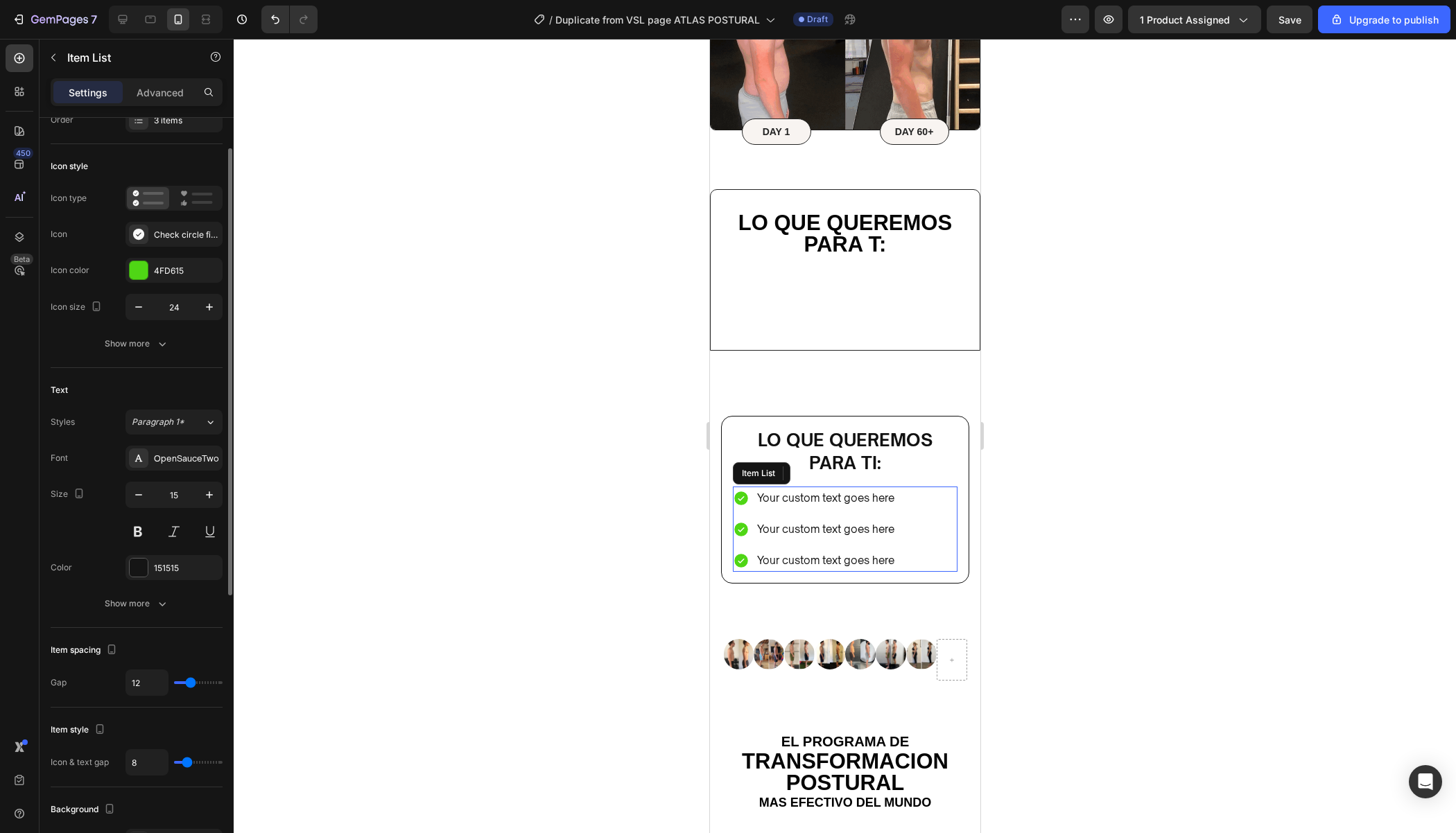
click at [863, 492] on div "Your custom text goes here" at bounding box center [825, 497] width 141 height 23
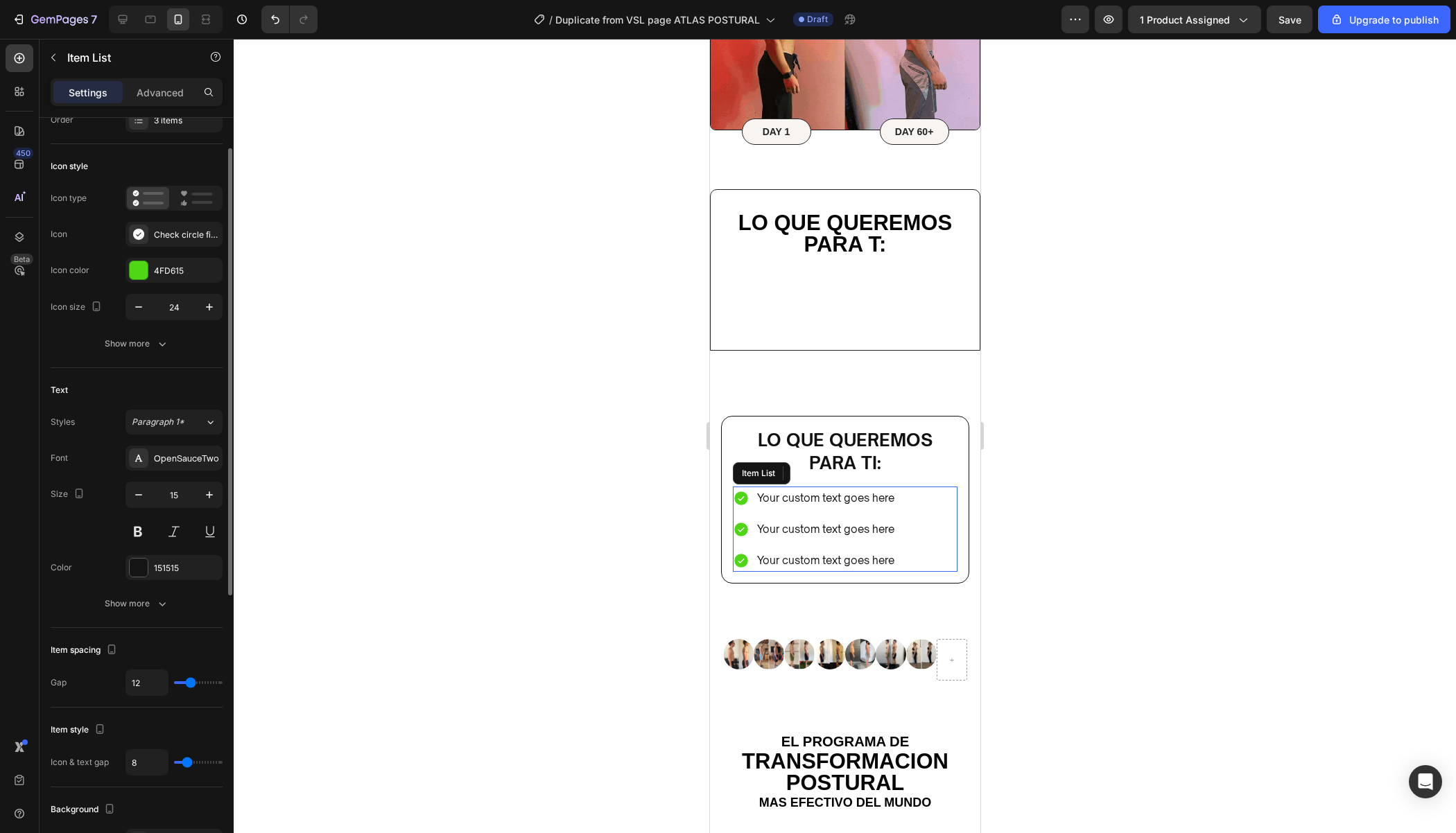
click at [875, 493] on div "Your custom text goes here" at bounding box center [825, 497] width 141 height 23
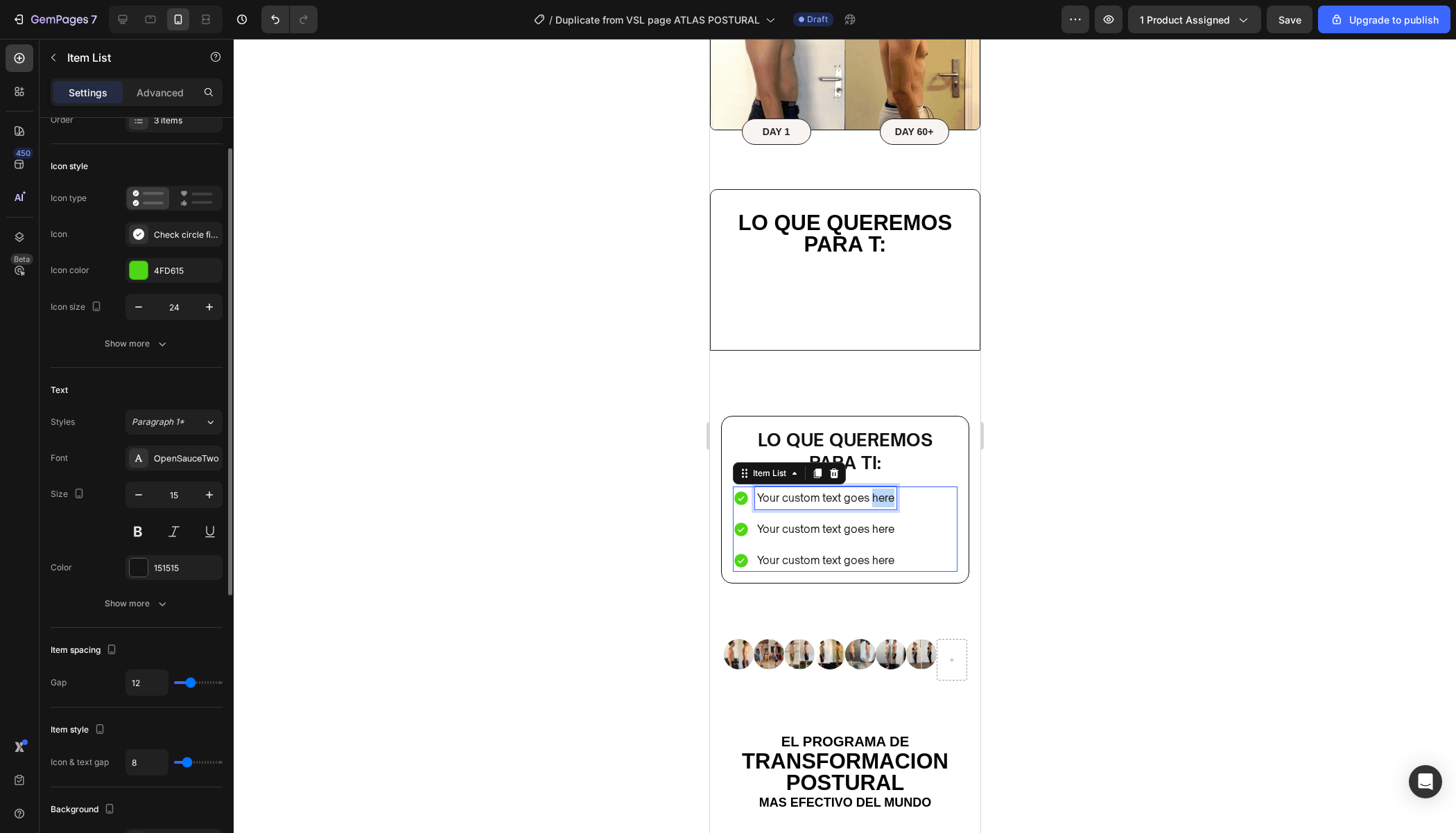
click at [875, 493] on p "Your custom text goes here" at bounding box center [825, 498] width 137 height 19
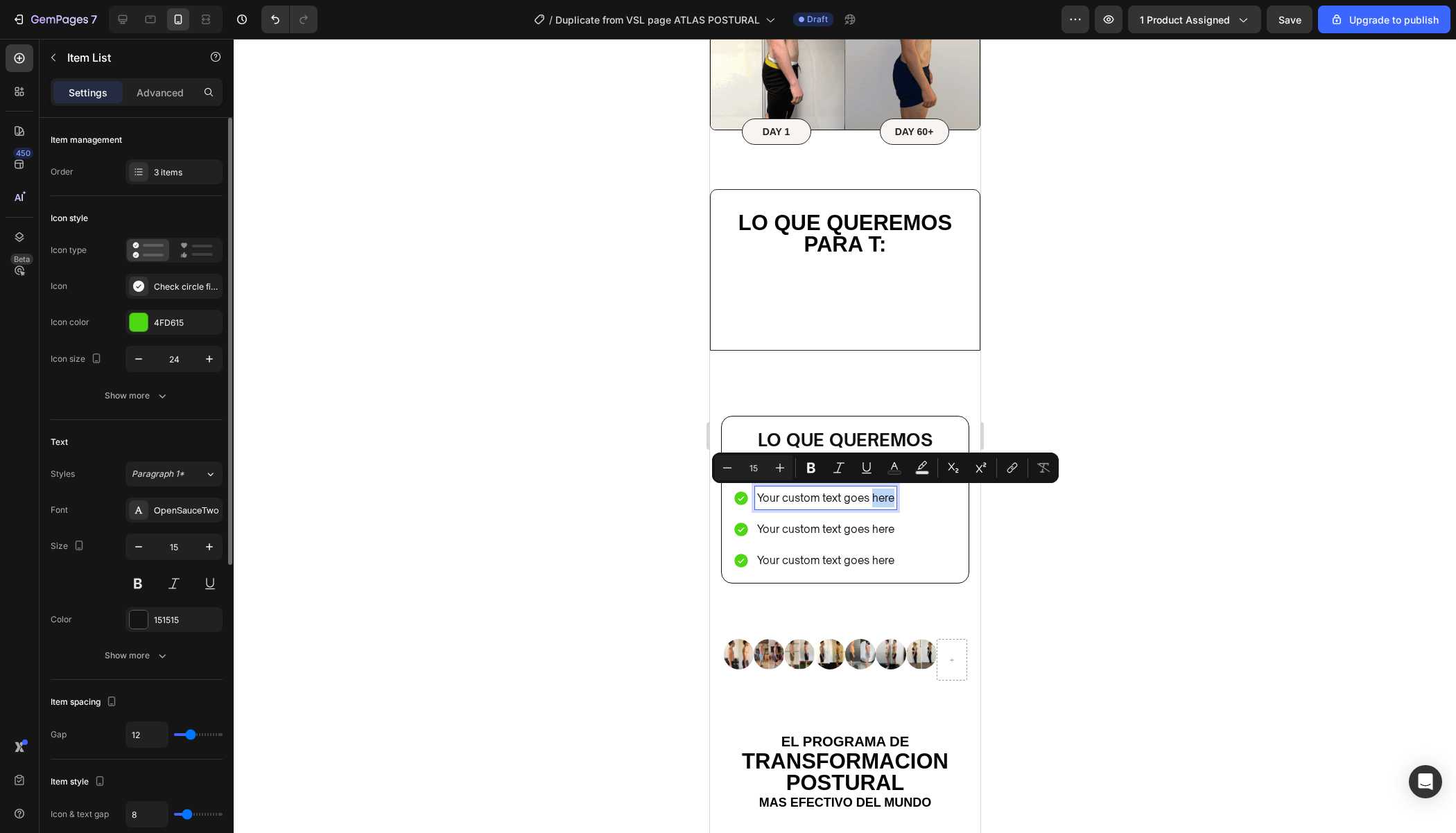
click at [876, 493] on p "Your custom text goes here" at bounding box center [825, 498] width 137 height 19
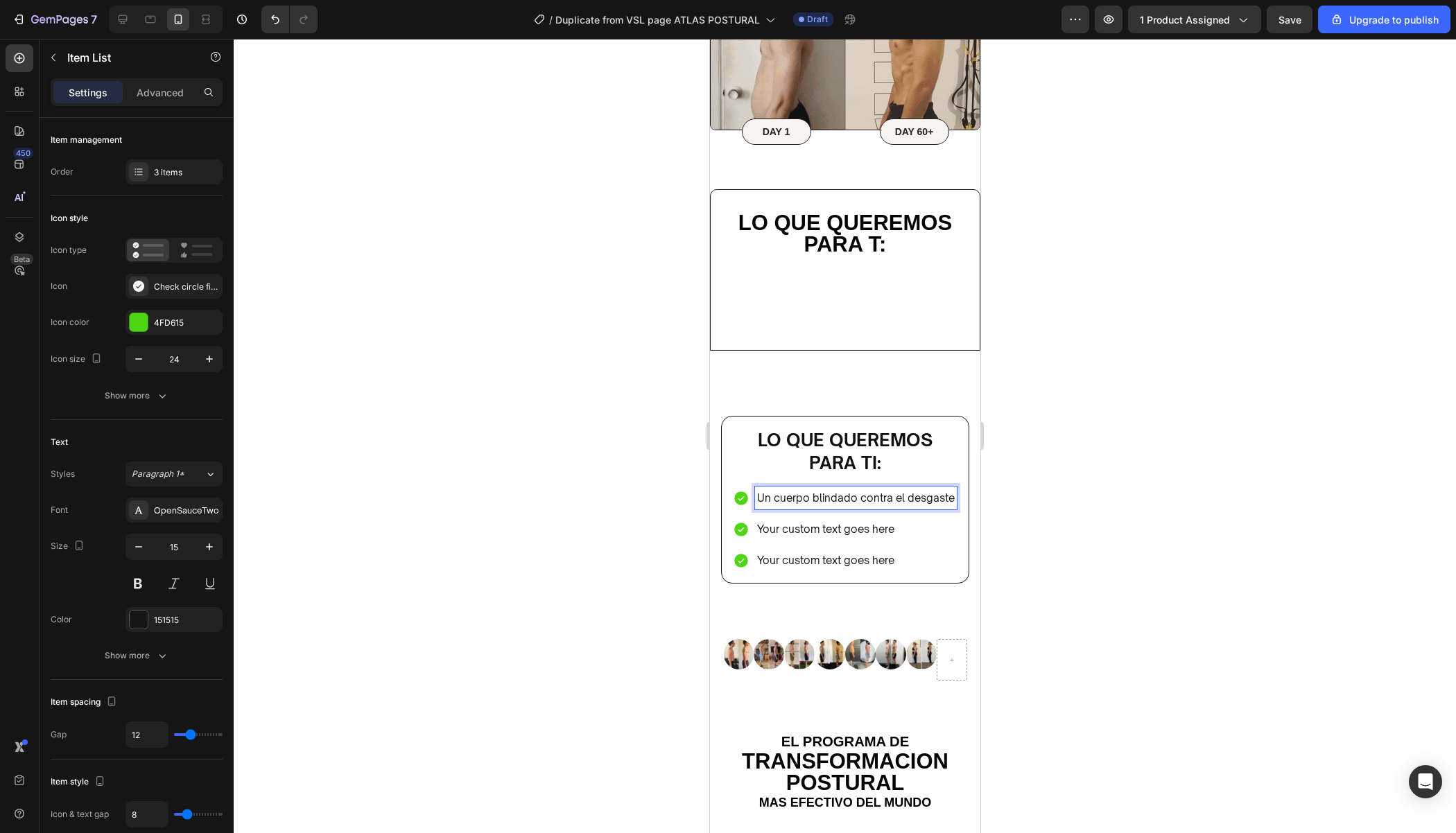
click at [875, 532] on p "Your custom text goes here" at bounding box center [855, 530] width 198 height 19
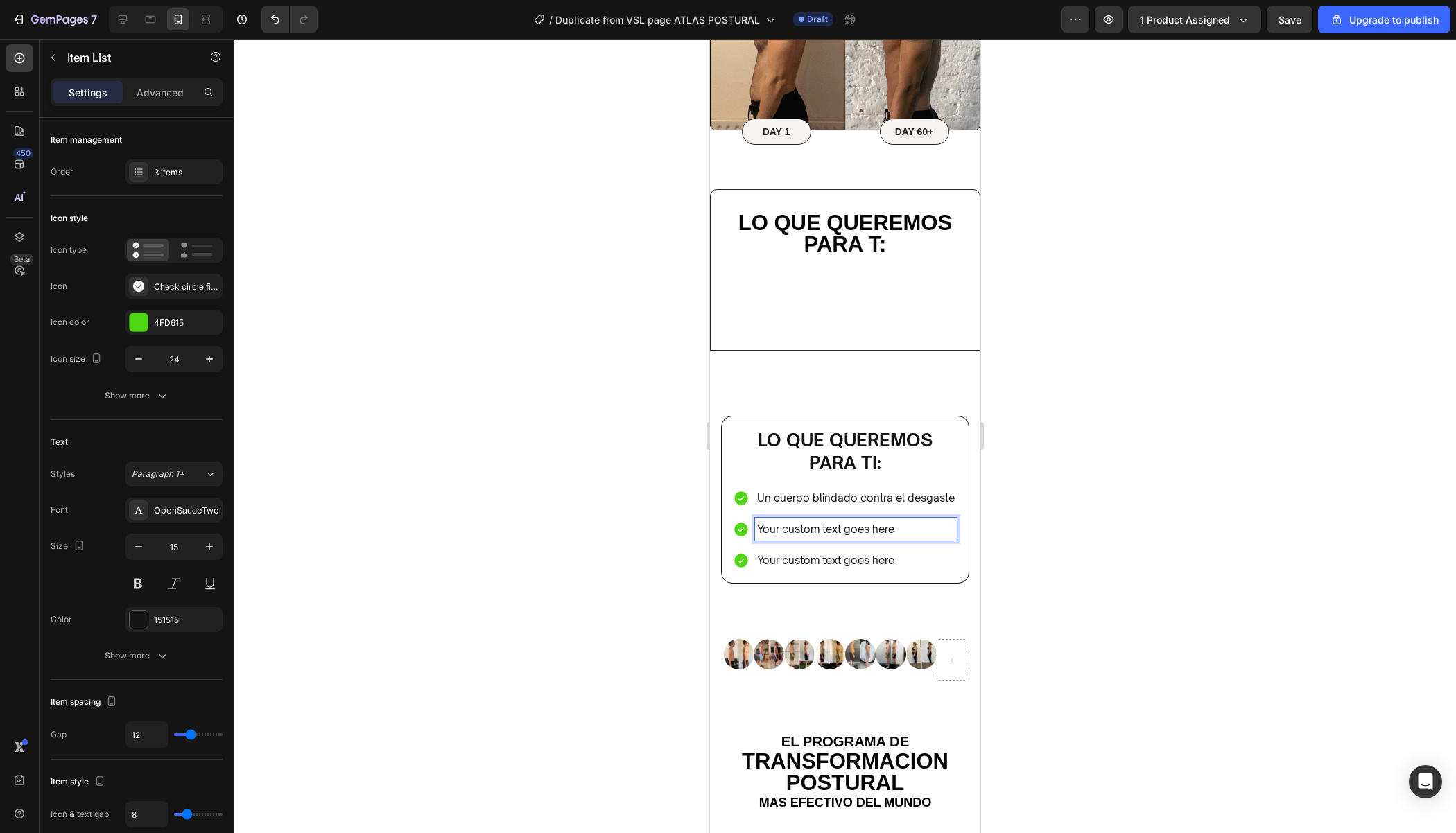
click at [897, 526] on p "Your custom text goes here" at bounding box center [855, 530] width 198 height 19
drag, startPoint x: 897, startPoint y: 526, endPoint x: 757, endPoint y: 530, distance: 140.1
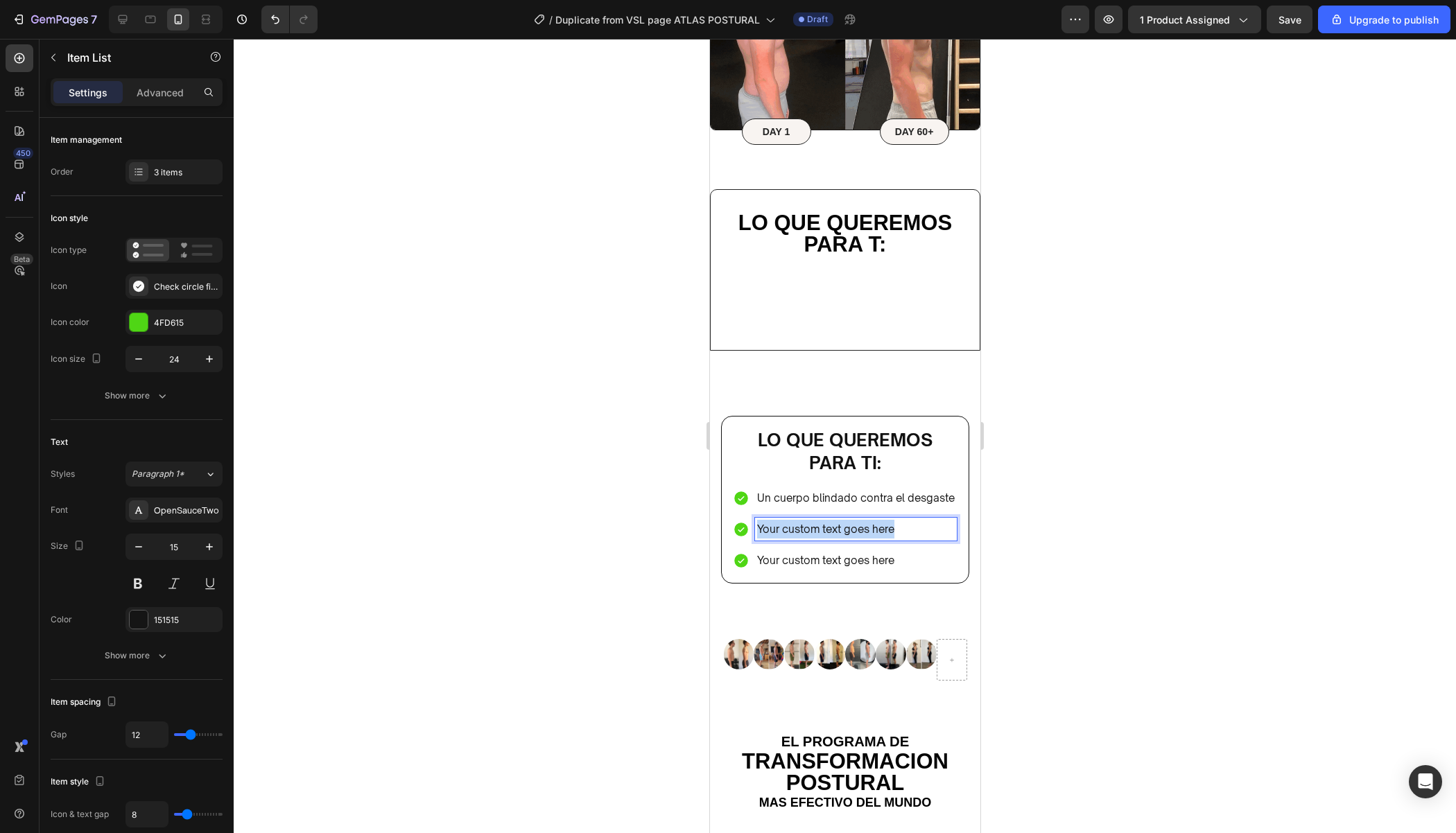
click at [757, 530] on p "Your custom text goes here" at bounding box center [855, 530] width 198 height 19
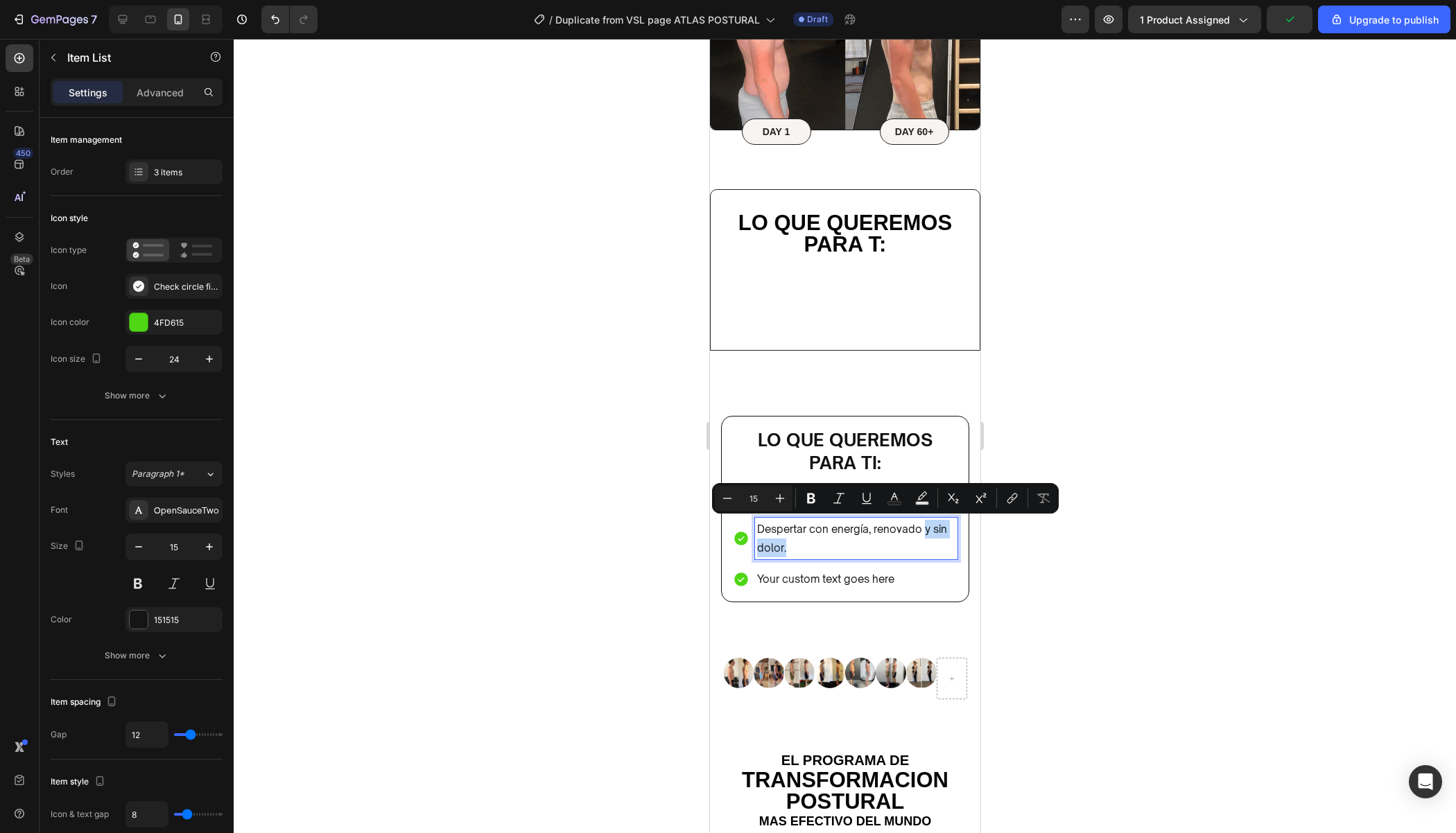
drag, startPoint x: 948, startPoint y: 541, endPoint x: 923, endPoint y: 530, distance: 27.3
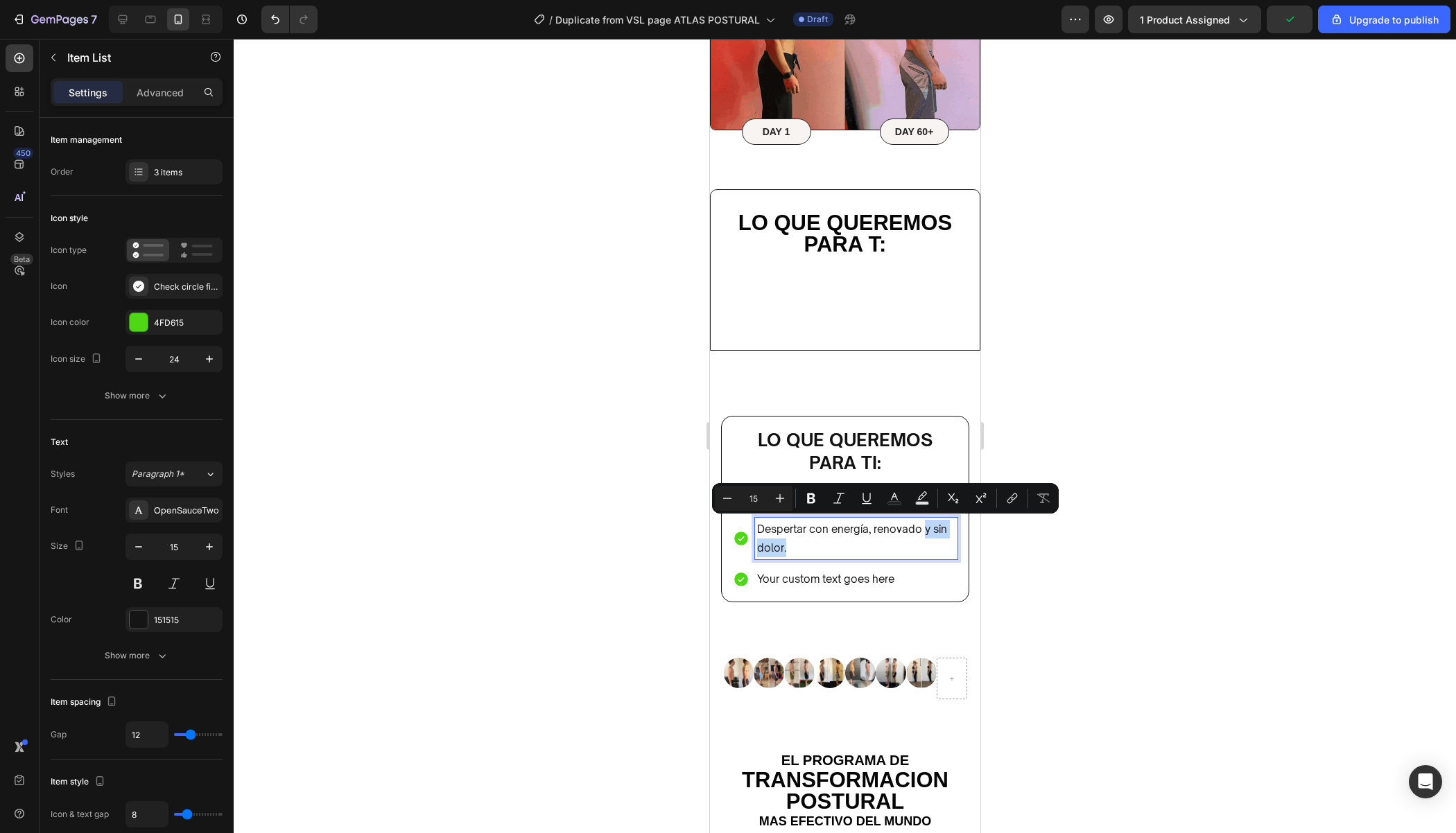
click at [923, 530] on p "Despertar con energía, renovado y sin dolor." at bounding box center [855, 538] width 199 height 37
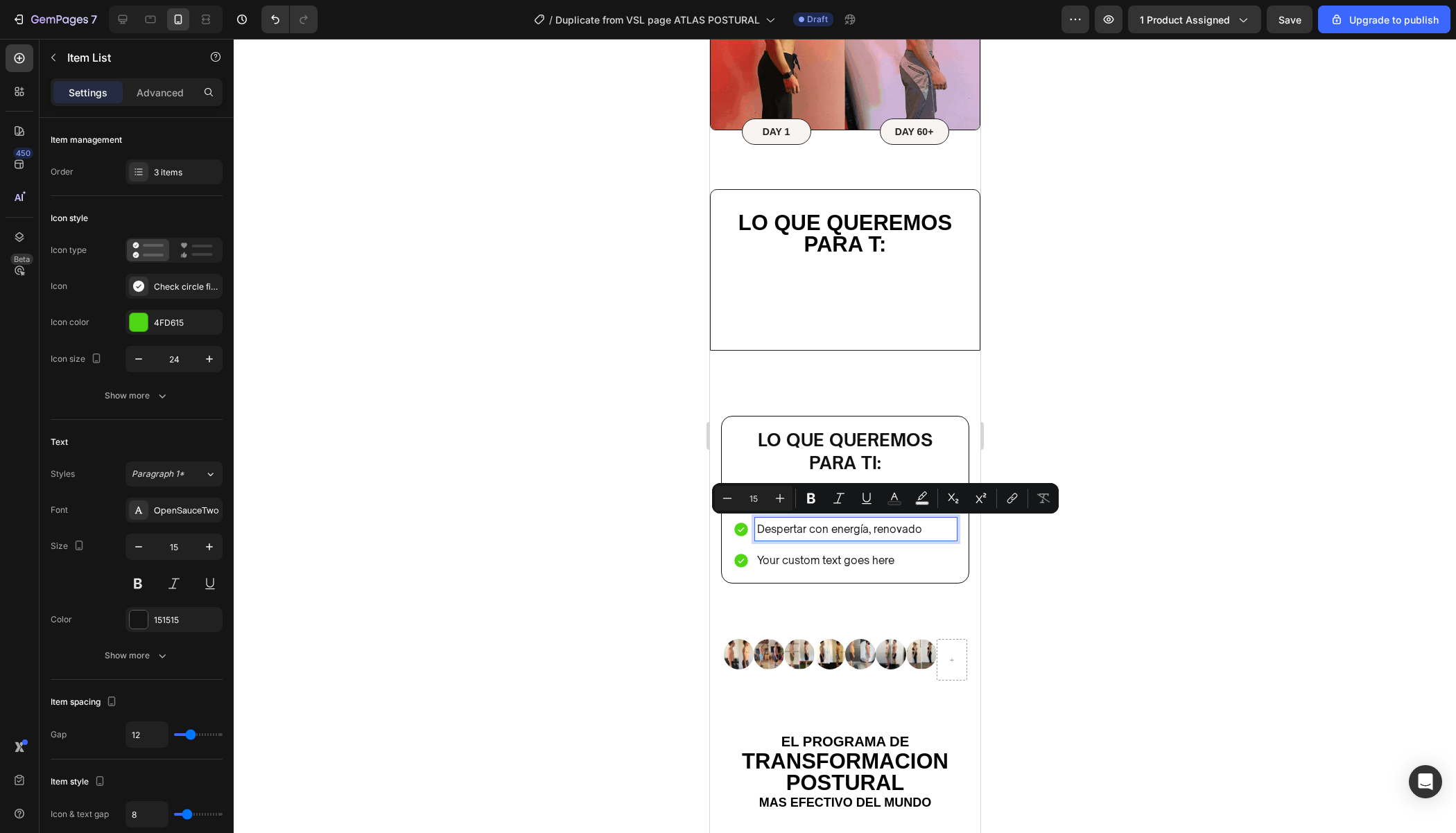
drag, startPoint x: 940, startPoint y: 526, endPoint x: 757, endPoint y: 528, distance: 183.0
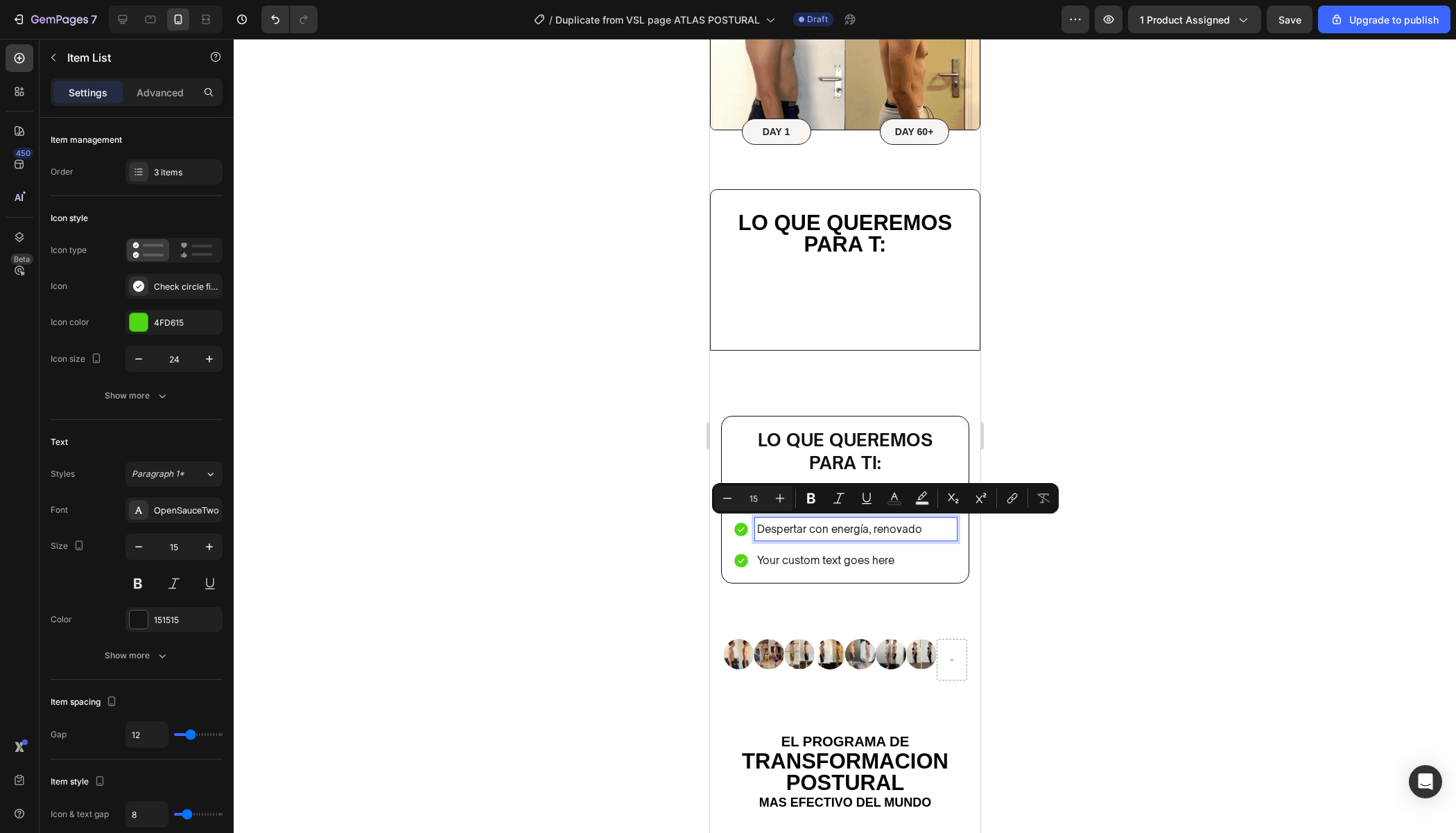
click at [756, 527] on p "Despertar con energía, renovado" at bounding box center [855, 530] width 198 height 19
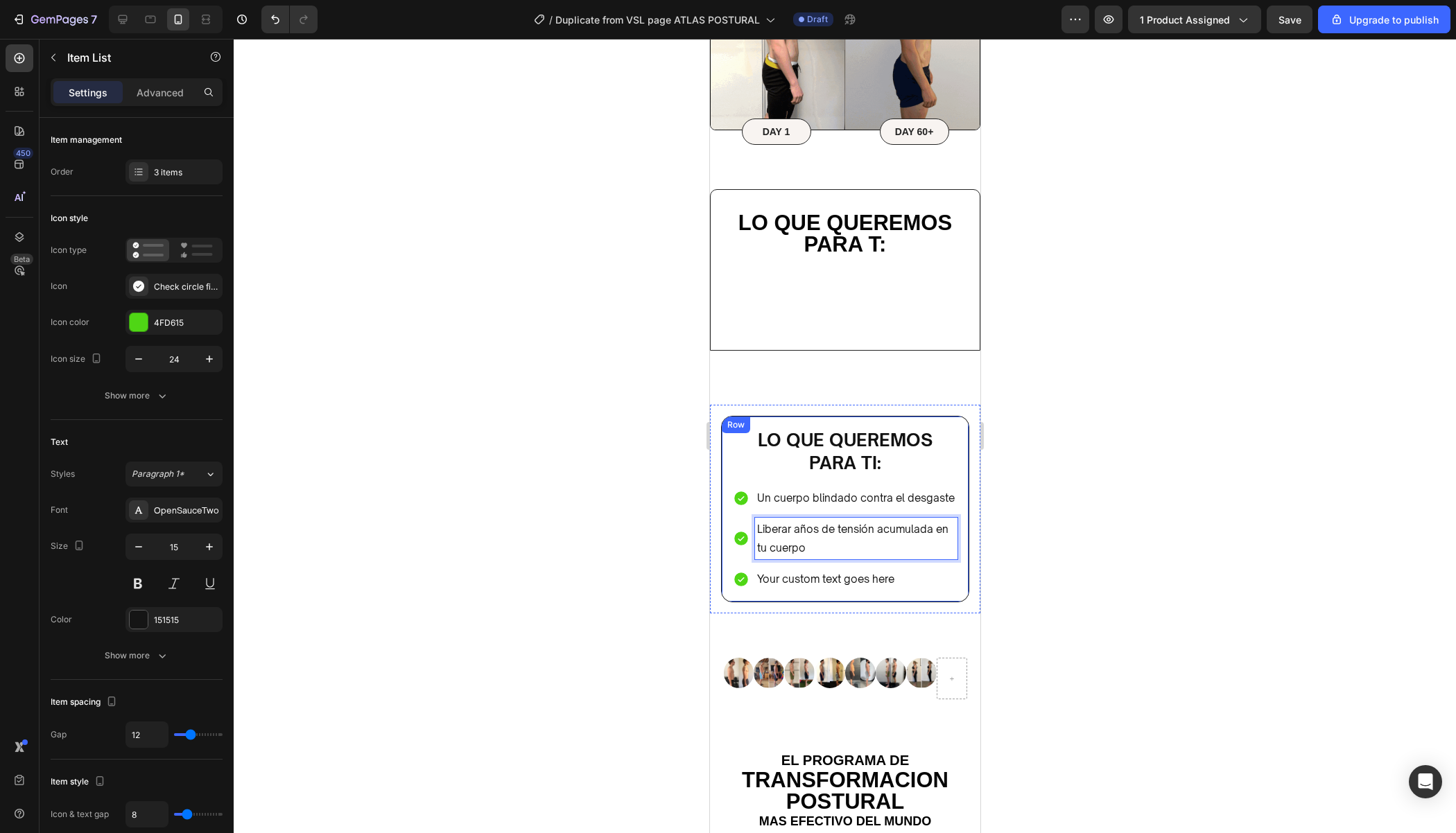
click at [890, 592] on div "Lo que queremos para ti: Heading Un cuerpo blindado contra el desgaste Liberar …" at bounding box center [844, 509] width 248 height 187
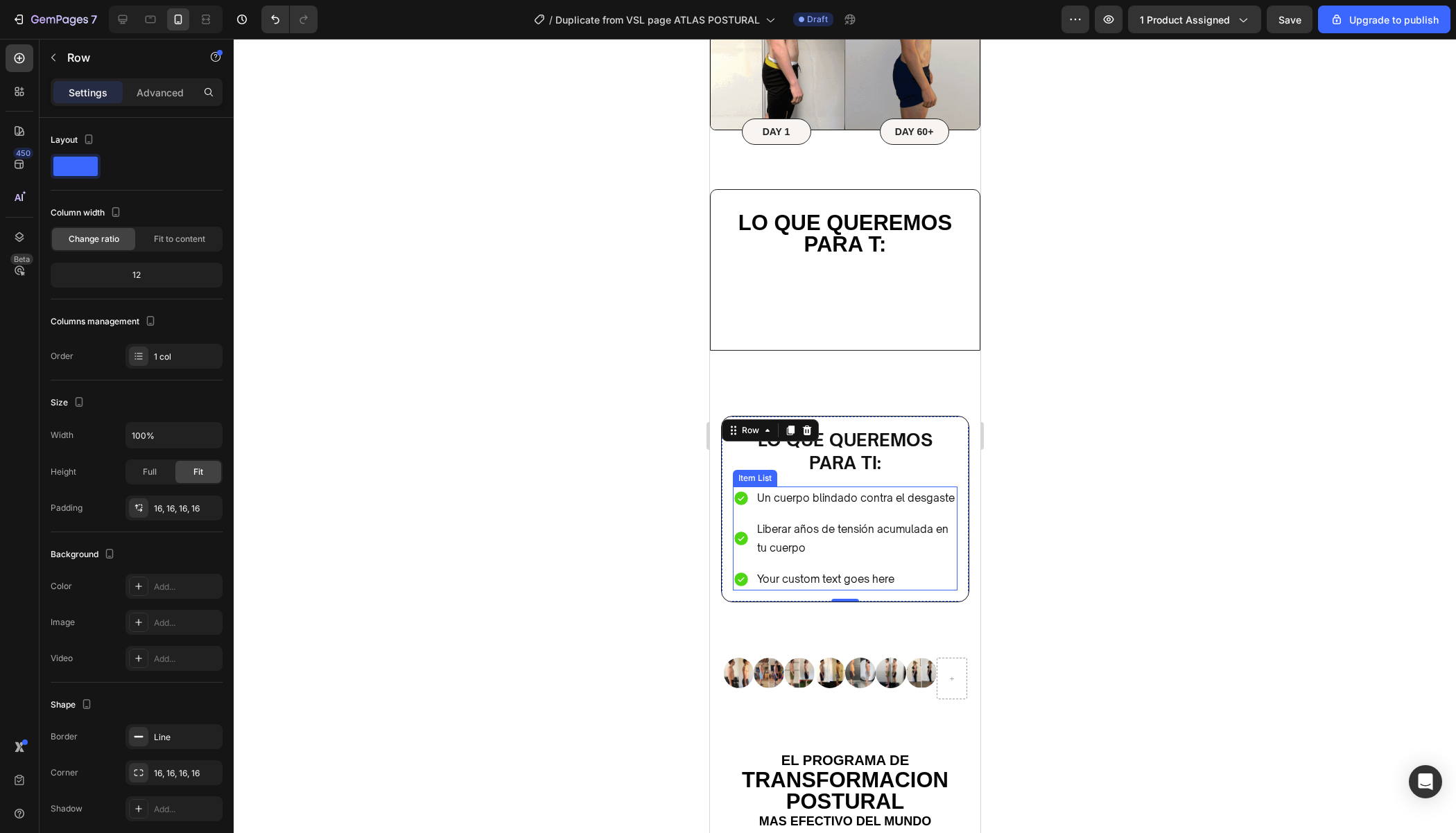
click at [897, 582] on p "Your custom text goes here" at bounding box center [855, 579] width 199 height 19
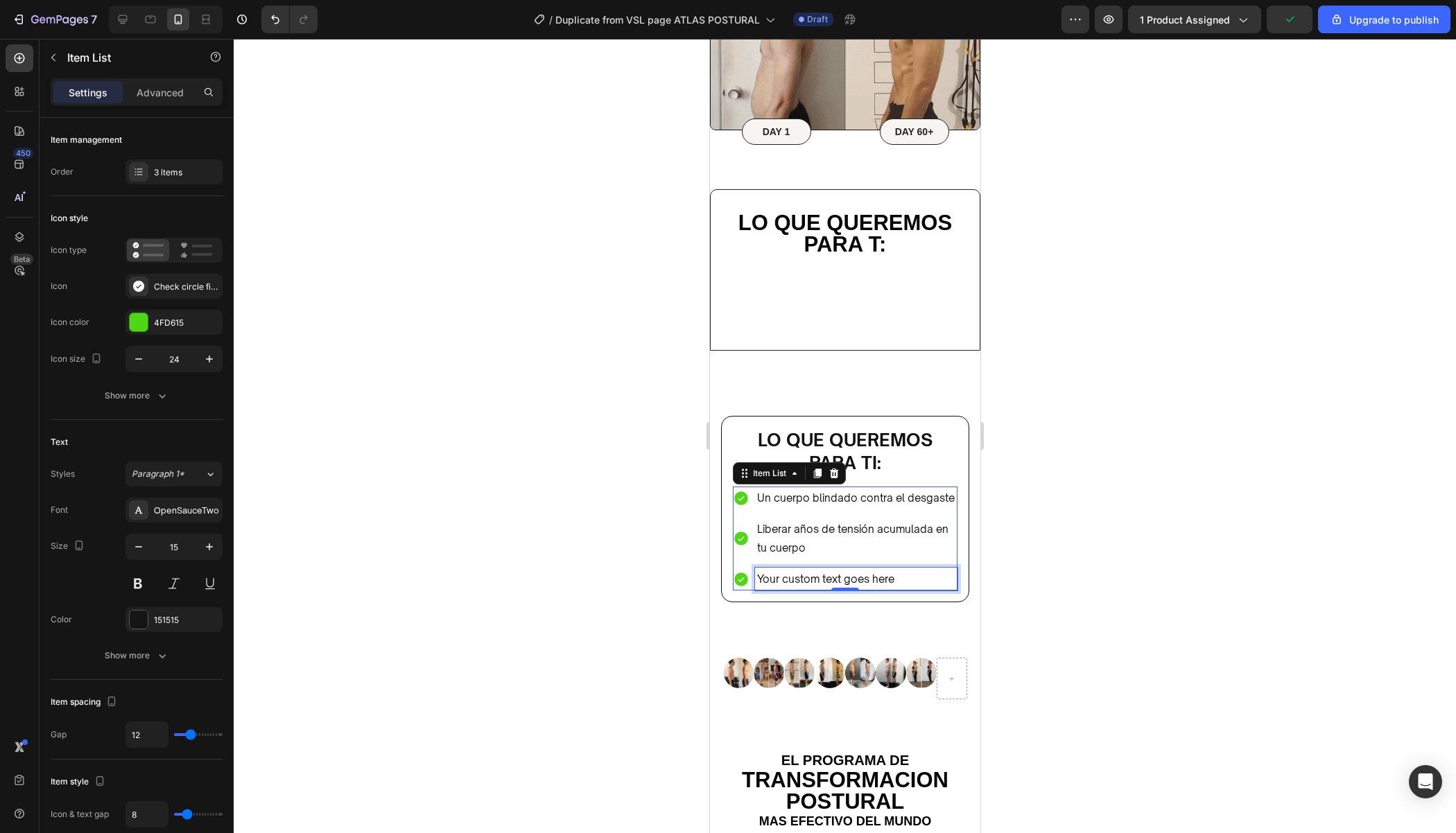
click at [922, 572] on p "Your custom text goes here" at bounding box center [855, 579] width 199 height 19
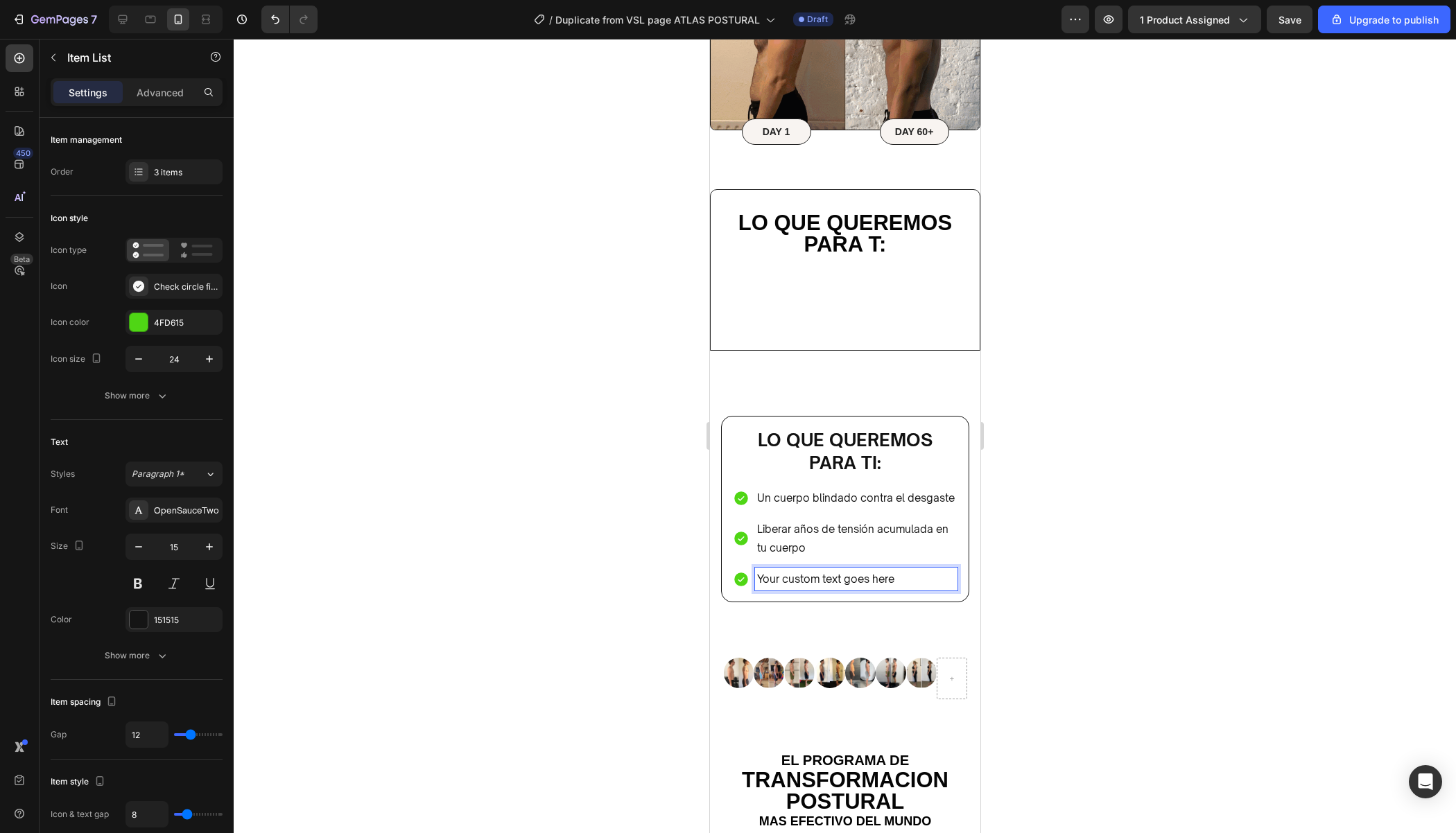
click at [922, 572] on p "Your custom text goes here" at bounding box center [855, 579] width 199 height 19
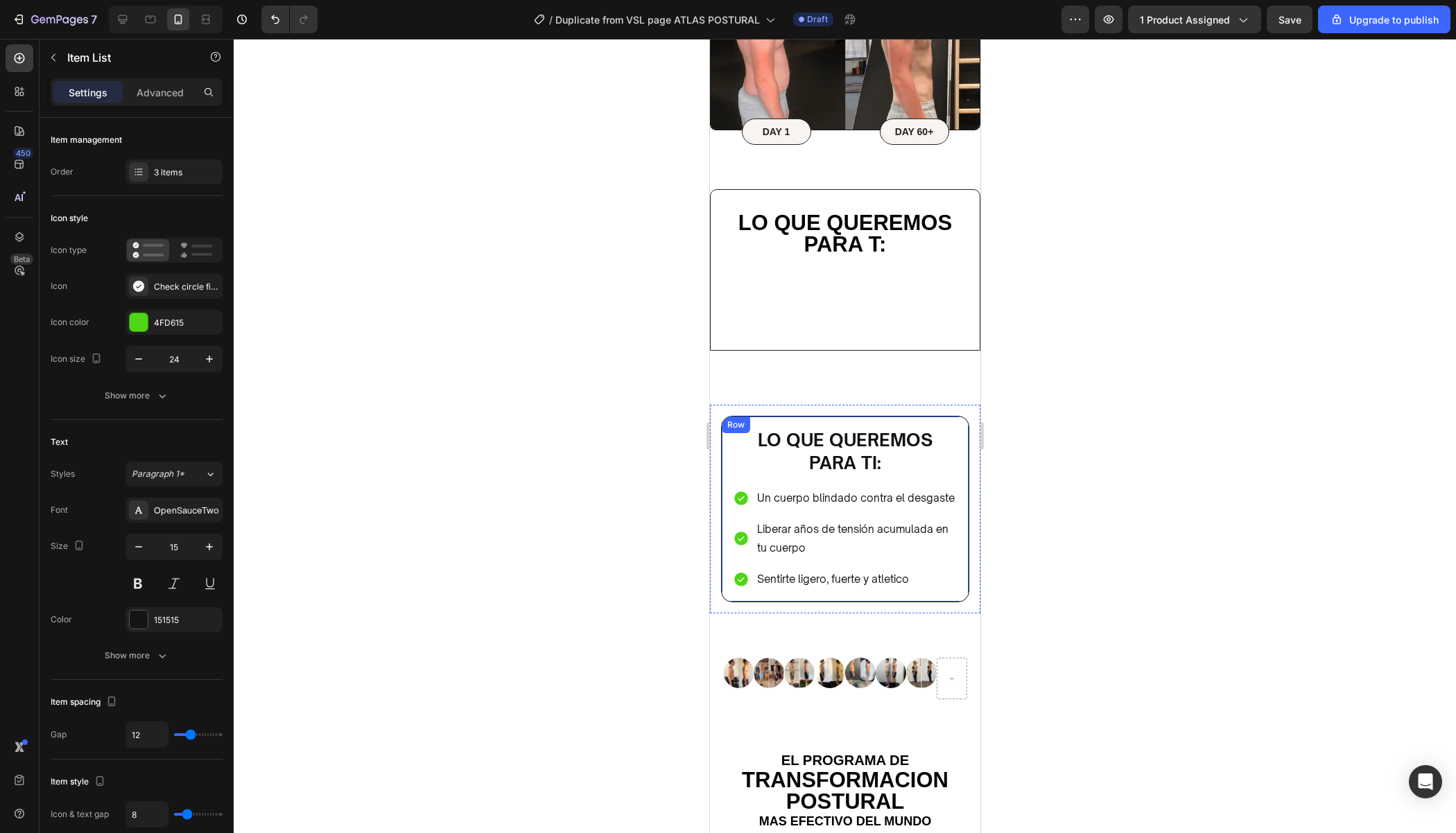
click at [1037, 534] on div at bounding box center [844, 436] width 1222 height 794
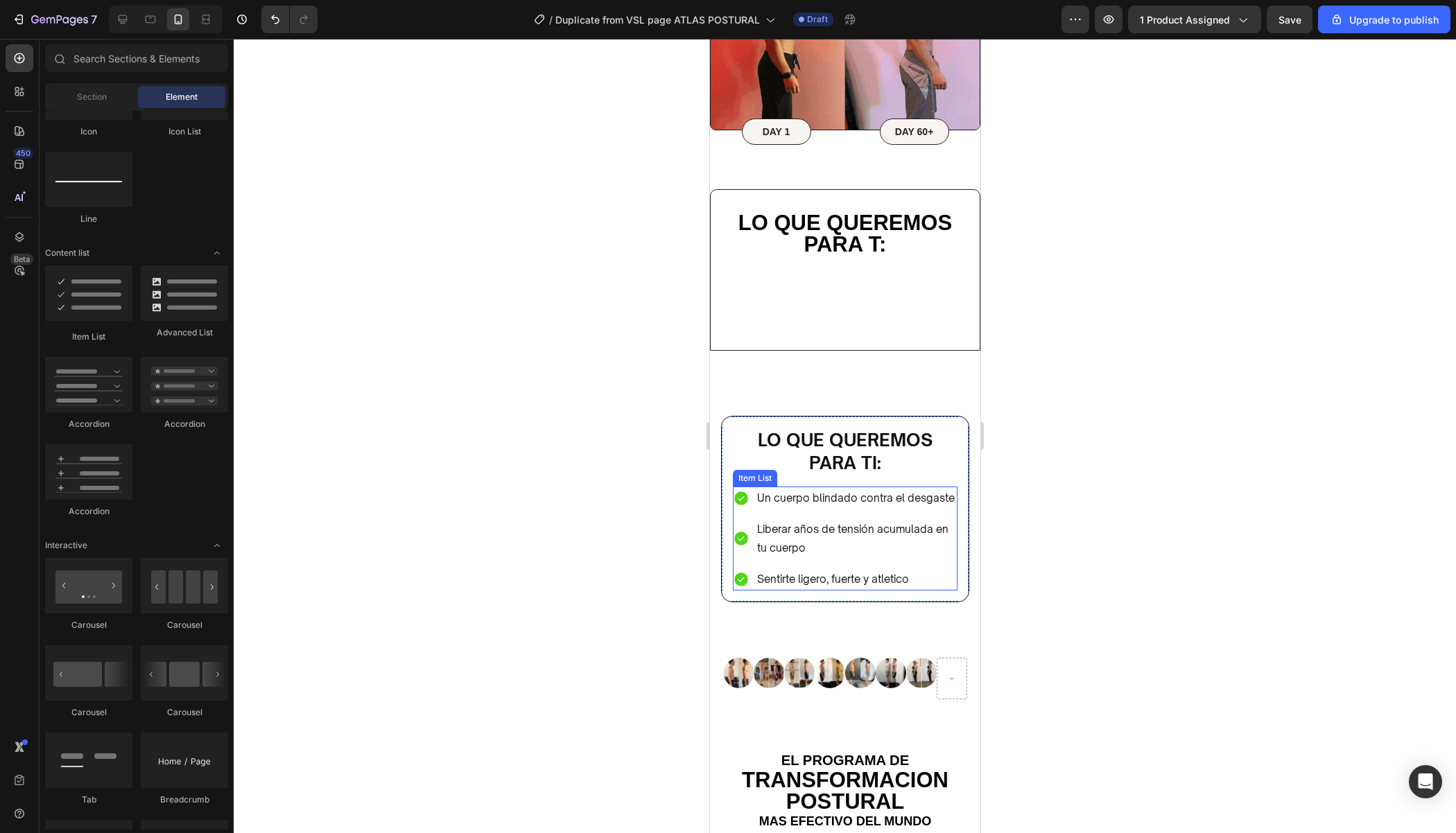
click at [929, 577] on p "Sentirte ligero, fuerte y atletico" at bounding box center [855, 579] width 199 height 19
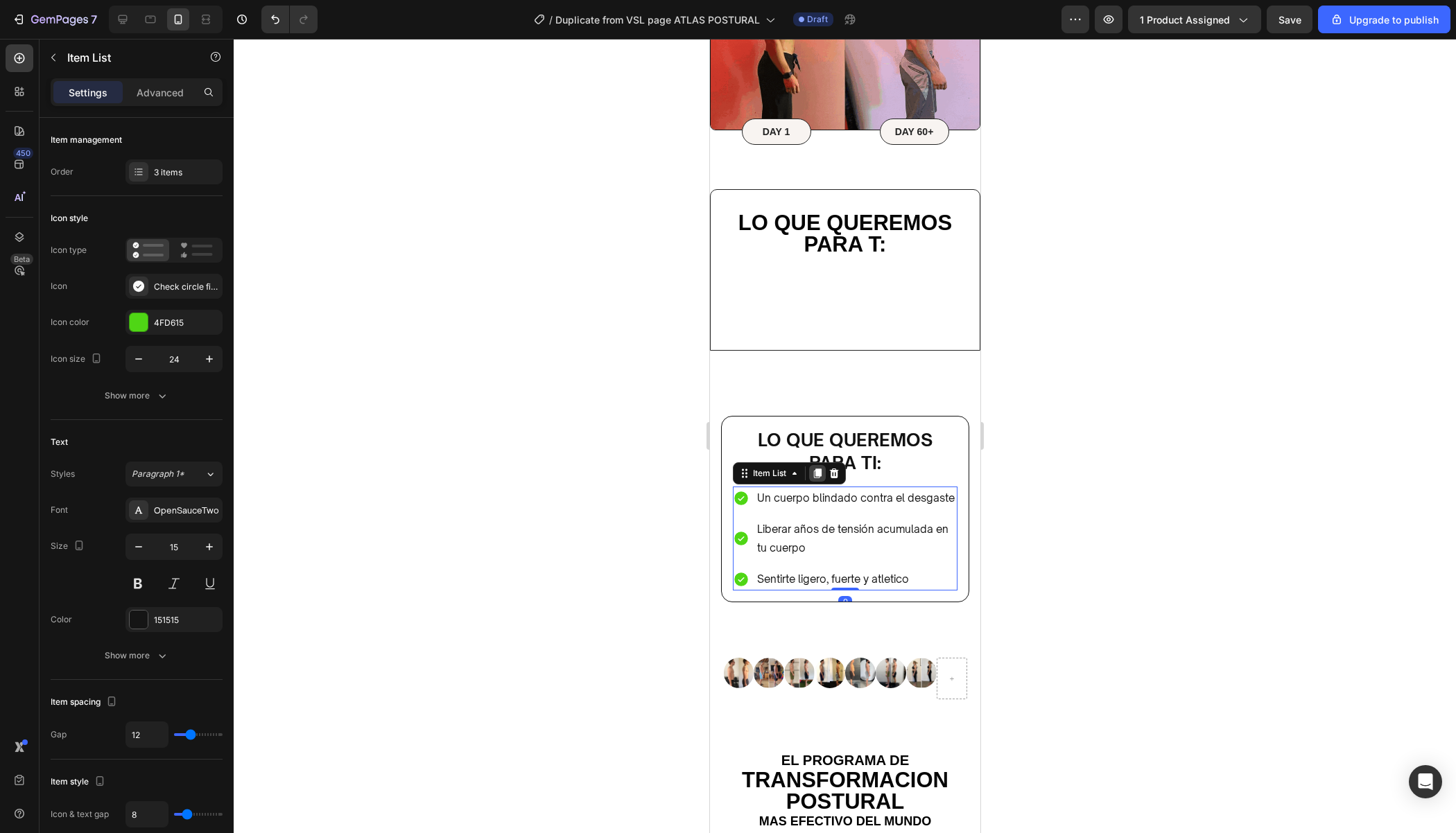
click at [812, 471] on icon at bounding box center [817, 474] width 11 height 11
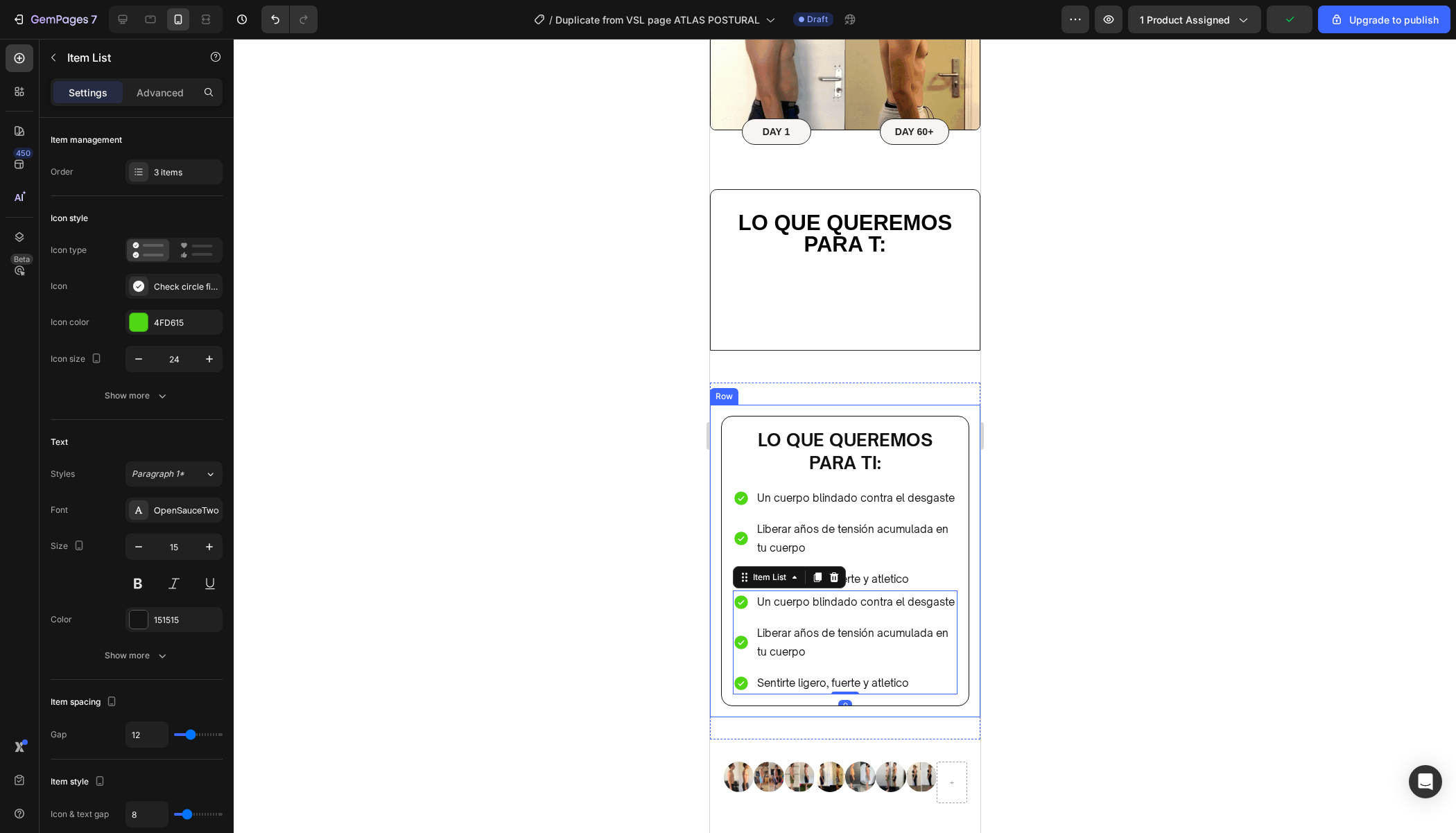
click at [1052, 541] on div at bounding box center [844, 436] width 1222 height 794
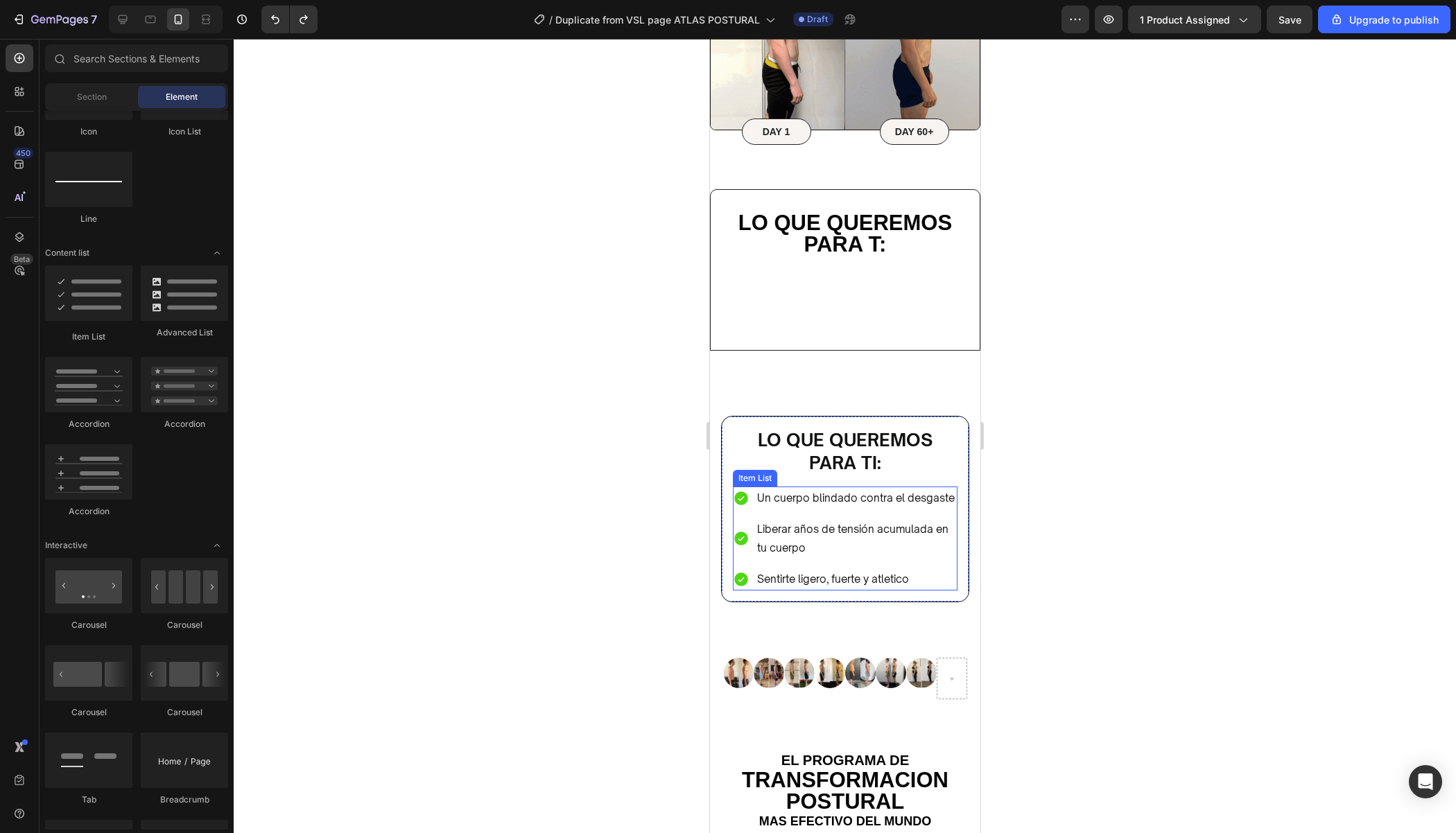
click at [949, 560] on div "Un cuerpo blindado contra el desgaste Liberar años de tensión acumulada en tu c…" at bounding box center [844, 538] width 225 height 104
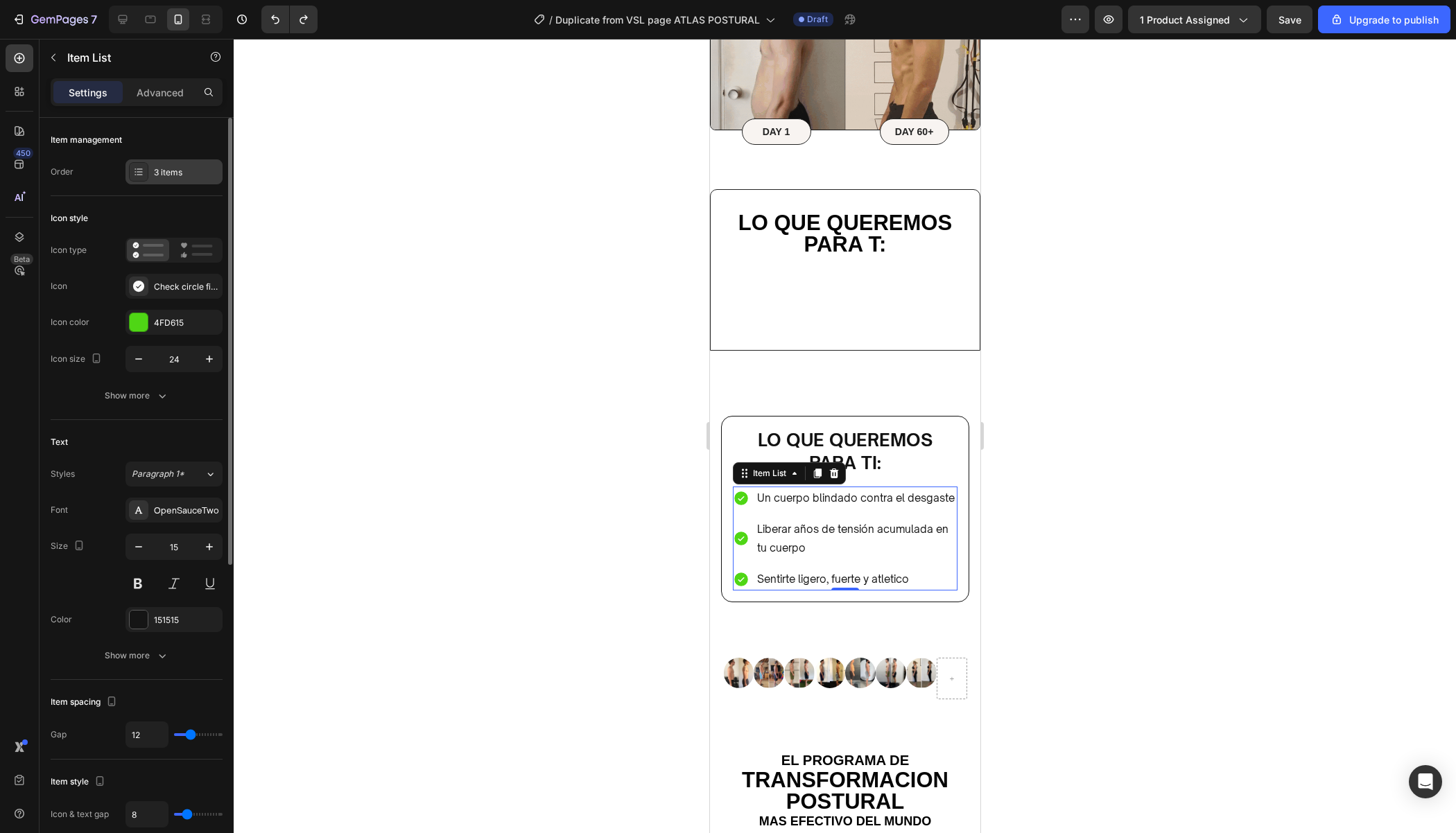
click at [175, 170] on div "3 items" at bounding box center [186, 173] width 65 height 13
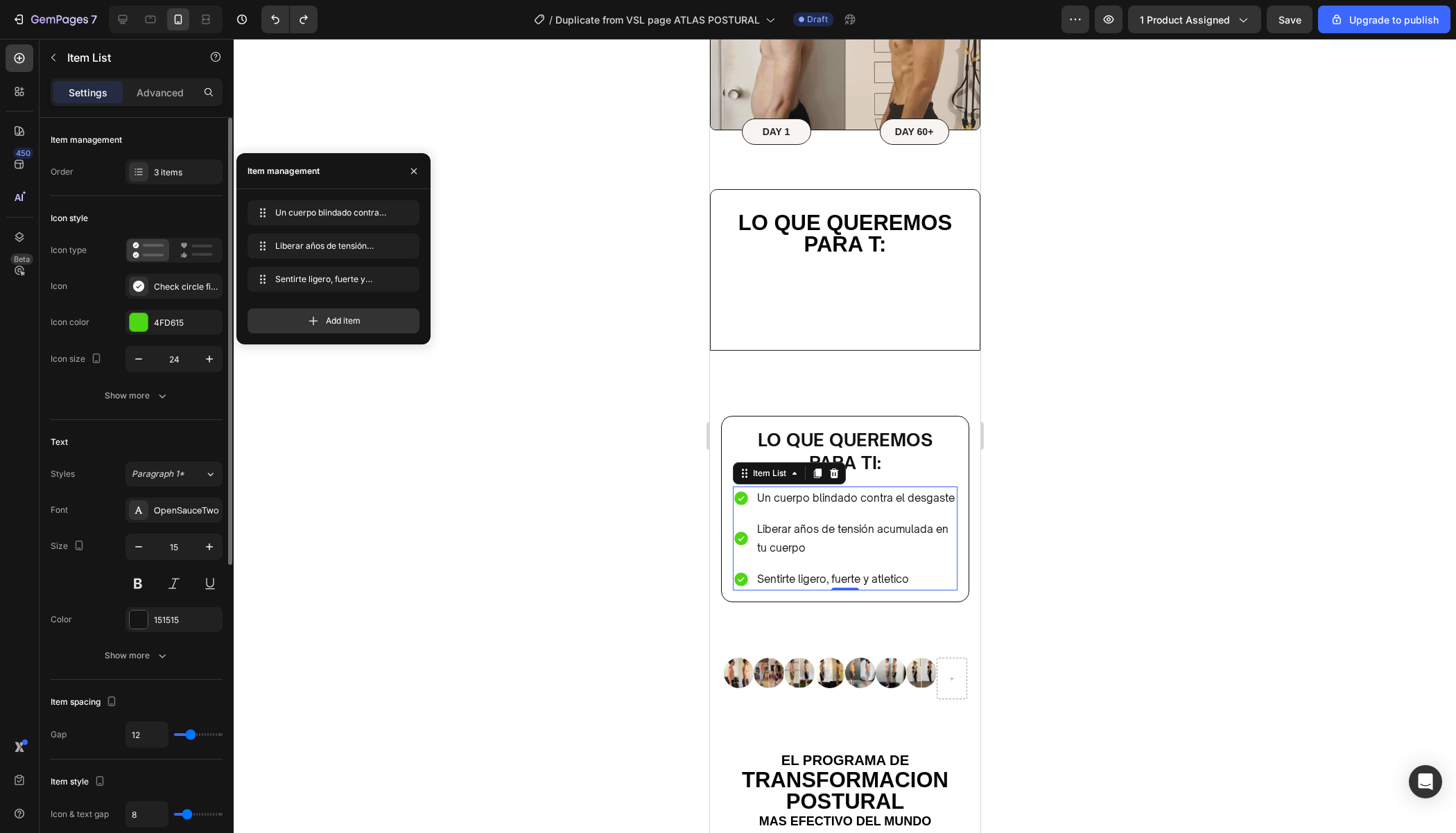
click at [98, 199] on div "Icon style Icon type Icon Check circle filled Icon color 4FD615 Icon size 24 Sh…" at bounding box center [136, 308] width 172 height 224
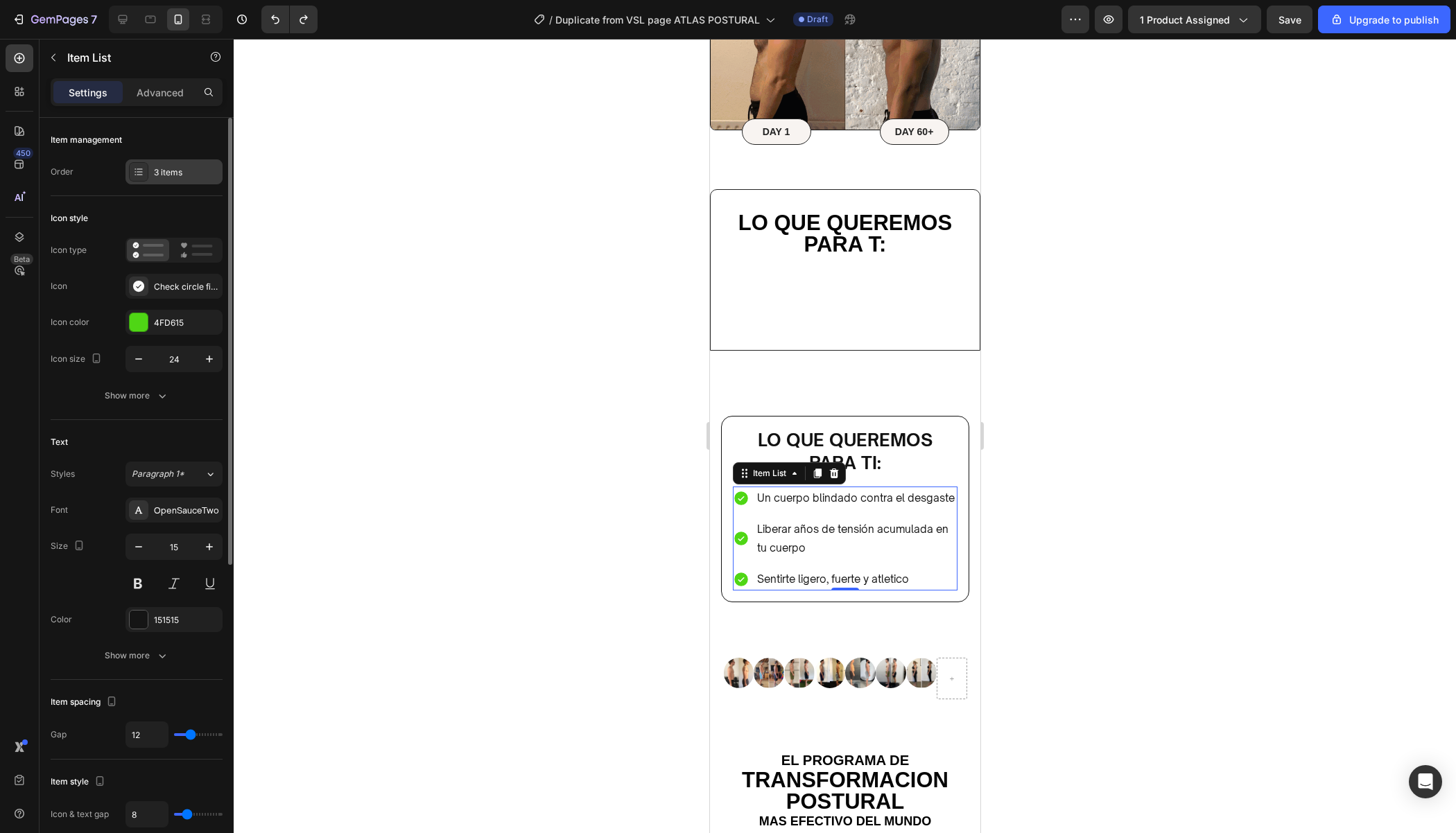
click at [170, 174] on div "3 items" at bounding box center [186, 173] width 65 height 13
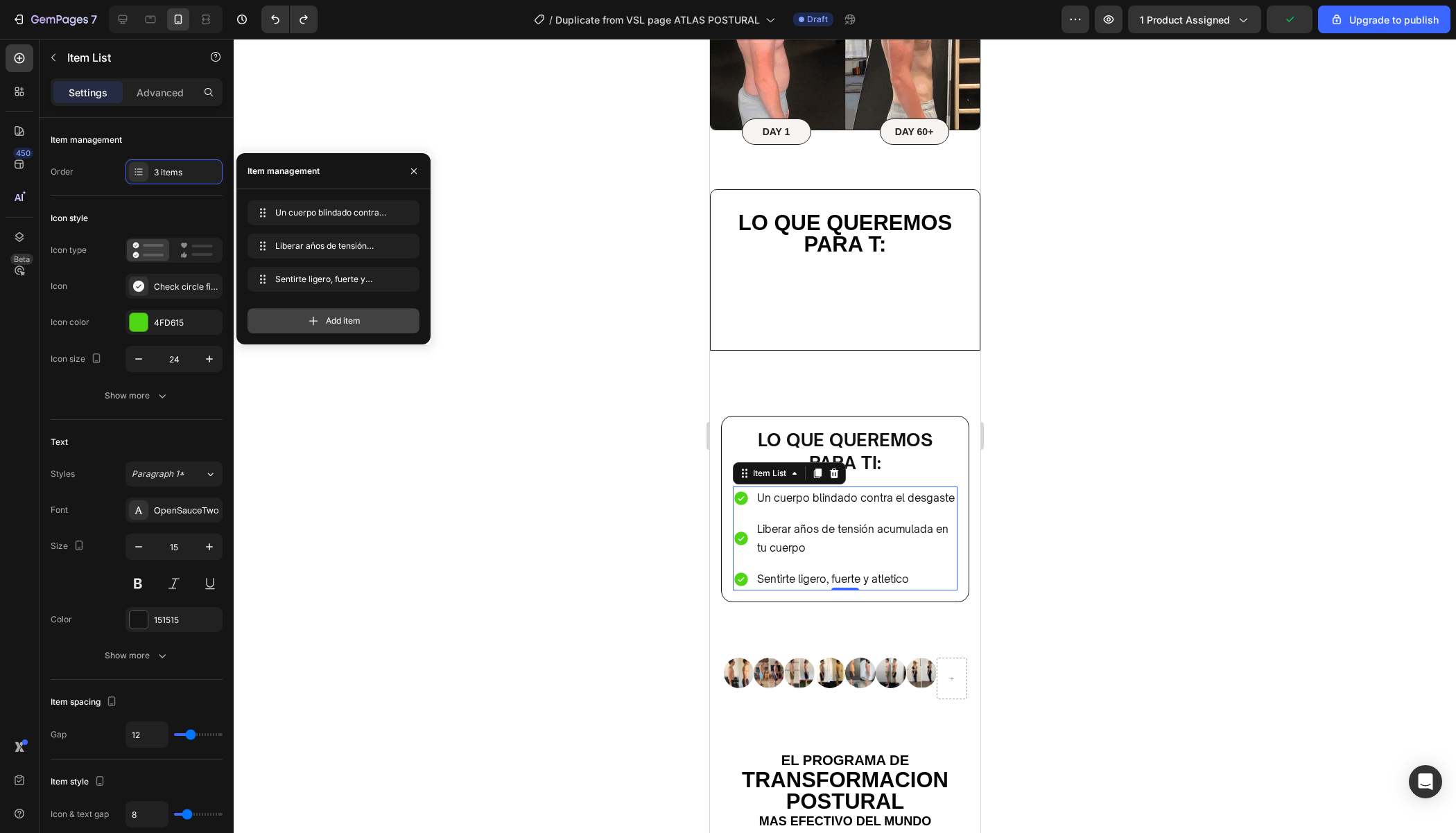
click at [336, 333] on div "Add item" at bounding box center [333, 321] width 172 height 25
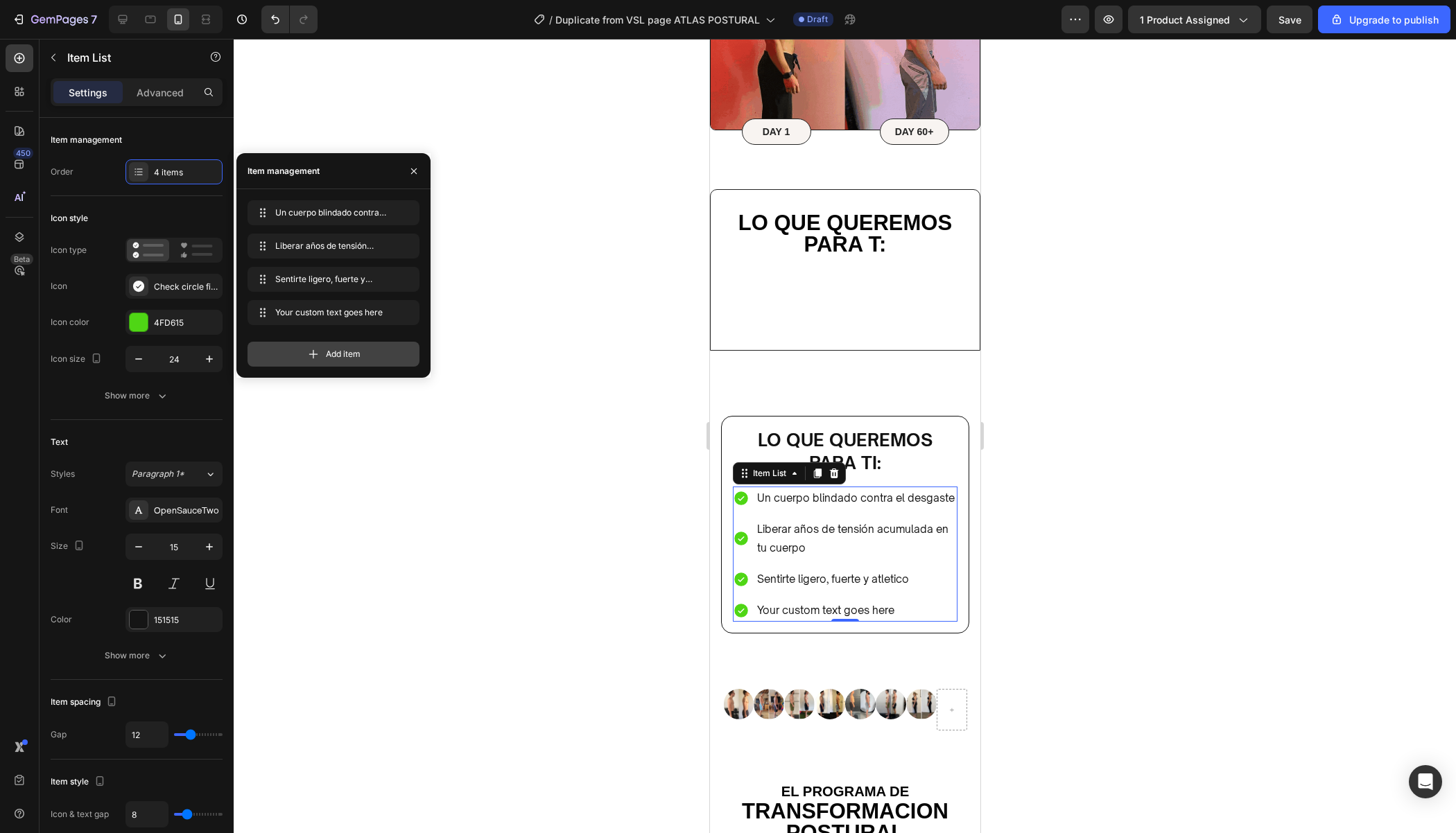
click at [342, 359] on span "Add item" at bounding box center [343, 354] width 35 height 13
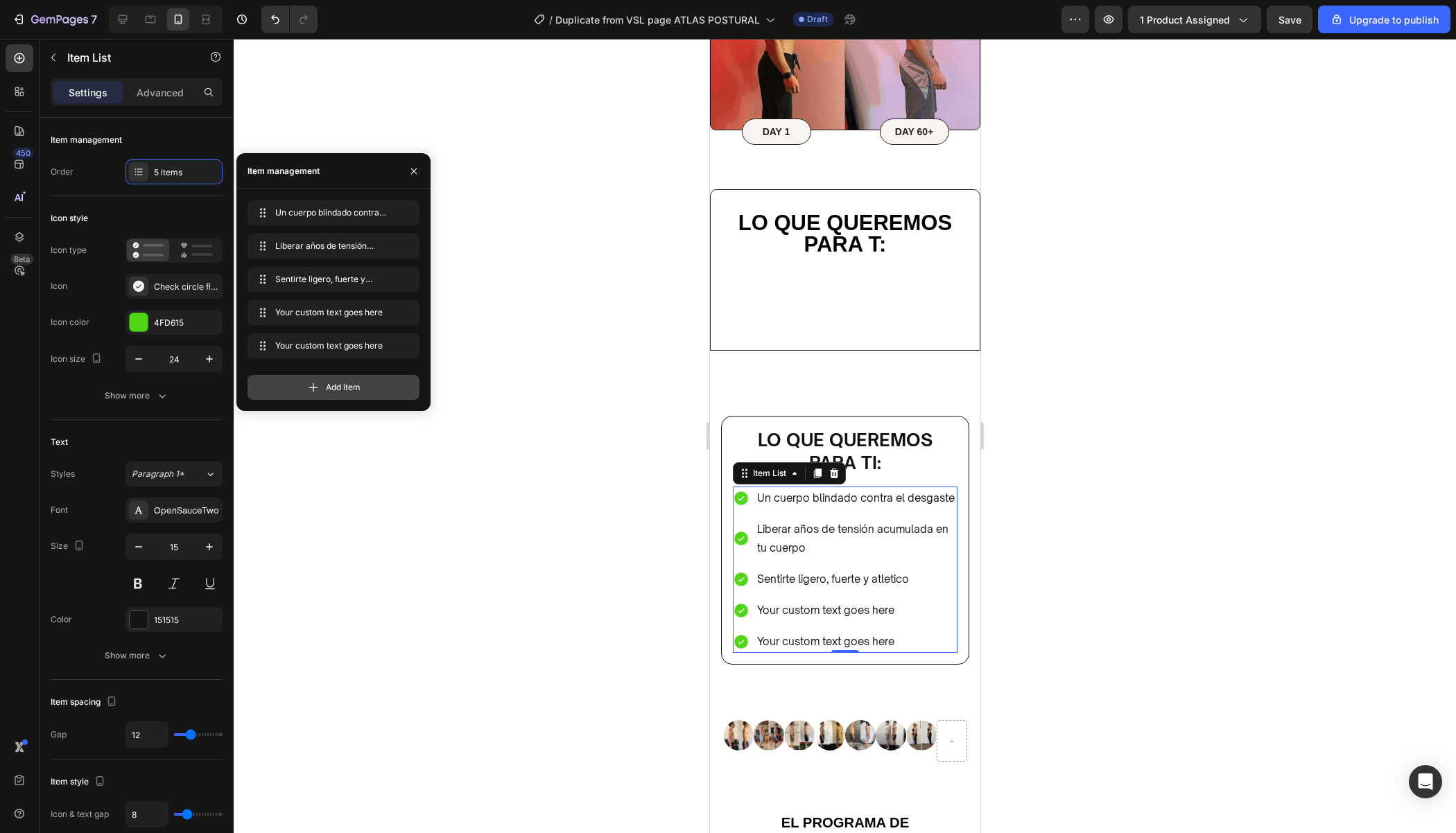
click at [318, 389] on icon at bounding box center [314, 388] width 14 height 14
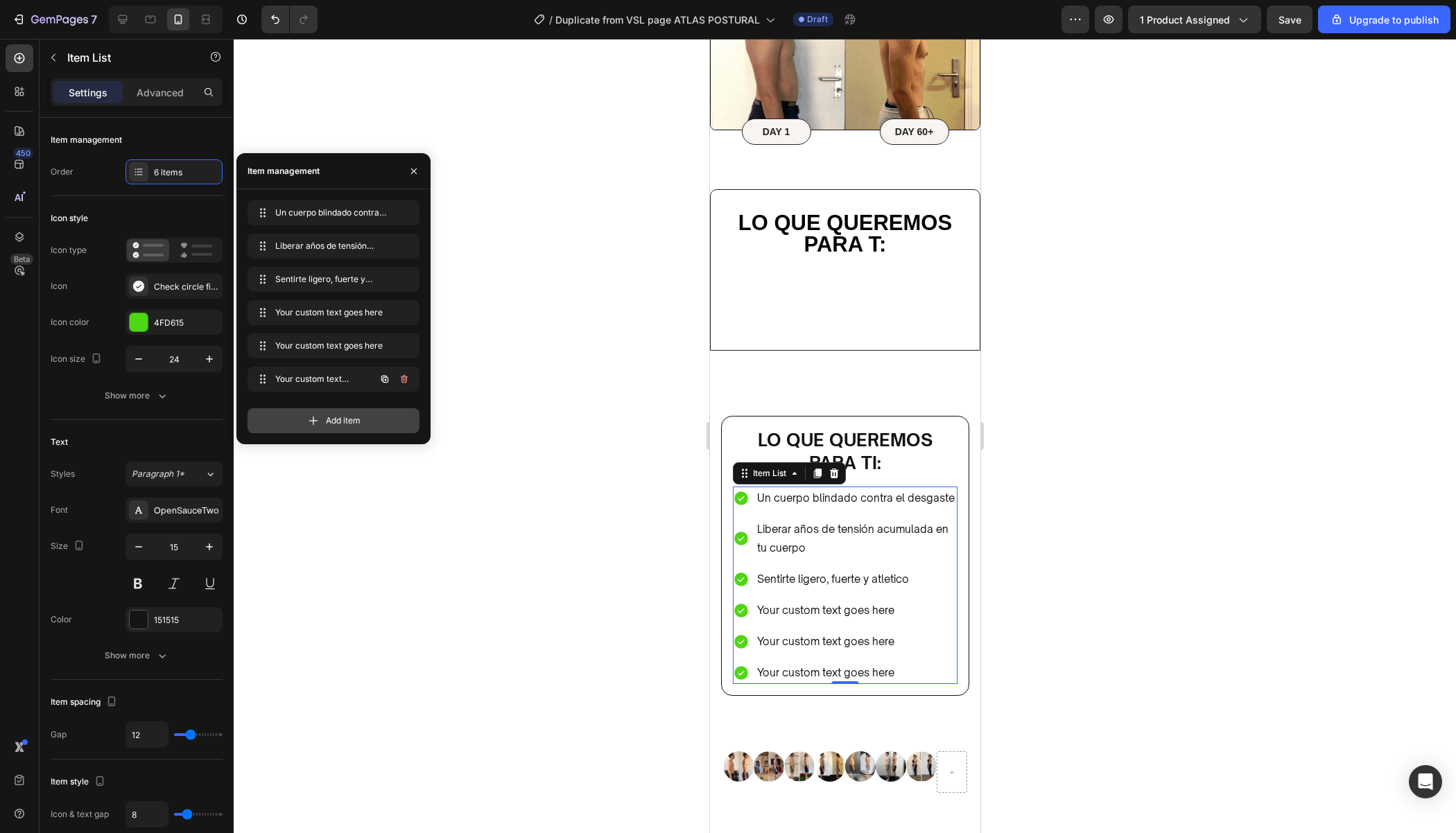
click at [318, 389] on div "Your custom text goes here Your custom text goes here" at bounding box center [333, 379] width 172 height 25
click at [323, 417] on div "Add item" at bounding box center [333, 421] width 172 height 25
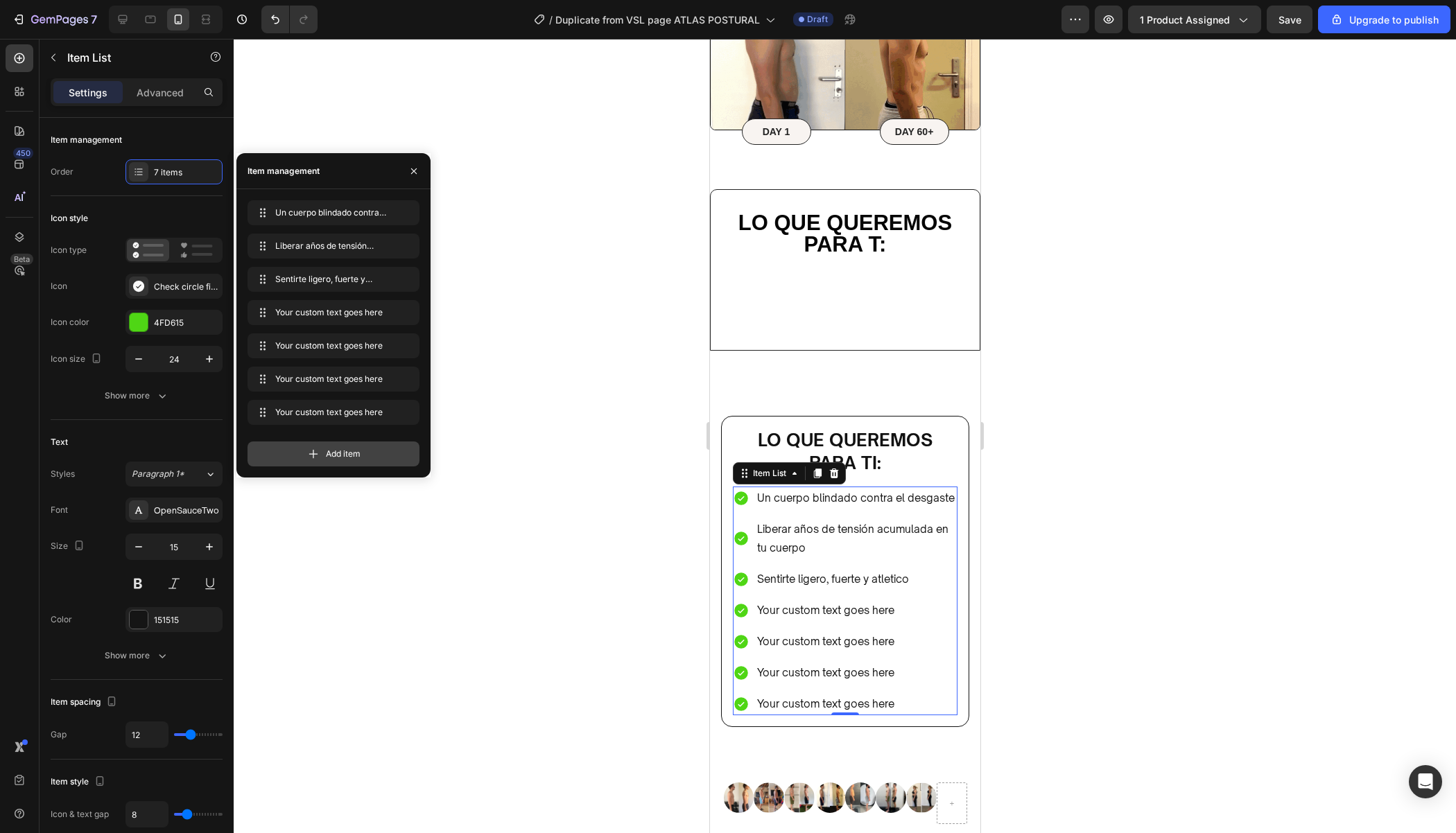
click at [332, 452] on span "Add item" at bounding box center [343, 454] width 35 height 13
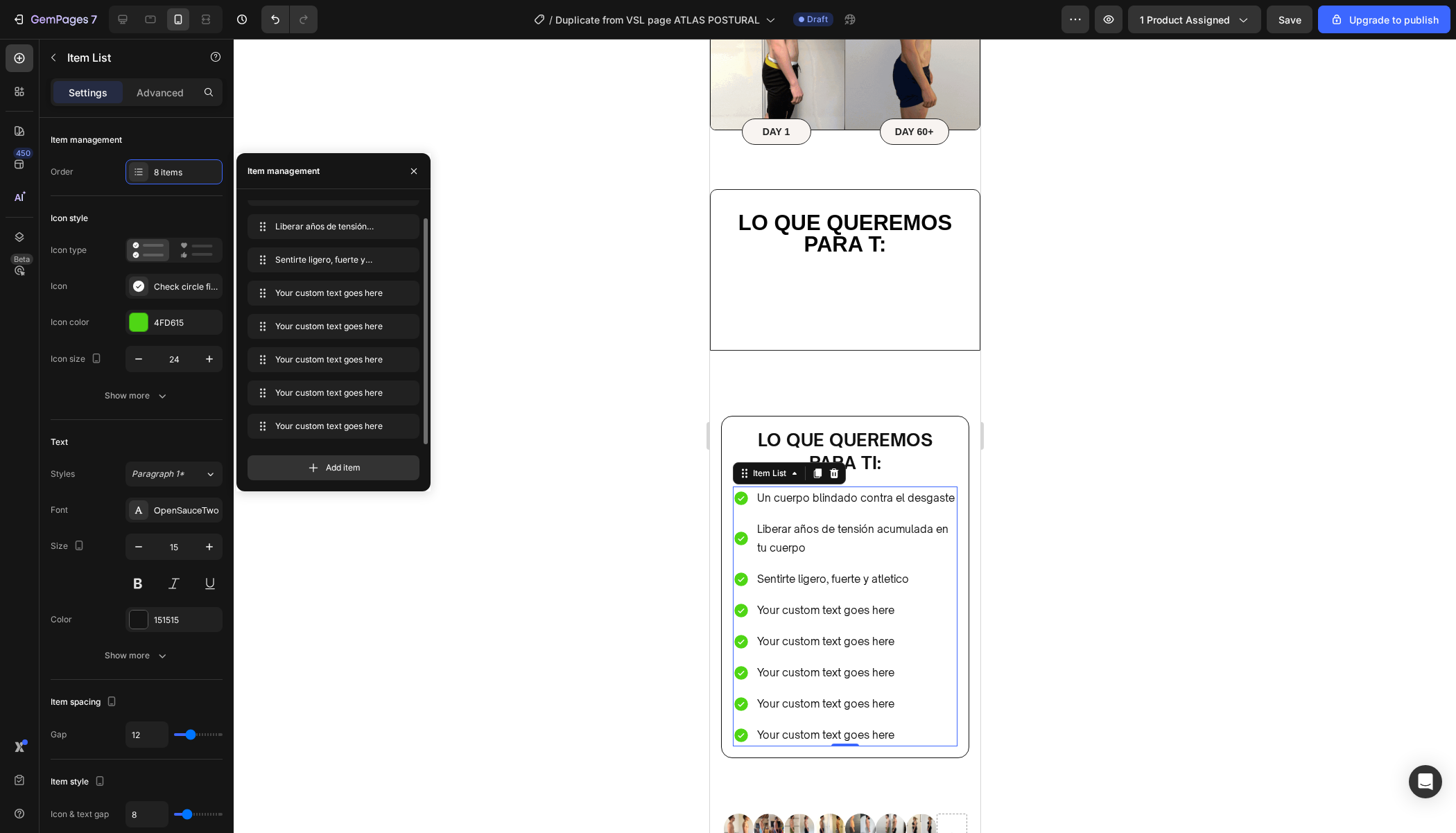
click at [1049, 537] on div at bounding box center [844, 436] width 1222 height 794
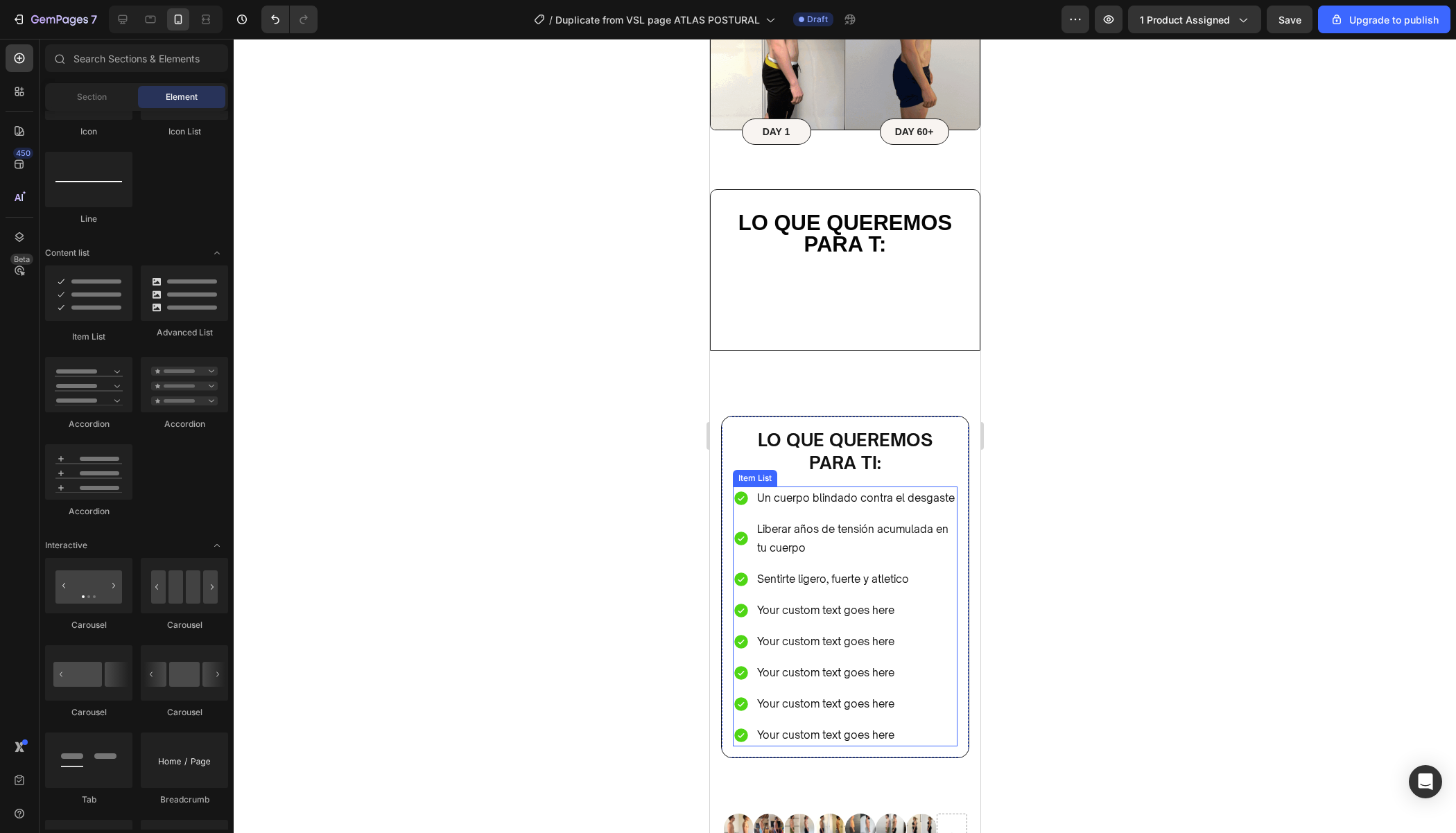
click at [874, 609] on div "Your custom text goes here" at bounding box center [855, 610] width 203 height 23
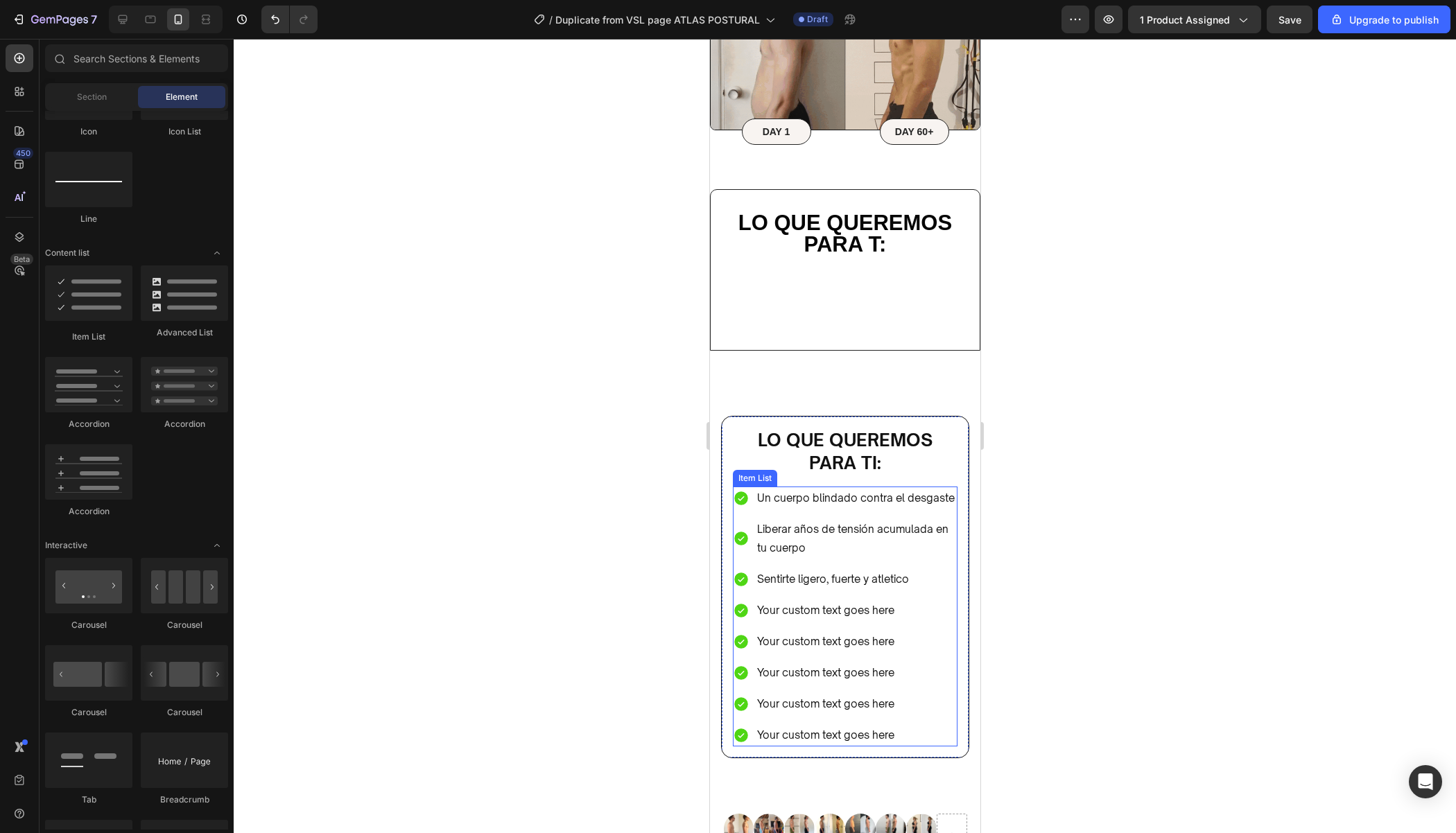
click at [874, 609] on div "Your custom text goes here" at bounding box center [855, 610] width 203 height 23
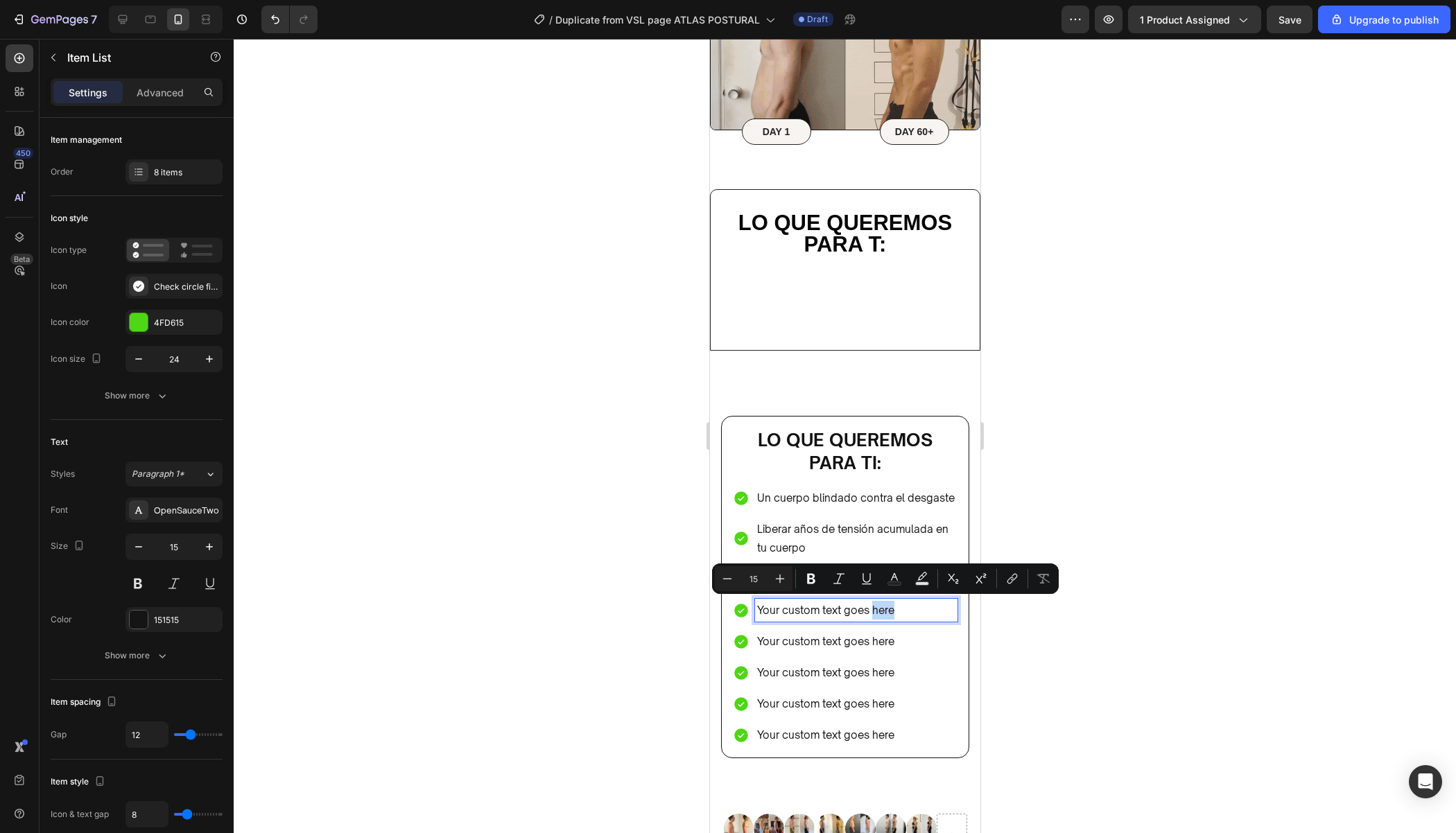
click at [911, 609] on p "Your custom text goes here" at bounding box center [855, 610] width 199 height 19
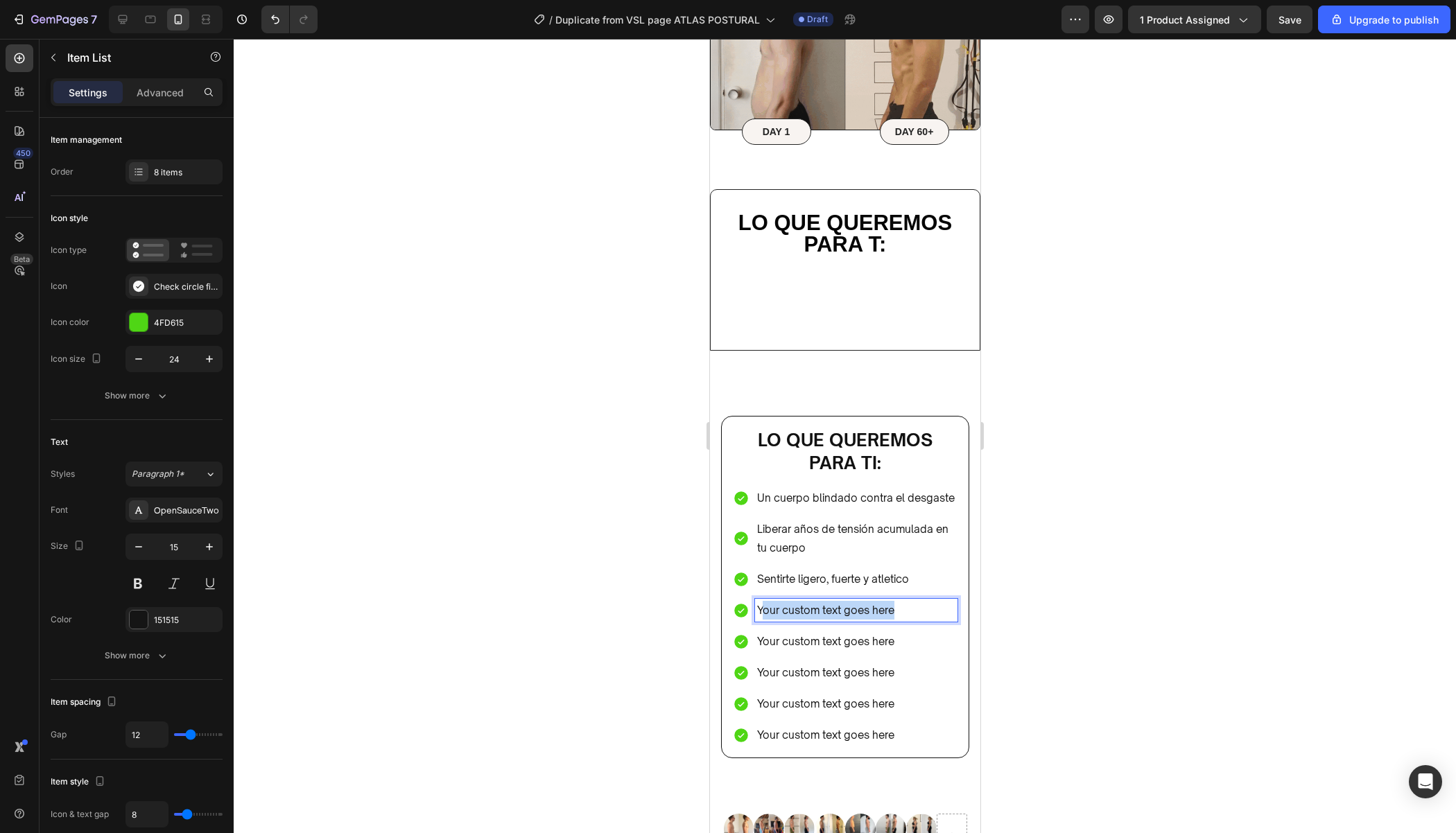
drag, startPoint x: 911, startPoint y: 609, endPoint x: 757, endPoint y: 608, distance: 154.0
click at [758, 607] on p "Your custom text goes here" at bounding box center [855, 610] width 199 height 19
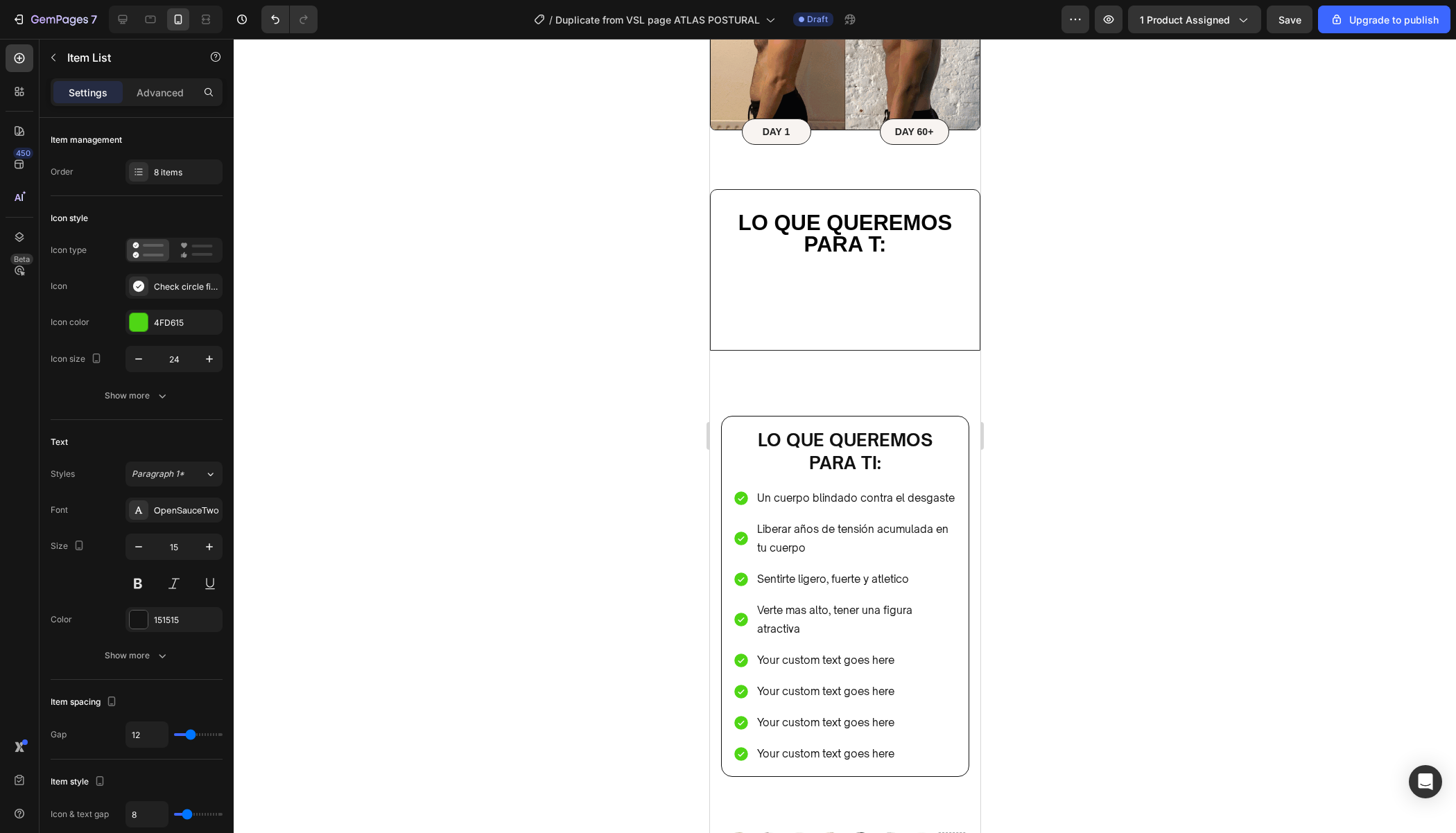
click at [1021, 581] on div at bounding box center [844, 436] width 1222 height 794
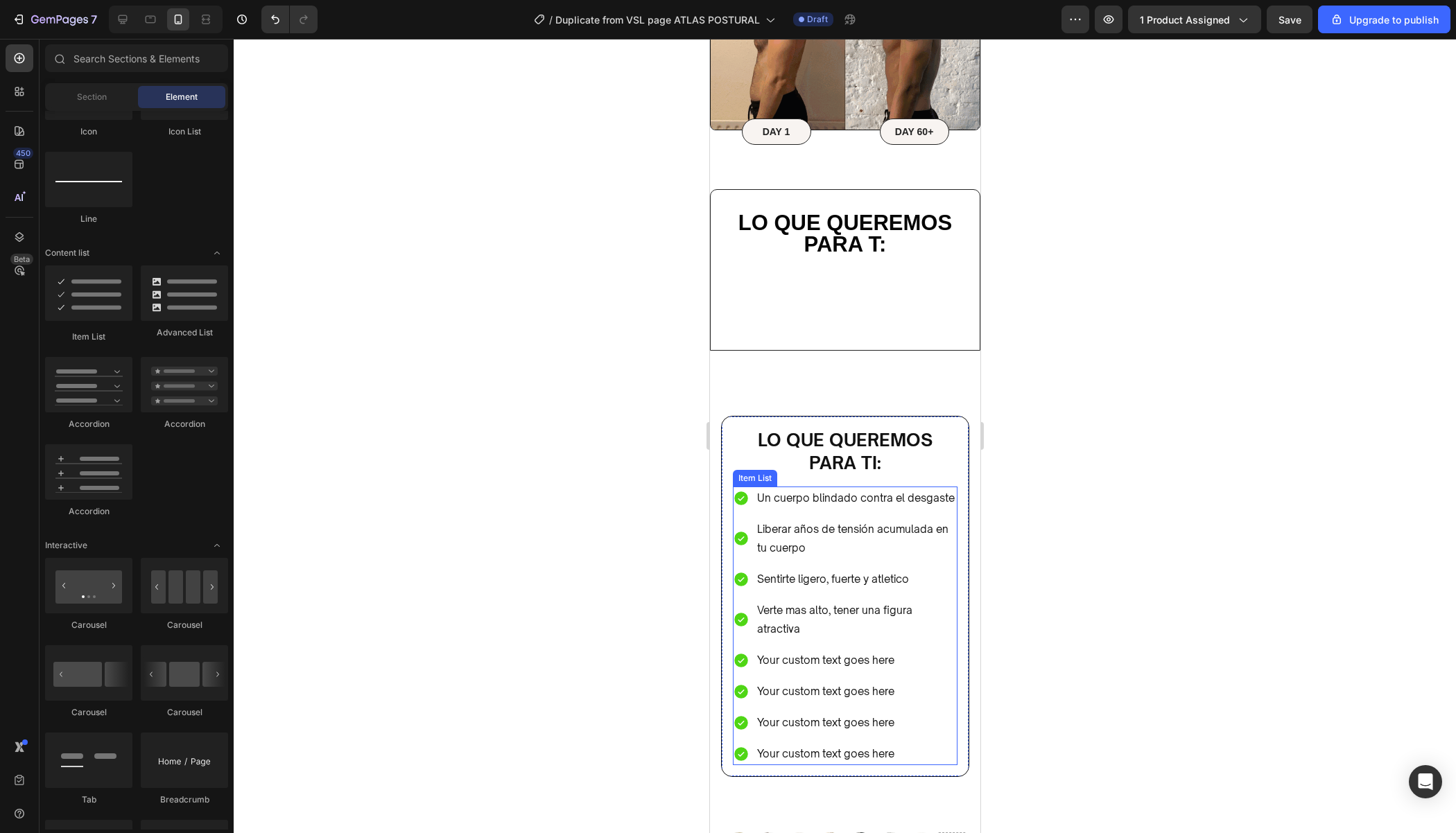
click at [899, 653] on p "Your custom text goes here" at bounding box center [855, 660] width 199 height 19
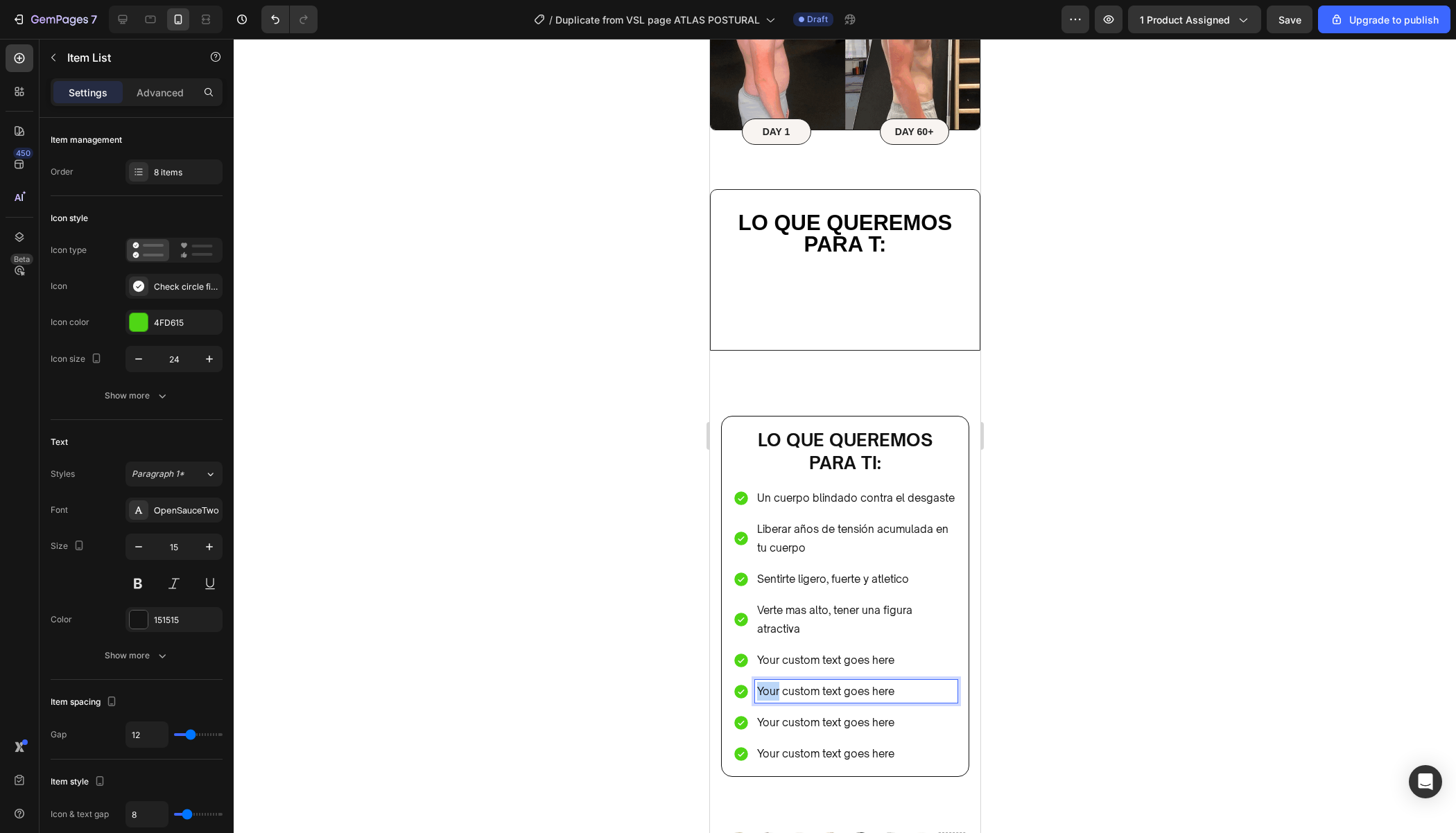
drag, startPoint x: 899, startPoint y: 653, endPoint x: 771, endPoint y: 657, distance: 128.1
click at [771, 657] on p "Your custom text goes here" at bounding box center [855, 660] width 199 height 19
click at [1060, 591] on div at bounding box center [844, 436] width 1222 height 794
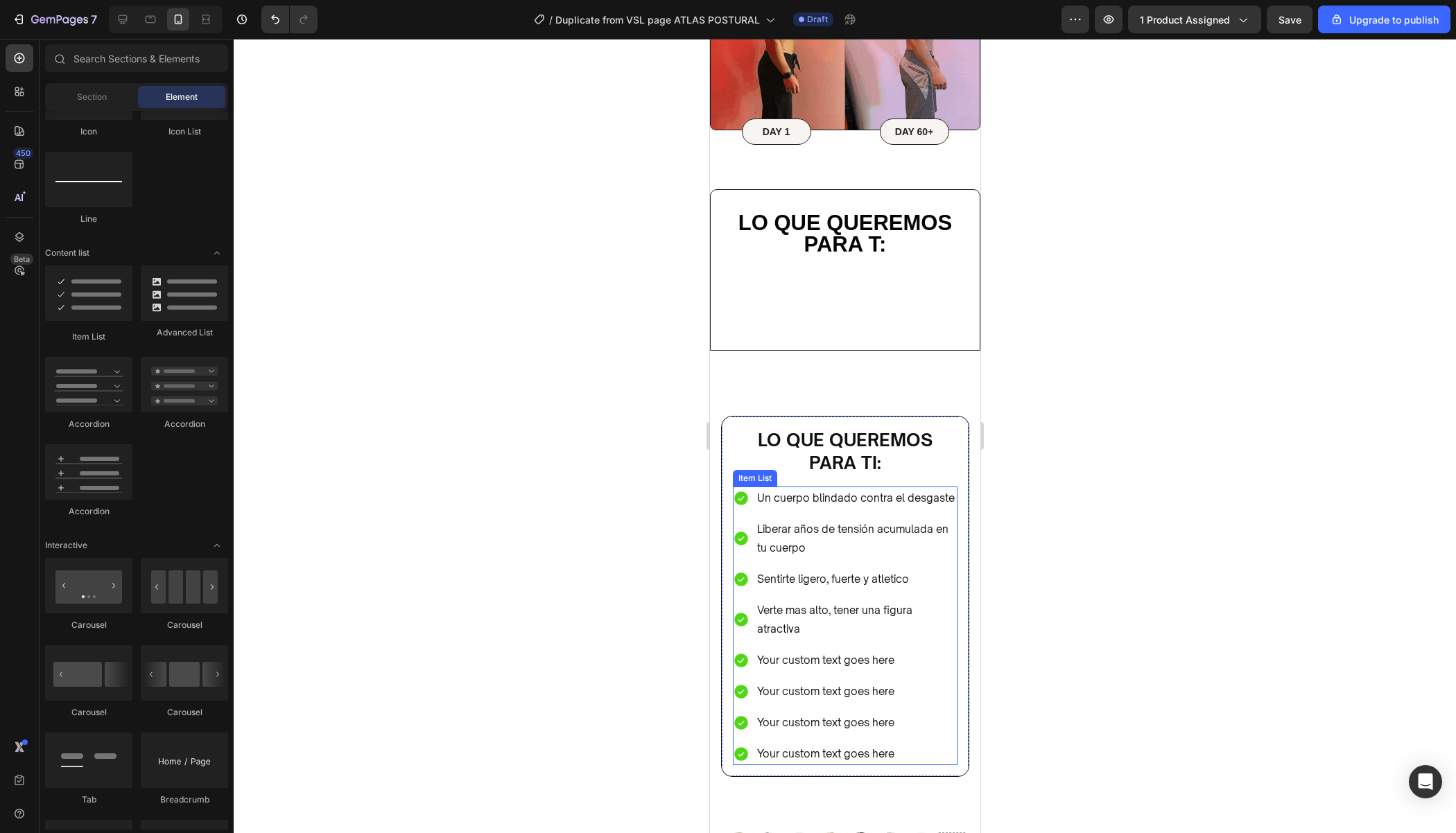
click at [887, 666] on div "Your custom text goes here" at bounding box center [855, 660] width 203 height 23
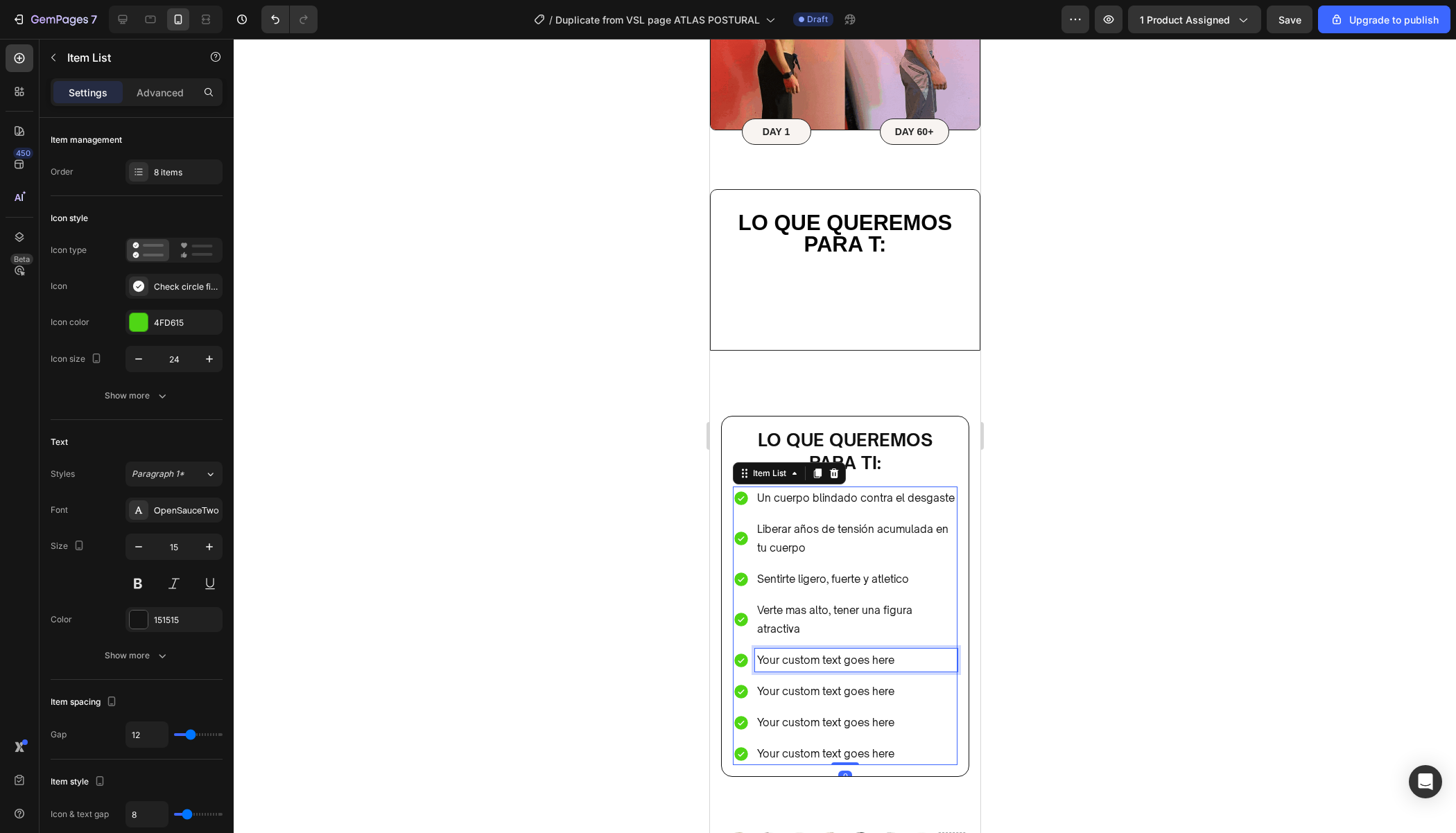
click at [896, 655] on p "Your custom text goes here" at bounding box center [855, 660] width 199 height 19
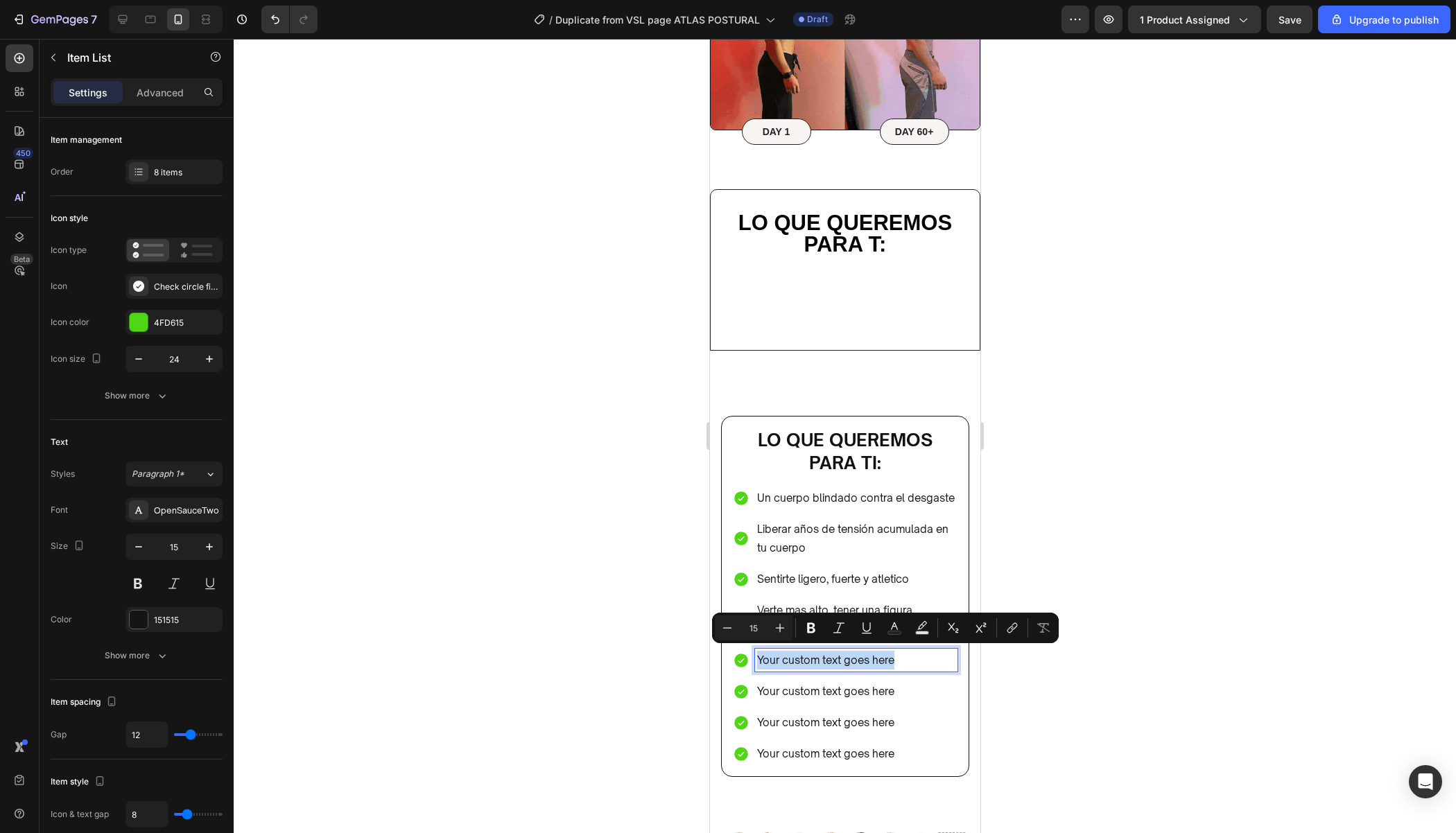
drag, startPoint x: 896, startPoint y: 655, endPoint x: 850, endPoint y: 655, distance: 46.0
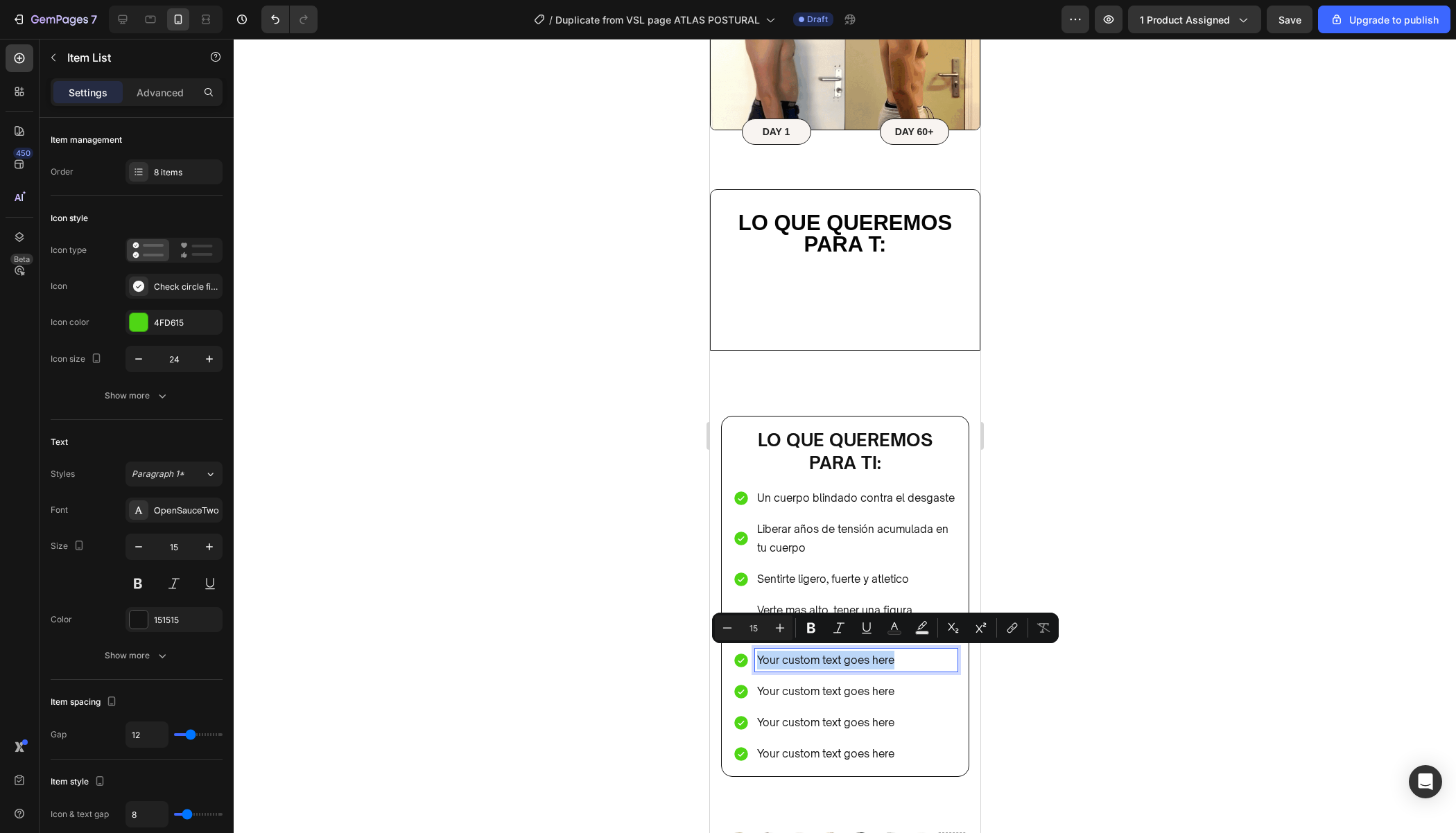
click at [851, 655] on p "Your custom text goes here" at bounding box center [855, 660] width 199 height 19
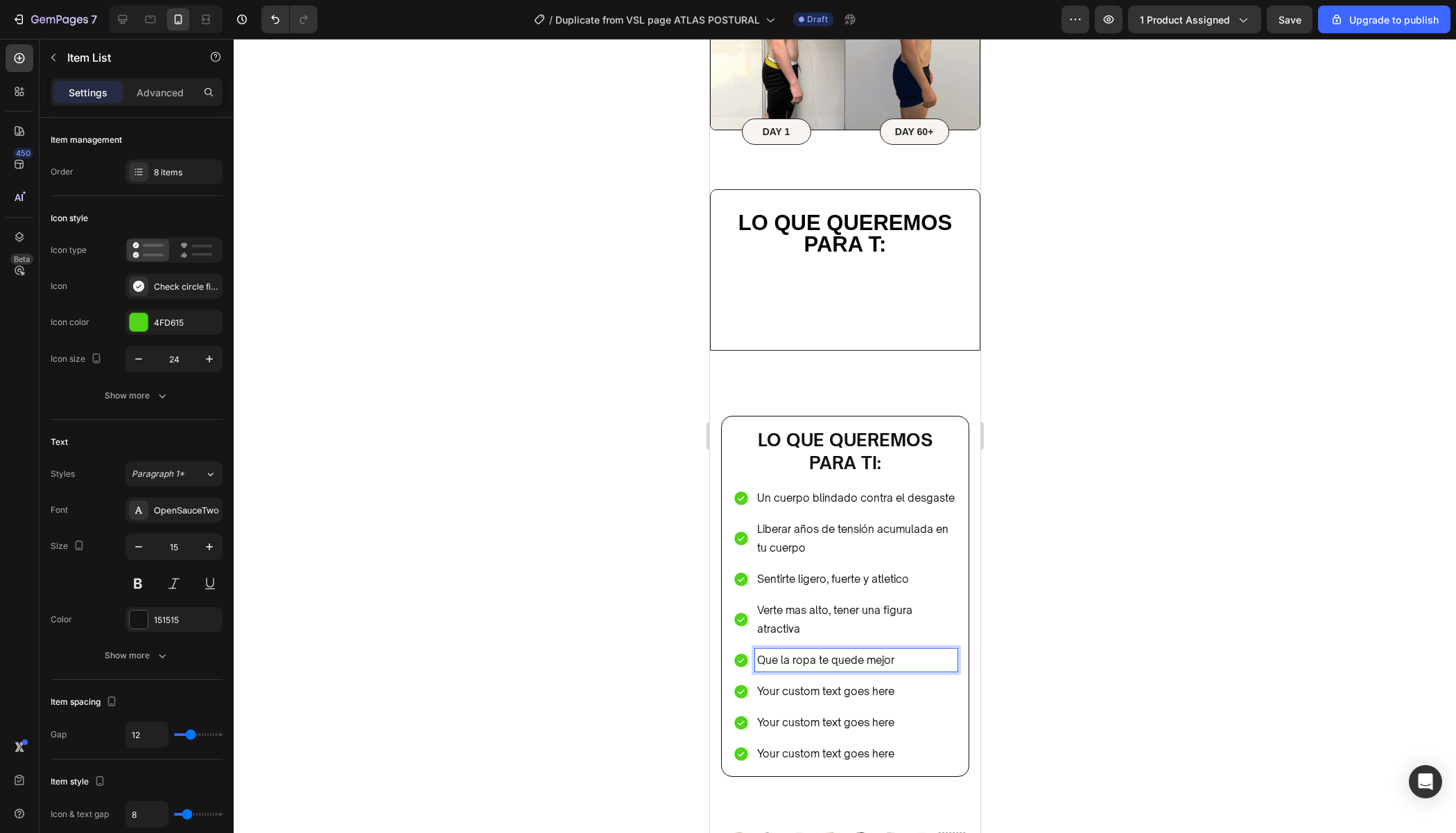
click at [888, 687] on p "Your custom text goes here" at bounding box center [855, 691] width 199 height 19
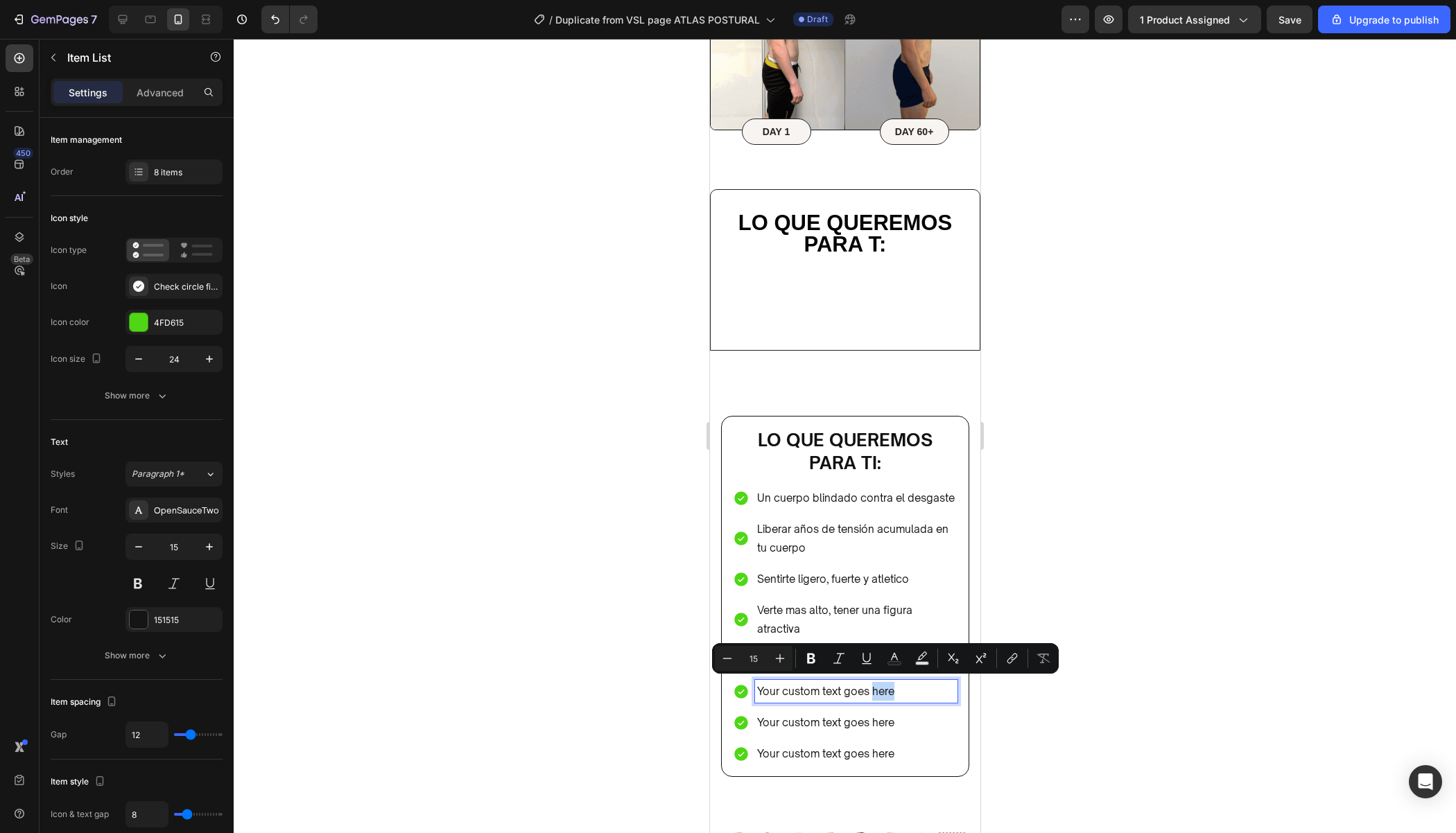
click at [921, 687] on p "Your custom text goes here" at bounding box center [855, 691] width 199 height 19
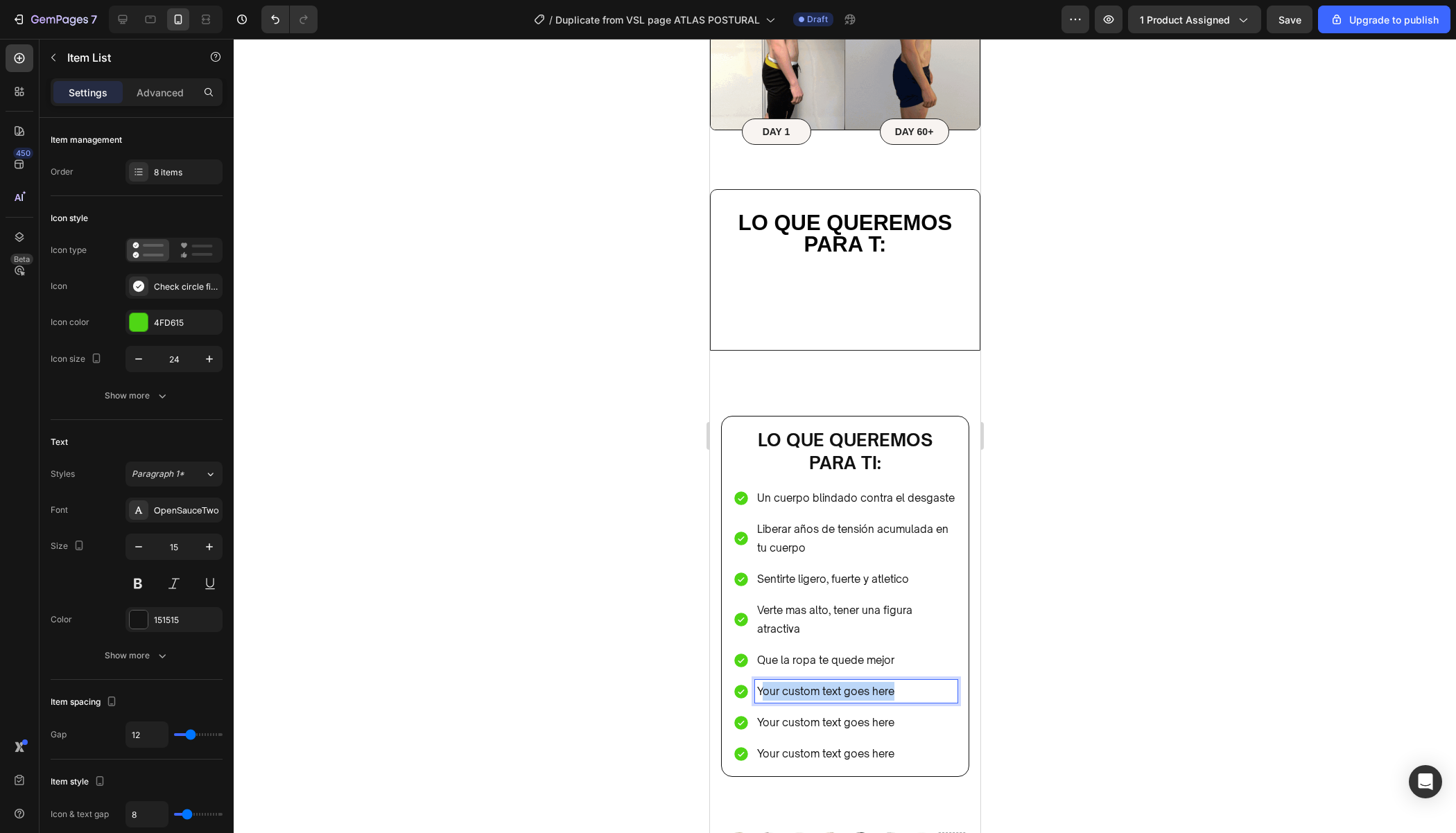
drag, startPoint x: 921, startPoint y: 687, endPoint x: 760, endPoint y: 693, distance: 161.1
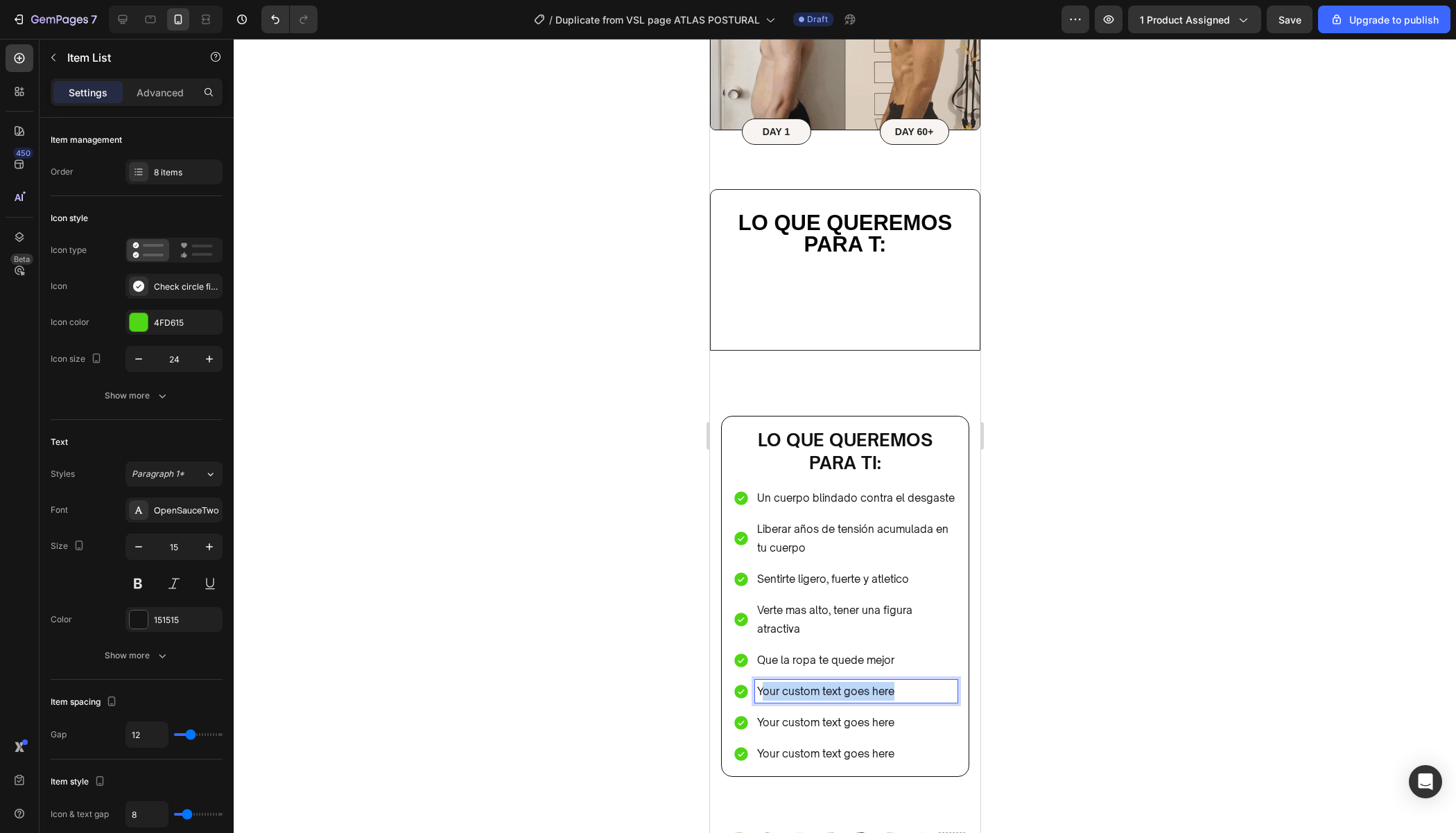
click at [760, 693] on p "Your custom text goes here" at bounding box center [855, 691] width 199 height 19
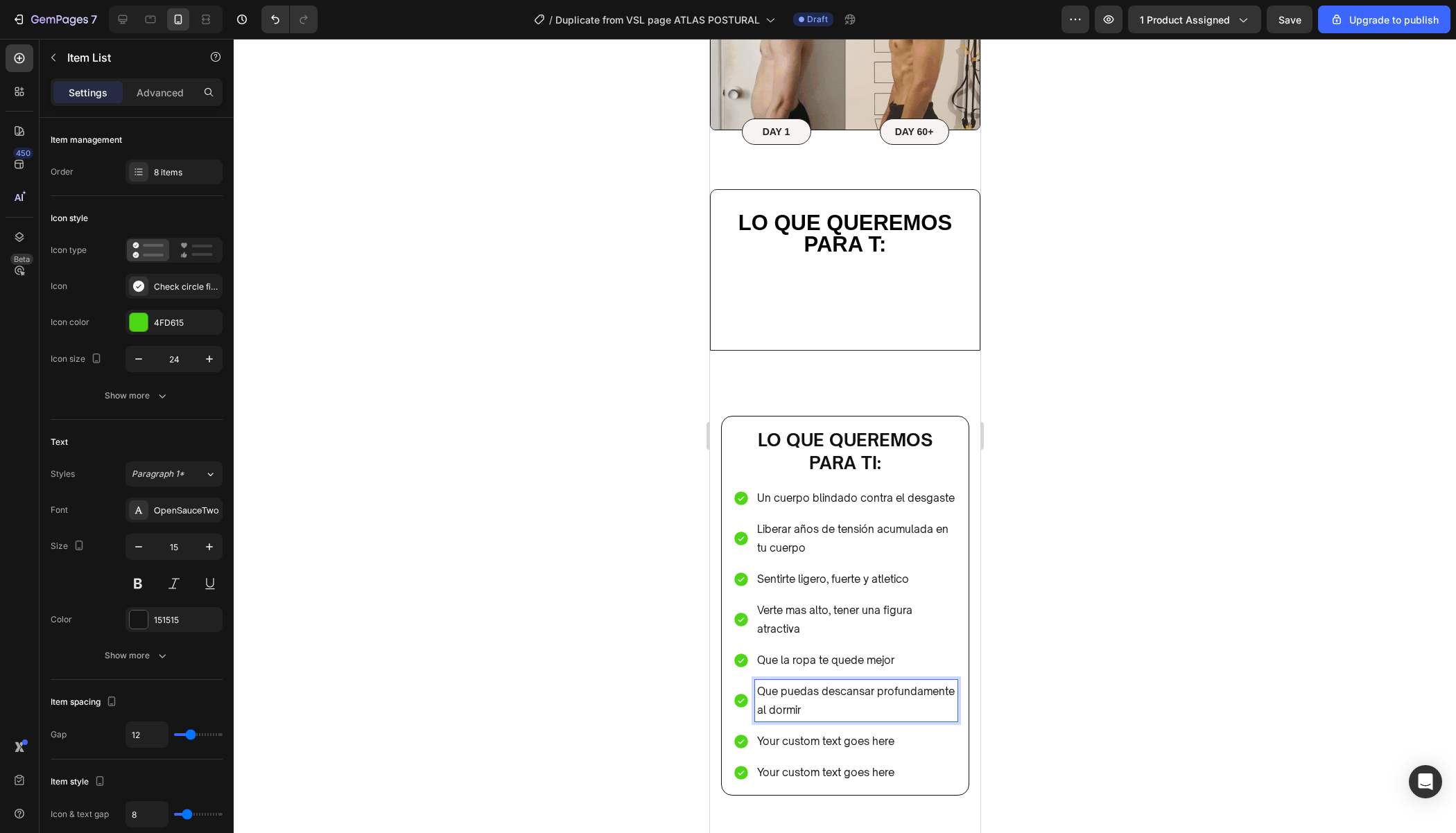
click at [855, 738] on p "Your custom text goes here" at bounding box center [855, 742] width 199 height 19
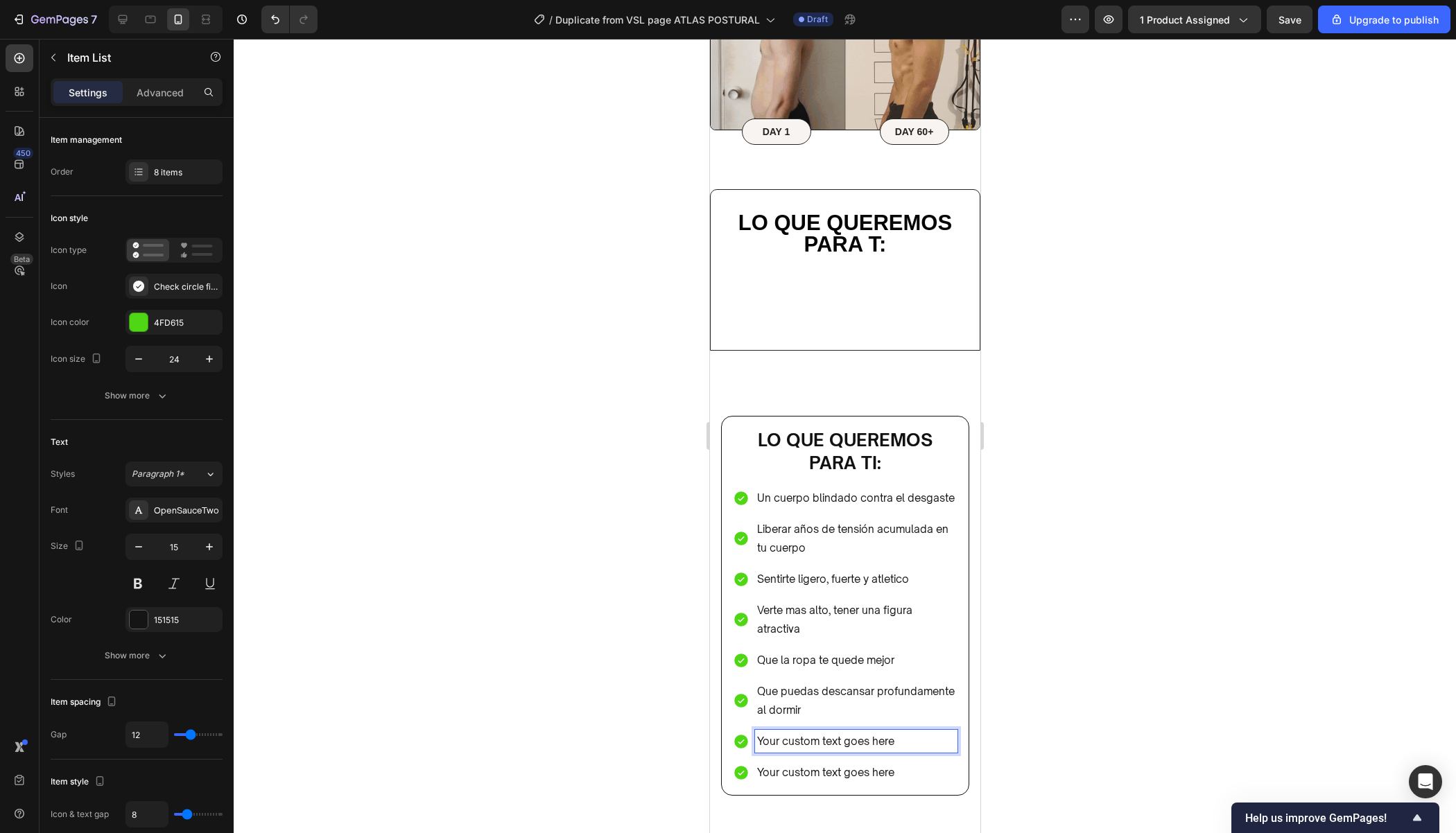
click at [871, 740] on p "Your custom text goes here" at bounding box center [855, 742] width 199 height 19
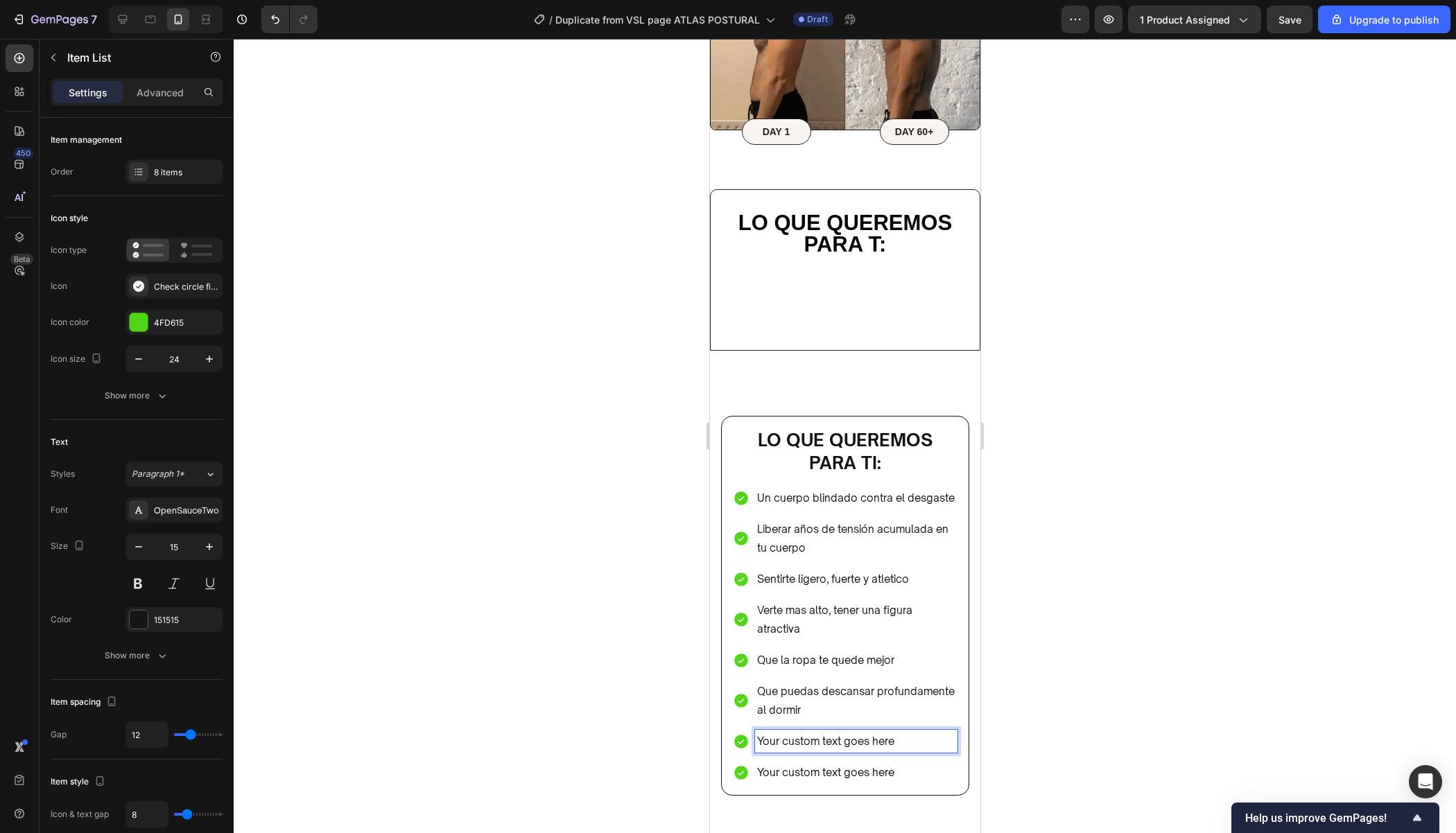
click at [882, 740] on p "Your custom text goes here" at bounding box center [855, 742] width 199 height 19
drag, startPoint x: 910, startPoint y: 740, endPoint x: 755, endPoint y: 736, distance: 155.1
click at [755, 736] on div "Your custom text goes here" at bounding box center [855, 741] width 203 height 23
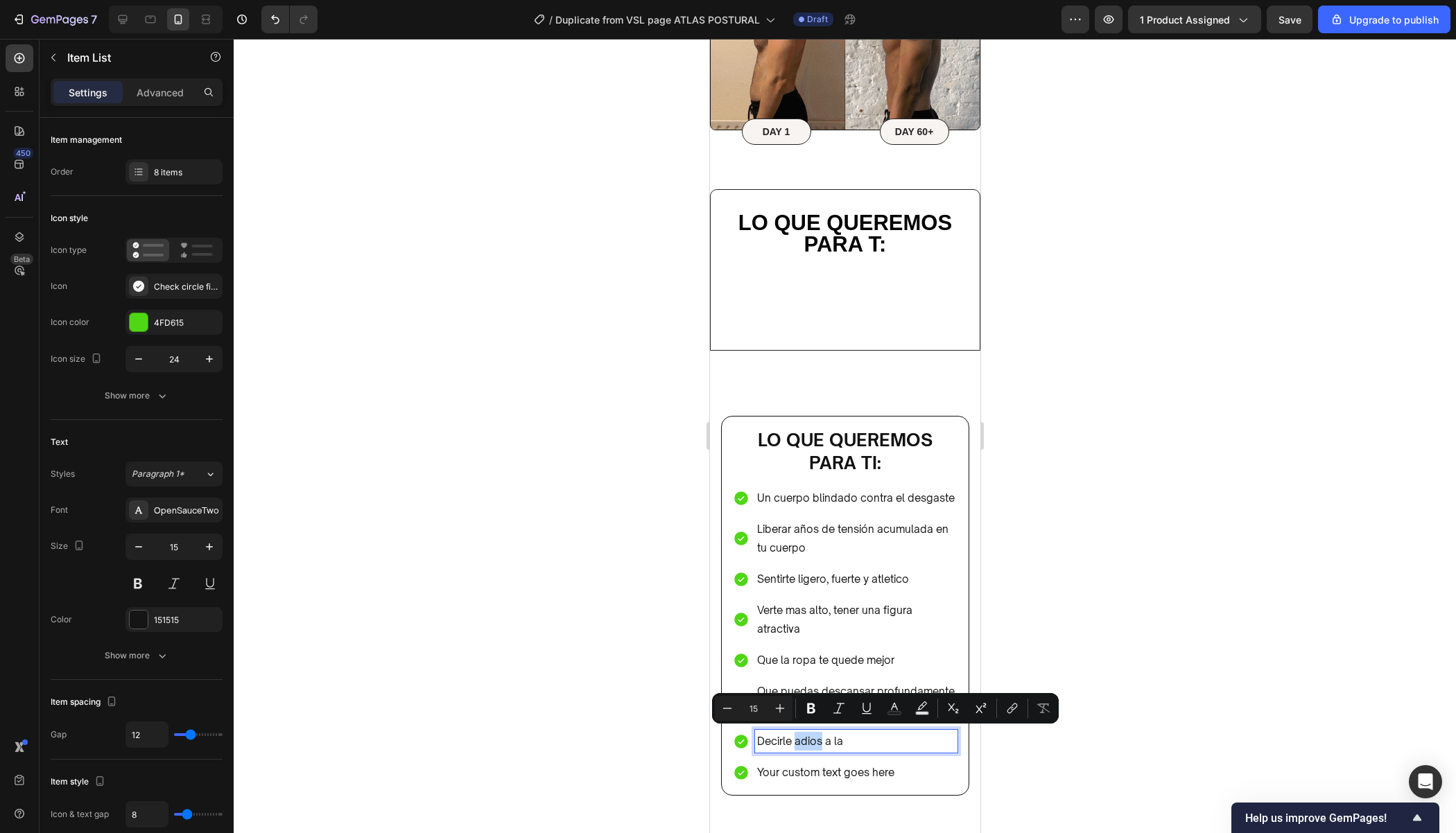
click at [817, 737] on p "Decirle adios a la" at bounding box center [855, 742] width 199 height 19
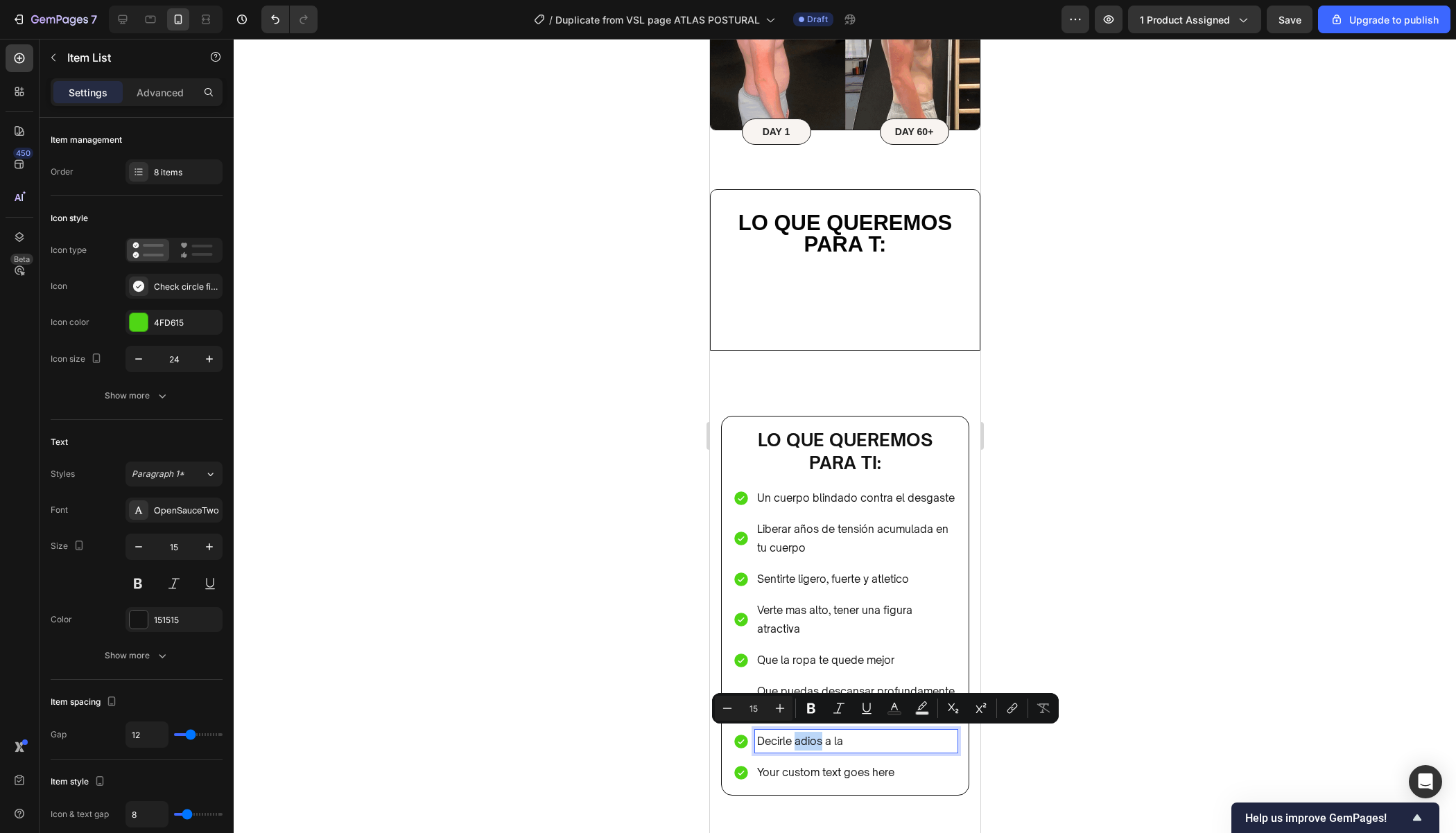
click at [817, 736] on p "Decirle adios a la" at bounding box center [855, 742] width 199 height 19
click at [808, 734] on p "Decirle adios a la" at bounding box center [855, 742] width 199 height 19
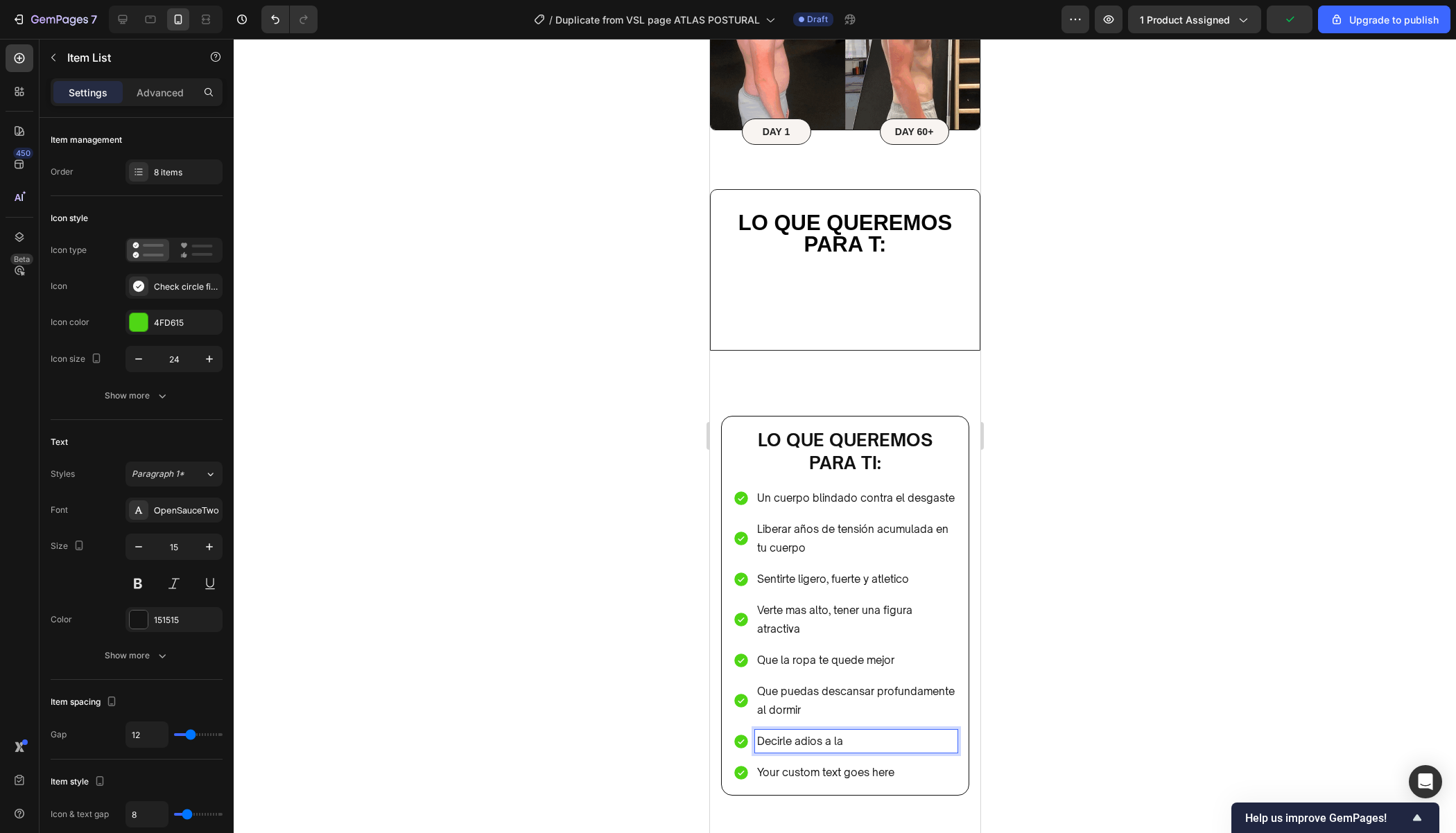
click at [815, 734] on p "Decirle adios a la" at bounding box center [855, 742] width 199 height 19
click at [903, 736] on p "Decirle adiós a la" at bounding box center [855, 742] width 199 height 19
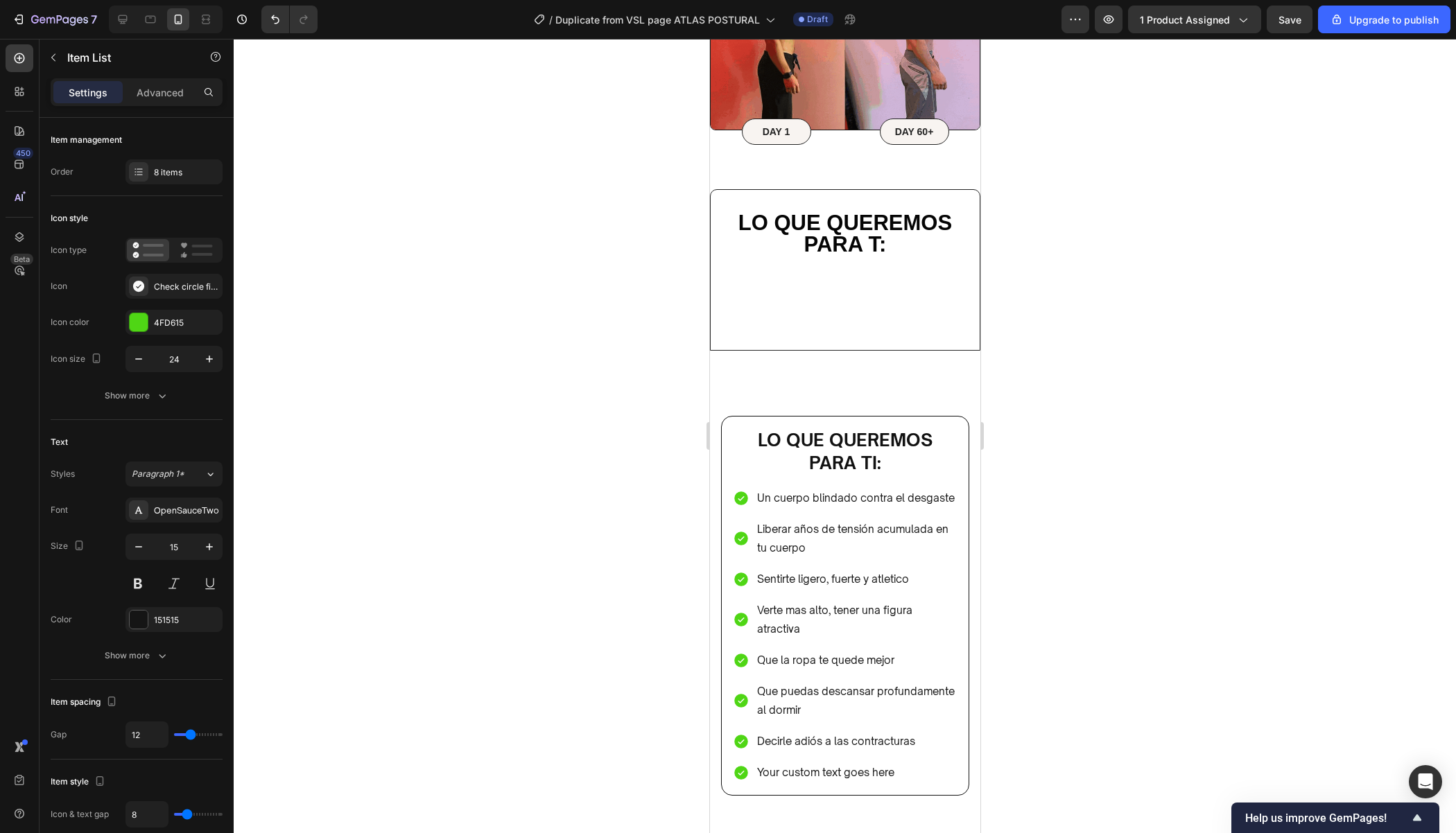
click at [1040, 674] on div at bounding box center [844, 436] width 1222 height 794
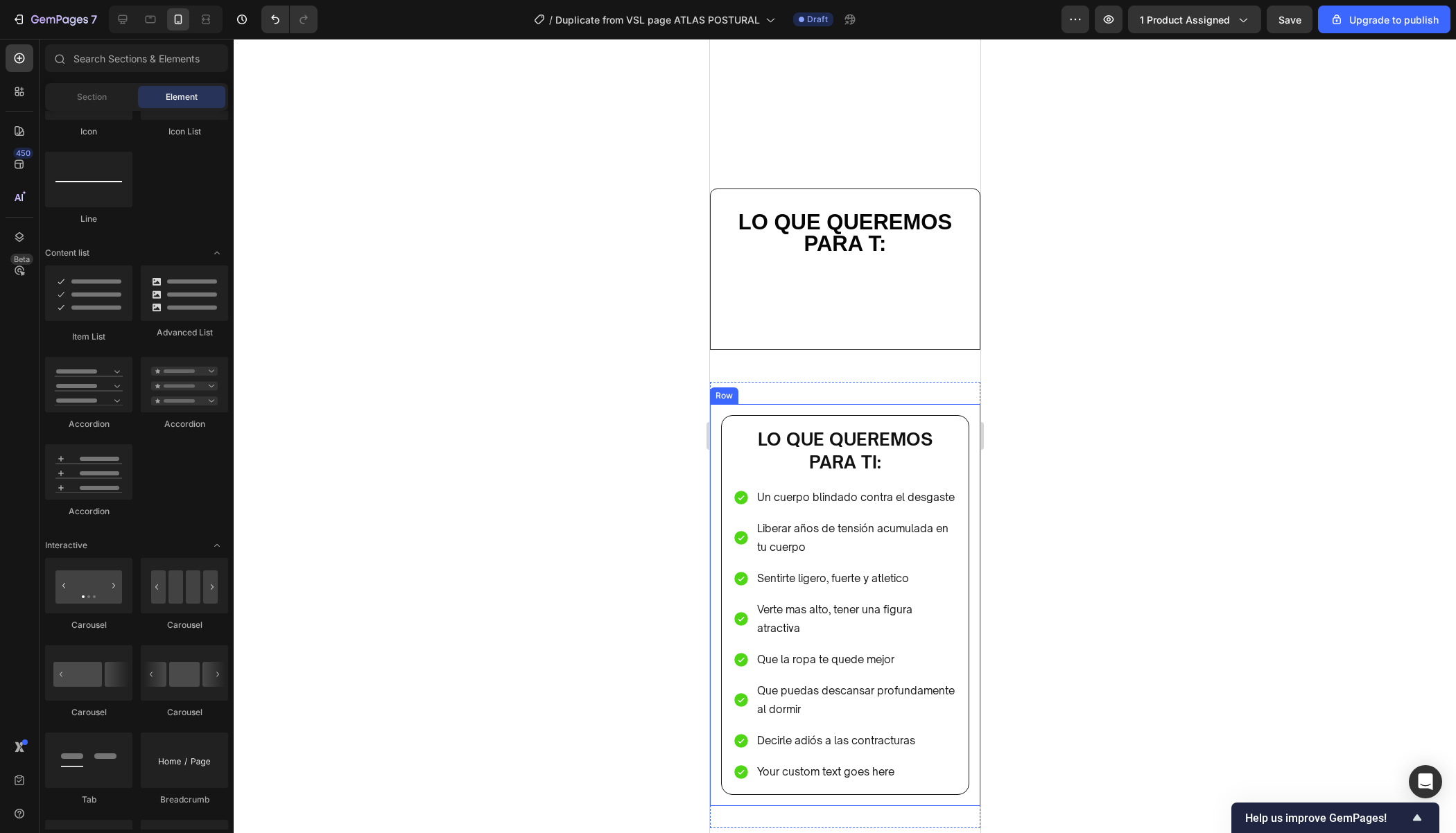
scroll to position [4748, 0]
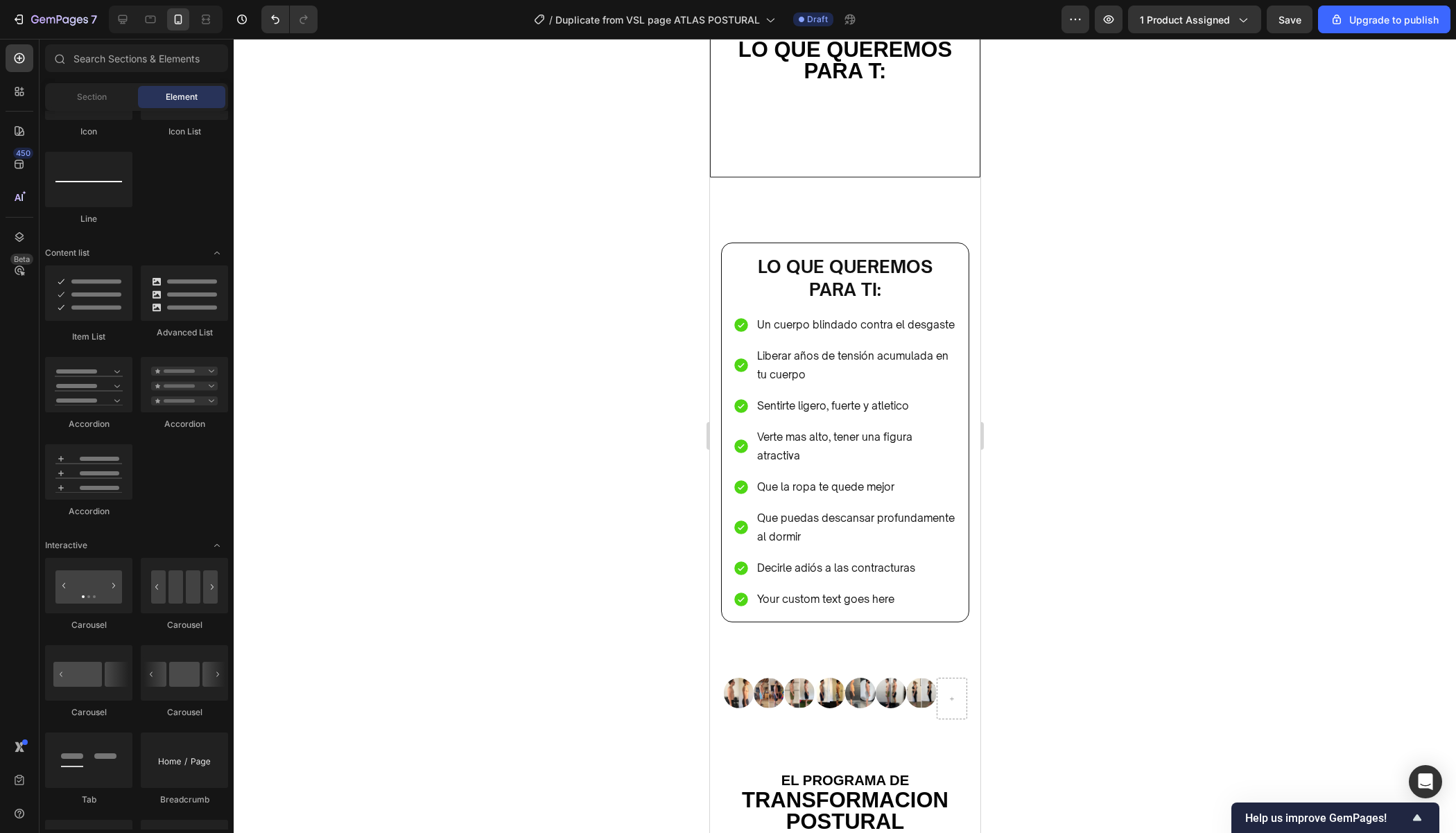
click at [1061, 578] on div at bounding box center [844, 436] width 1222 height 794
click at [827, 598] on p "Your custom text goes here" at bounding box center [855, 599] width 199 height 19
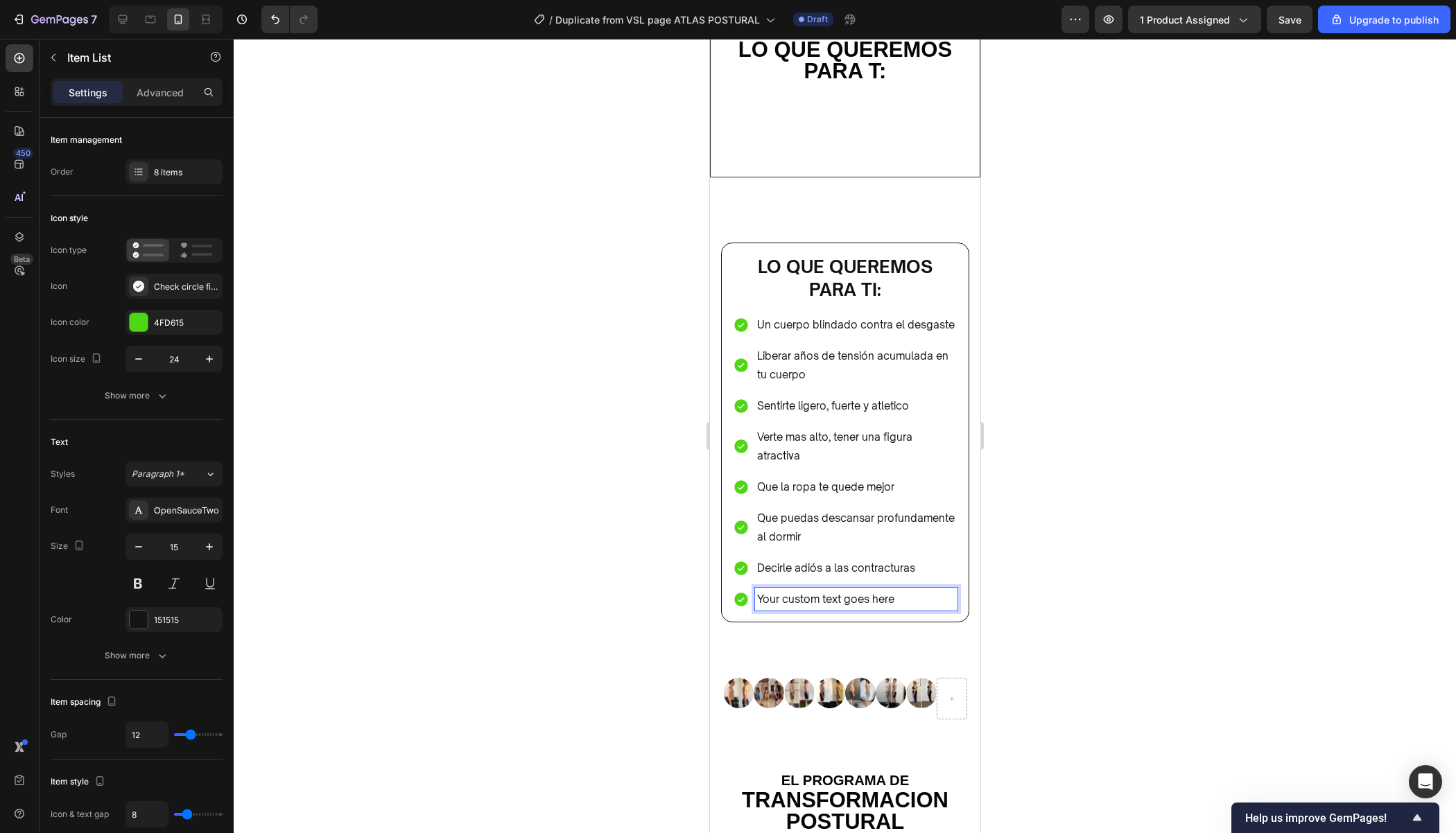
click at [881, 595] on p "Your custom text goes here" at bounding box center [855, 599] width 199 height 19
drag, startPoint x: 896, startPoint y: 595, endPoint x: 748, endPoint y: 597, distance: 148.0
click at [749, 598] on div "Your custom text goes here" at bounding box center [844, 599] width 225 height 23
click at [1040, 534] on div at bounding box center [844, 436] width 1222 height 794
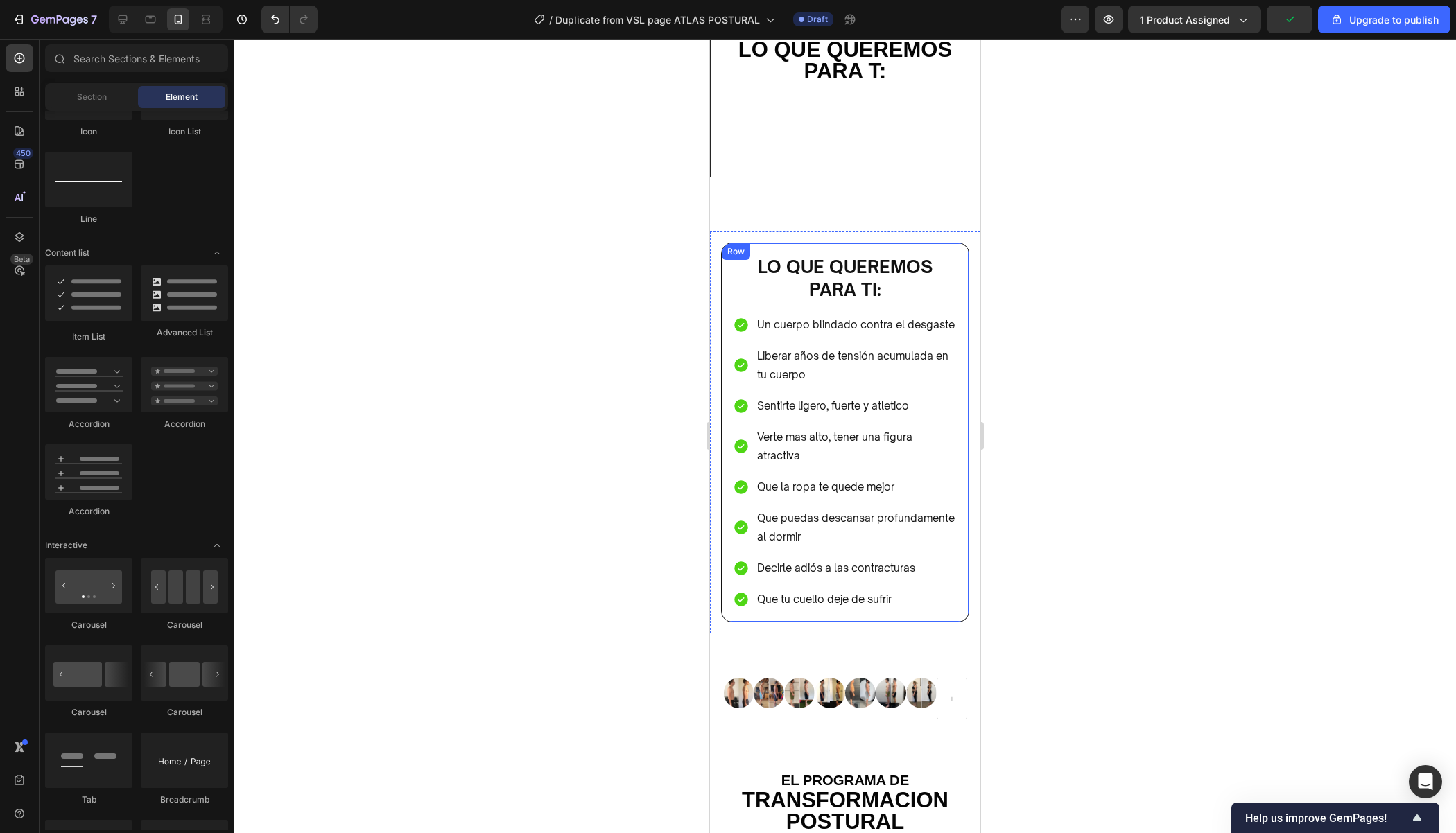
click at [950, 609] on div "Lo que queremos para ti: Heading Un cuerpo blindado contra el desgaste Liberar …" at bounding box center [844, 433] width 248 height 380
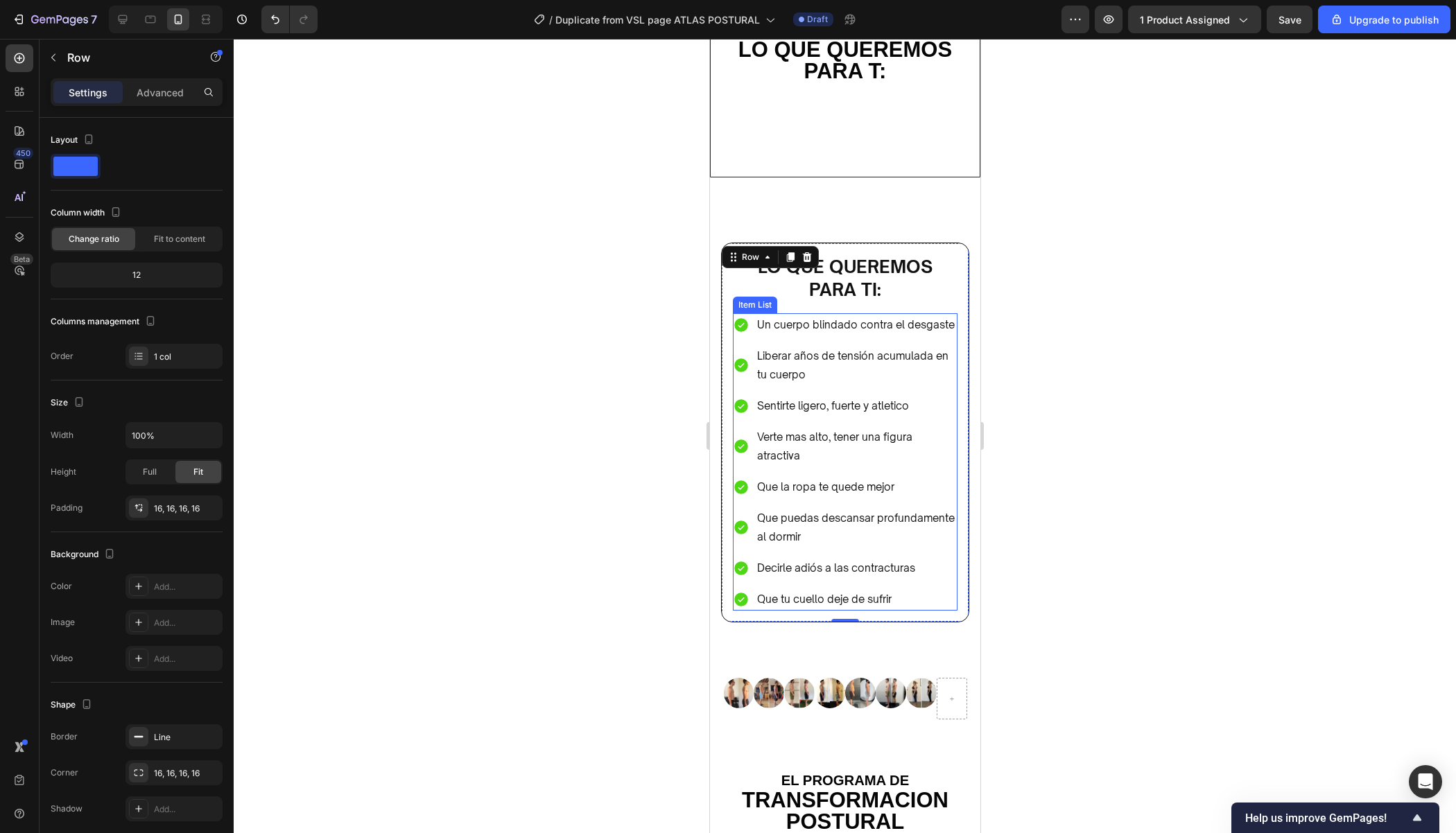
click at [950, 421] on div "Un cuerpo blindado contra el desgaste Liberar años de tensión acumulada en tu c…" at bounding box center [844, 462] width 225 height 297
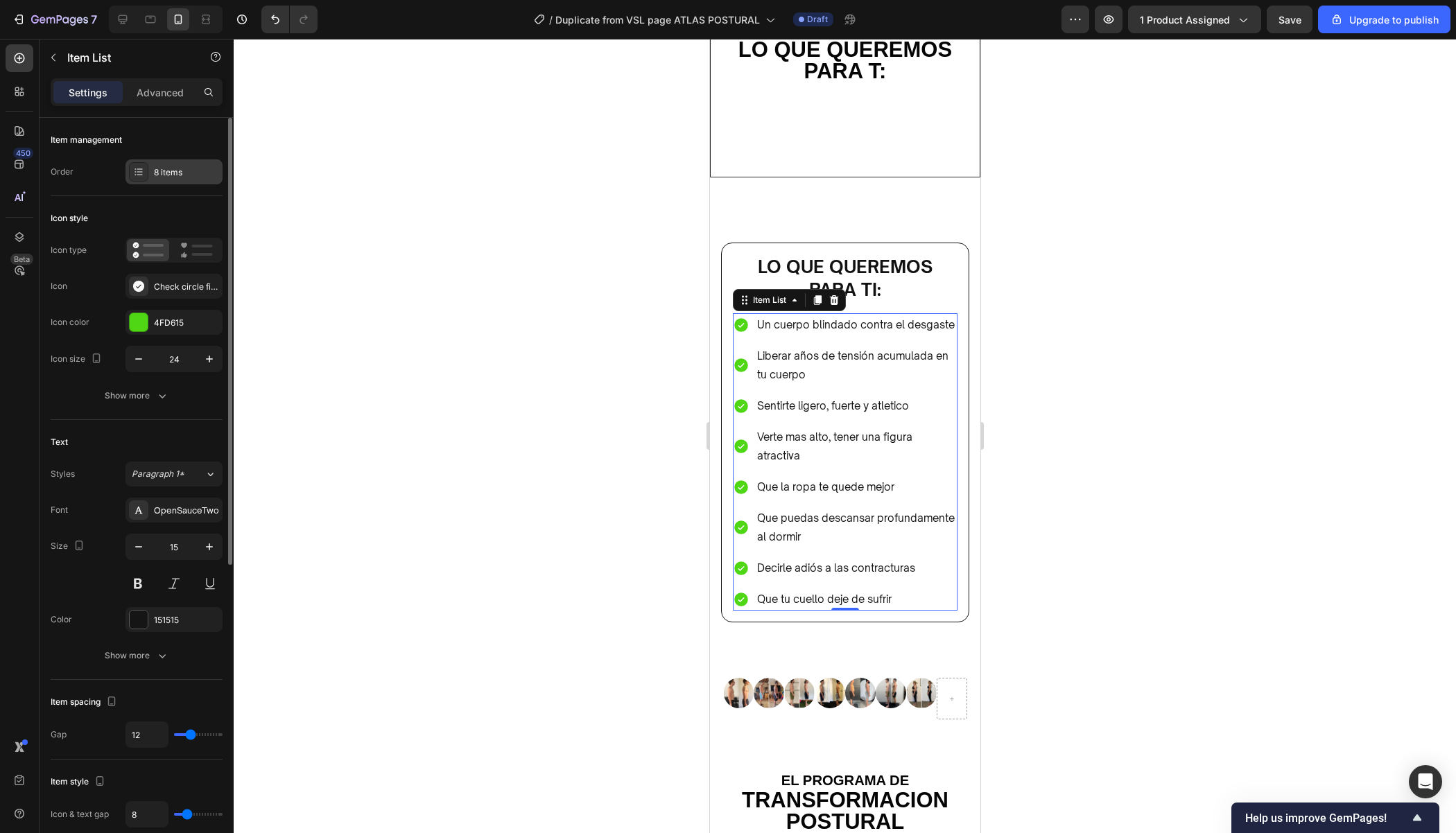
click at [165, 169] on div "8 items" at bounding box center [186, 173] width 65 height 13
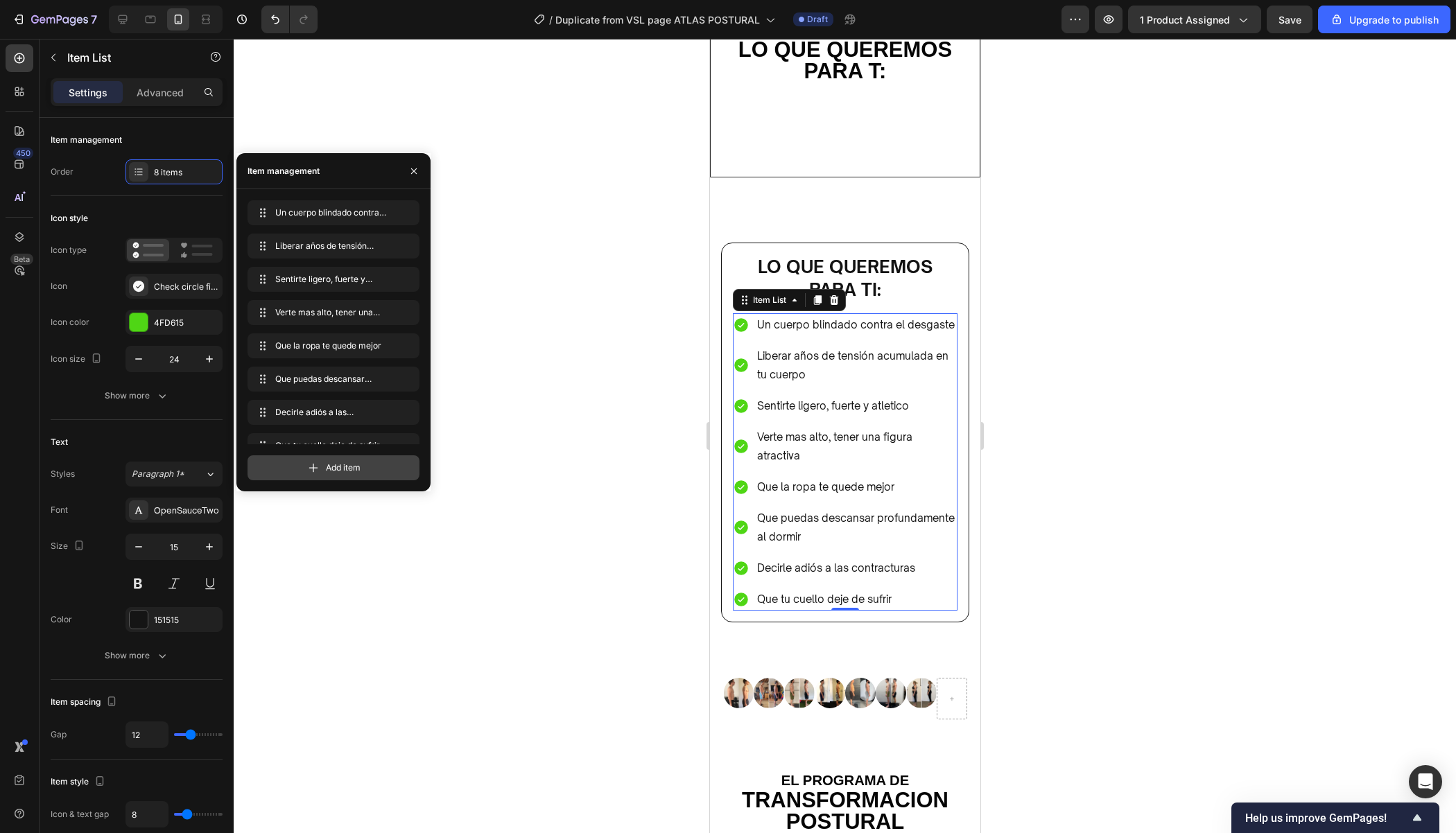
click at [320, 463] on div "Add item" at bounding box center [333, 468] width 172 height 25
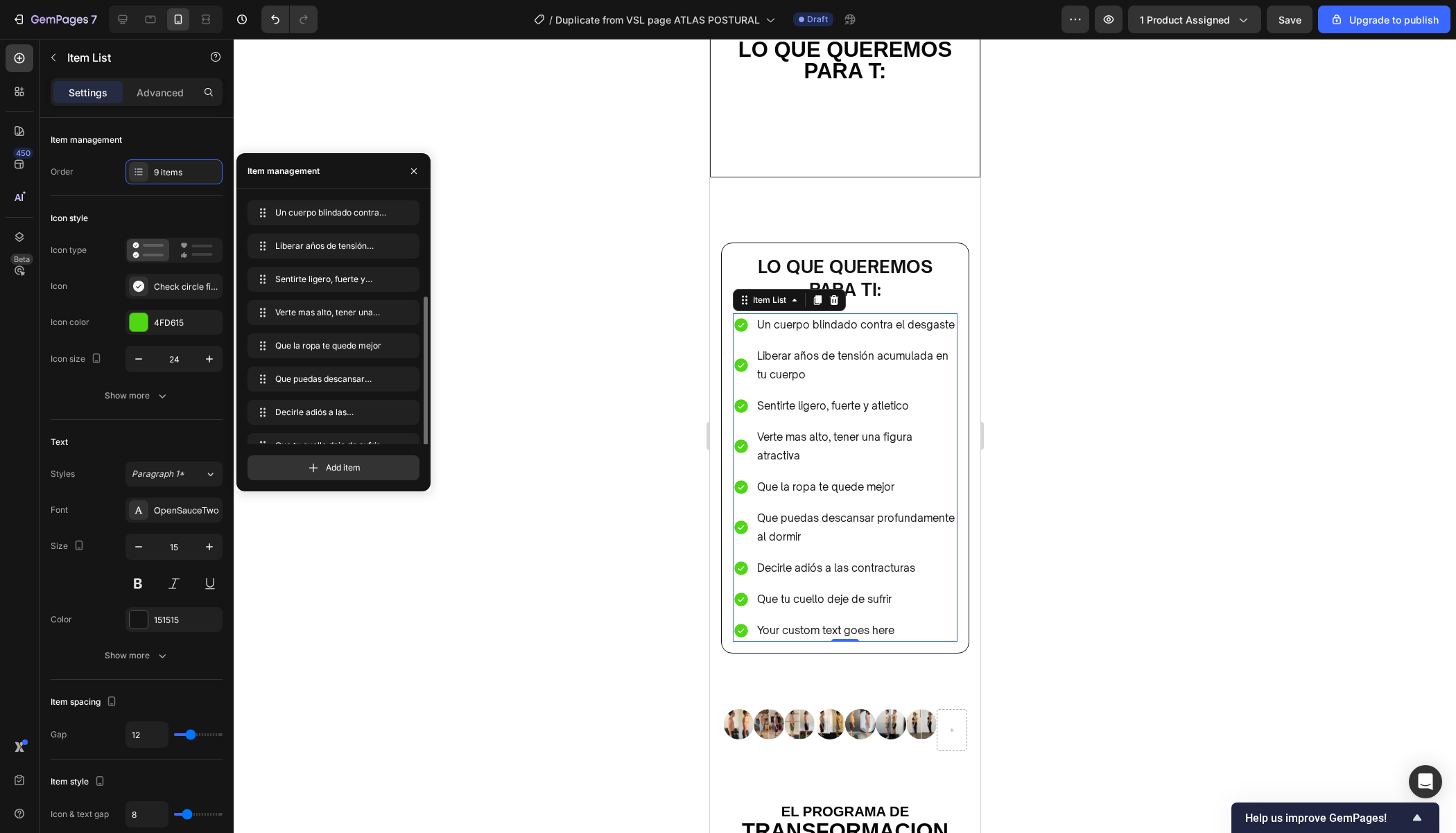
scroll to position [53, 0]
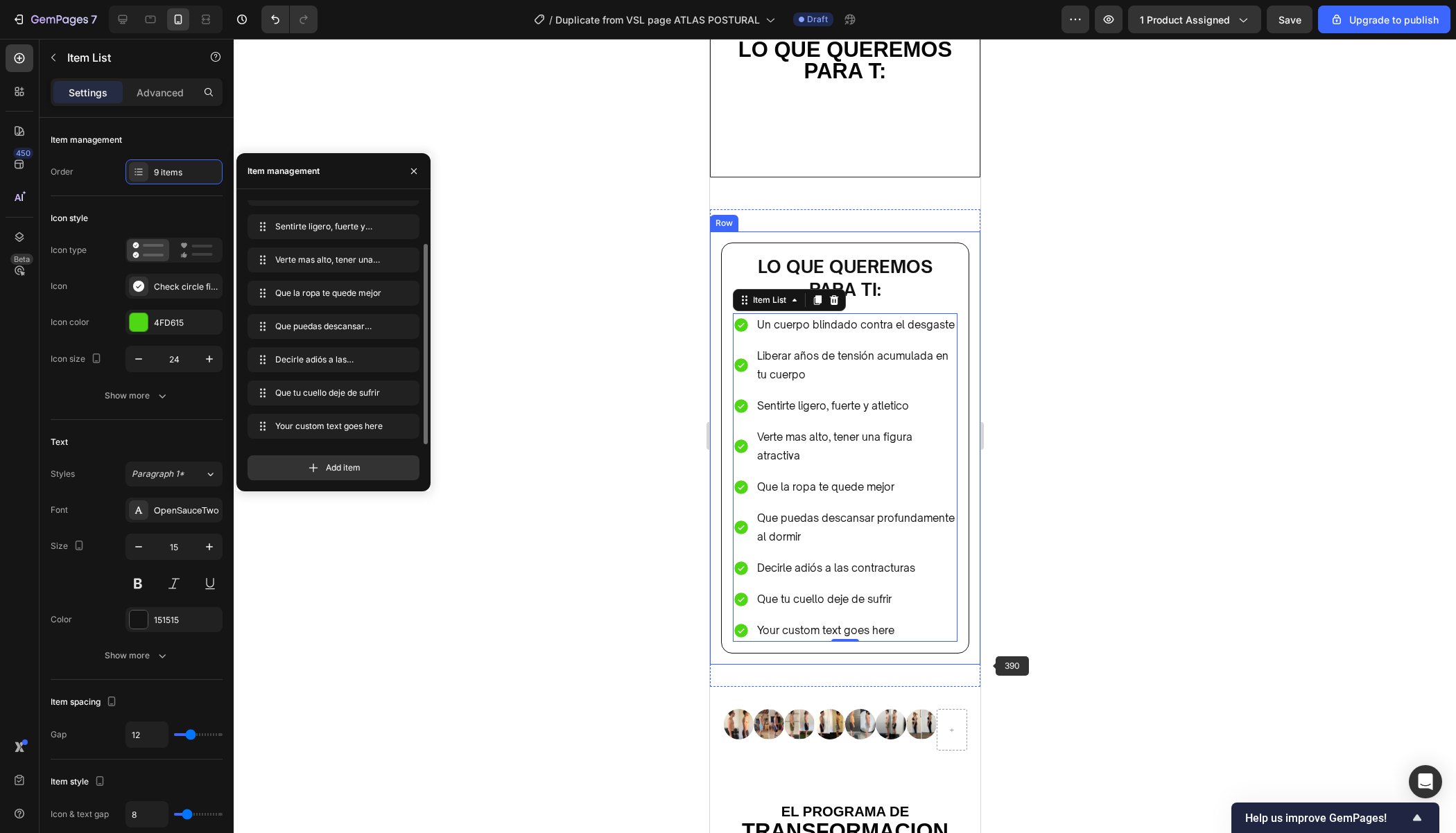
click at [1069, 611] on div at bounding box center [844, 436] width 1222 height 794
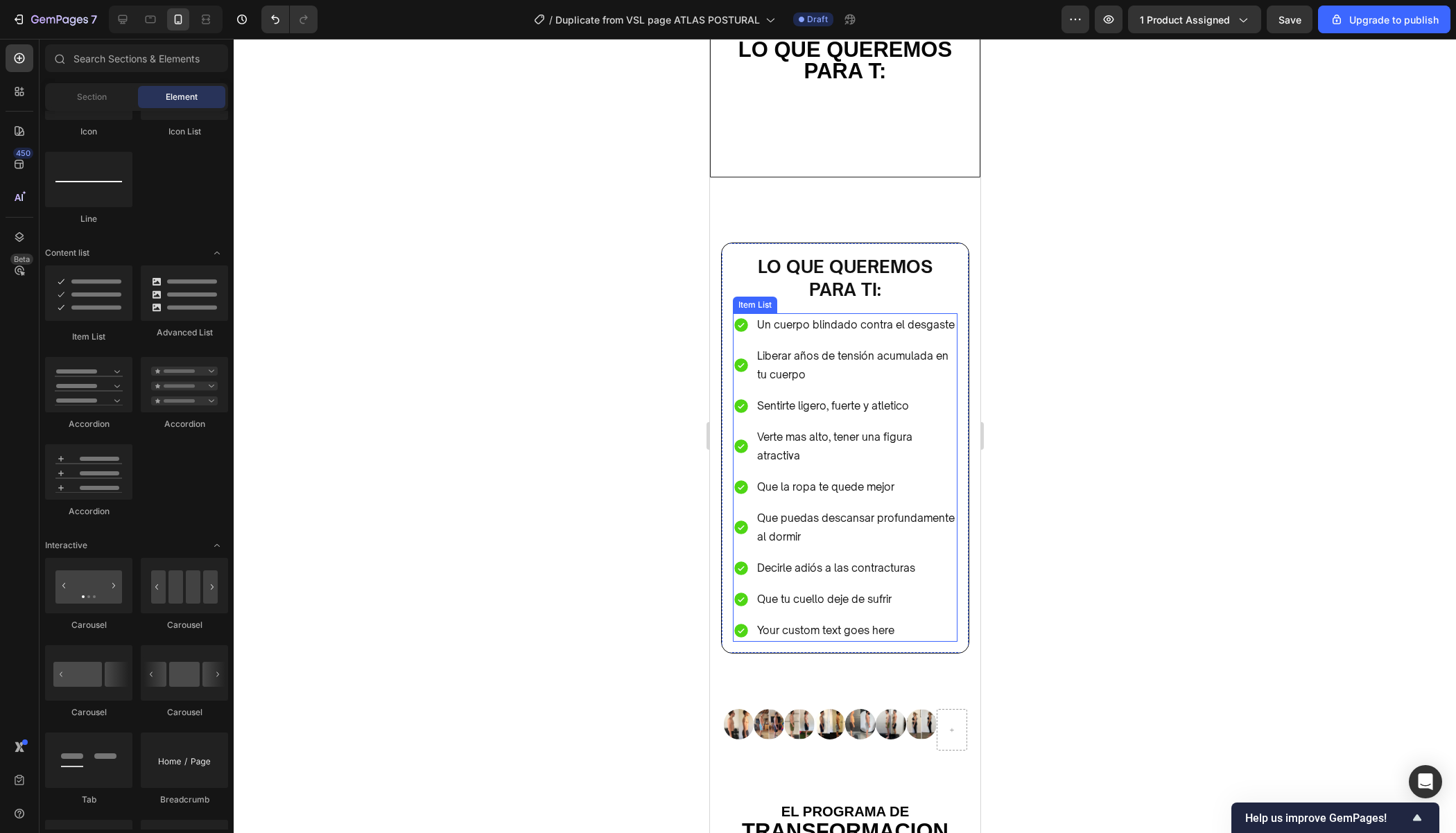
click at [862, 619] on div "Your custom text goes here" at bounding box center [855, 630] width 203 height 23
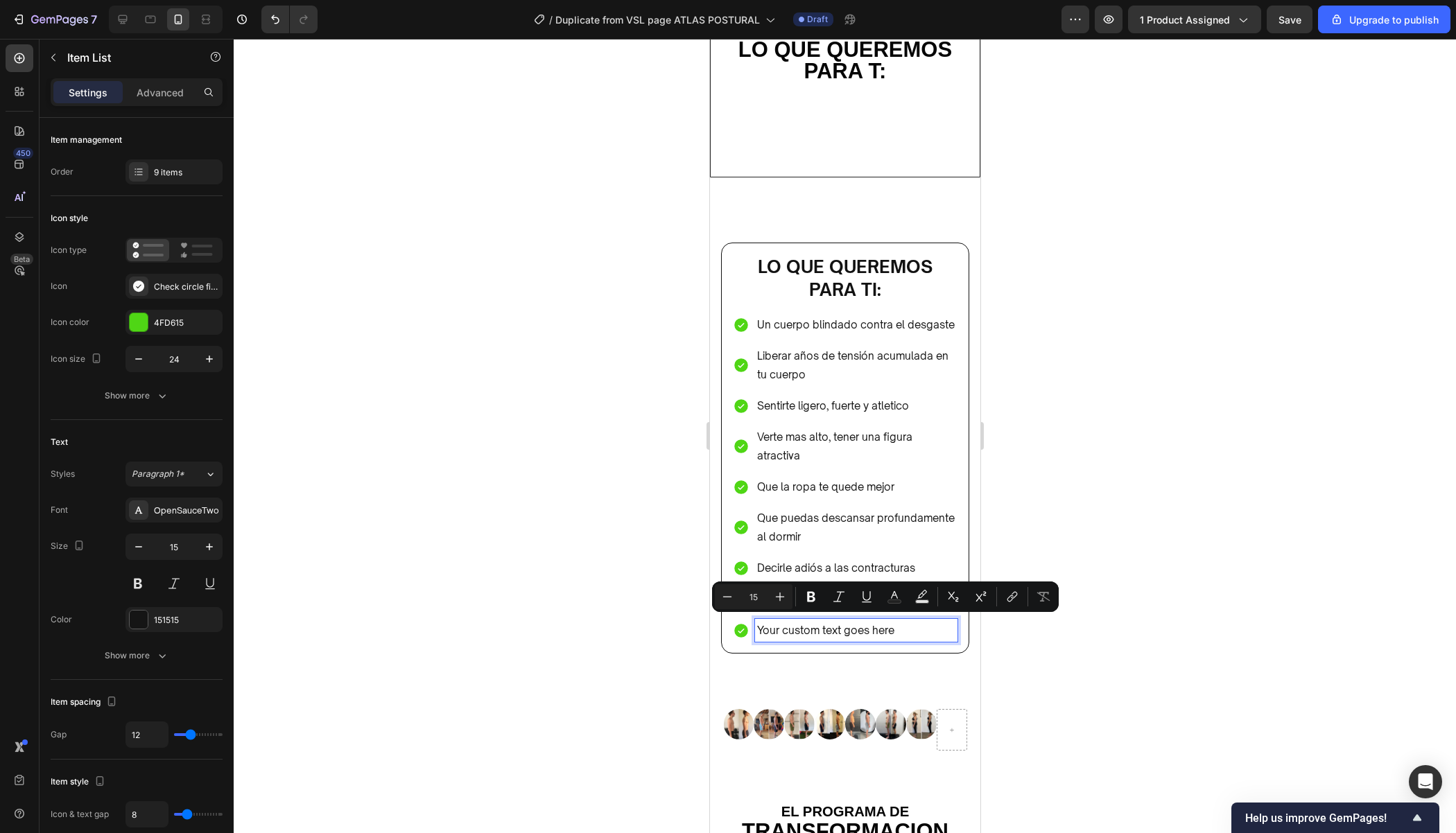
click at [892, 624] on p "Your custom text goes here" at bounding box center [855, 630] width 199 height 19
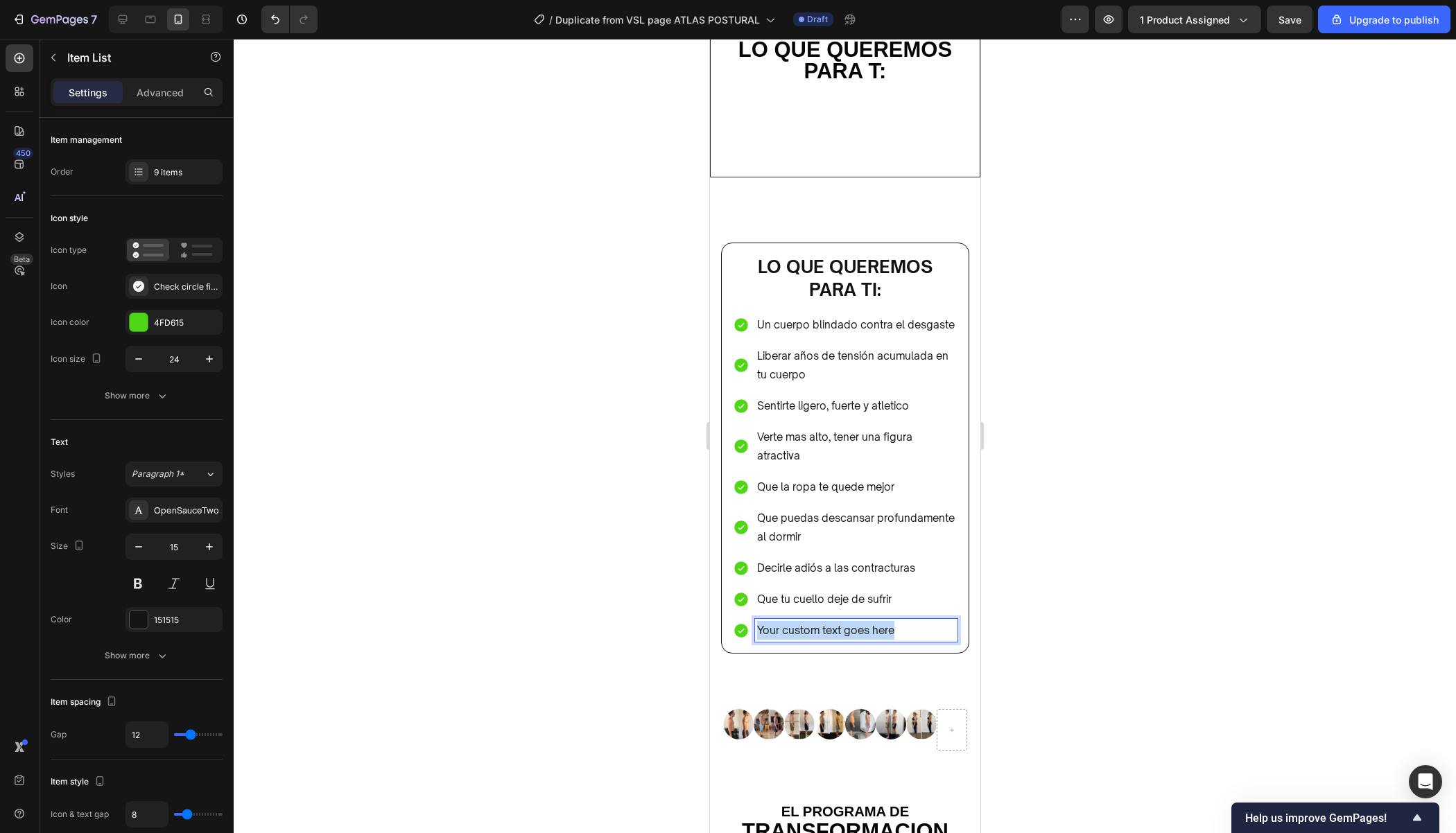
drag, startPoint x: 902, startPoint y: 624, endPoint x: 758, endPoint y: 628, distance: 144.1
click at [758, 628] on p "Your custom text goes here" at bounding box center [855, 630] width 199 height 19
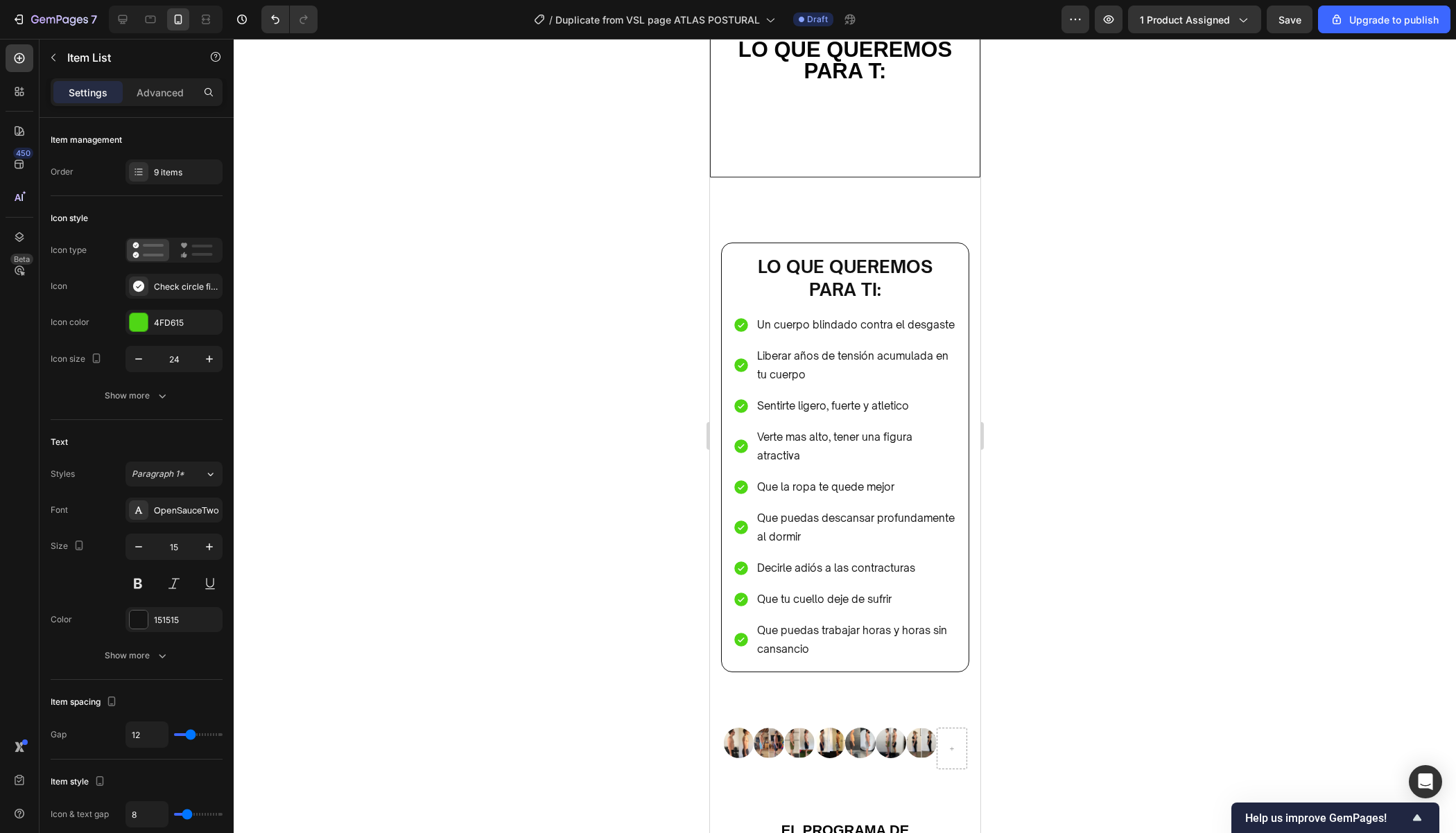
click at [1081, 519] on div at bounding box center [844, 436] width 1222 height 794
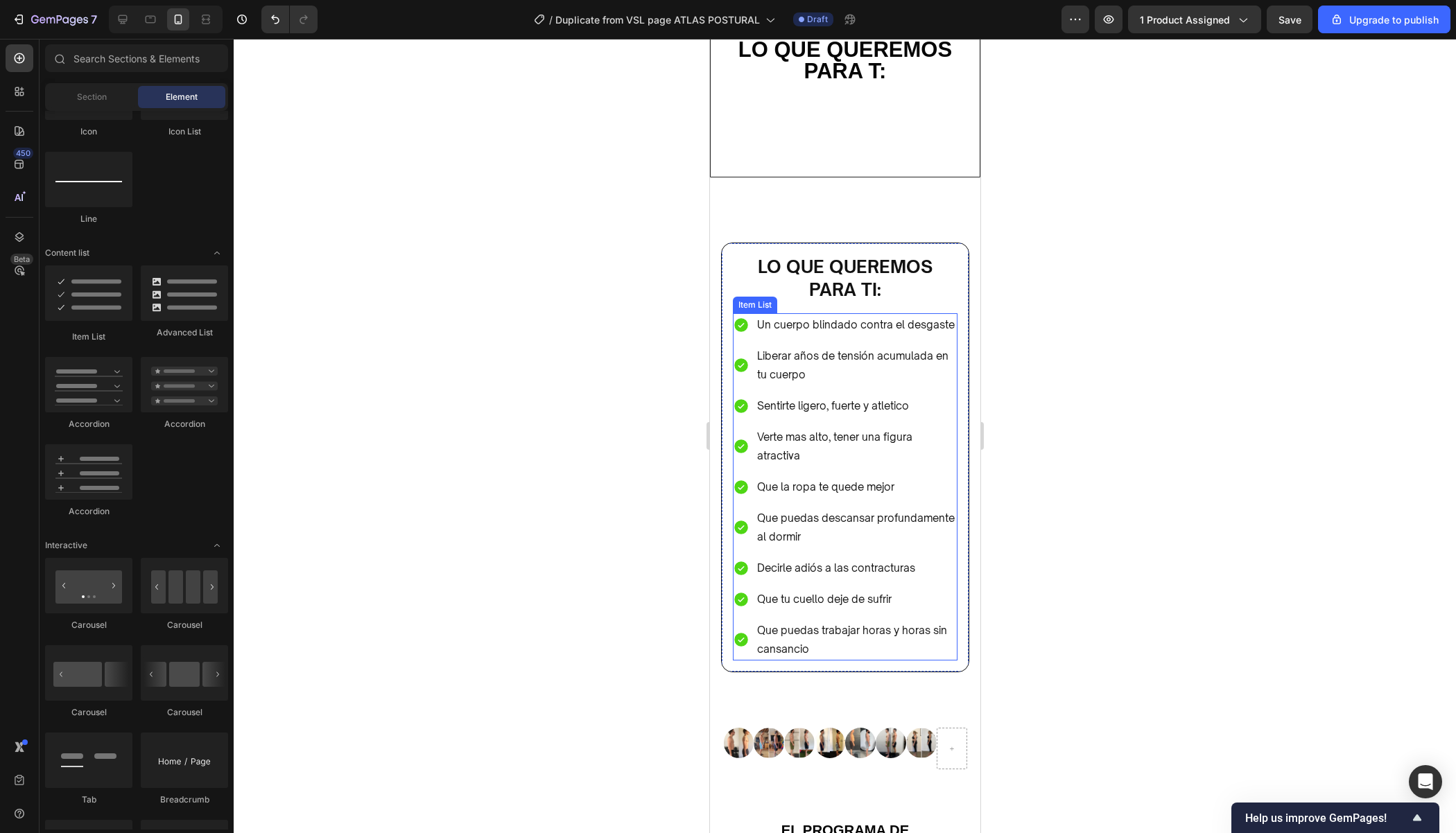
click at [919, 401] on p "Sentirte ligero, fuerte y atletico" at bounding box center [855, 406] width 199 height 19
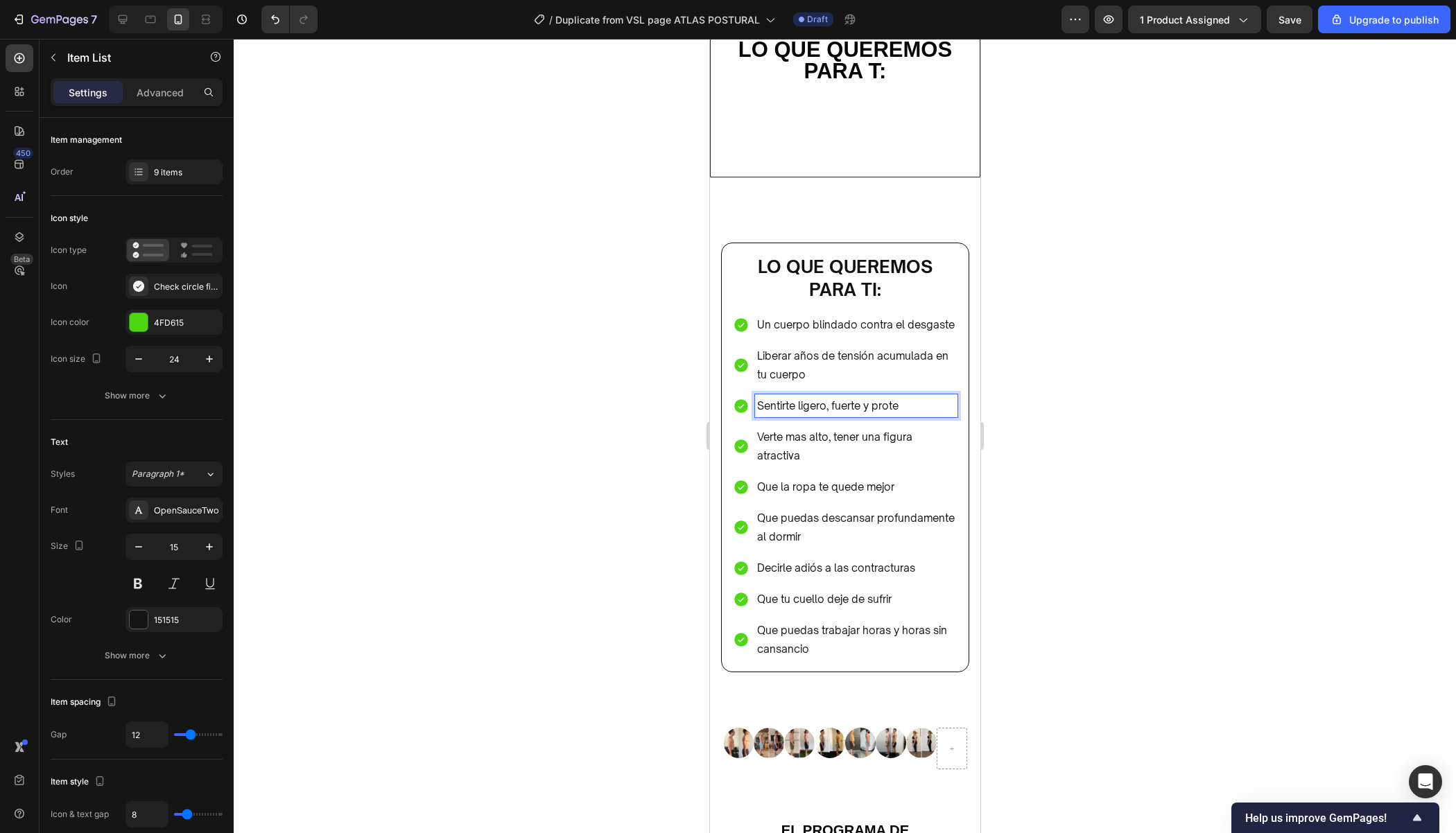
click at [1078, 407] on div at bounding box center [844, 436] width 1222 height 794
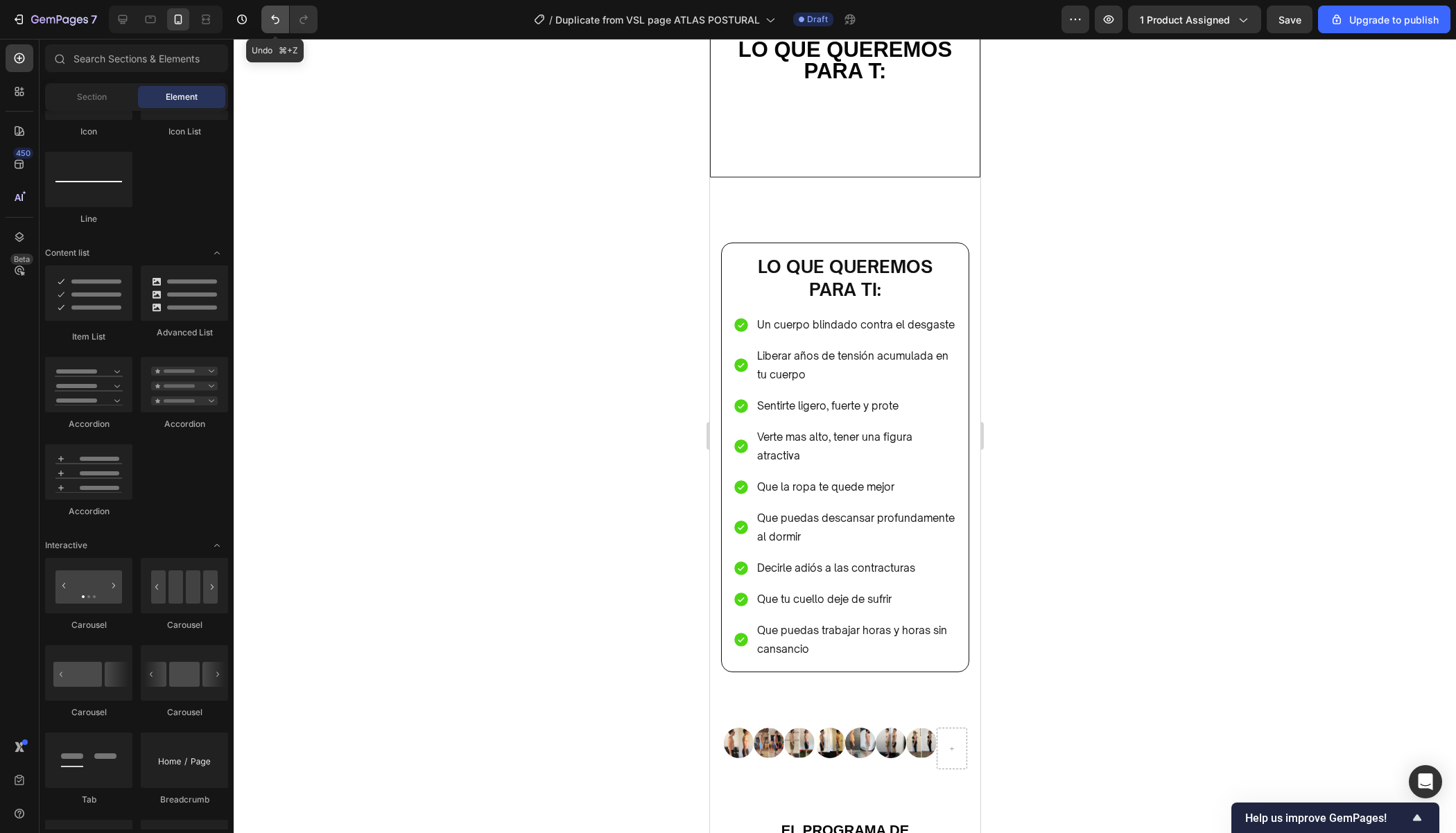
click at [275, 17] on icon "Undo/Redo" at bounding box center [275, 20] width 14 height 14
click at [277, 17] on icon "Undo/Redo" at bounding box center [275, 20] width 14 height 14
click at [888, 405] on p "Sentirte ligero, fuerte y atletico" at bounding box center [855, 406] width 199 height 19
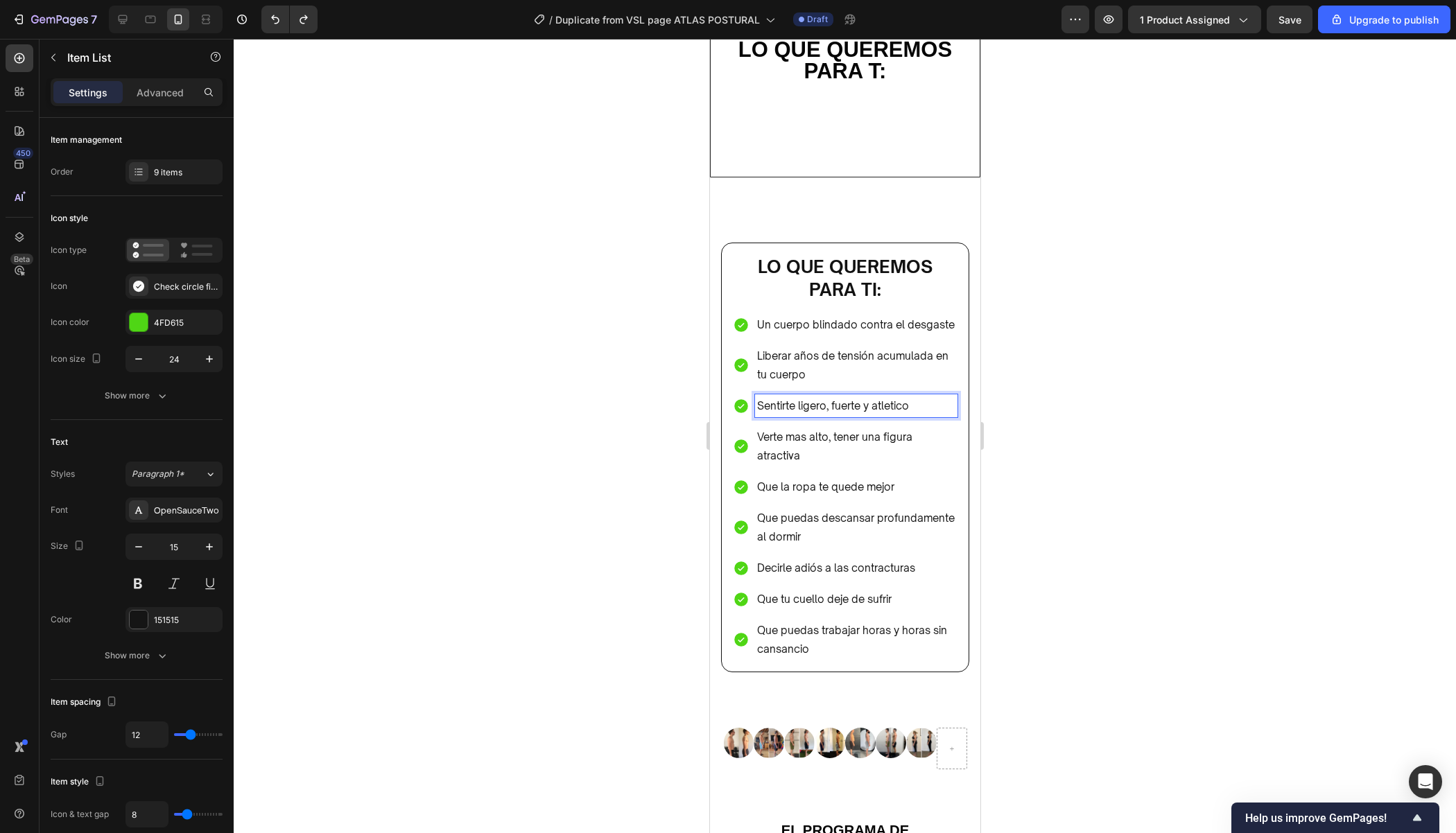
click at [890, 404] on p "Sentirte ligero, fuerte y atletico" at bounding box center [855, 406] width 199 height 19
click at [1111, 417] on div at bounding box center [844, 436] width 1222 height 794
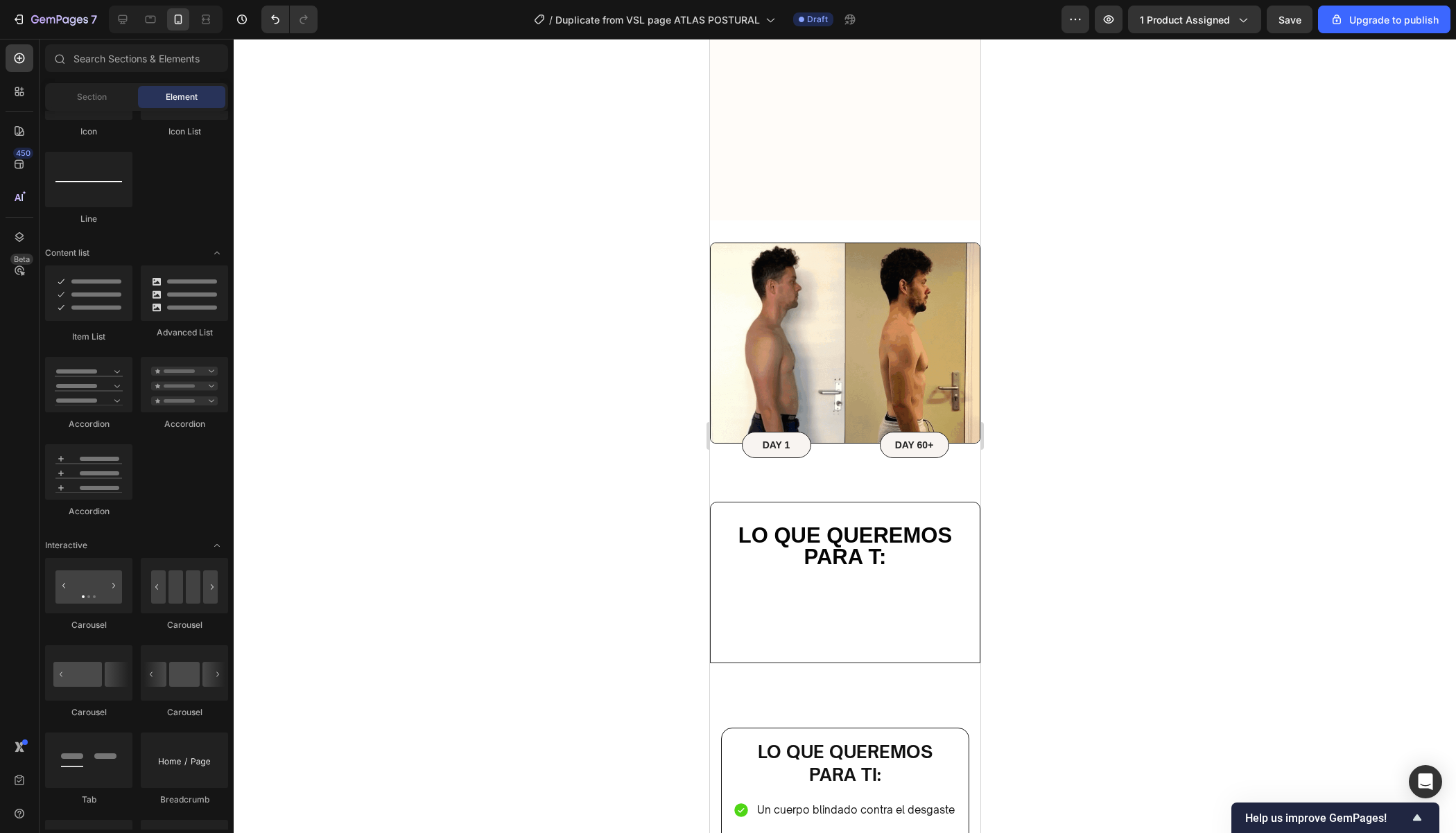
scroll to position [4731, 0]
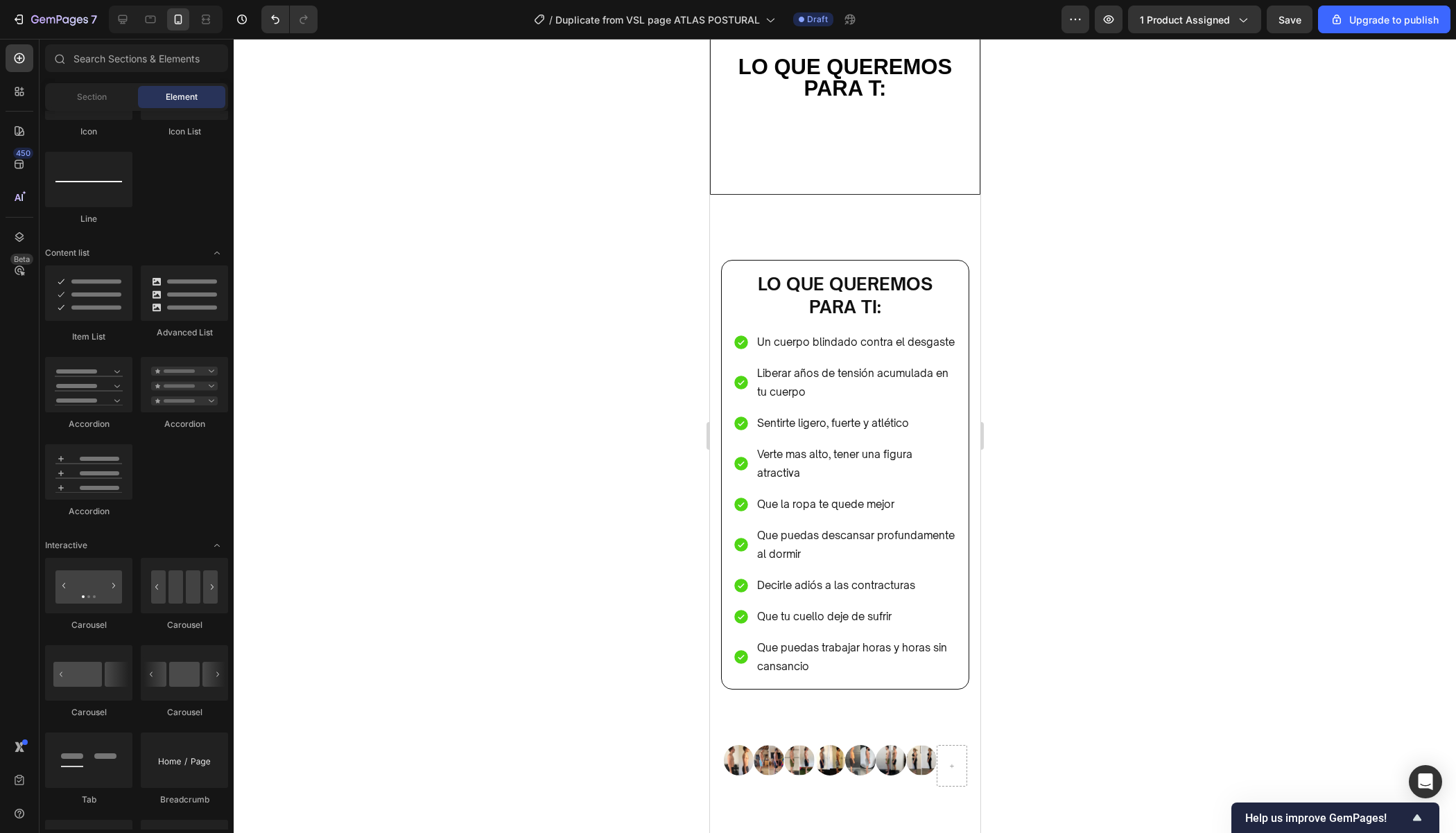
click at [1074, 307] on div at bounding box center [844, 436] width 1222 height 794
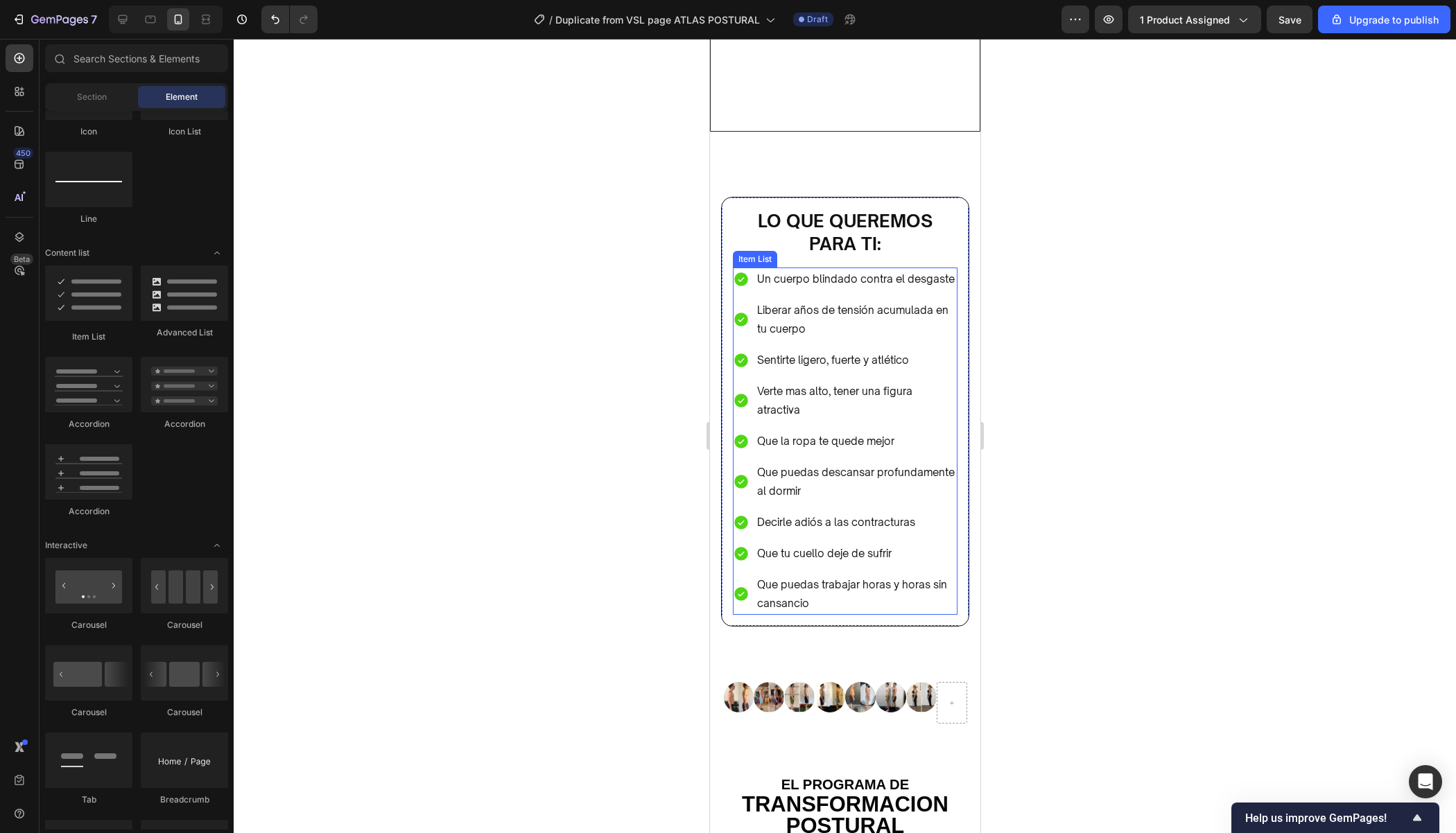
click at [839, 589] on p "Que puedas trabajar horas y horas sin cansancio" at bounding box center [855, 593] width 199 height 37
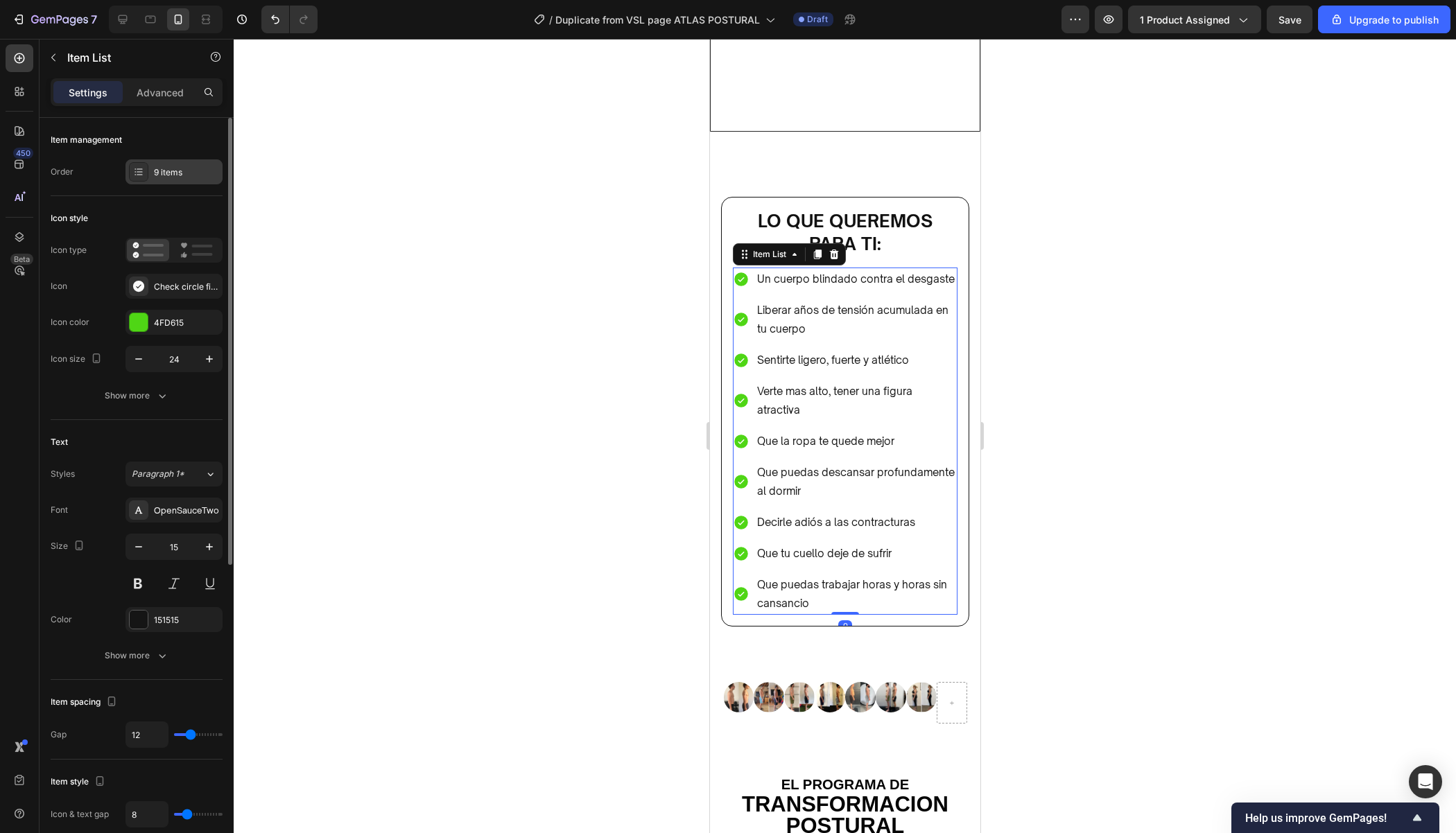
click at [176, 173] on div "9 items" at bounding box center [186, 173] width 65 height 13
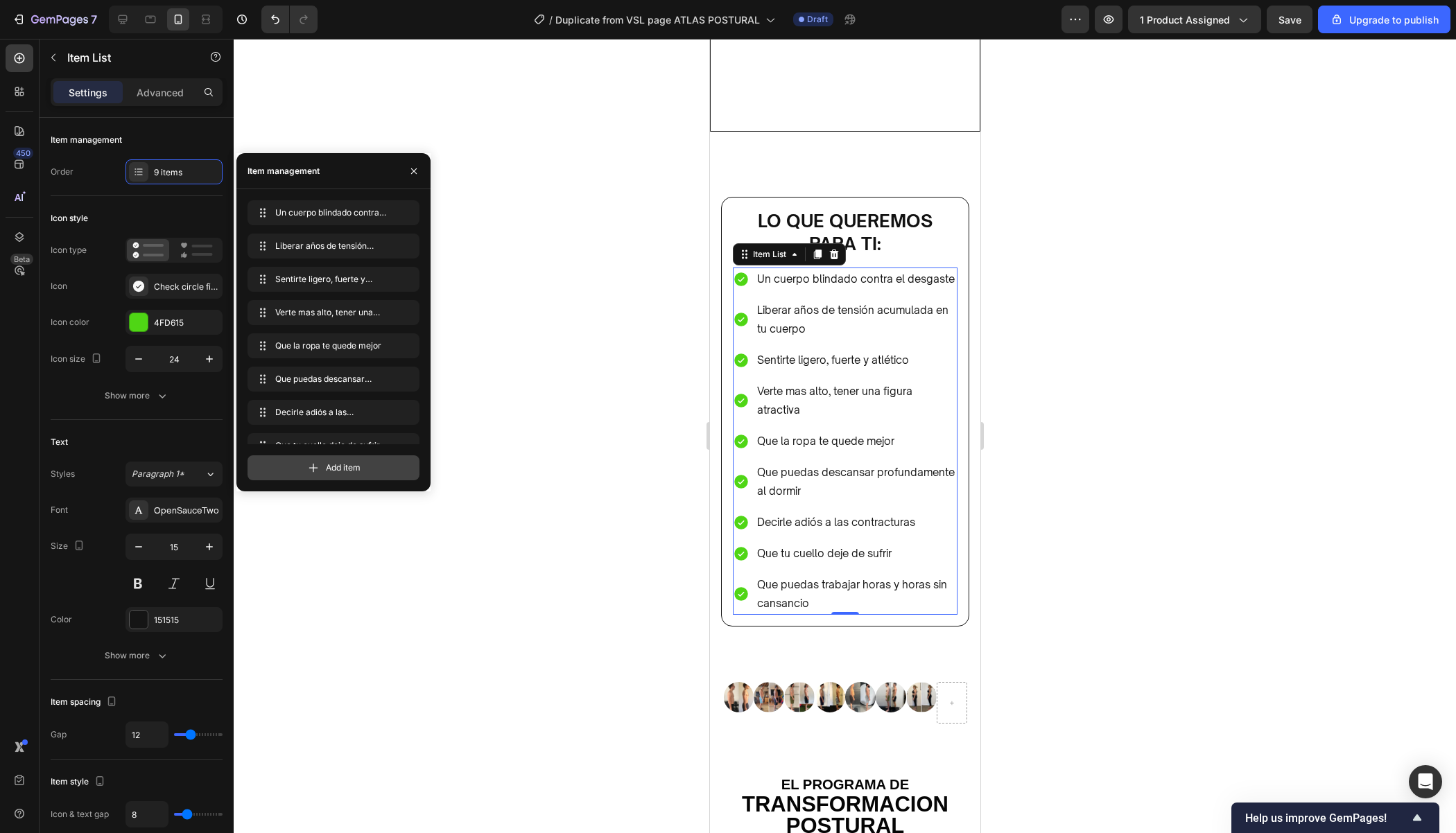
click at [321, 460] on div "Add item" at bounding box center [333, 468] width 172 height 25
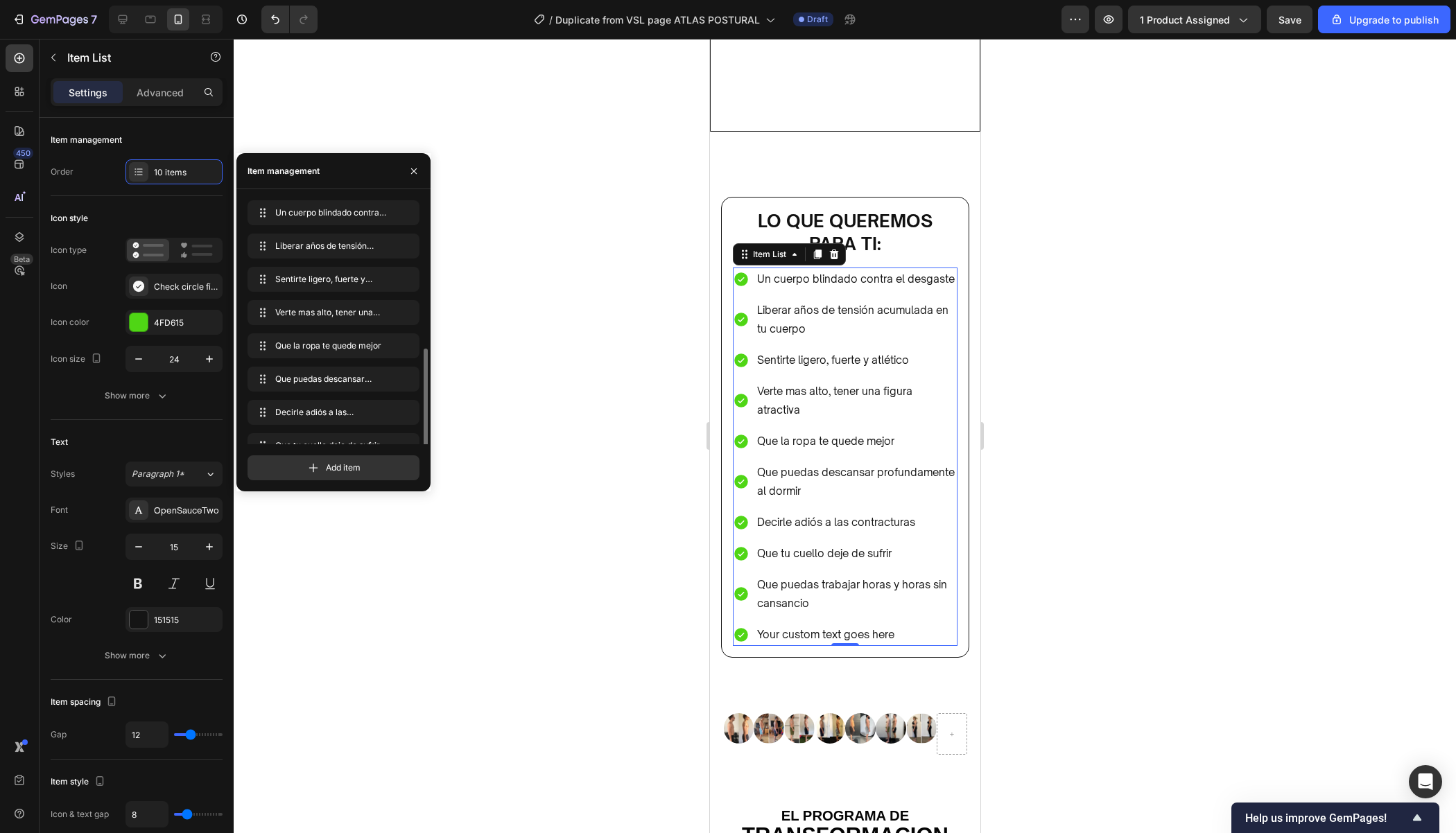
scroll to position [85, 0]
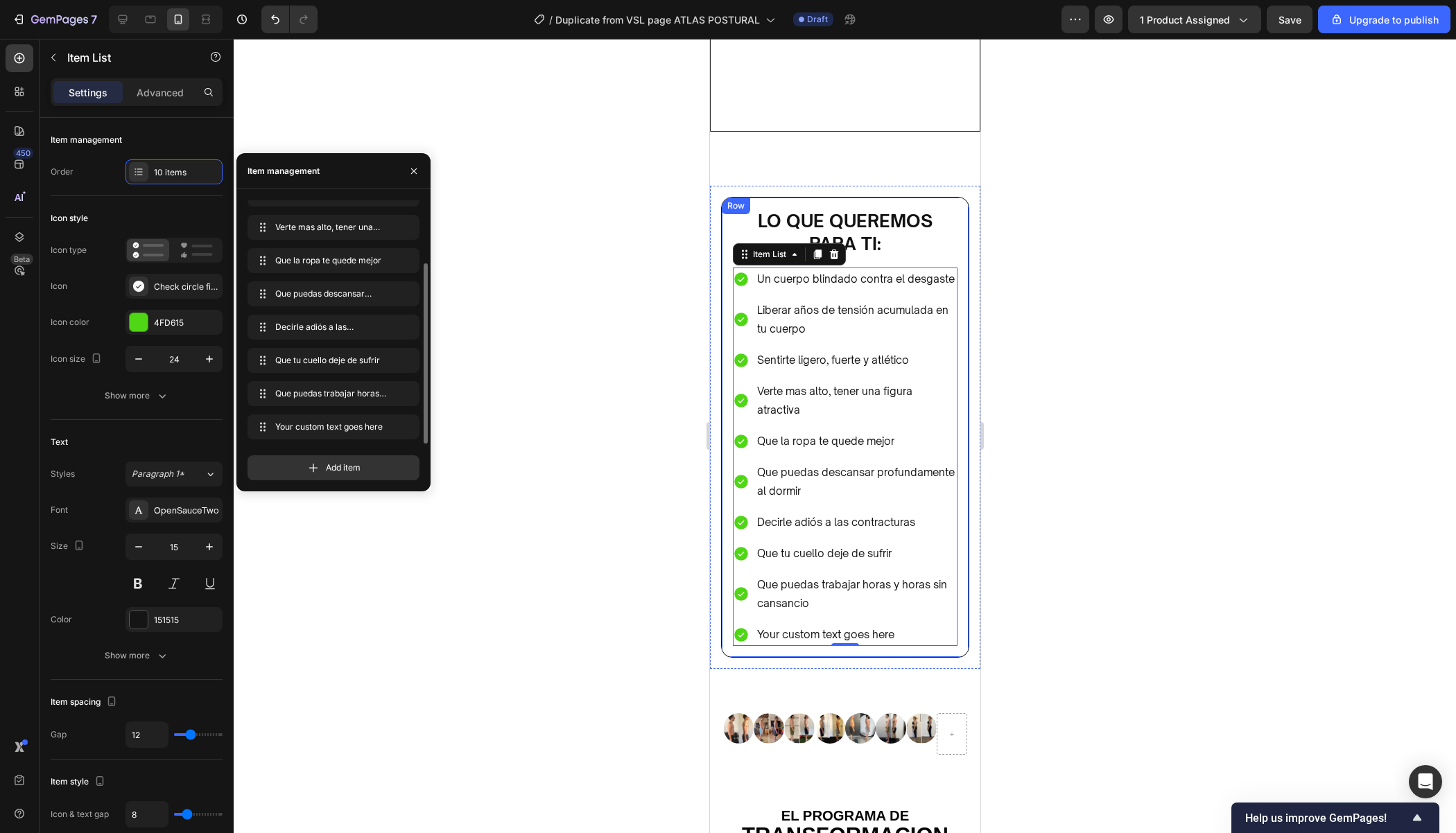
click at [884, 623] on div "Your custom text goes here" at bounding box center [855, 634] width 203 height 23
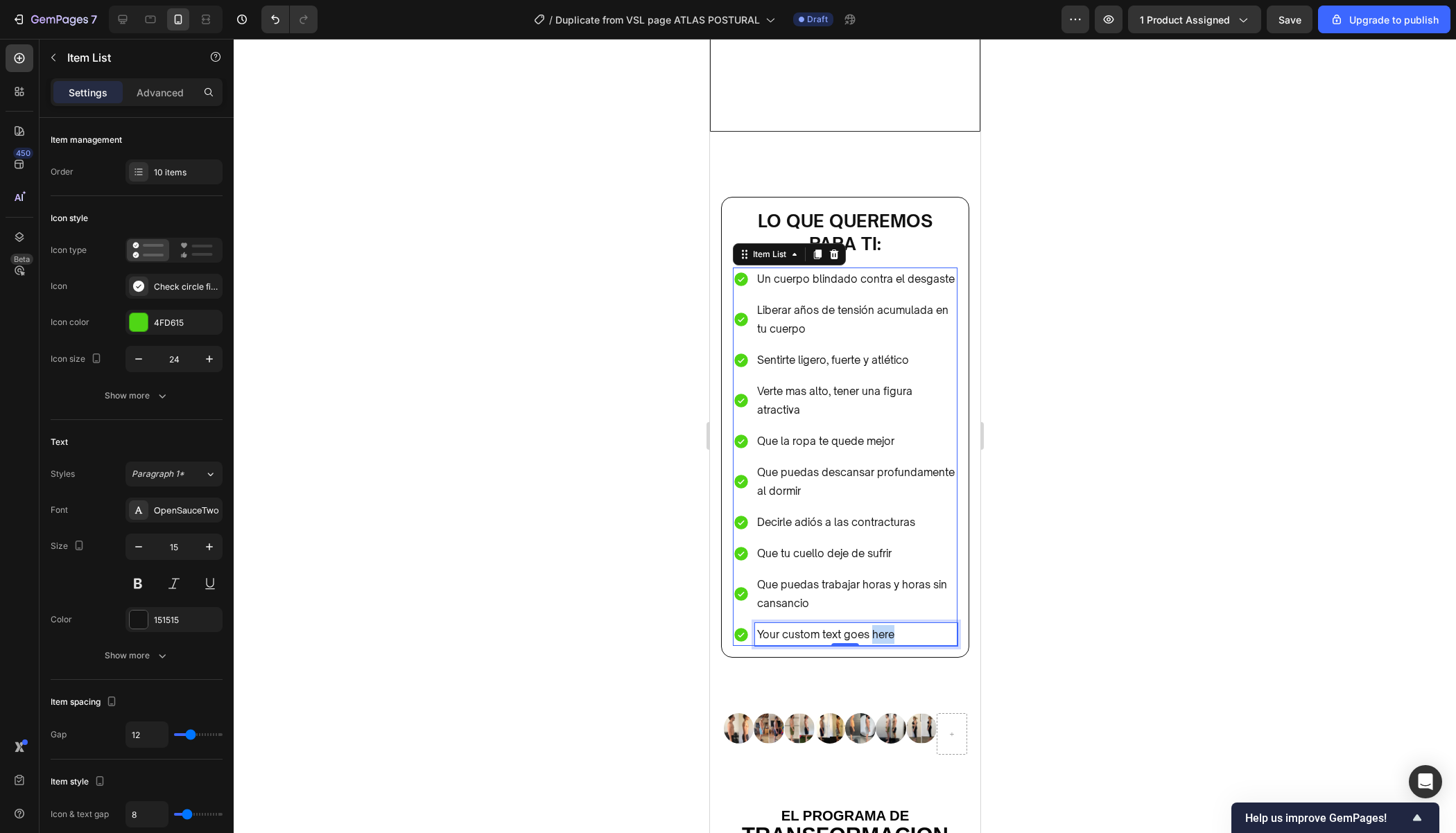
click at [884, 625] on p "Your custom text goes here" at bounding box center [855, 634] width 199 height 19
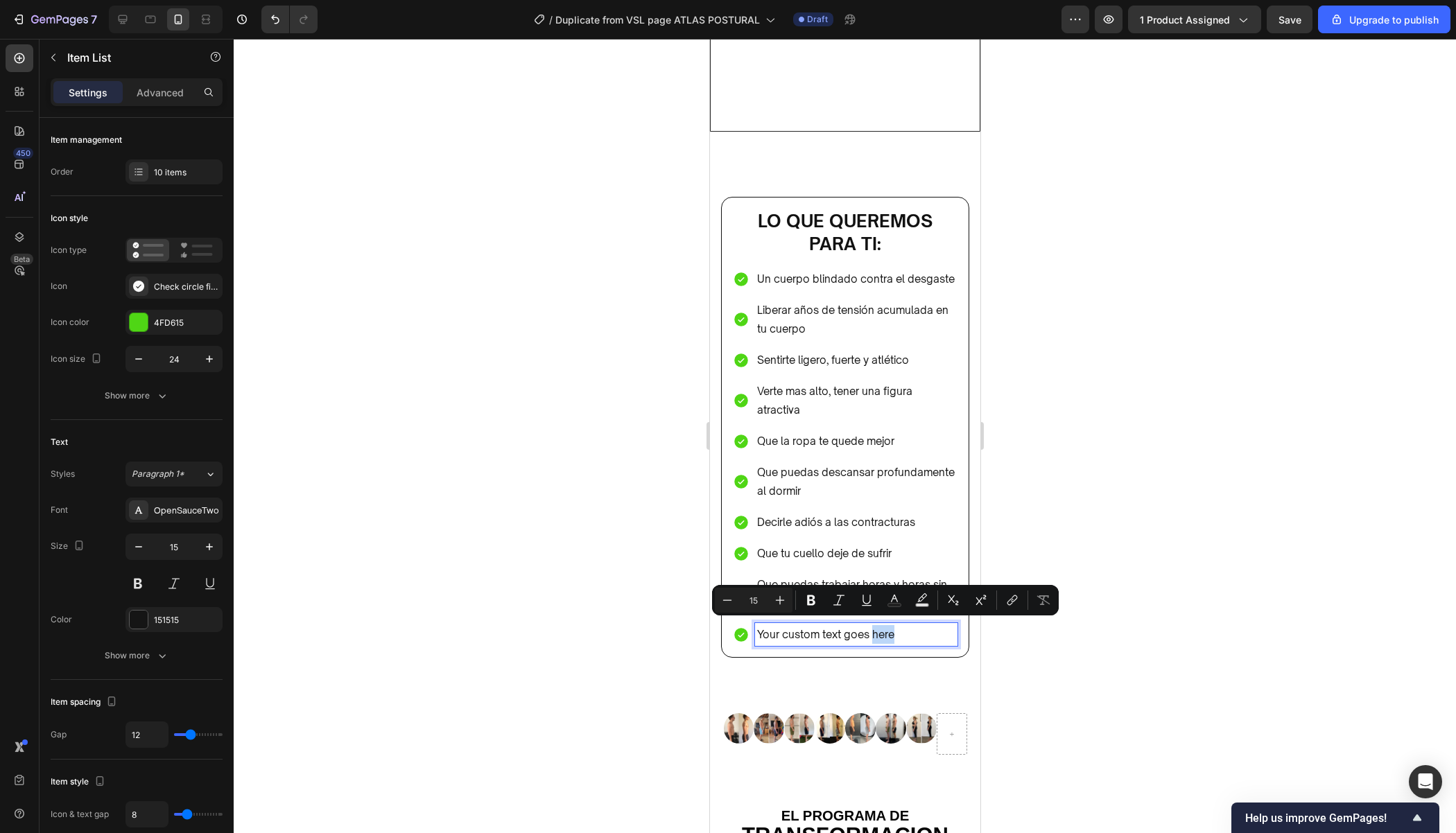
click at [906, 625] on p "Your custom text goes here" at bounding box center [855, 634] width 199 height 19
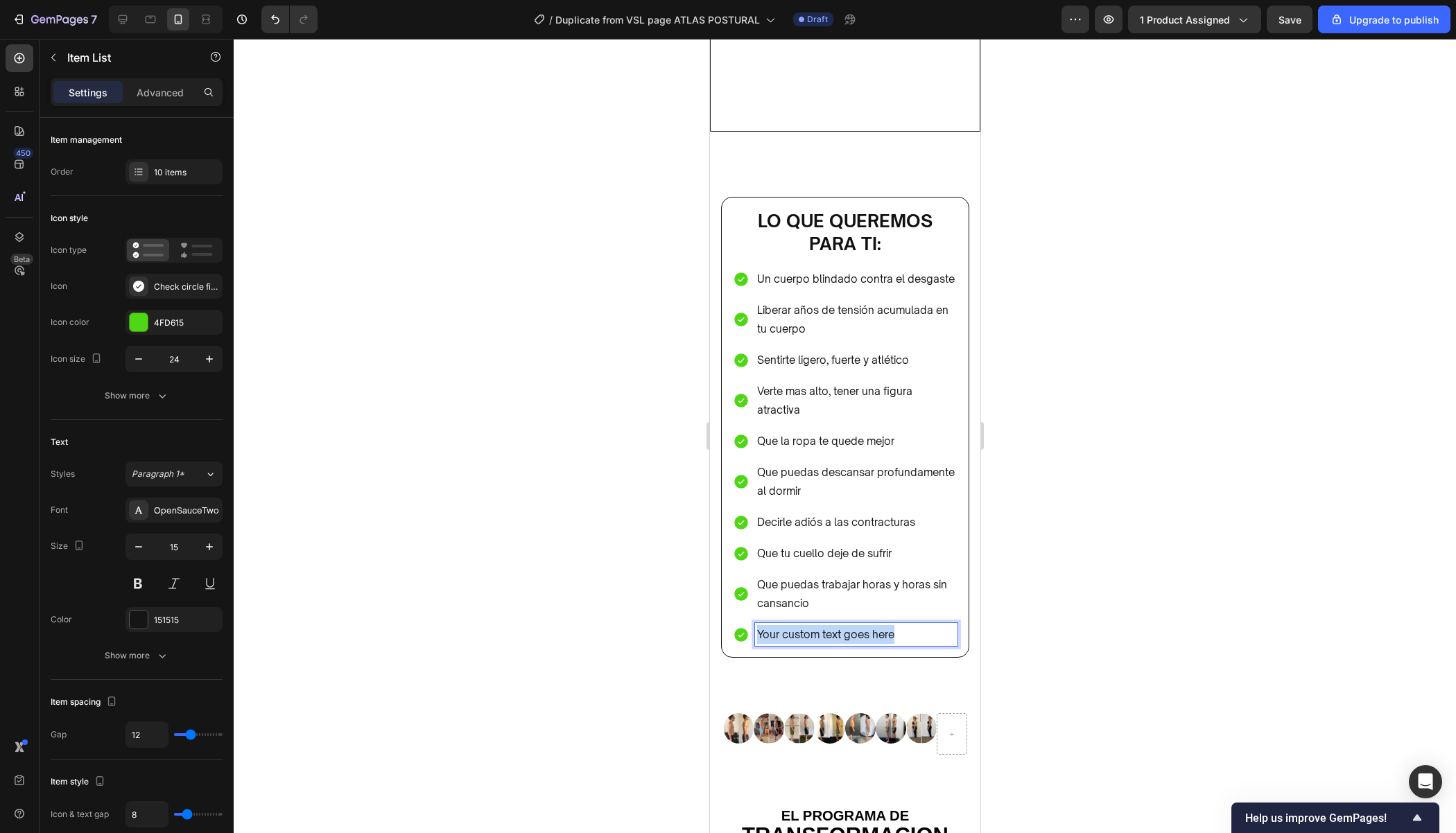
drag, startPoint x: 906, startPoint y: 626, endPoint x: 754, endPoint y: 629, distance: 152.0
click at [754, 629] on div "Your custom text goes here" at bounding box center [855, 634] width 203 height 23
click at [1015, 595] on div at bounding box center [844, 436] width 1222 height 794
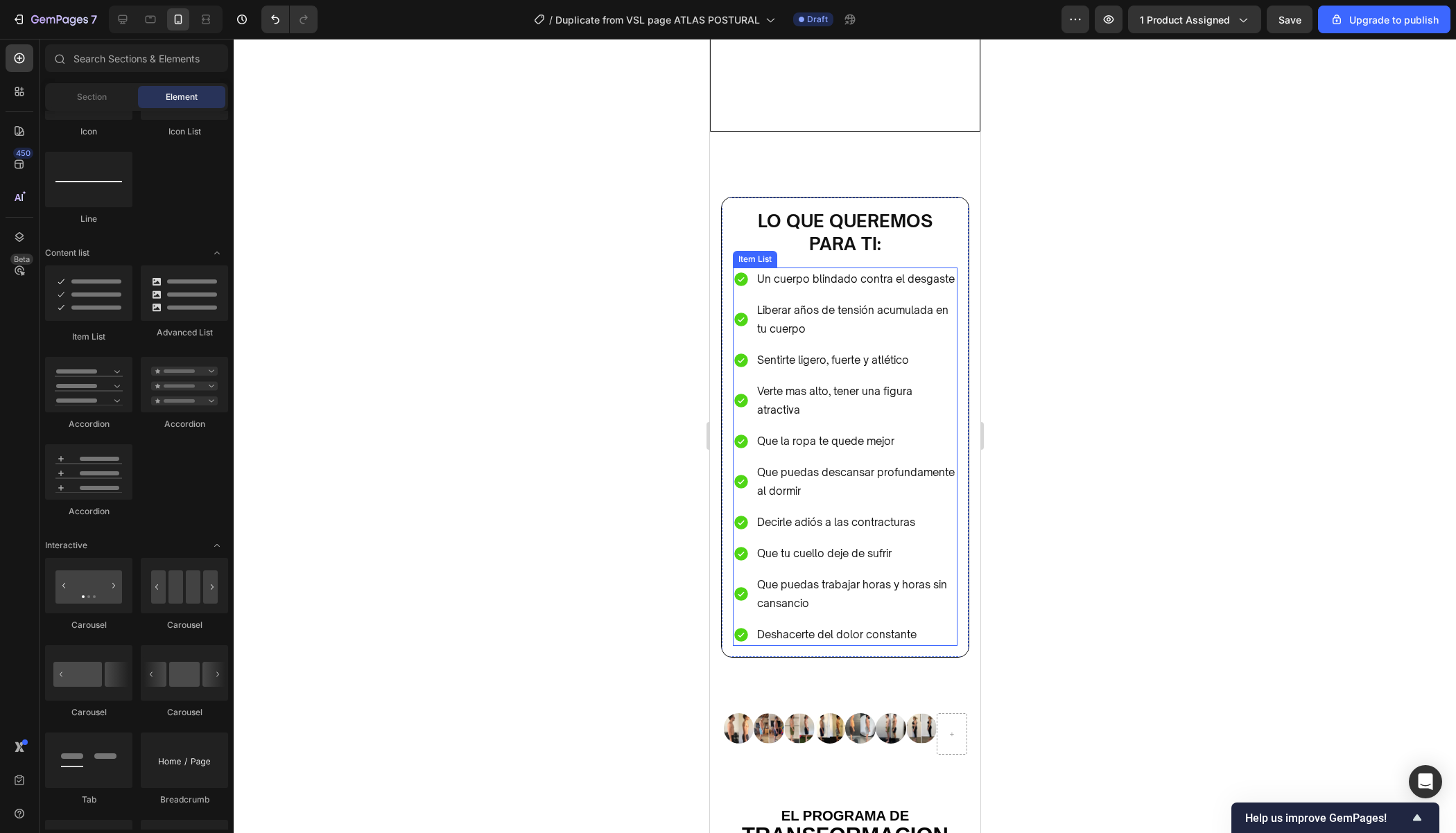
click at [908, 634] on p "Deshacerte del dolor constante" at bounding box center [855, 634] width 199 height 19
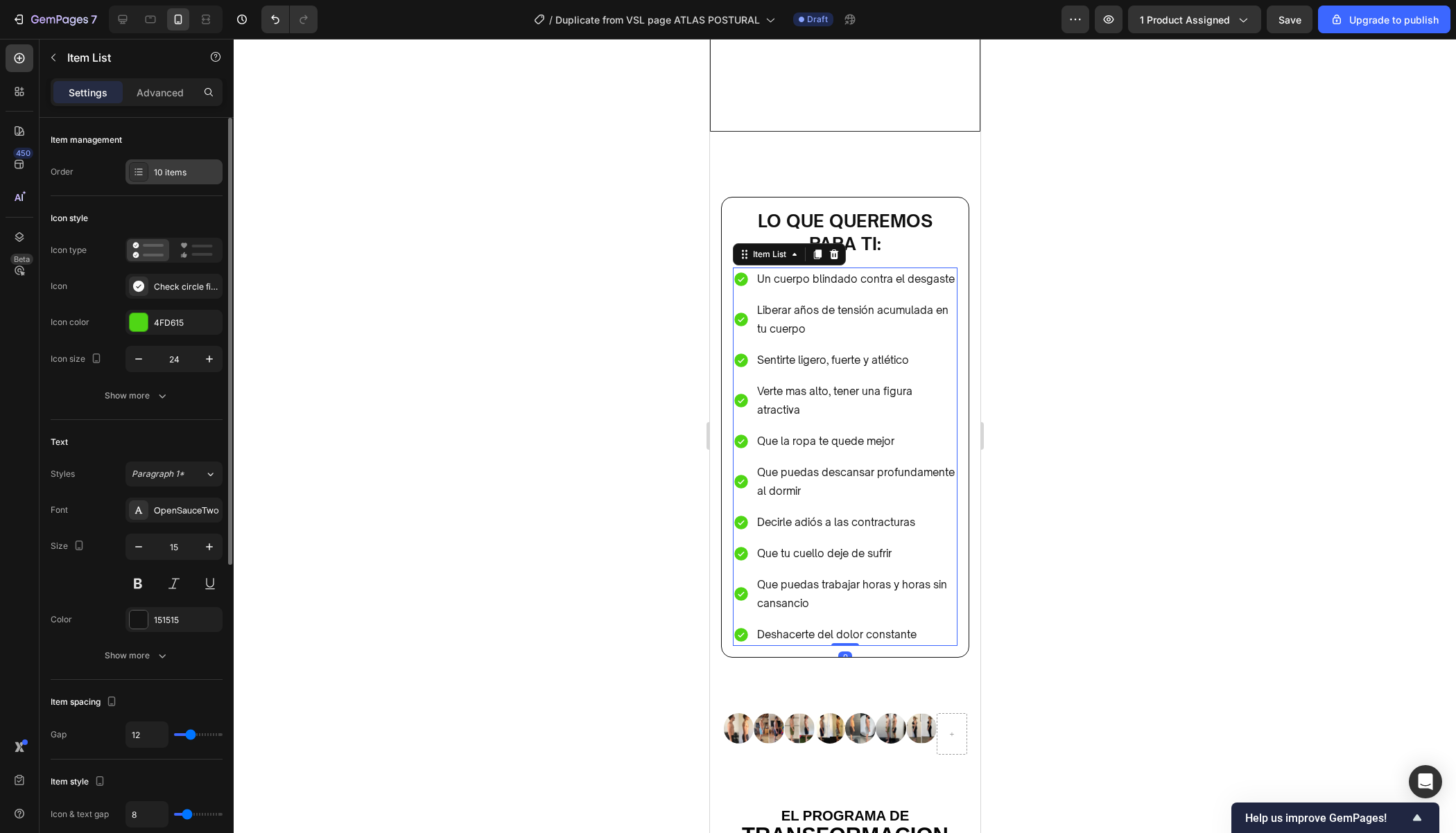
click at [171, 171] on div "10 items" at bounding box center [186, 173] width 65 height 13
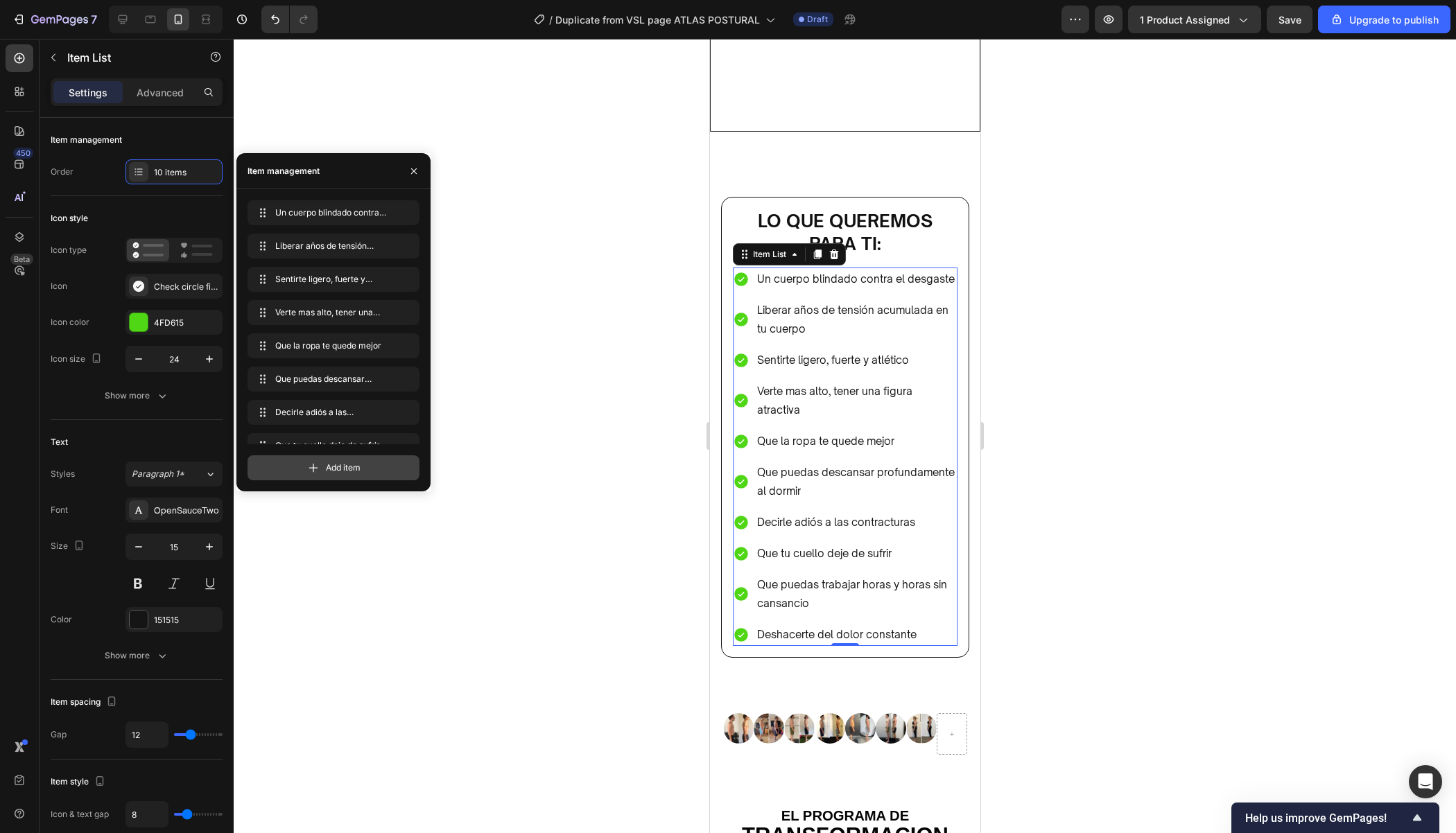
click at [316, 472] on icon at bounding box center [314, 468] width 14 height 14
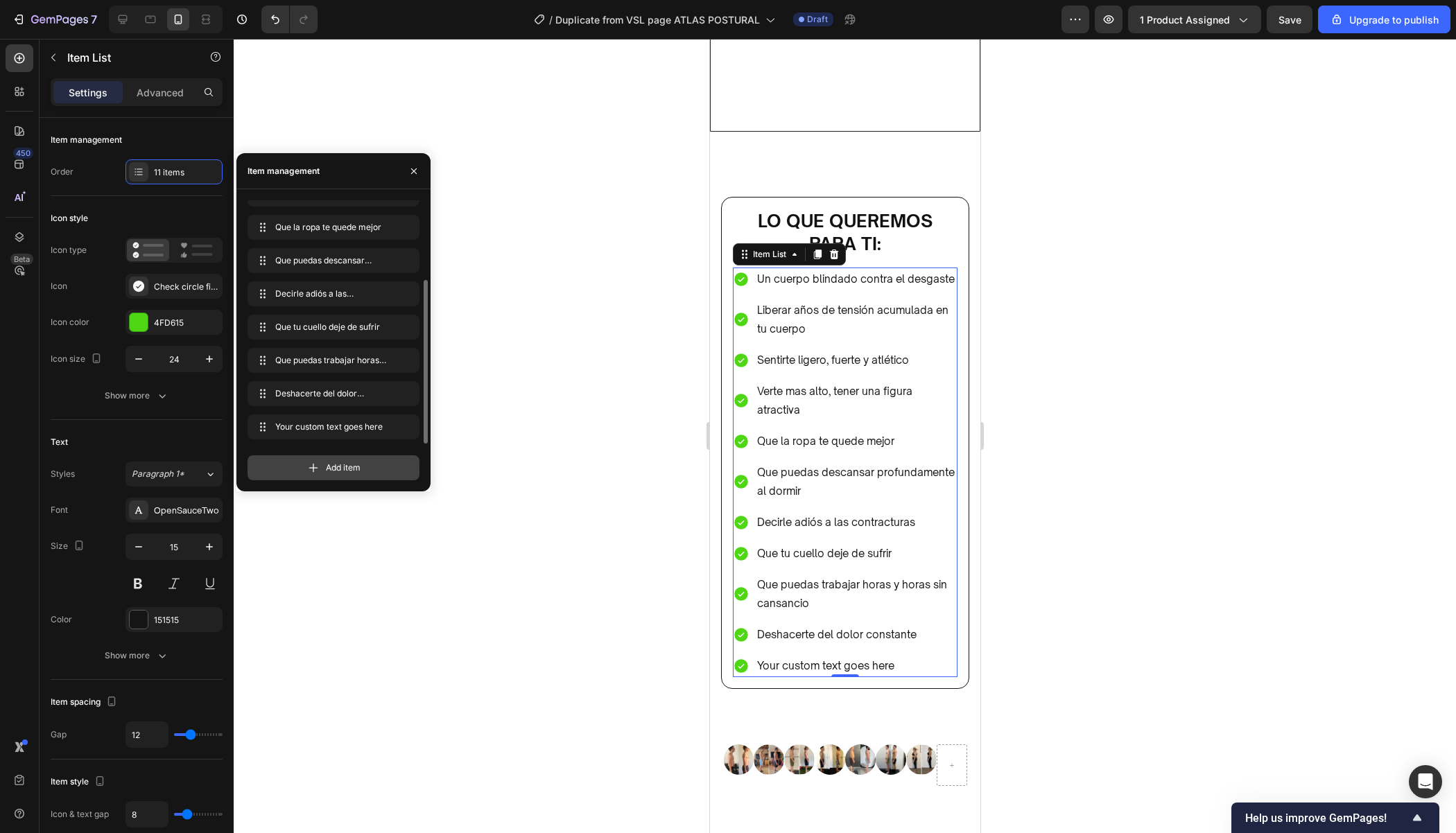
click at [316, 472] on icon at bounding box center [314, 468] width 14 height 14
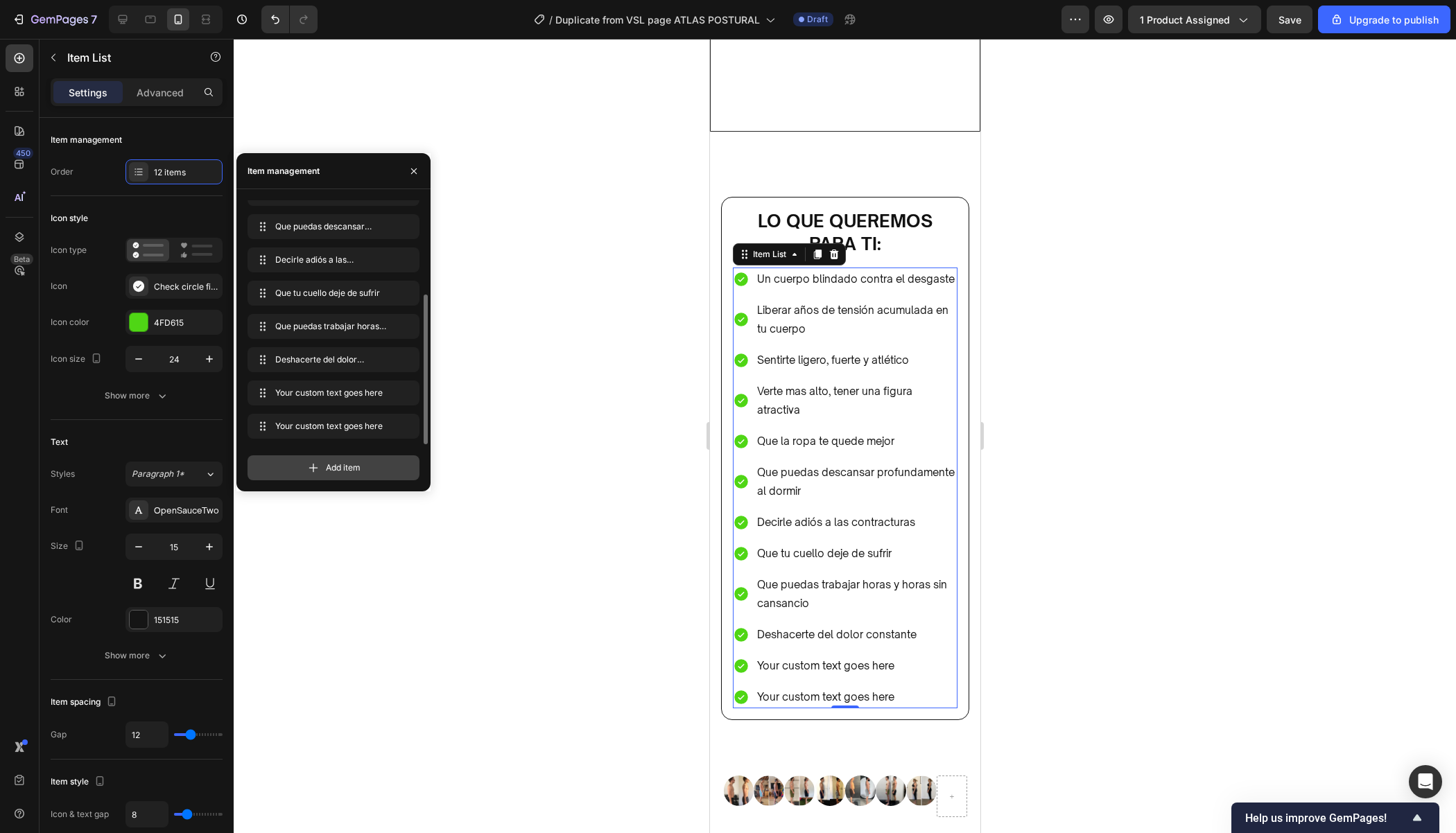
click at [316, 472] on icon at bounding box center [314, 468] width 14 height 14
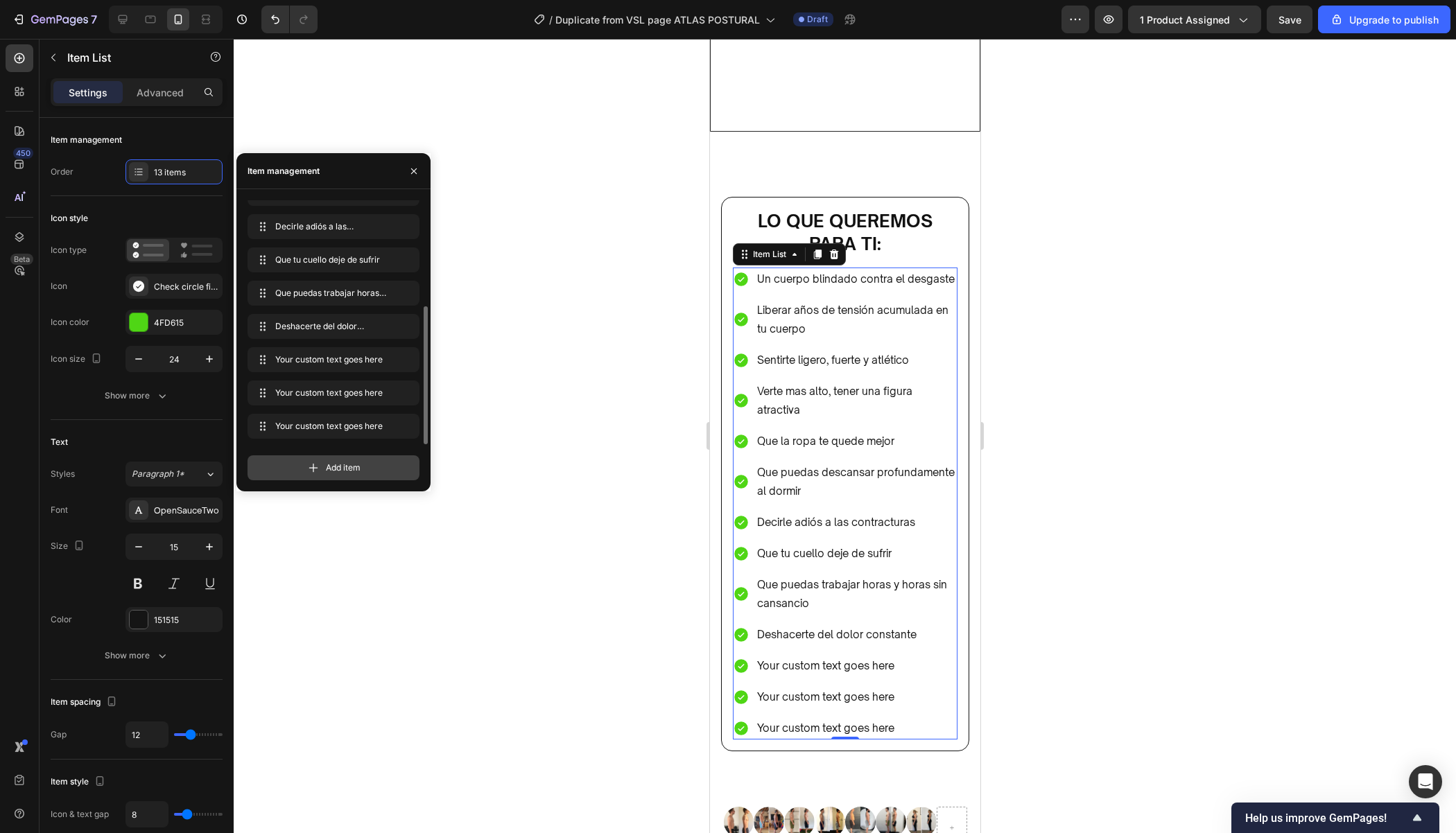
click at [316, 472] on icon at bounding box center [314, 468] width 14 height 14
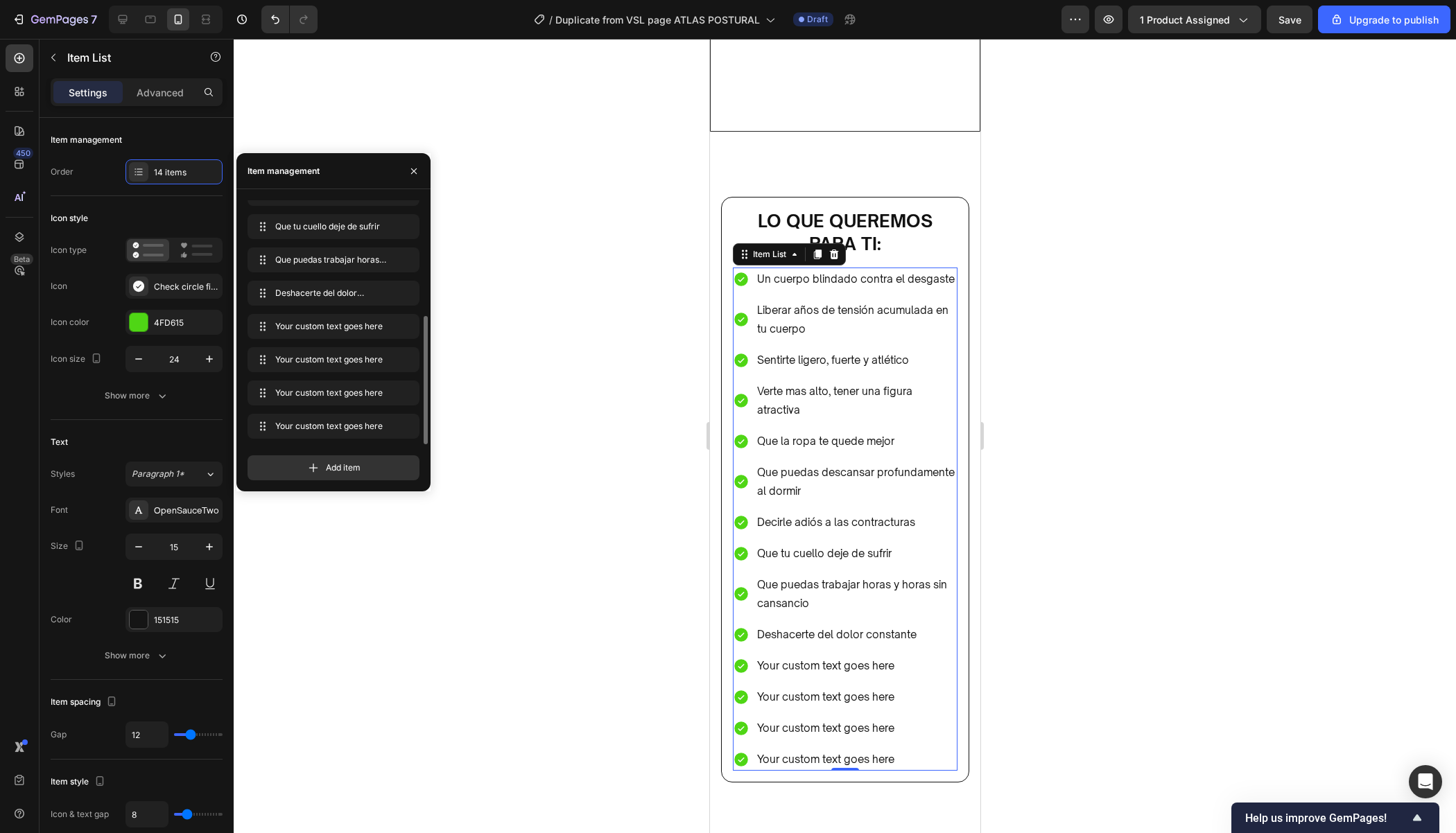
drag, startPoint x: 1035, startPoint y: 572, endPoint x: 112, endPoint y: 634, distance: 925.1
click at [1035, 572] on div at bounding box center [844, 436] width 1222 height 794
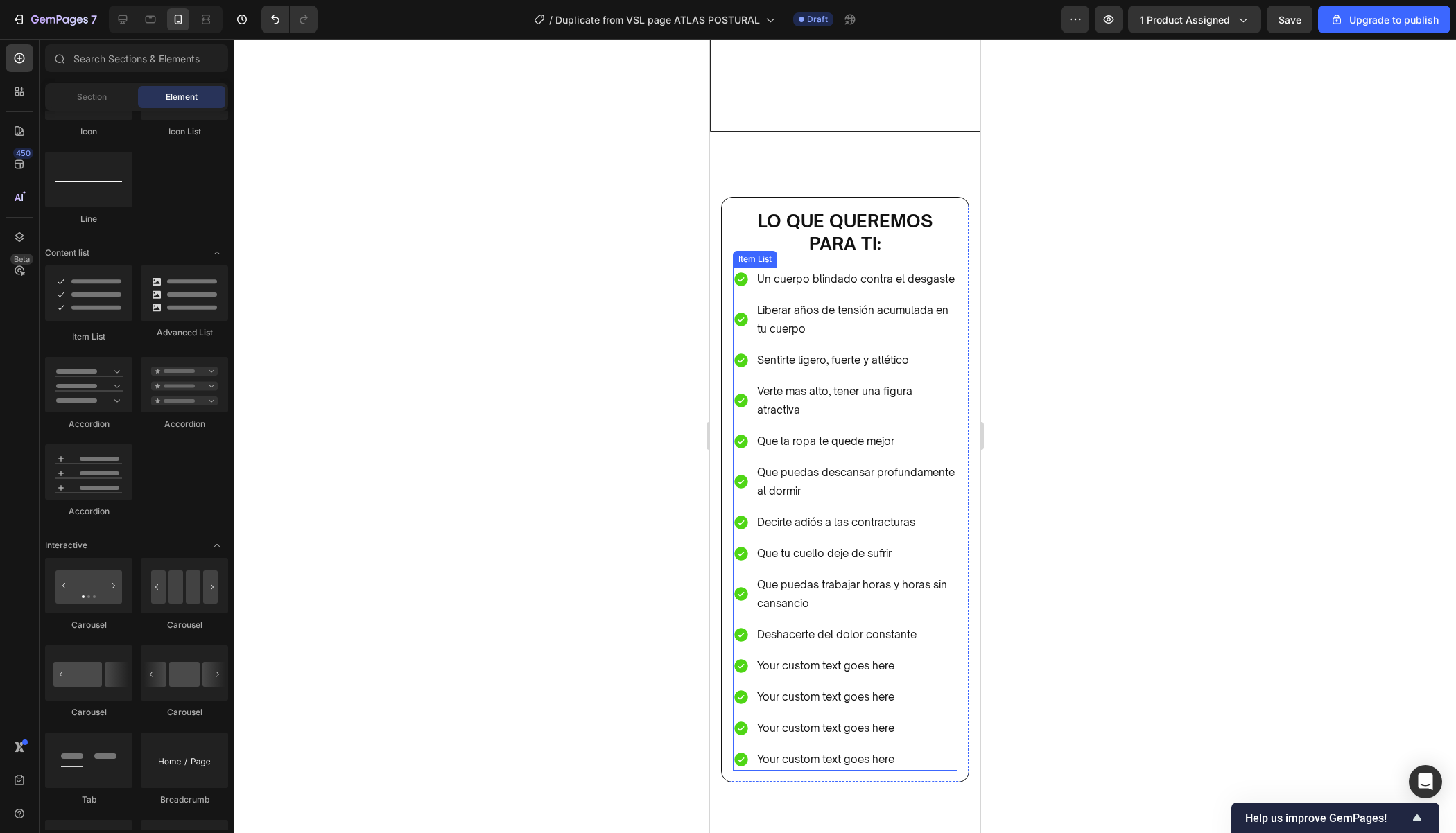
click at [819, 656] on div "Your custom text goes here" at bounding box center [855, 665] width 203 height 23
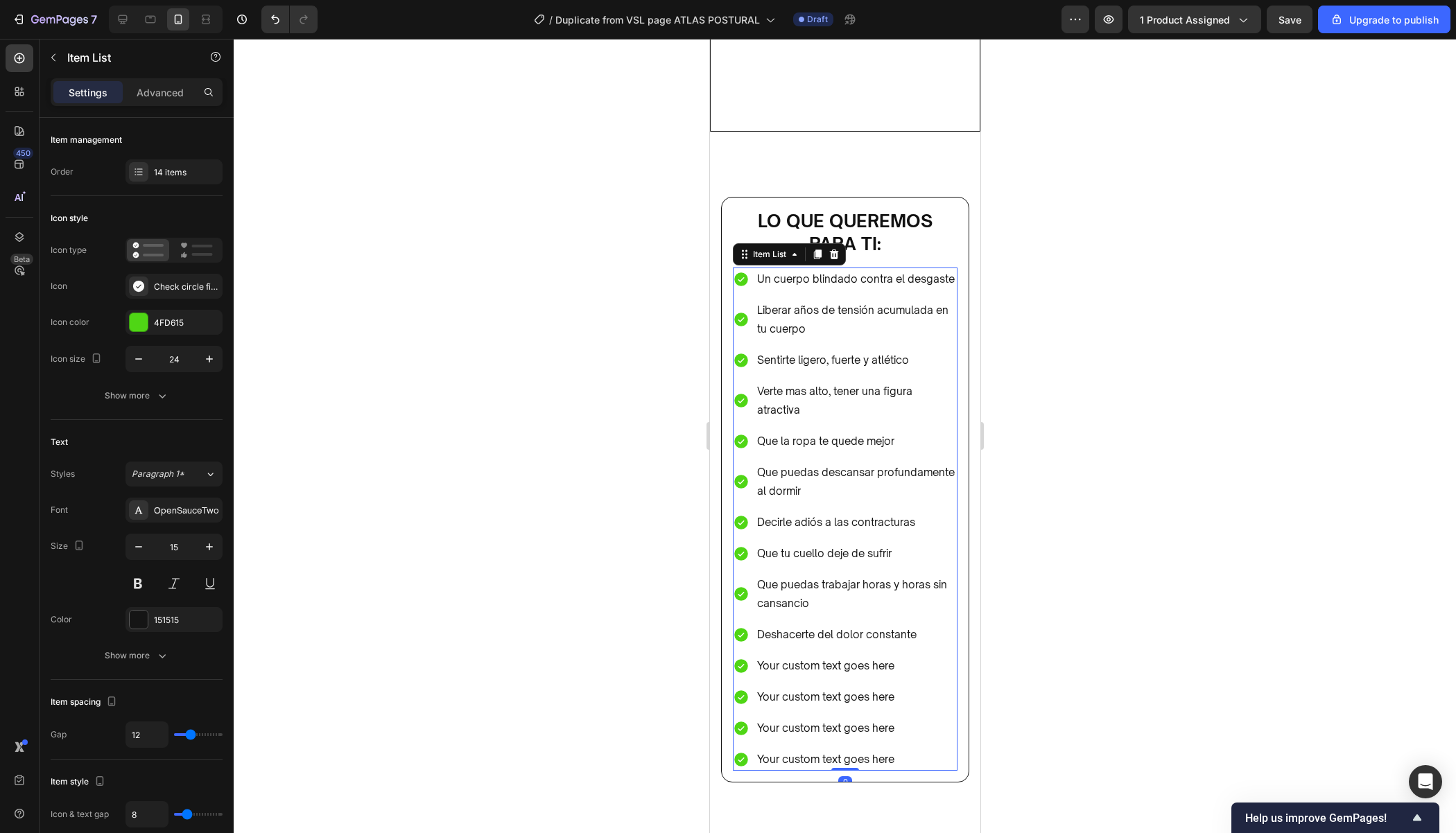
click at [819, 656] on div "Your custom text goes here" at bounding box center [855, 665] width 203 height 23
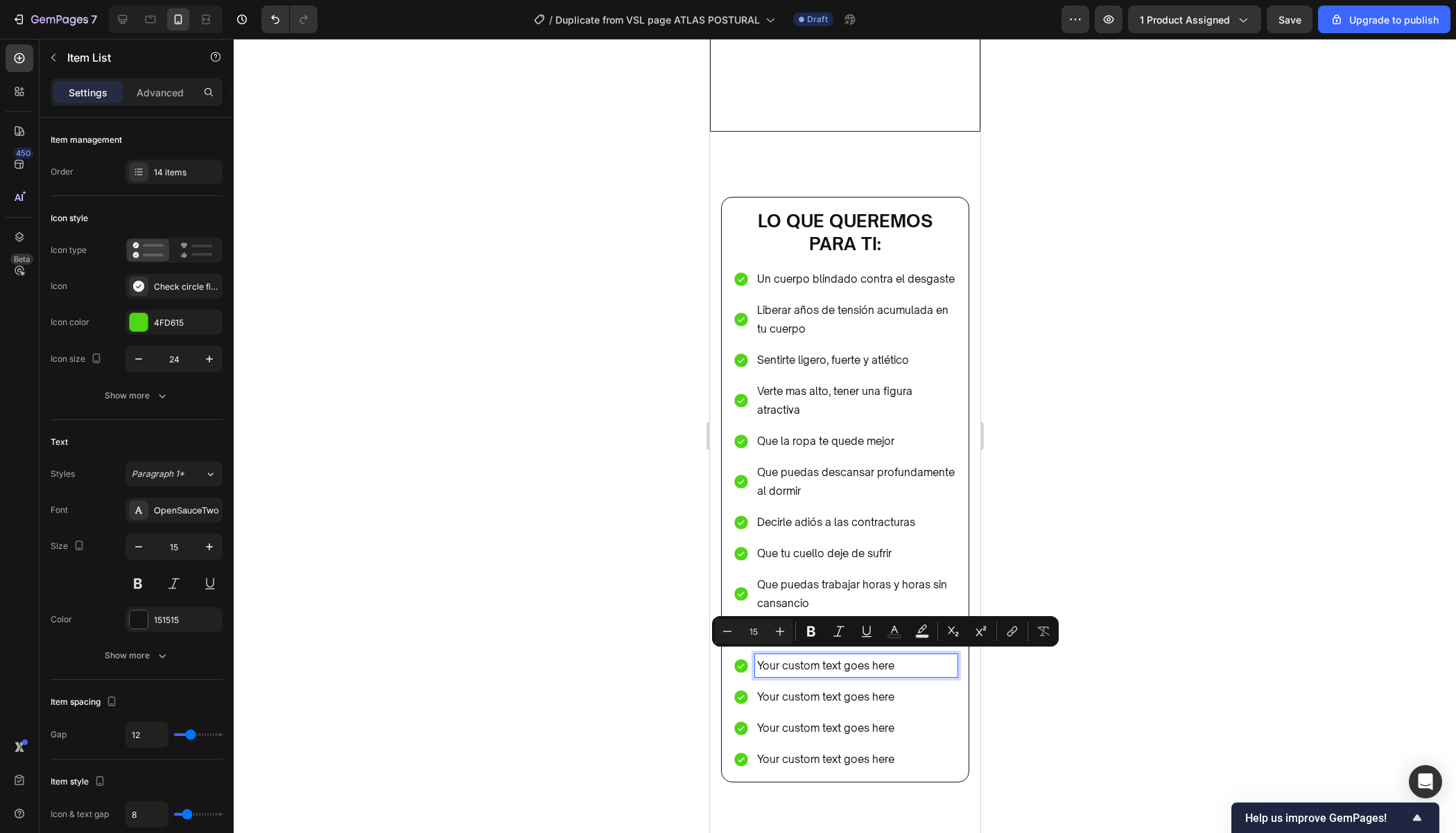
click at [906, 665] on p "Your custom text goes here" at bounding box center [855, 666] width 199 height 19
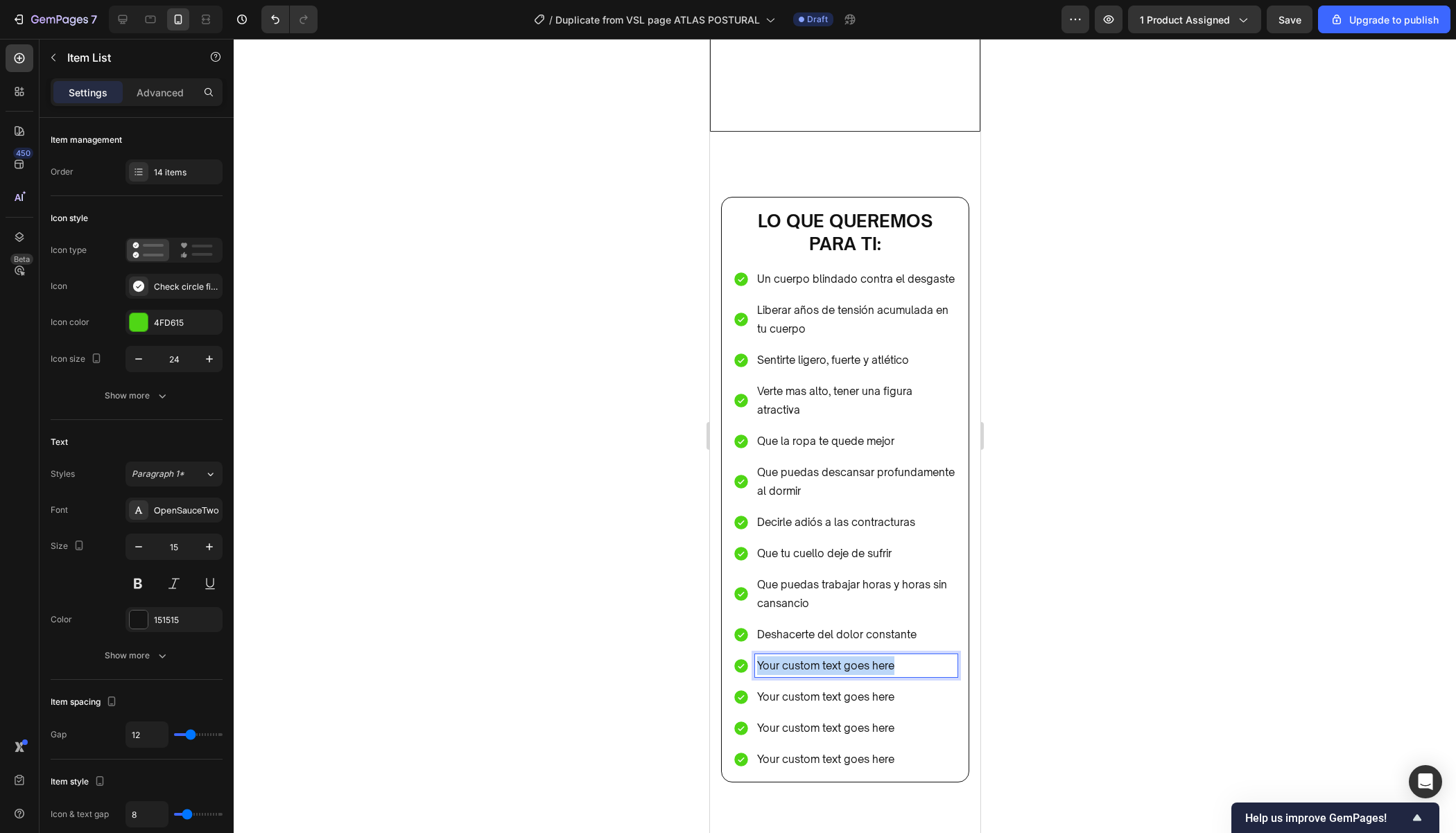
drag, startPoint x: 906, startPoint y: 665, endPoint x: 755, endPoint y: 664, distance: 151.0
click at [755, 664] on div "Your custom text goes here" at bounding box center [855, 665] width 203 height 23
click at [870, 690] on p "Your custom text goes here" at bounding box center [855, 697] width 199 height 19
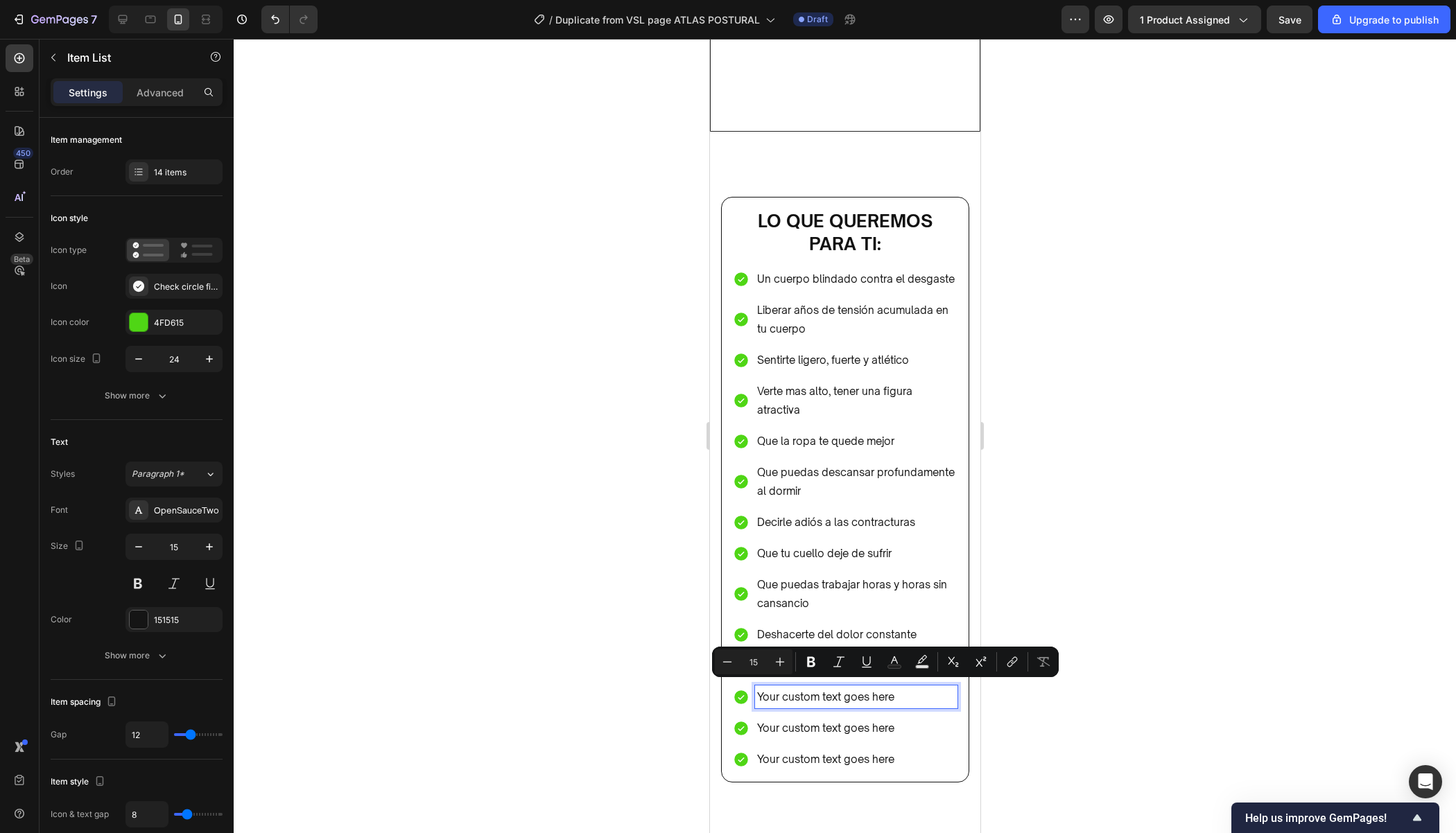
click at [909, 690] on p "Your custom text goes here" at bounding box center [855, 697] width 199 height 19
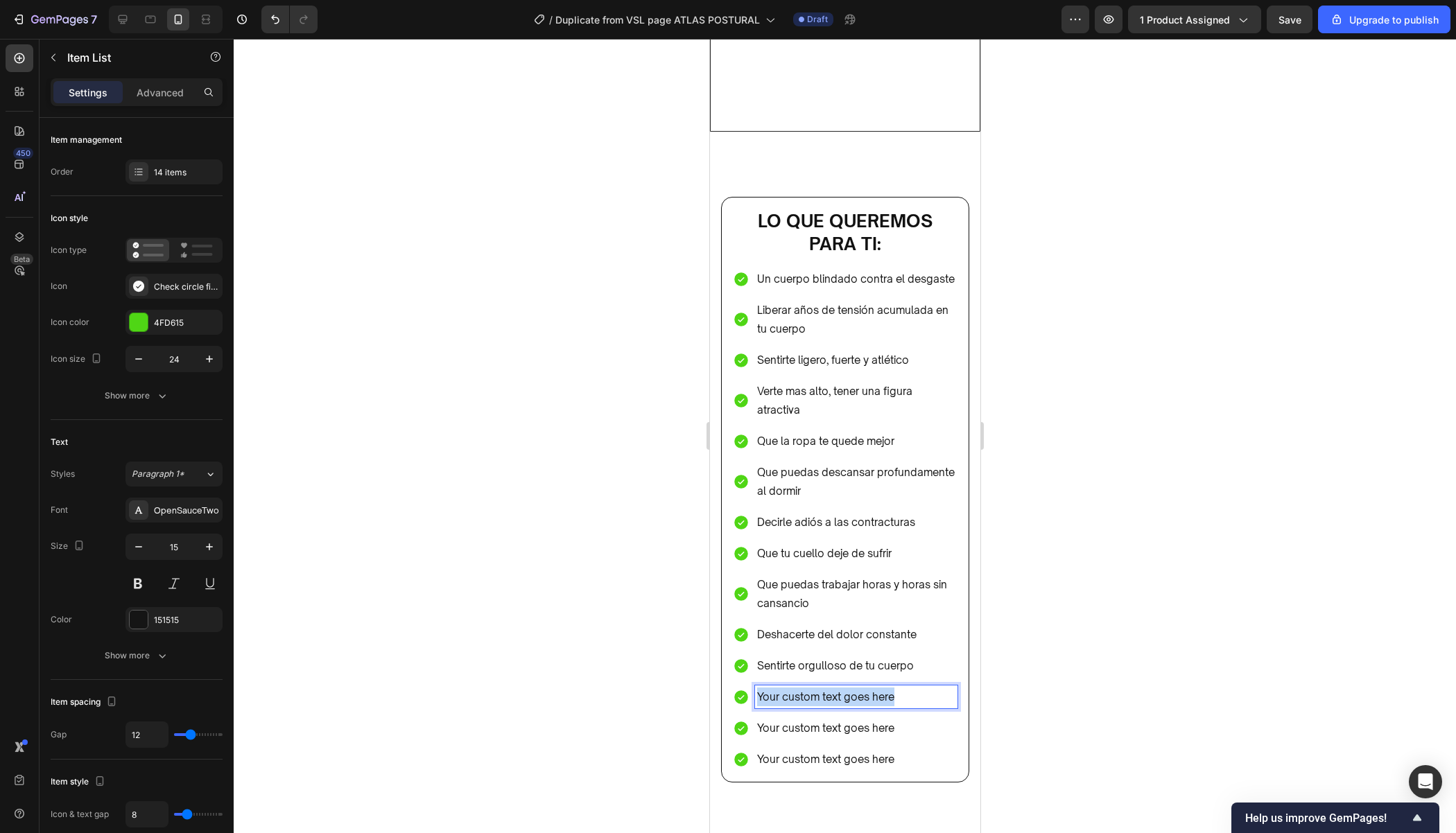
drag, startPoint x: 909, startPoint y: 690, endPoint x: 752, endPoint y: 692, distance: 157.0
click at [752, 692] on div "Your custom text goes here" at bounding box center [844, 697] width 225 height 23
click at [836, 692] on p "Sumarle años utiles a tu vida" at bounding box center [855, 697] width 199 height 19
click at [1069, 653] on div at bounding box center [844, 436] width 1222 height 794
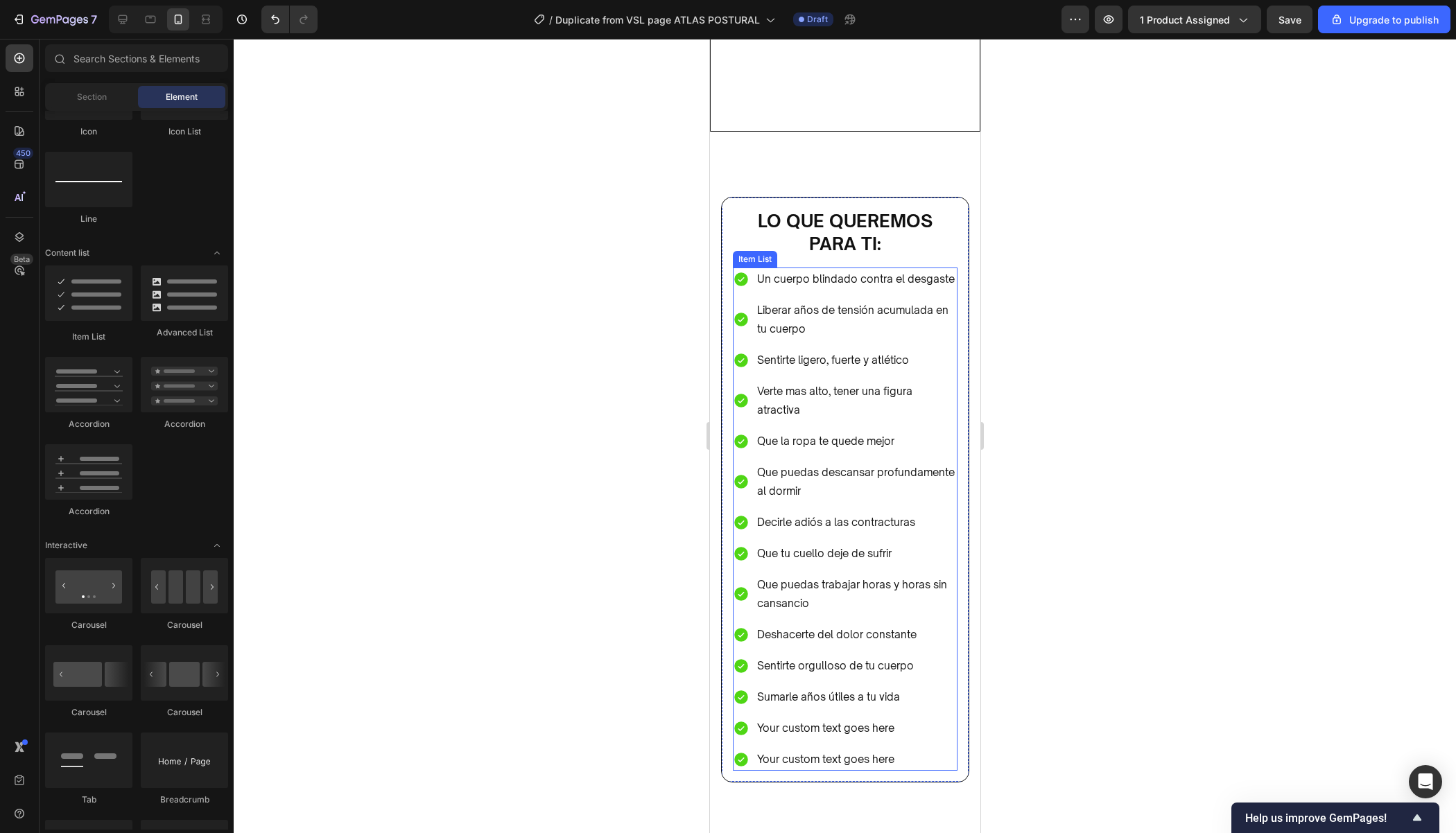
click at [861, 330] on p "Liberar años de tensión acumulada en tu cuerpo" at bounding box center [855, 319] width 199 height 37
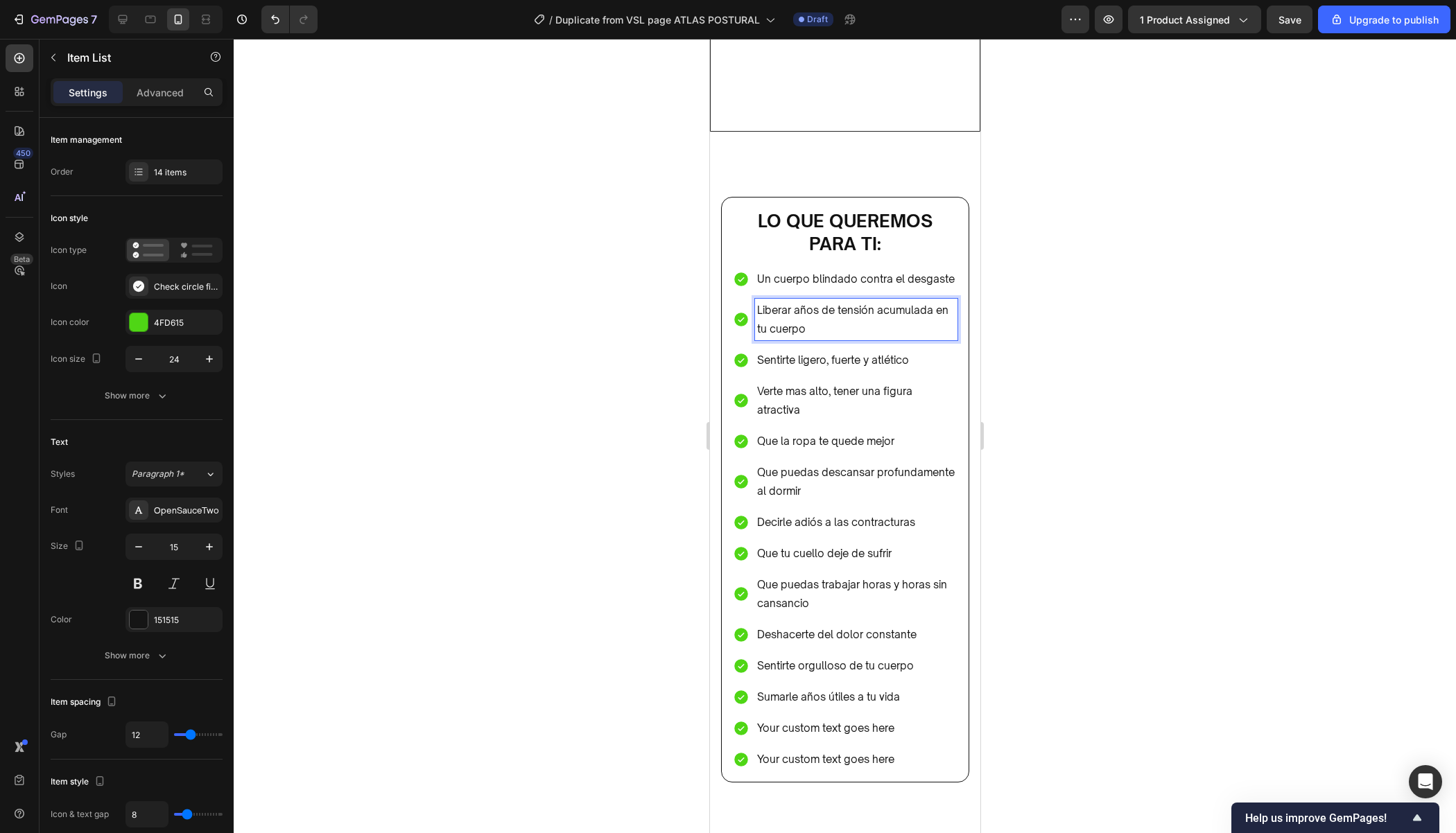
click at [940, 310] on p "Liberar años de tensión acumulada en tu cuerpo" at bounding box center [855, 319] width 199 height 37
click at [935, 310] on p "Liberar años de tensión acumulada en tu cuerpo" at bounding box center [855, 319] width 199 height 37
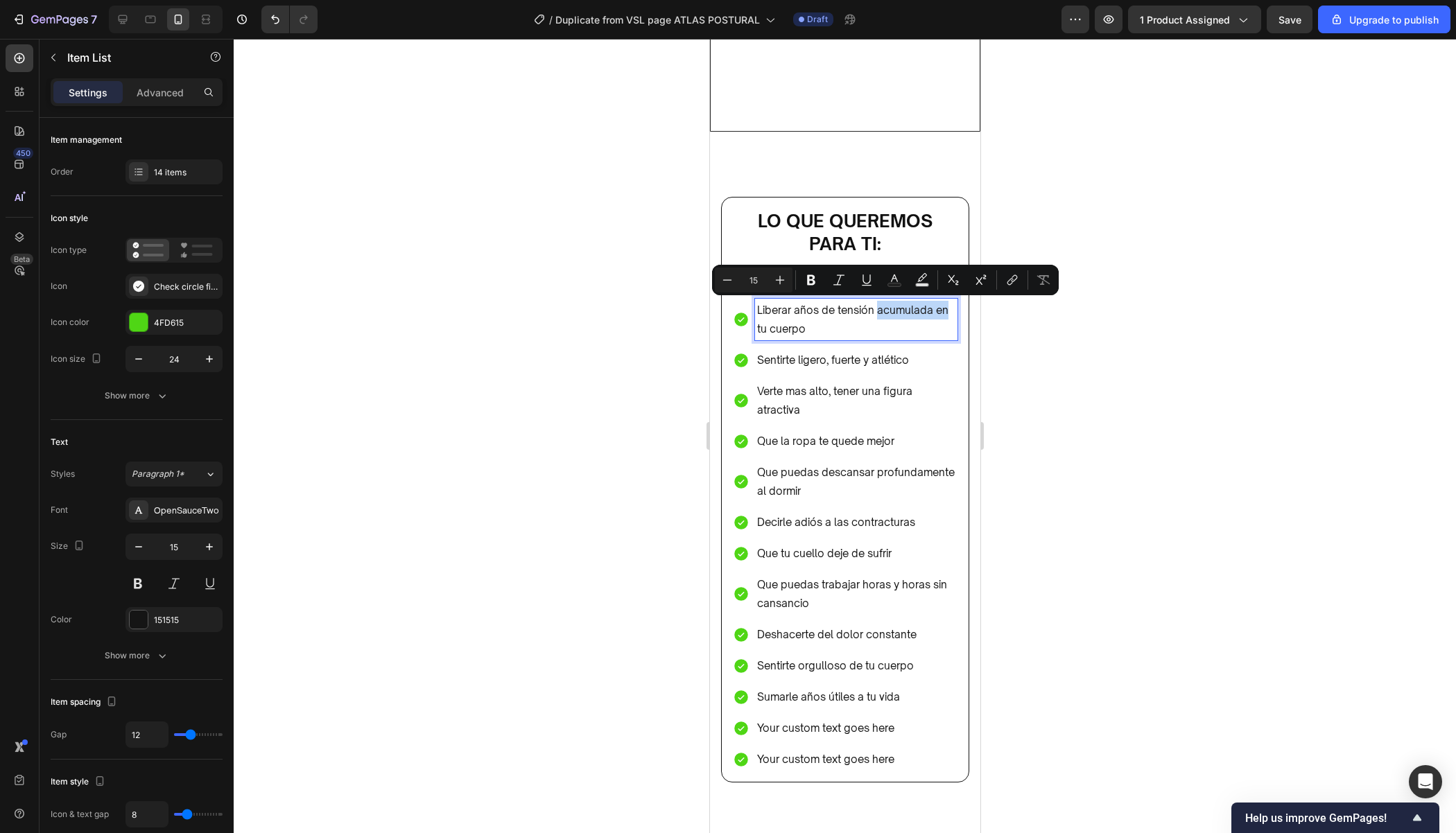
drag, startPoint x: 935, startPoint y: 310, endPoint x: 922, endPoint y: 310, distance: 13.0
click at [922, 310] on p "Liberar años de tensión acumulada en tu cuerpo" at bounding box center [855, 319] width 199 height 37
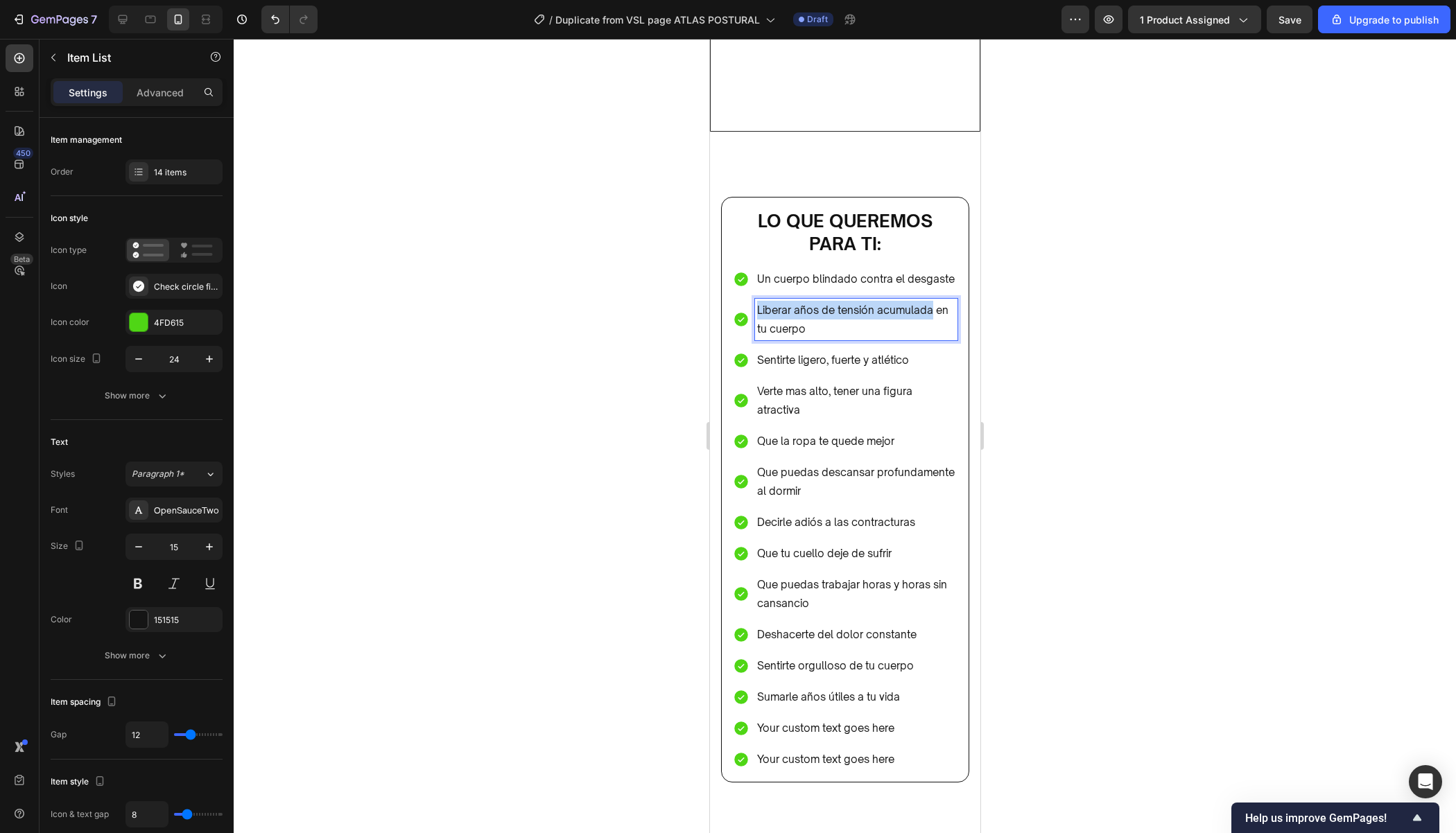
drag, startPoint x: 933, startPoint y: 310, endPoint x: 754, endPoint y: 309, distance: 179.0
click at [754, 310] on div "Liberar años de tensión acumulada en tu cuerpo" at bounding box center [855, 319] width 203 height 42
click at [1097, 367] on div at bounding box center [844, 436] width 1222 height 794
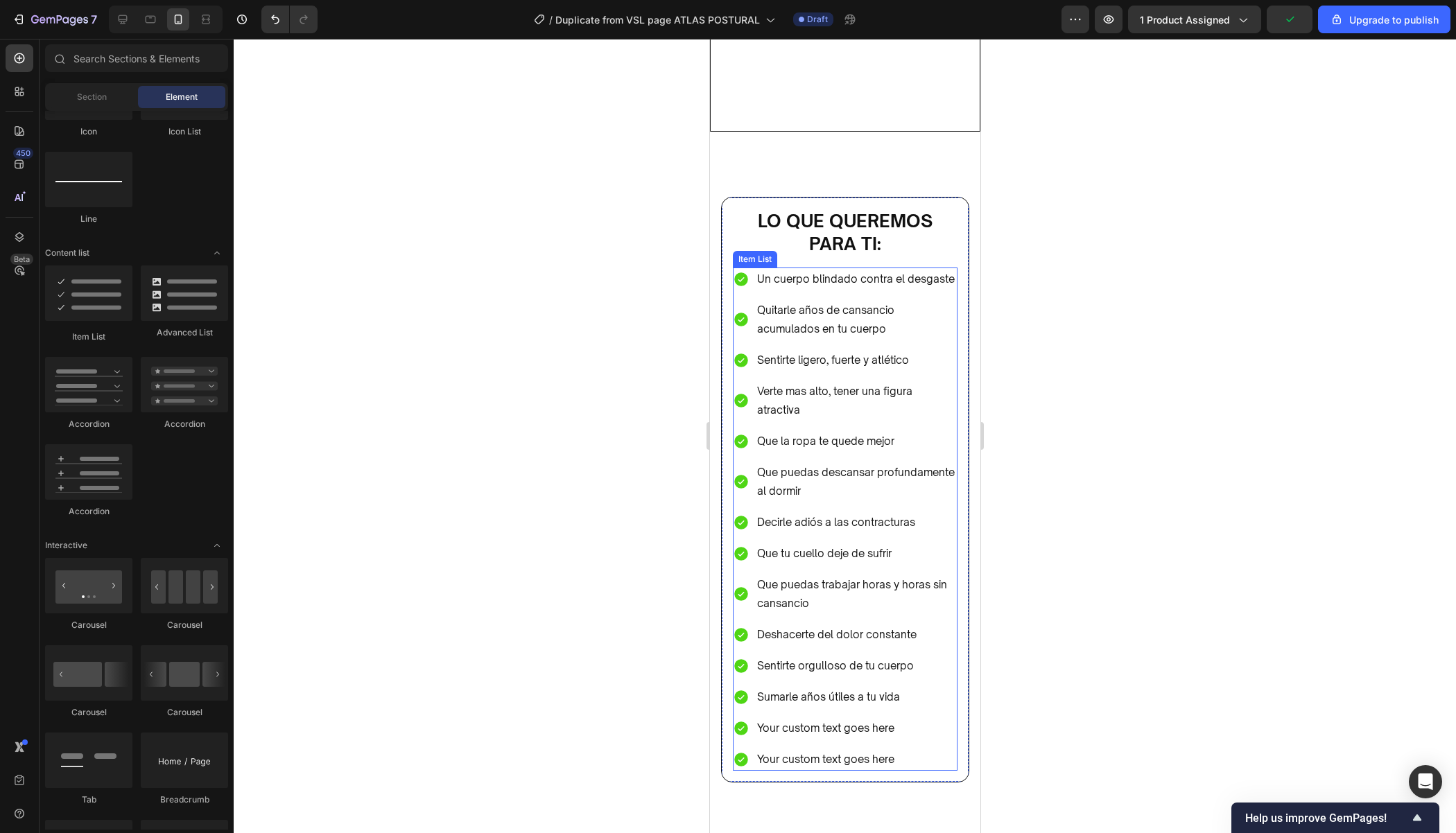
click at [902, 720] on p "Your custom text goes here" at bounding box center [855, 728] width 199 height 19
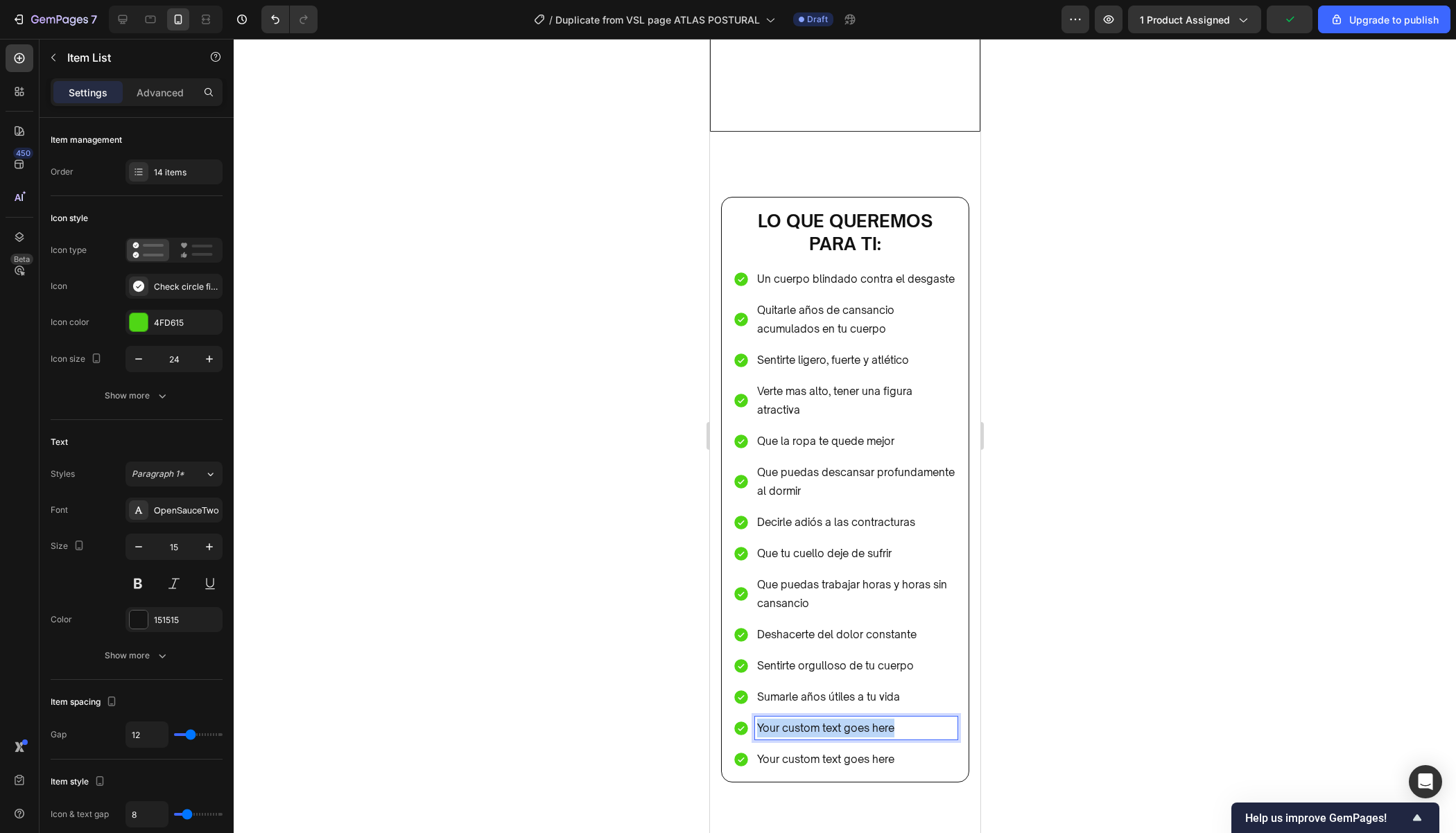
click at [902, 720] on p "Your custom text goes here" at bounding box center [855, 728] width 199 height 19
click at [858, 750] on p "Your custom text goes here" at bounding box center [855, 760] width 199 height 19
click at [905, 750] on p "Your custom text goes here" at bounding box center [855, 760] width 199 height 19
drag, startPoint x: 906, startPoint y: 749, endPoint x: 753, endPoint y: 750, distance: 153.0
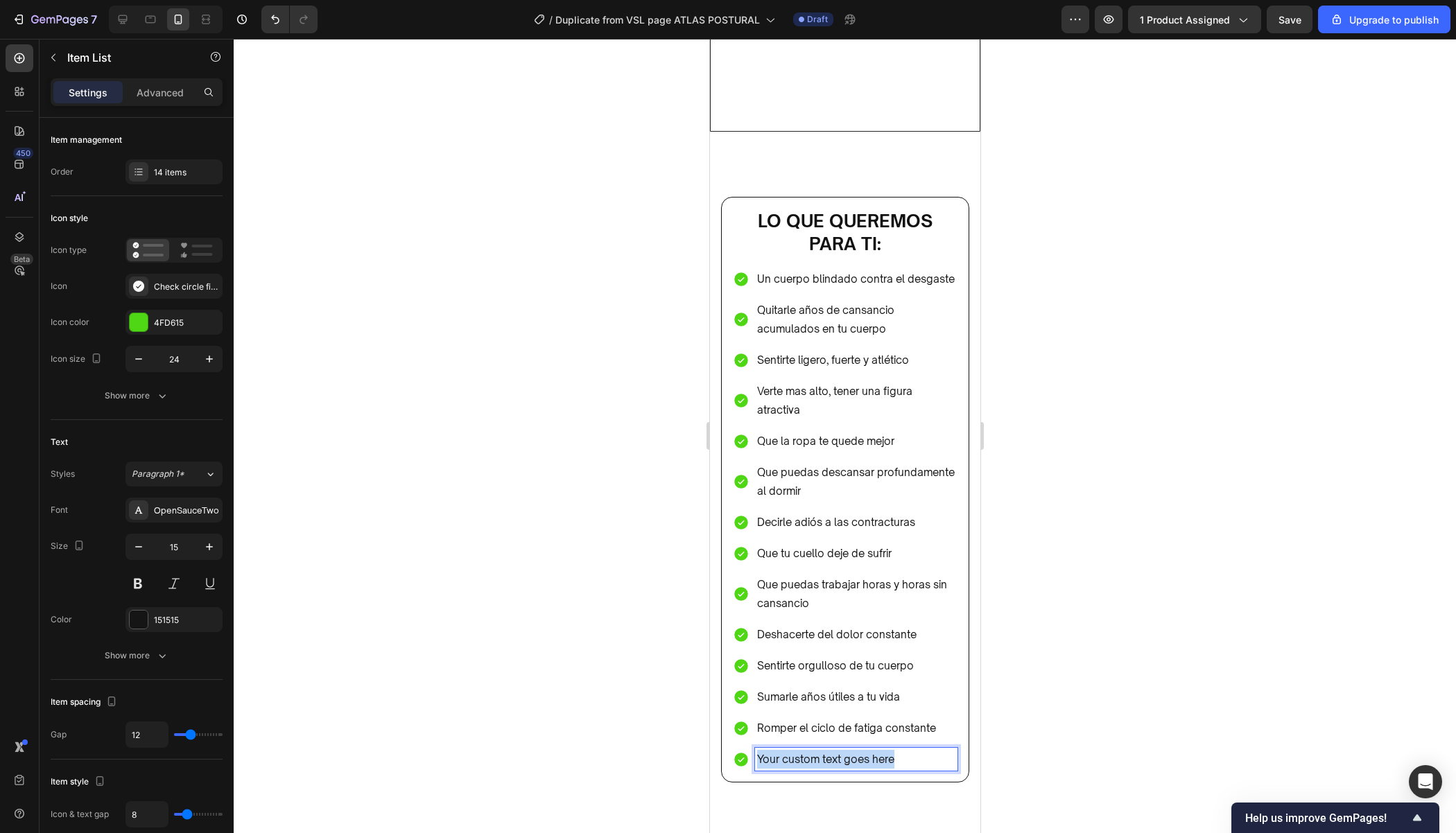
click at [753, 750] on div "Your custom text goes here" at bounding box center [844, 759] width 225 height 23
click at [1119, 558] on div at bounding box center [844, 436] width 1222 height 794
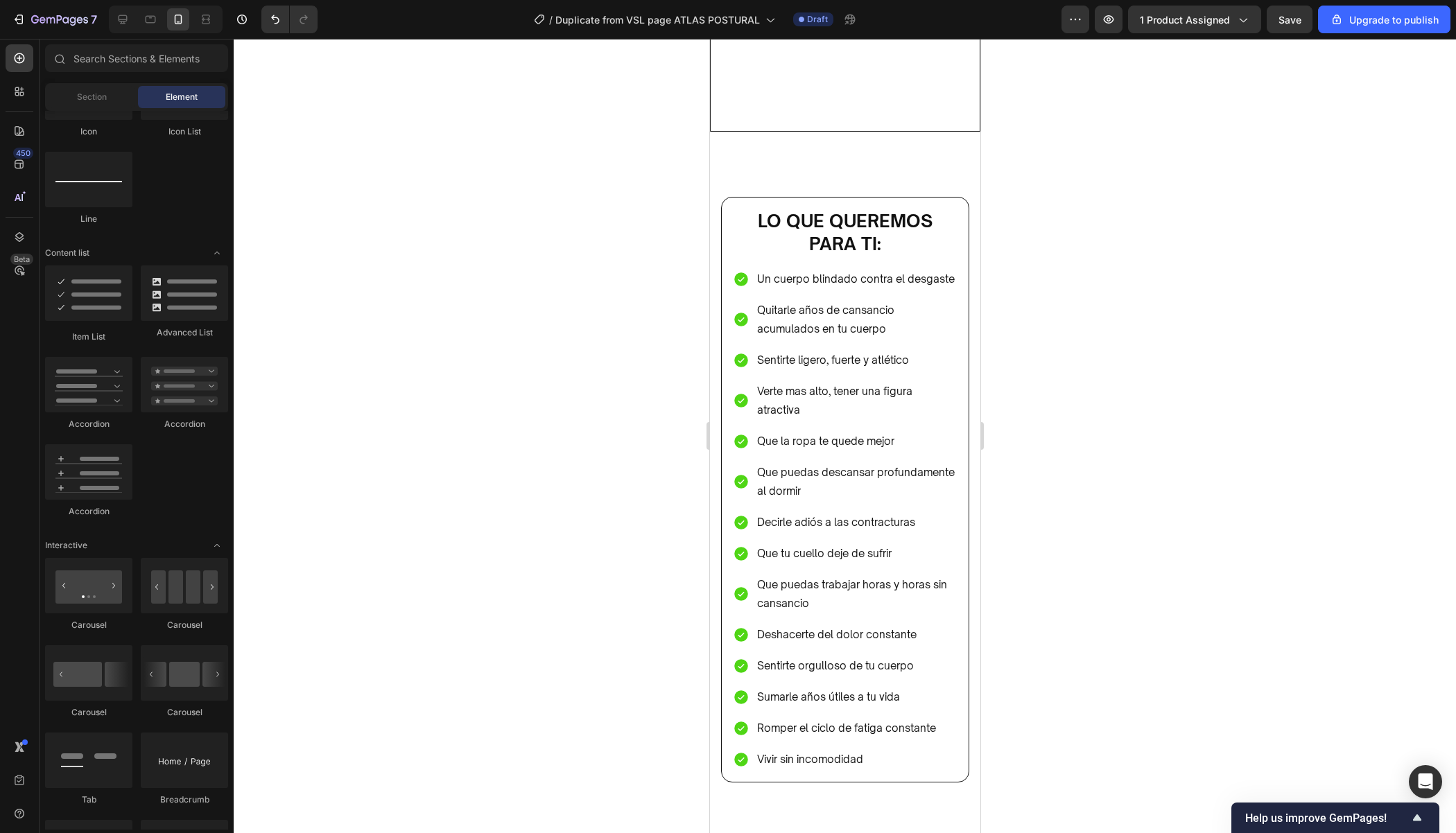
click at [1119, 558] on div at bounding box center [844, 436] width 1222 height 794
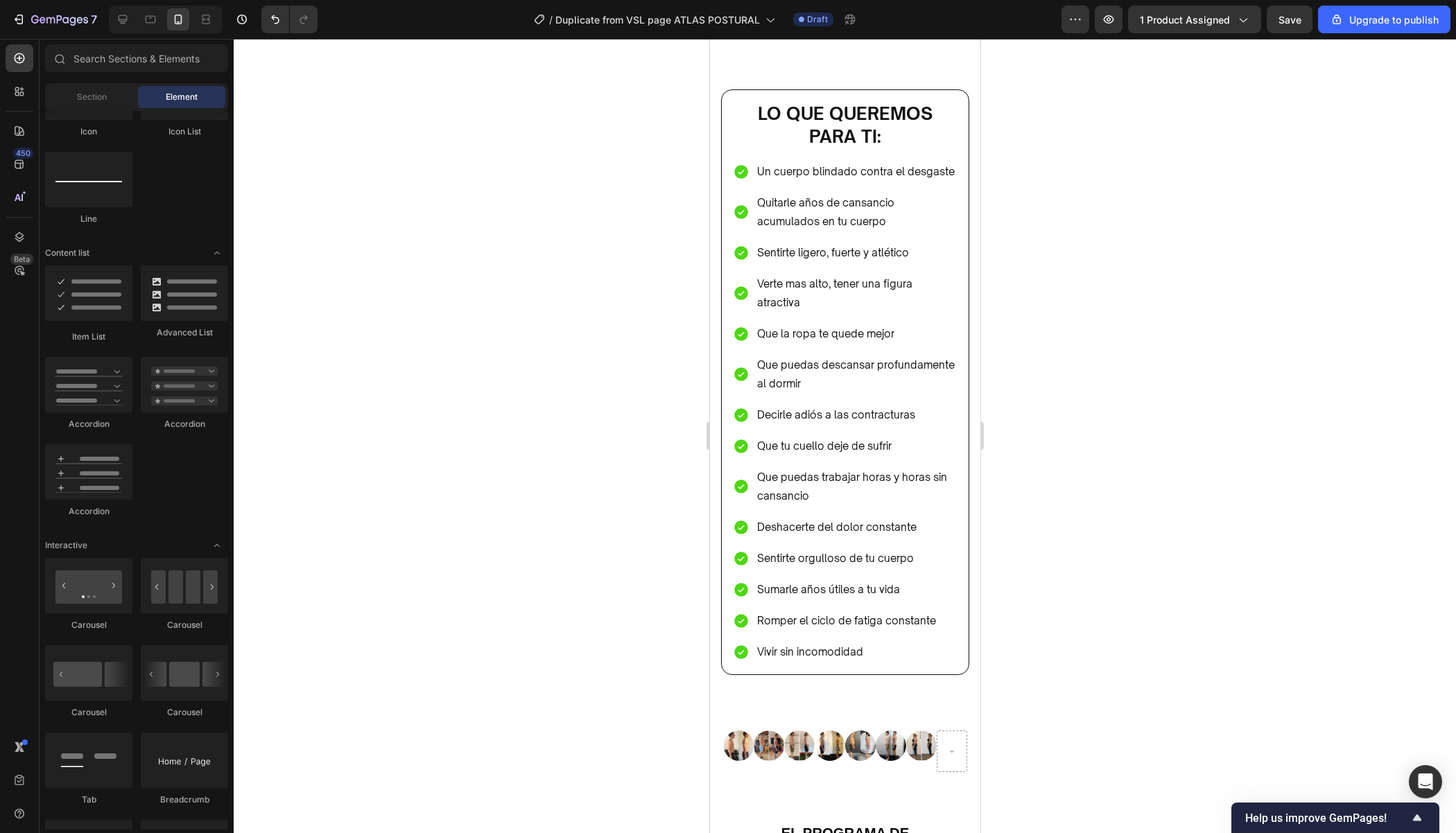
scroll to position [4897, 0]
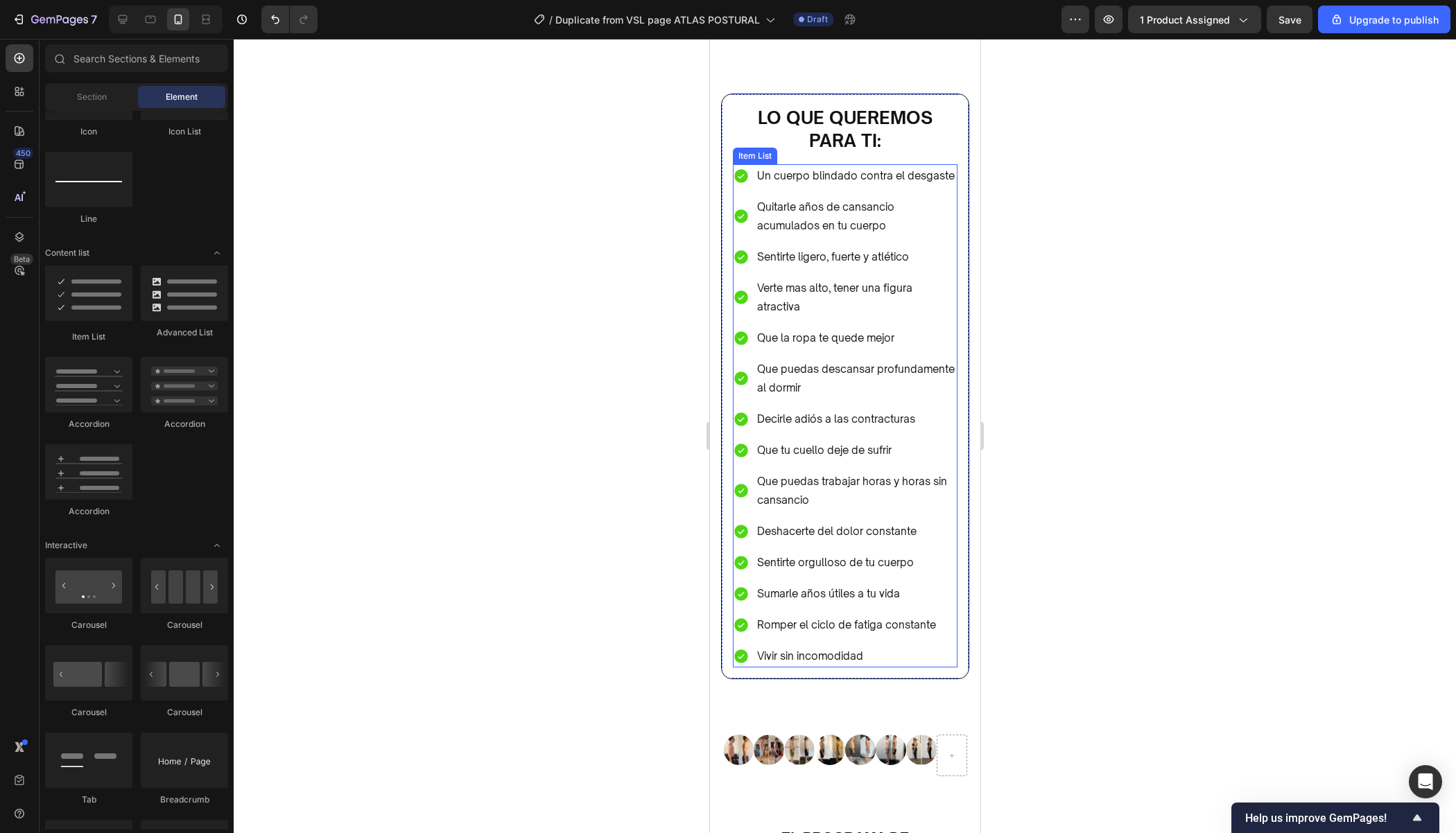
click at [812, 211] on p "Quitarle años de cansancio acumulados en tu cuerpo" at bounding box center [855, 216] width 199 height 37
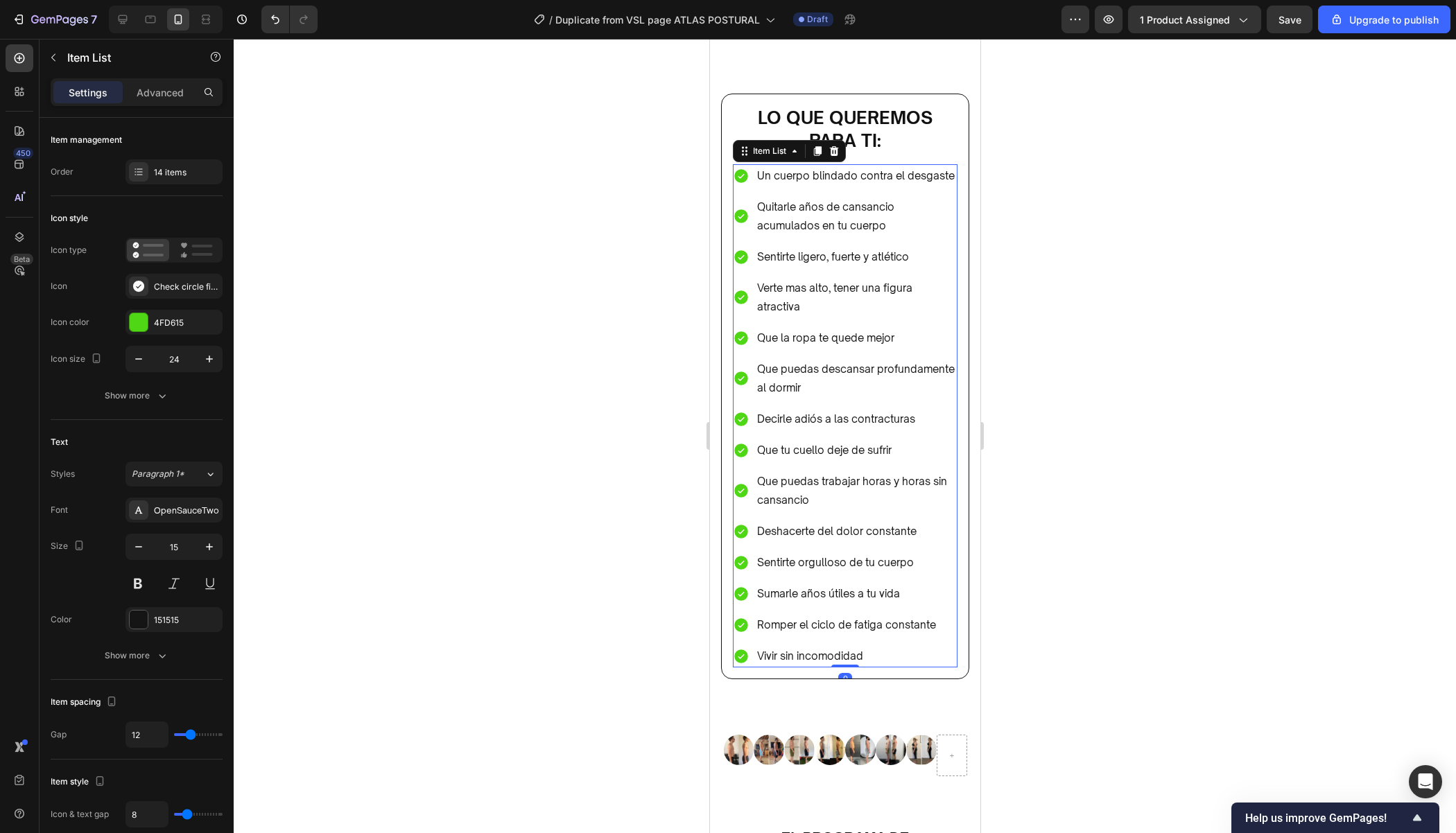
click at [791, 208] on p "Quitarle años de cansancio acumulados en tu cuerpo" at bounding box center [855, 216] width 199 height 37
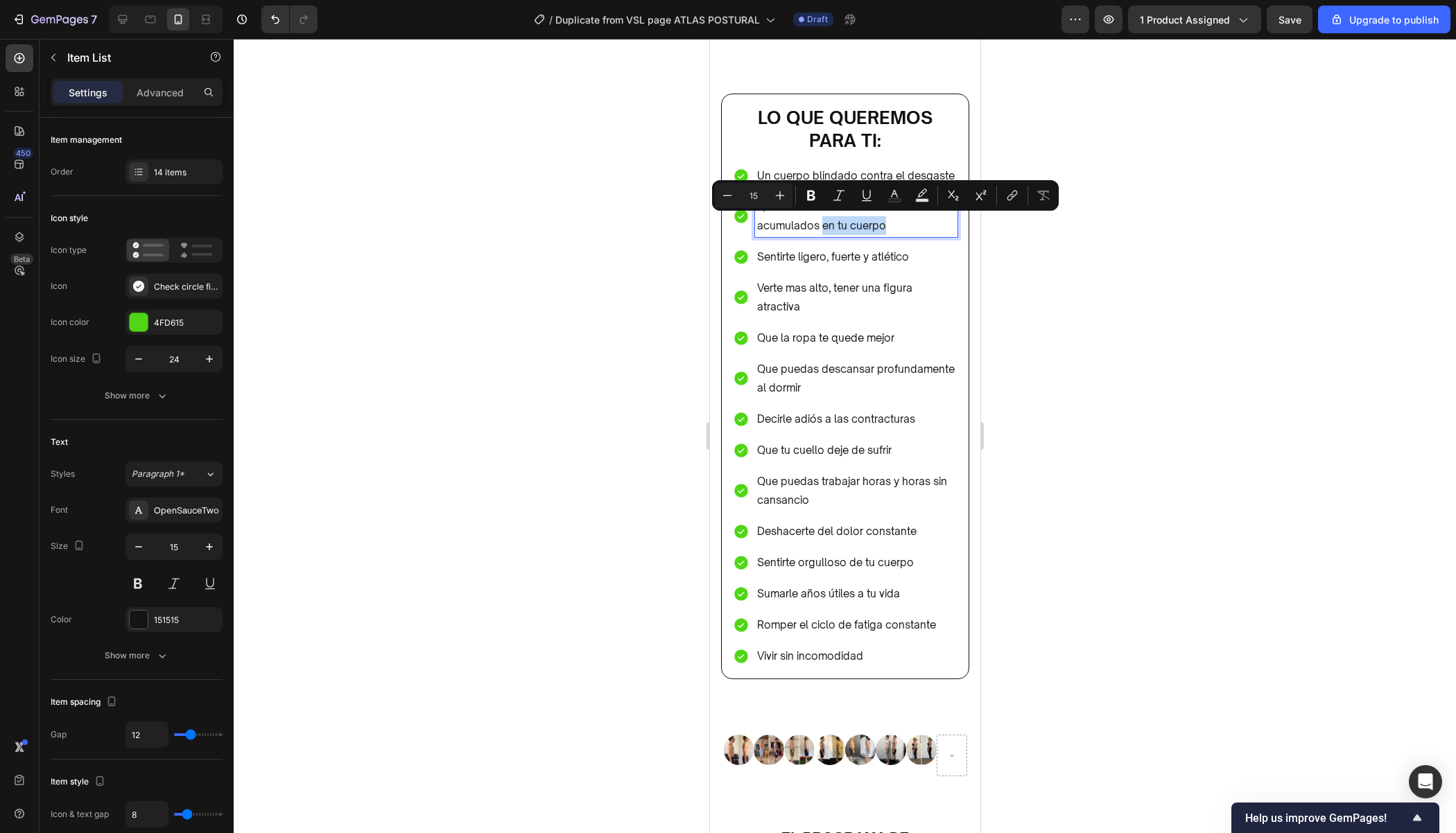
drag, startPoint x: 913, startPoint y: 227, endPoint x: 821, endPoint y: 230, distance: 92.0
click at [821, 230] on p "Quitarte años de cansancio acumulados en tu cuerpo" at bounding box center [855, 216] width 199 height 37
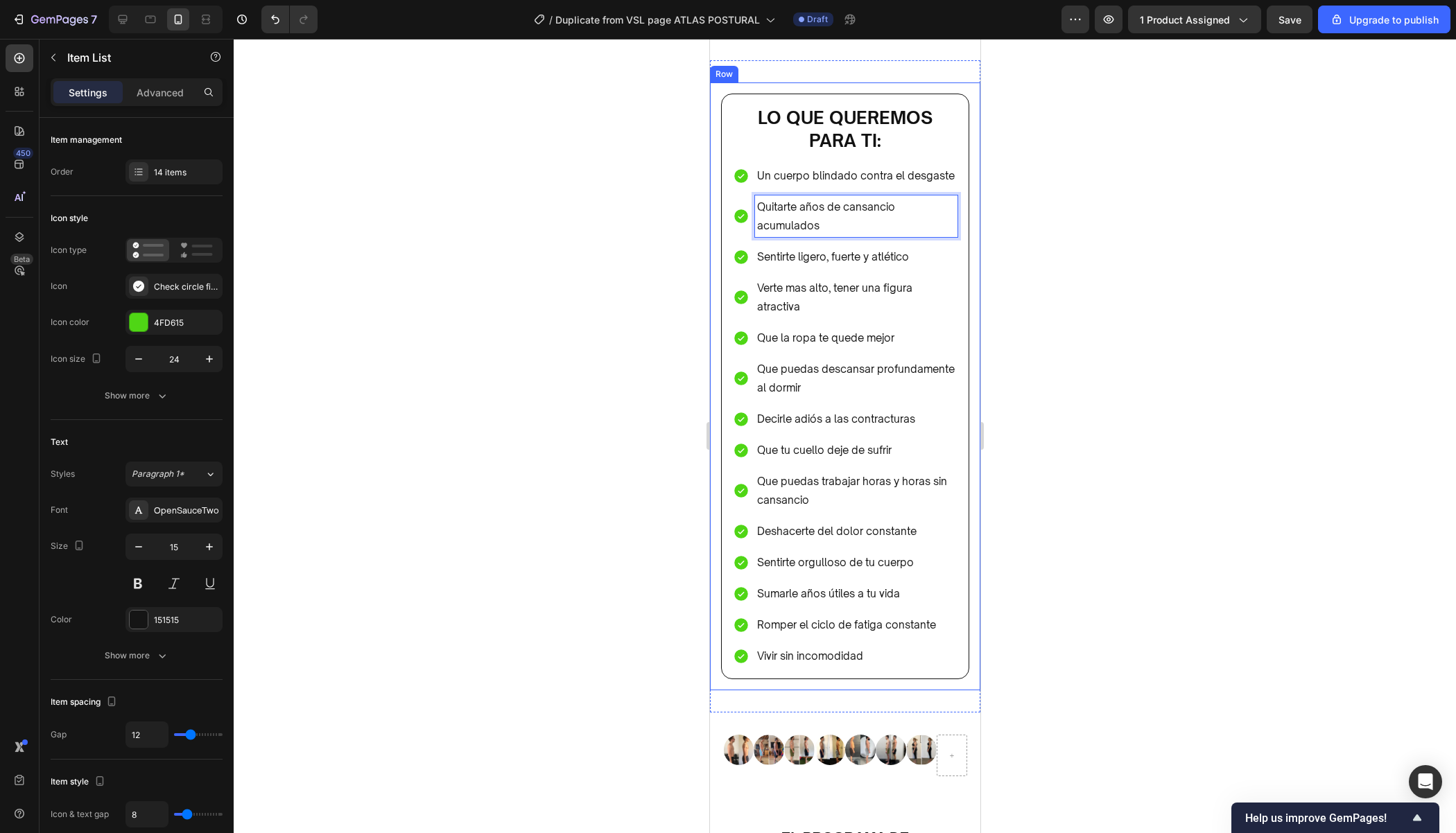
click at [1061, 214] on div at bounding box center [844, 436] width 1222 height 794
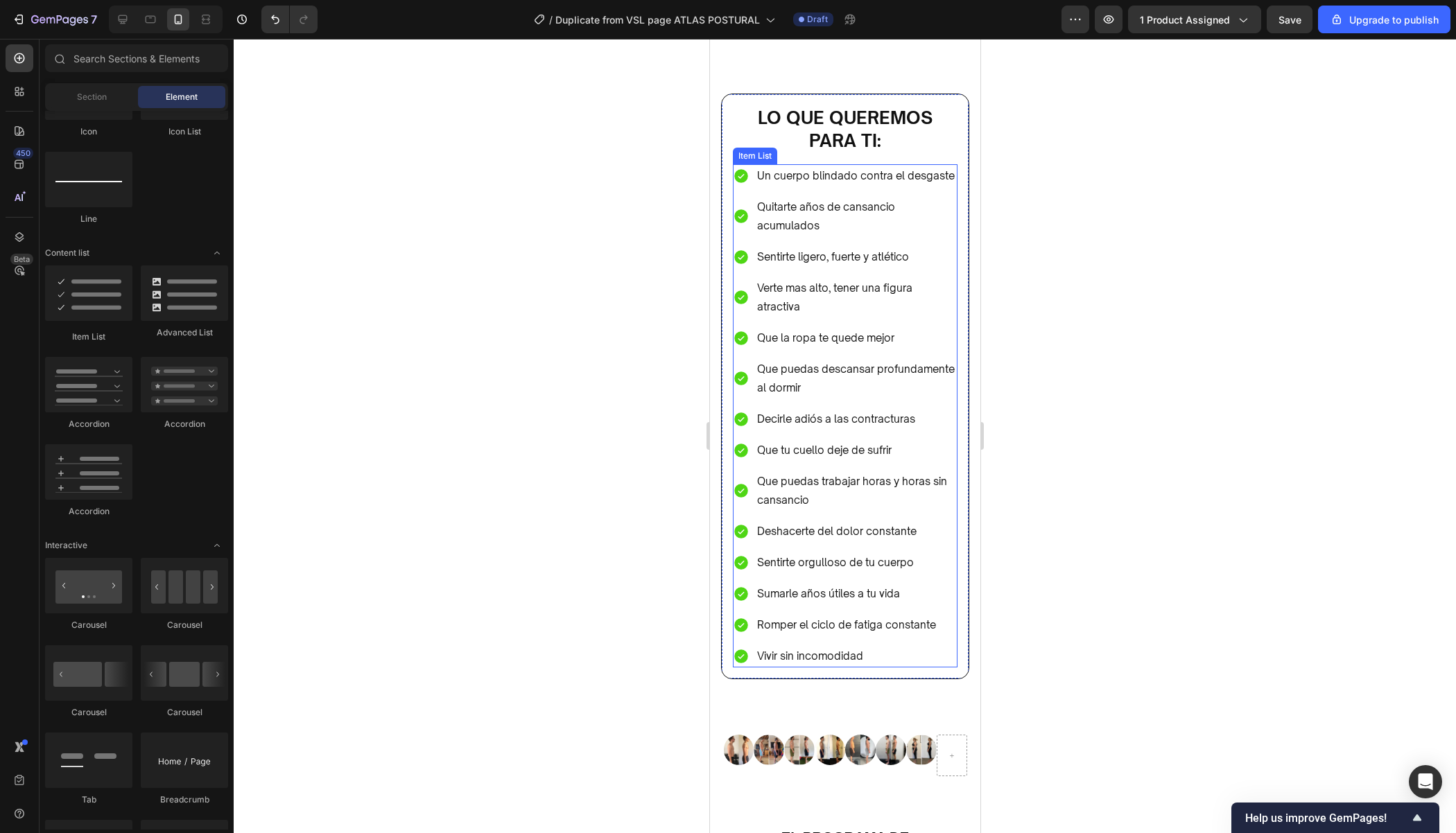
click at [873, 228] on p "Quitarte años de cansancio acumulados" at bounding box center [855, 216] width 199 height 37
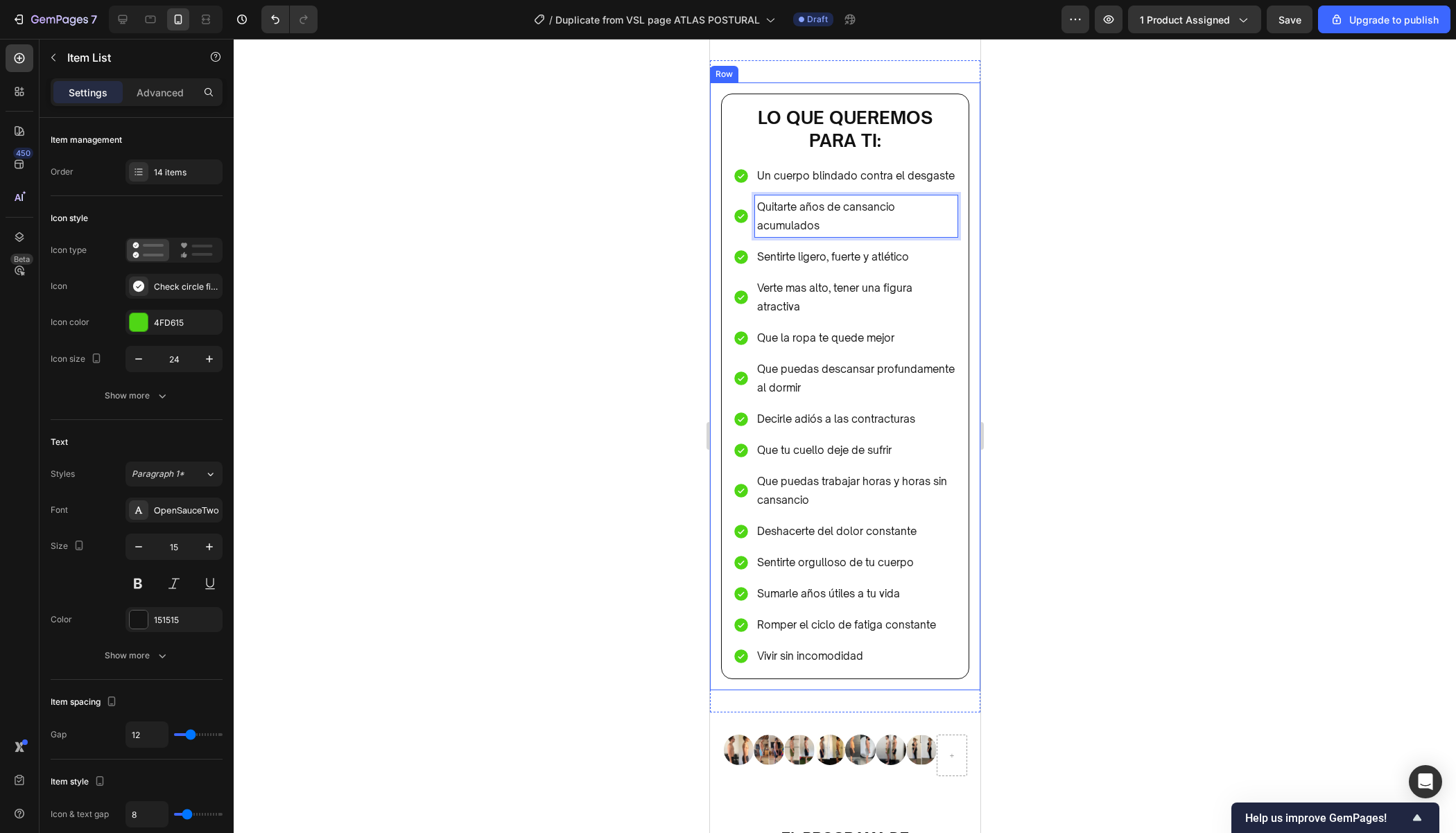
click at [1038, 246] on div at bounding box center [844, 436] width 1222 height 794
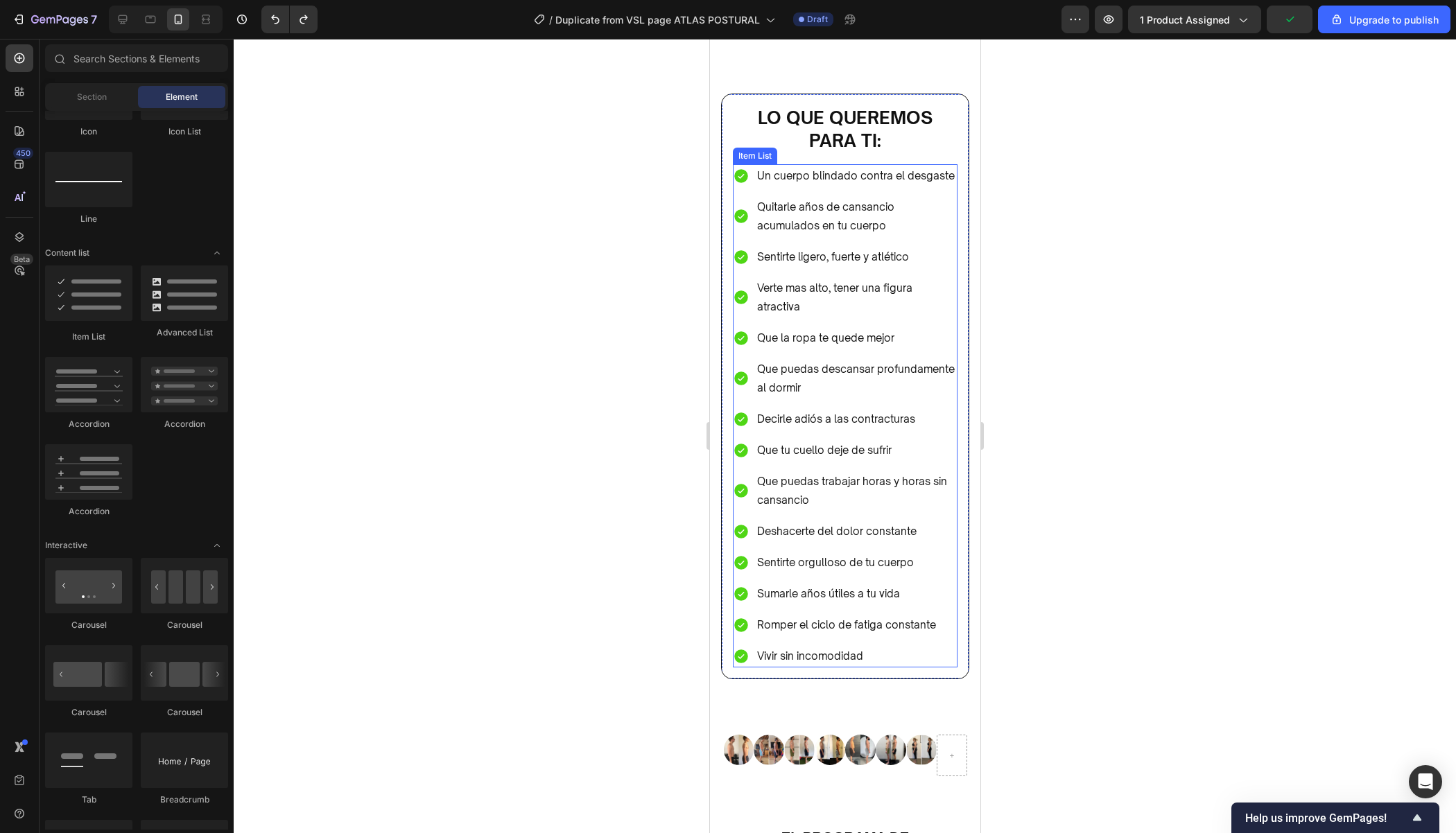
click at [813, 210] on p "Quitarle años de cansancio acumulados en tu cuerpo" at bounding box center [855, 216] width 199 height 37
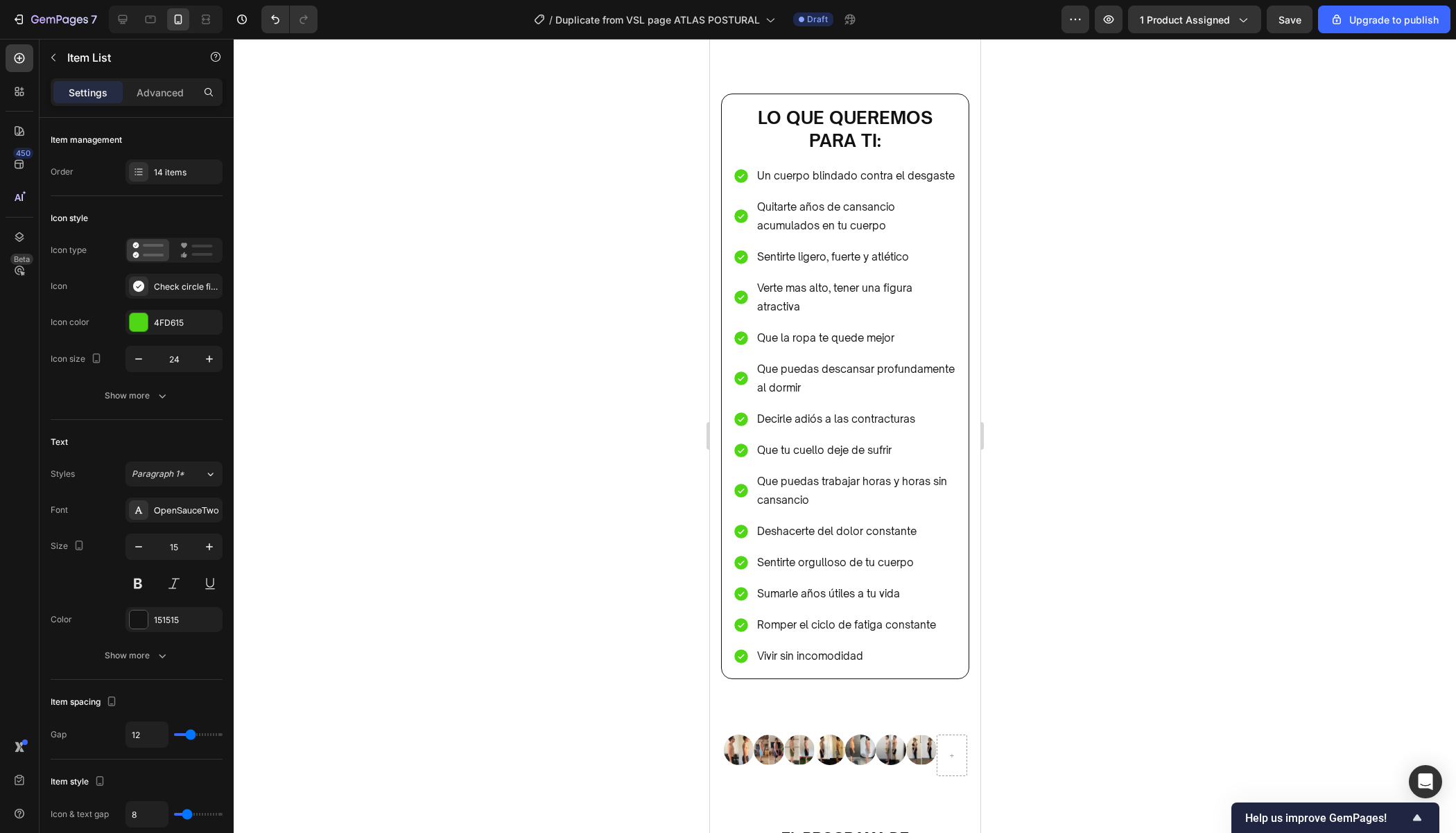
click at [1100, 256] on div at bounding box center [844, 436] width 1222 height 794
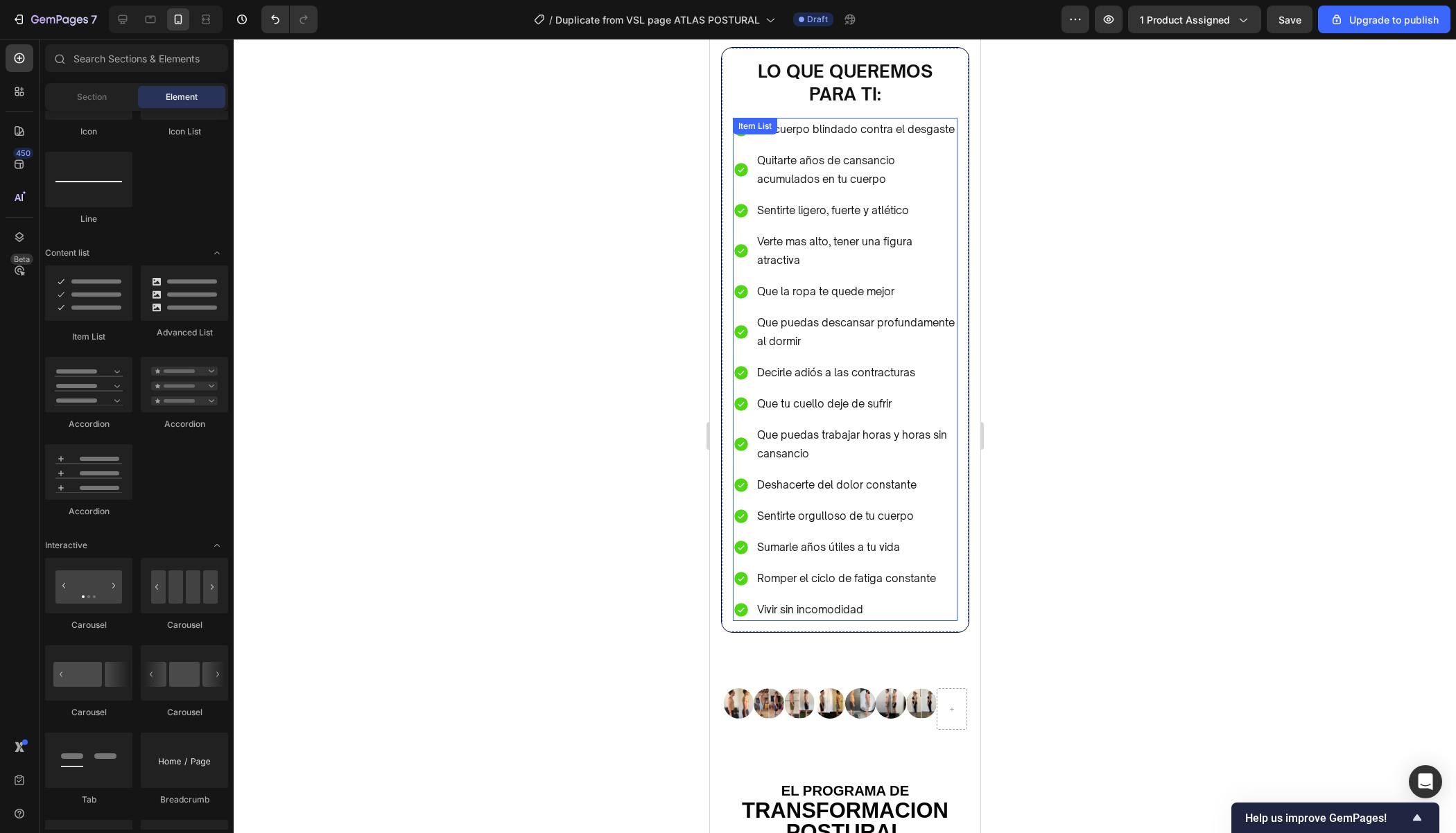
scroll to position [4942, 0]
click at [963, 264] on div "Lo que queremos para ti: Heading Un cuerpo blindado contra el desgaste Quitarte…" at bounding box center [844, 340] width 248 height 586
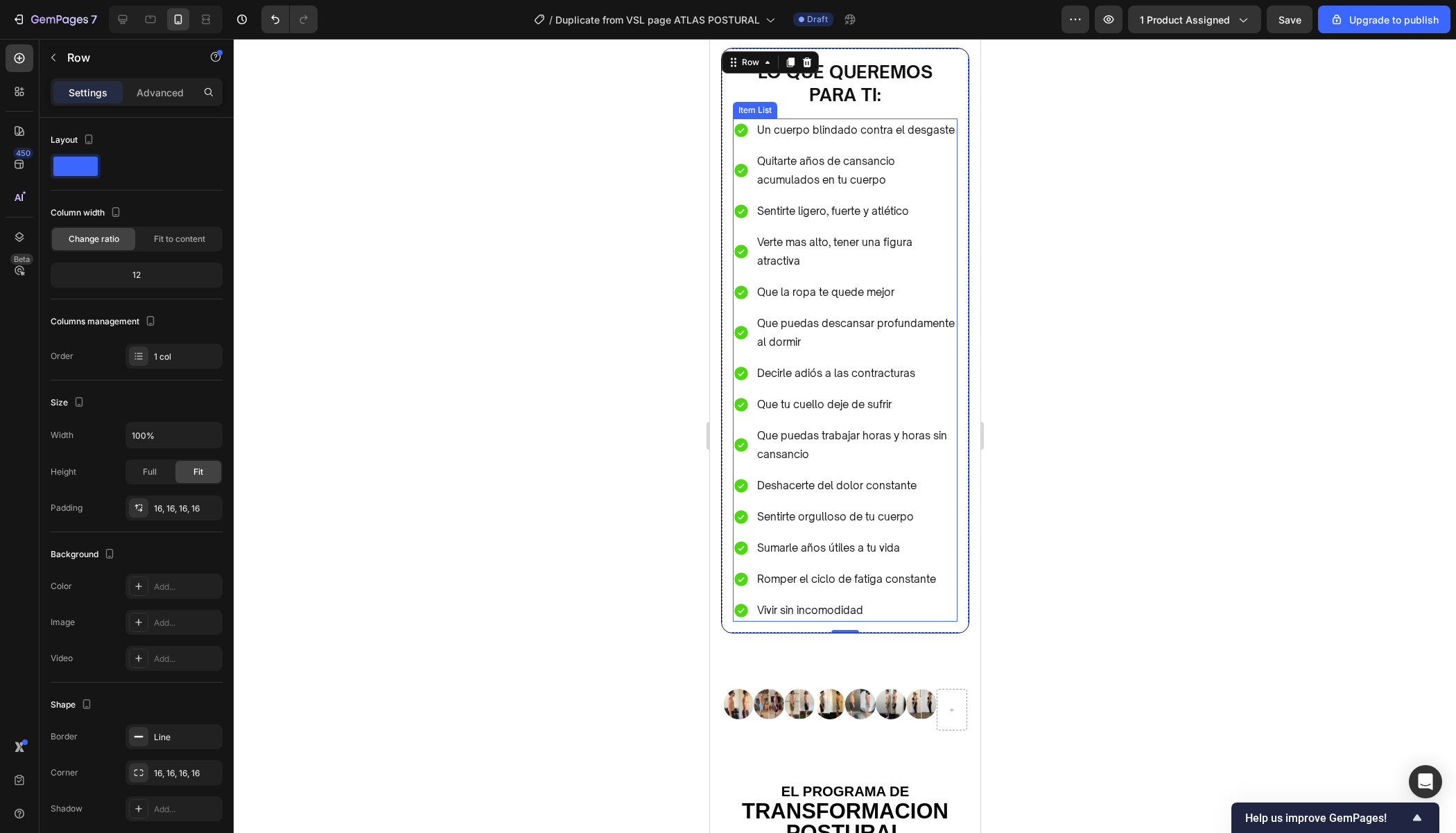
click at [951, 212] on p "Sentirte ligero, fuerte y atlético" at bounding box center [855, 211] width 199 height 19
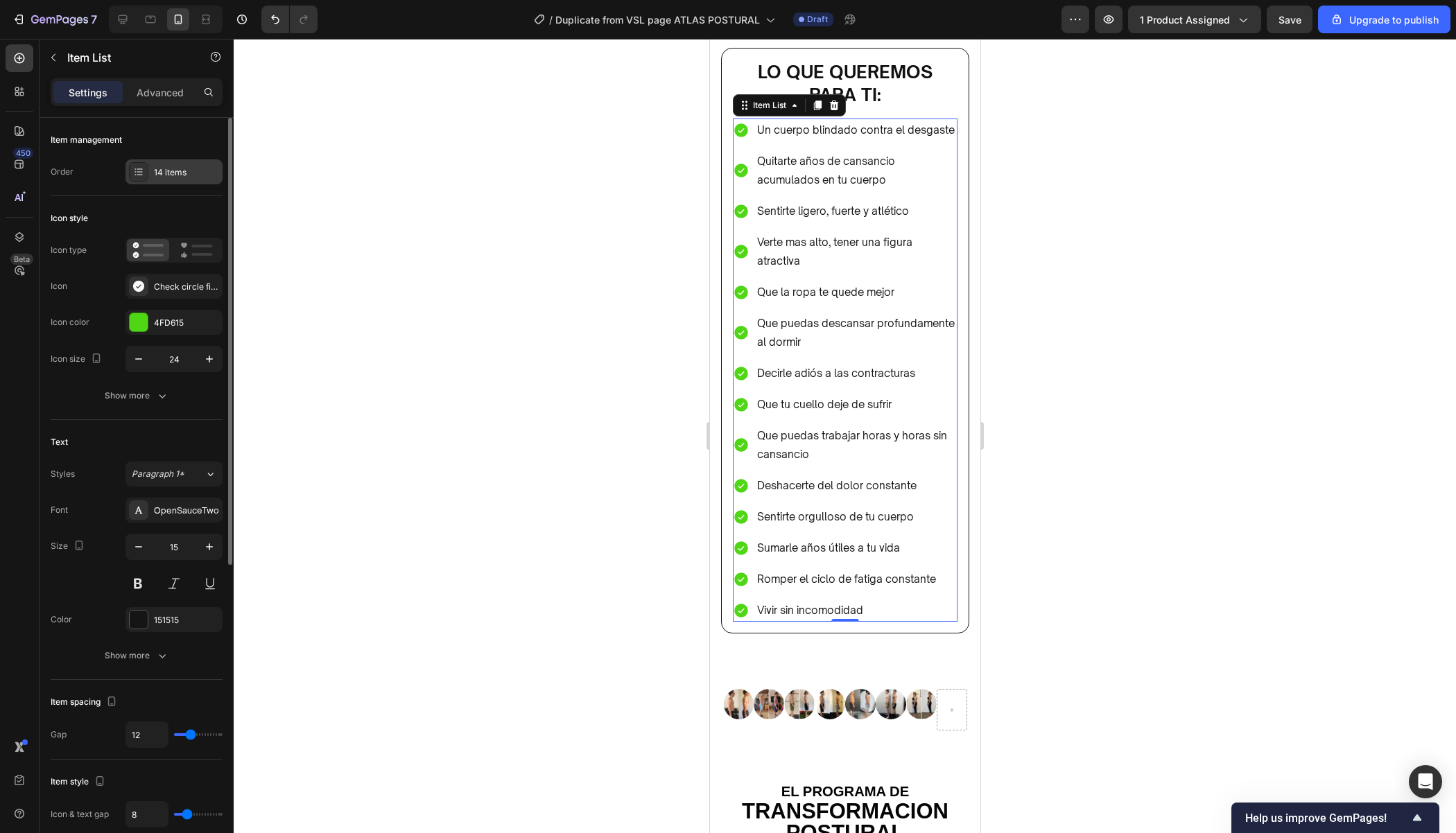
click at [166, 175] on div "14 items" at bounding box center [186, 173] width 65 height 13
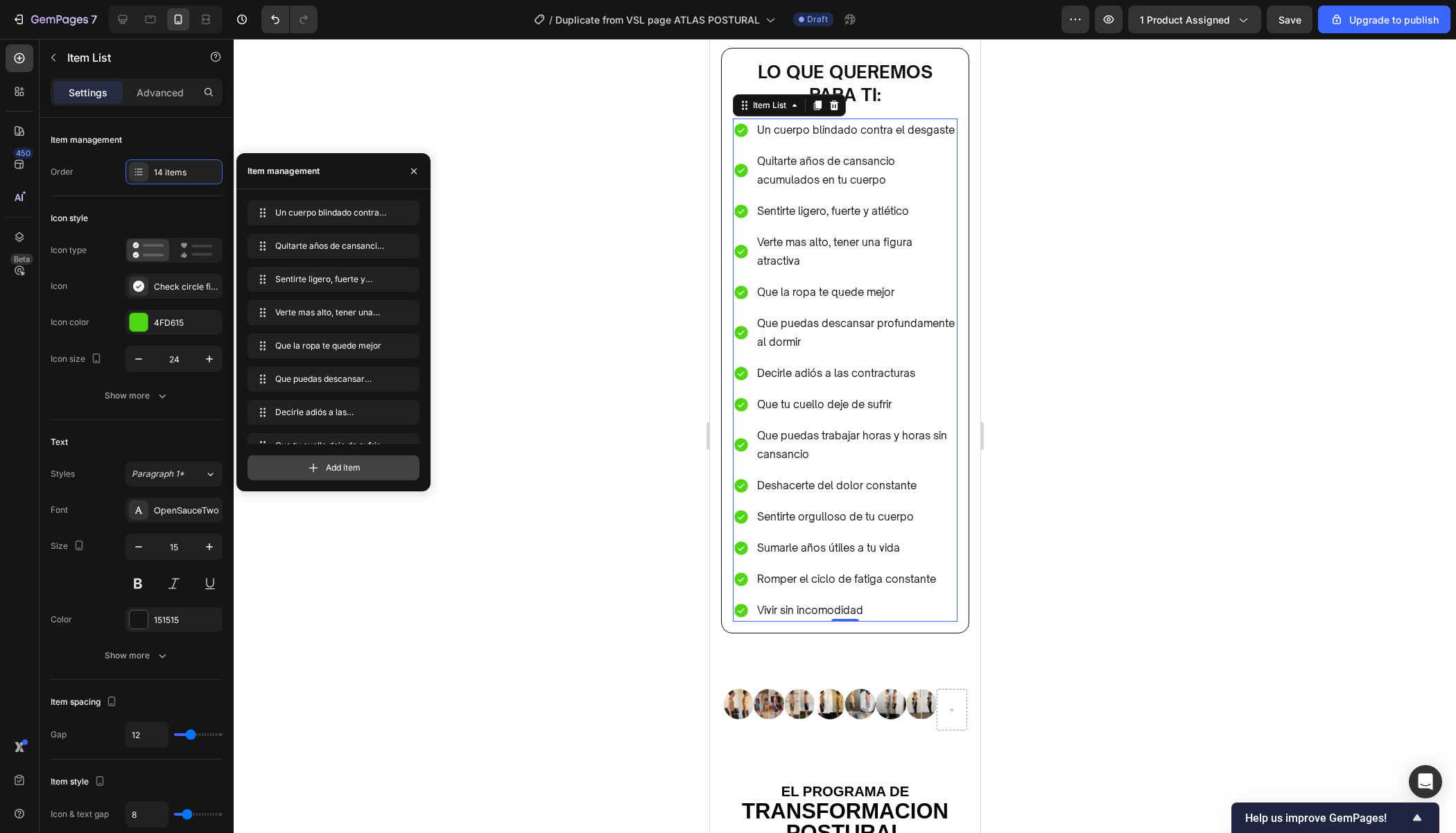
click at [322, 463] on div "Add item" at bounding box center [333, 468] width 172 height 25
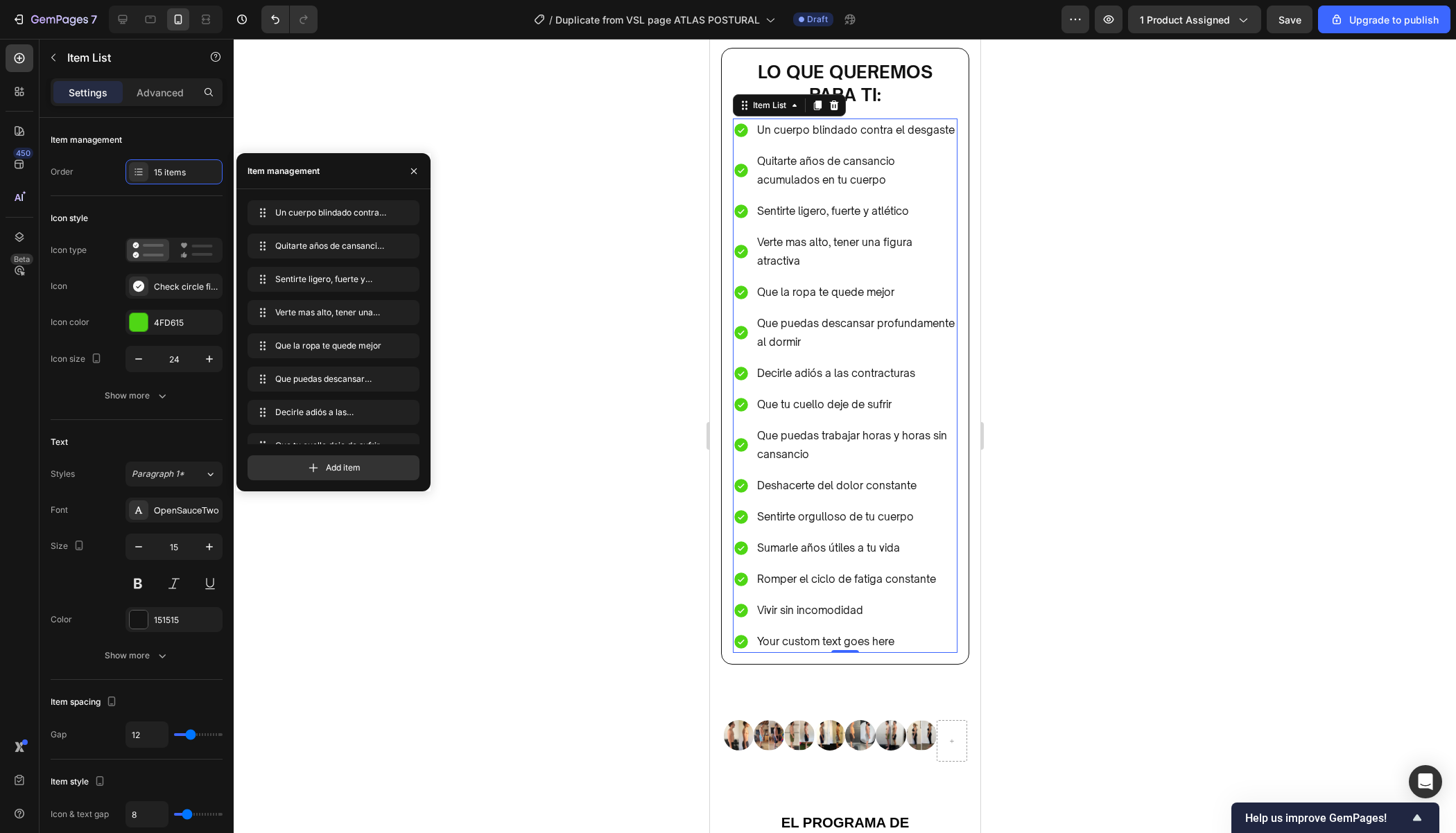
scroll to position [251, 0]
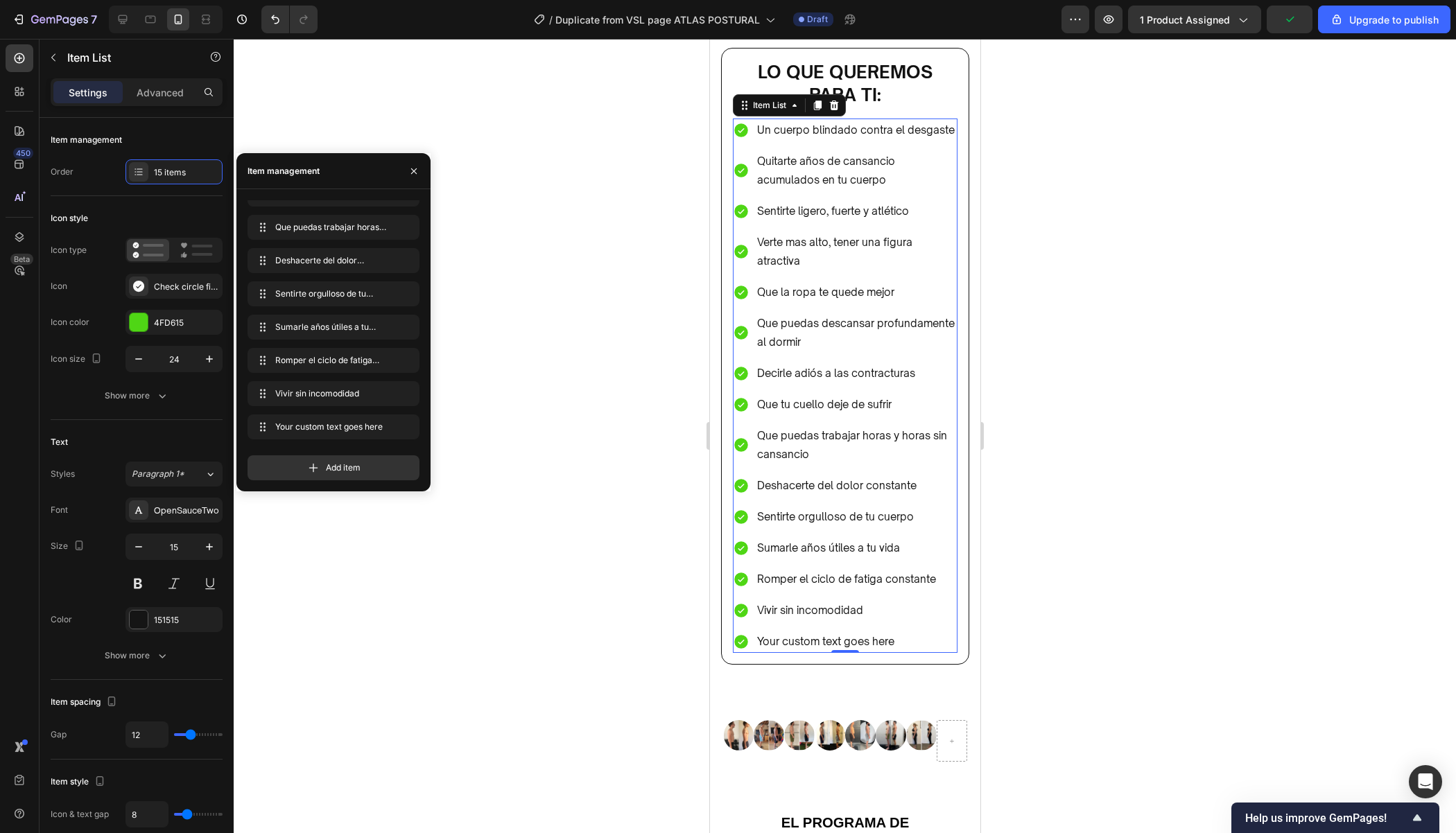
click at [894, 630] on div "Your custom text goes here" at bounding box center [855, 641] width 203 height 23
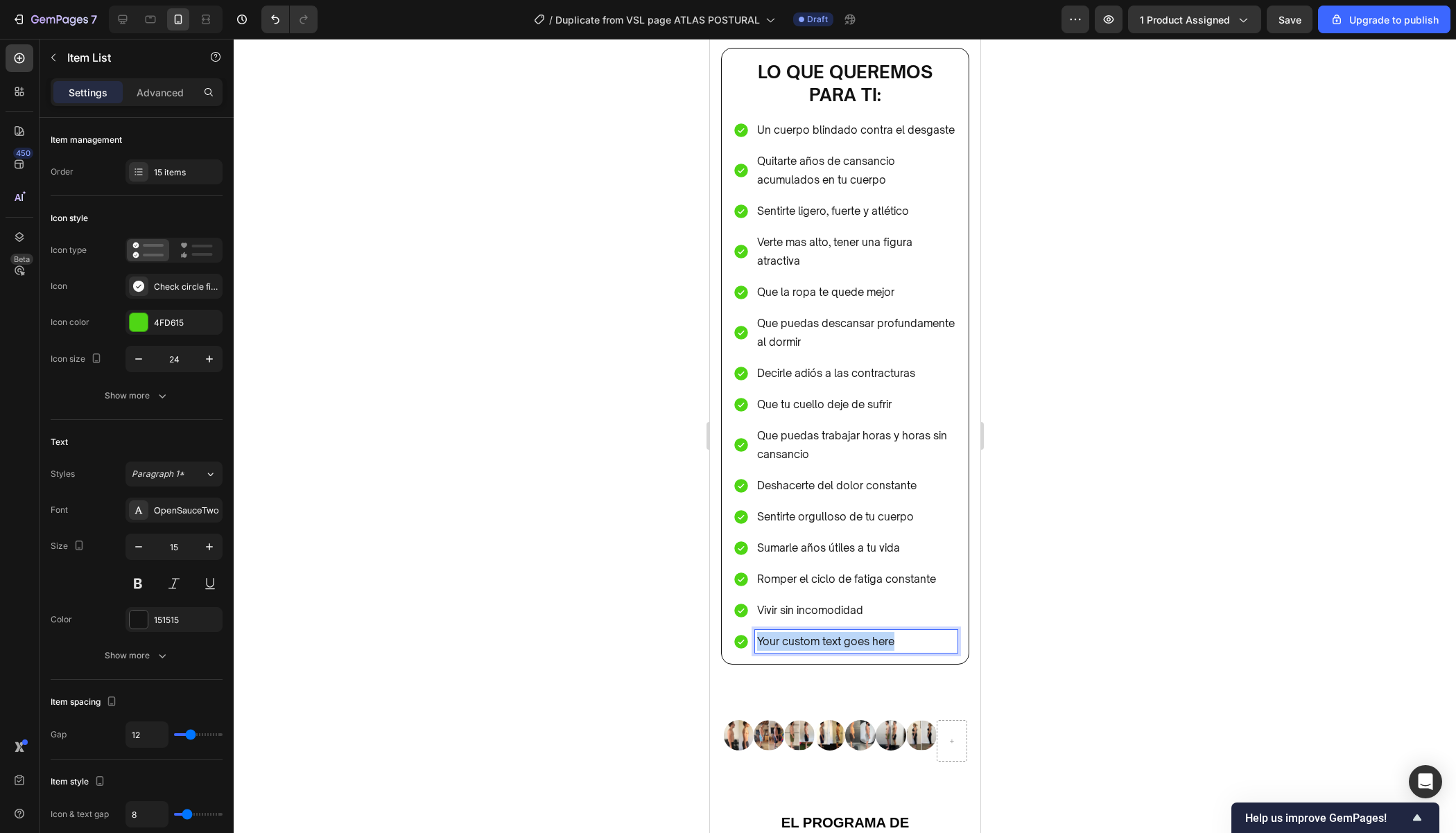
drag, startPoint x: 897, startPoint y: 630, endPoint x: 751, endPoint y: 628, distance: 146.0
click at [750, 630] on div "Your custom text goes here" at bounding box center [844, 641] width 225 height 23
click at [181, 169] on div "15 items" at bounding box center [186, 173] width 65 height 13
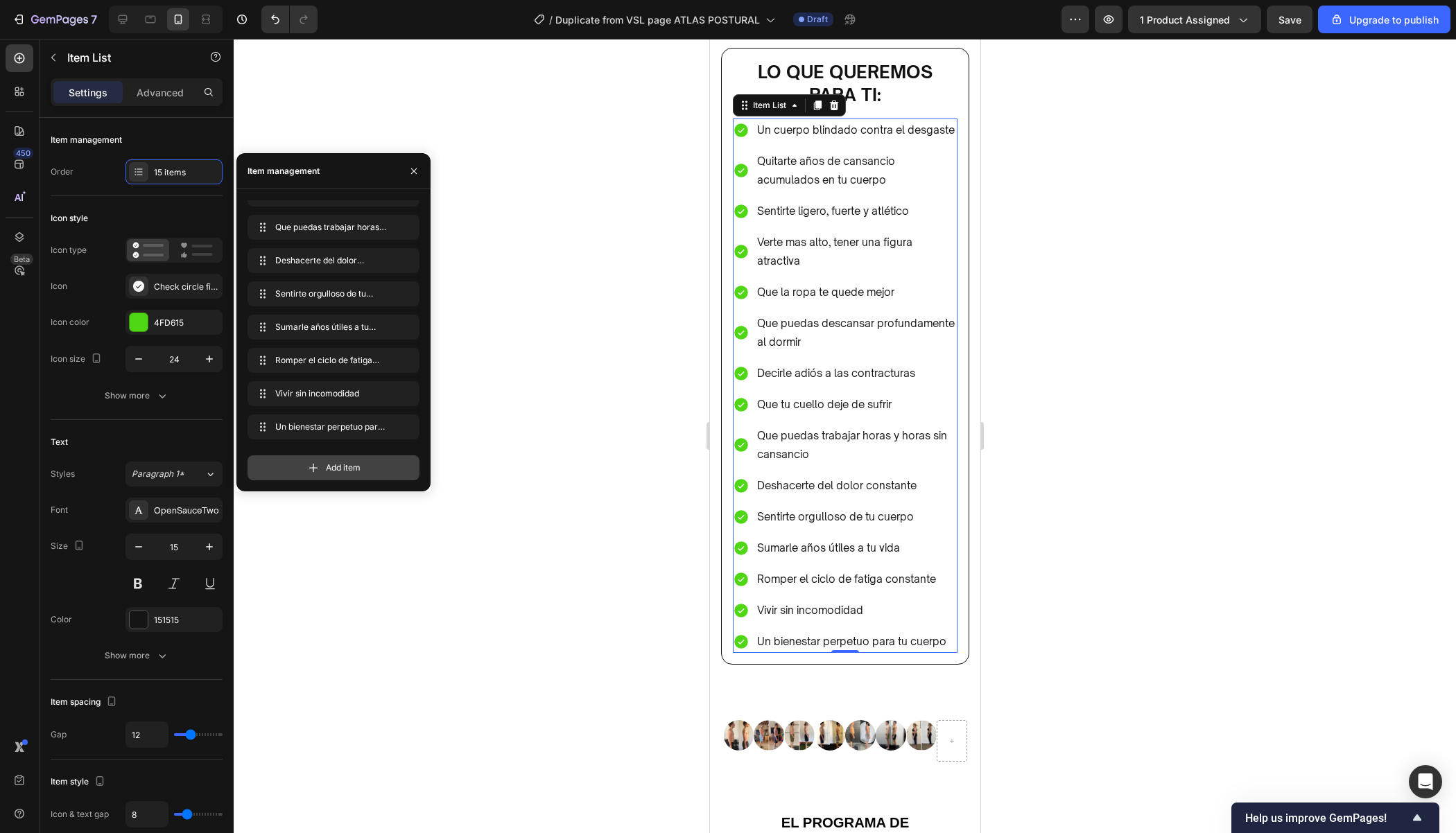
click at [314, 463] on icon at bounding box center [314, 468] width 14 height 14
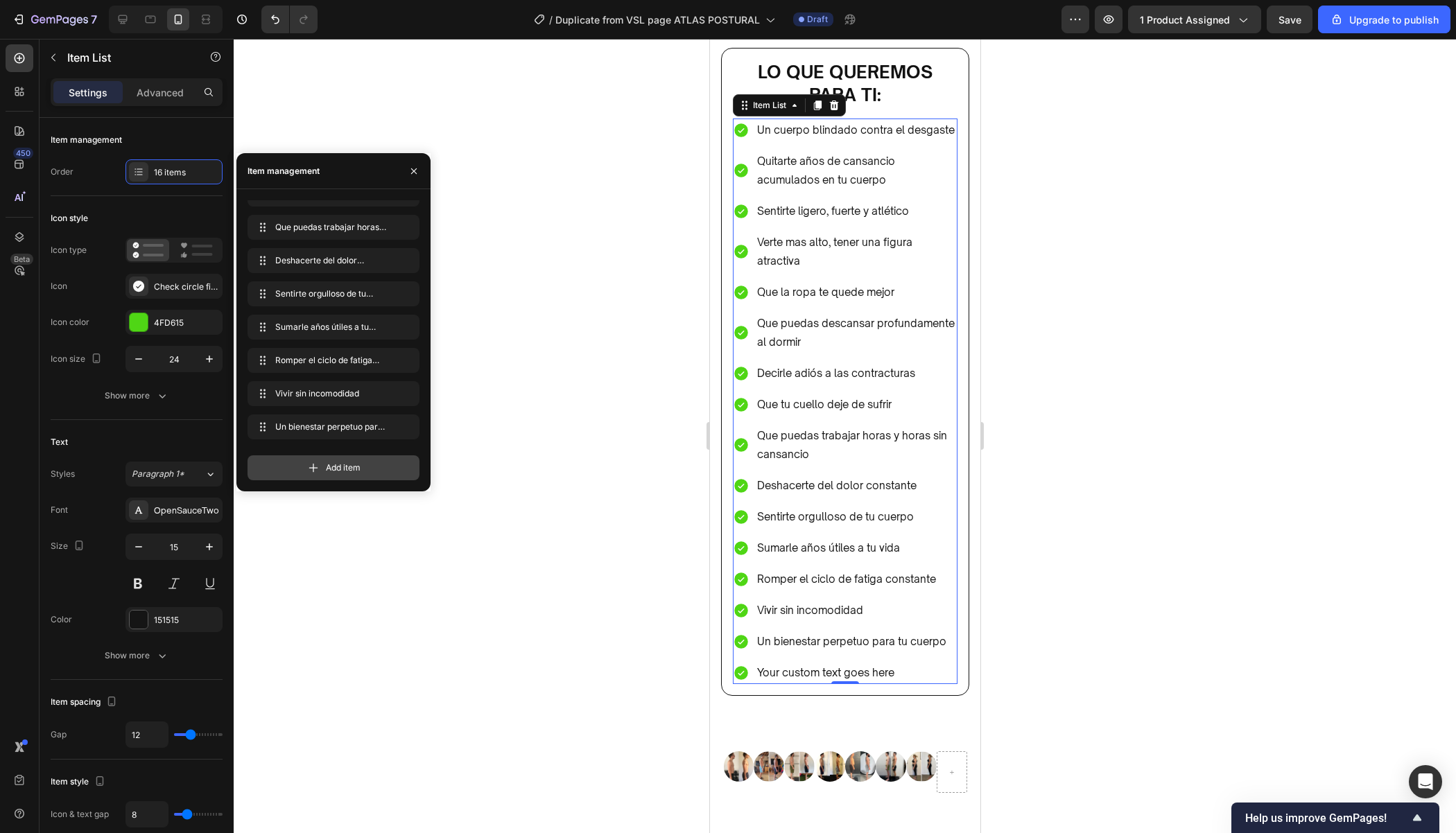
scroll to position [284, 0]
click at [924, 663] on div "Your custom text goes here" at bounding box center [855, 672] width 203 height 23
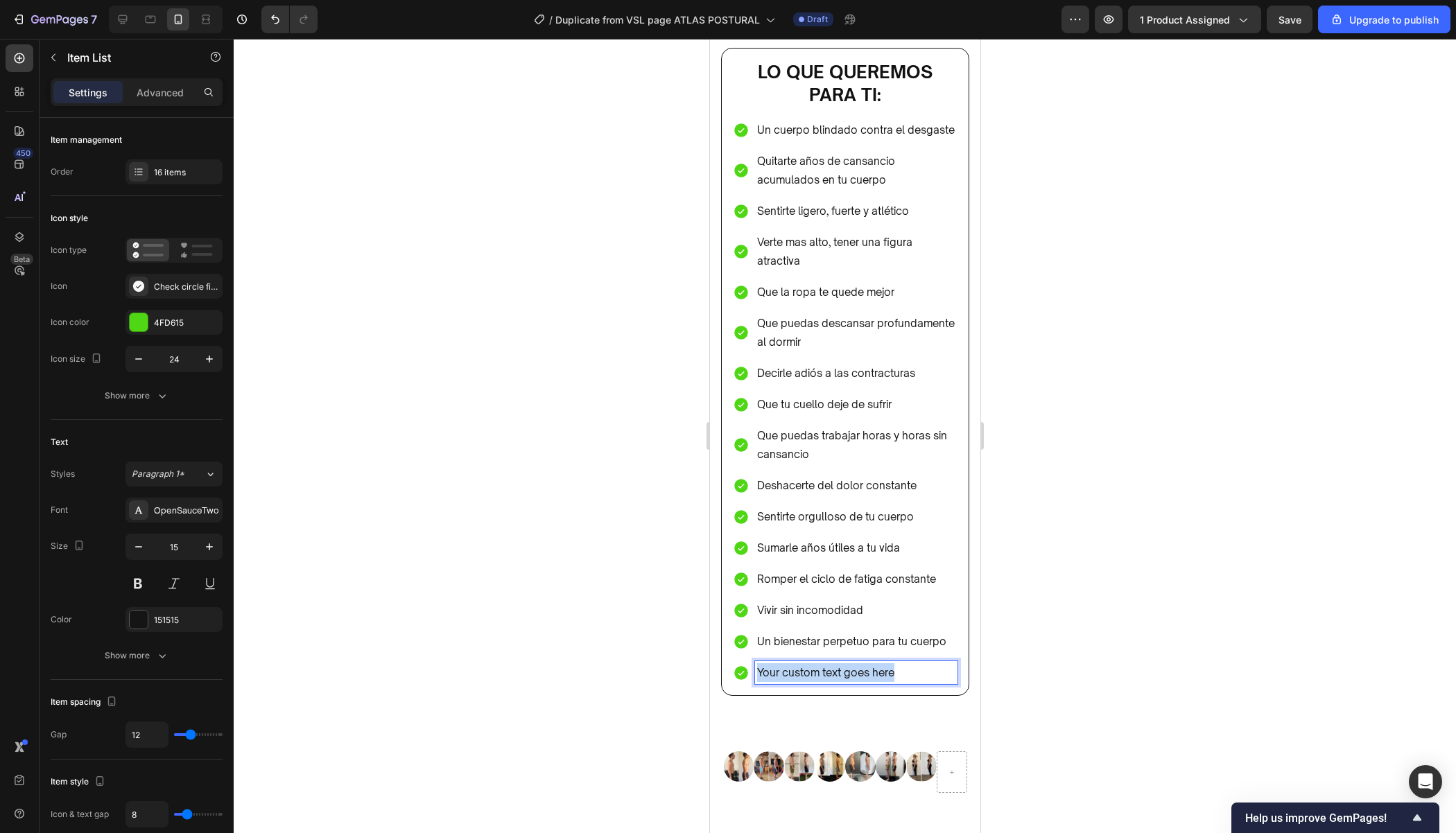
drag, startPoint x: 924, startPoint y: 663, endPoint x: 754, endPoint y: 668, distance: 170.1
click at [754, 668] on div "Your custom text goes here" at bounding box center [855, 672] width 203 height 23
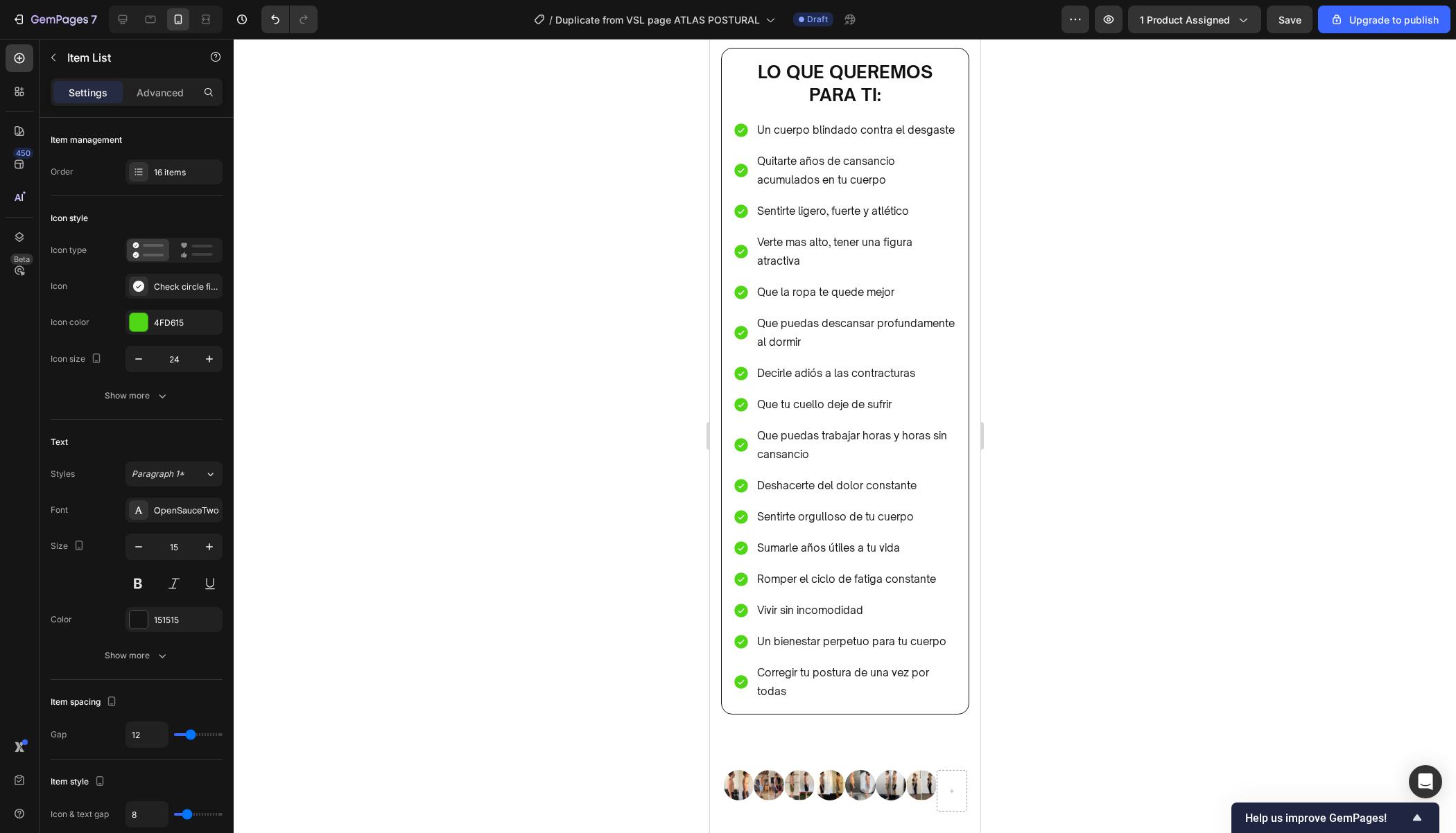
click at [1110, 589] on div at bounding box center [844, 436] width 1222 height 794
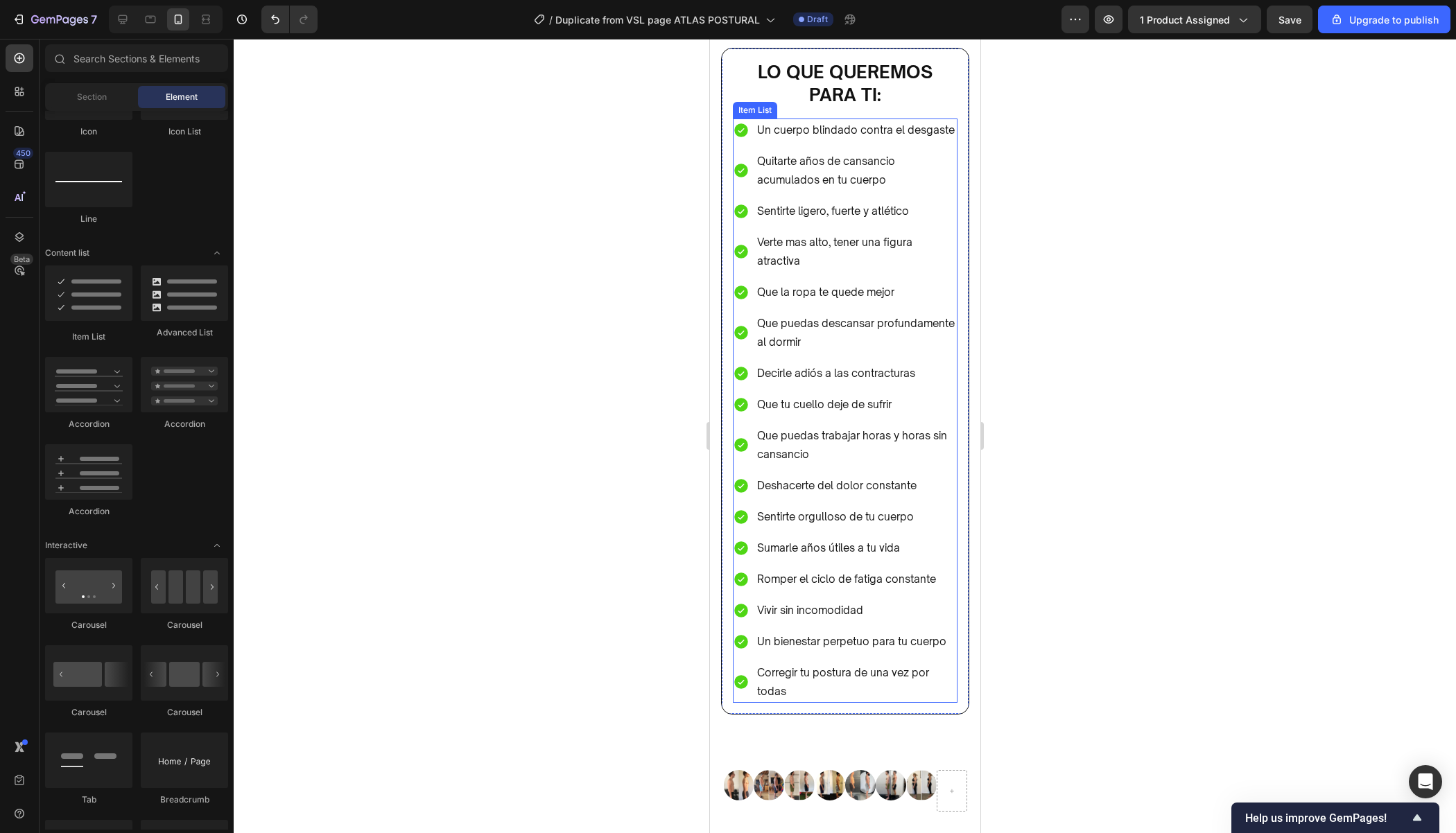
click at [949, 245] on p "Verte mas alto, tener una figura atractiva" at bounding box center [855, 251] width 199 height 37
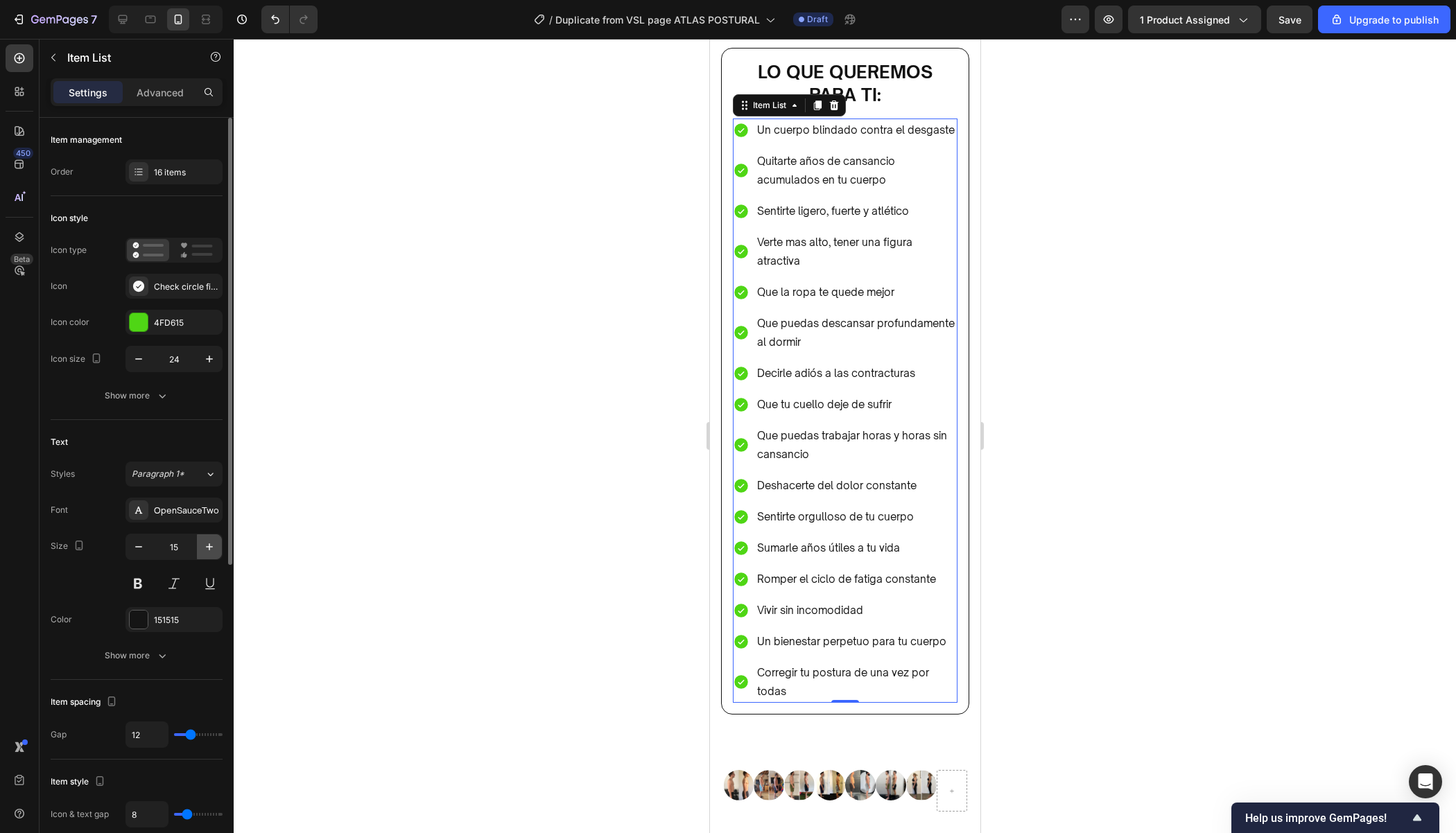
click at [206, 537] on button "button" at bounding box center [210, 547] width 25 height 25
type input "16"
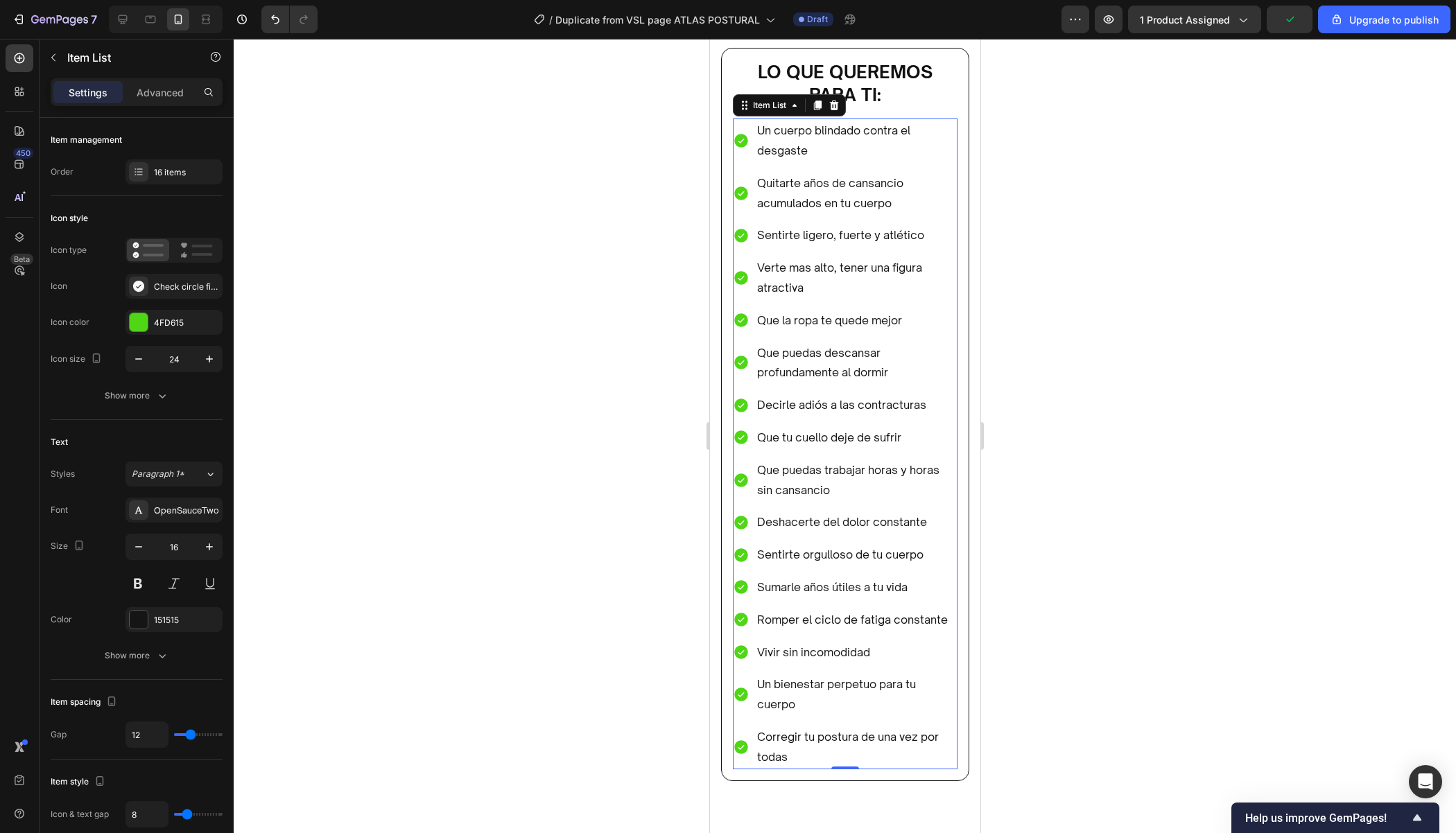
click at [1154, 459] on div at bounding box center [844, 436] width 1222 height 794
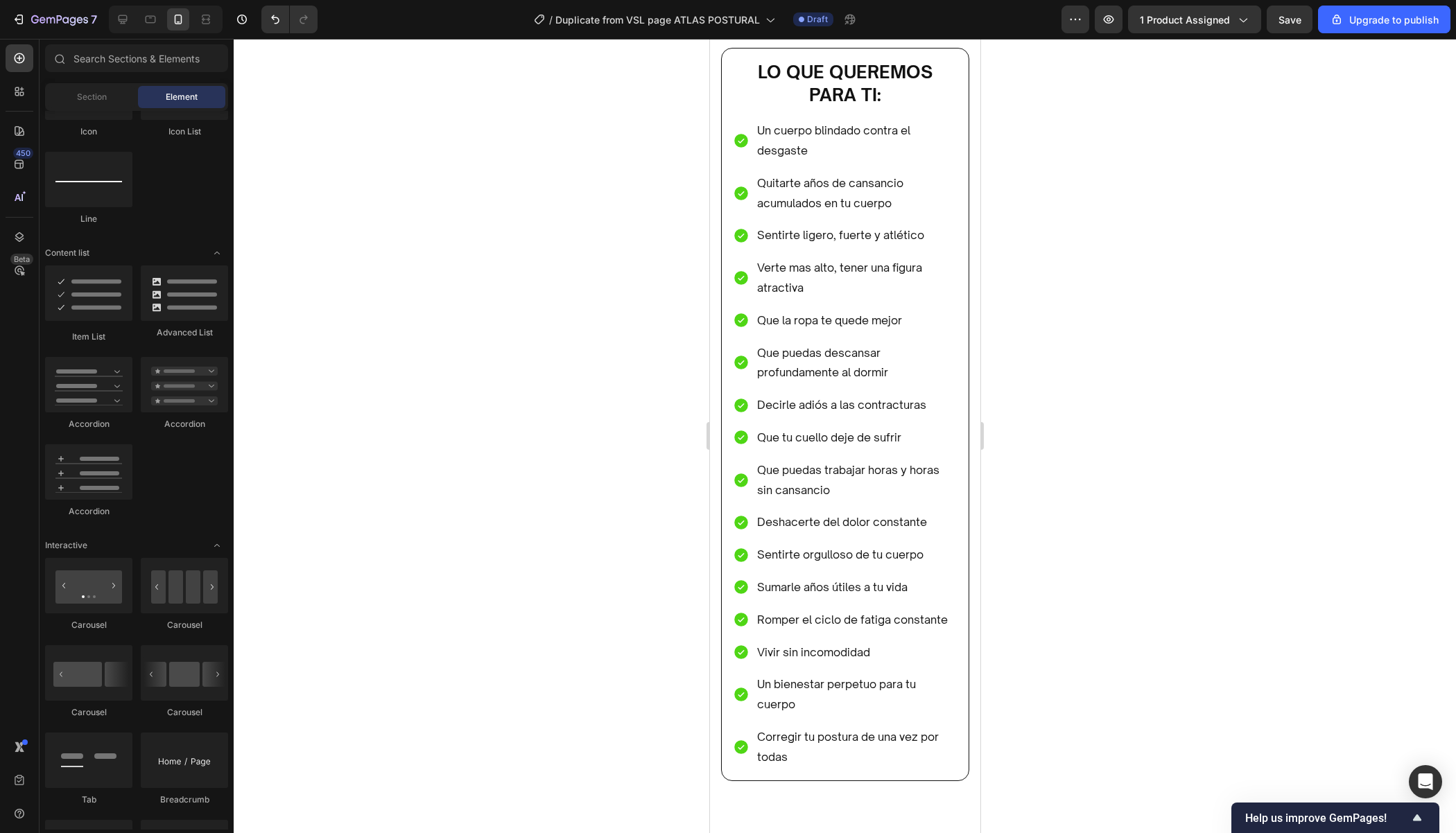
click at [1041, 187] on div at bounding box center [844, 436] width 1222 height 794
click at [1290, 30] on button "Save" at bounding box center [1290, 19] width 46 height 28
